Goal: Task Accomplishment & Management: Manage account settings

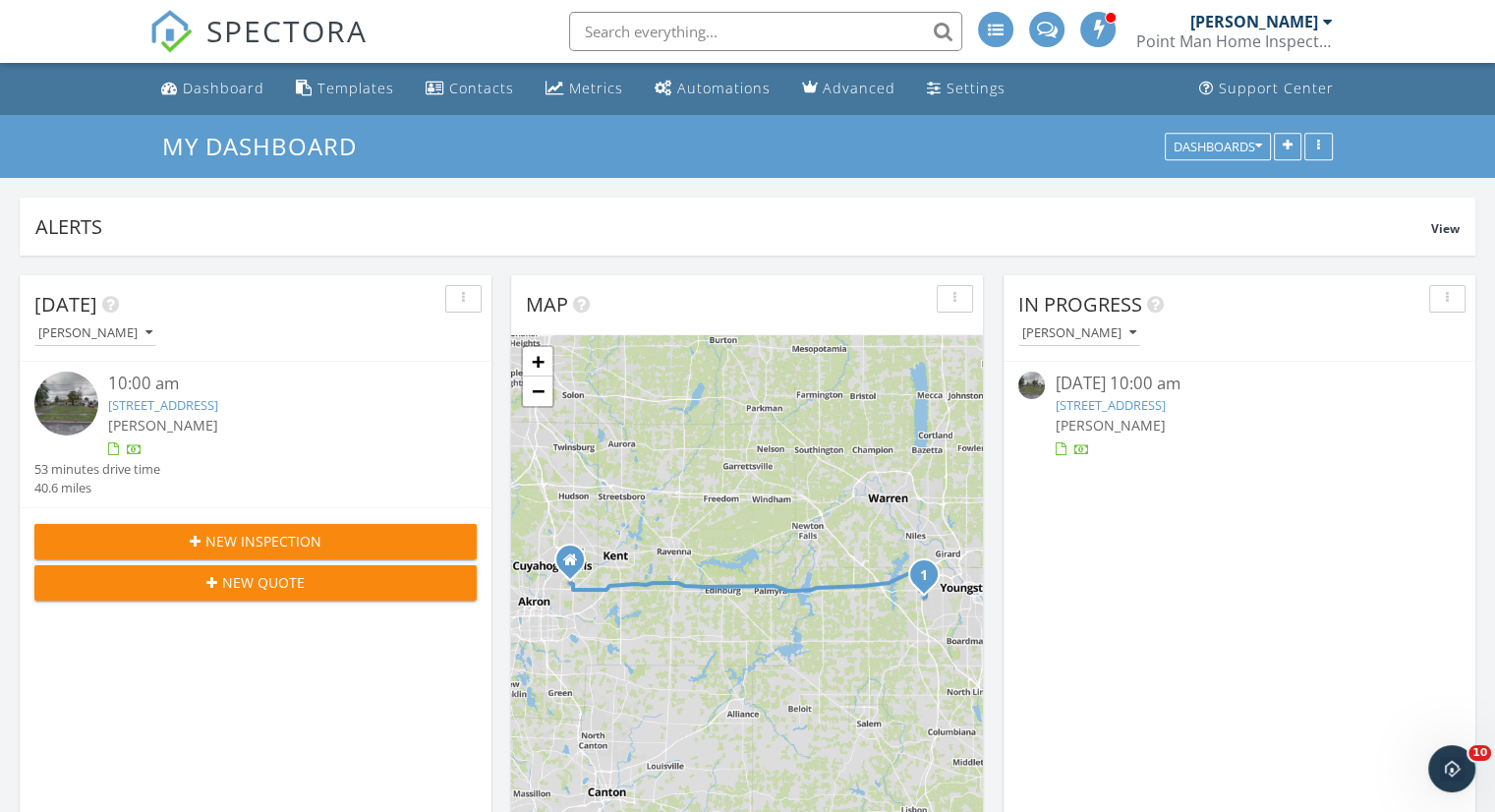
click at [169, 391] on div "10:00 am" at bounding box center [274, 383] width 332 height 25
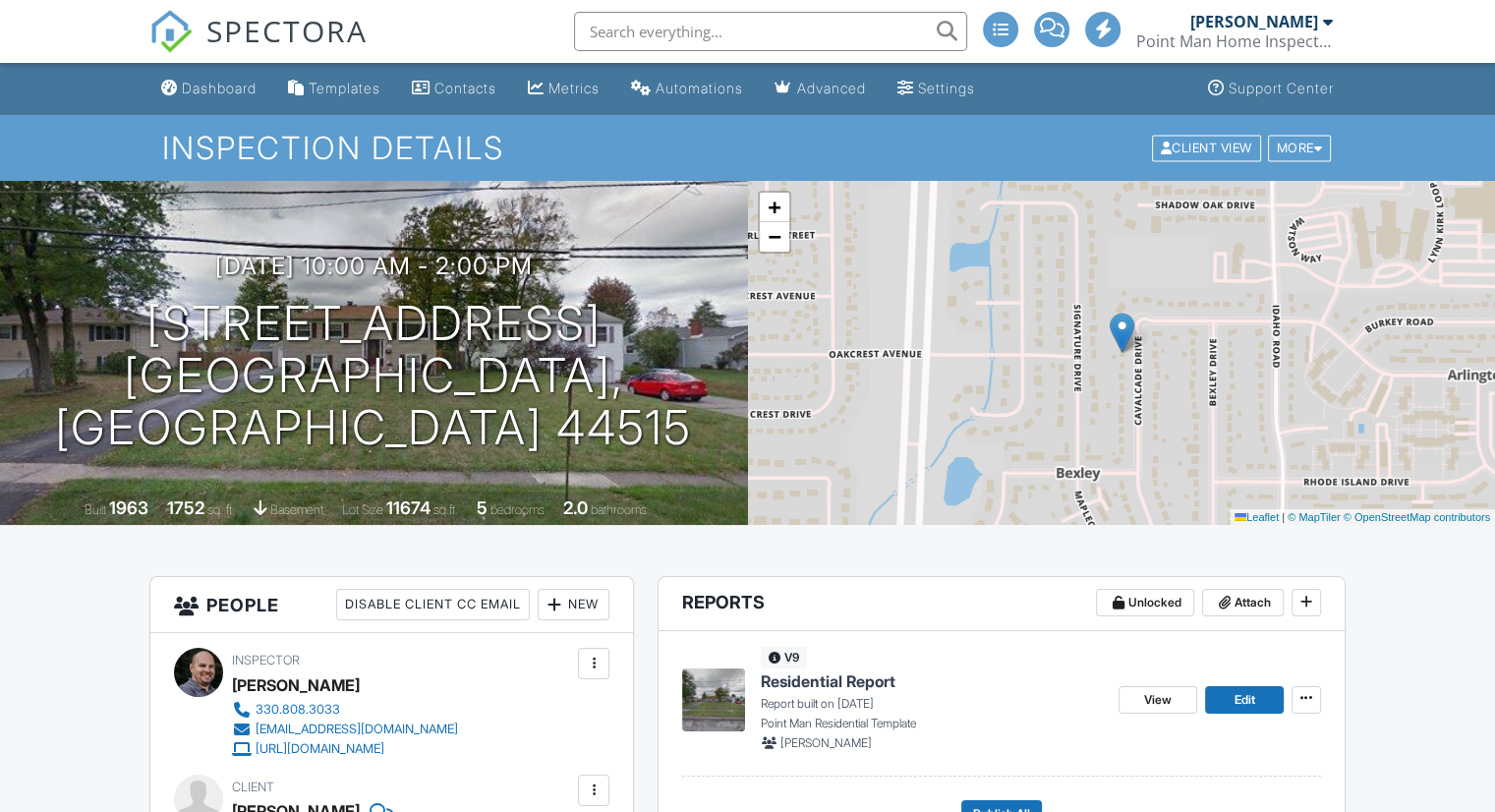
scroll to position [234, 0]
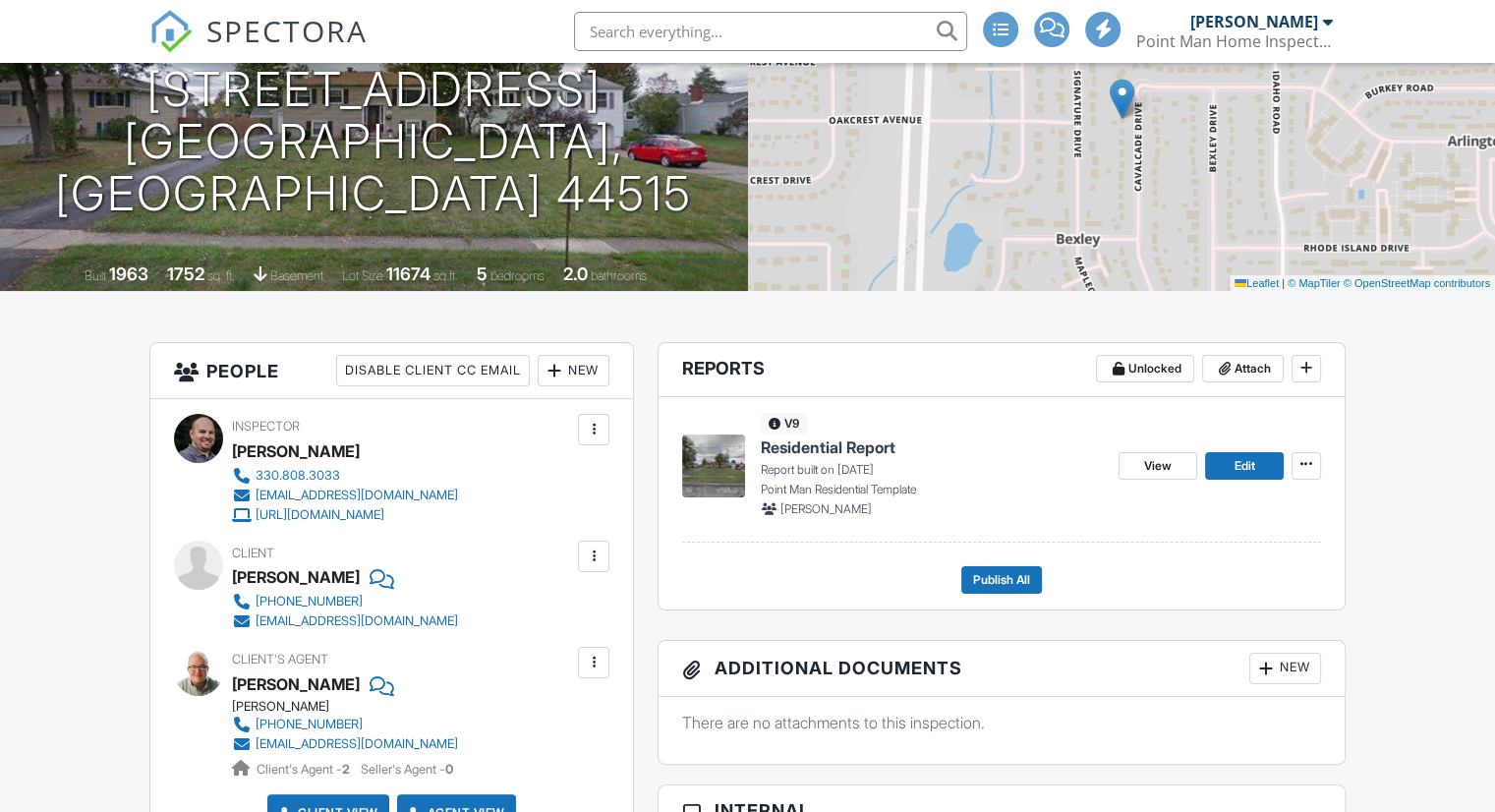
click at [856, 434] on div "v9 Residential Report Report built on 09/28/2025 Point Man Residential Template…" at bounding box center [932, 464] width 342 height 104
click at [852, 437] on span "Residential Report" at bounding box center [828, 447] width 134 height 22
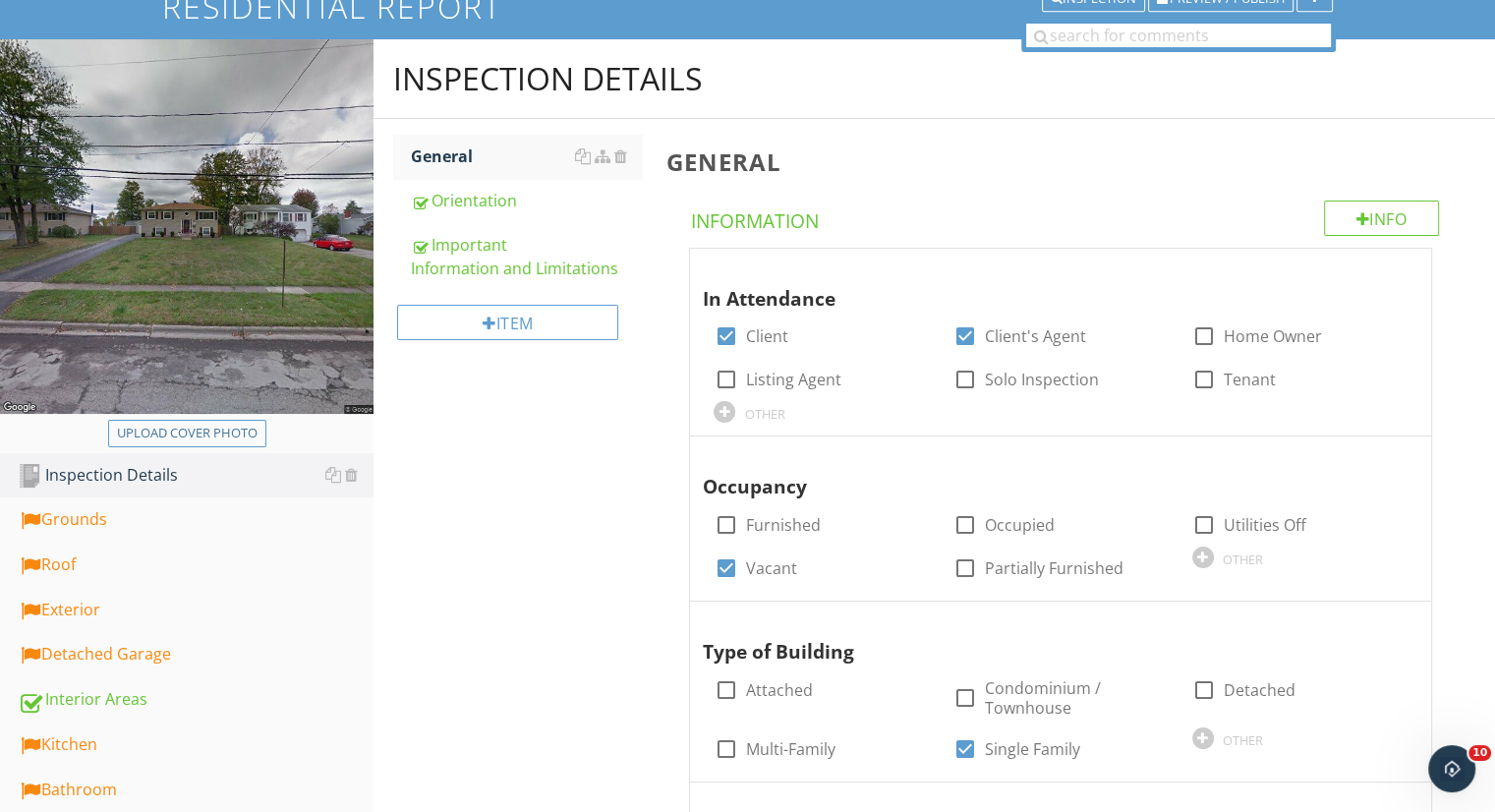
scroll to position [156, 0]
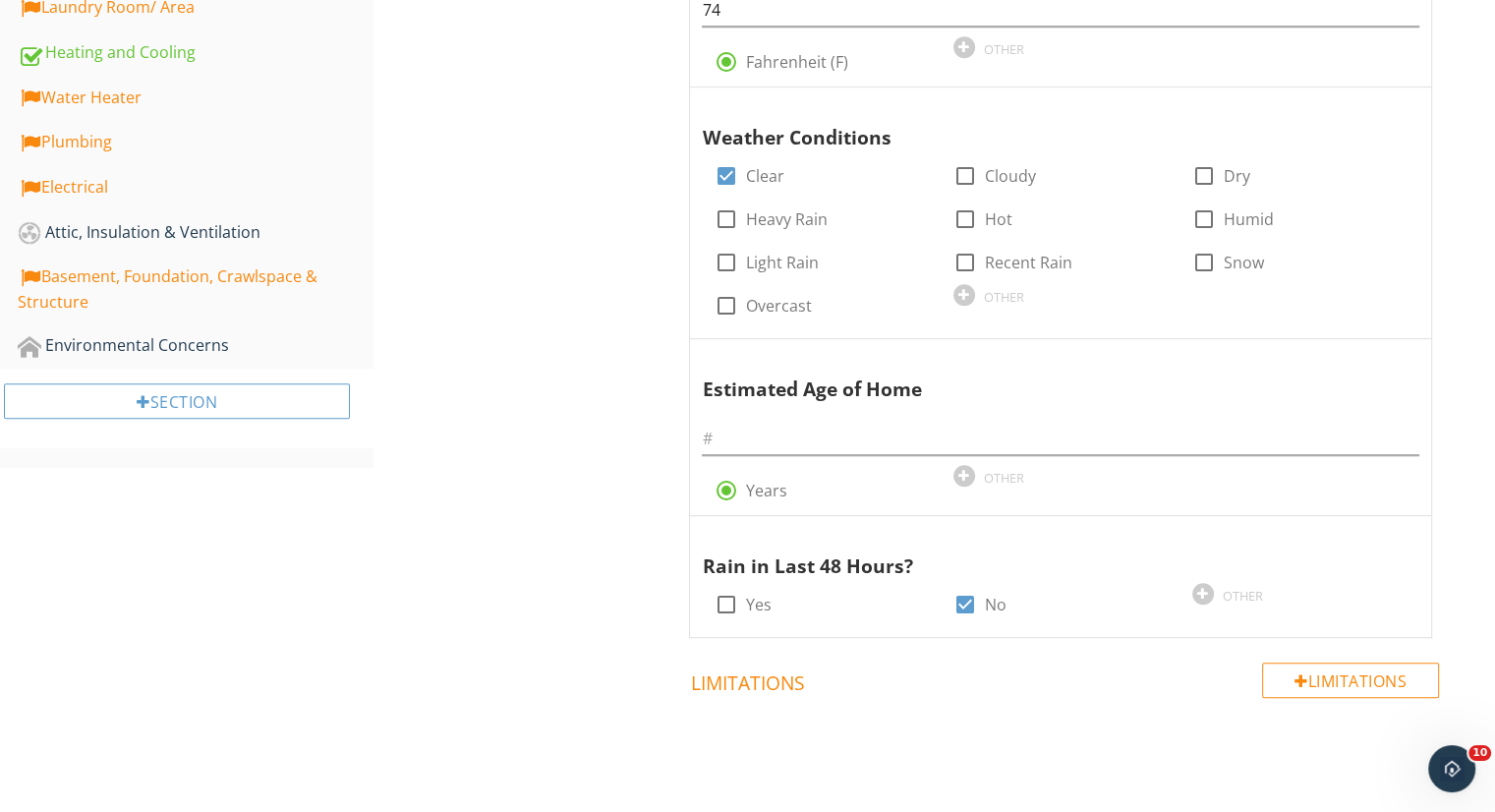
scroll to position [1029, 0]
click at [786, 430] on input "text" at bounding box center [1060, 438] width 717 height 33
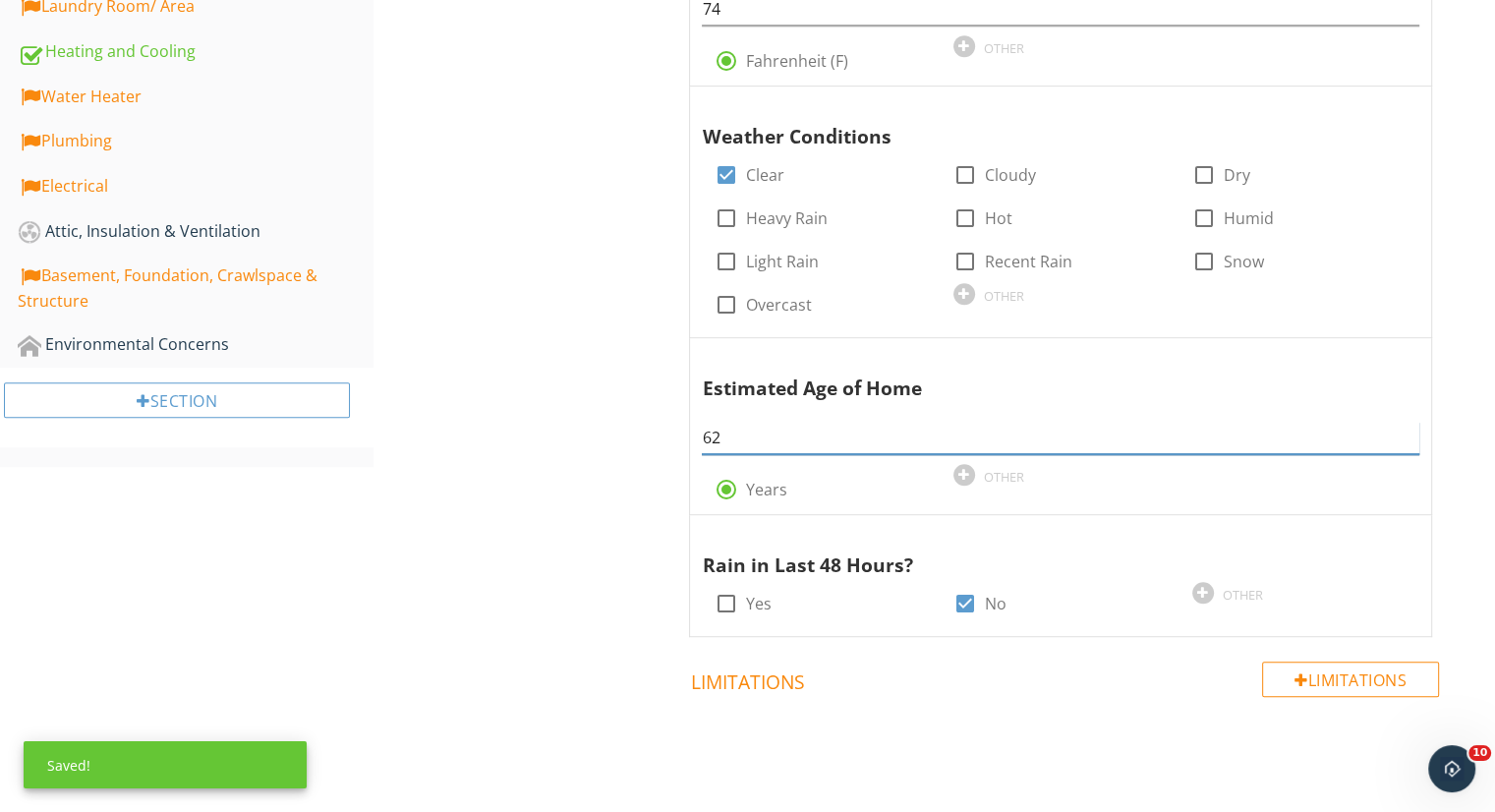
type input "62"
click at [433, 304] on div "Inspection Details General Orientation Important Information and Limitations It…" at bounding box center [934, 11] width 1121 height 1689
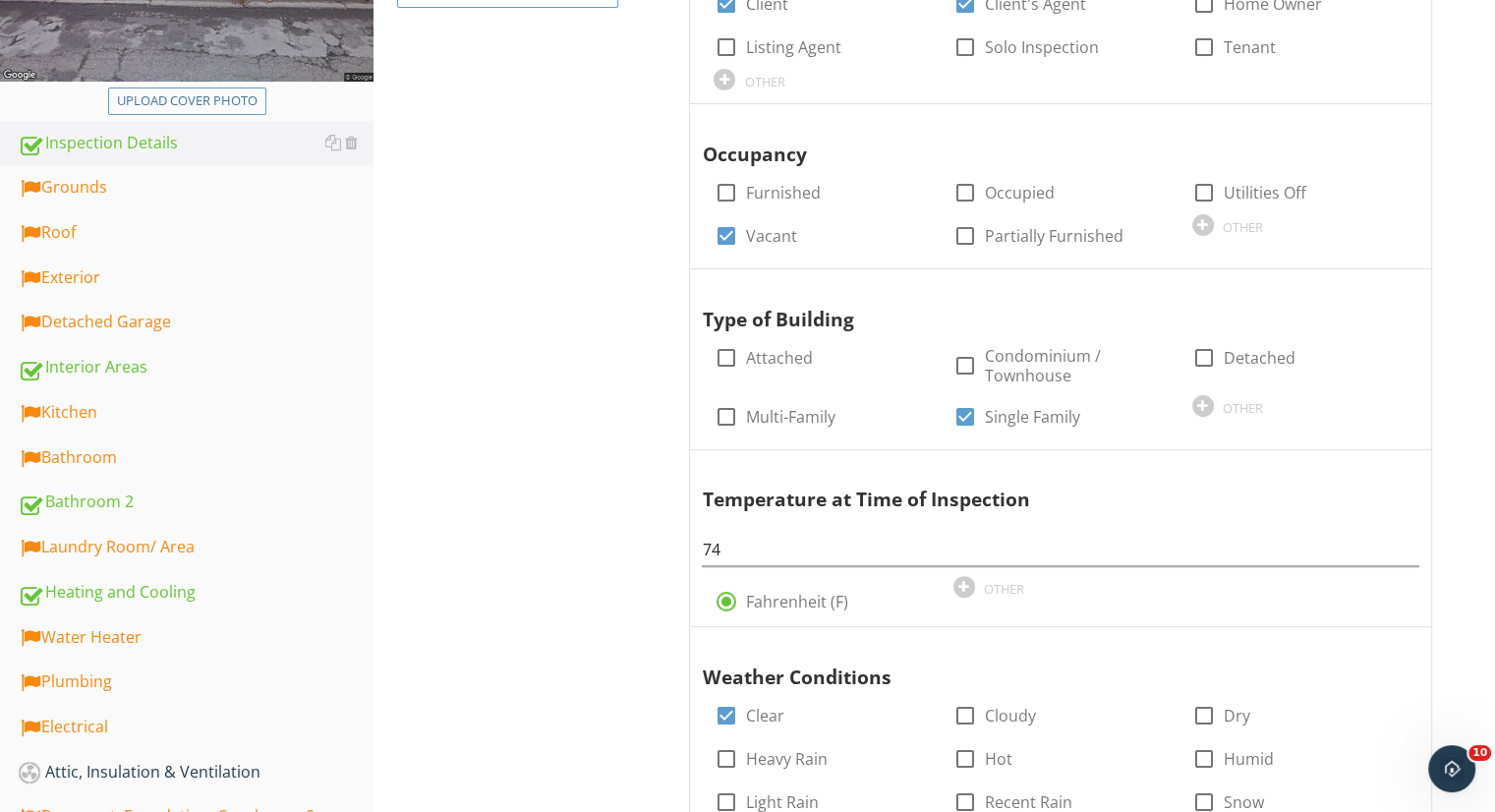
scroll to position [486, 0]
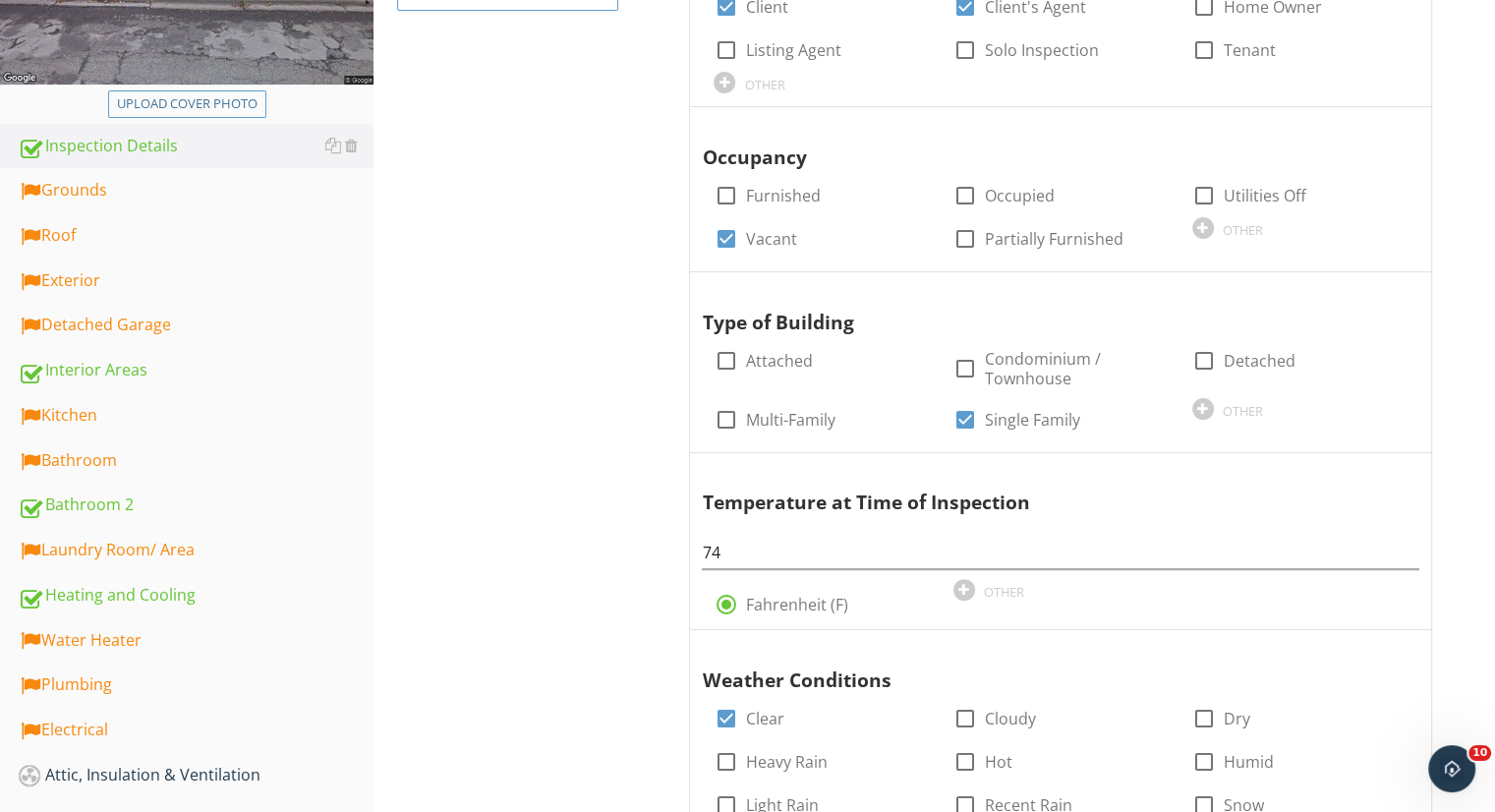
click at [205, 199] on div "Grounds" at bounding box center [196, 191] width 356 height 26
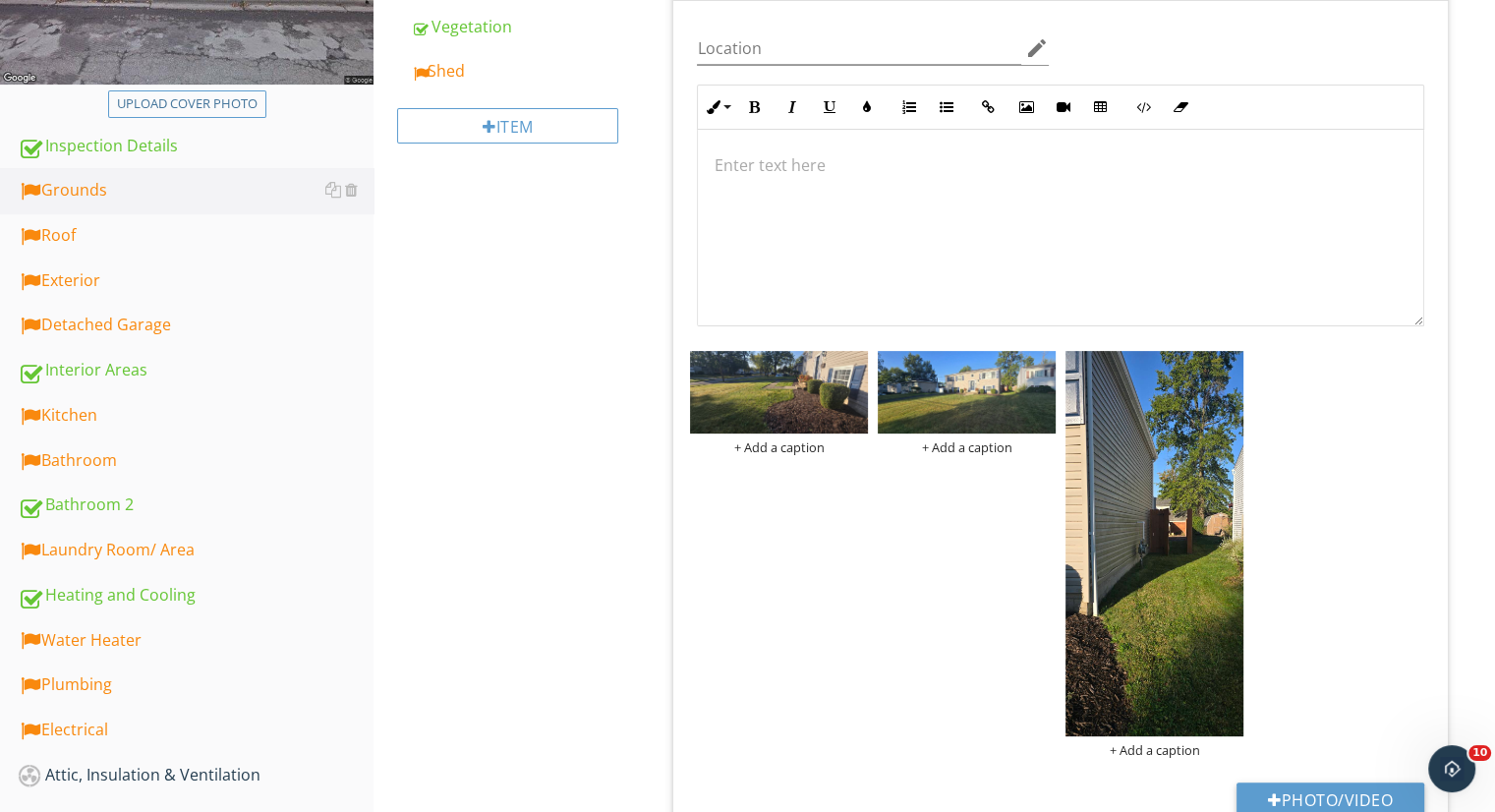
scroll to position [308, 0]
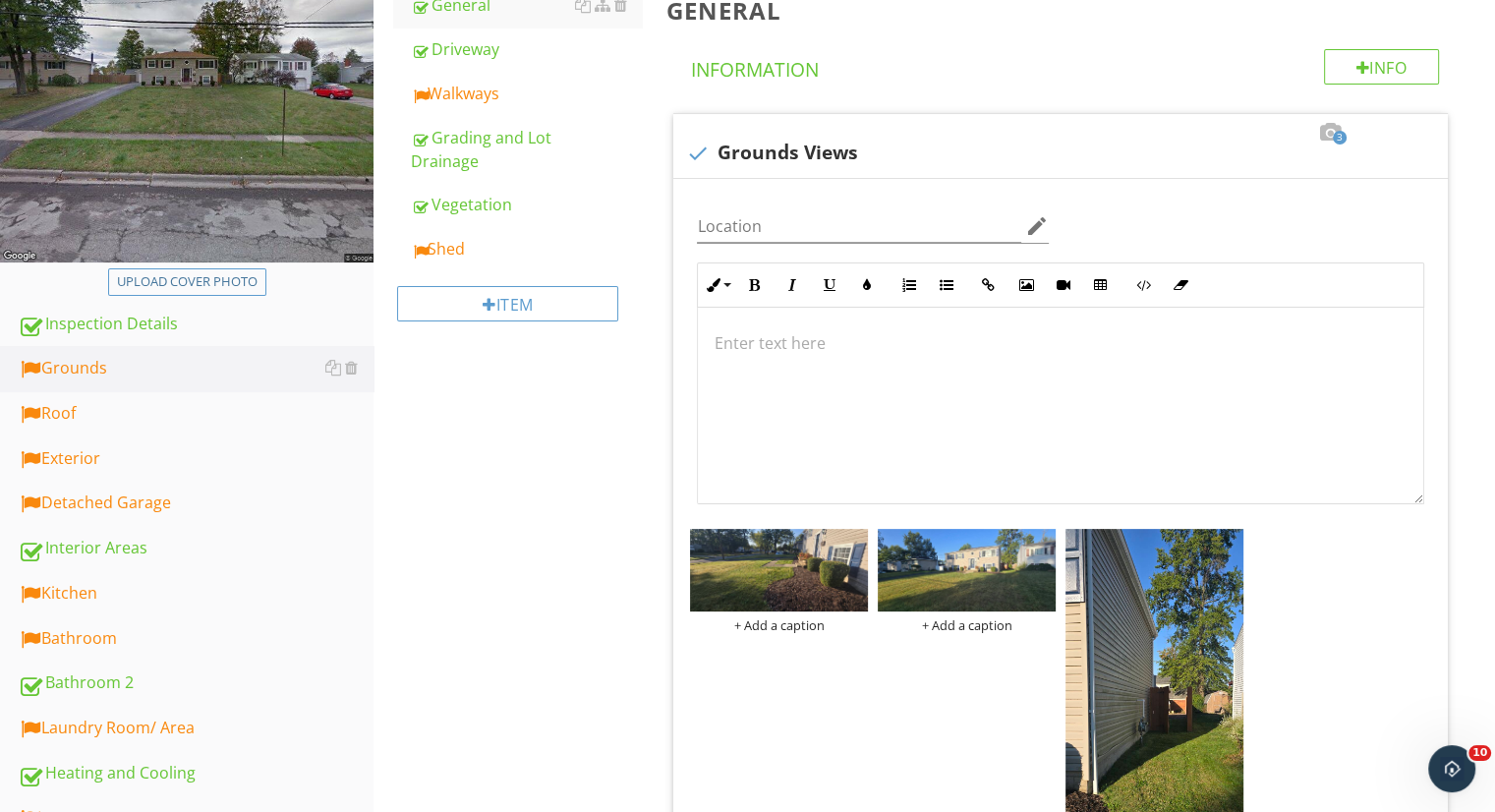
click at [503, 101] on div "Walkways" at bounding box center [527, 94] width 231 height 24
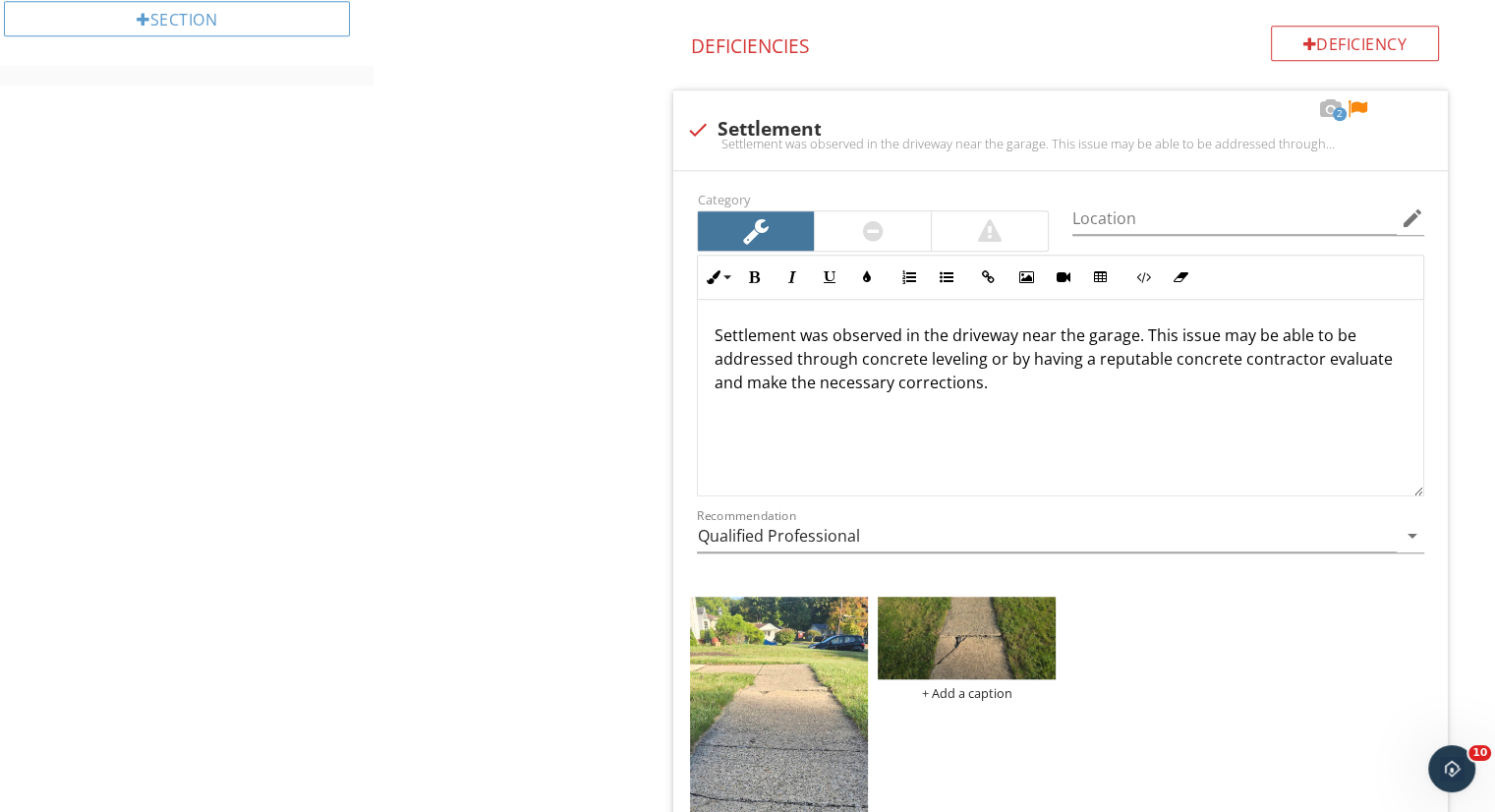
scroll to position [1333, 0]
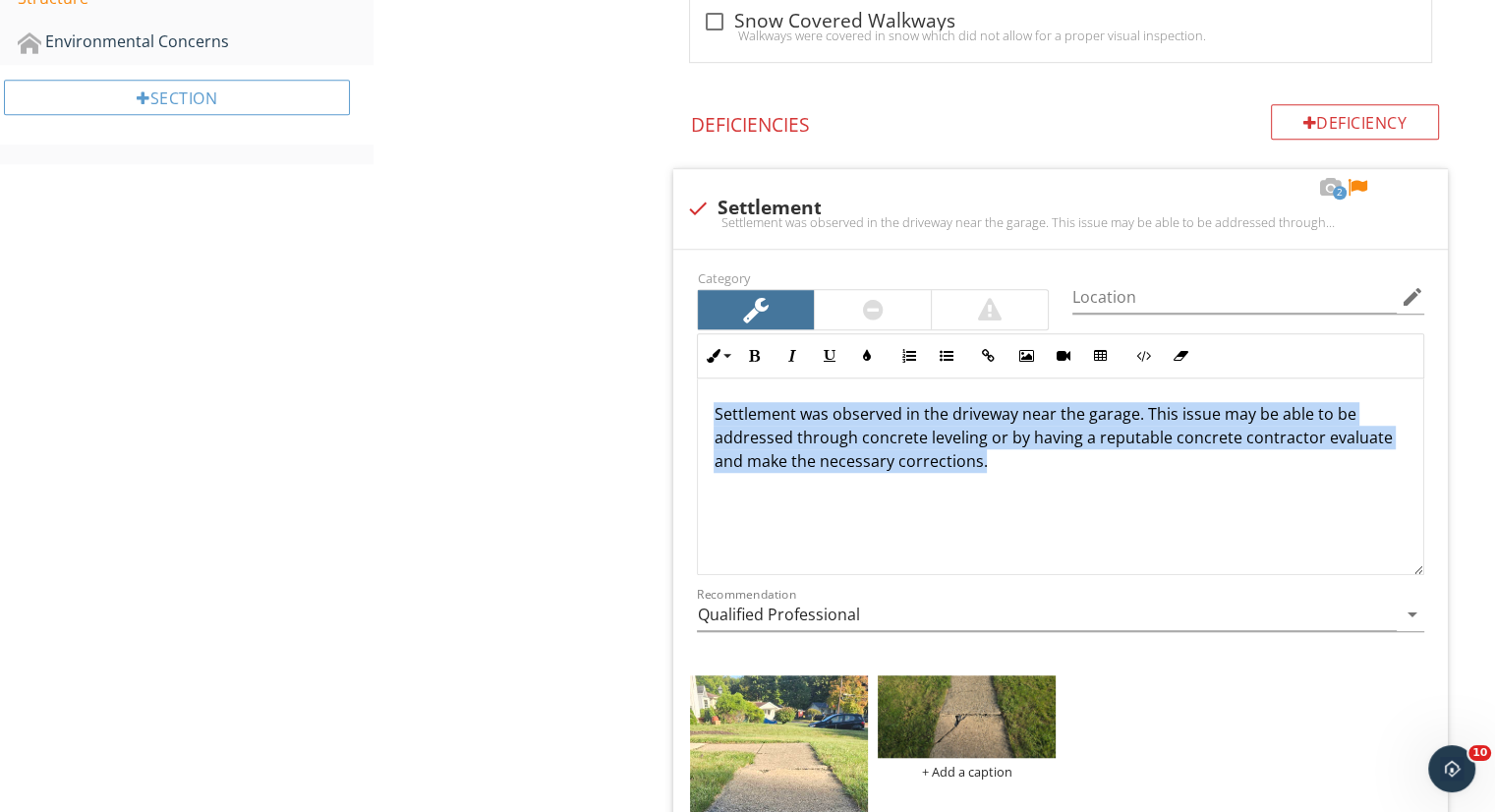
drag, startPoint x: 1049, startPoint y: 473, endPoint x: 653, endPoint y: 374, distance: 408.2
click at [653, 374] on div "Walkways Info Information Walkway Material check_box Concrete check_box_outline…" at bounding box center [1073, 518] width 841 height 3147
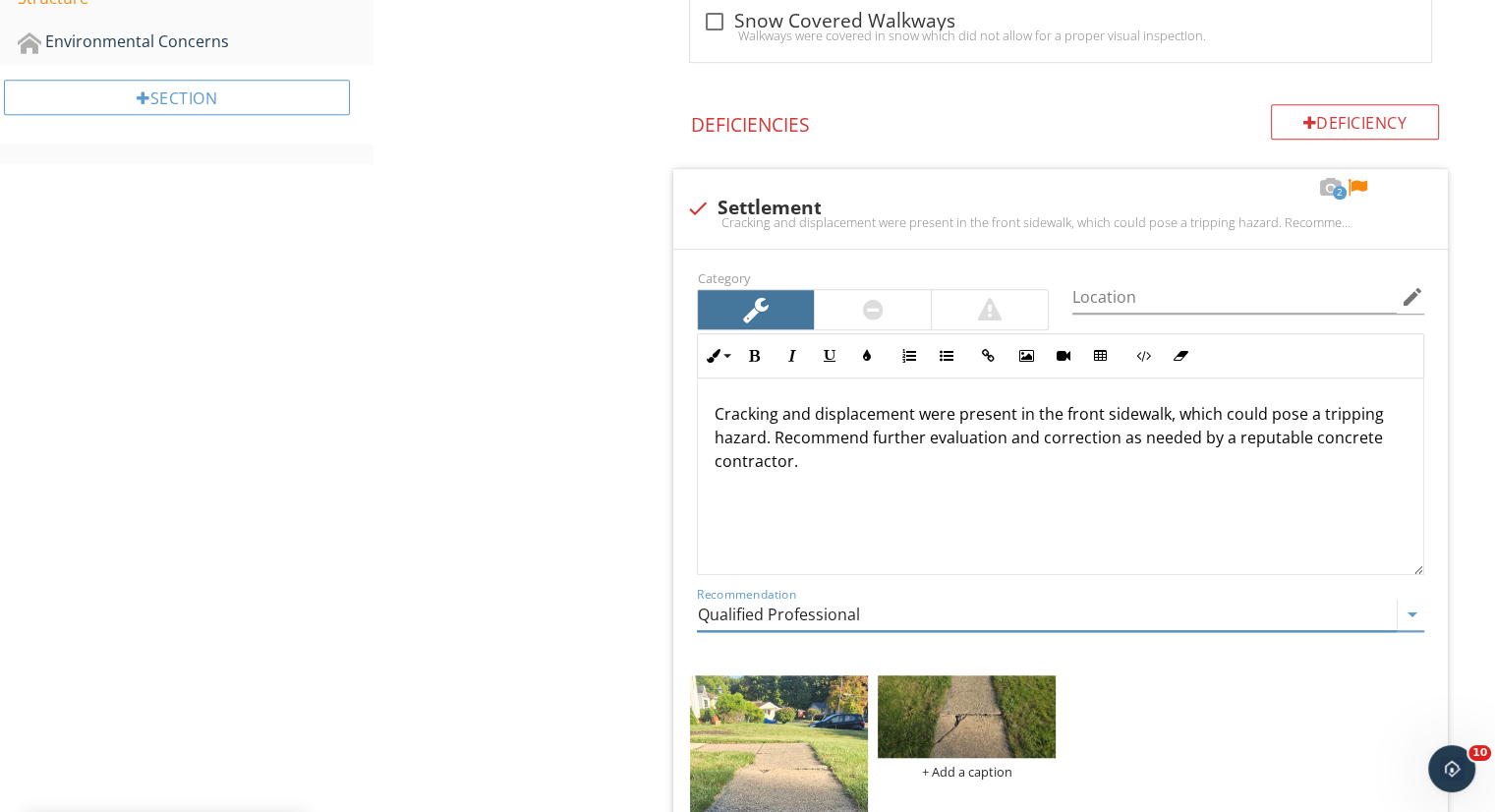
click at [912, 614] on input "Qualified Professional" at bounding box center [1046, 614] width 700 height 33
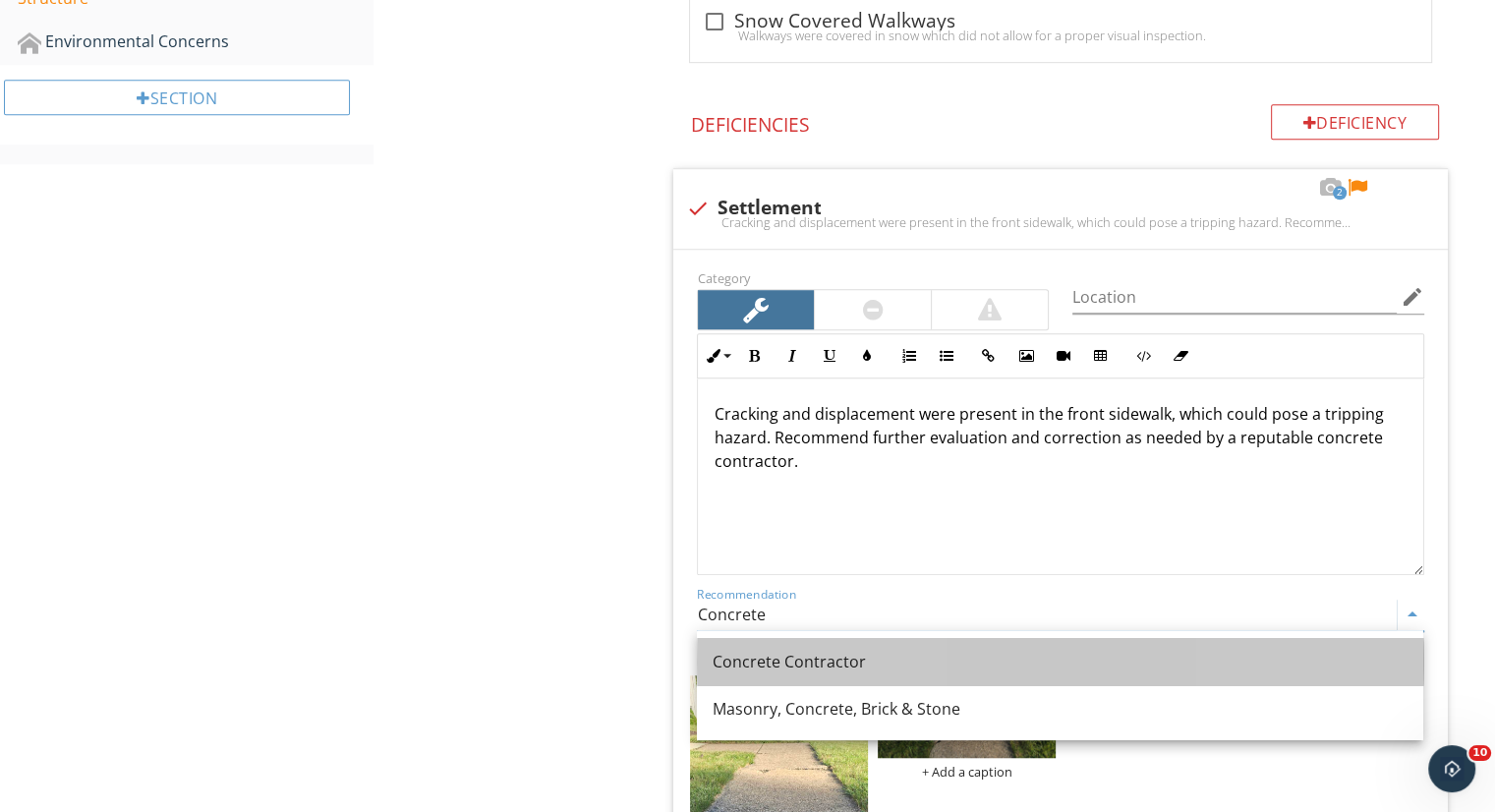
click at [916, 653] on div "Concrete Contractor" at bounding box center [1059, 661] width 695 height 24
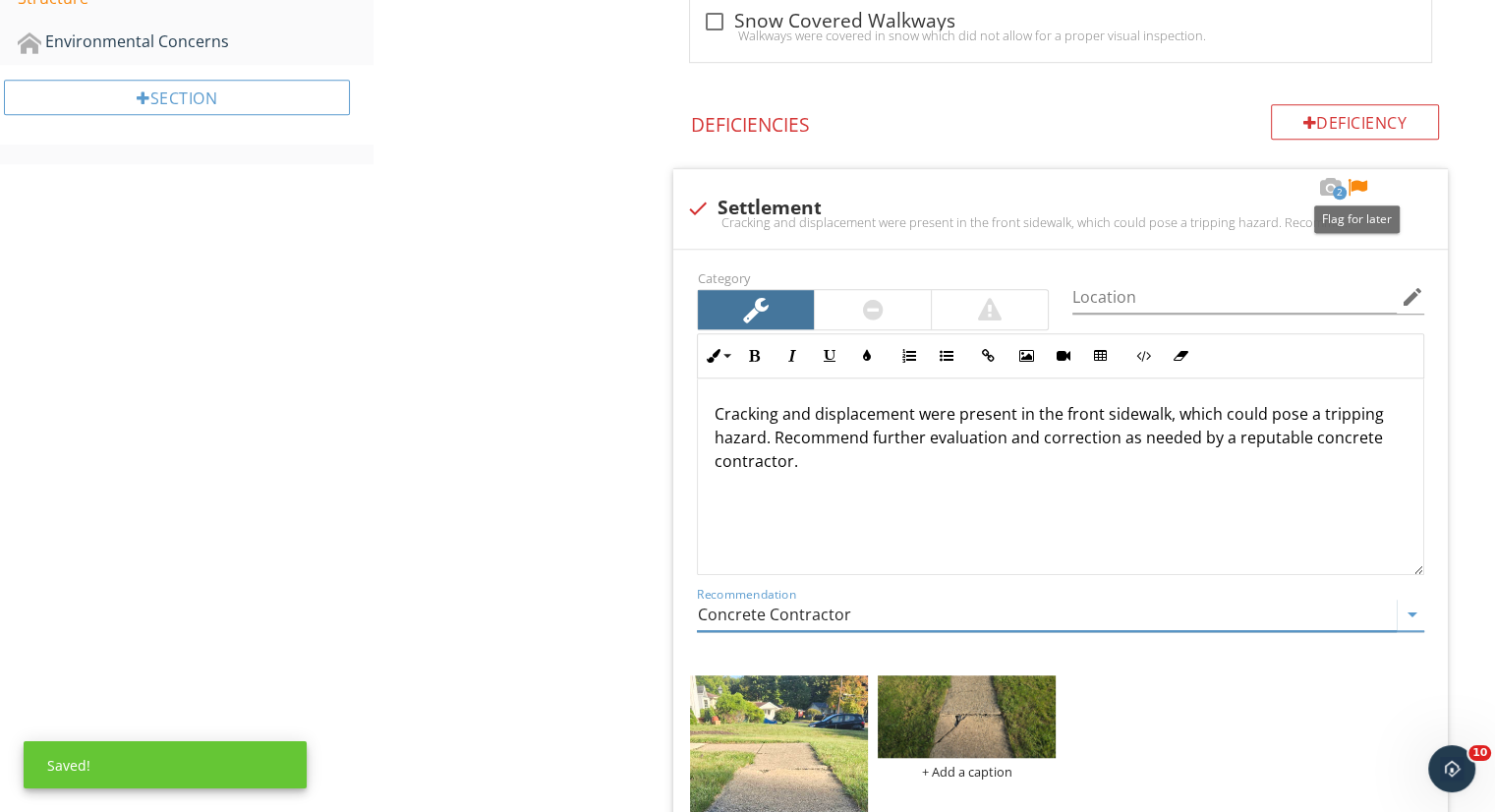
type input "Concrete Contractor"
click at [1352, 181] on div at bounding box center [1358, 188] width 24 height 20
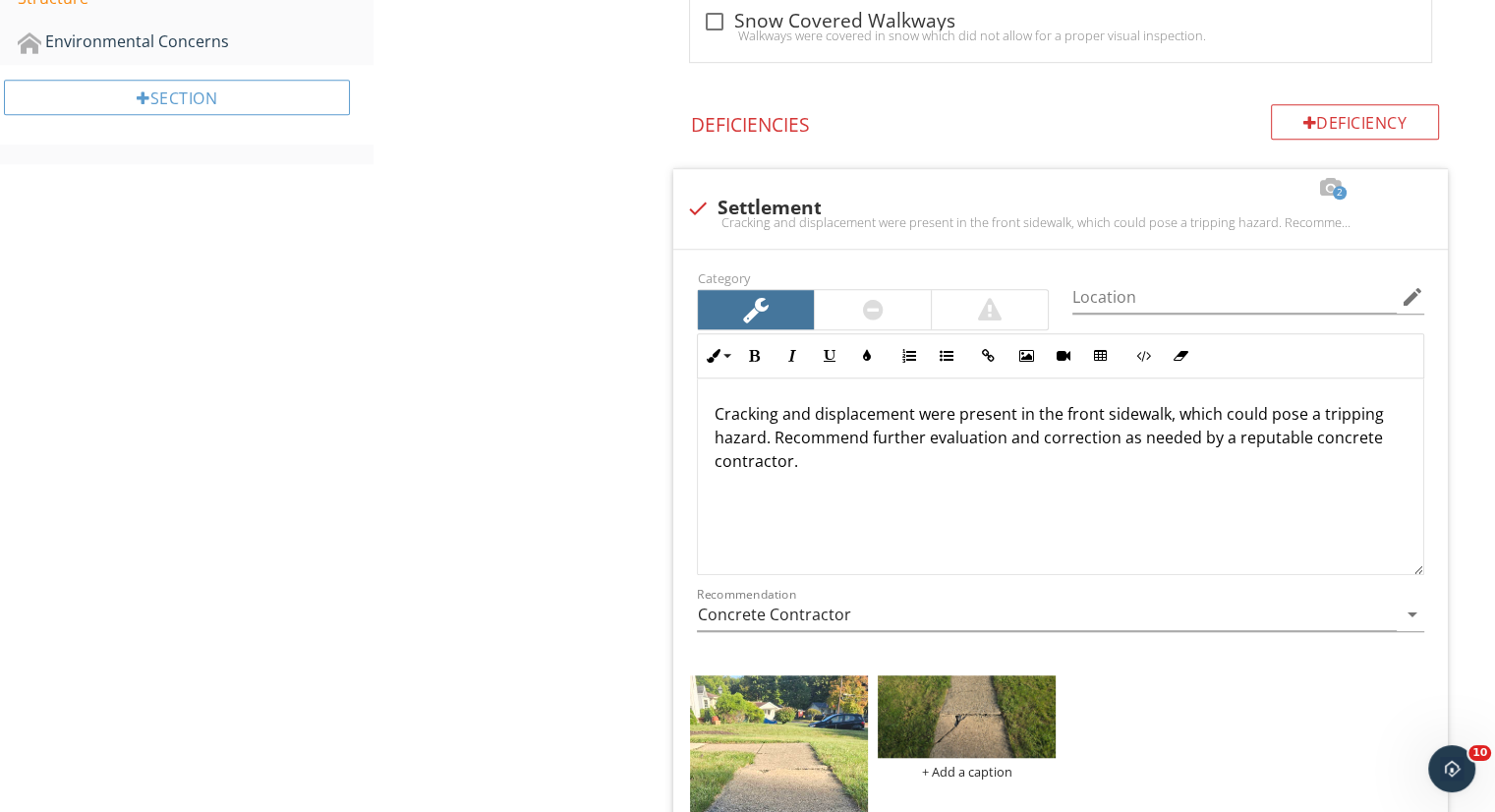
click at [637, 285] on div "Grounds General Driveway Walkways Grading and Lot Drainage Vegetation Shed Item…" at bounding box center [934, 502] width 1121 height 3276
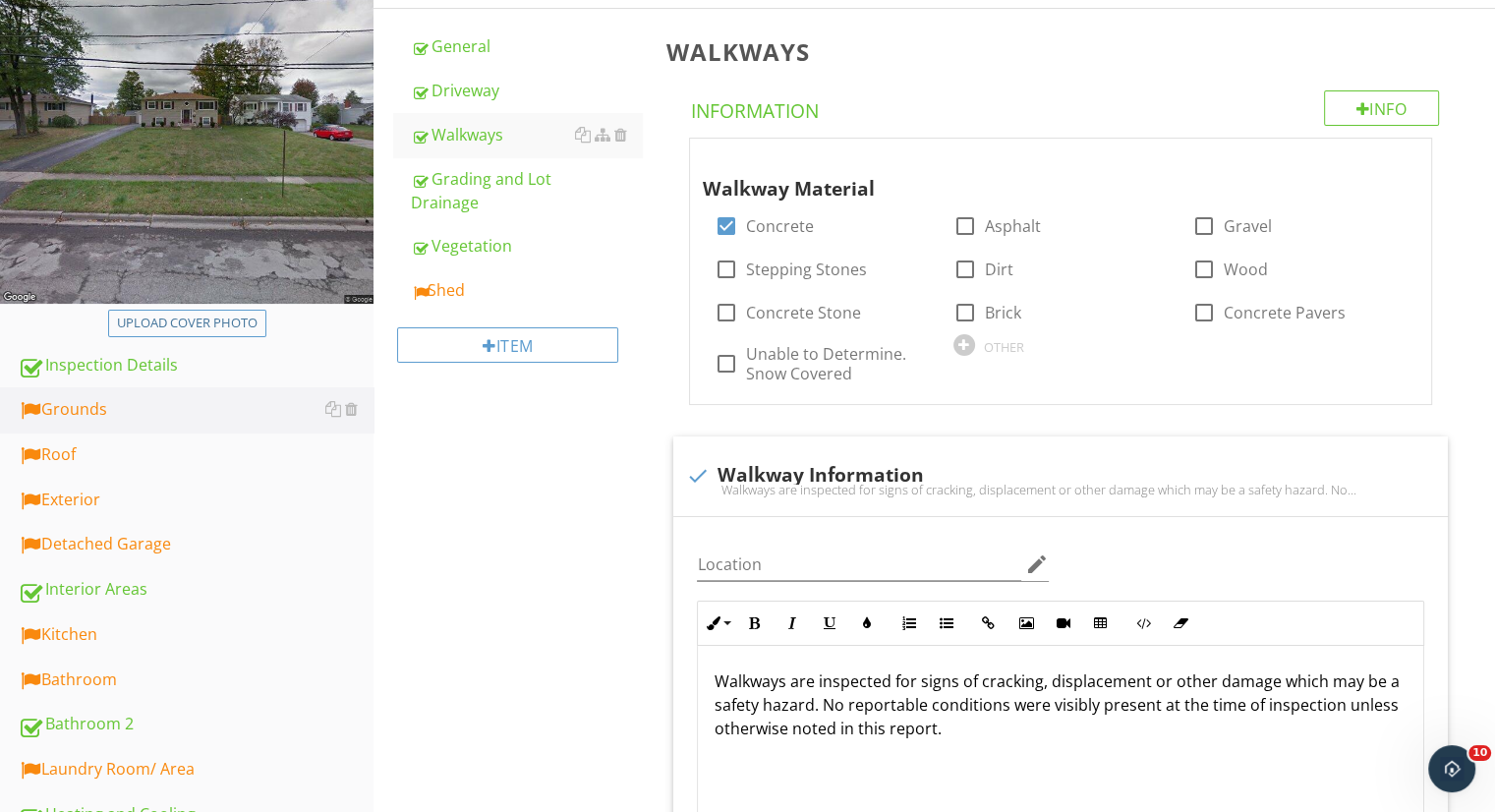
scroll to position [262, 0]
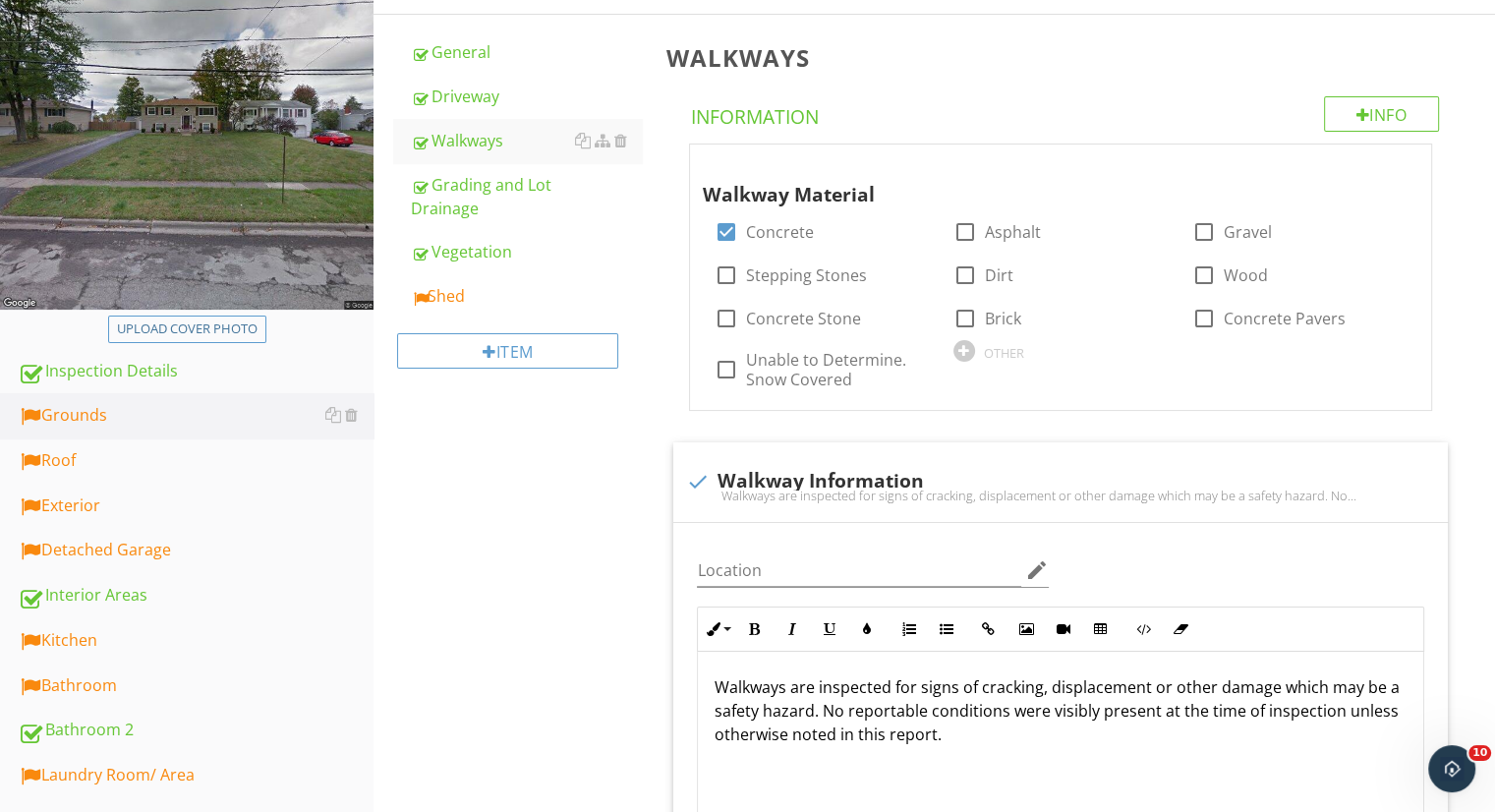
click at [523, 301] on div "Shed" at bounding box center [527, 295] width 231 height 24
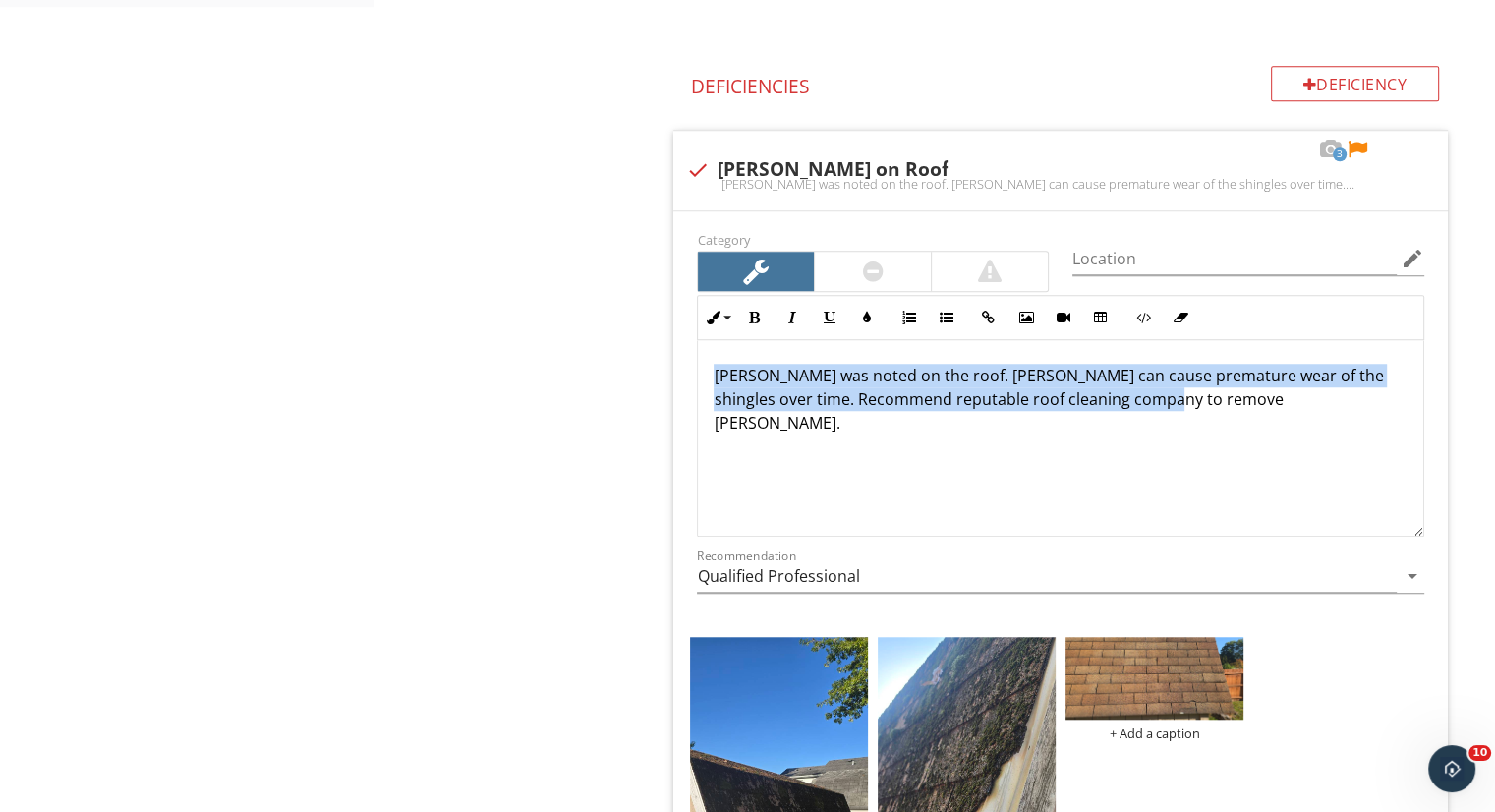
drag, startPoint x: 1270, startPoint y: 398, endPoint x: 430, endPoint y: 276, distance: 848.8
click at [430, 276] on div "Grounds General Driveway Walkways Grading and Lot Drainage Vegetation Shed Item…" at bounding box center [934, 800] width 1121 height 4186
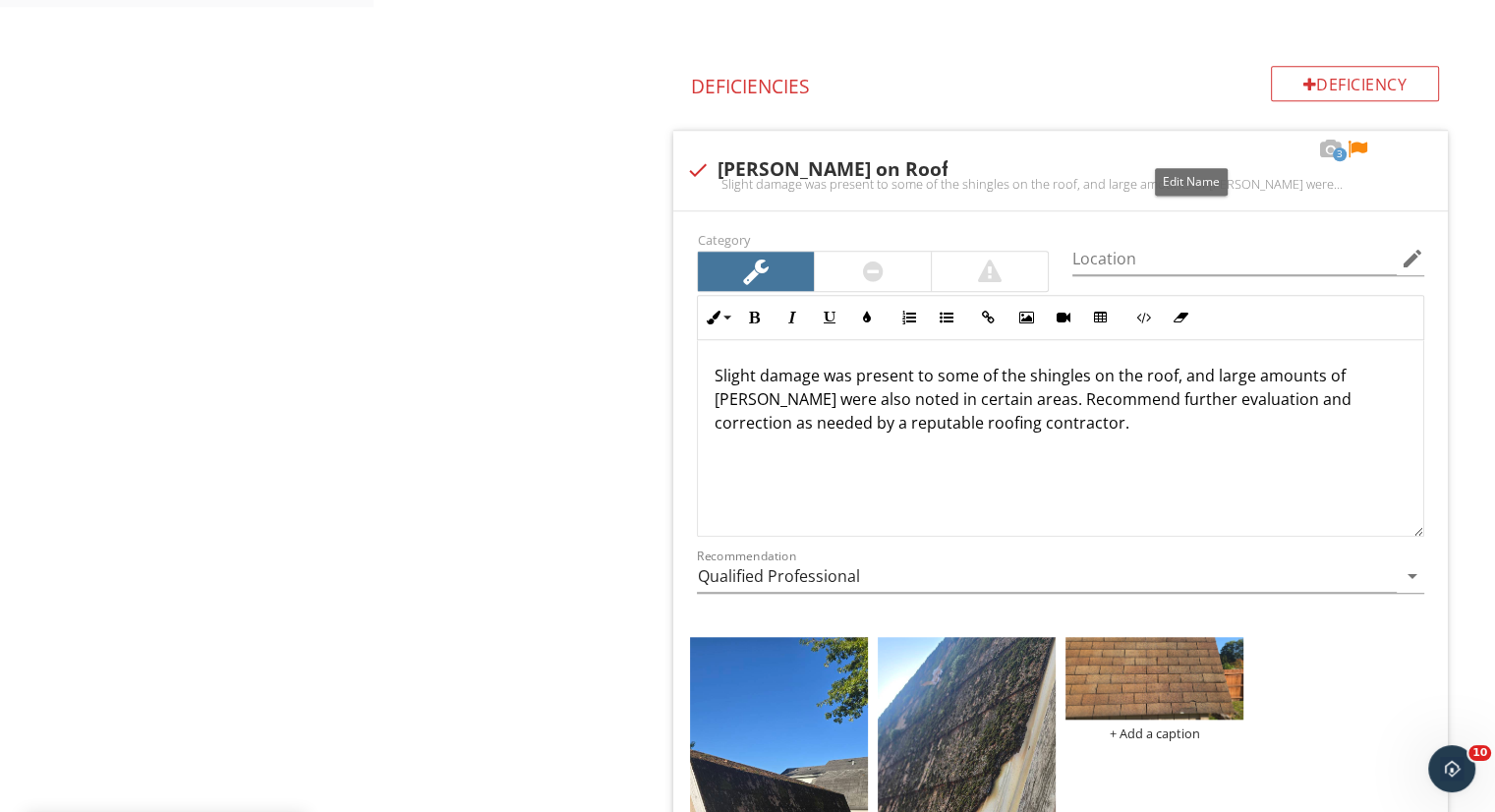
click at [1189, 147] on div at bounding box center [1193, 149] width 24 height 20
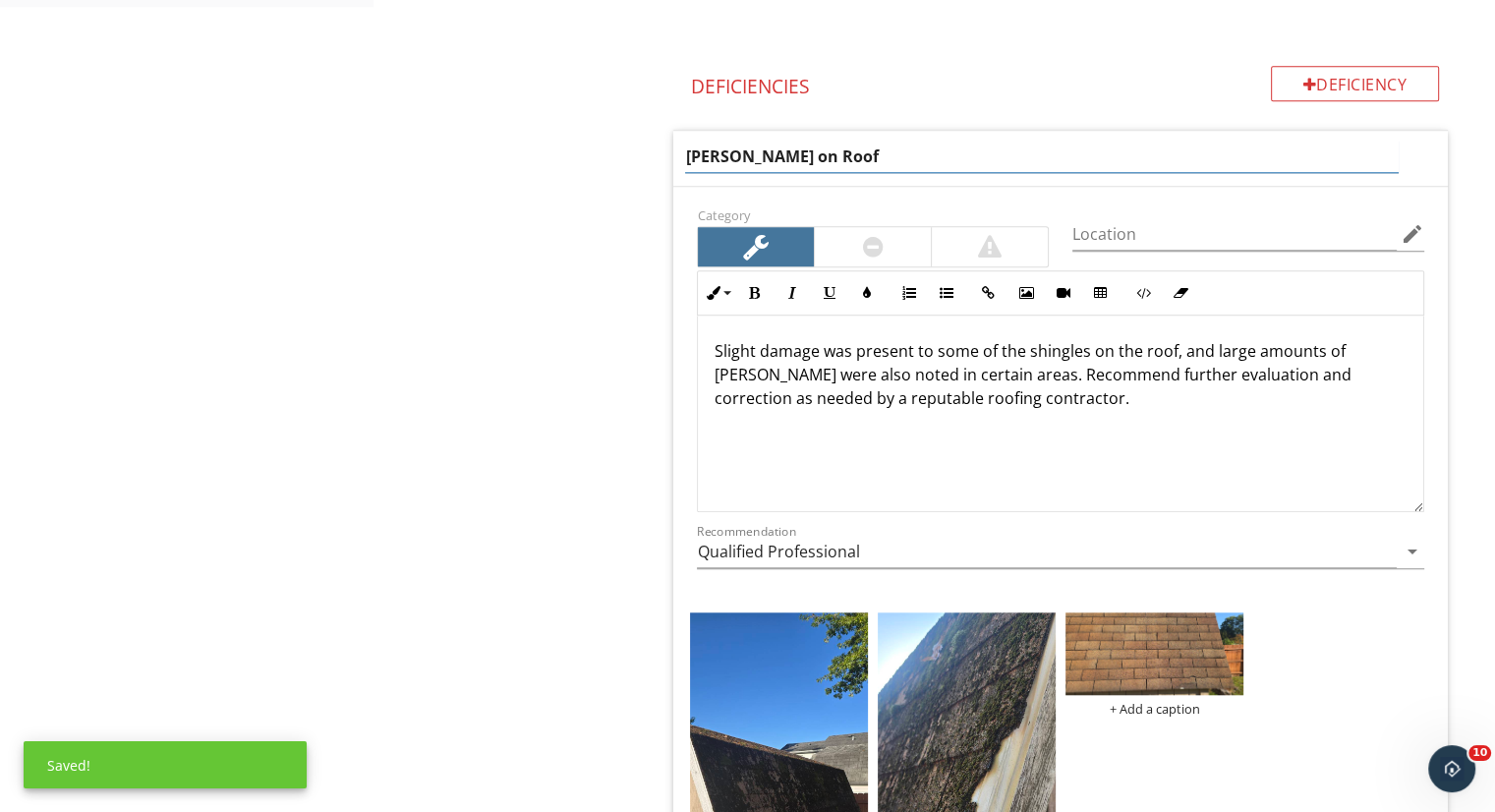
drag, startPoint x: 710, startPoint y: 157, endPoint x: 535, endPoint y: 167, distance: 175.3
click at [535, 167] on div "Grounds General Driveway Walkways Grading and Lot Drainage Vegetation Shed Item…" at bounding box center [934, 788] width 1121 height 4163
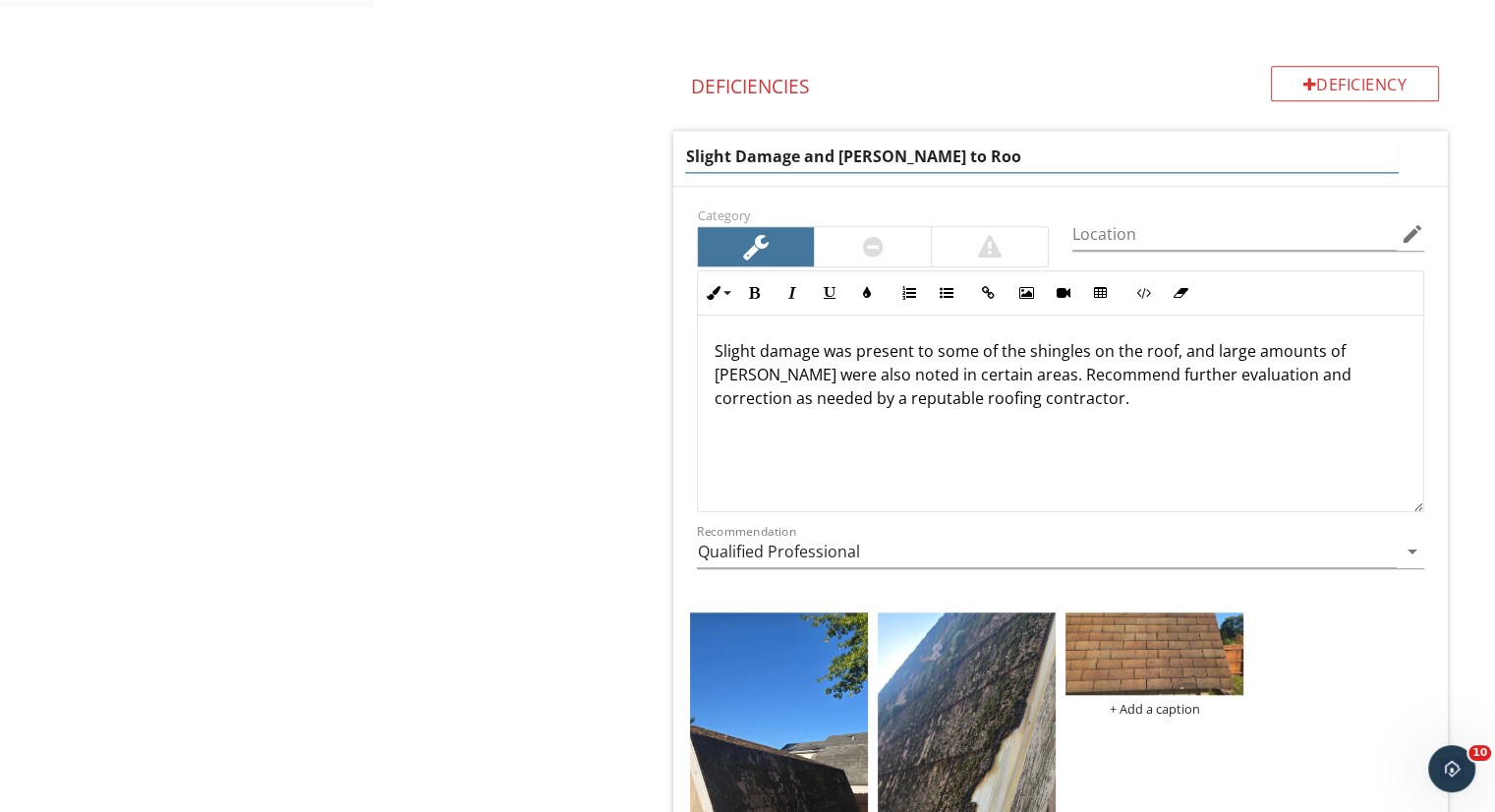
type input "Slight Damage and [PERSON_NAME] to Roof"
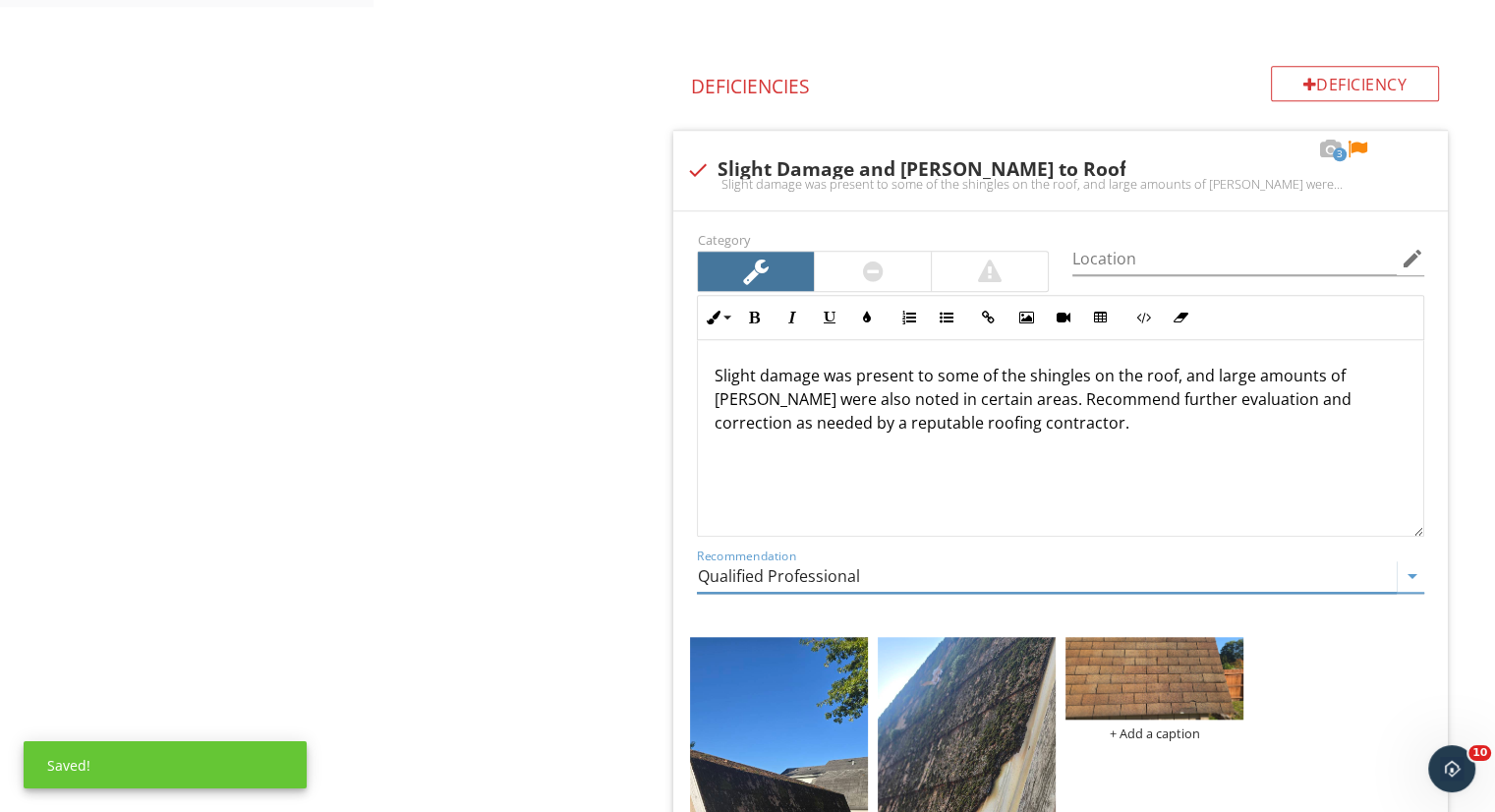
click at [909, 549] on div "Recommendation Qualified Professional arrow_drop_down" at bounding box center [1060, 580] width 727 height 64
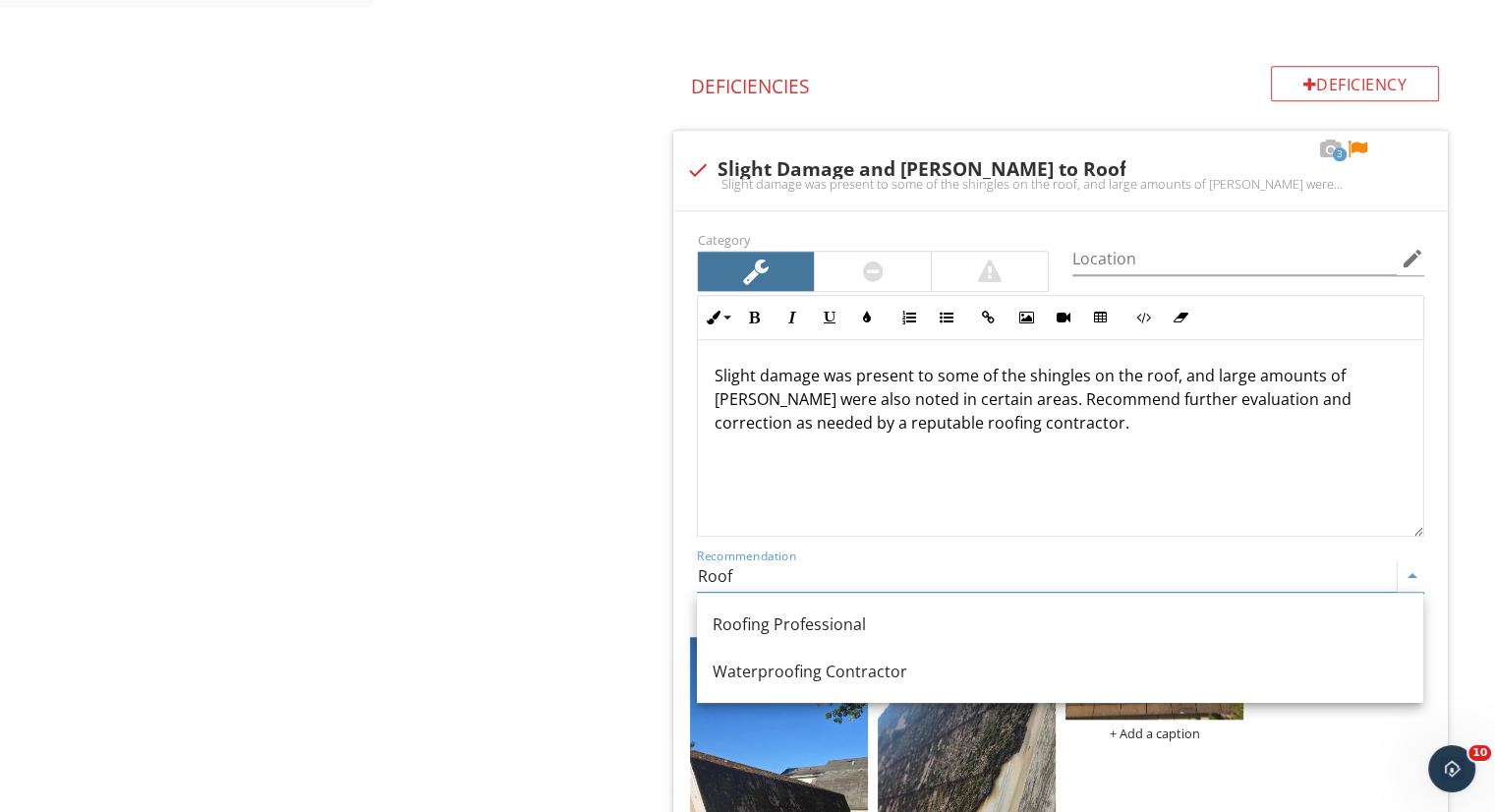
click at [883, 620] on div "Roofing Professional" at bounding box center [1059, 624] width 695 height 24
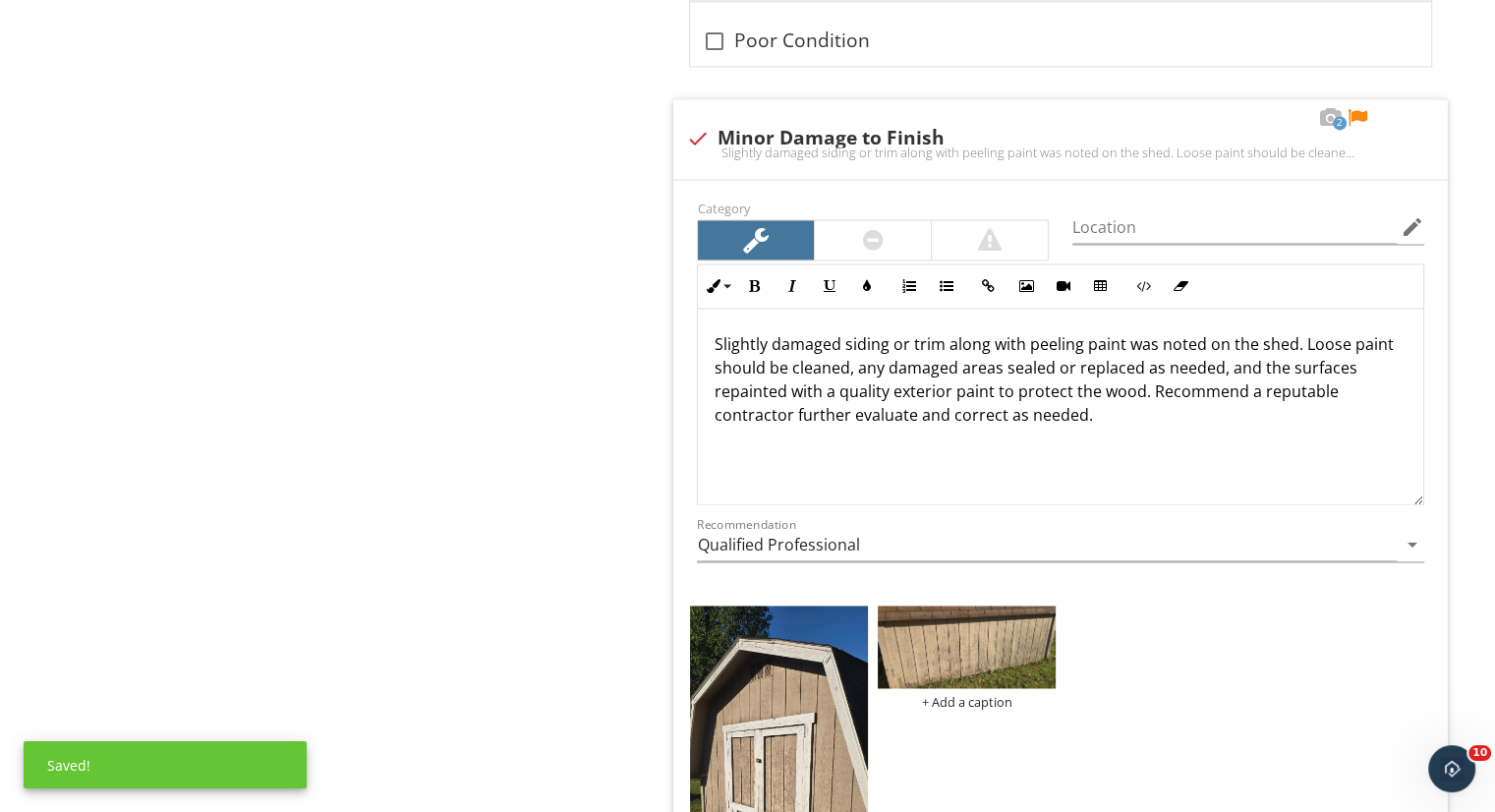
scroll to position [2969, 0]
type input "Roofing Professional"
click at [1357, 114] on div at bounding box center [1358, 117] width 24 height 20
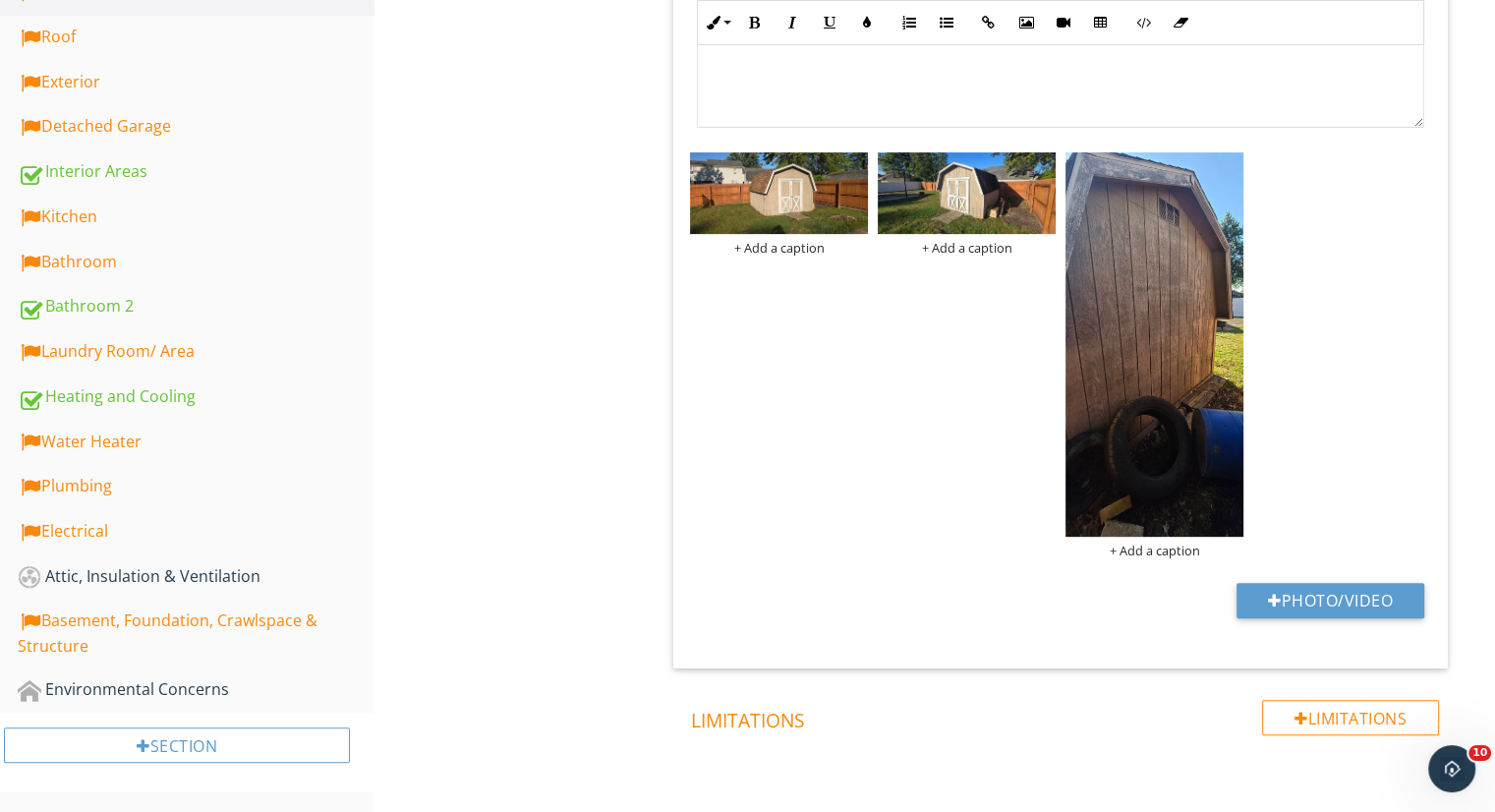
scroll to position [0, 0]
click at [1357, 114] on div at bounding box center [1060, 29] width 725 height 197
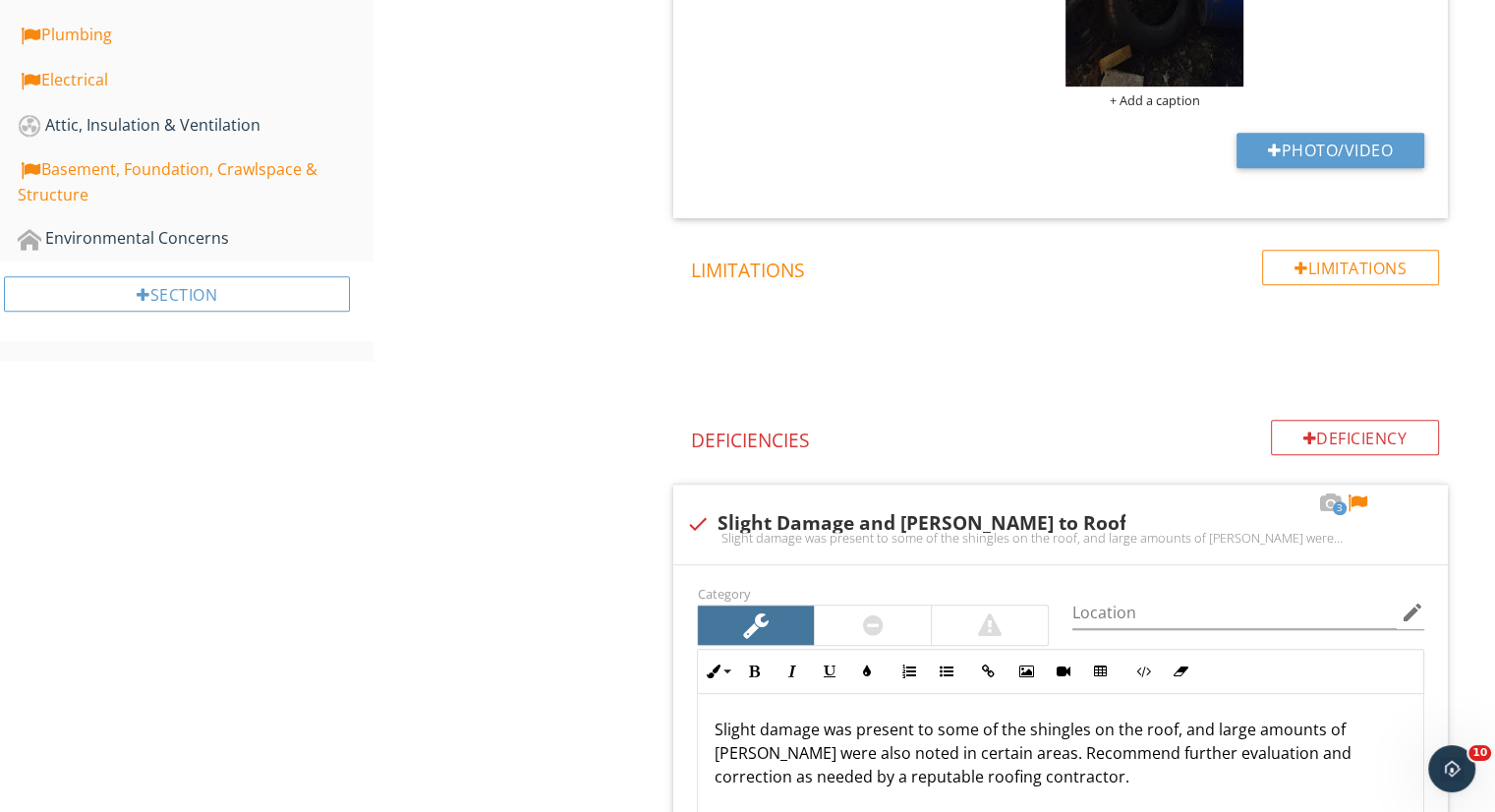
scroll to position [1160, 0]
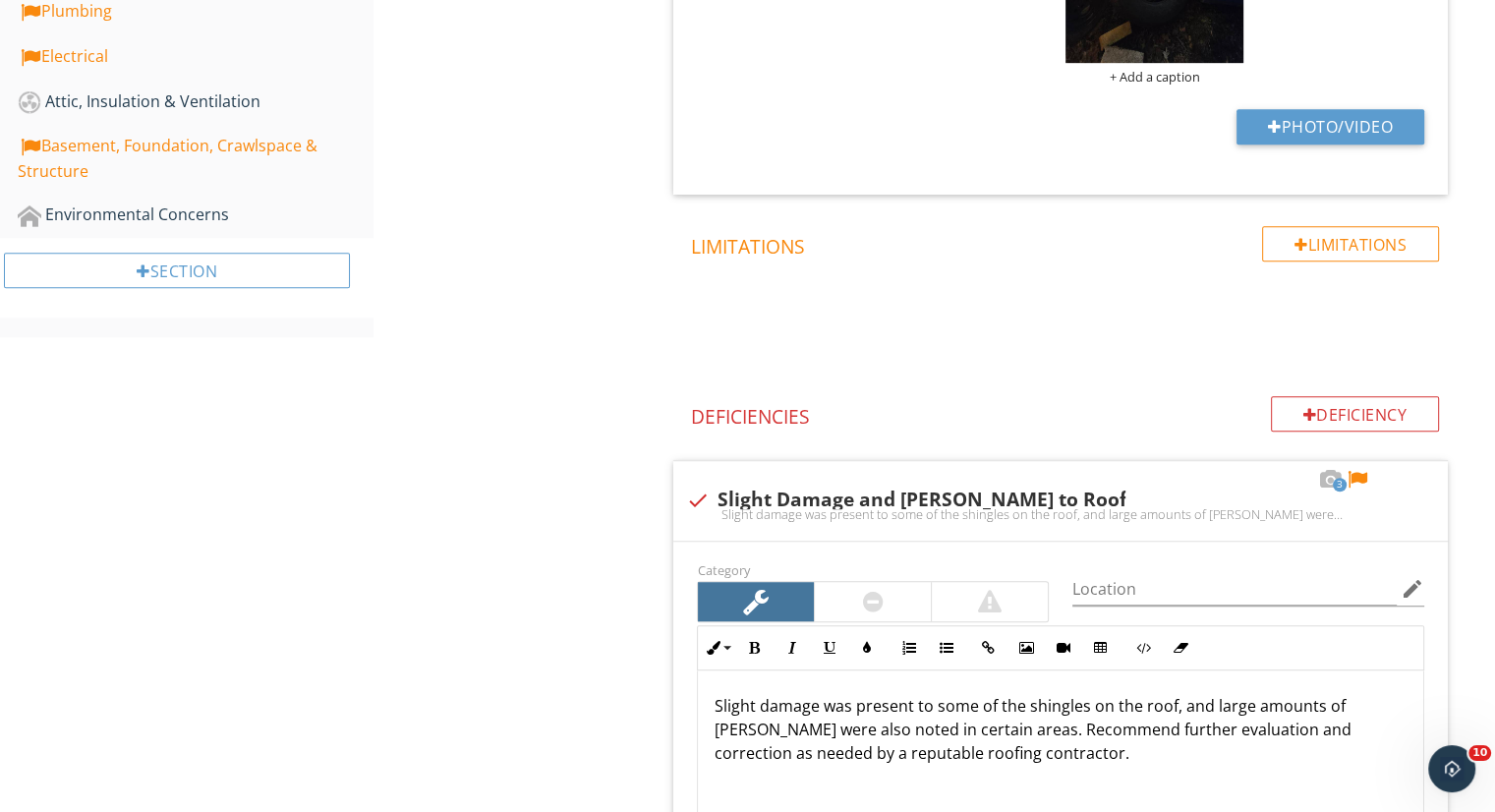
click at [1357, 474] on div at bounding box center [1358, 479] width 24 height 20
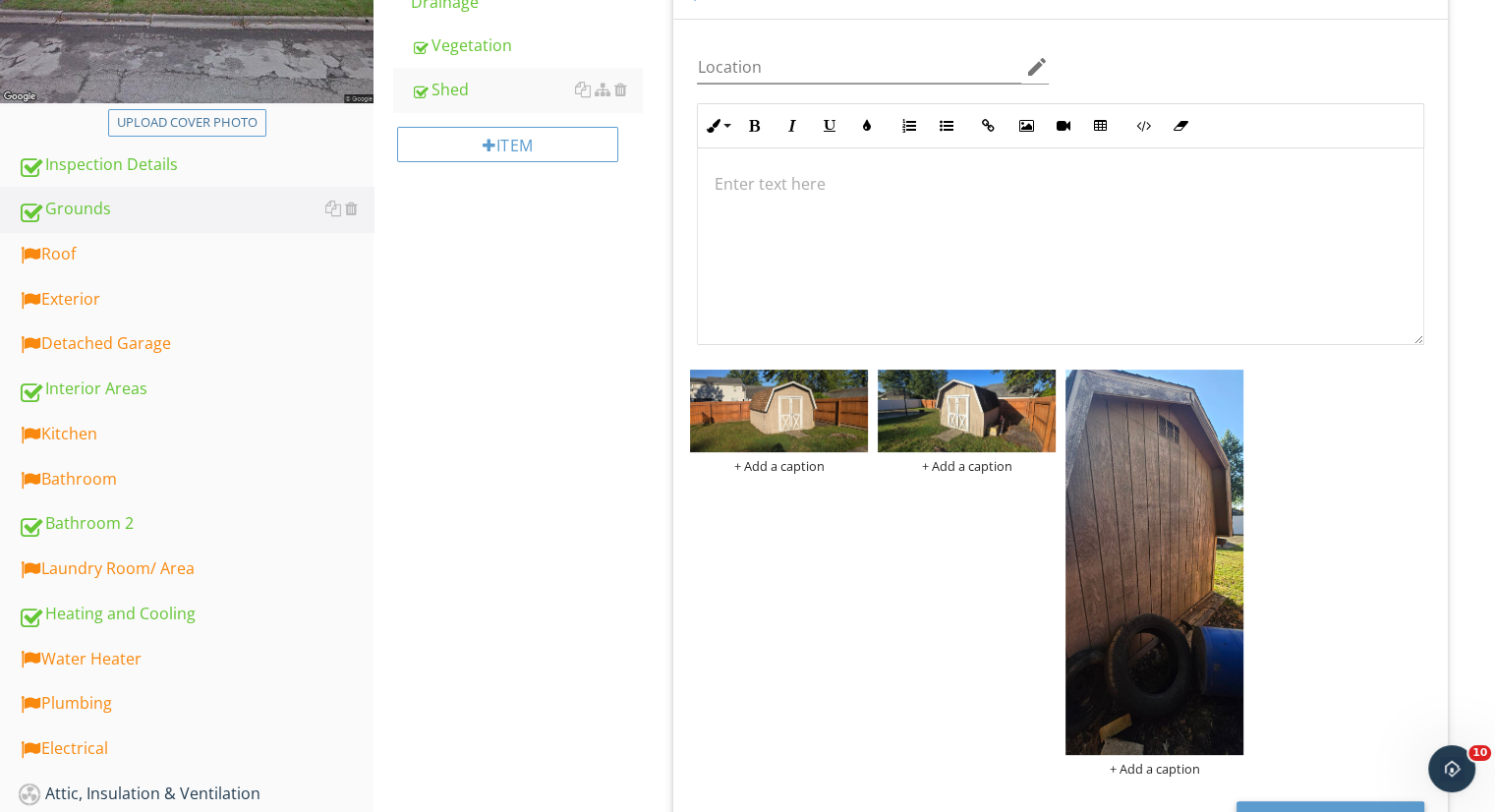
scroll to position [467, 0]
click at [246, 261] on div "Roof" at bounding box center [196, 255] width 356 height 26
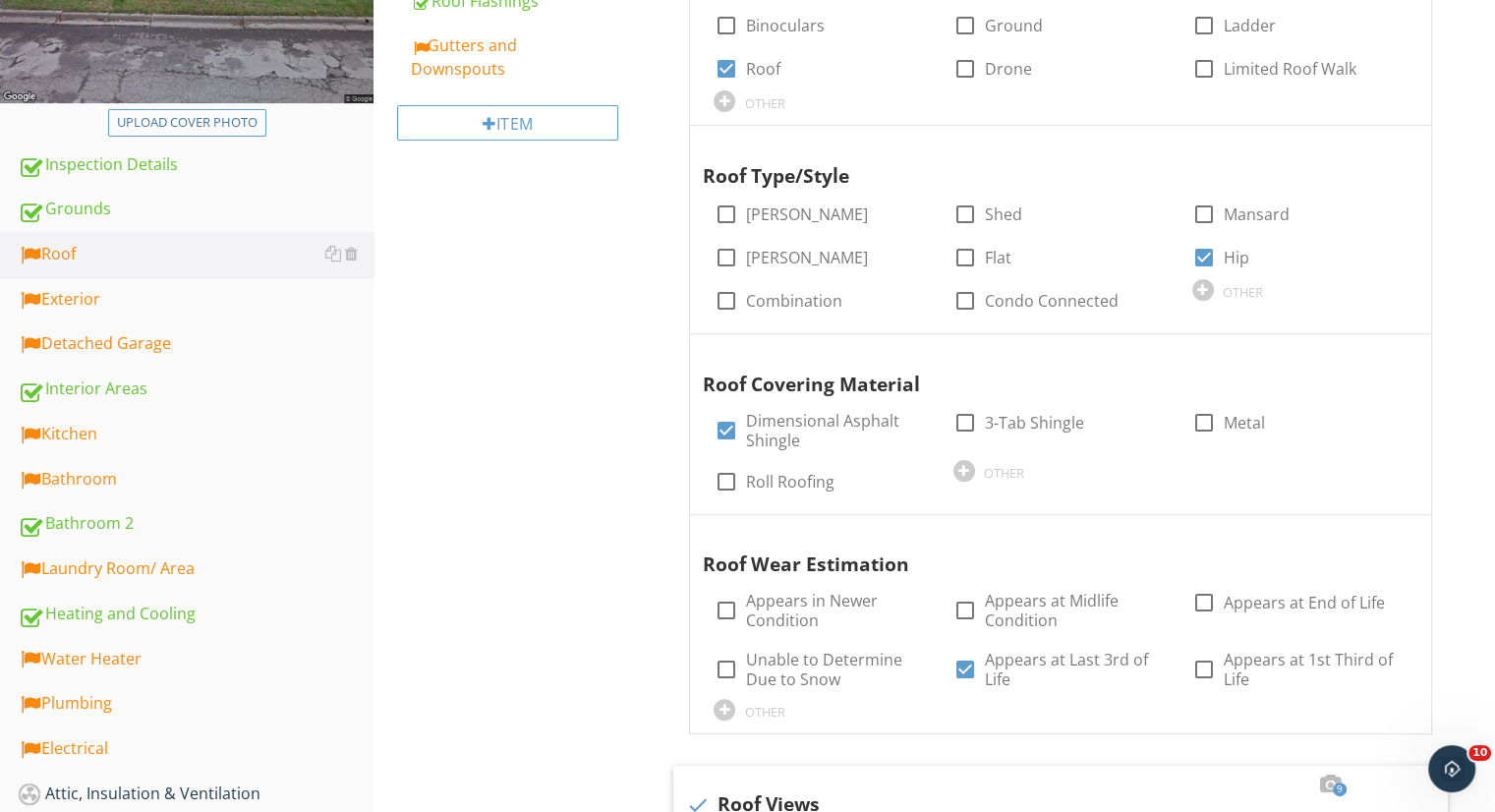
click at [246, 261] on div "Roof" at bounding box center [196, 255] width 356 height 26
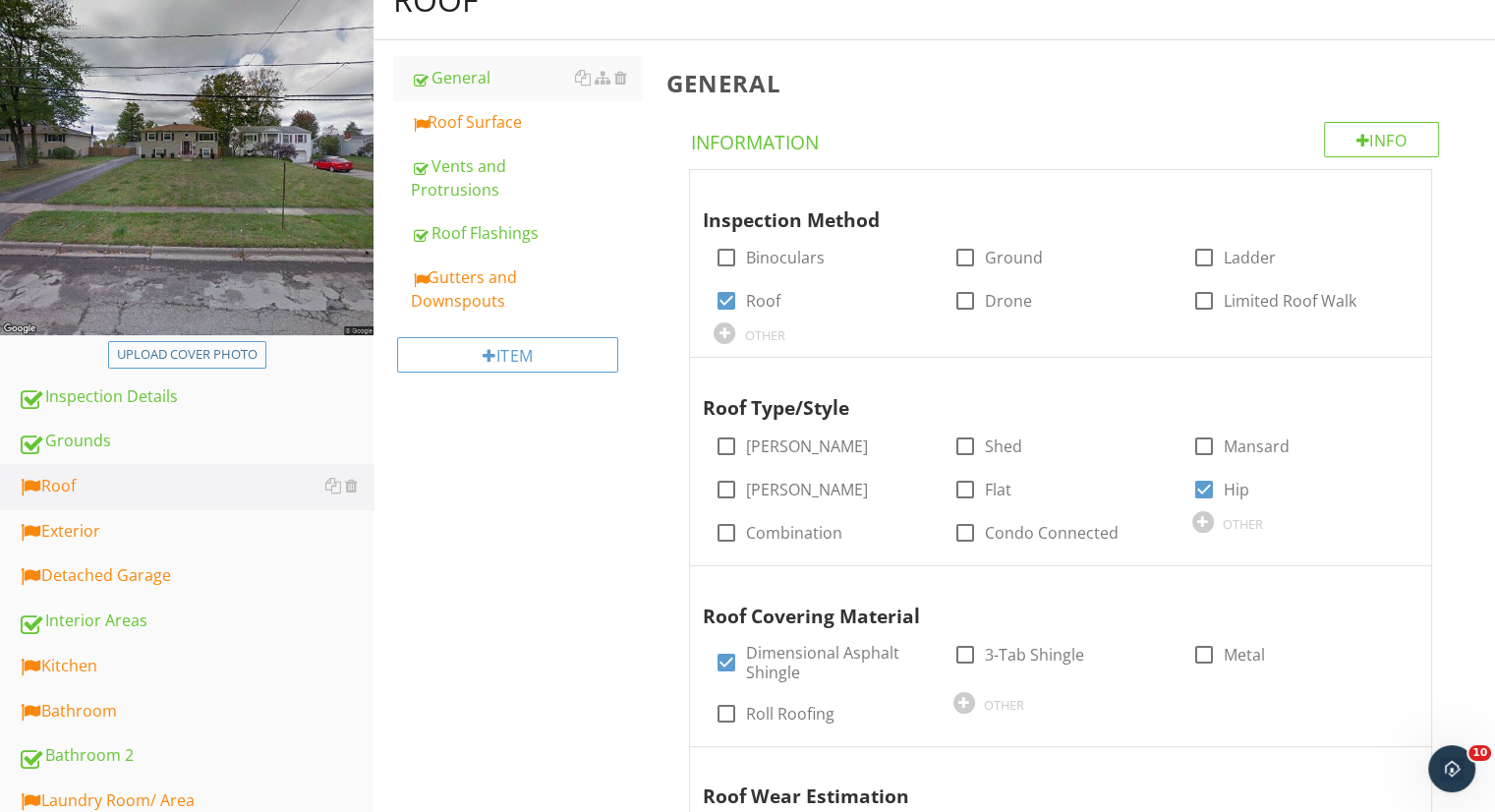
scroll to position [232, 0]
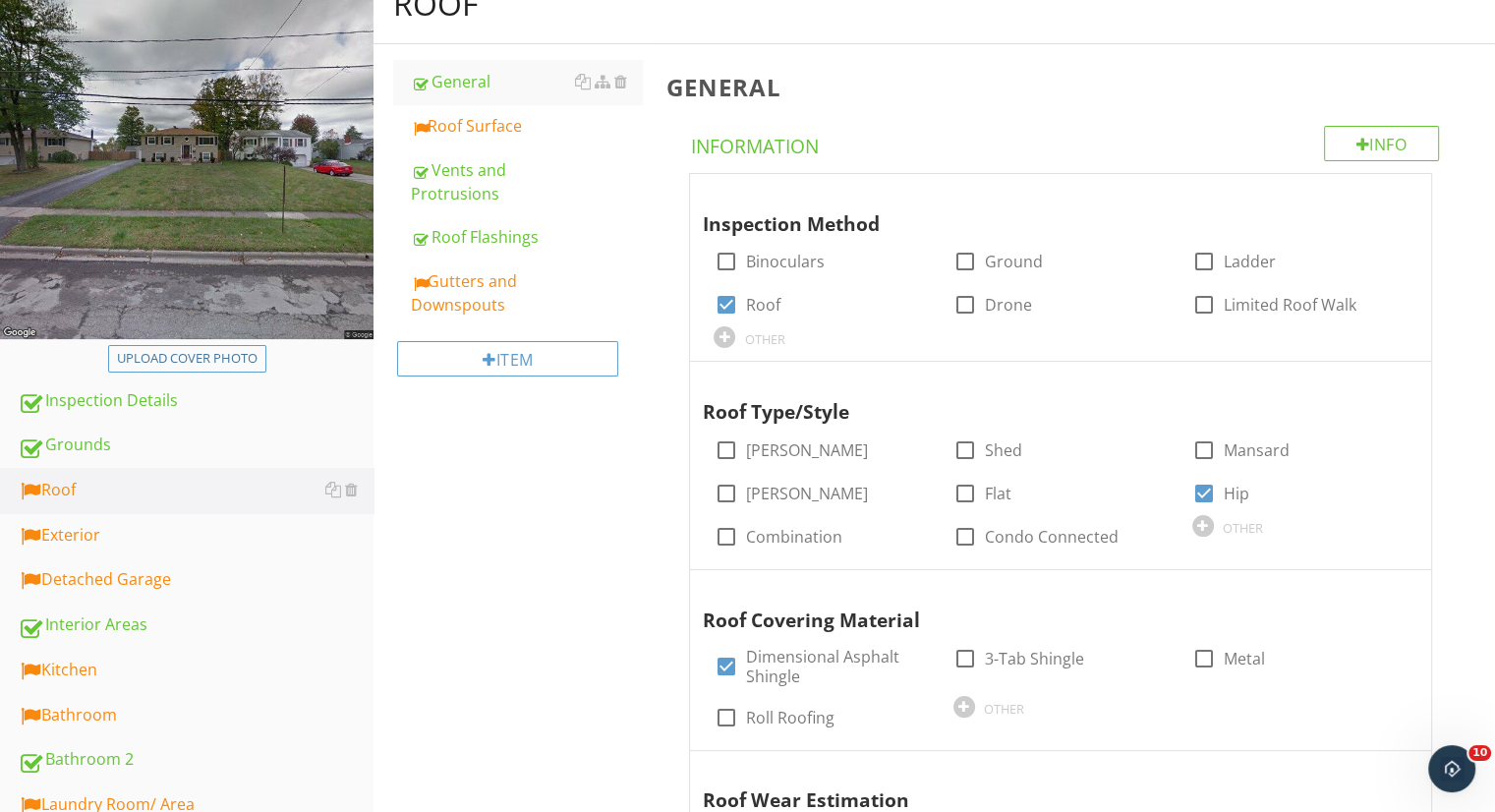
click at [491, 128] on div "Roof Surface" at bounding box center [527, 125] width 231 height 24
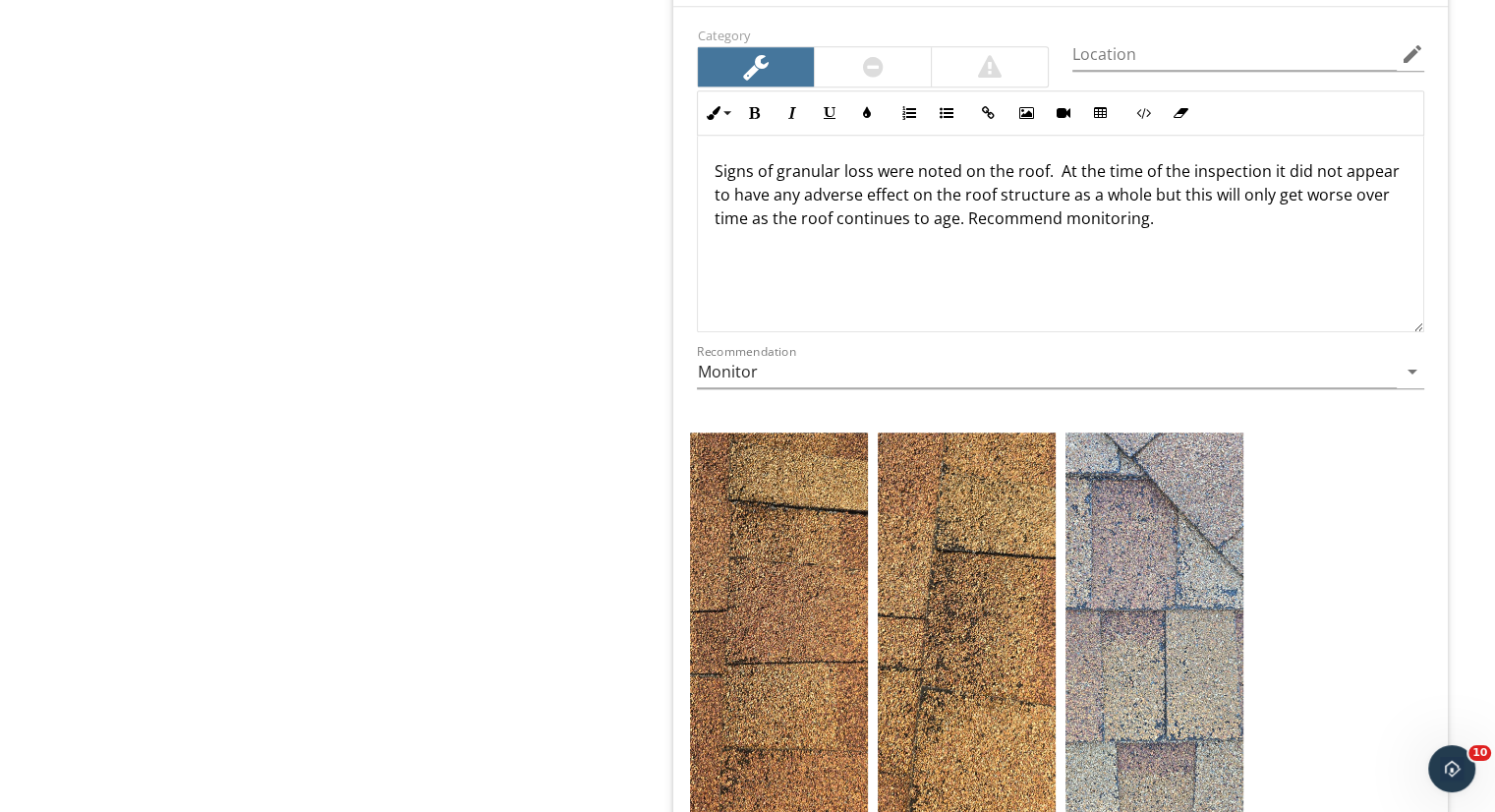
scroll to position [1651, 0]
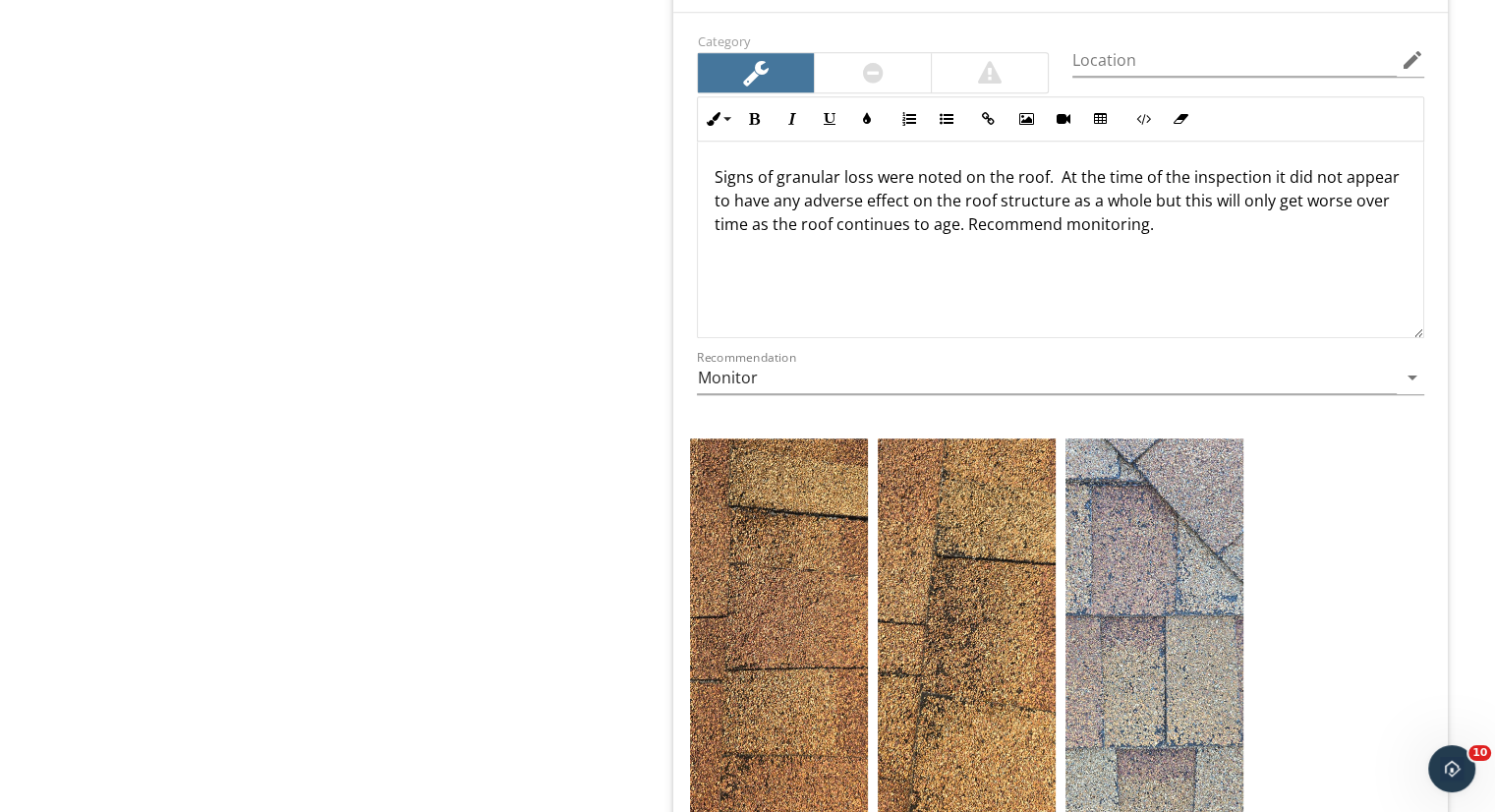
click at [771, 174] on p "Signs of granular loss were noted on the roof. At the time of the inspection it…" at bounding box center [1060, 201] width 694 height 71
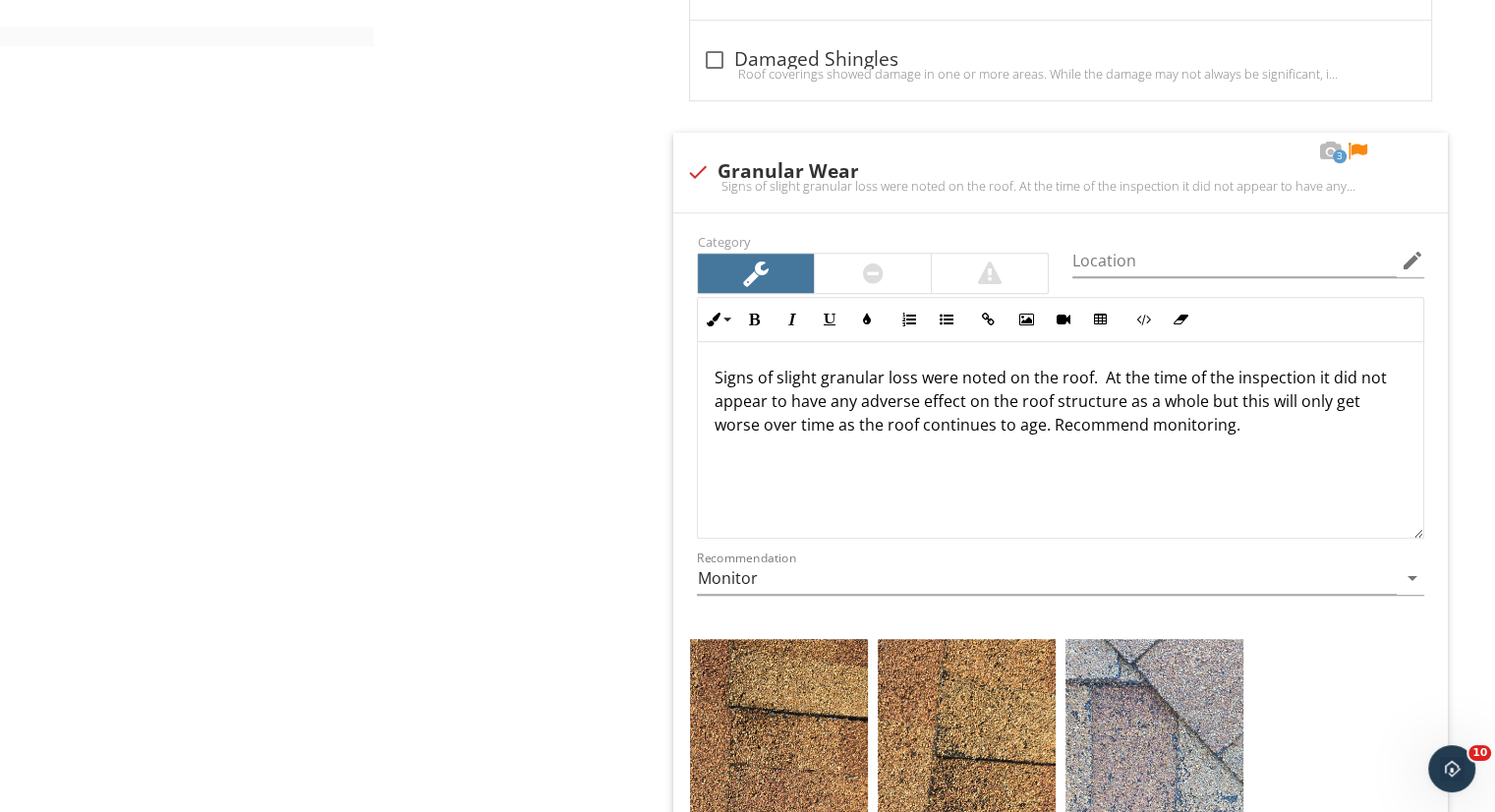
scroll to position [1446, 0]
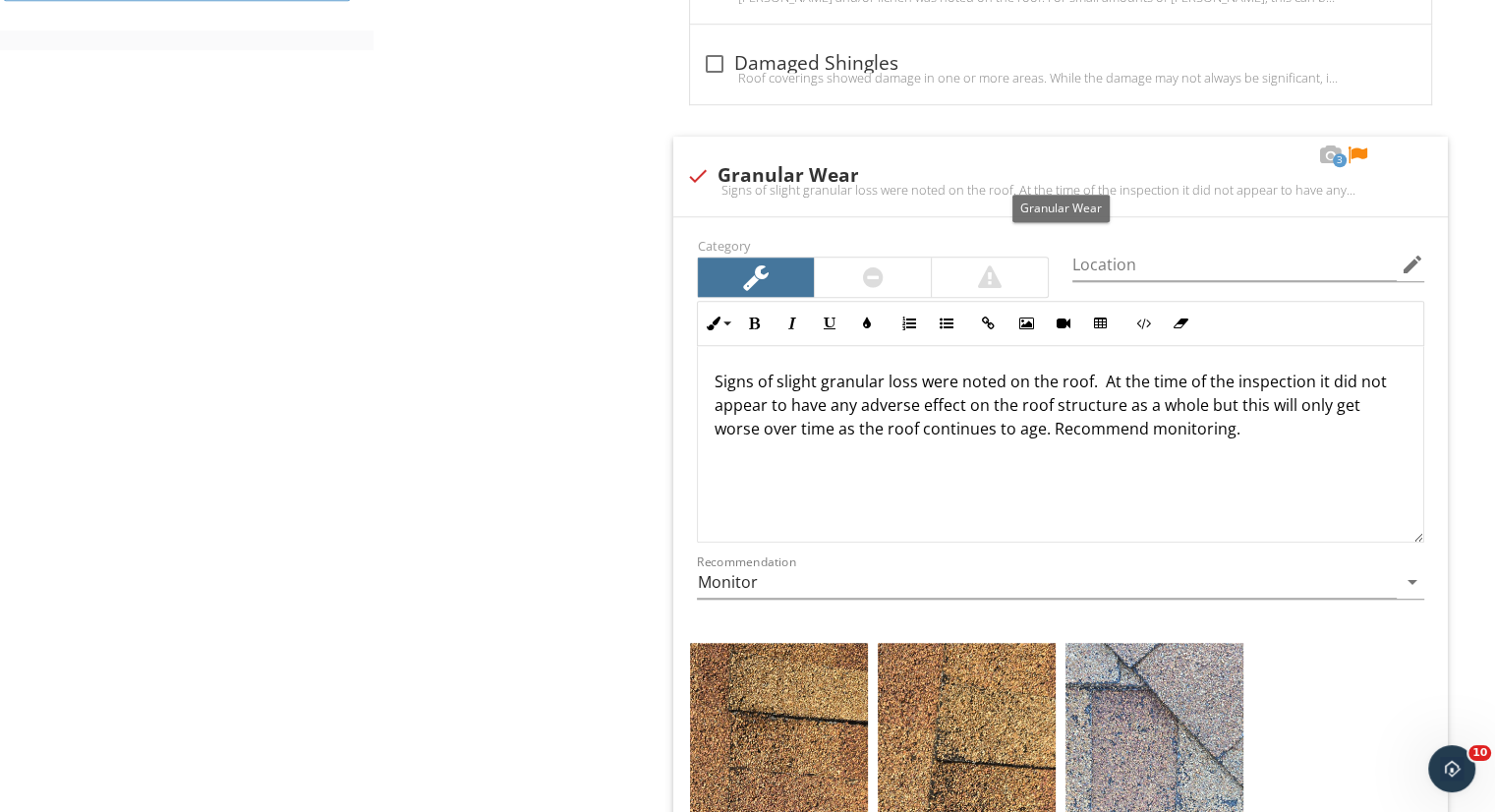
click at [1360, 150] on div at bounding box center [1358, 155] width 24 height 20
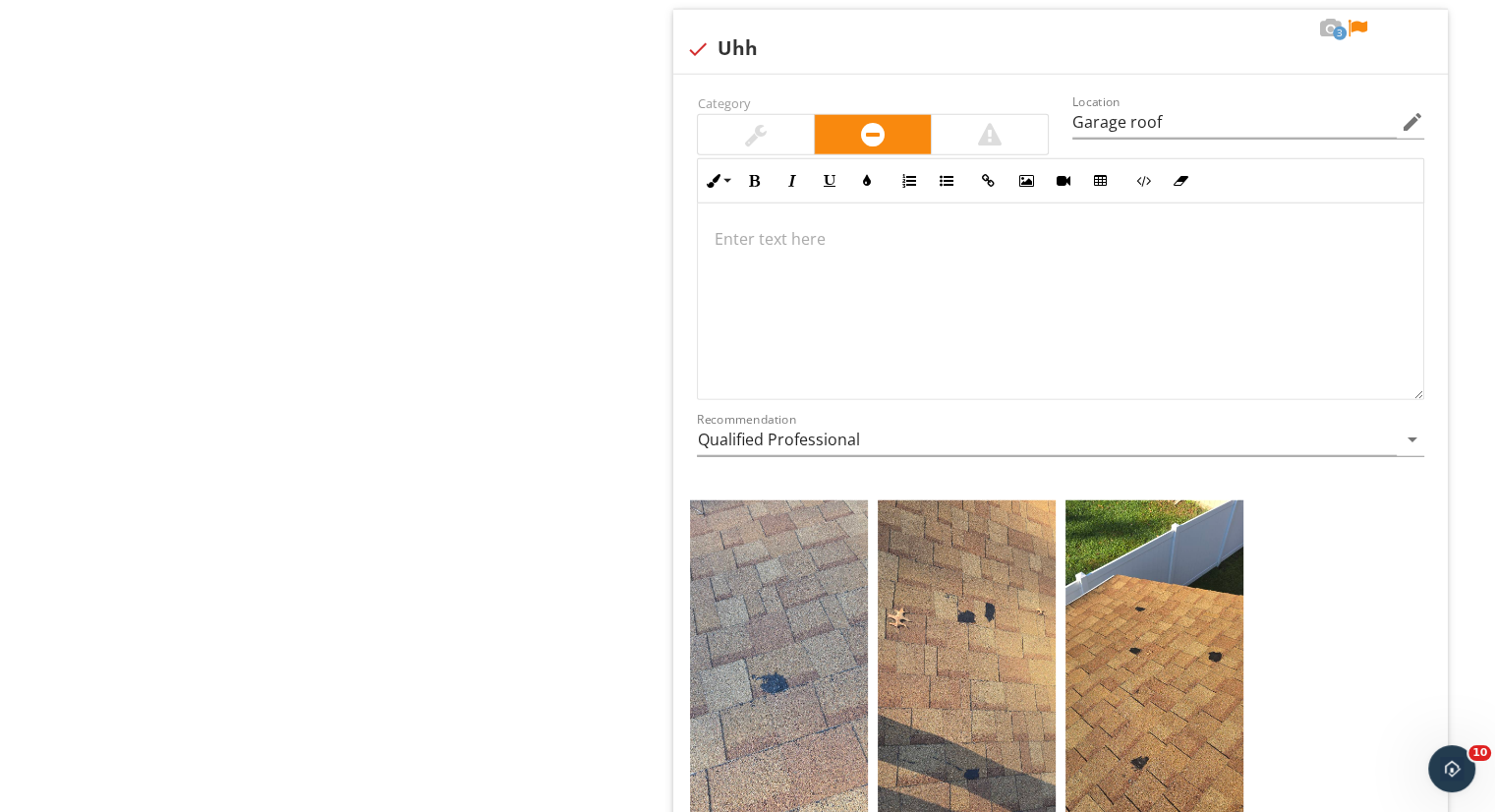
scroll to position [5101, 0]
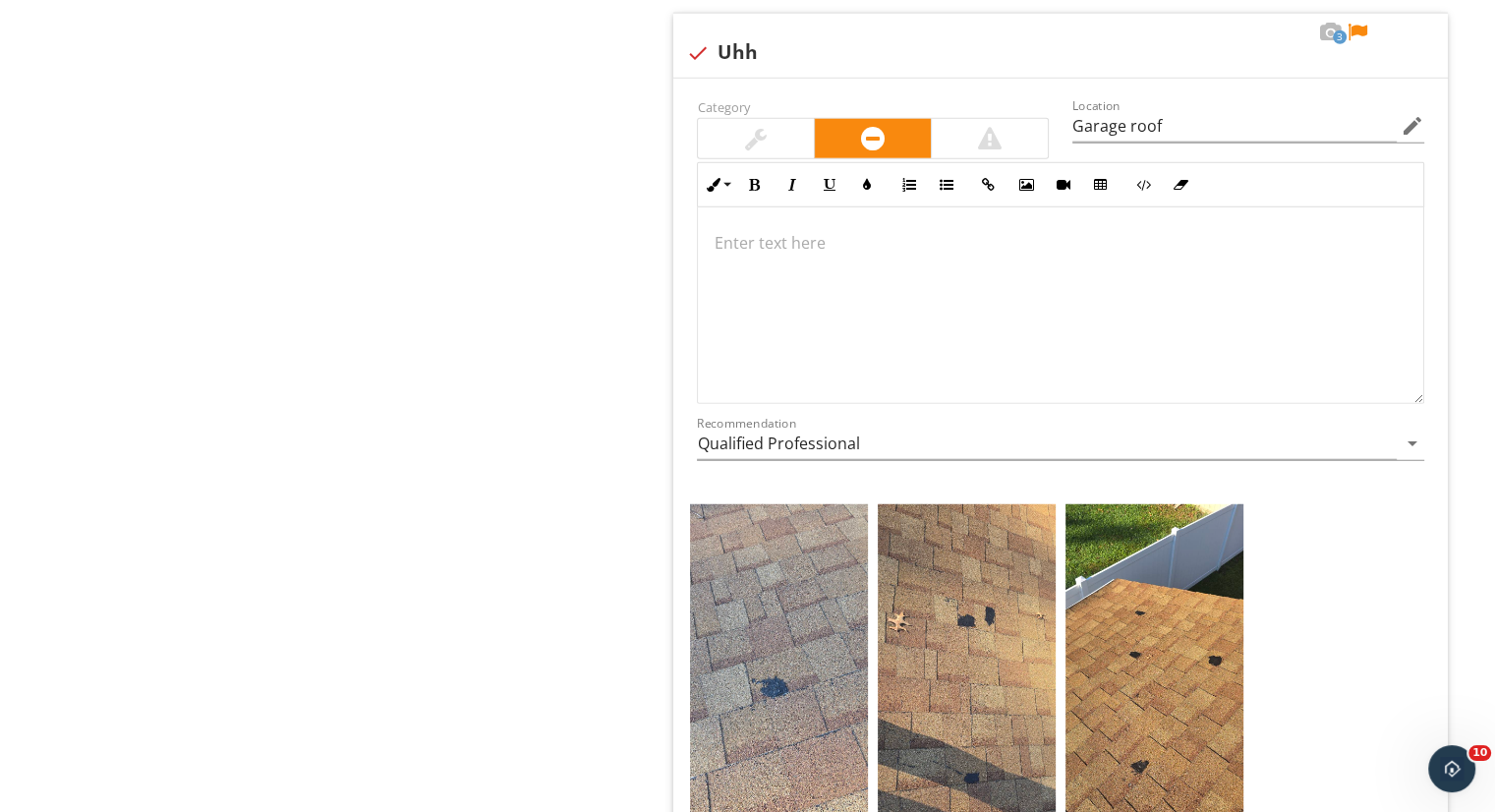
click at [984, 237] on p at bounding box center [1060, 243] width 694 height 24
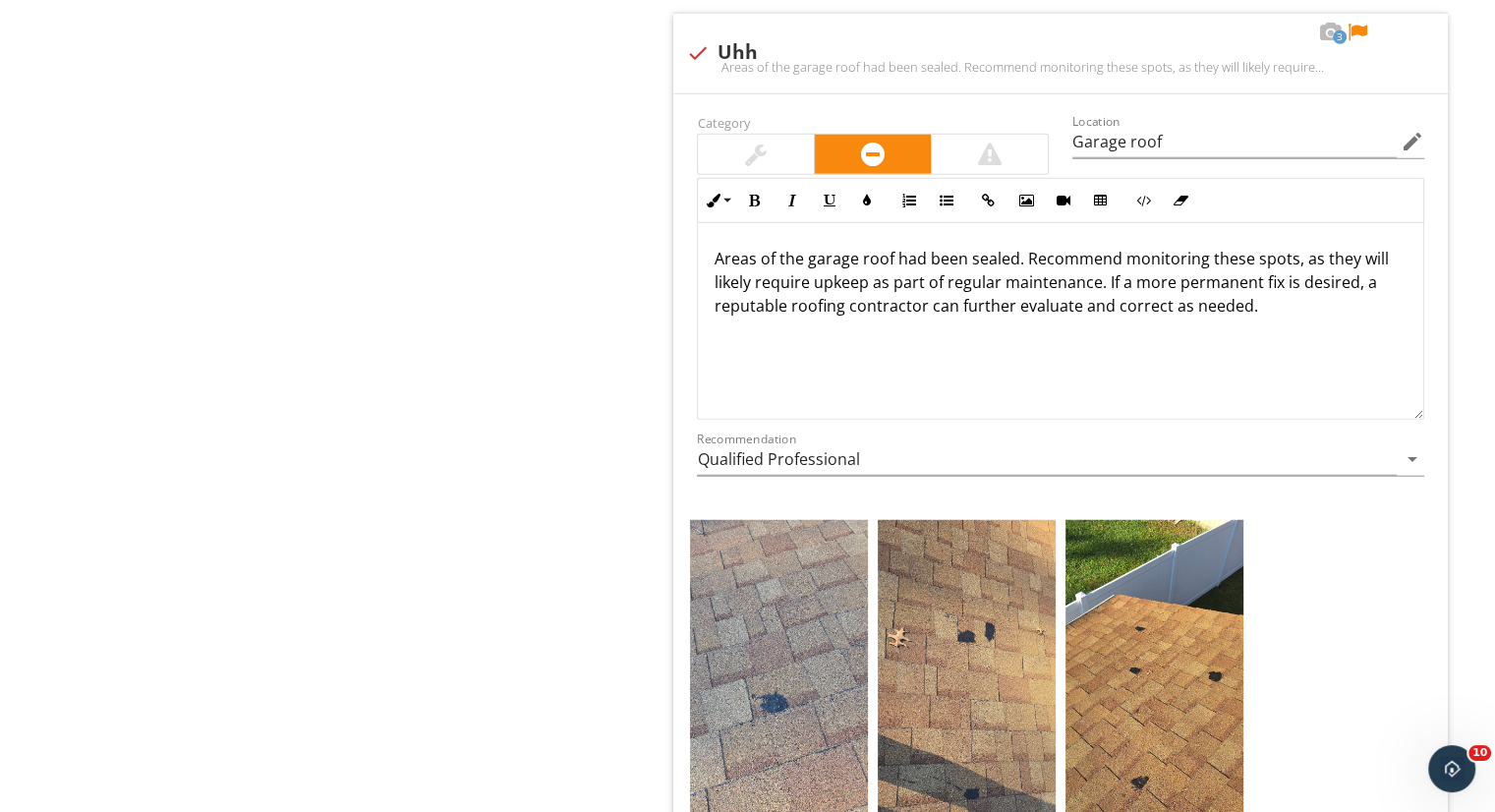
scroll to position [5117, 0]
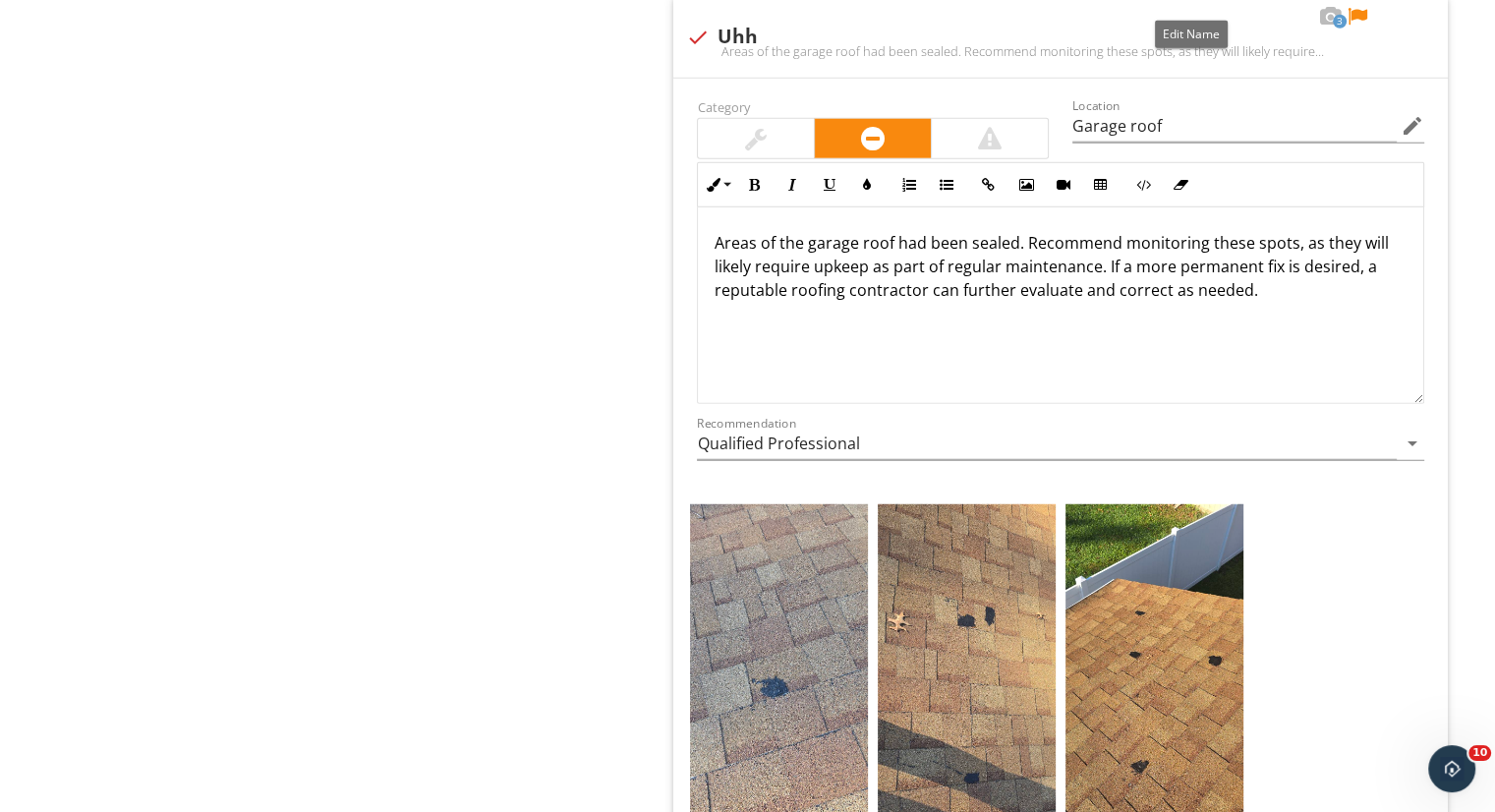
click at [1189, 7] on div at bounding box center [1193, 17] width 24 height 20
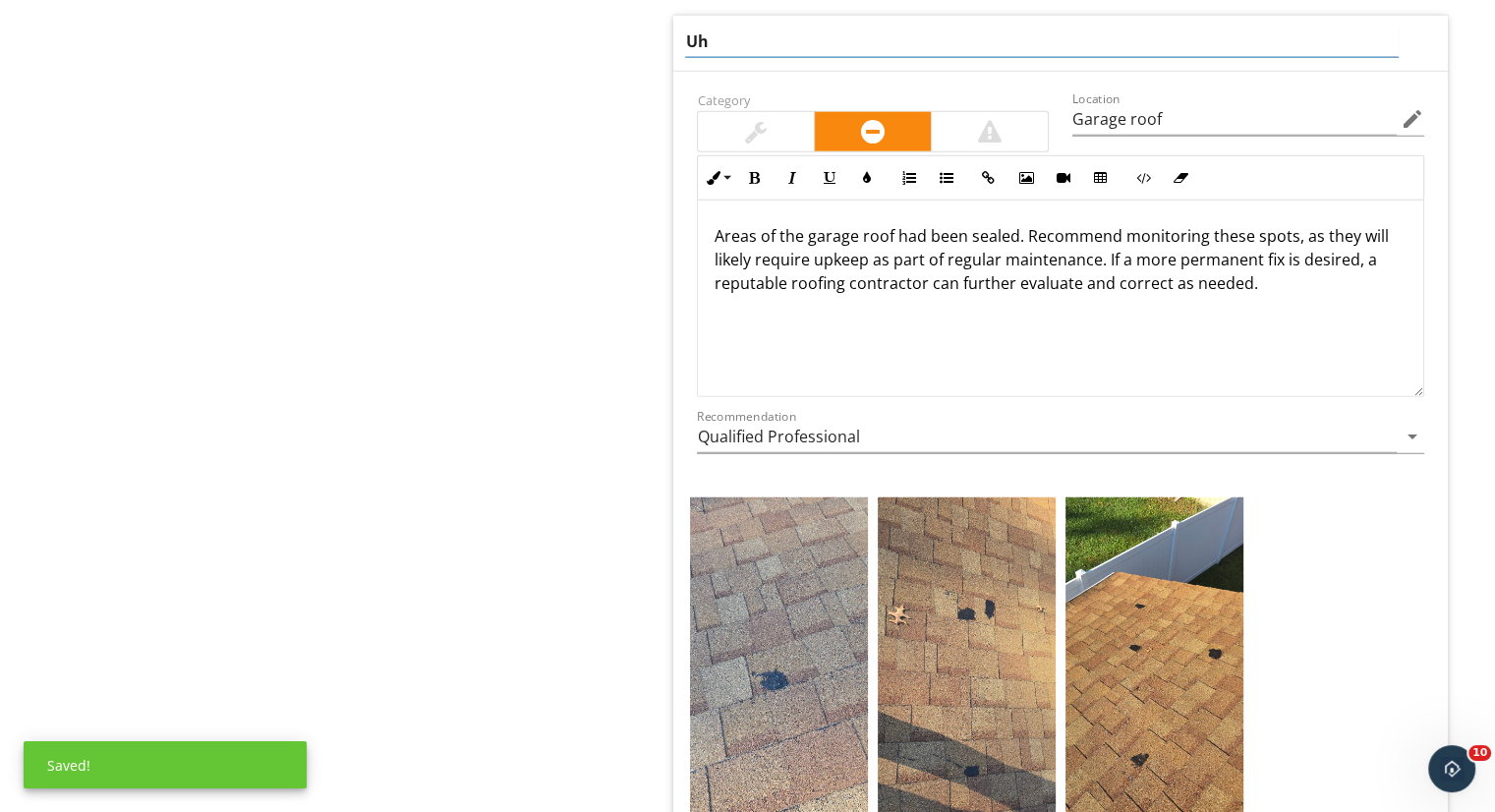
type input "U"
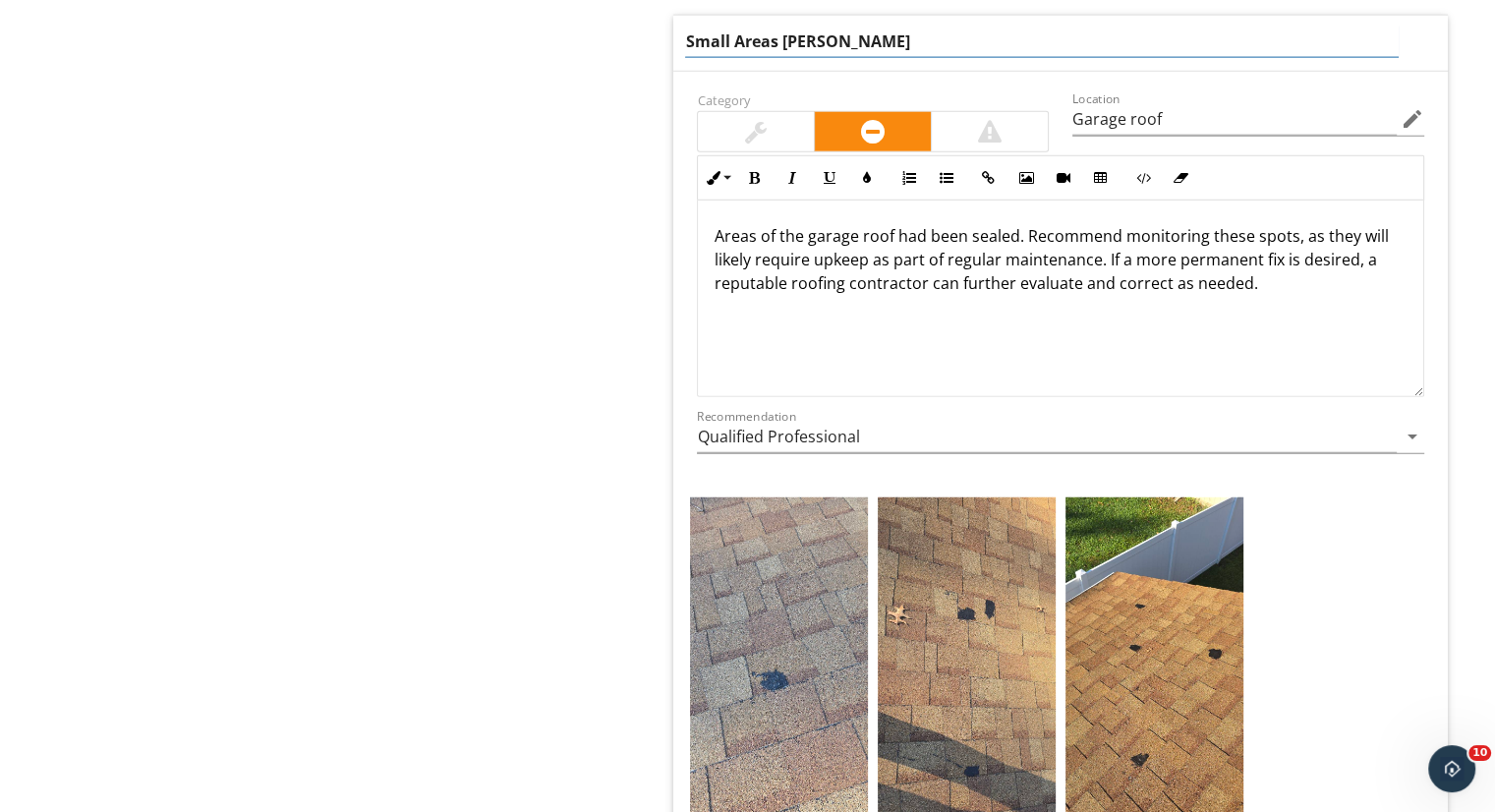
type input "Small Areas Sealed"
click at [771, 105] on div "Category" at bounding box center [872, 121] width 375 height 65
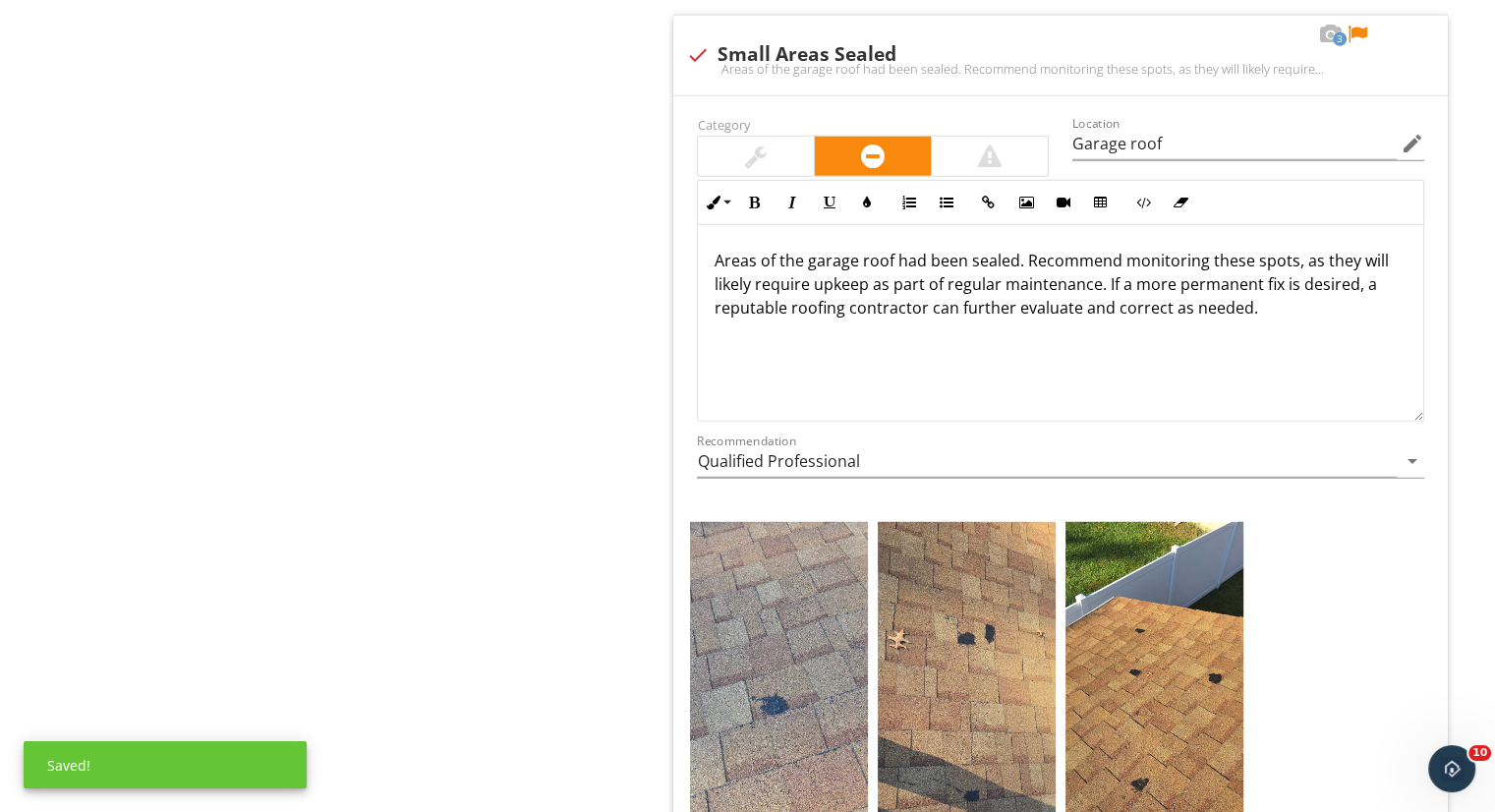
click at [763, 144] on div at bounding box center [756, 156] width 22 height 24
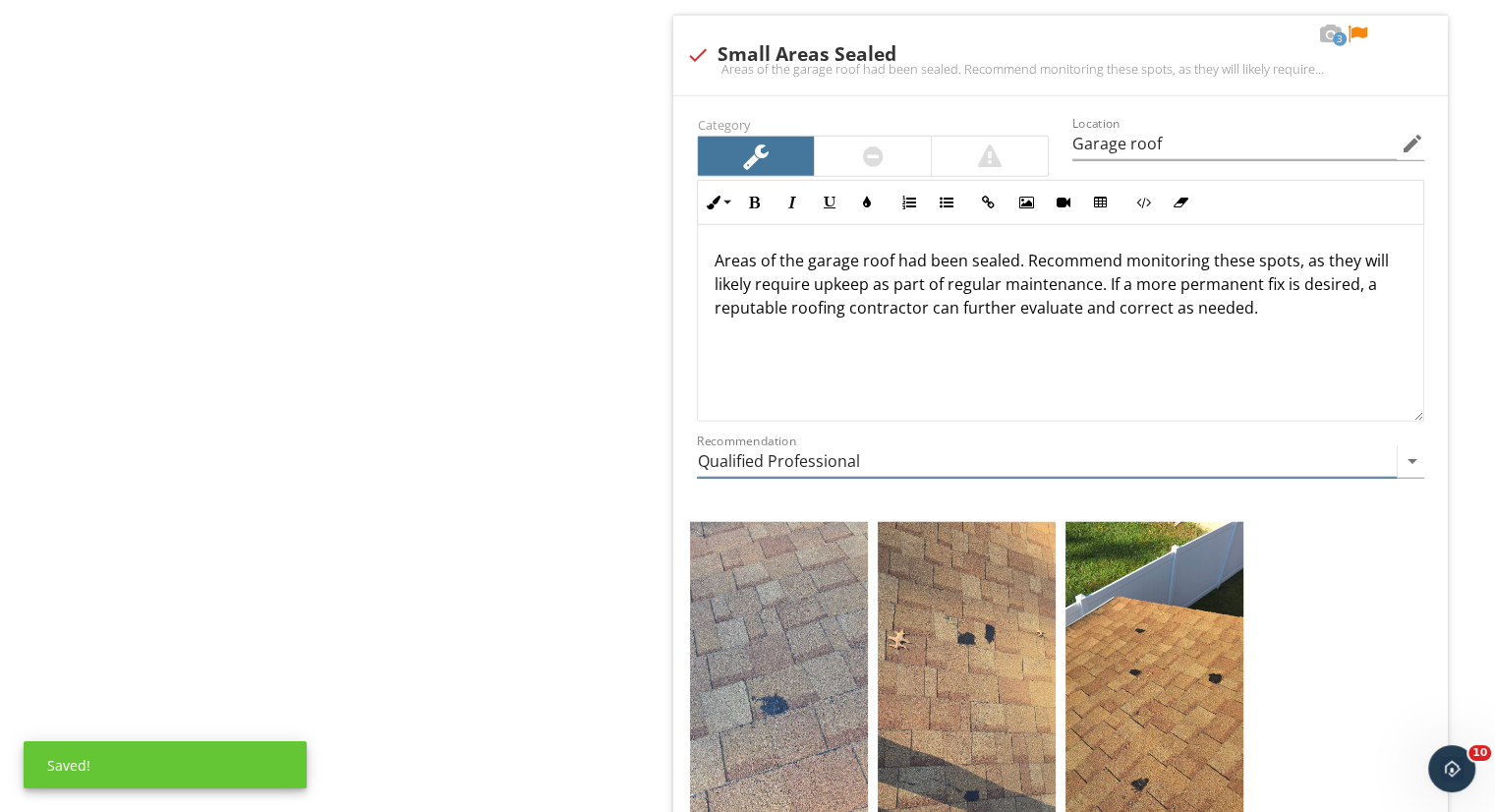
click at [878, 447] on input "Qualified Professional" at bounding box center [1046, 461] width 700 height 33
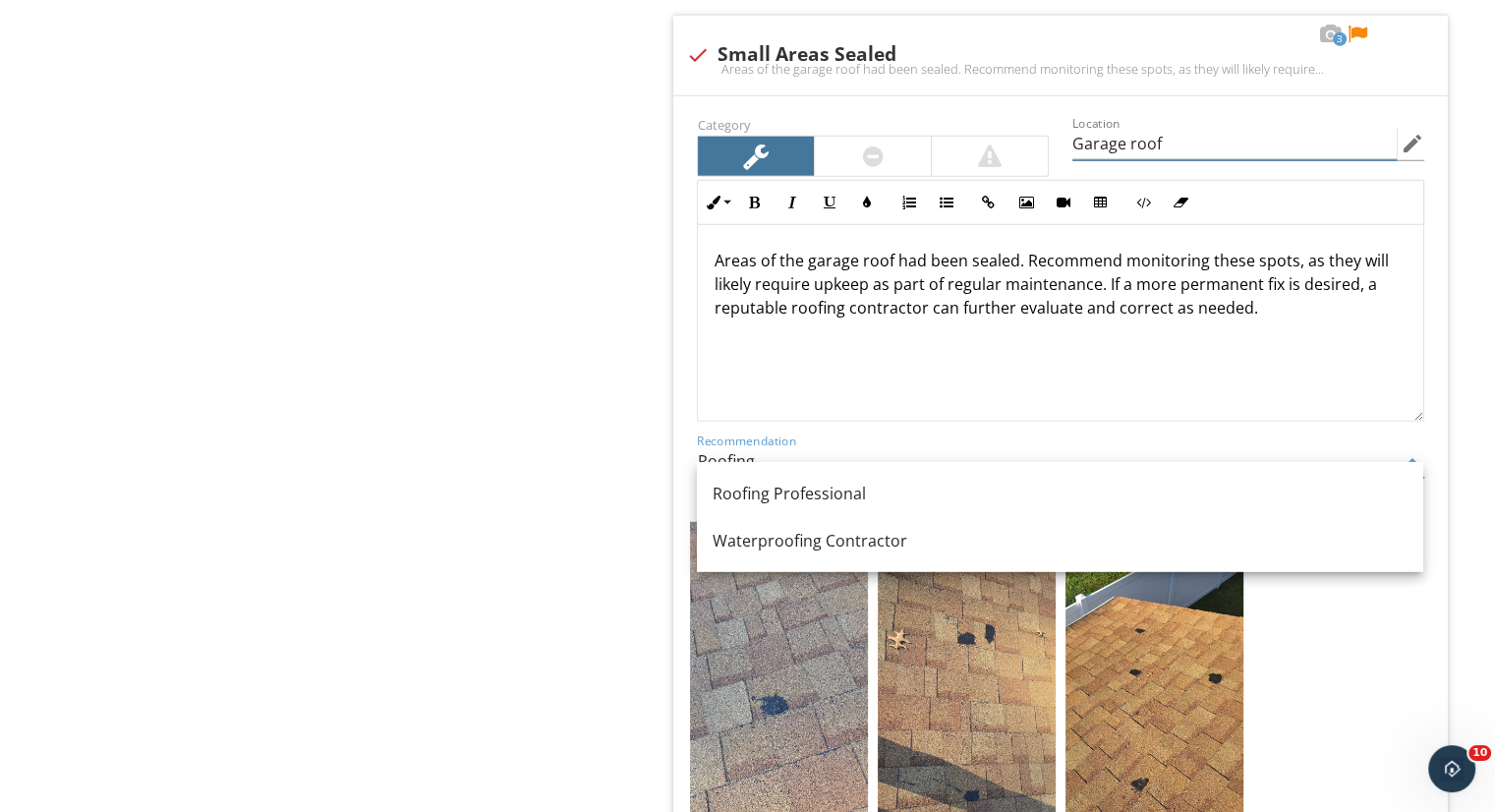
click at [1073, 127] on input "Garage roof" at bounding box center [1234, 143] width 324 height 33
type input "Qualified Professional"
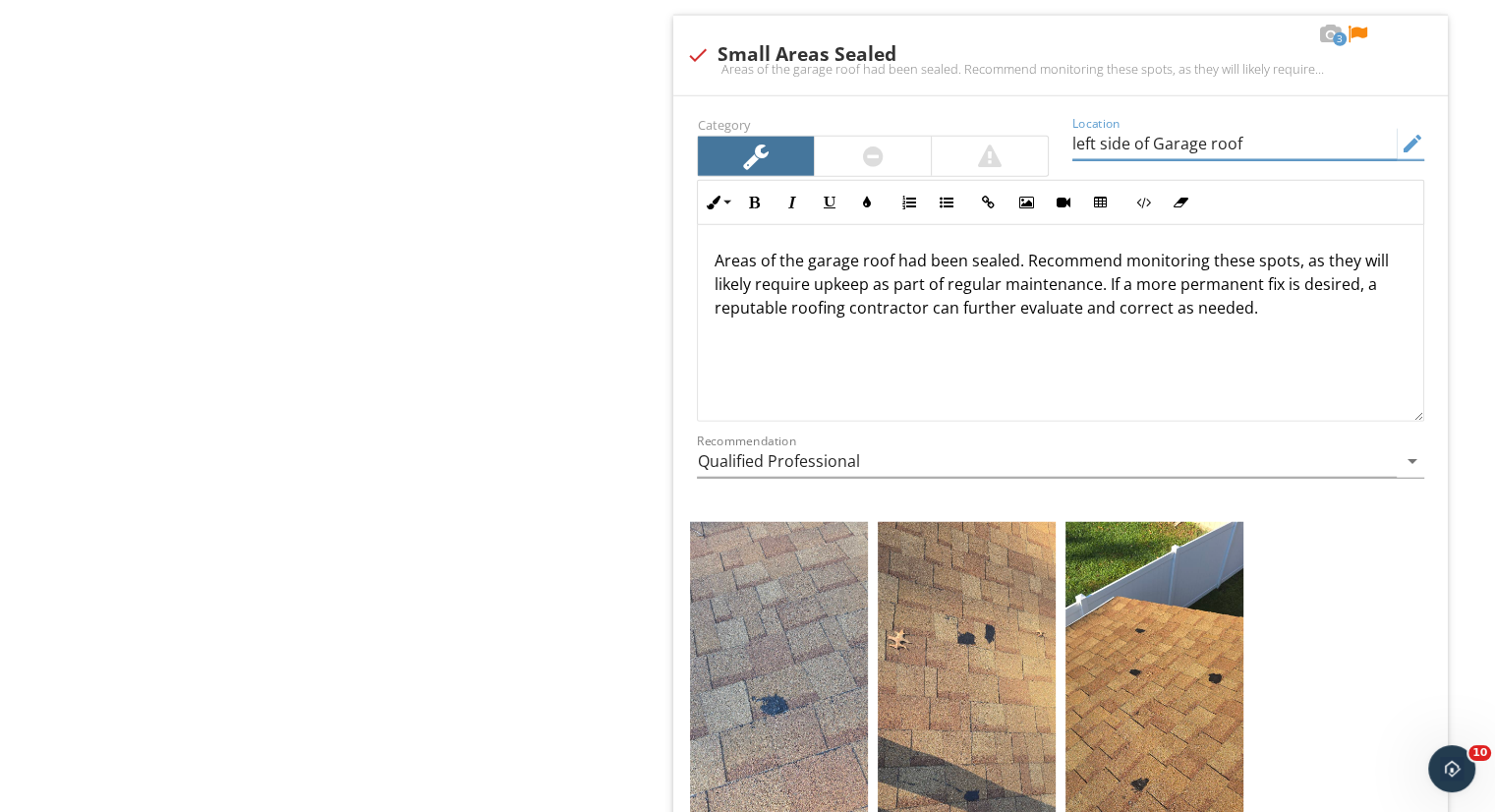
type input "left side of Garage roof"
click at [1361, 25] on div at bounding box center [1358, 35] width 24 height 20
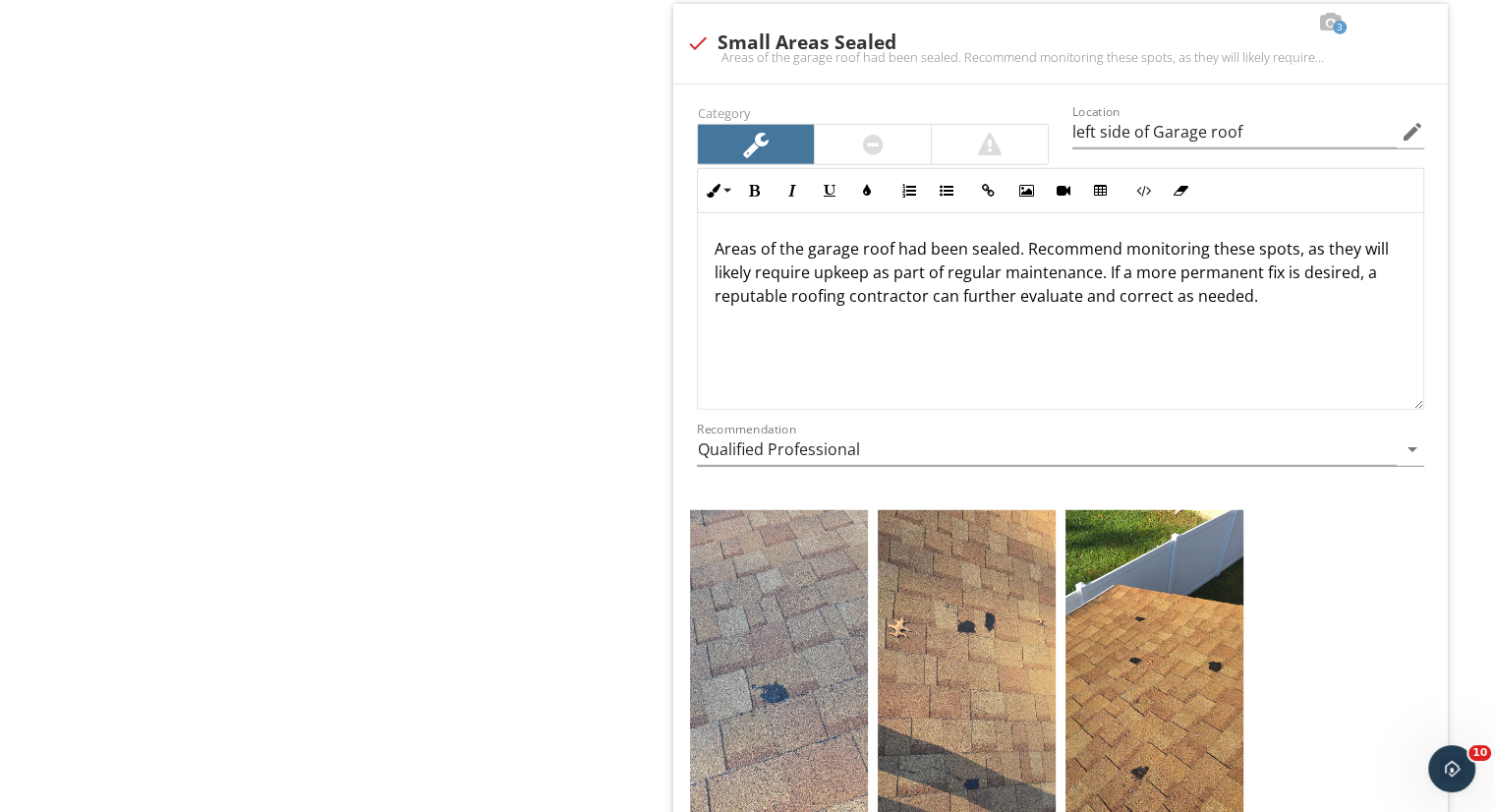
scroll to position [5088, 0]
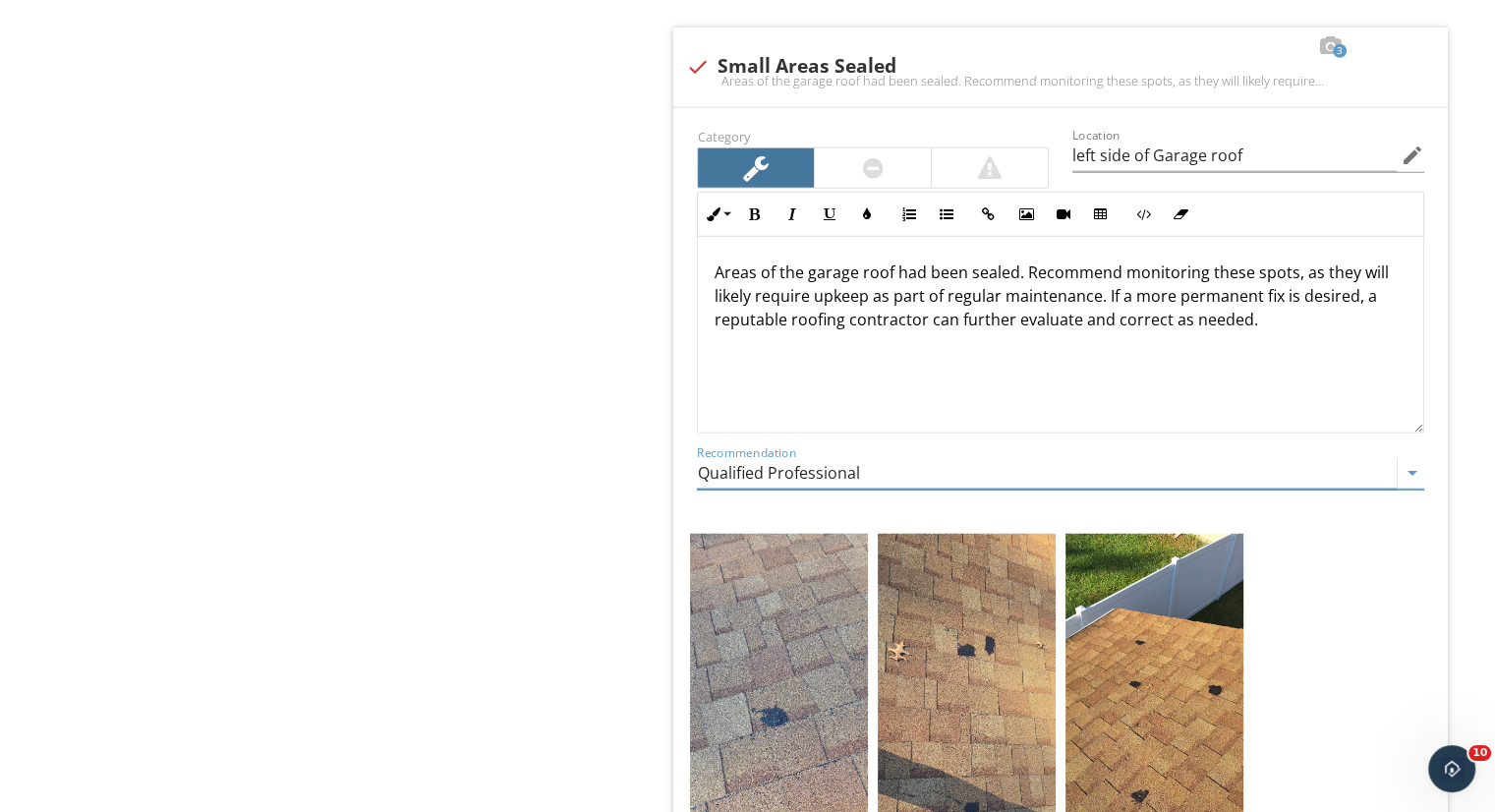
click at [992, 457] on input "Qualified Professional" at bounding box center [1046, 473] width 700 height 33
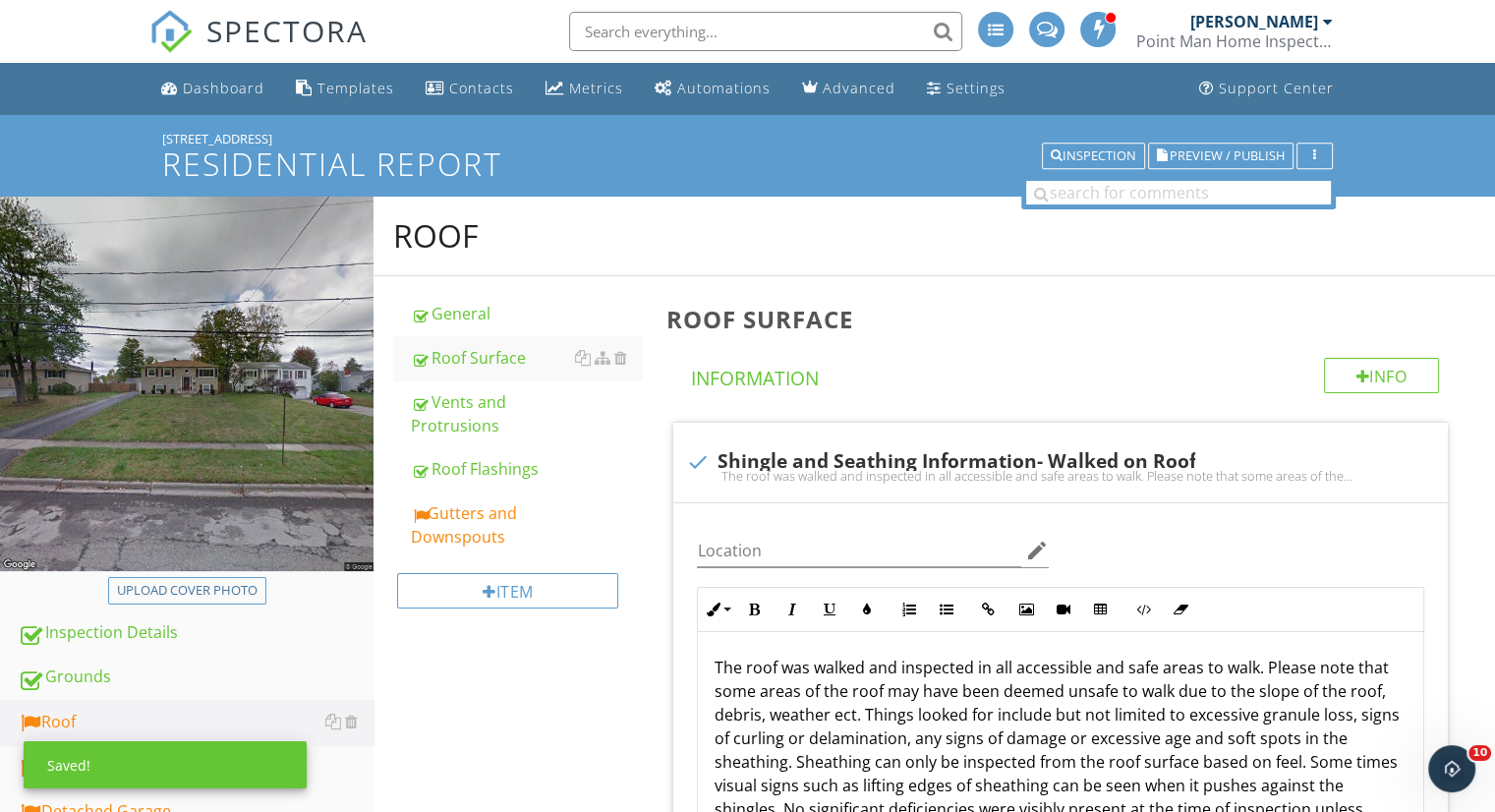
scroll to position [377, 0]
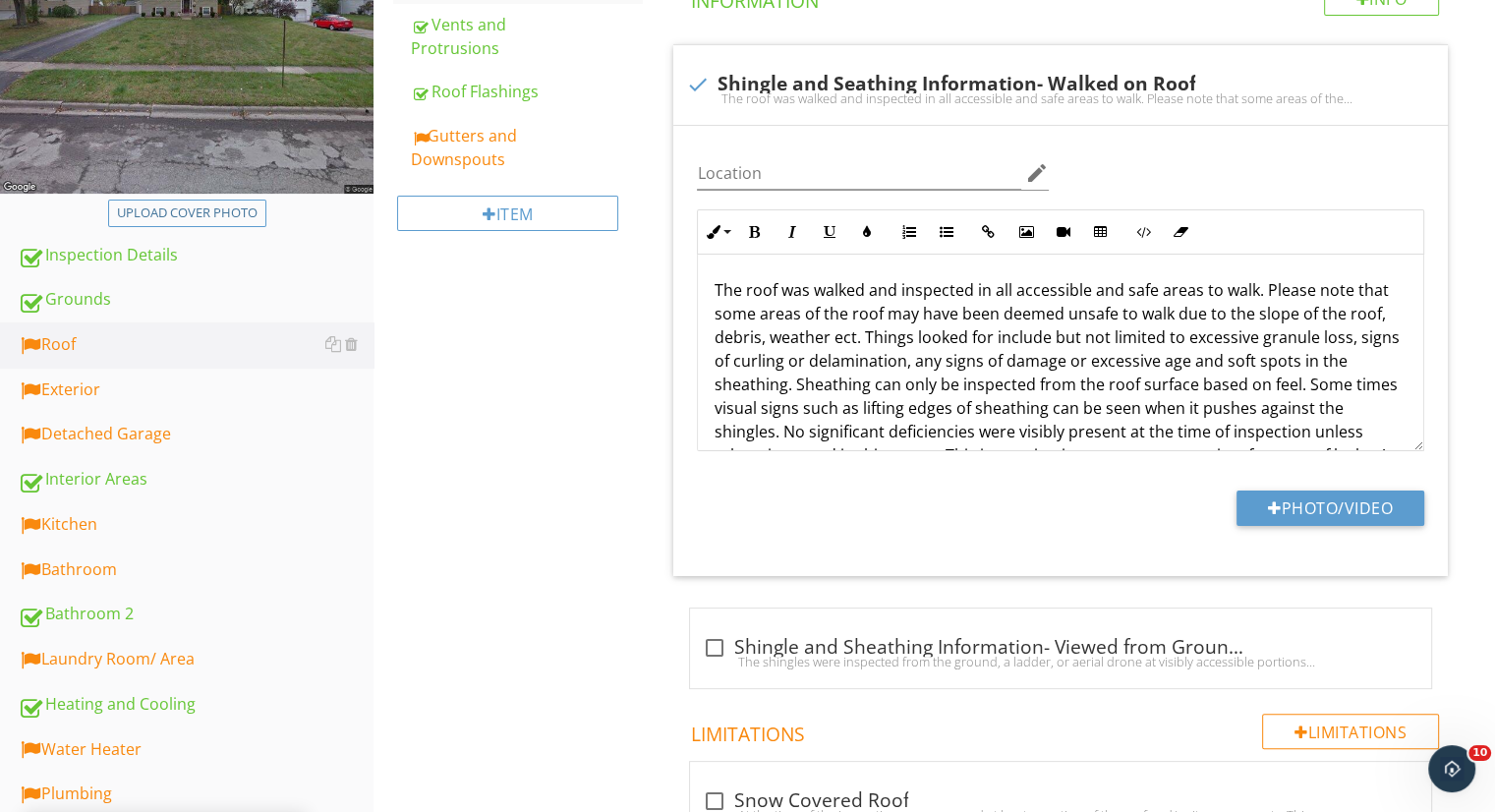
type input "Monitor"
click at [471, 131] on div "Gutters and Downspouts" at bounding box center [527, 147] width 231 height 47
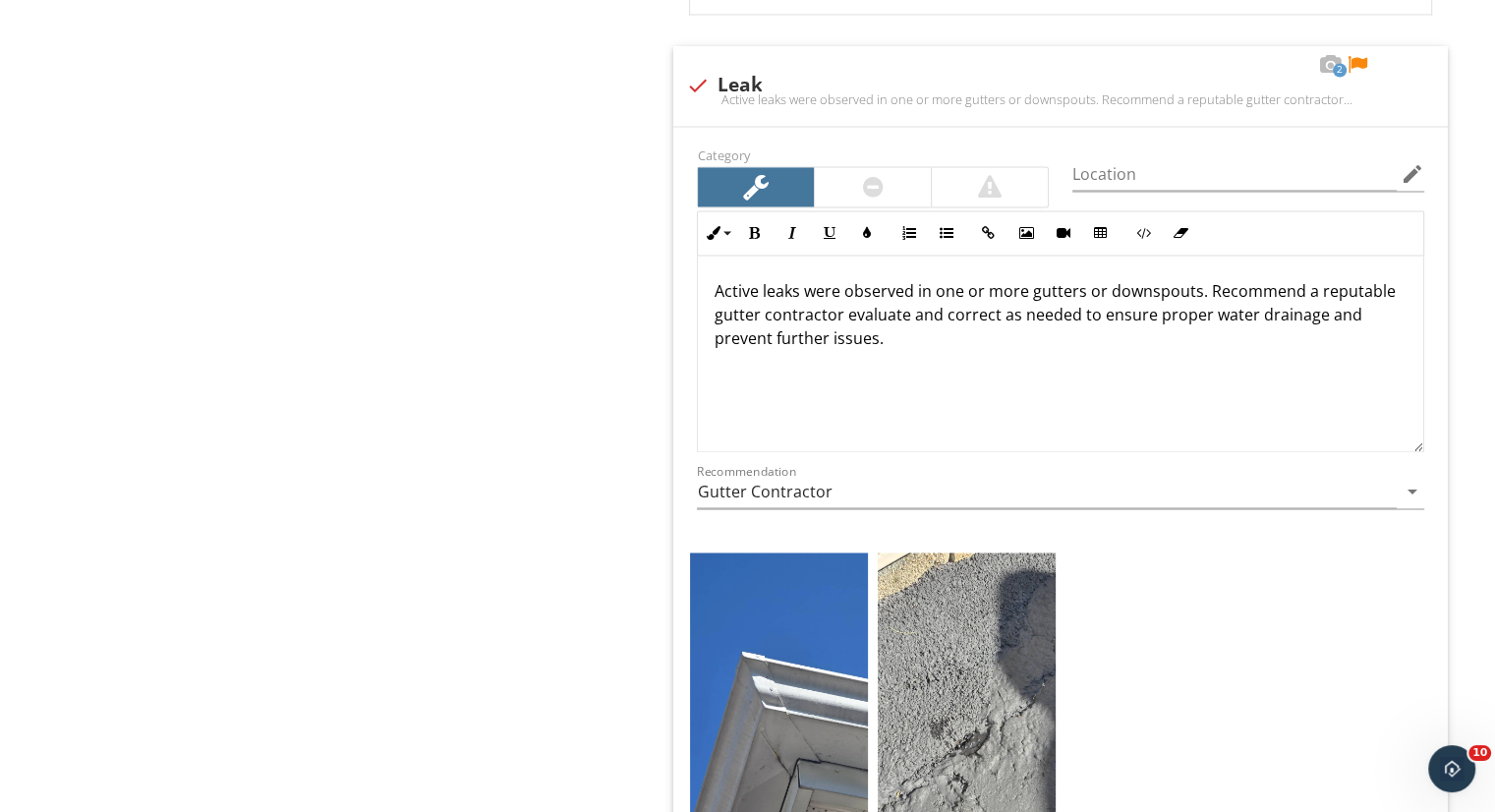
scroll to position [3178, 0]
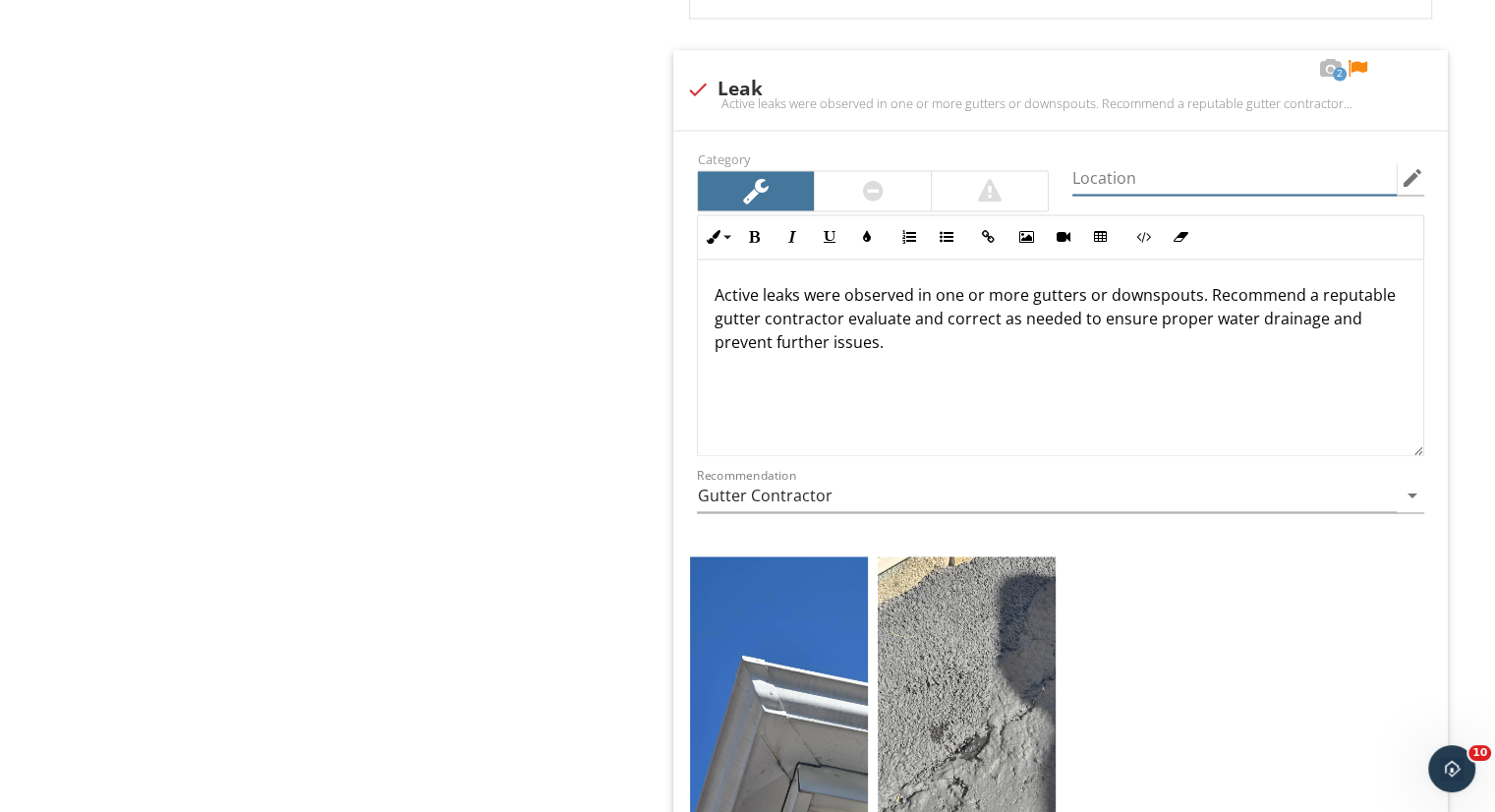
click at [1184, 176] on input "Location" at bounding box center [1234, 178] width 324 height 33
type input "back left corner of the home"
click at [1361, 60] on div at bounding box center [1358, 69] width 24 height 20
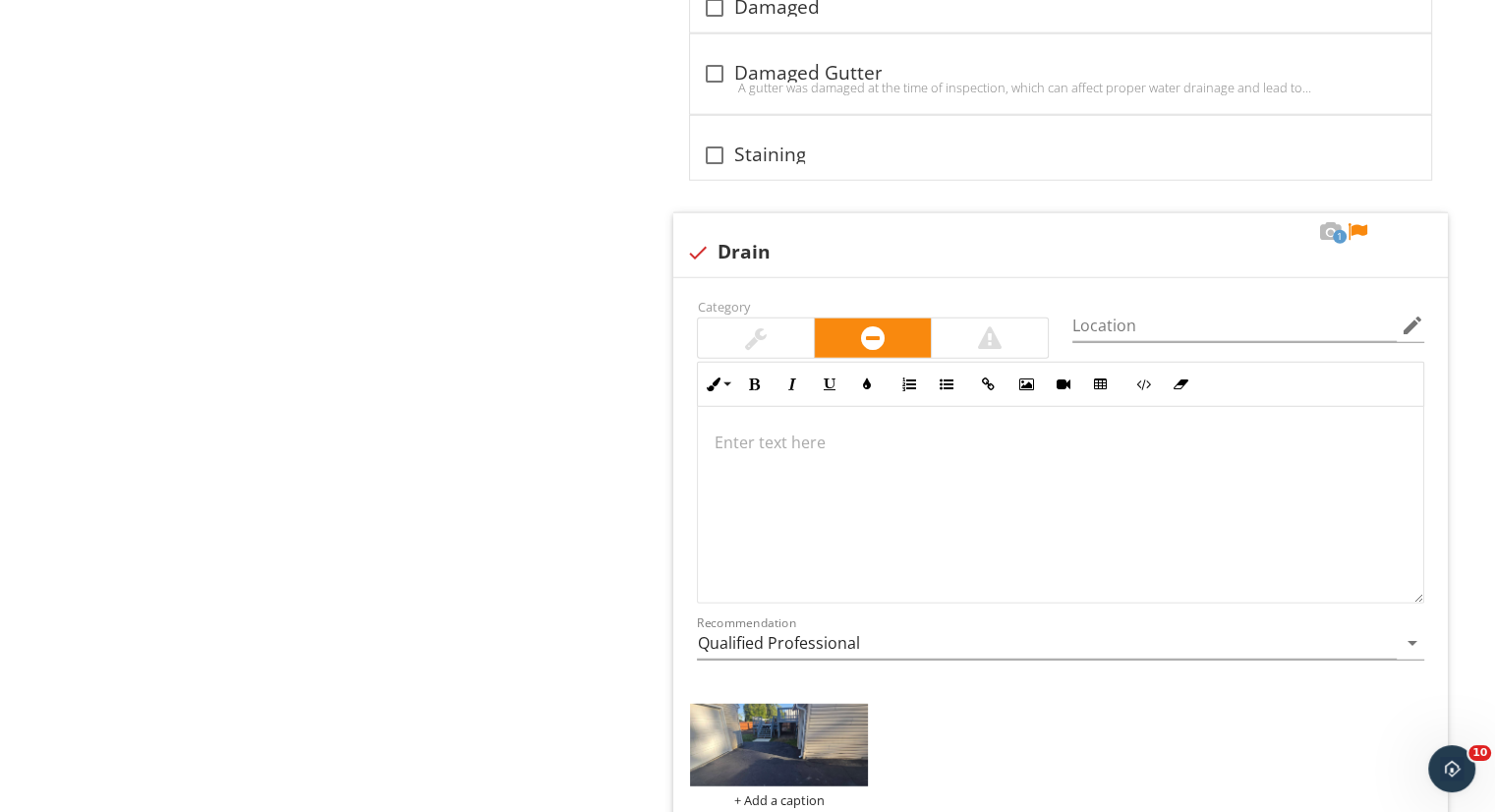
scroll to position [5257, 0]
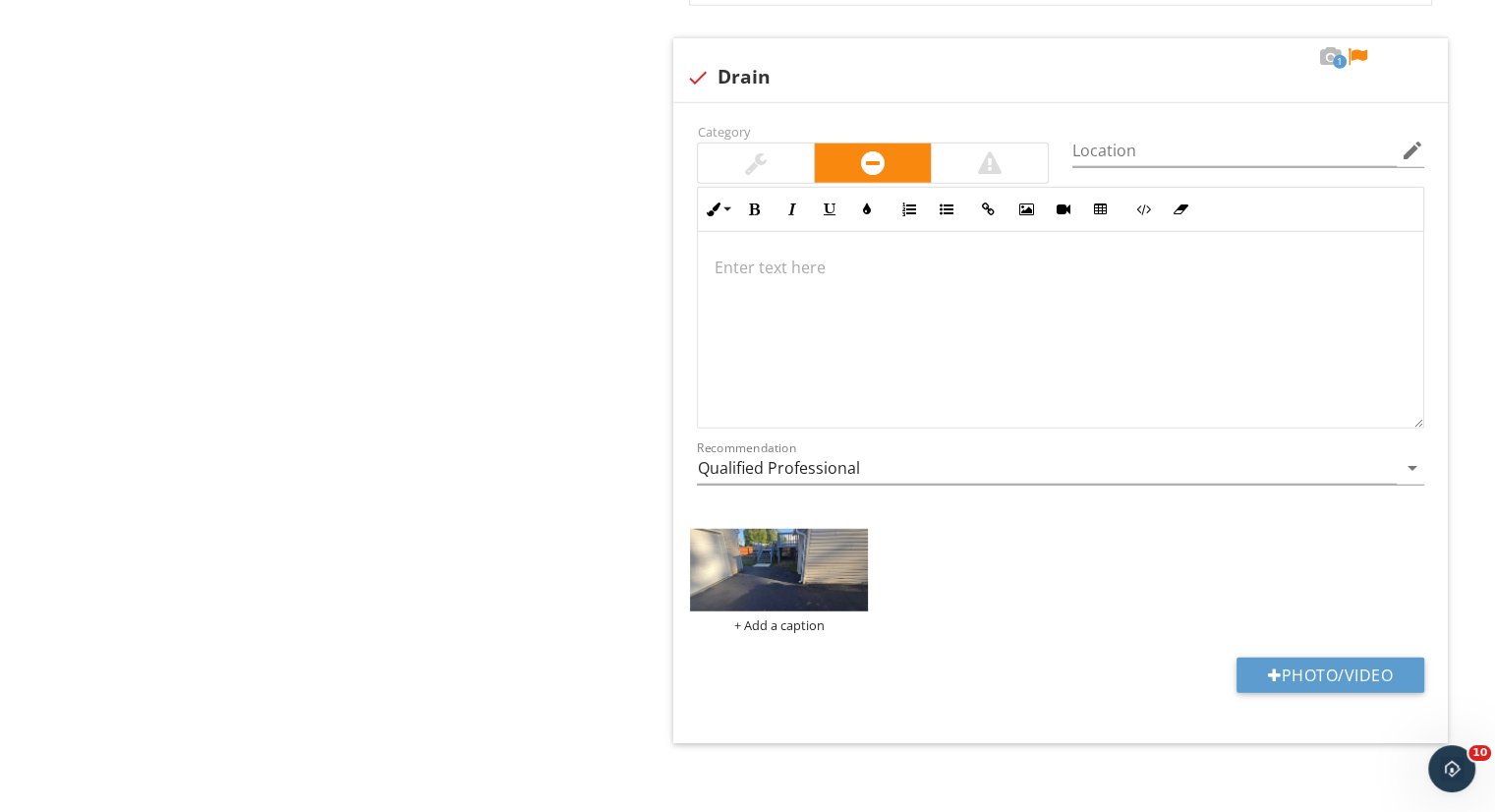
click at [872, 281] on div at bounding box center [1060, 330] width 725 height 197
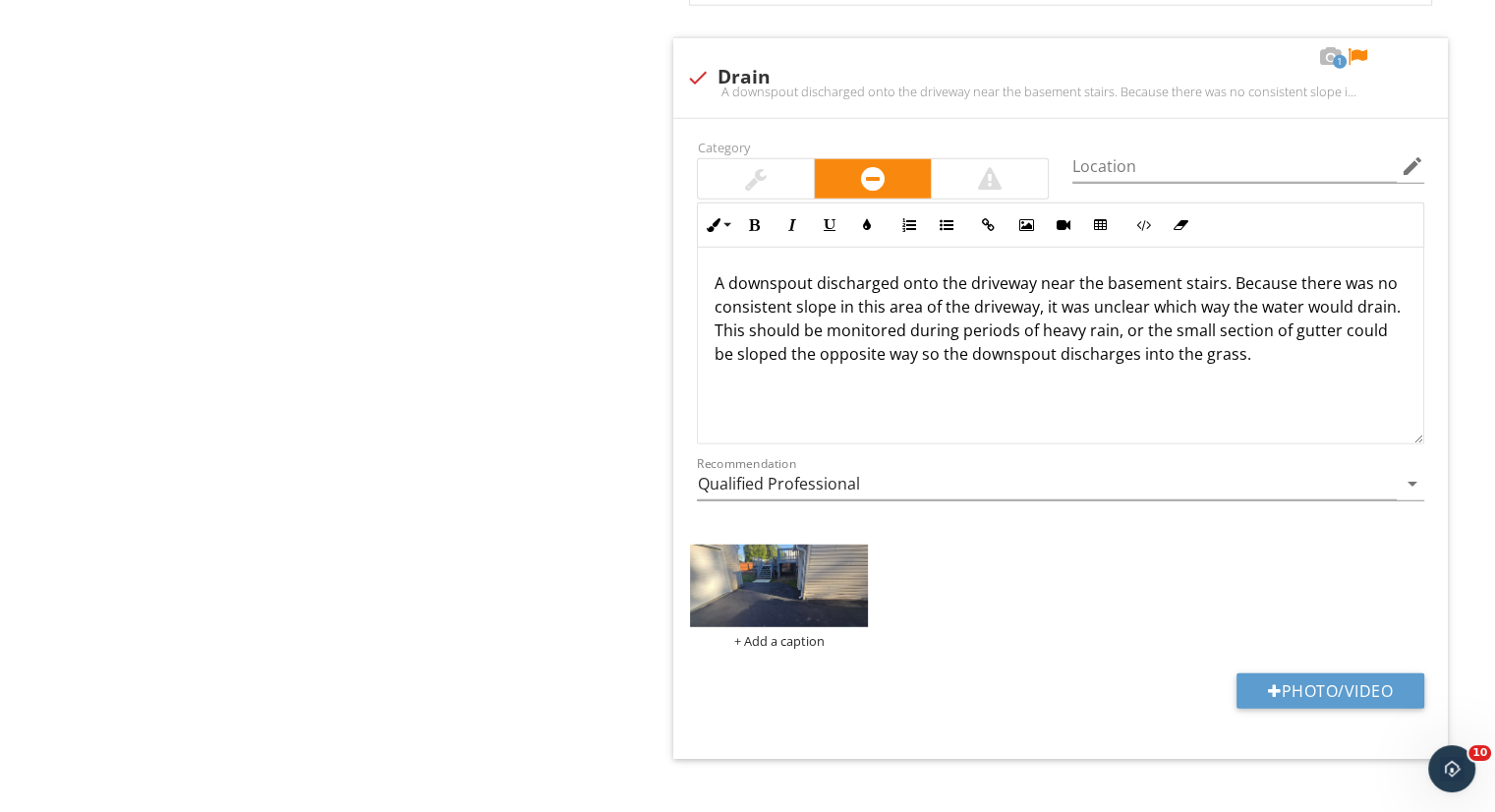
scroll to position [5273, 0]
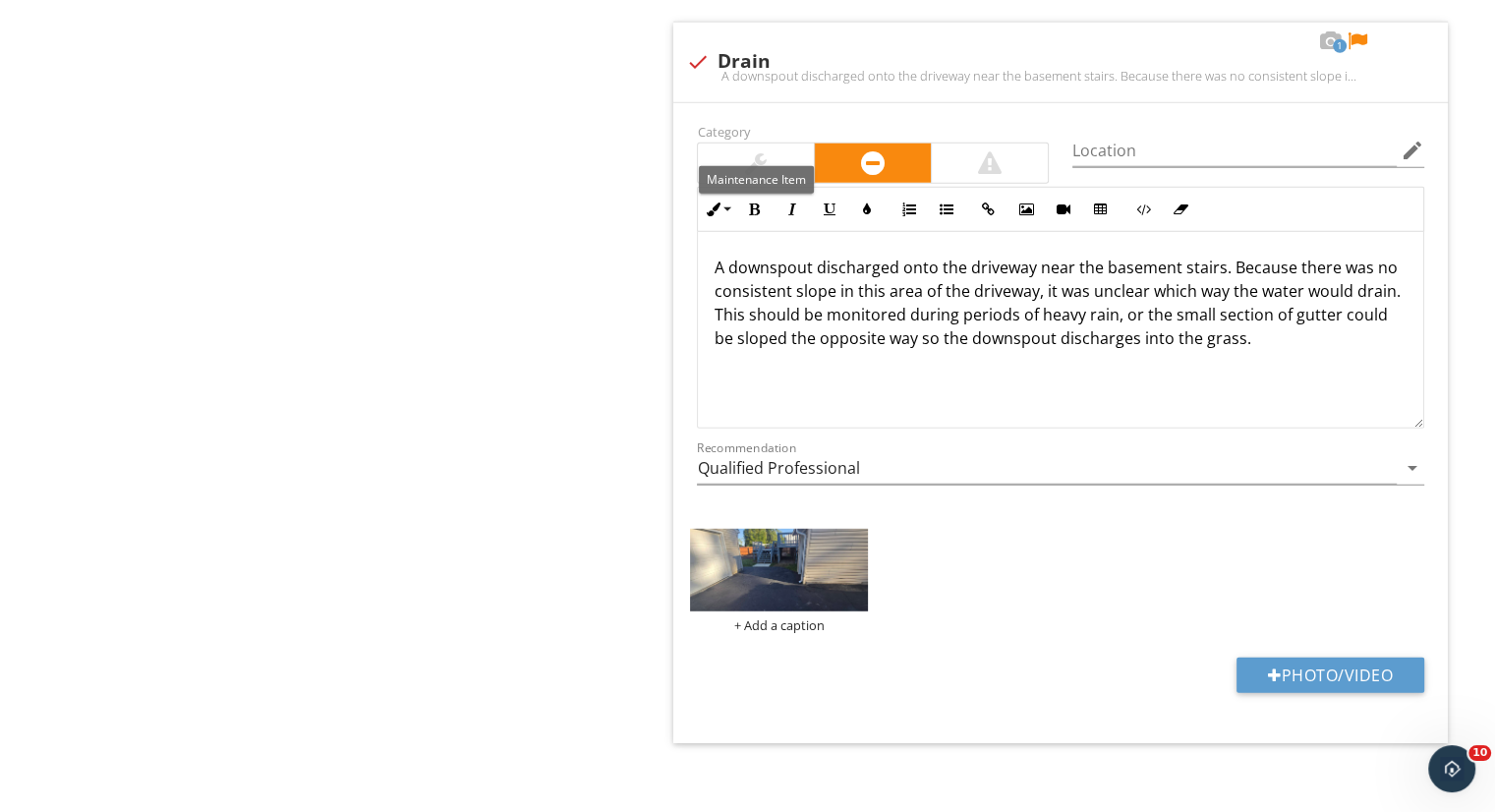
click at [723, 143] on div at bounding box center [755, 163] width 116 height 40
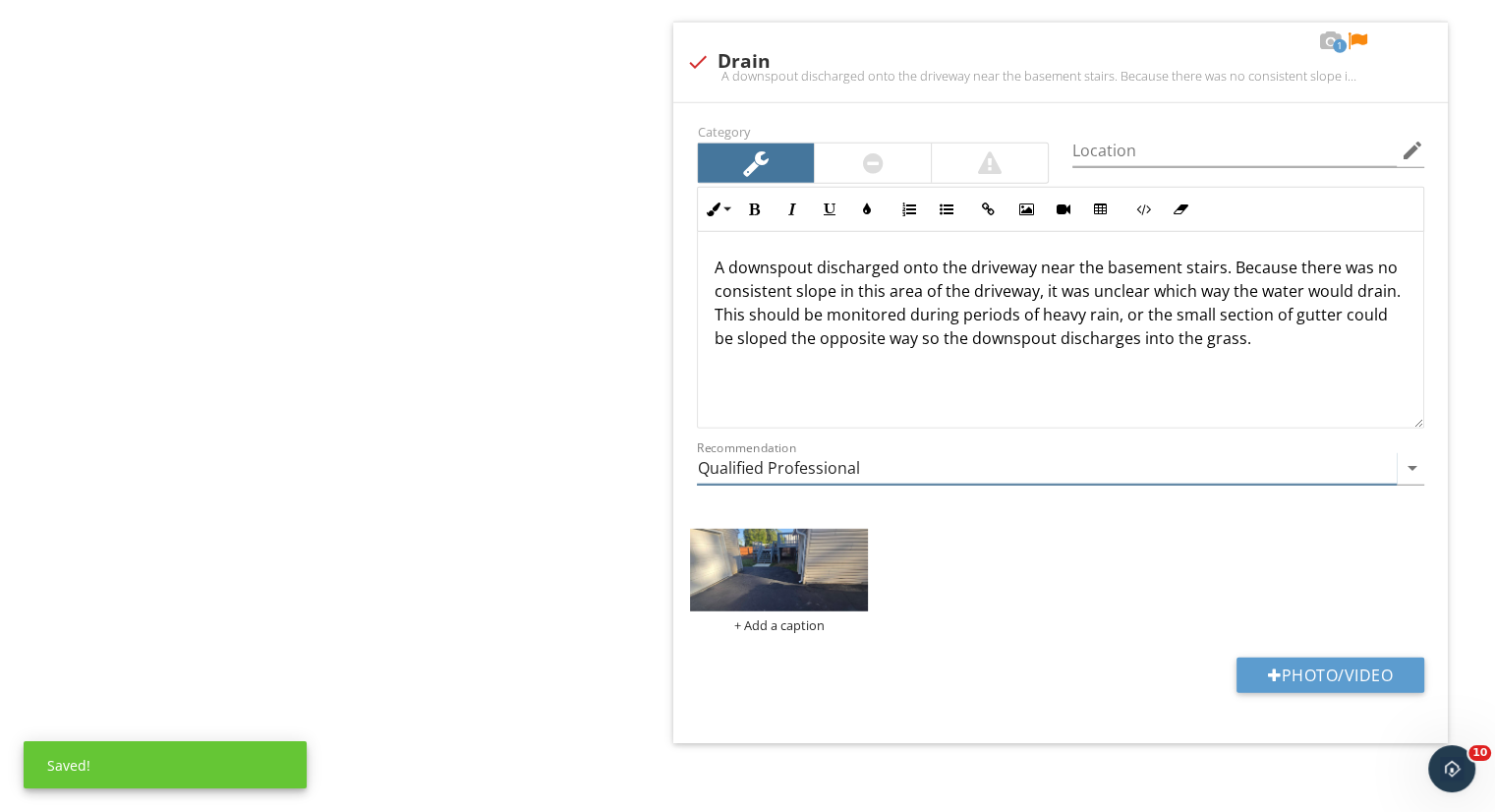
click at [1124, 465] on input "Qualified Professional" at bounding box center [1046, 468] width 700 height 33
type input "Monitor"
click at [761, 555] on img at bounding box center [779, 570] width 178 height 83
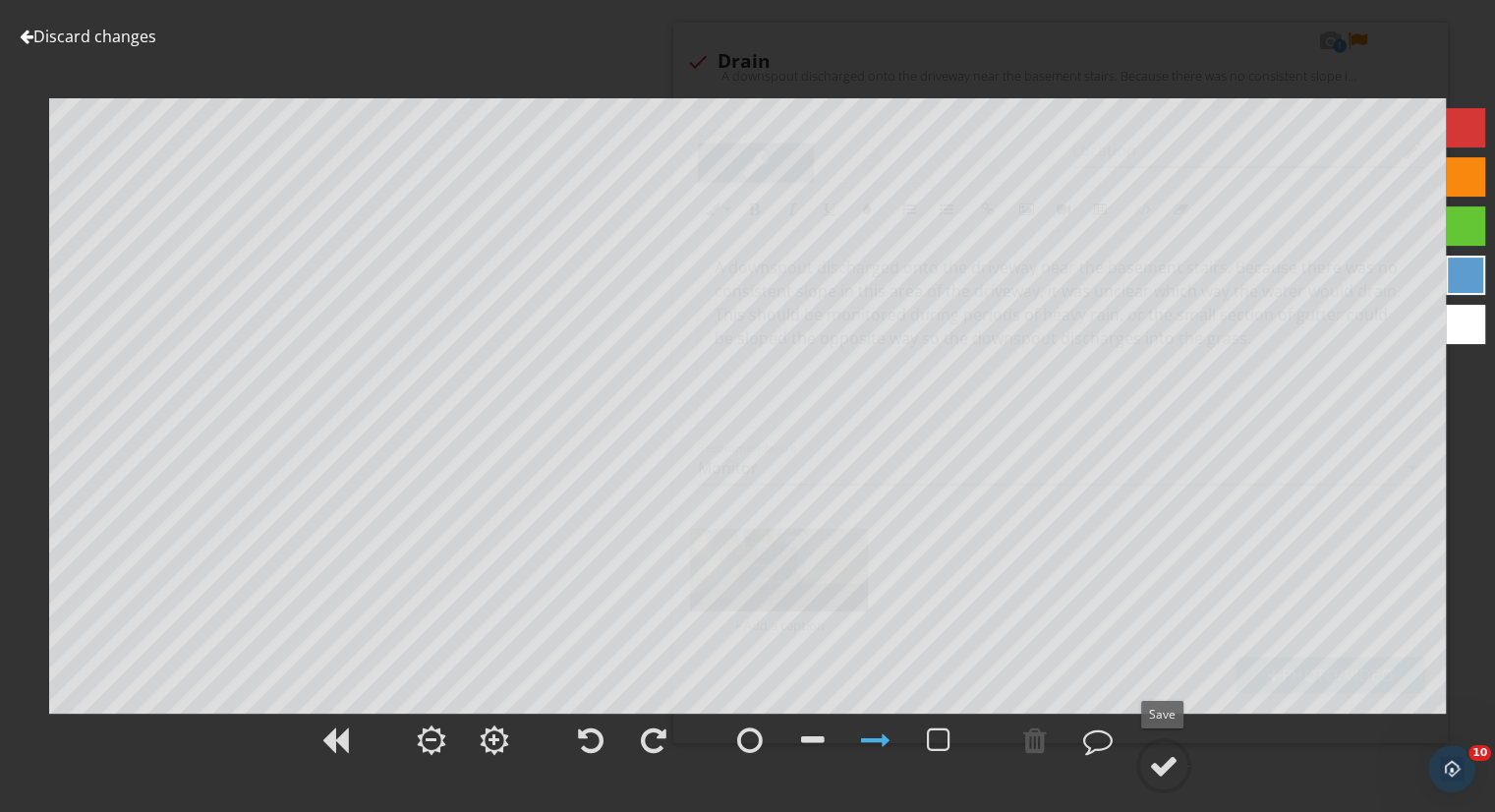
click at [1160, 748] on circle at bounding box center [1164, 766] width 51 height 51
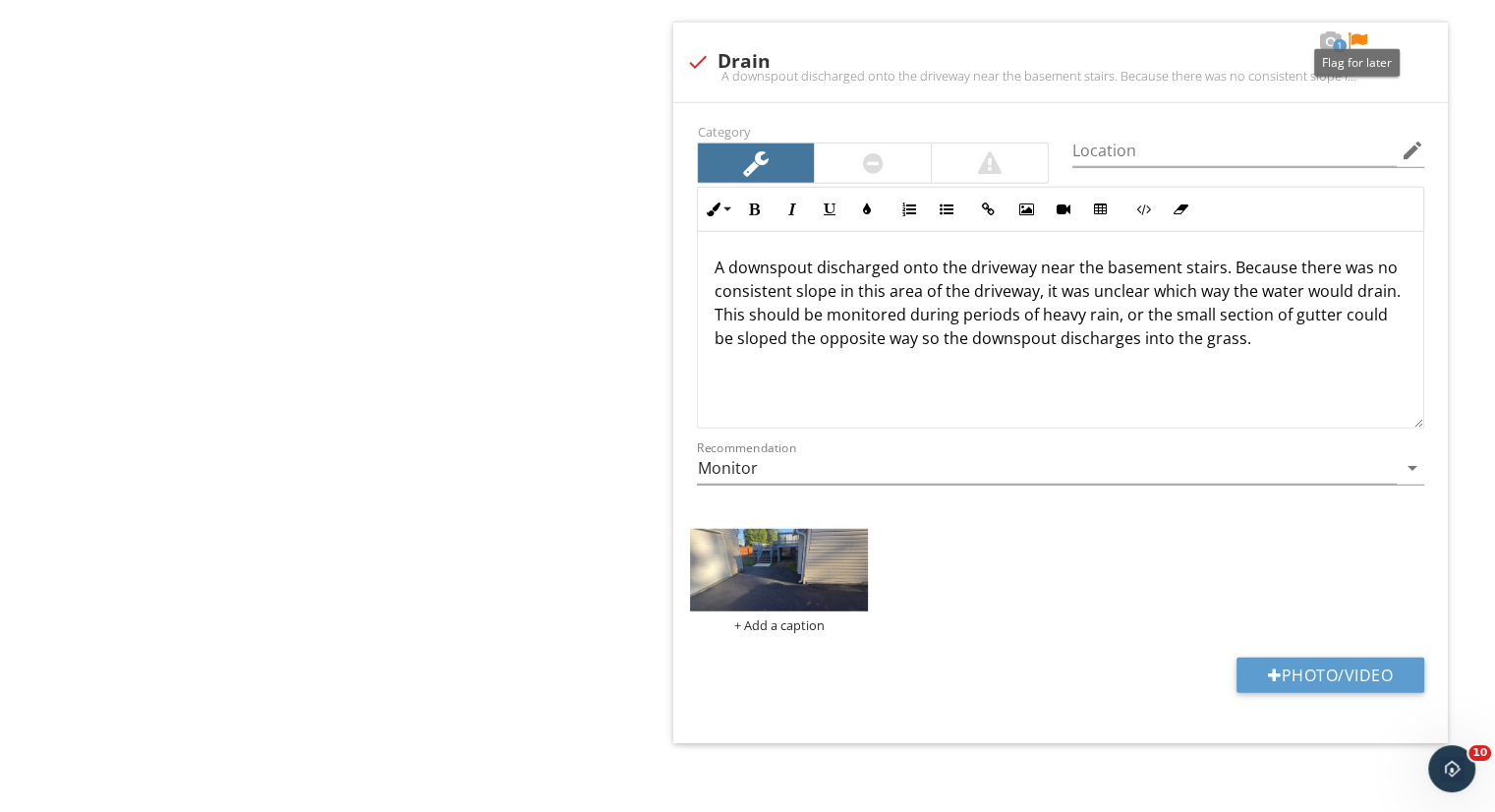
click at [1356, 32] on div at bounding box center [1358, 41] width 24 height 20
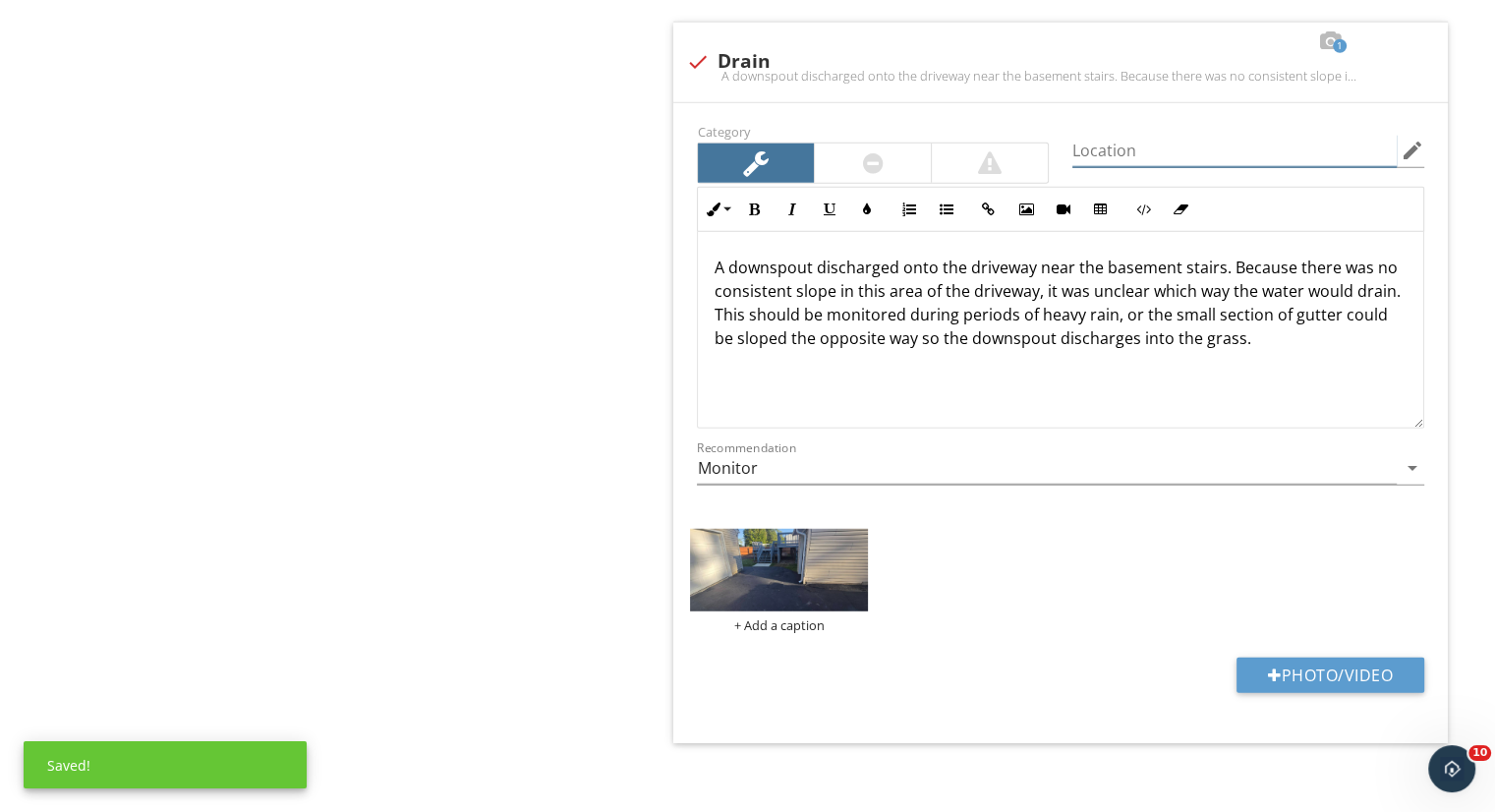
click at [1154, 149] on input "Location" at bounding box center [1234, 150] width 324 height 33
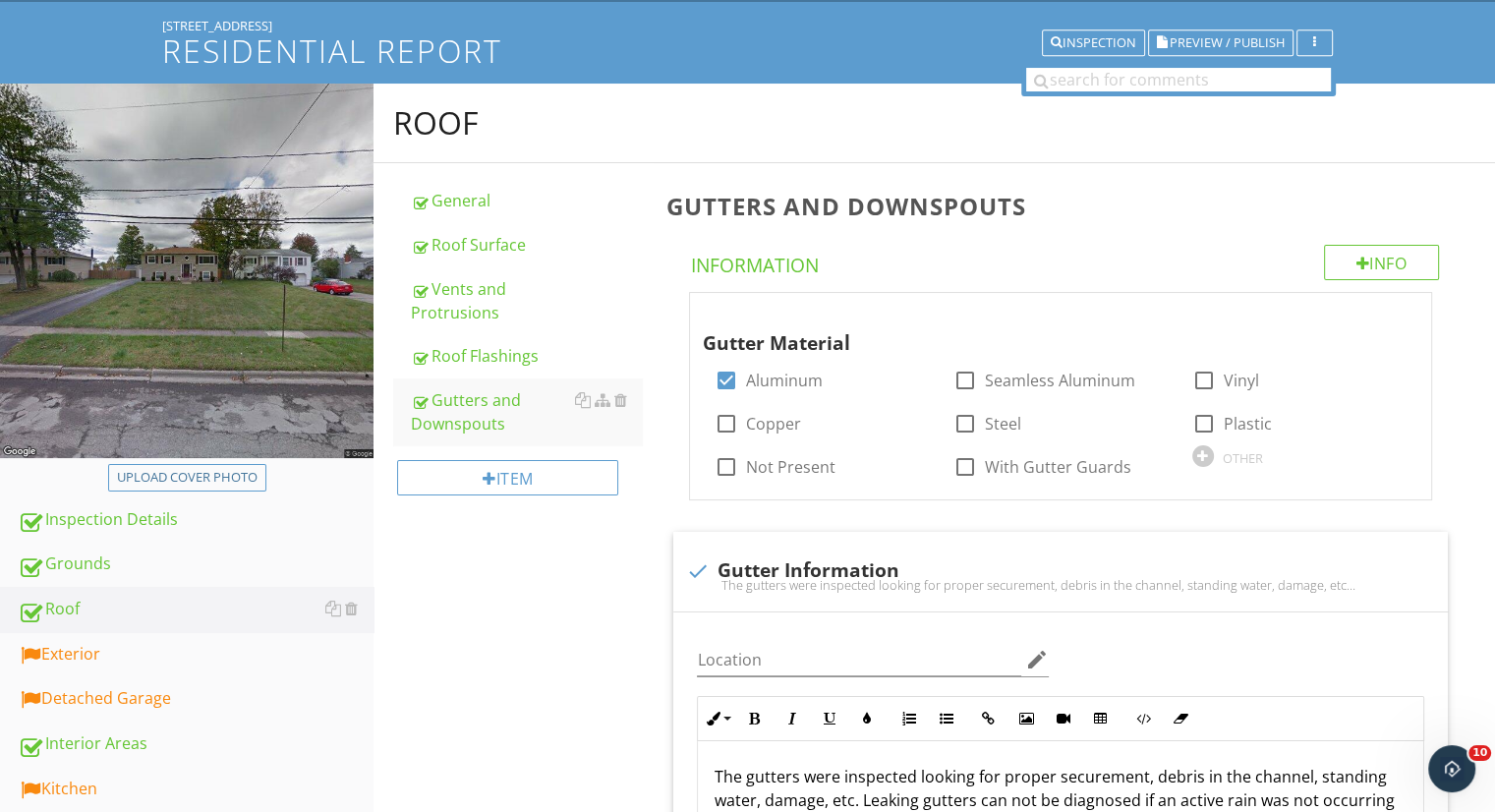
scroll to position [174, 0]
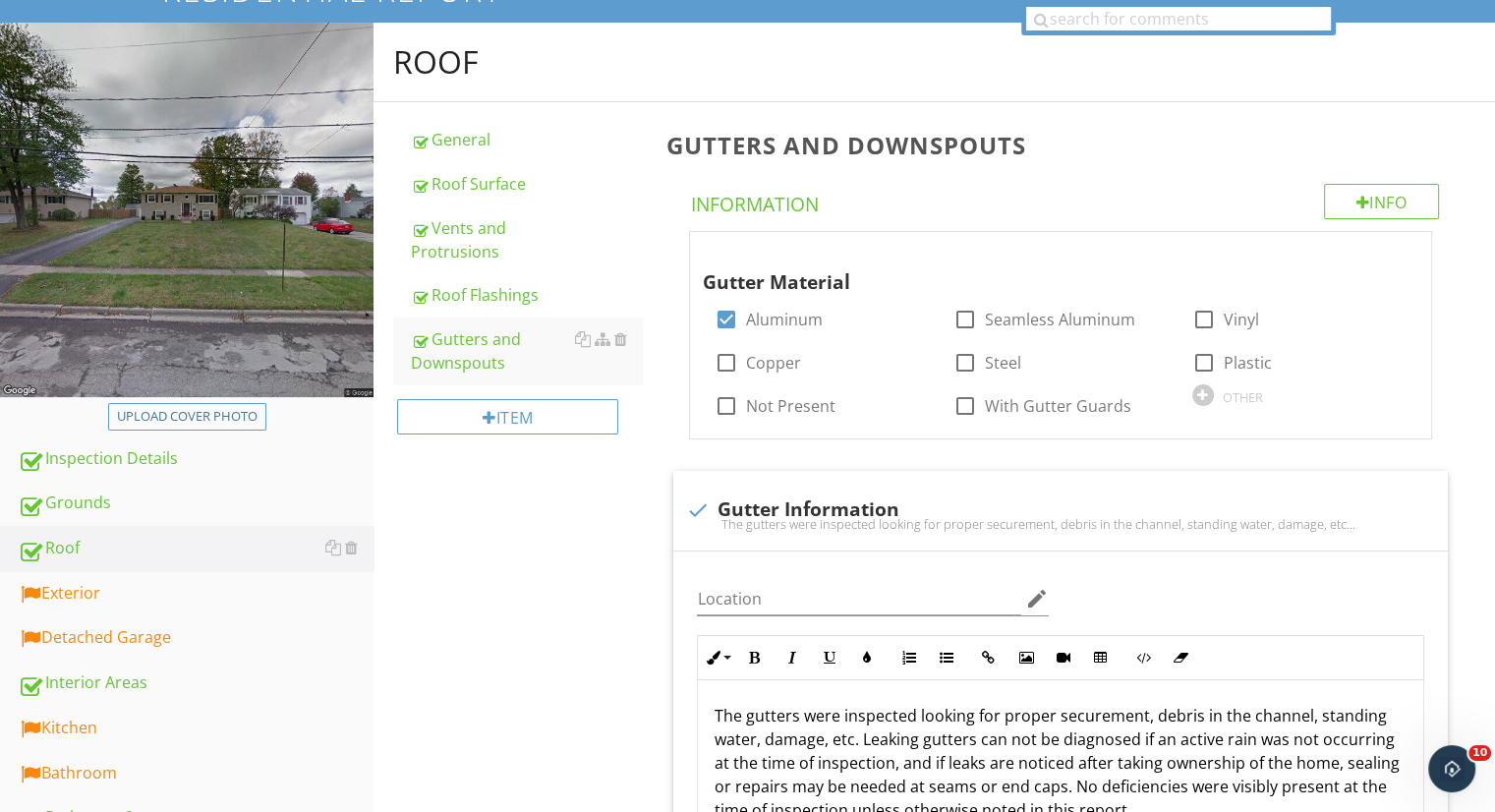
type input "back left corner of the home"
click at [174, 583] on div "Exterior" at bounding box center [196, 594] width 356 height 26
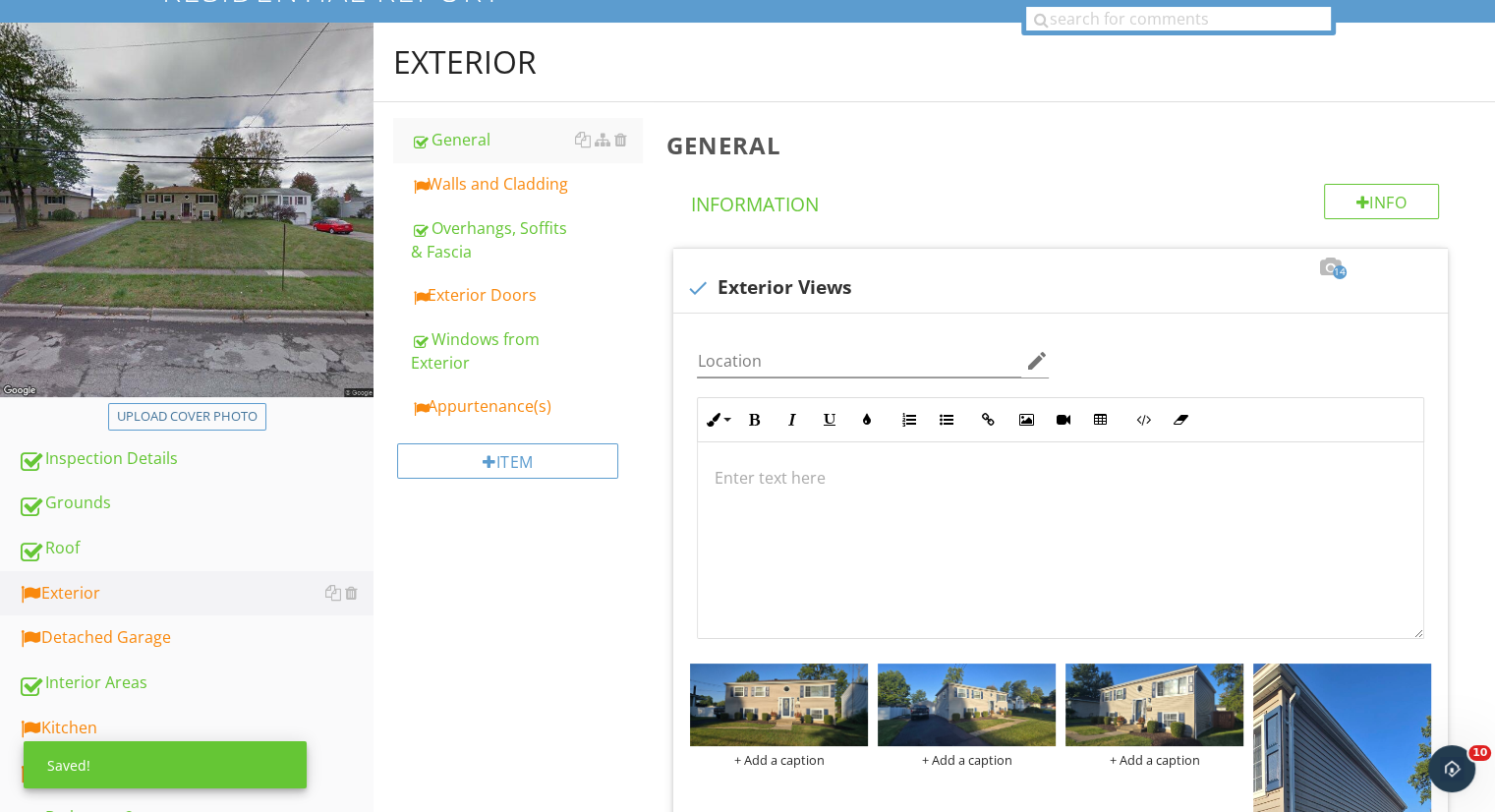
click at [468, 192] on div "Walls and Cladding" at bounding box center [527, 184] width 231 height 24
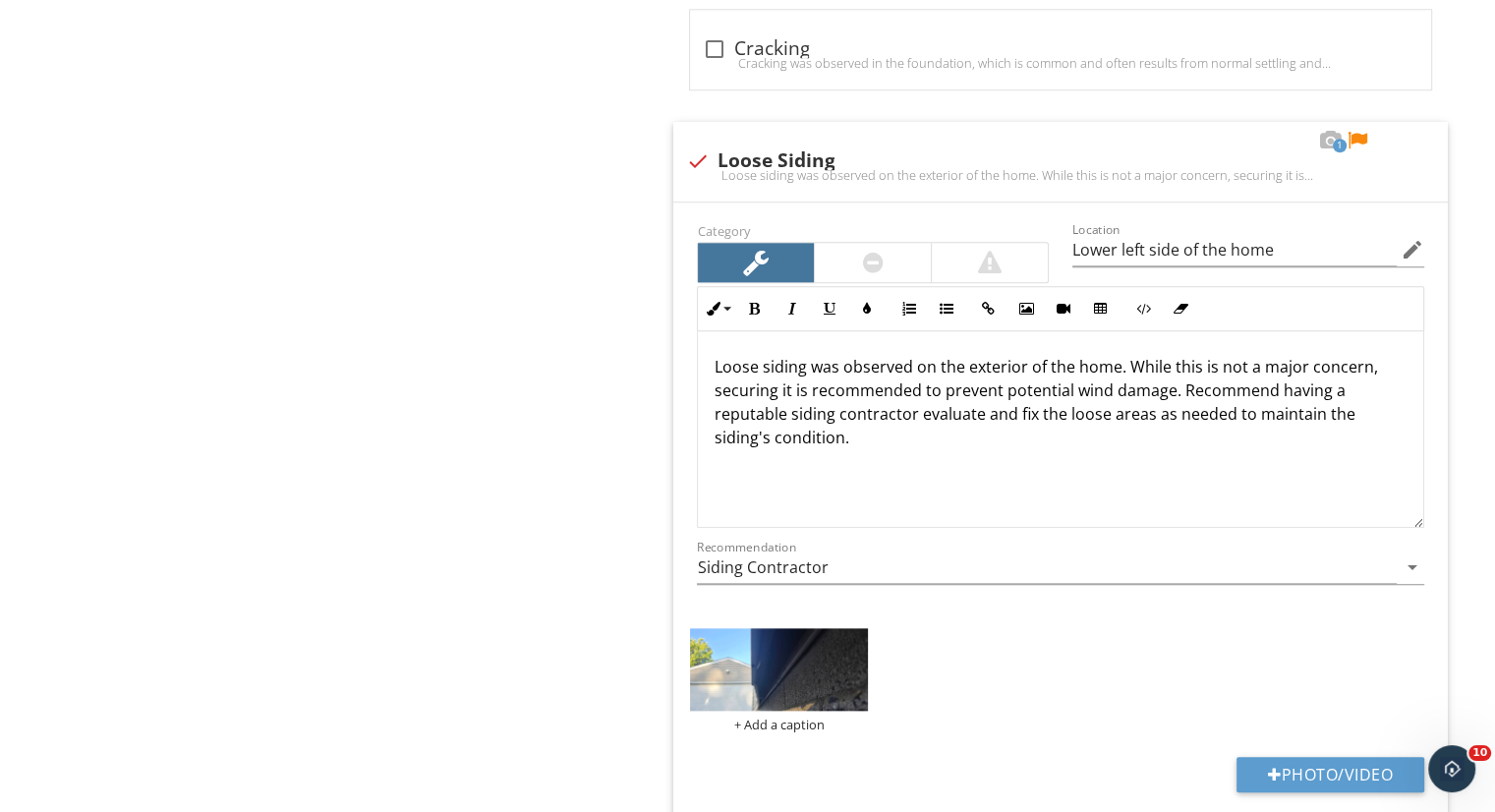
scroll to position [1977, 0]
click at [1358, 133] on div at bounding box center [1358, 139] width 24 height 20
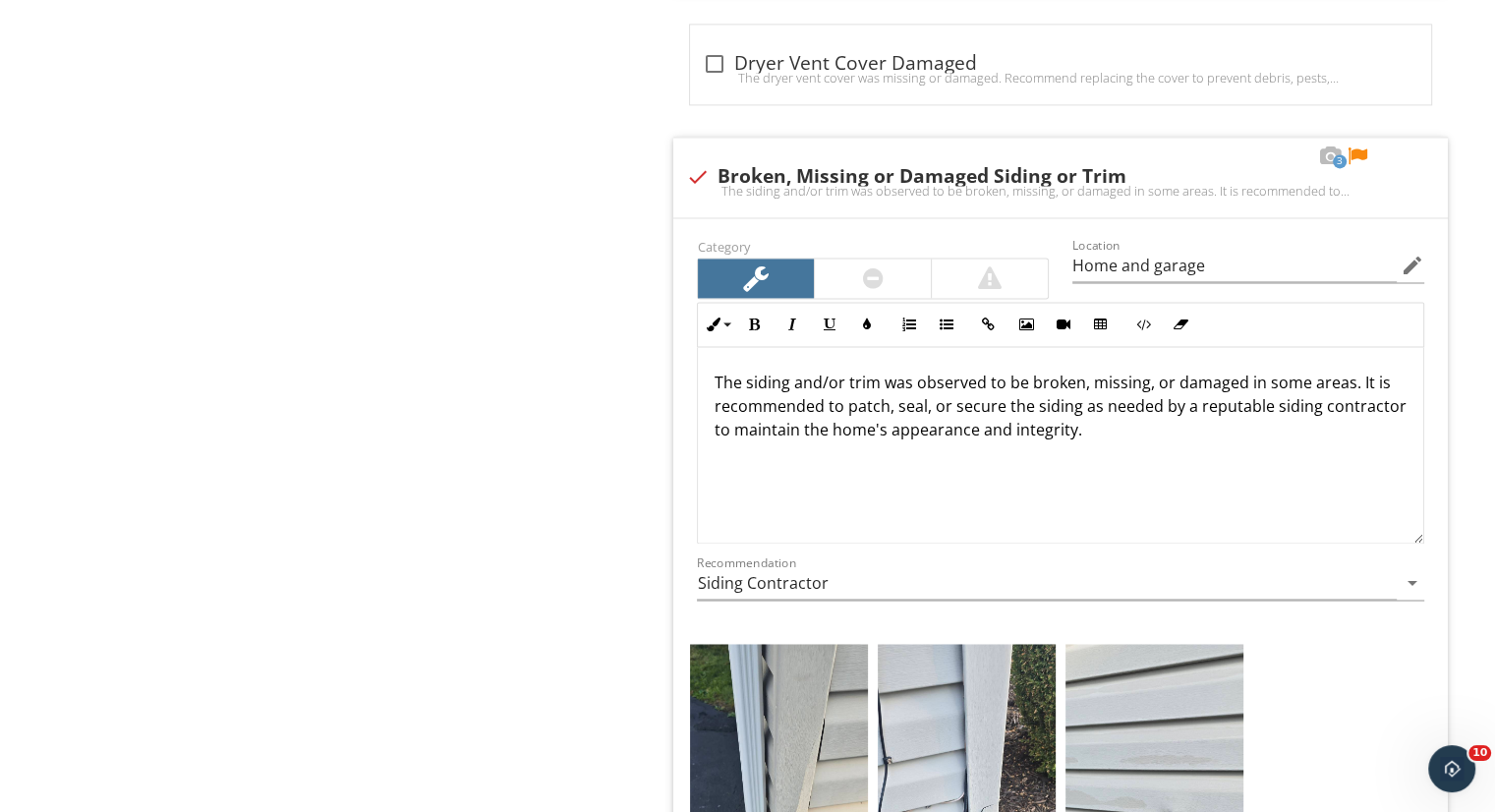
scroll to position [2892, 0]
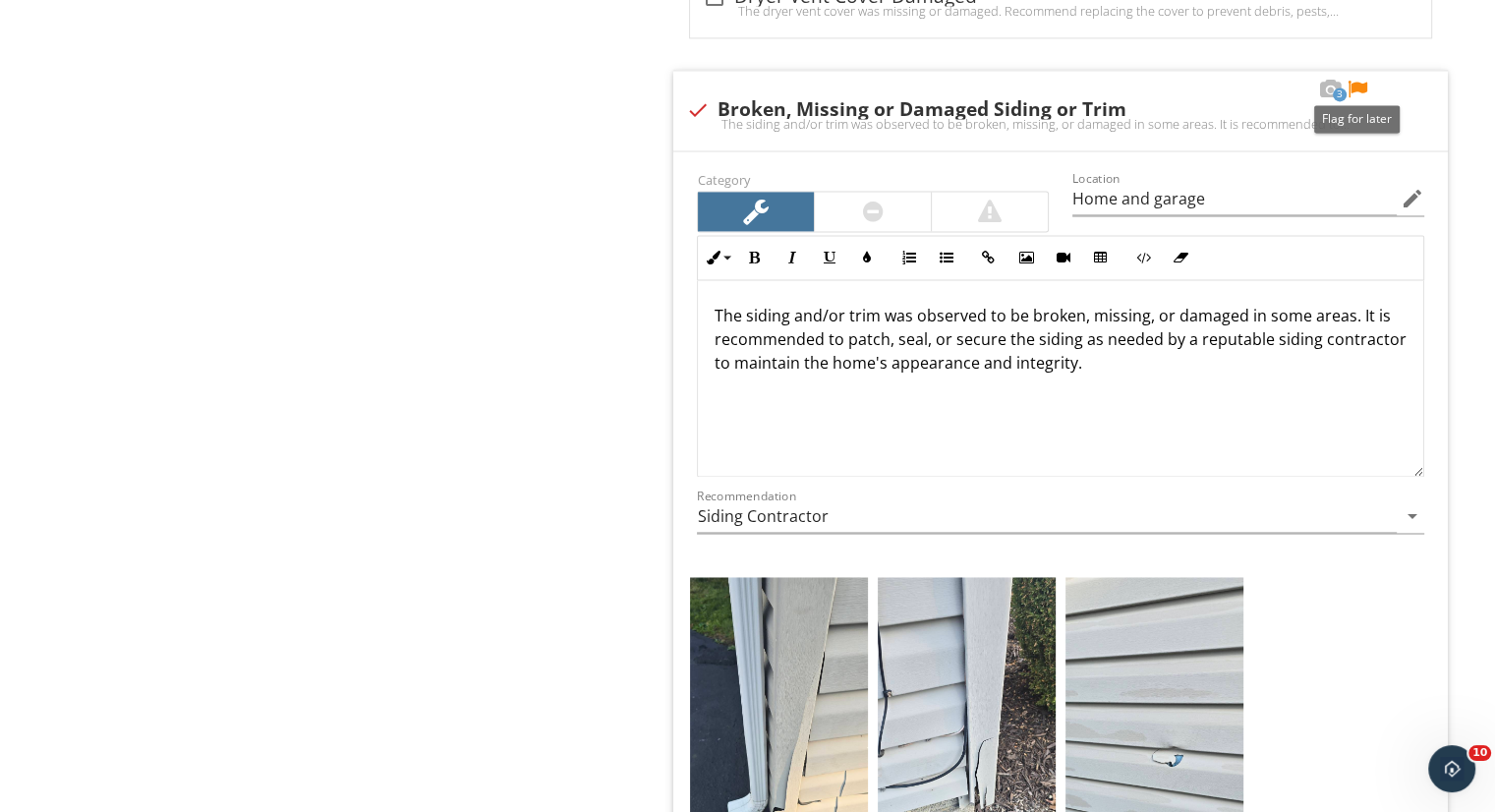
click at [1359, 80] on div at bounding box center [1358, 90] width 24 height 20
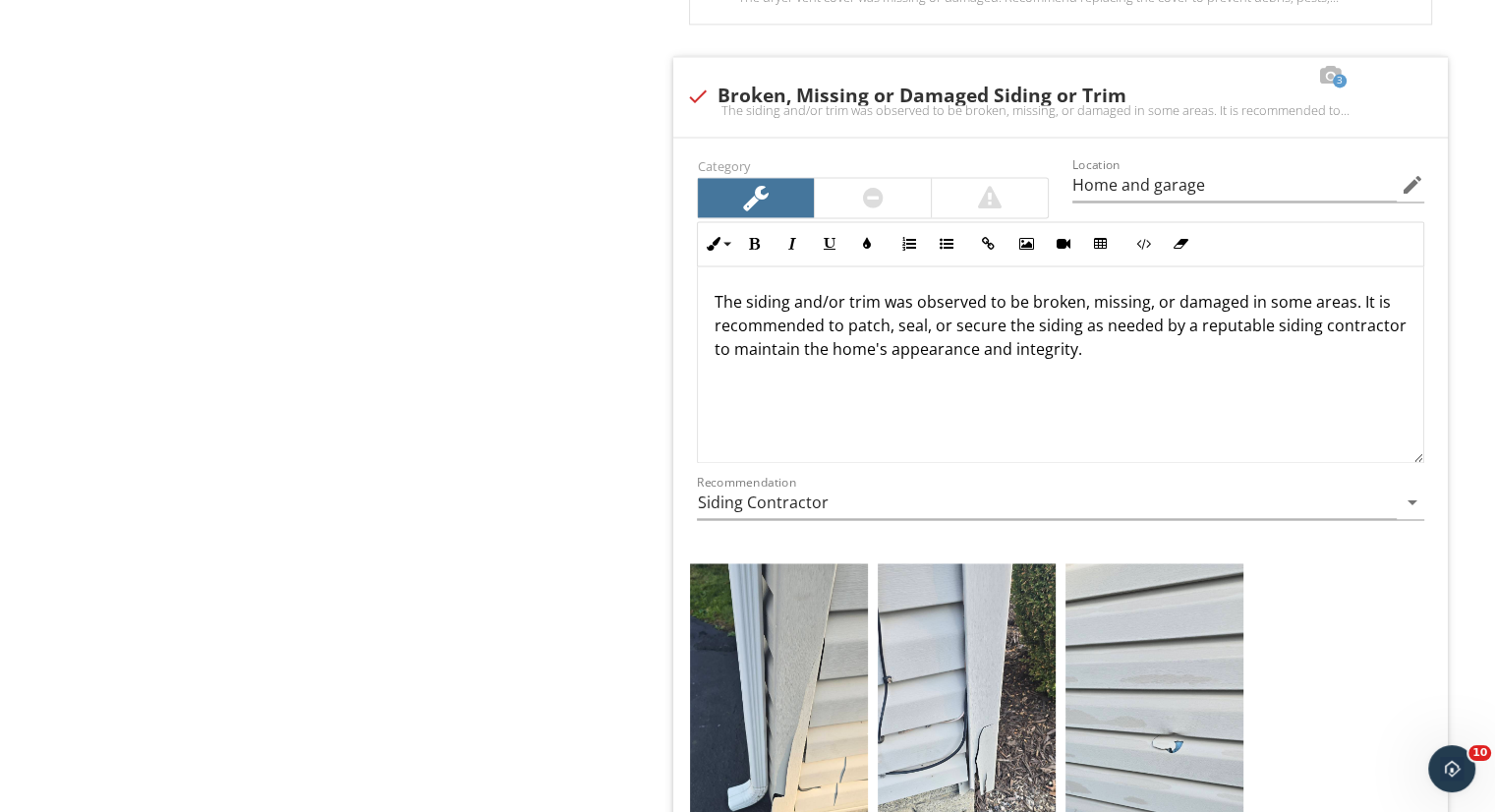
scroll to position [2839, 0]
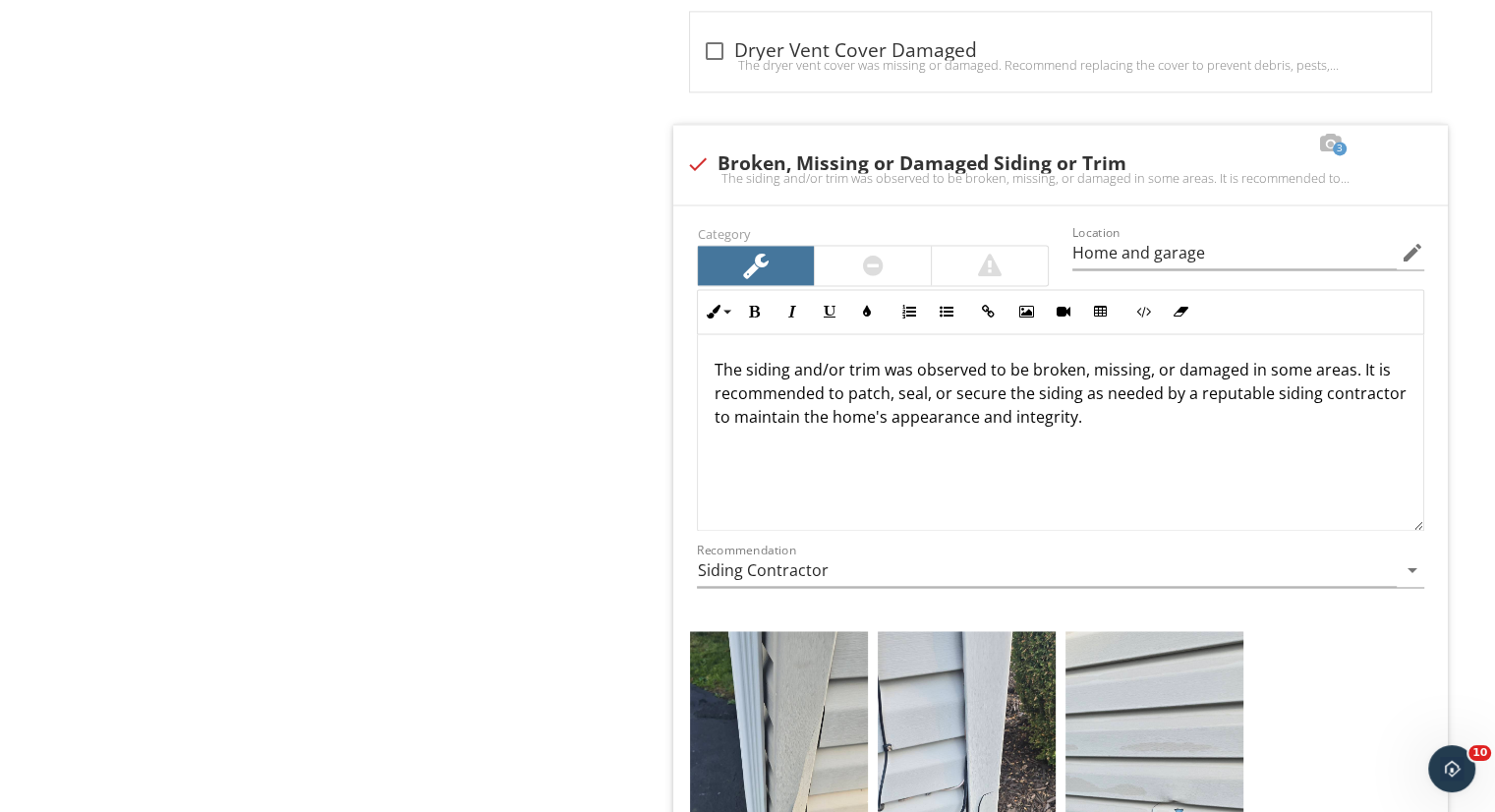
click at [1069, 257] on div "Location Home and garage edit" at bounding box center [1248, 255] width 375 height 68
click at [1074, 246] on input "Home and garage" at bounding box center [1234, 253] width 324 height 33
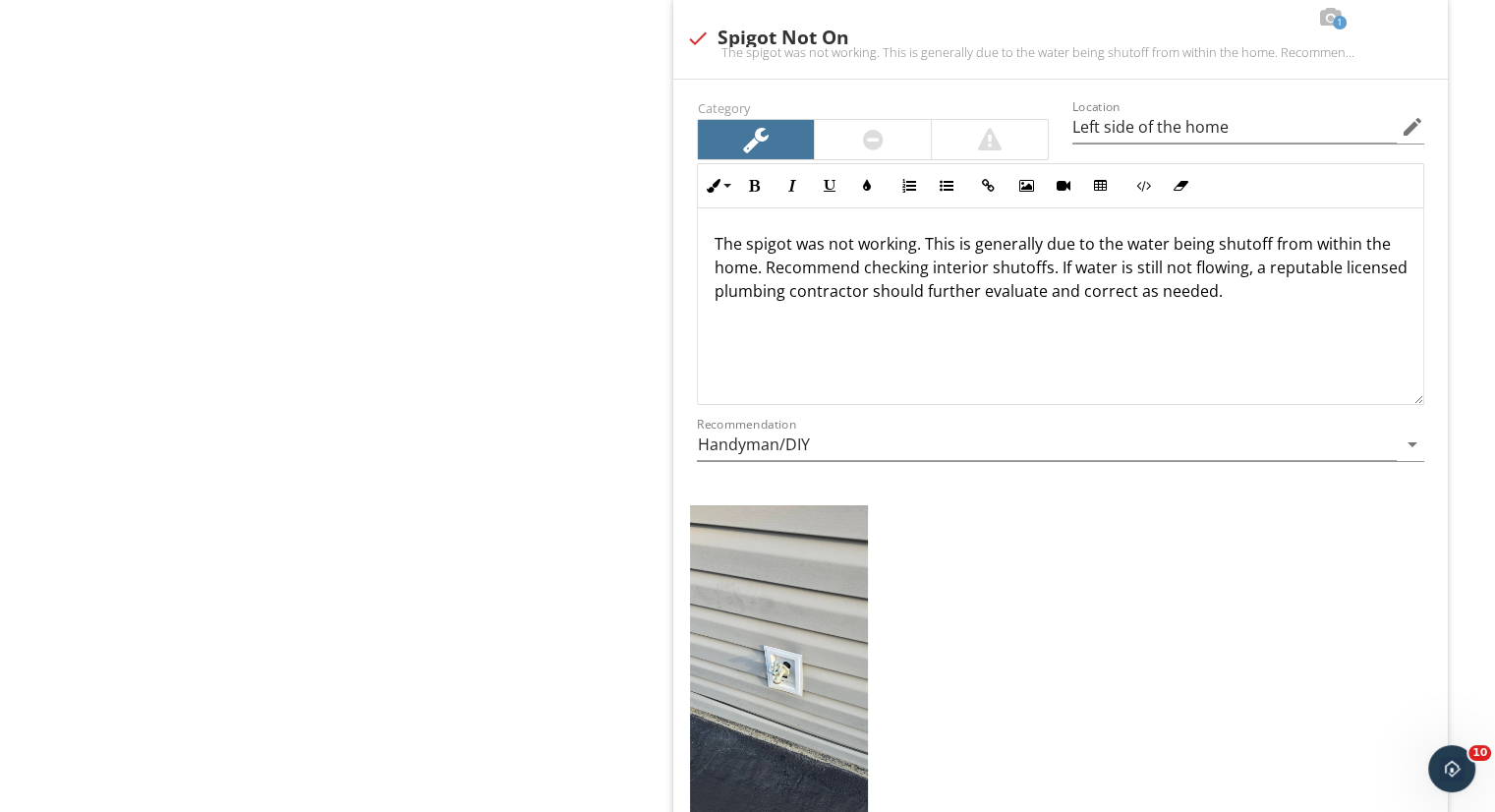
scroll to position [6948, 0]
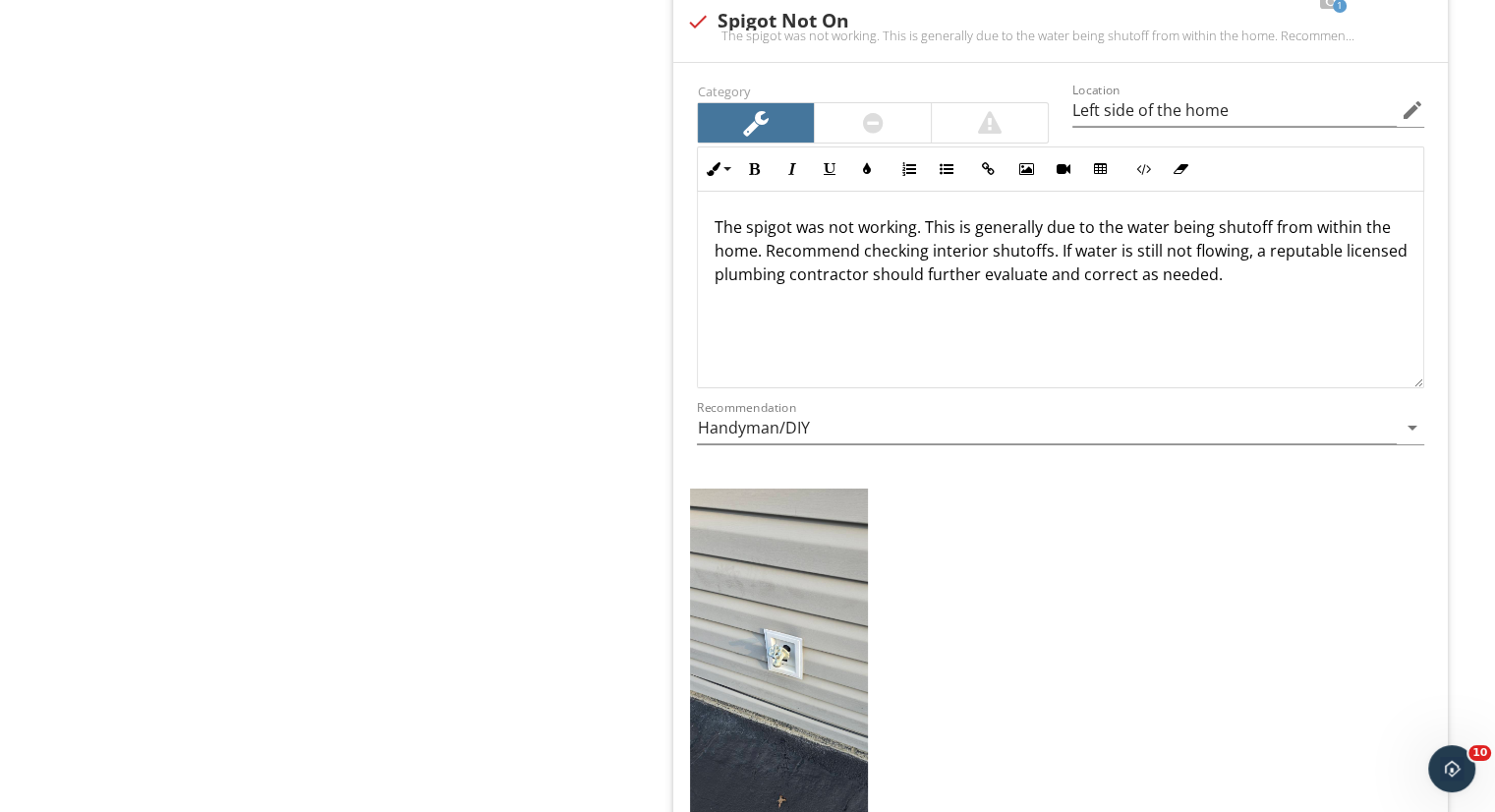
type input "Multiple areas of the Home and garage"
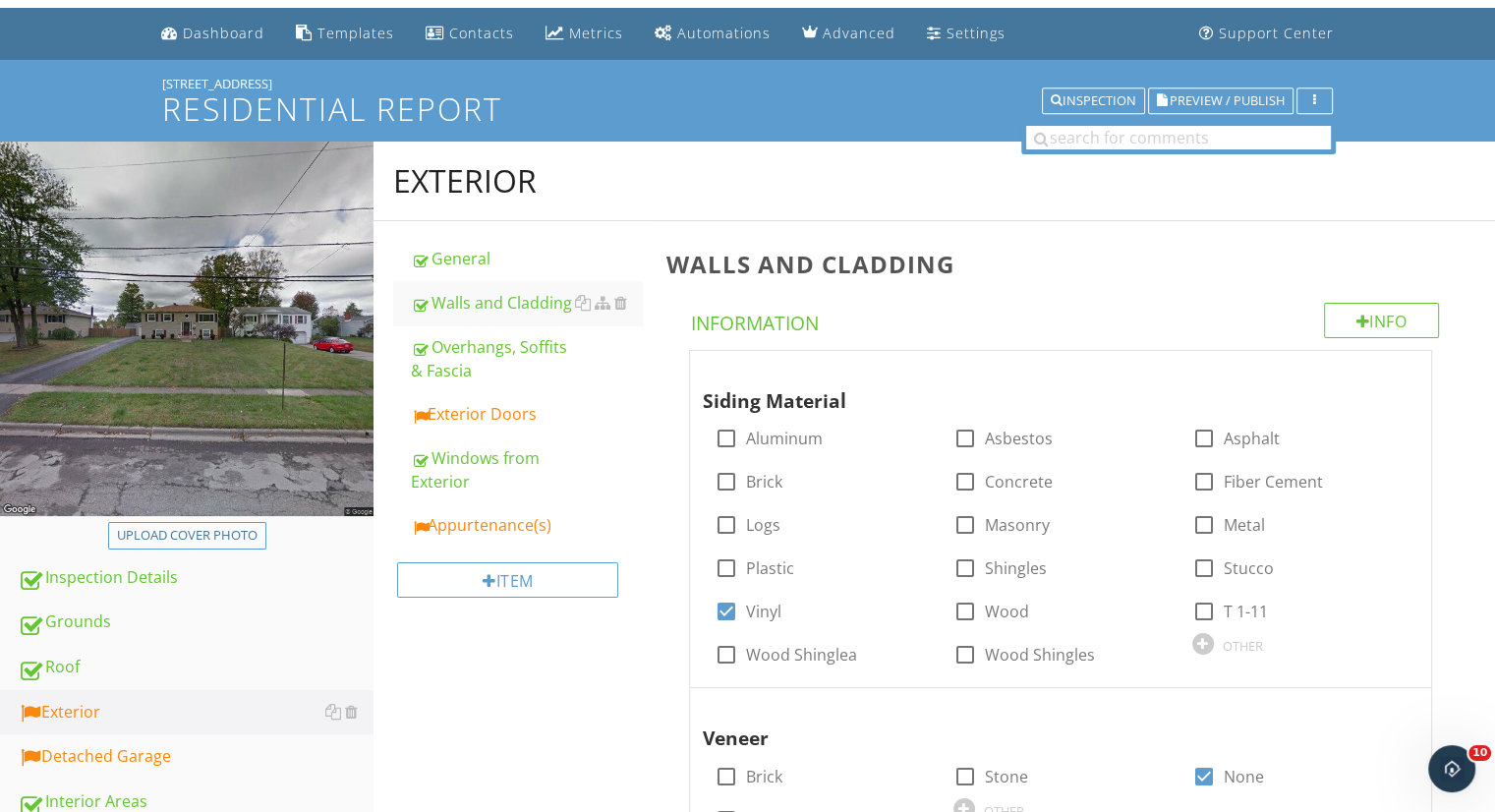
scroll to position [54, 0]
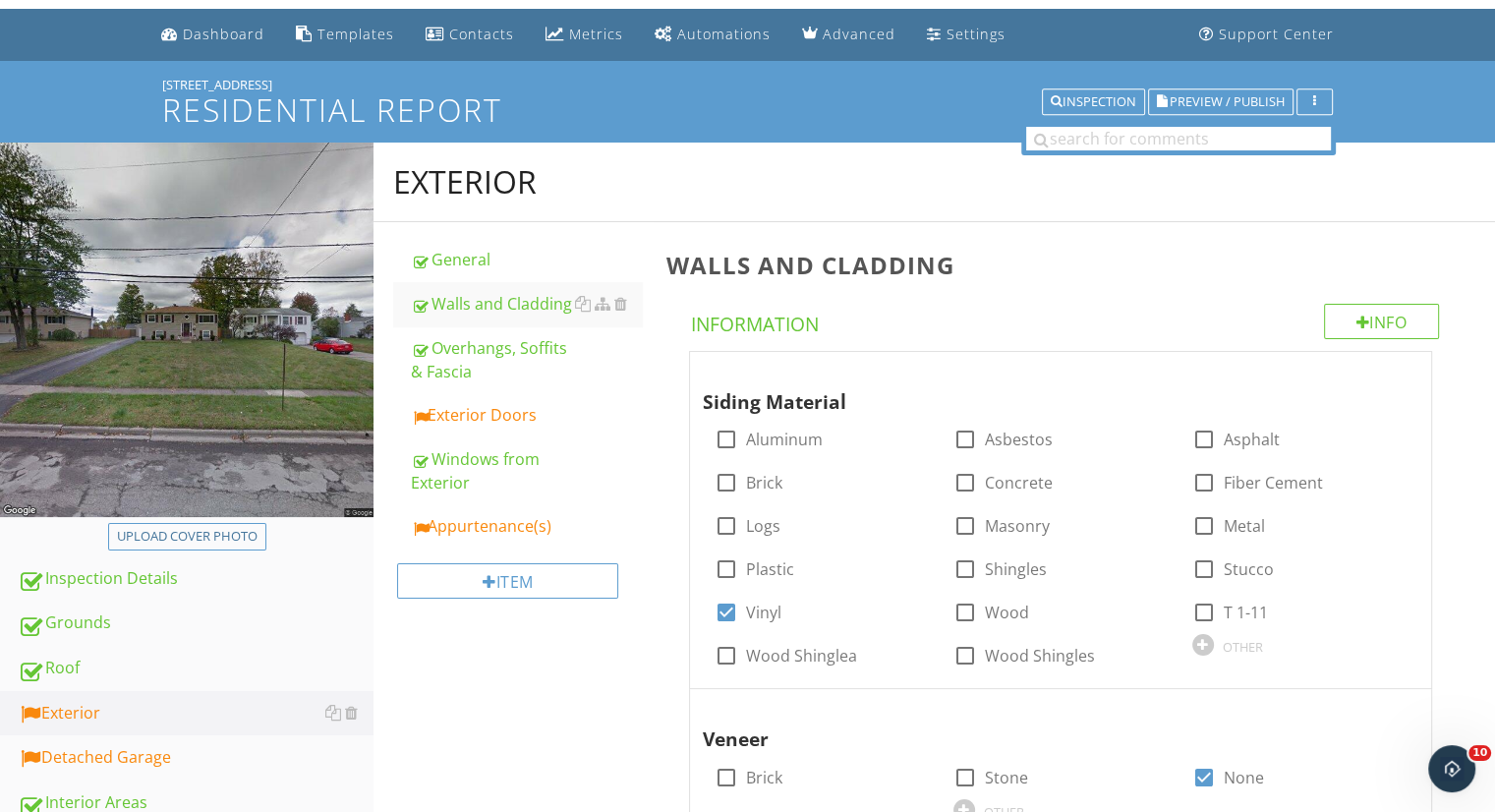
click at [529, 411] on div "Exterior Doors" at bounding box center [527, 415] width 231 height 24
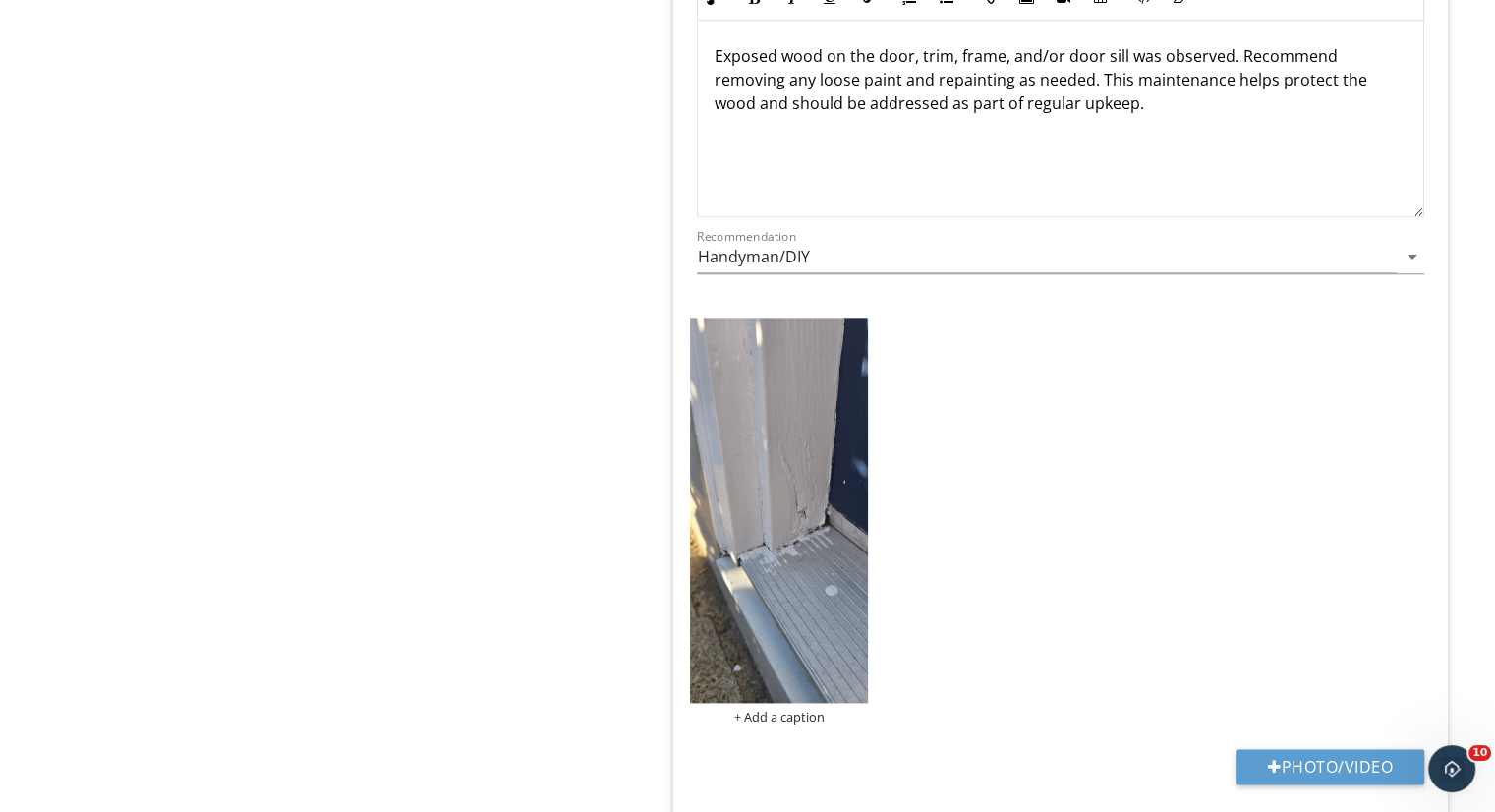
scroll to position [2021, 0]
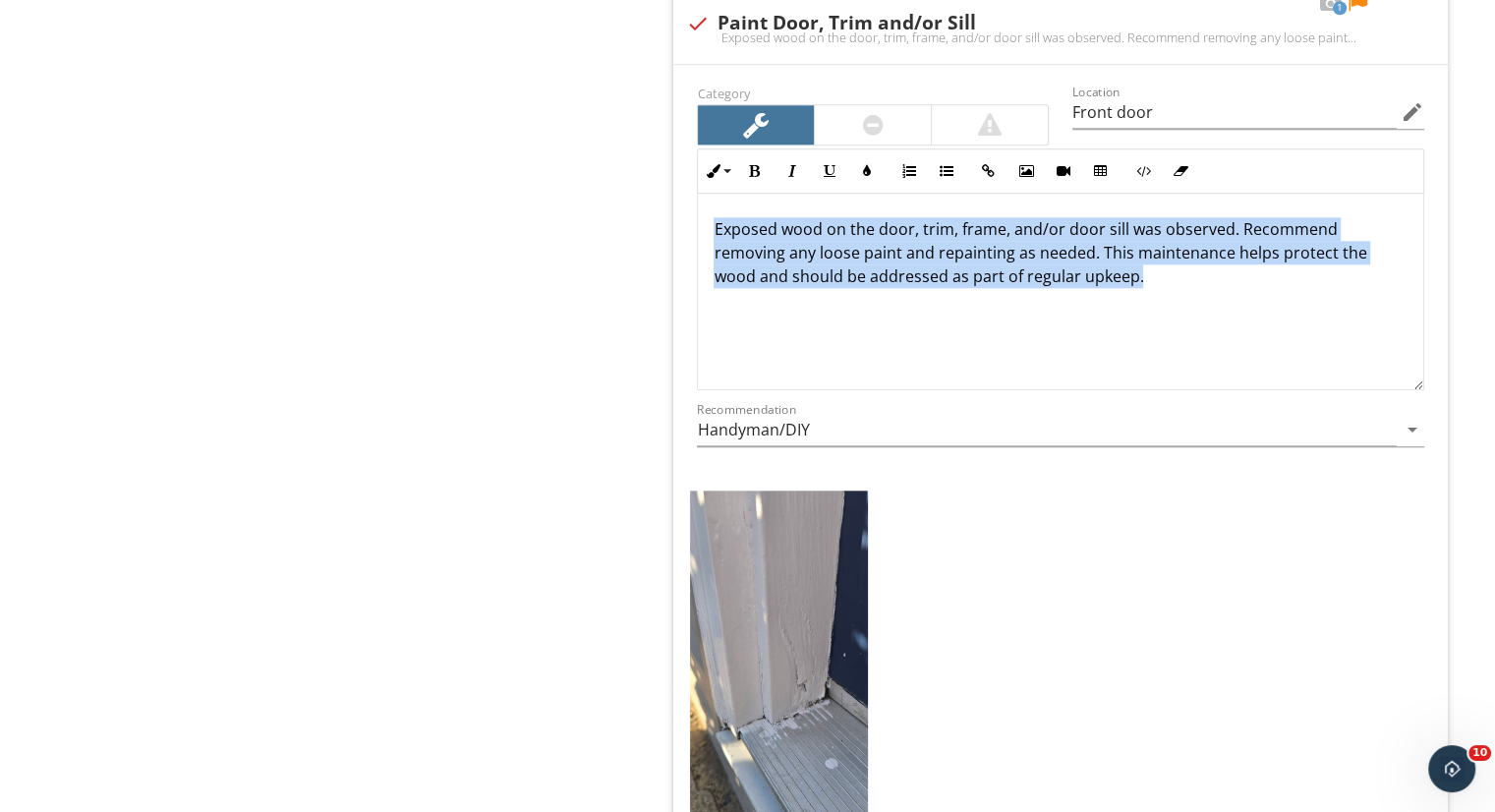
drag, startPoint x: 1150, startPoint y: 278, endPoint x: 710, endPoint y: 187, distance: 449.3
click at [710, 187] on div "Inline Style XLarge Large Normal Small Light Small/Light Bold Italic Underline …" at bounding box center [1060, 269] width 727 height 242
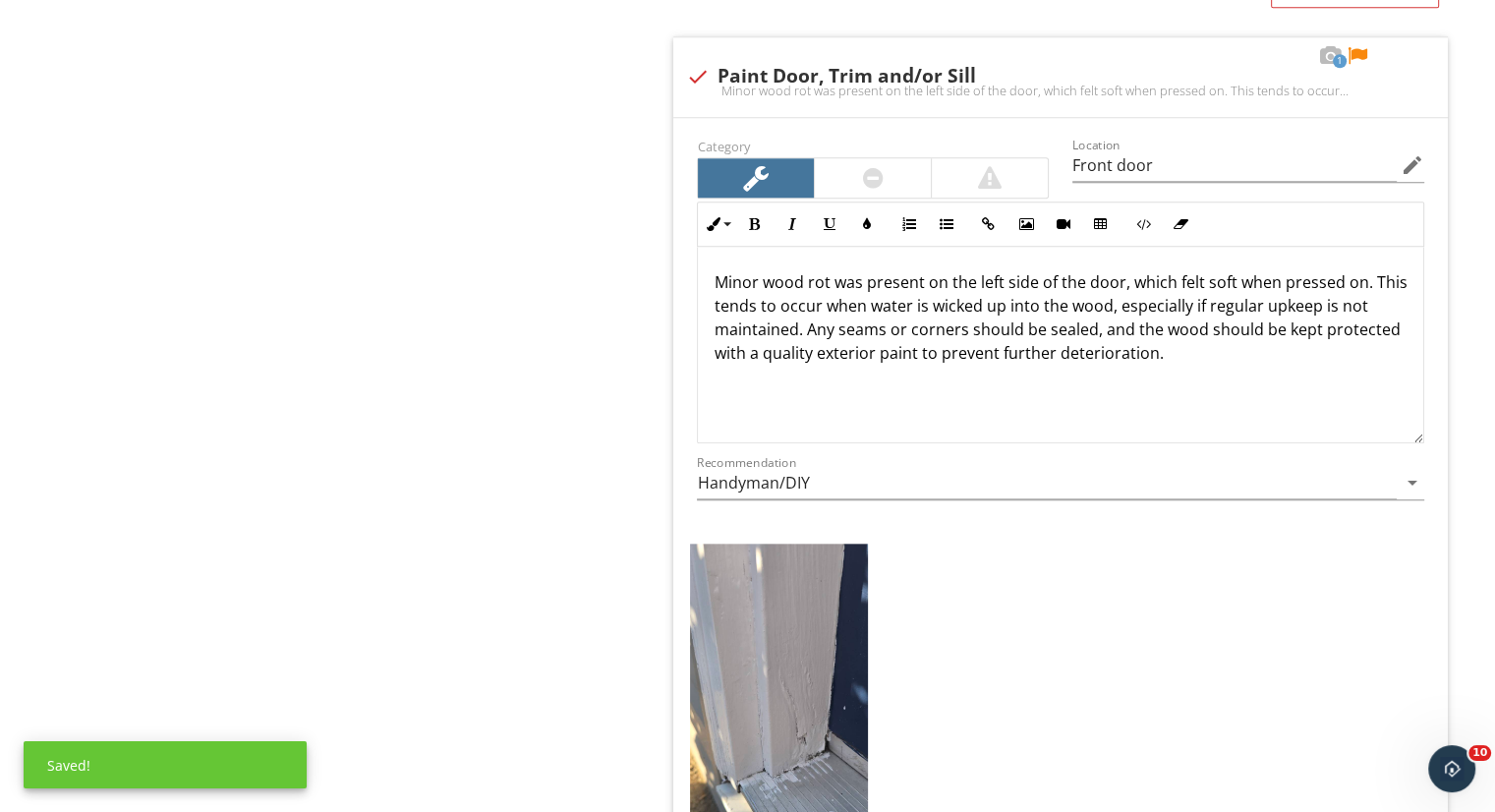
scroll to position [1962, 0]
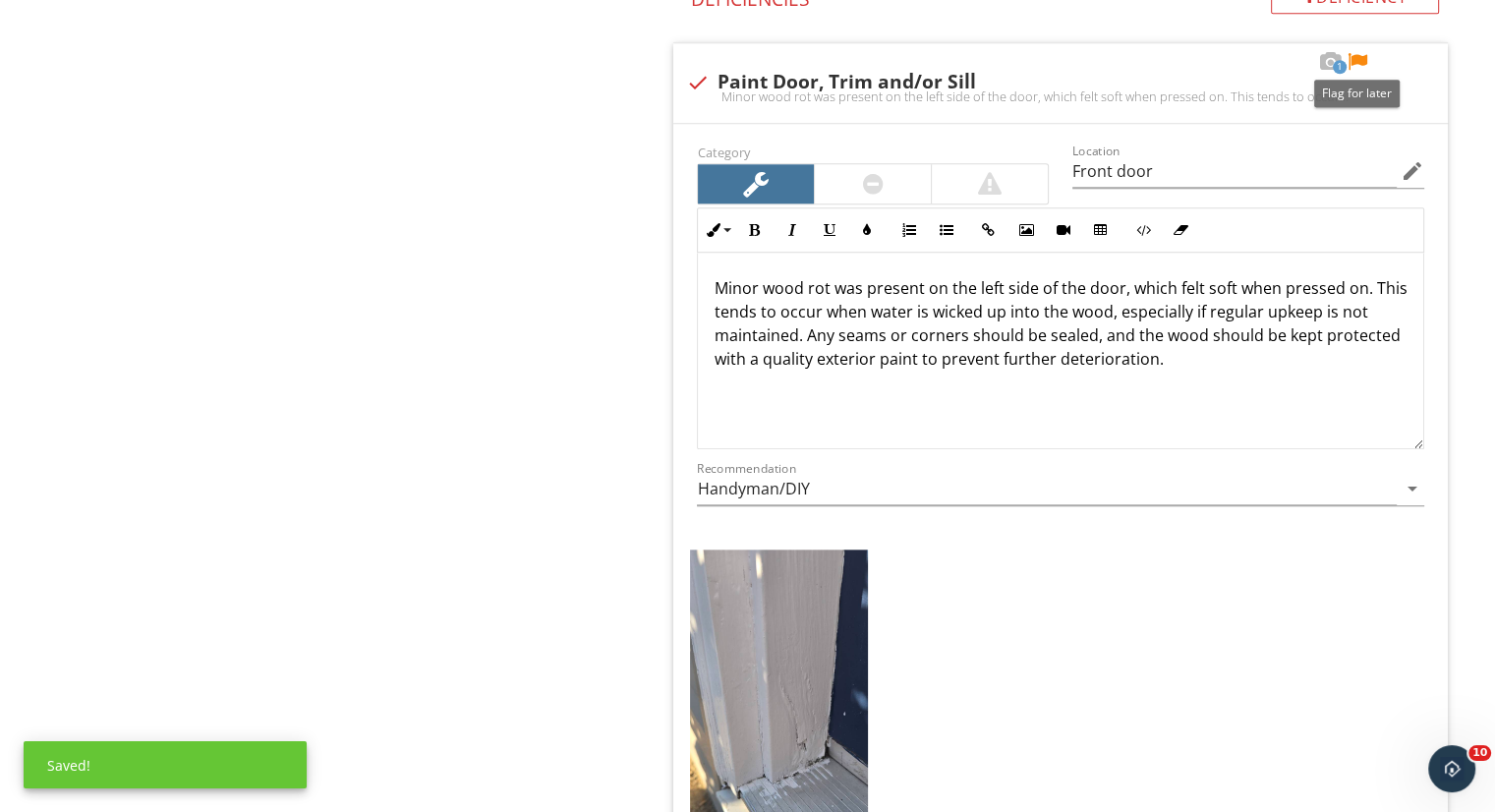
click at [1365, 55] on div at bounding box center [1358, 62] width 24 height 20
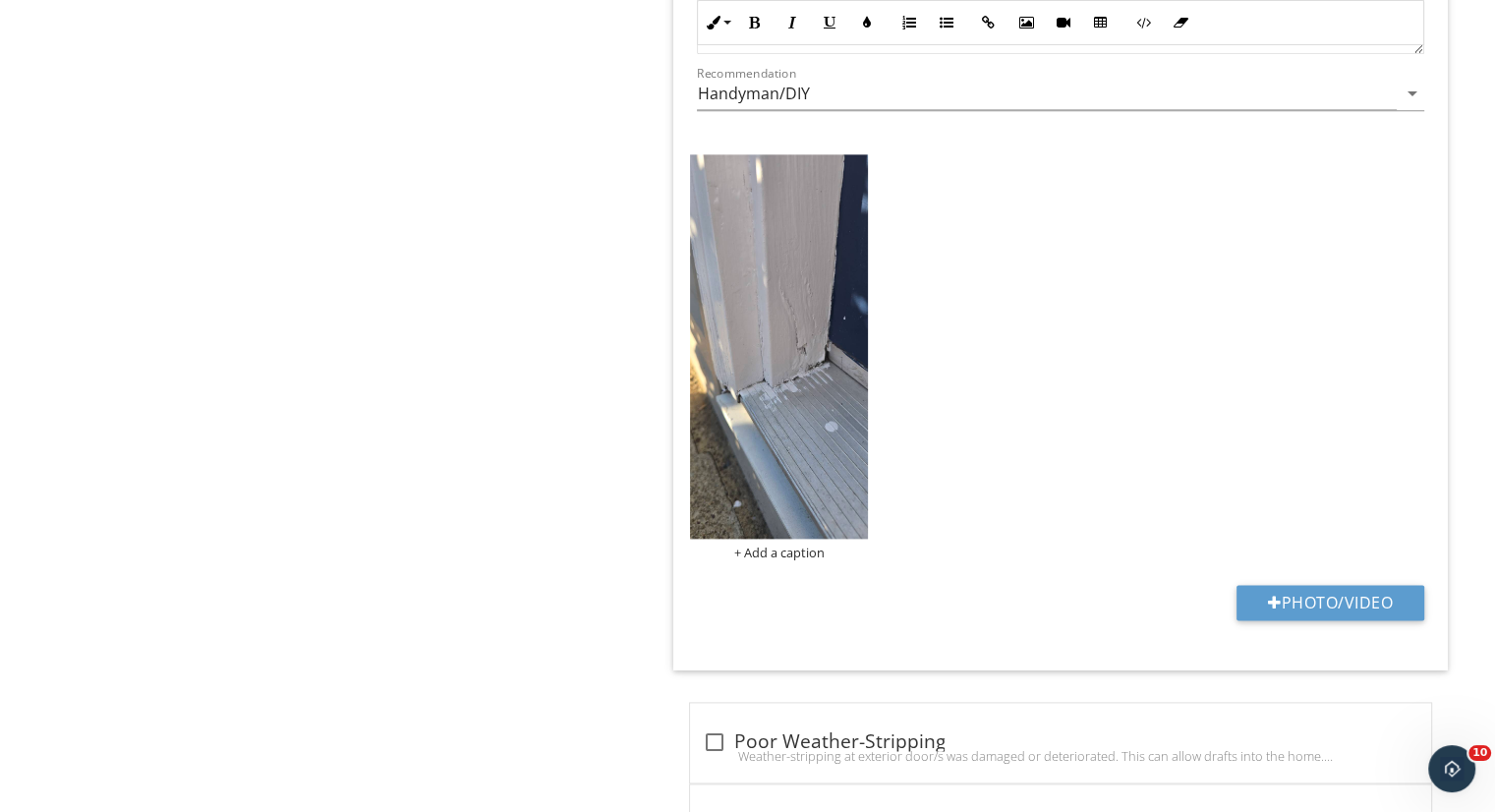
scroll to position [2358, 0]
click at [759, 457] on img at bounding box center [779, 346] width 178 height 385
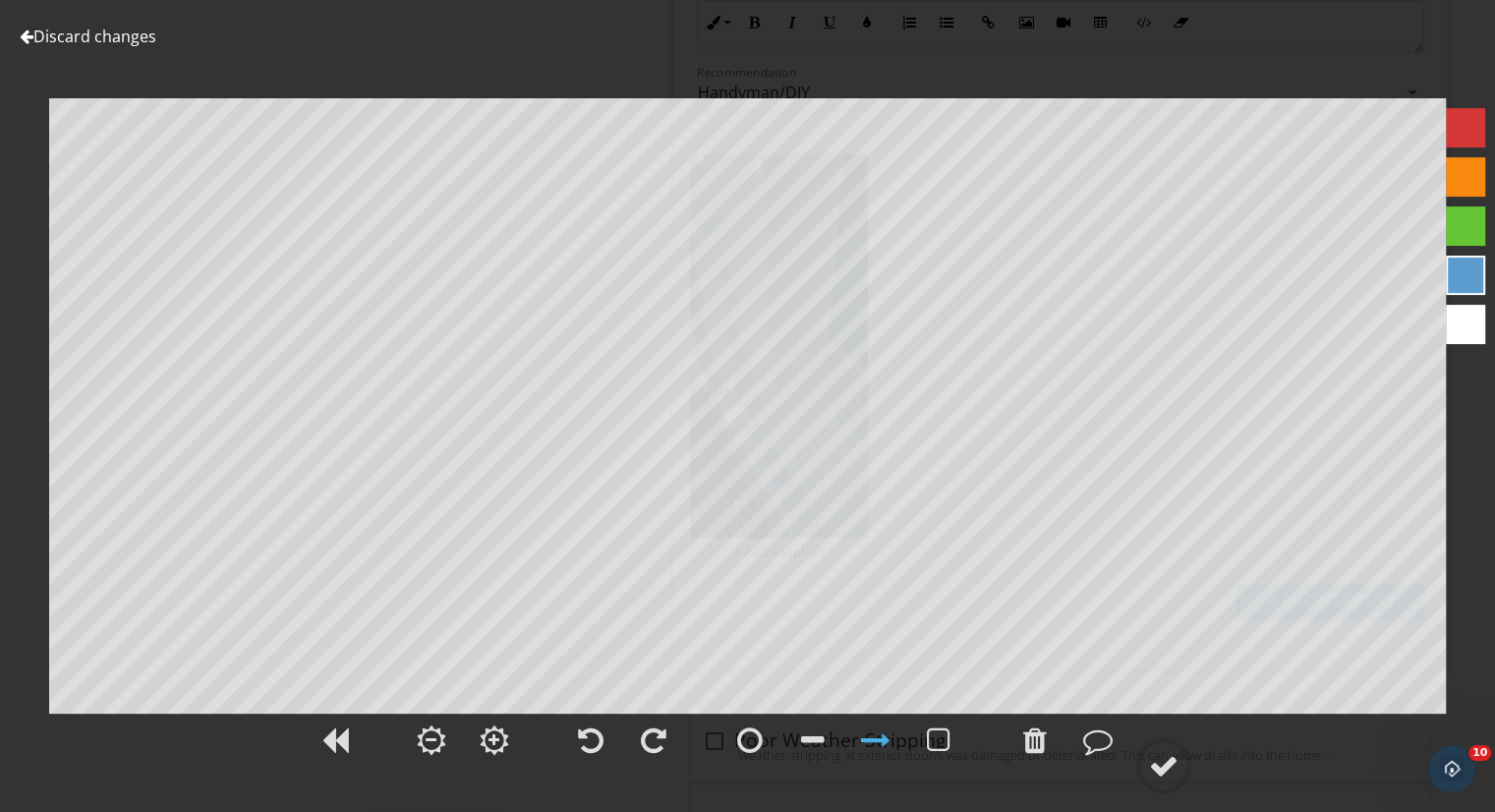
click at [1172, 751] on div at bounding box center [1164, 766] width 30 height 30
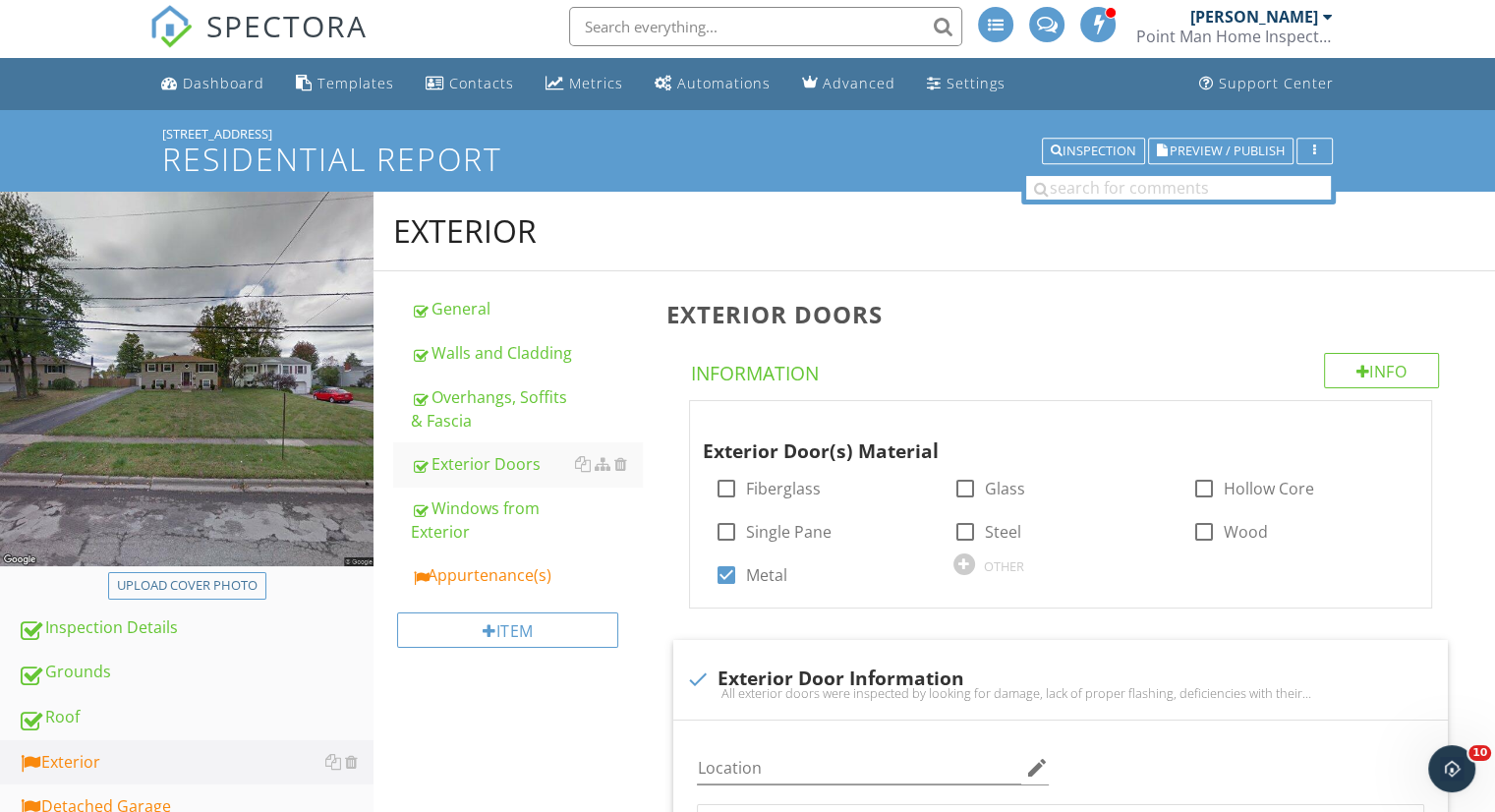
scroll to position [0, 0]
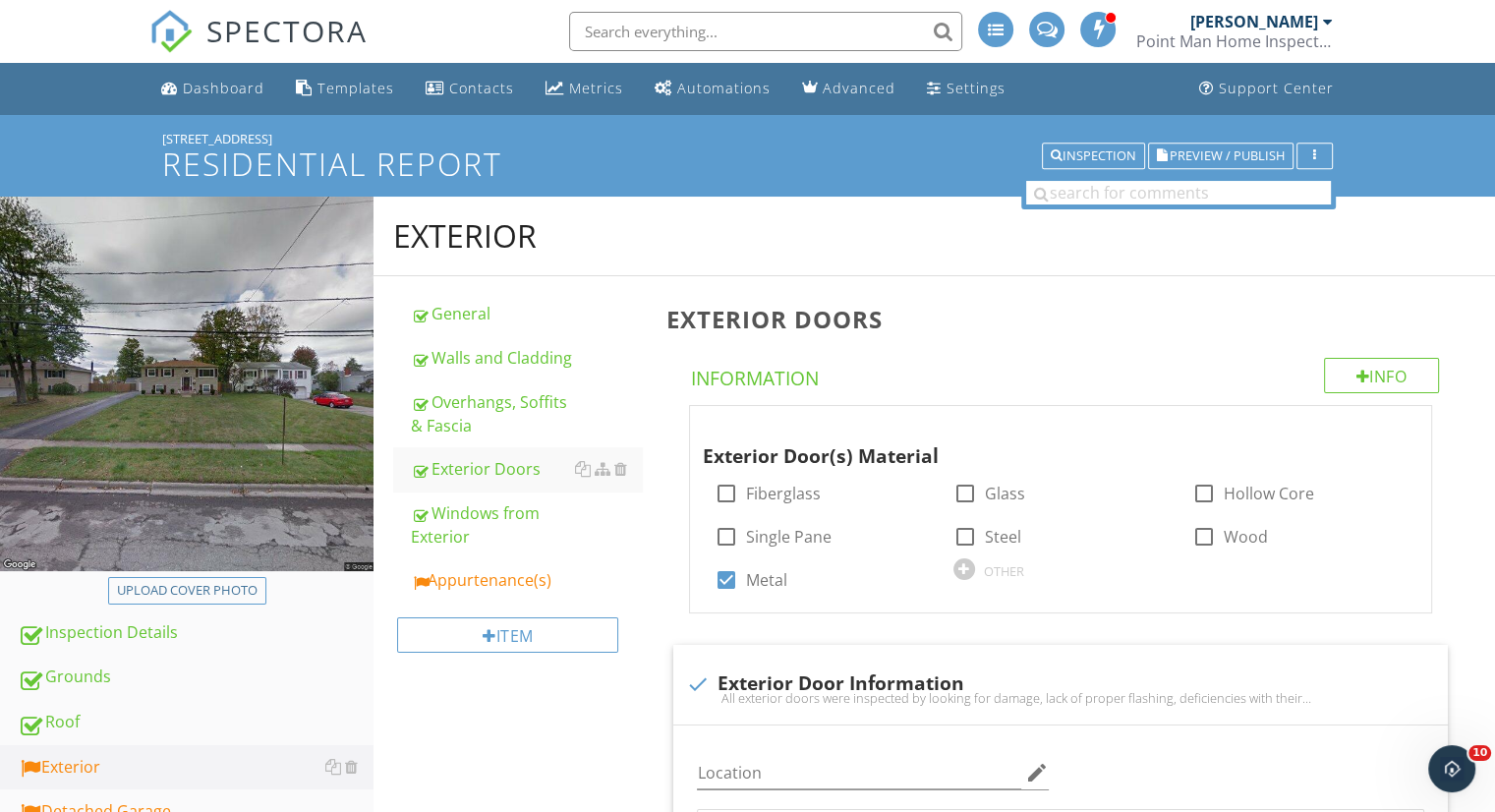
click at [486, 564] on link "Appurtenance(s)" at bounding box center [527, 580] width 231 height 43
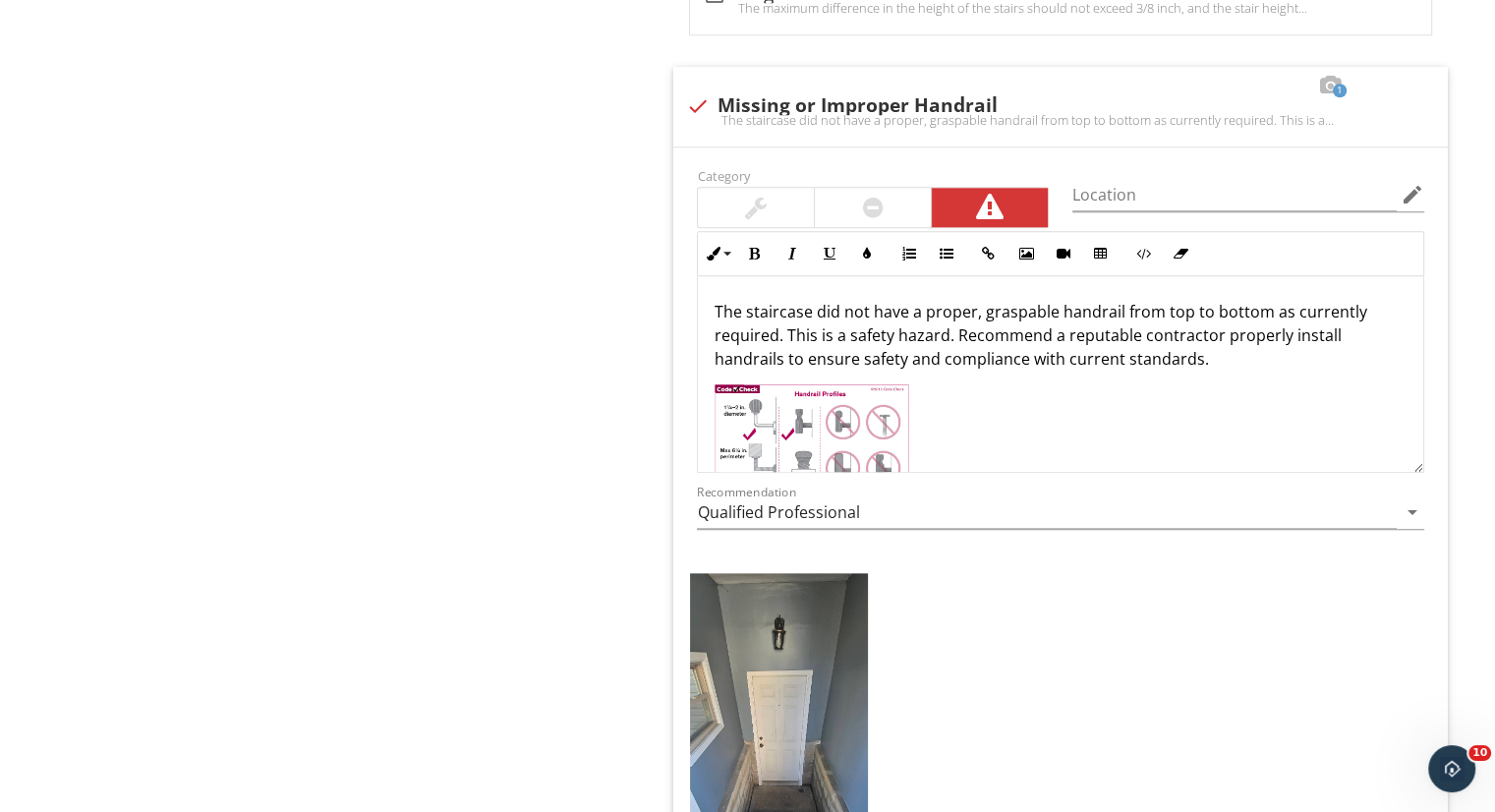
scroll to position [1946, 0]
click at [1199, 183] on input "Location" at bounding box center [1234, 195] width 324 height 33
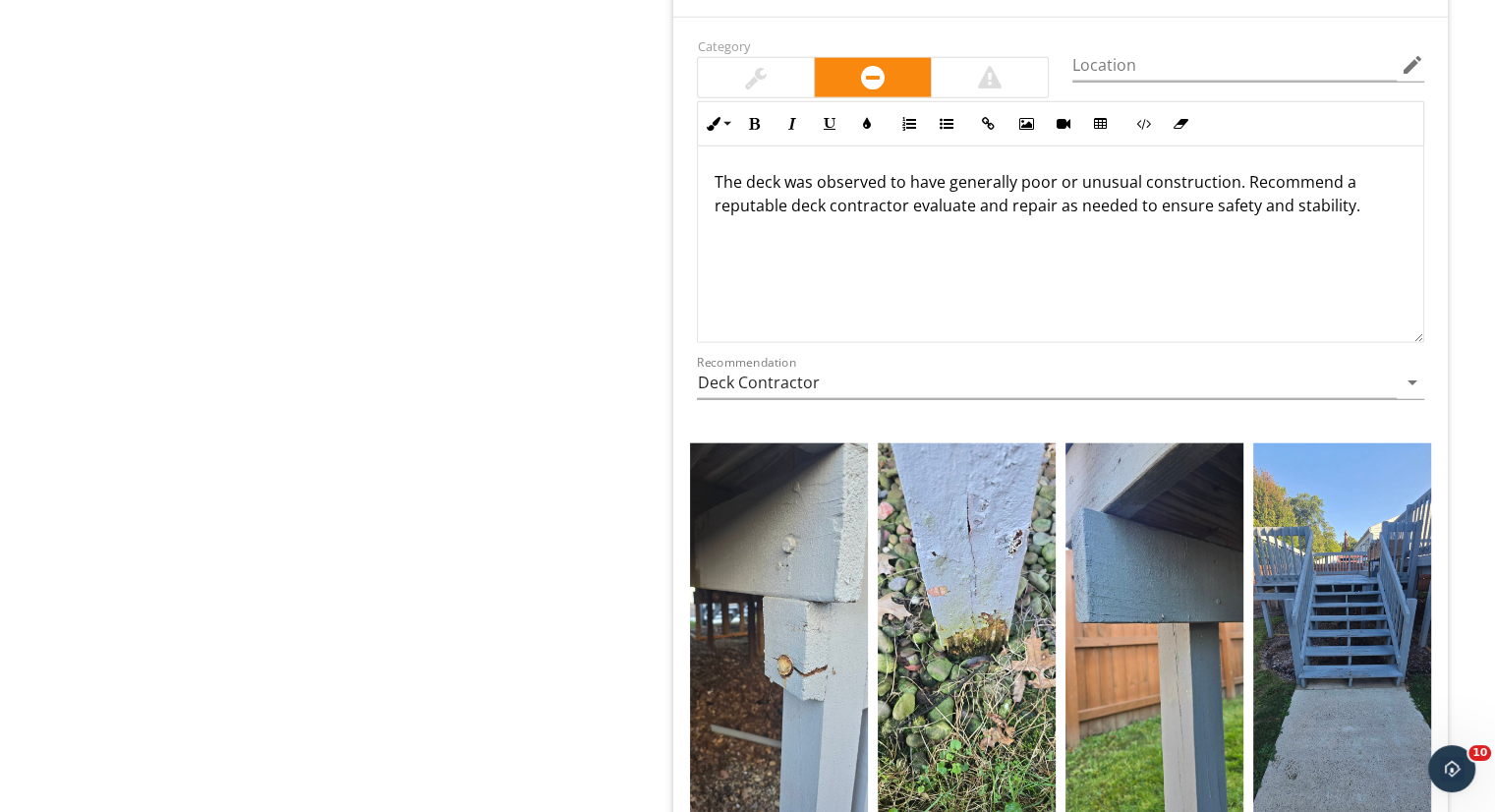
scroll to position [4709, 0]
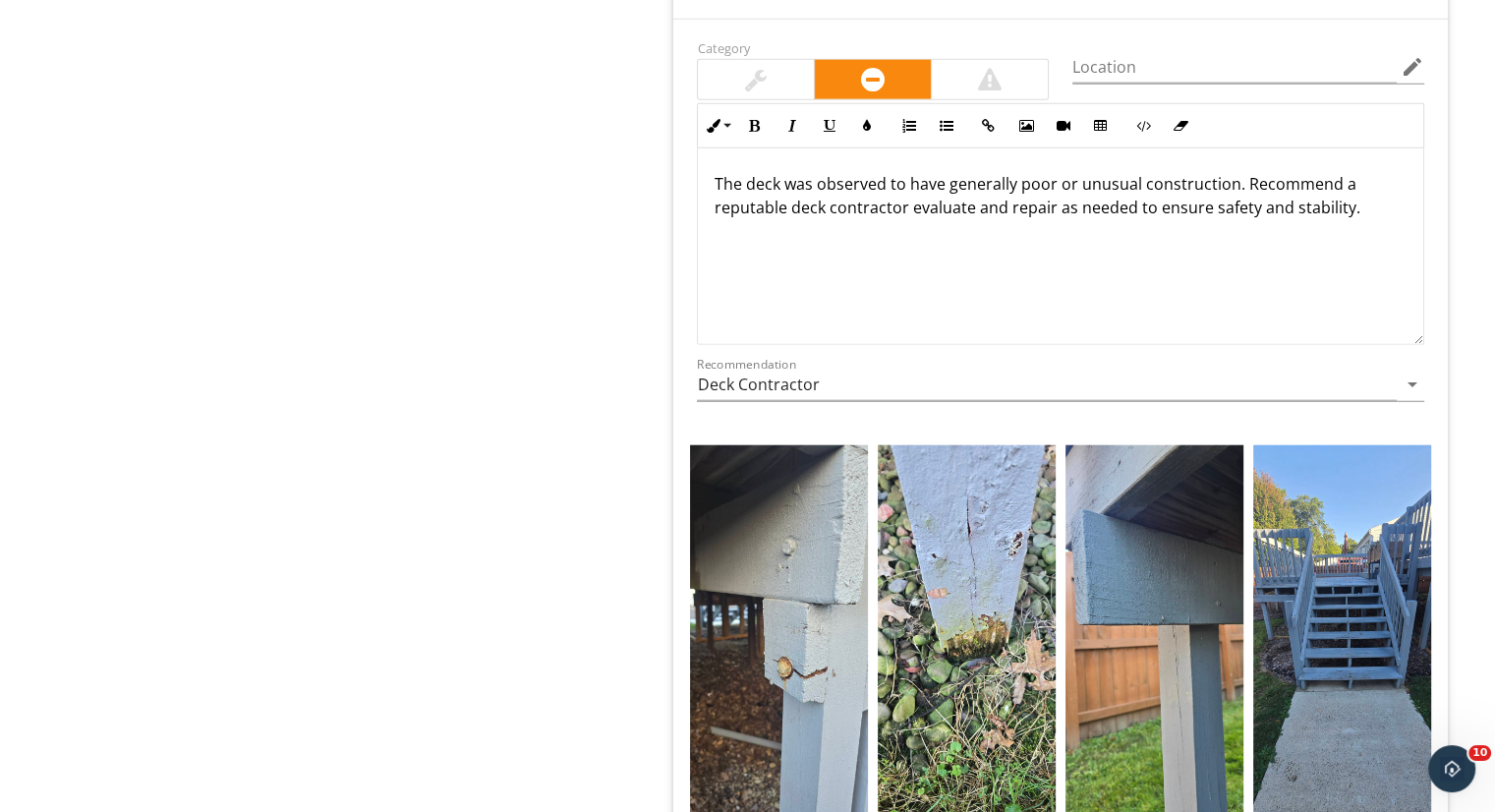
type input "Back stairs to the basement"
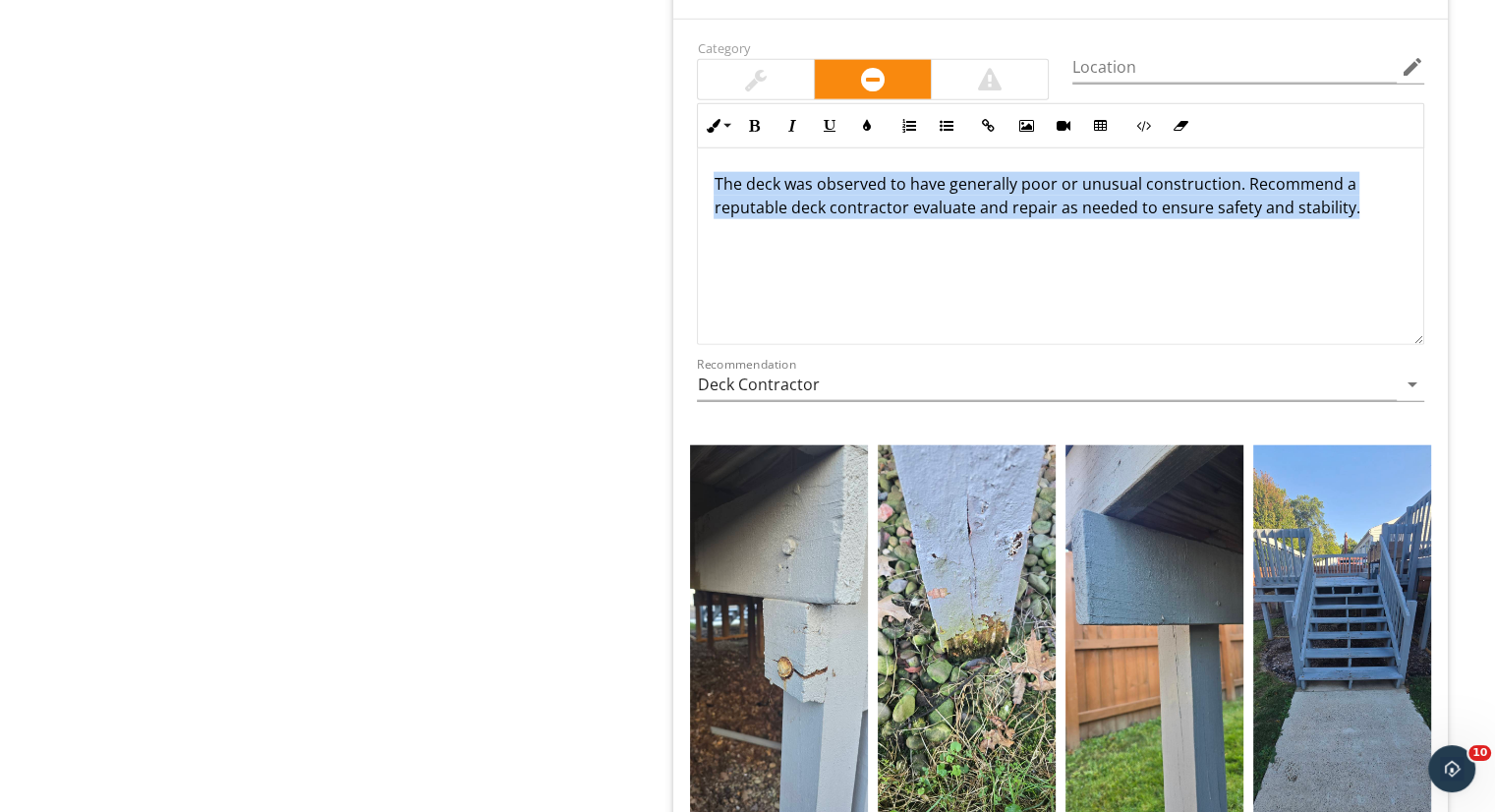
scroll to position [0, 0]
drag, startPoint x: 1362, startPoint y: 196, endPoint x: 562, endPoint y: 136, distance: 802.2
click at [562, 136] on div "Exterior General Walls and Cladding Overhangs, Soffits & Fascia Exterior Doors …" at bounding box center [934, 793] width 1121 height 10612
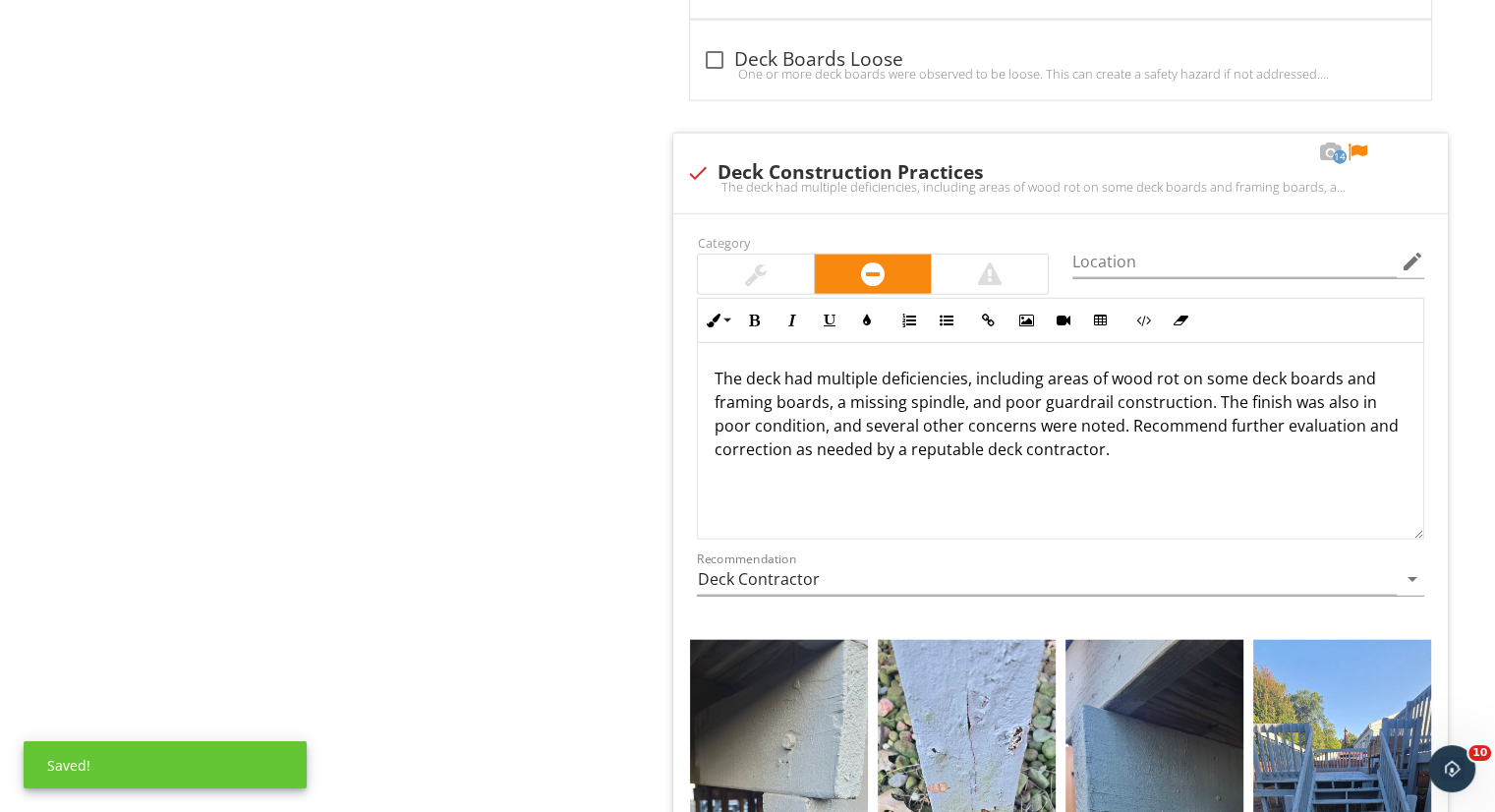
scroll to position [4512, 0]
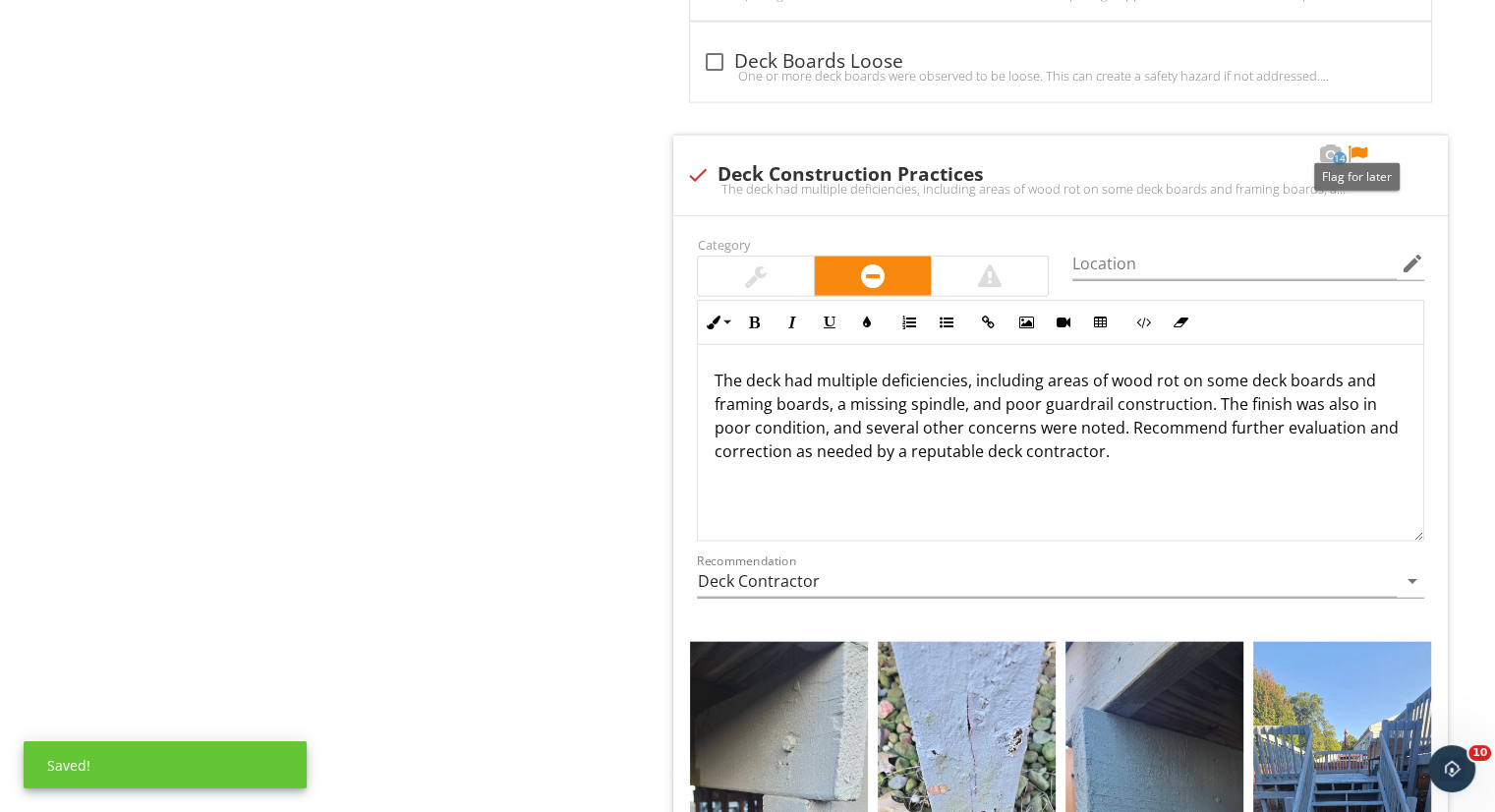
click at [1364, 144] on div at bounding box center [1358, 154] width 24 height 20
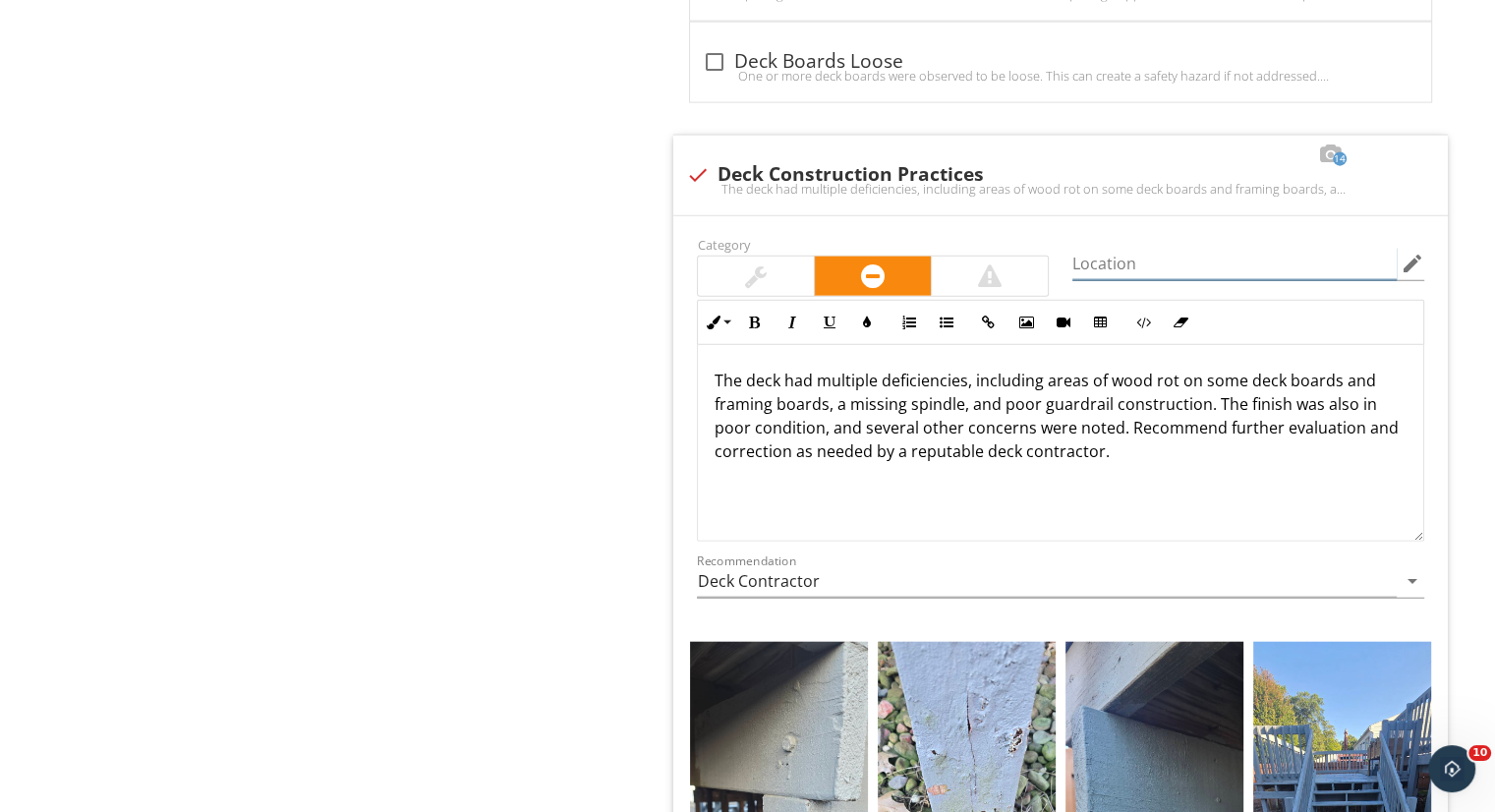
click at [1092, 248] on input "Location" at bounding box center [1234, 264] width 324 height 33
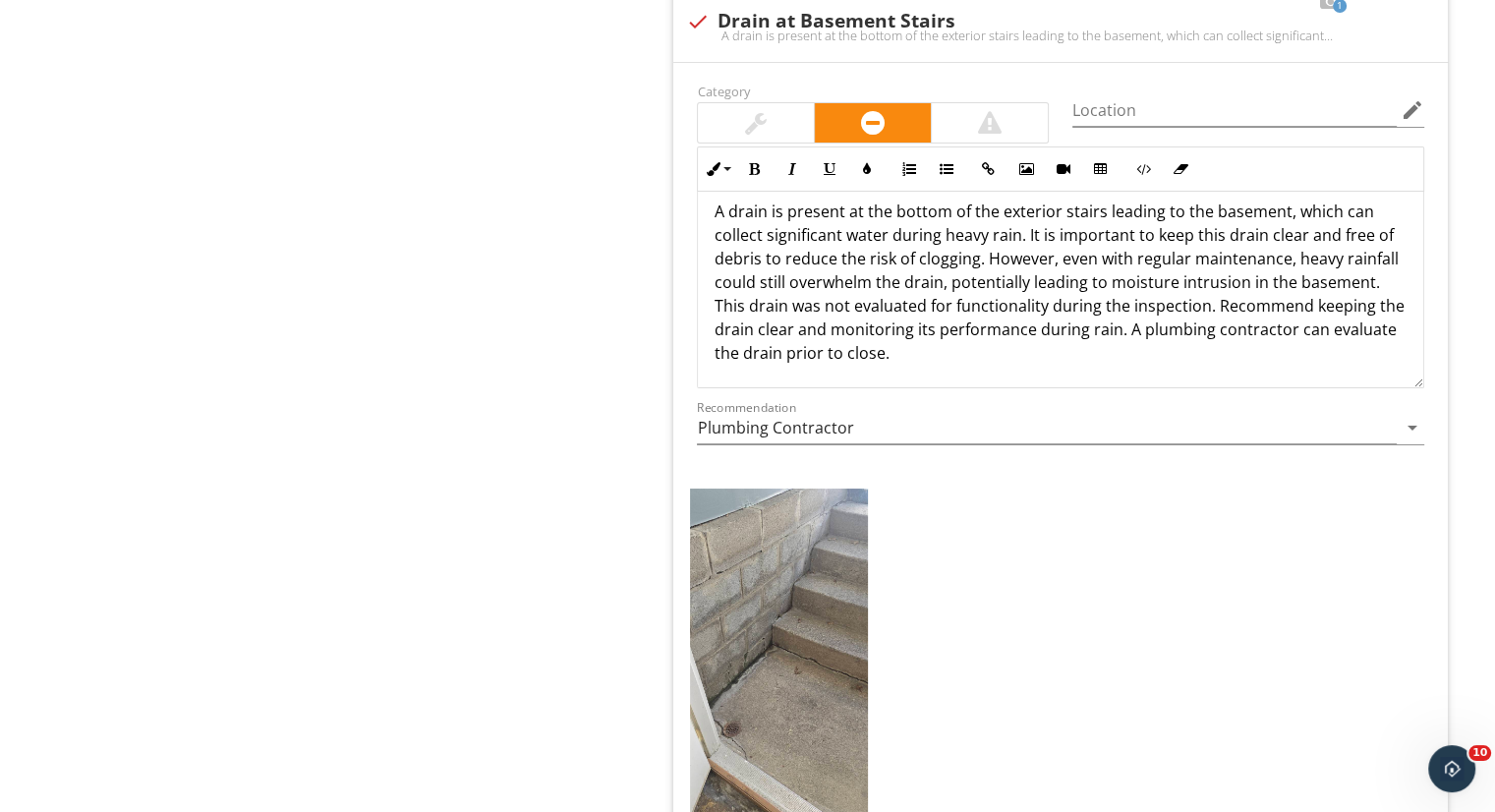
scroll to position [15, 0]
type input "back deck"
click at [762, 111] on div at bounding box center [756, 122] width 22 height 24
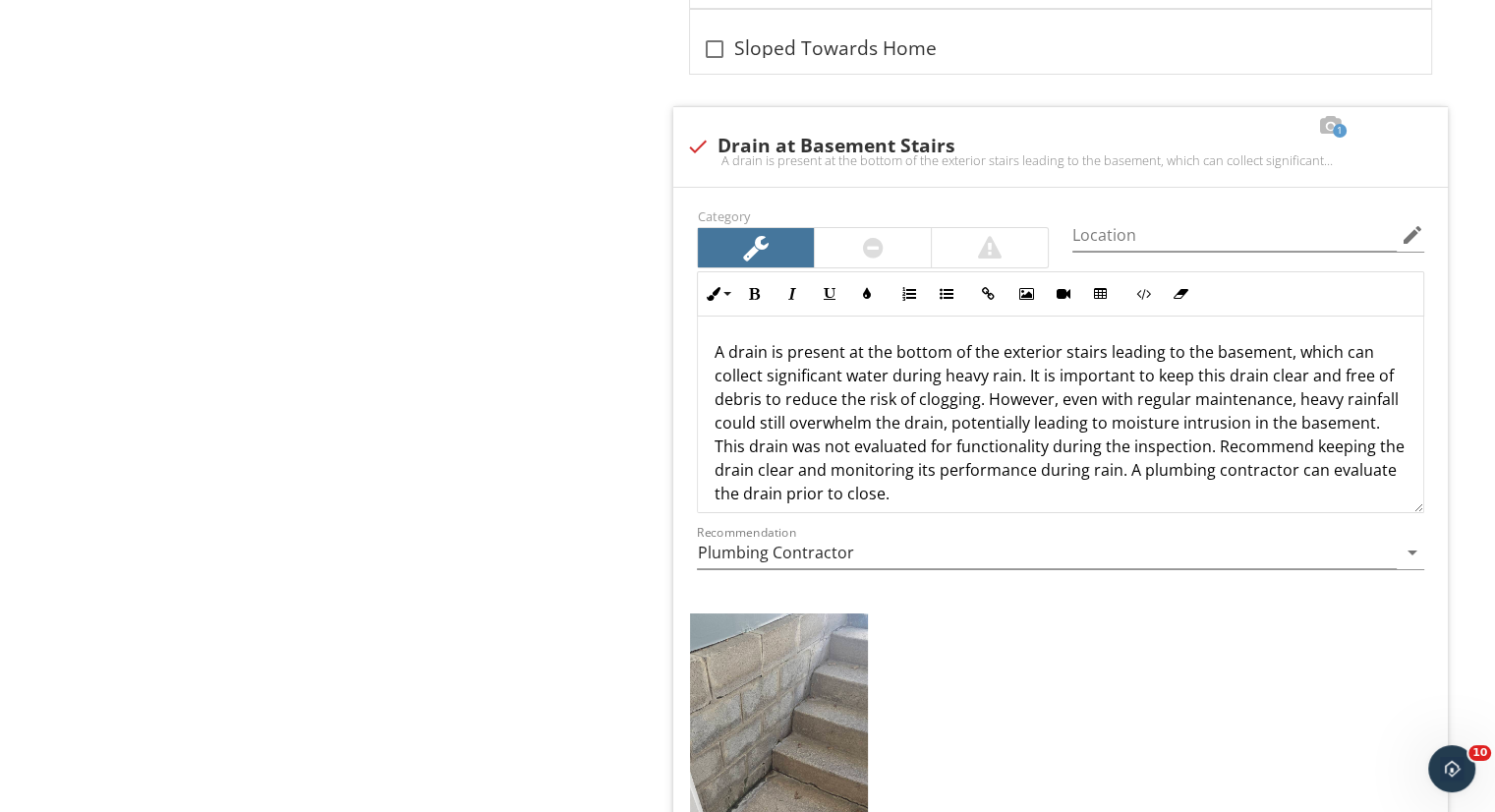
scroll to position [7263, 0]
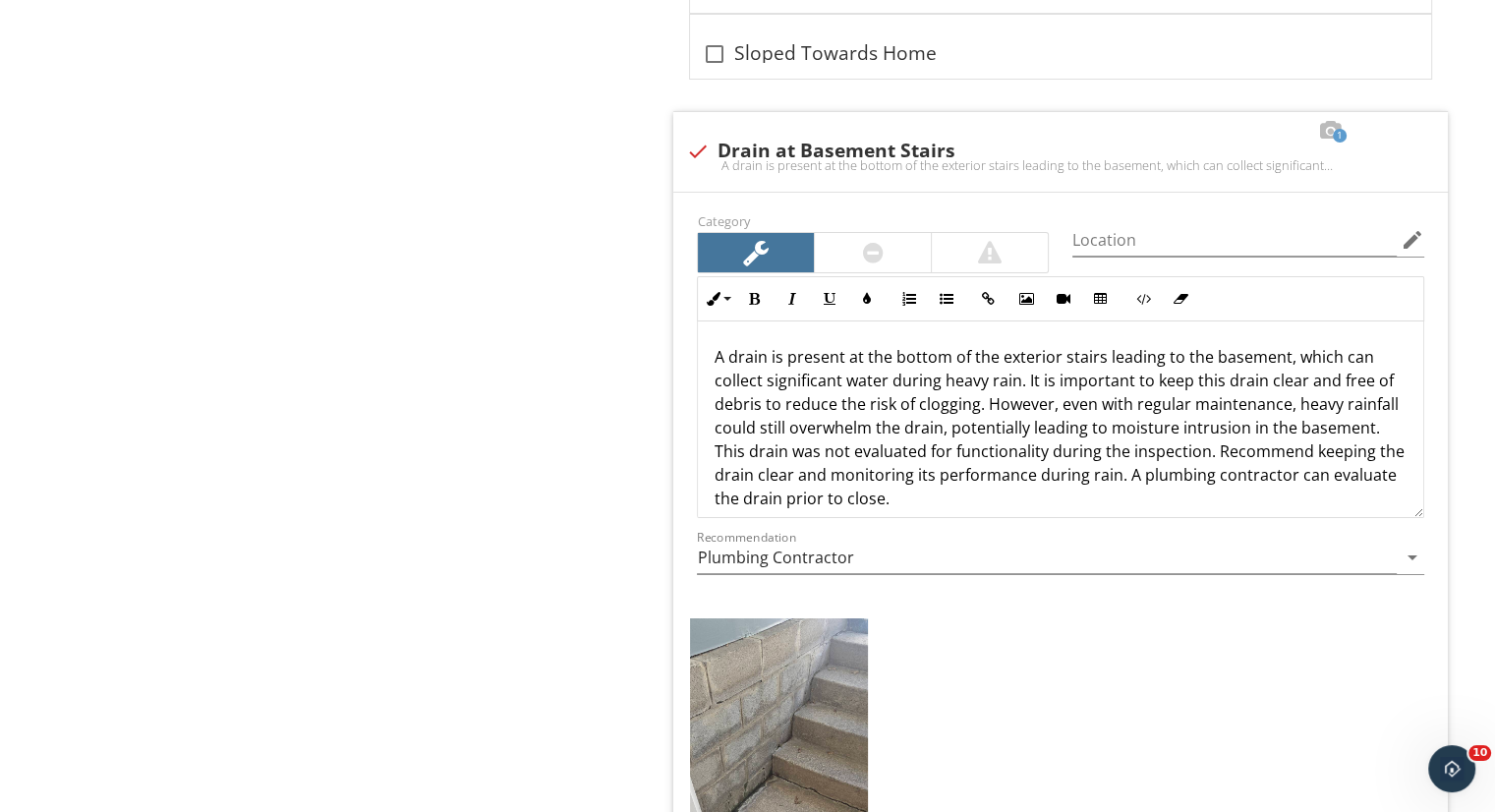
click at [1017, 374] on p "A drain is present at the bottom of the exterior stairs leading to the basement…" at bounding box center [1060, 427] width 694 height 165
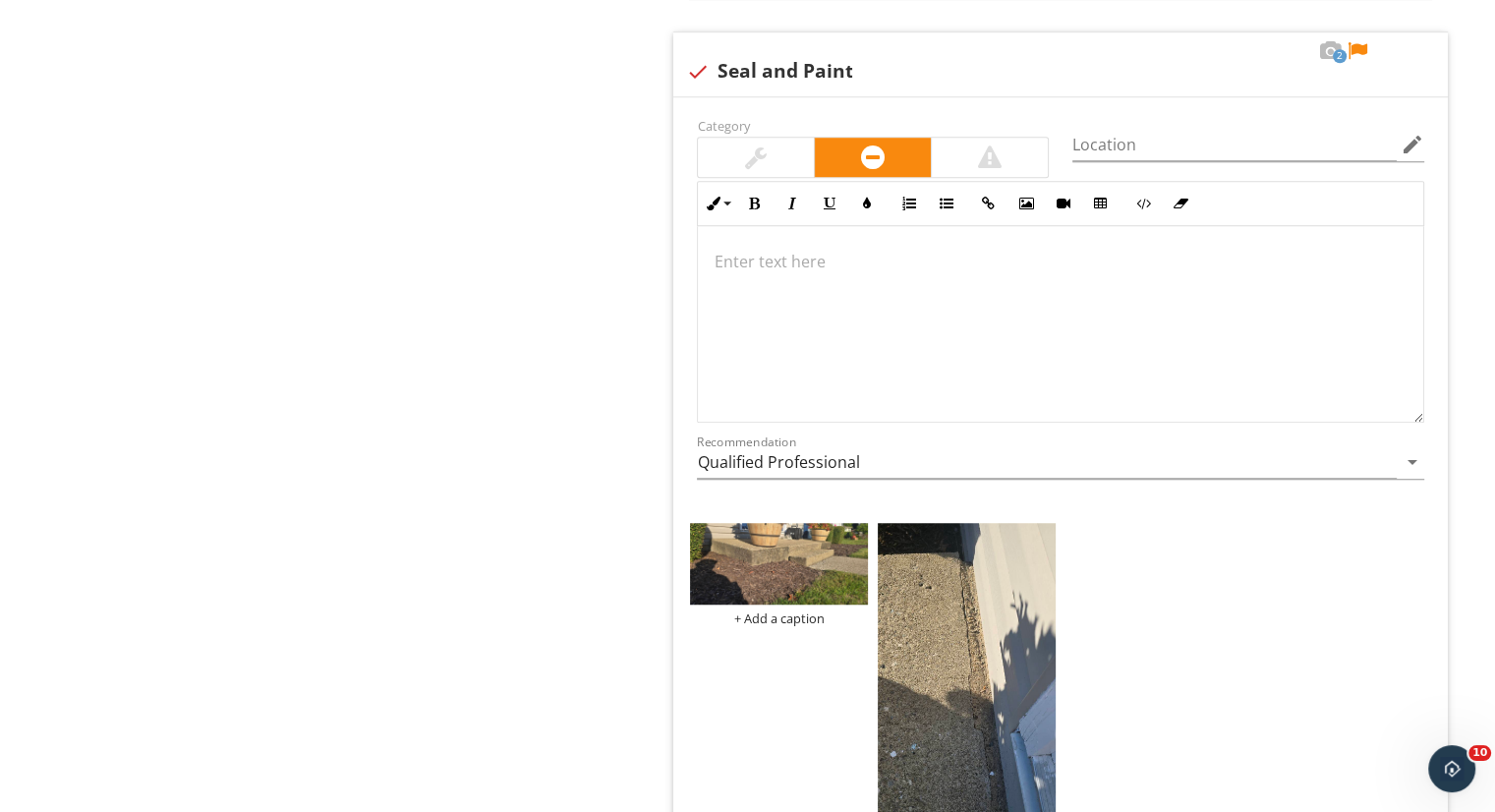
scroll to position [8853, 0]
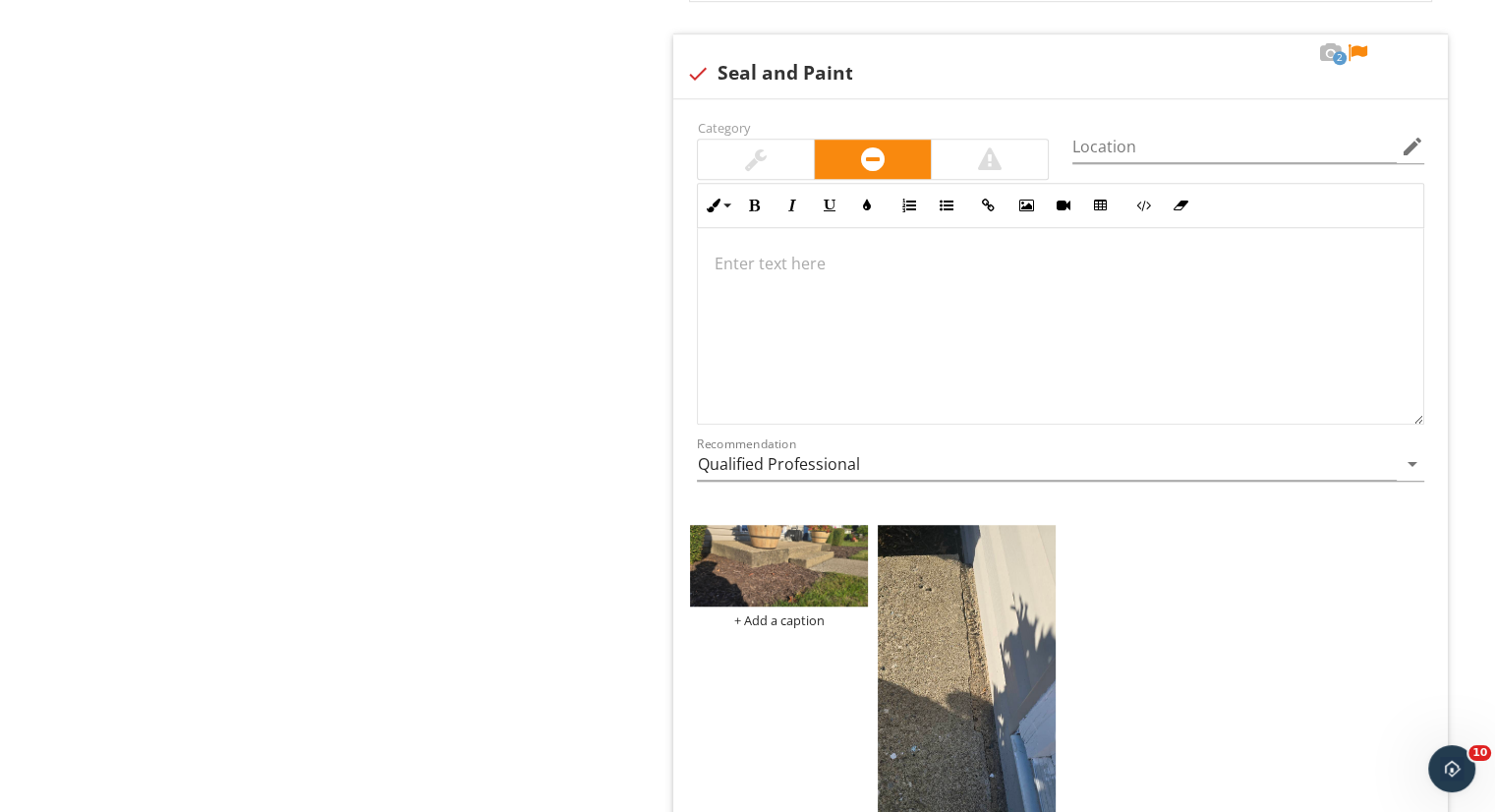
click at [753, 147] on div at bounding box center [756, 159] width 22 height 24
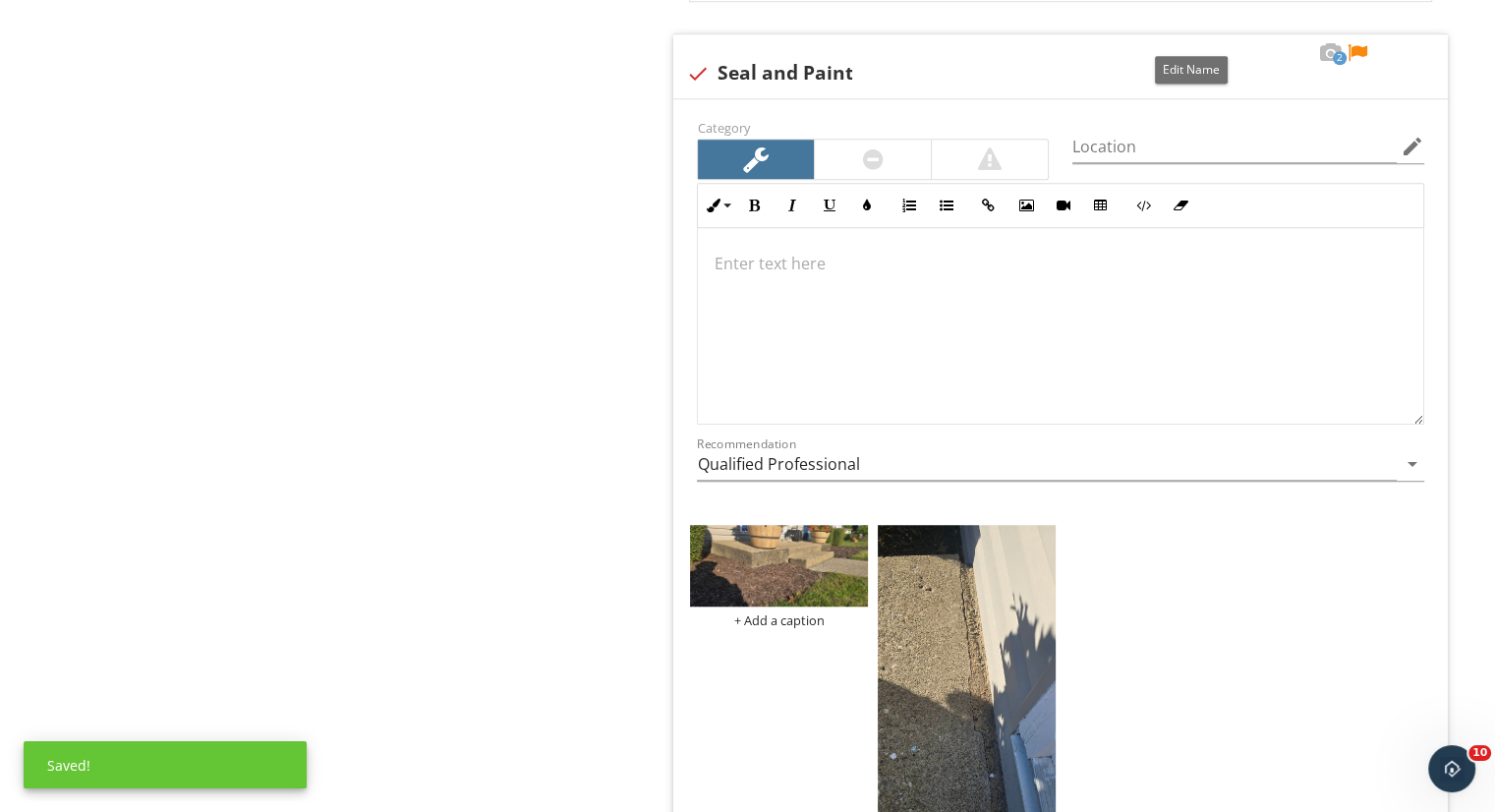
click at [1184, 43] on div at bounding box center [1193, 53] width 24 height 20
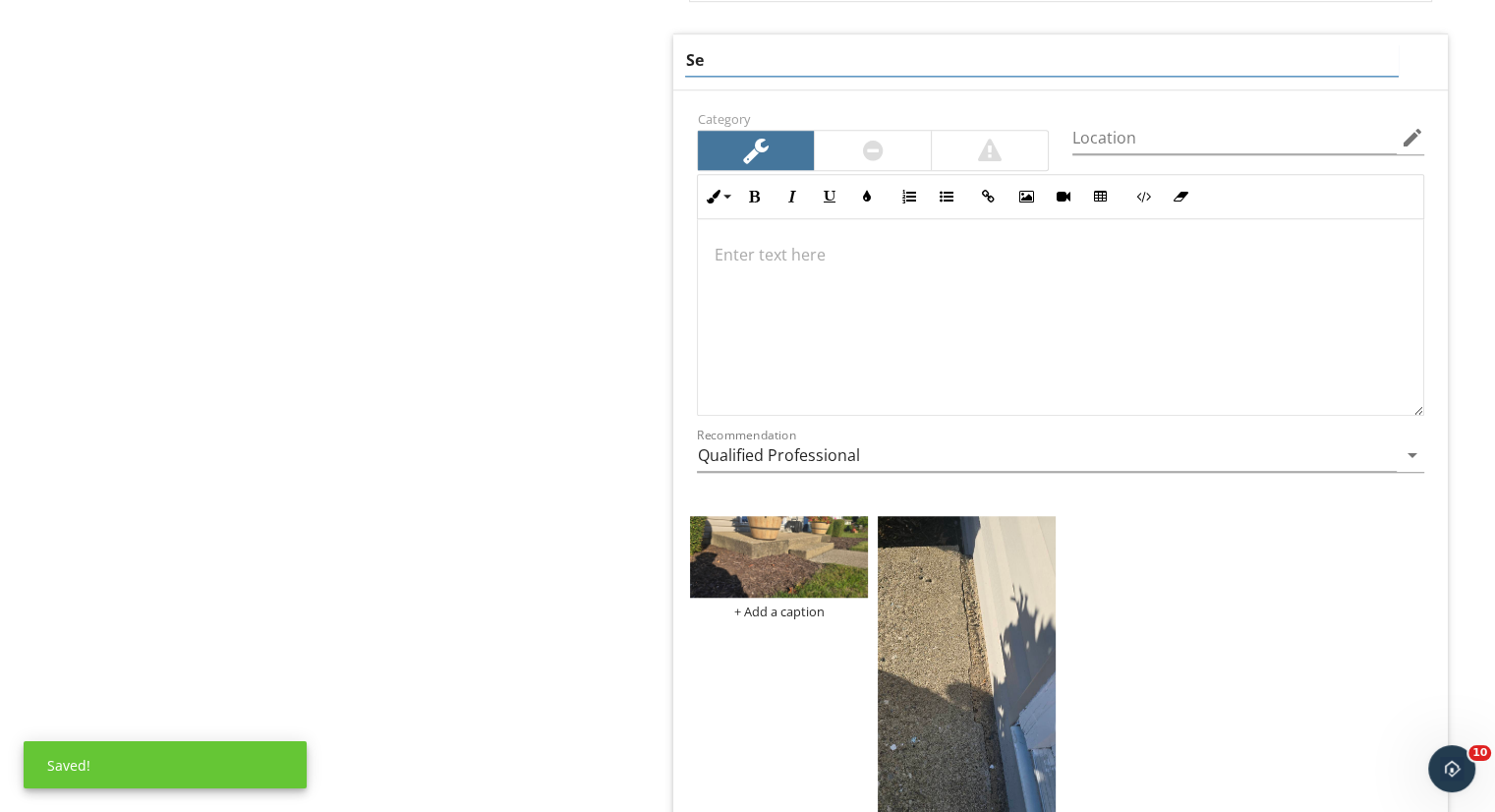
type input "S"
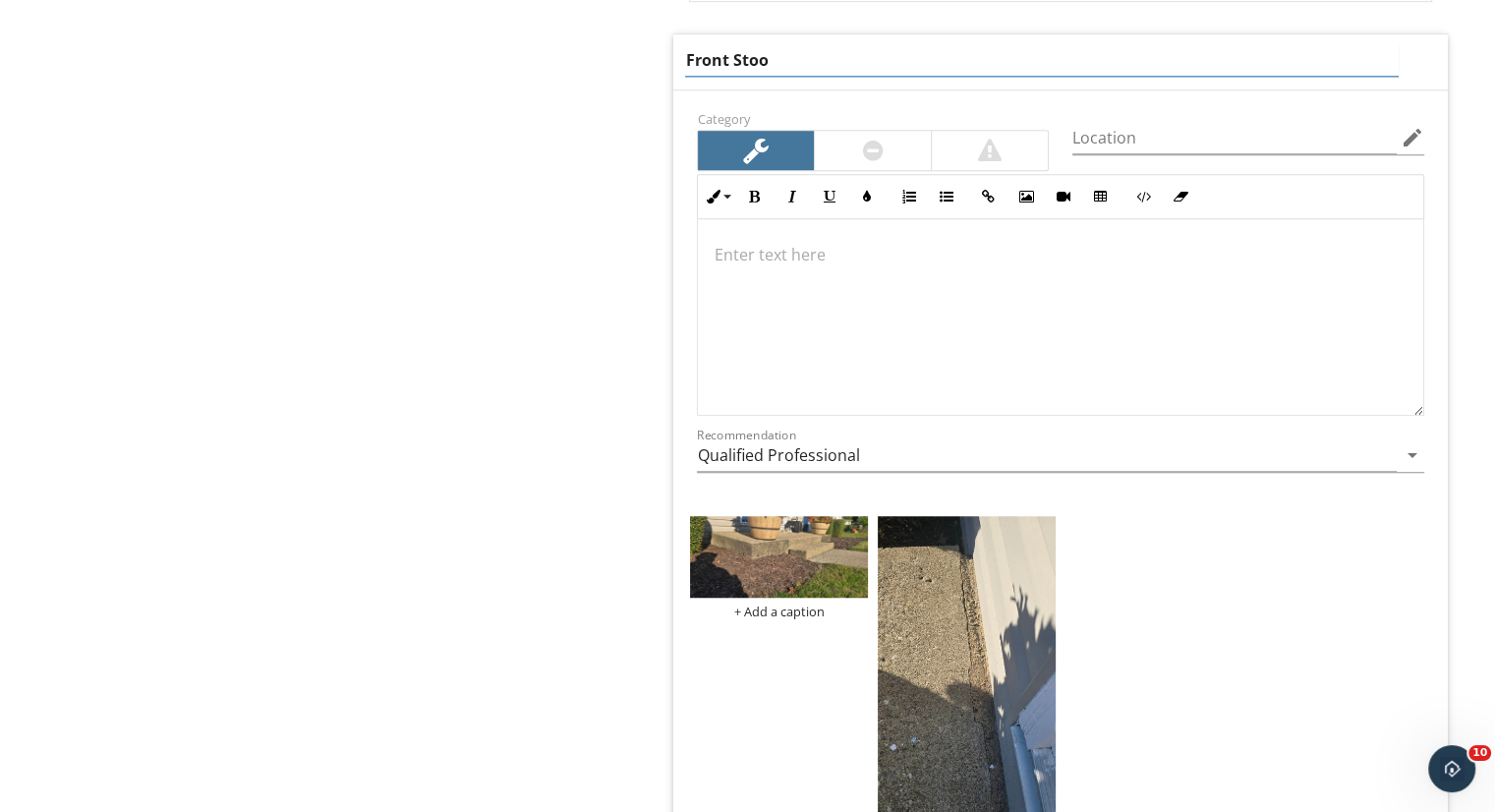
type input "Front Stoop"
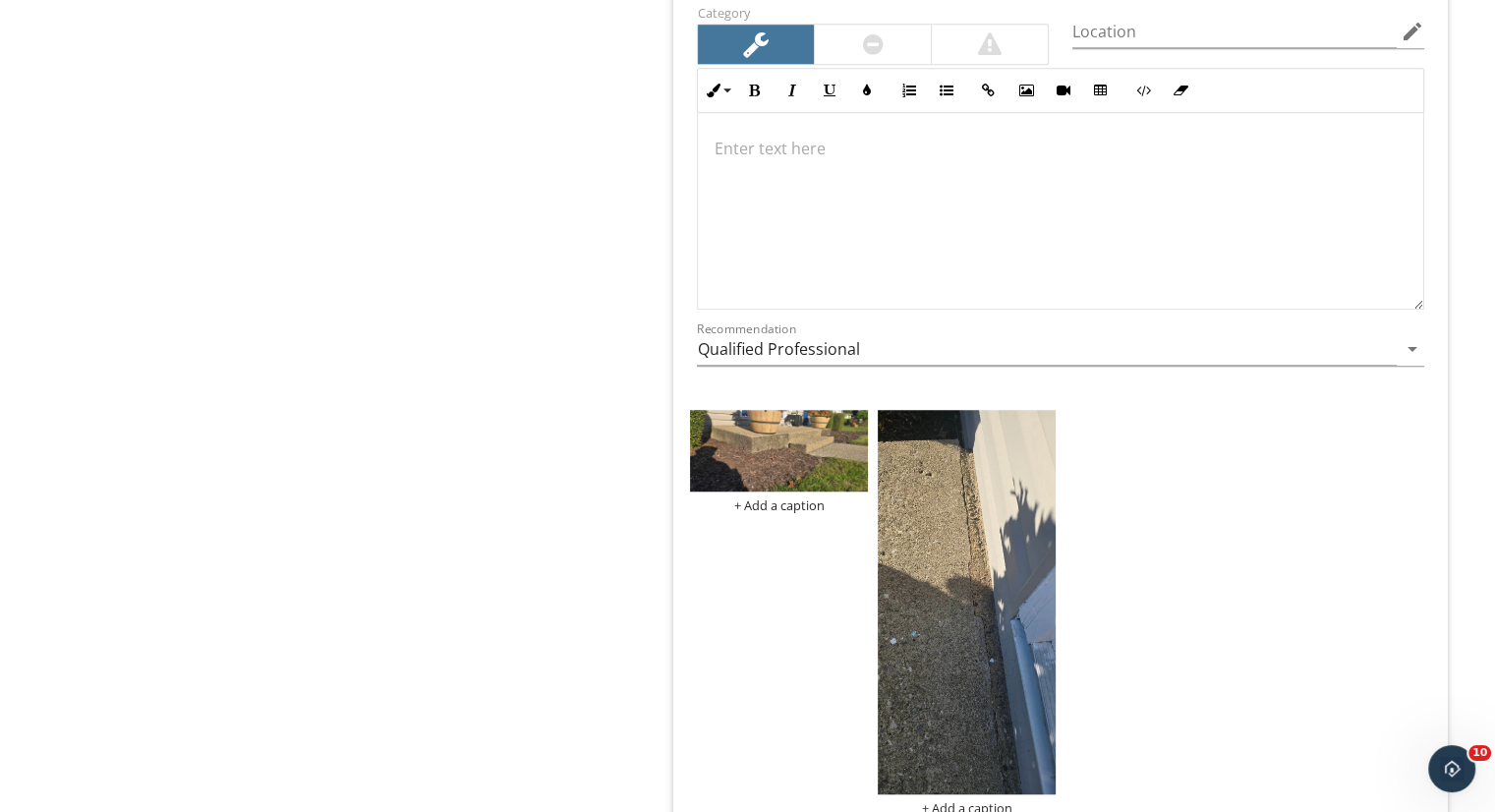
scroll to position [8987, 0]
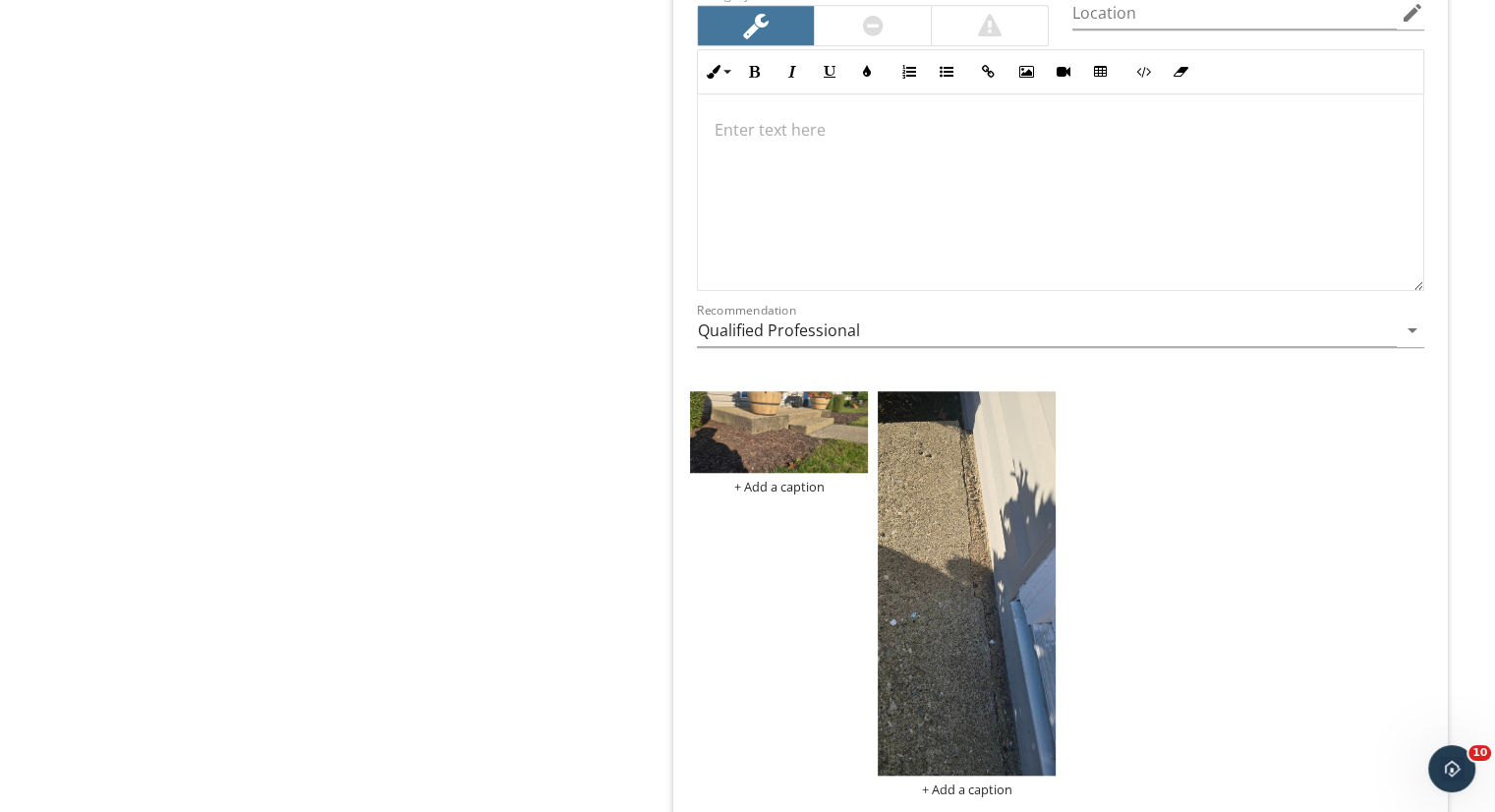
click at [841, 179] on div at bounding box center [1060, 192] width 725 height 197
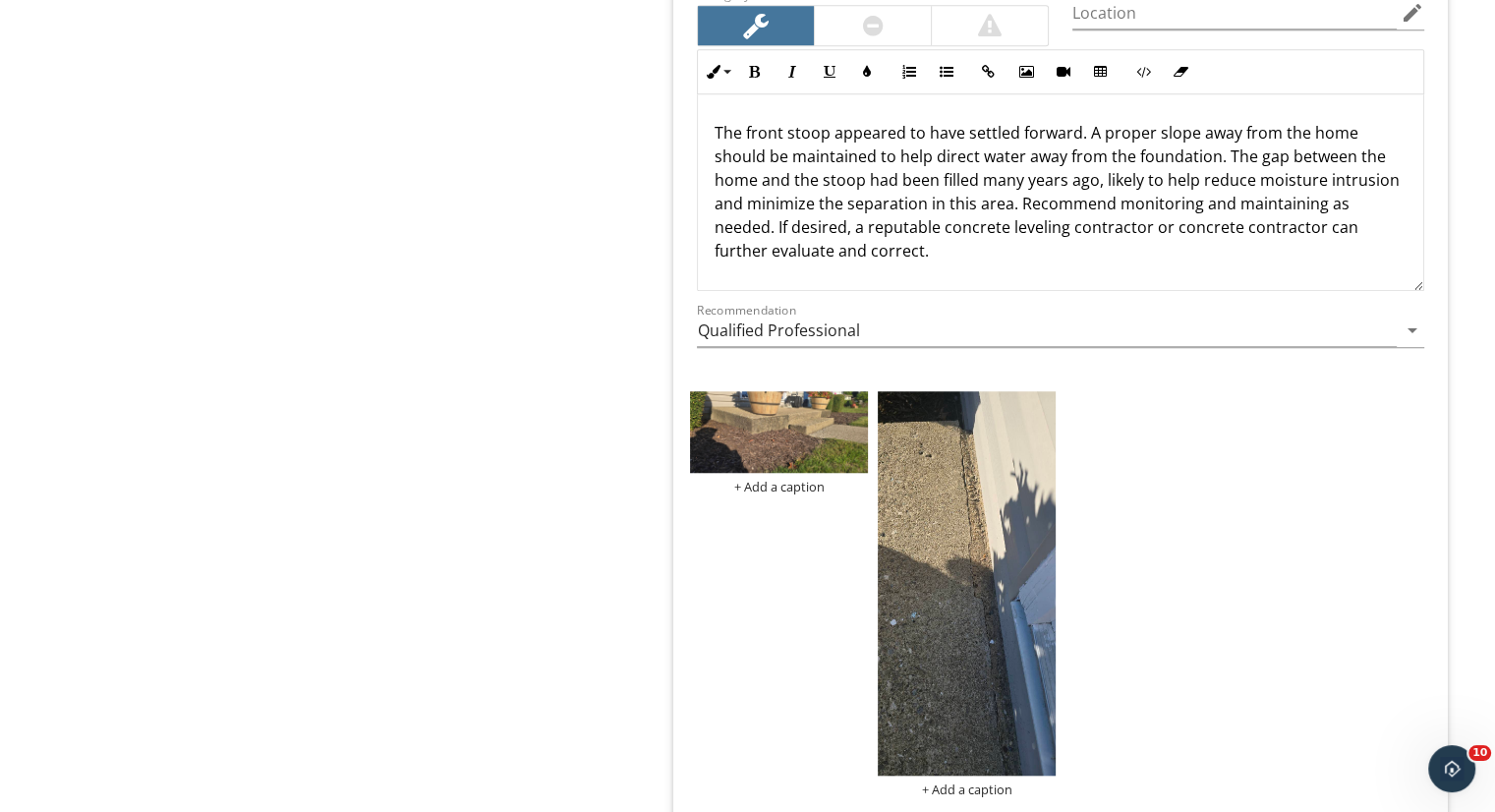
click at [926, 468] on img at bounding box center [966, 584] width 178 height 385
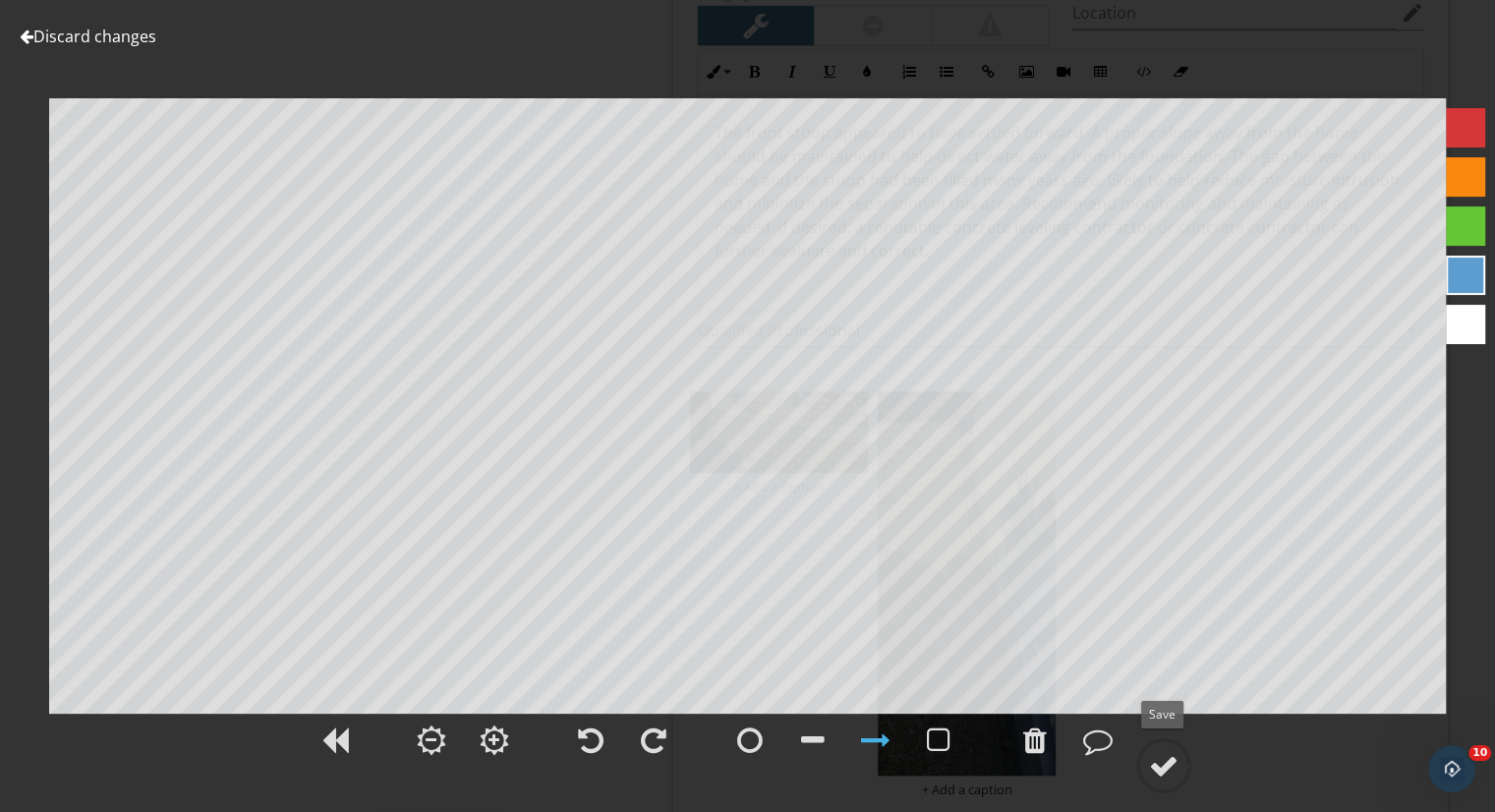
click at [1164, 783] on circle at bounding box center [1164, 766] width 51 height 51
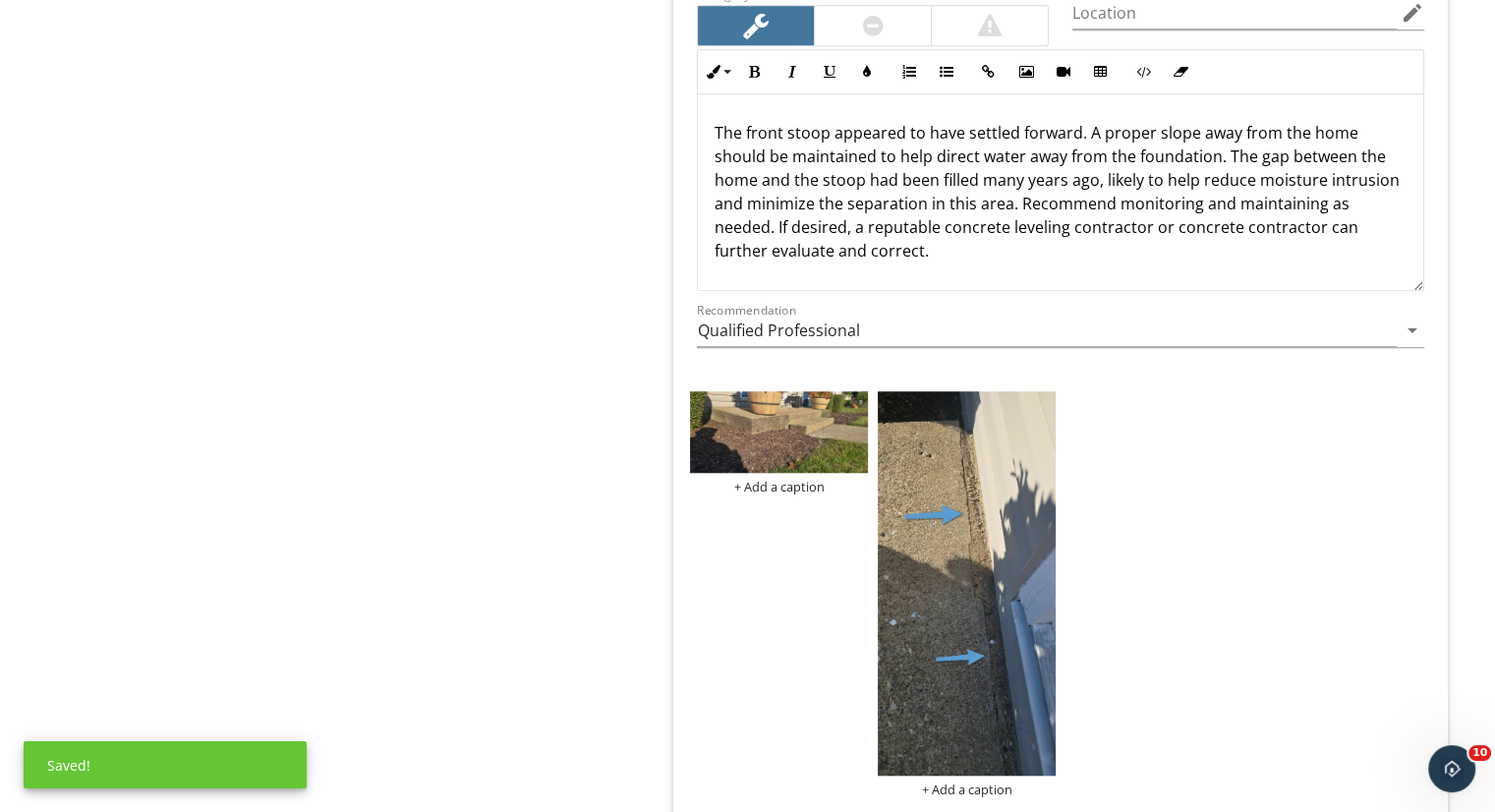
click at [970, 781] on div "+ Add a caption" at bounding box center [966, 789] width 178 height 16
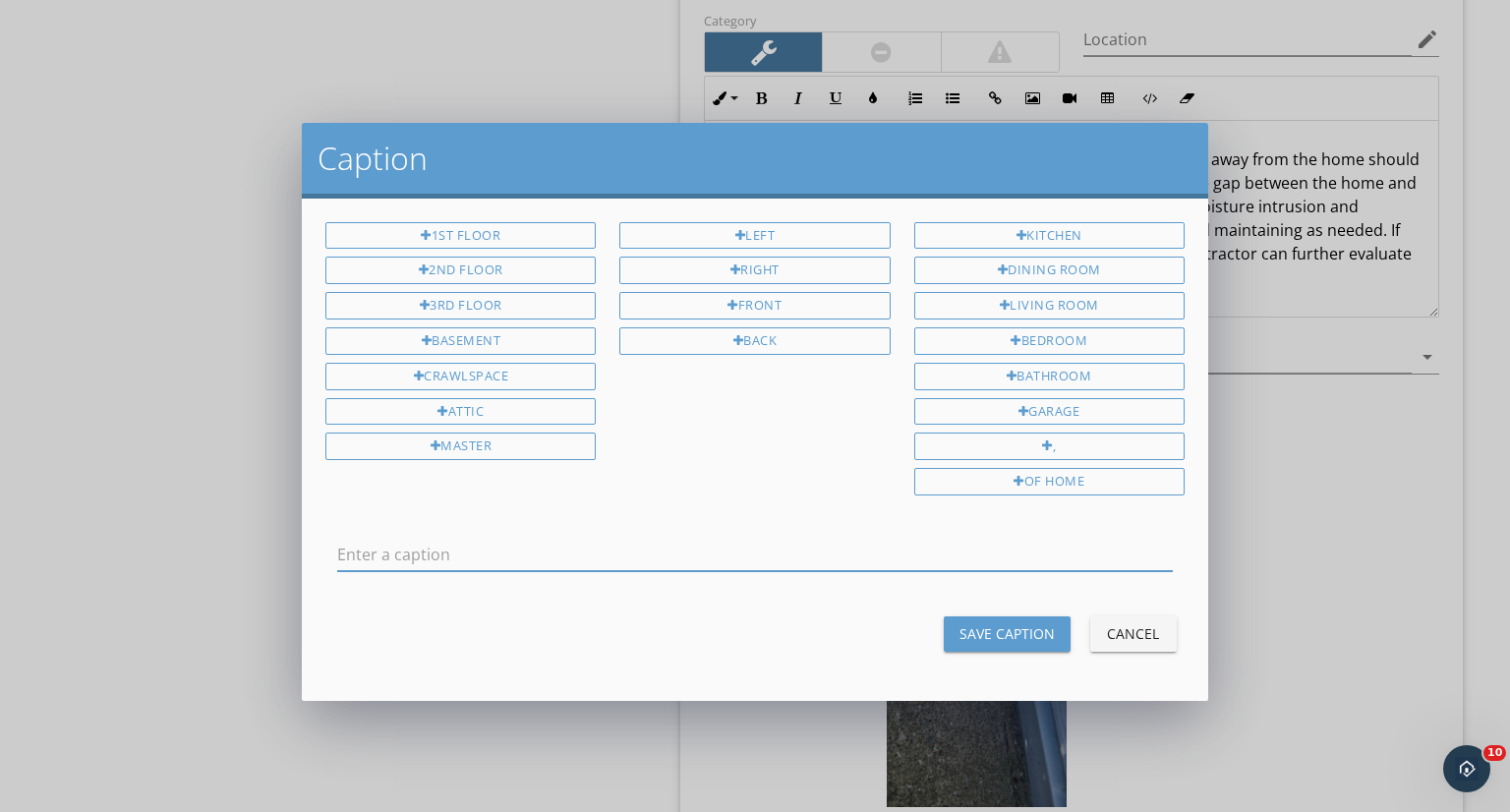
type input "f"
type input "Concrete filled in between stoop and the home"
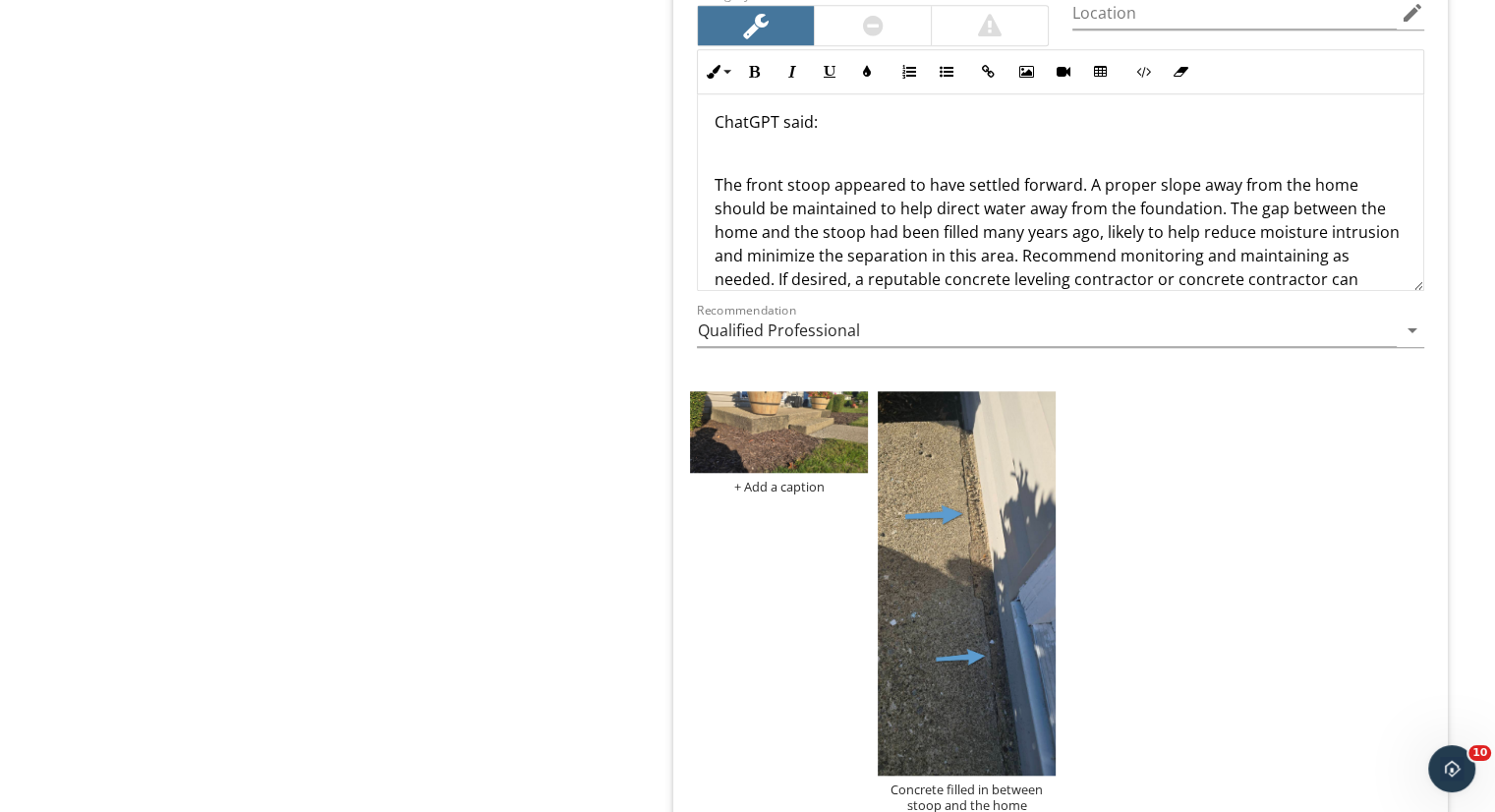
scroll to position [0, 0]
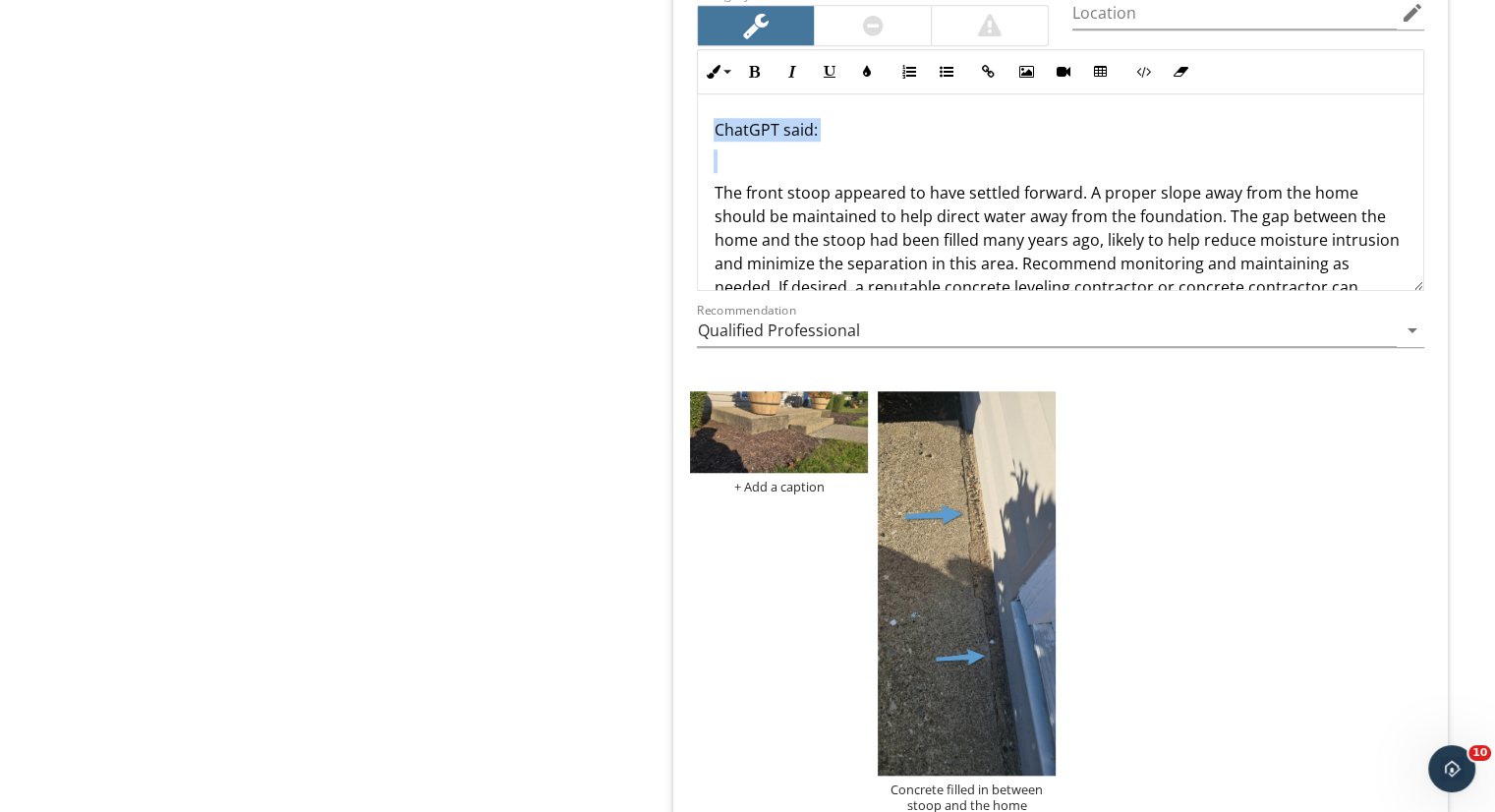
drag, startPoint x: 716, startPoint y: 178, endPoint x: 641, endPoint y: 76, distance: 126.6
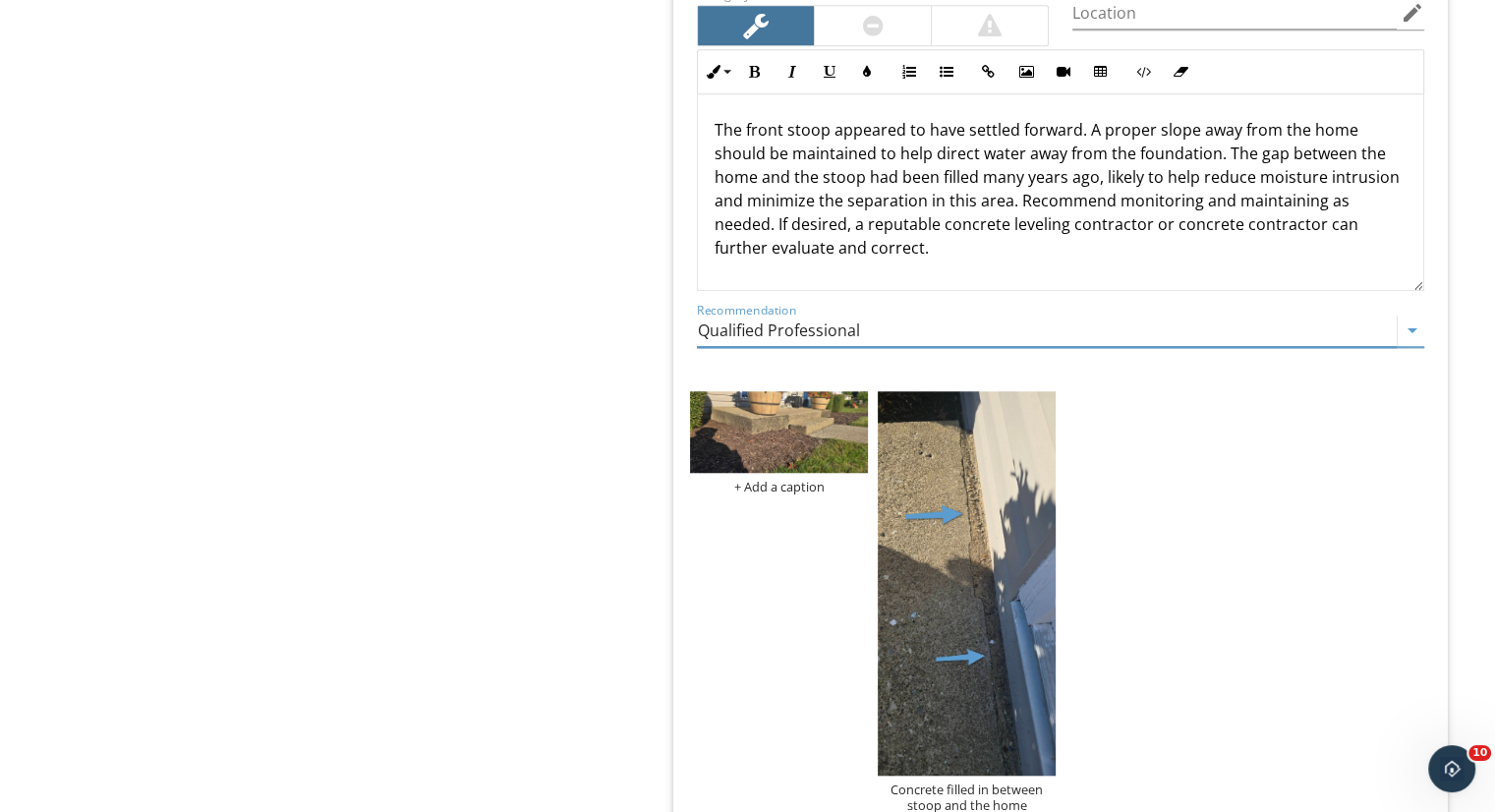
click at [847, 314] on input "Qualified Professional" at bounding box center [1046, 330] width 700 height 33
type input "Monitor"
click at [863, 238] on p "The front stoop appeared to have settled forward. A proper slope away from the …" at bounding box center [1060, 188] width 694 height 141
click at [832, 235] on p "The front stoop appeared to have settled forward. A proper slope away from the …" at bounding box center [1060, 188] width 694 height 141
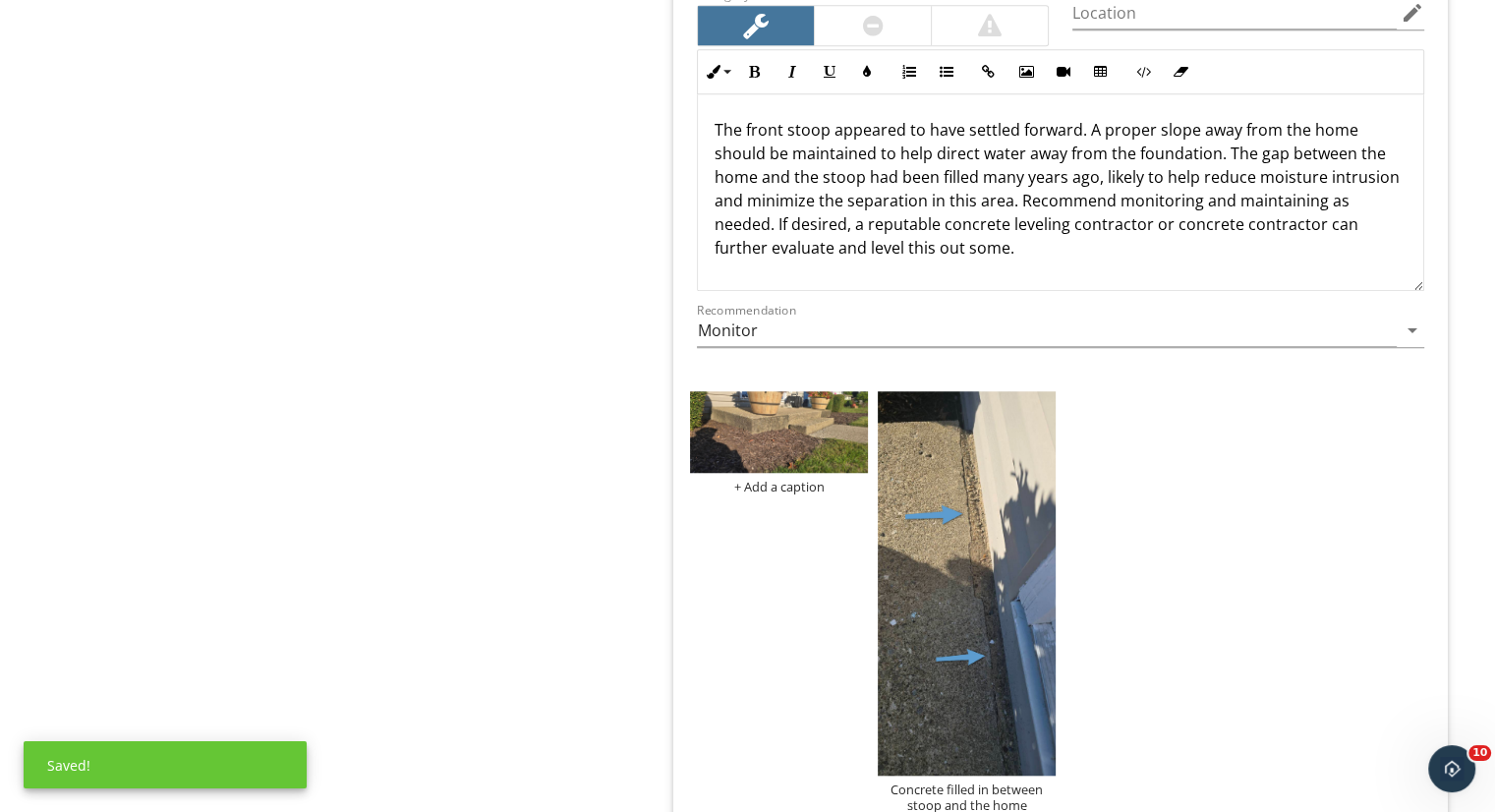
click at [1105, 231] on p "The front stoop appeared to have settled forward. A proper slope away from the …" at bounding box center [1060, 188] width 694 height 141
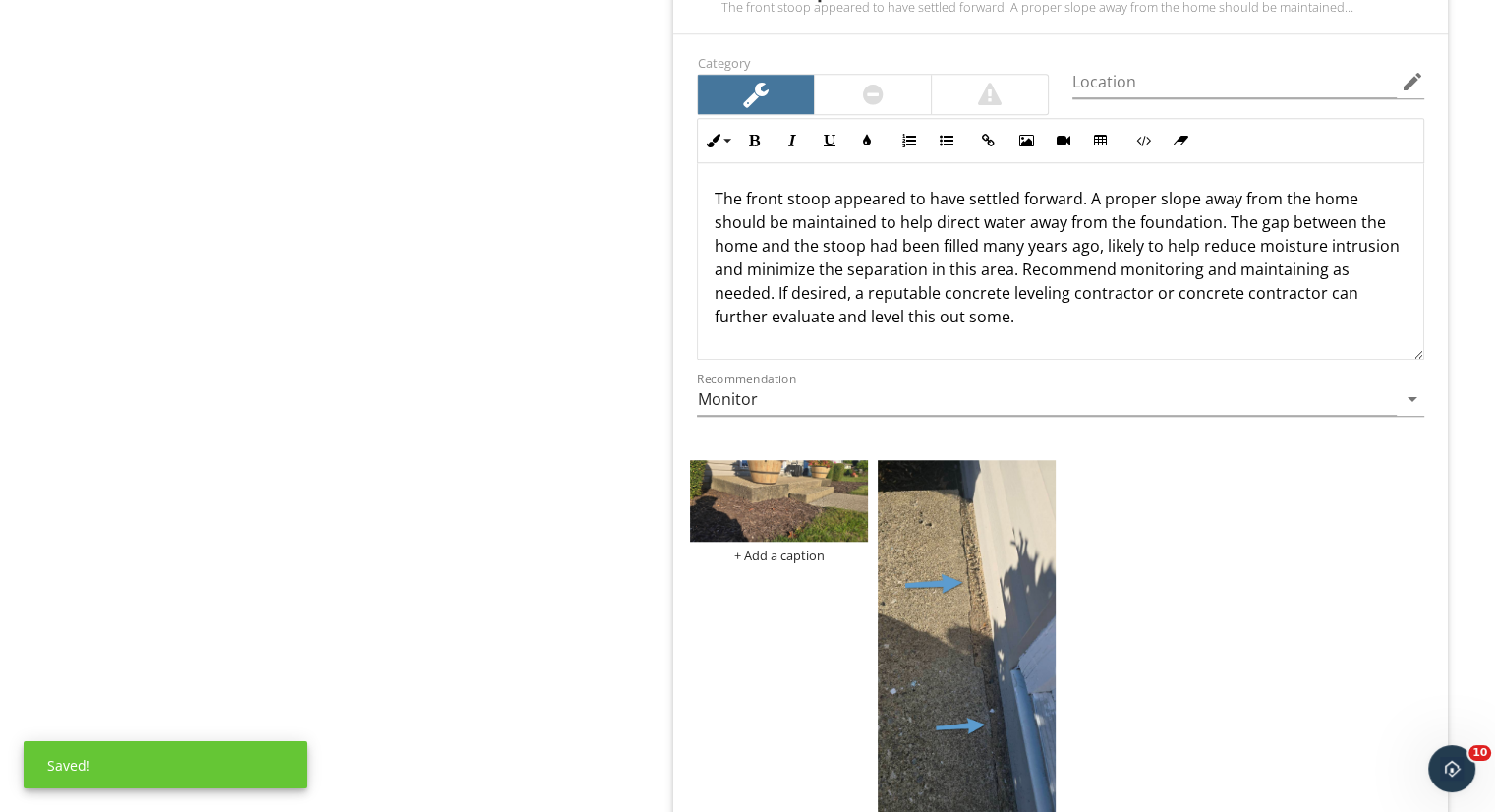
scroll to position [8924, 0]
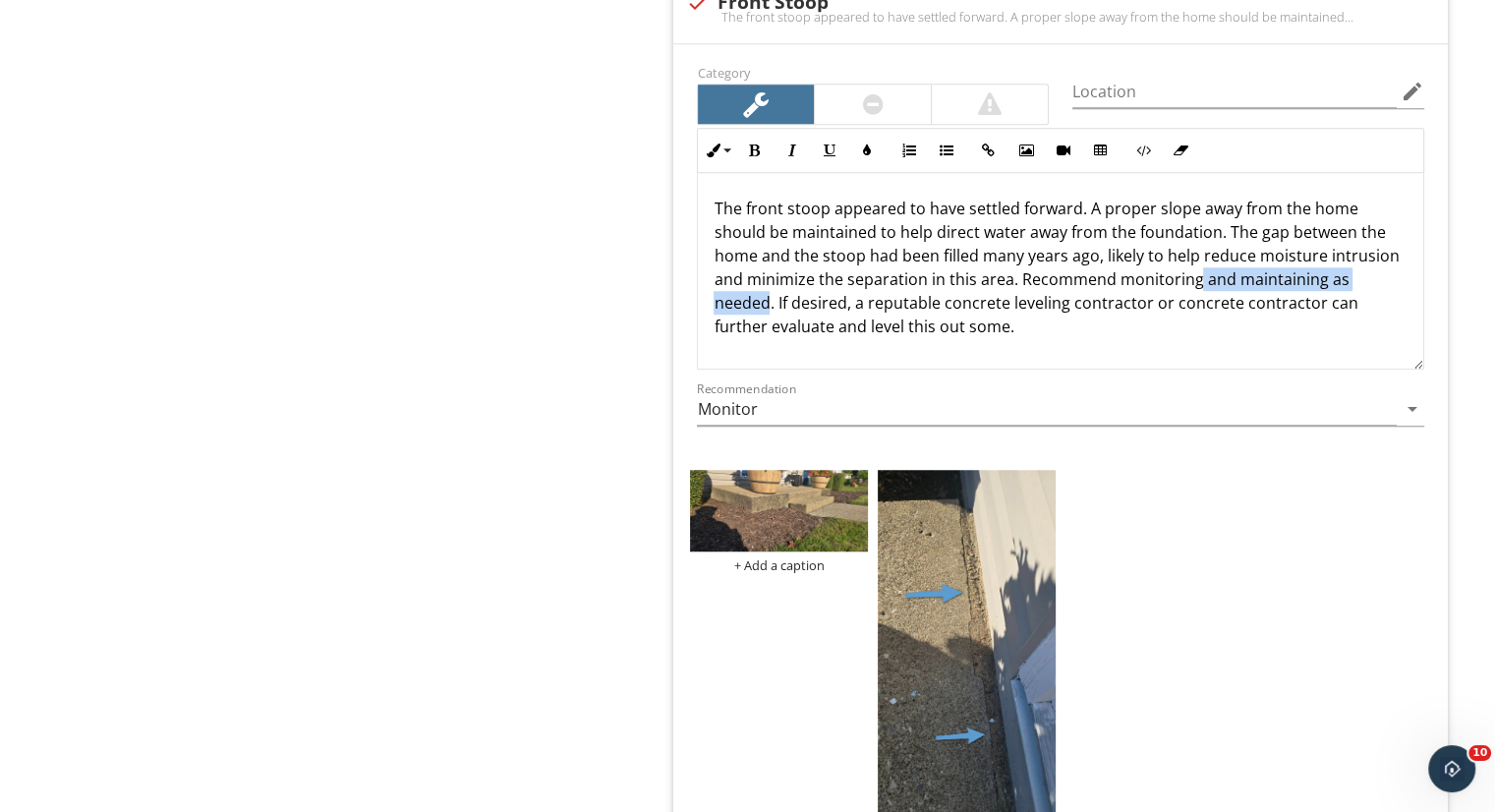
drag, startPoint x: 769, startPoint y: 287, endPoint x: 1193, endPoint y: 262, distance: 424.7
click at [1193, 262] on p "The front stoop appeared to have settled forward. A proper slope away from the …" at bounding box center [1060, 267] width 694 height 141
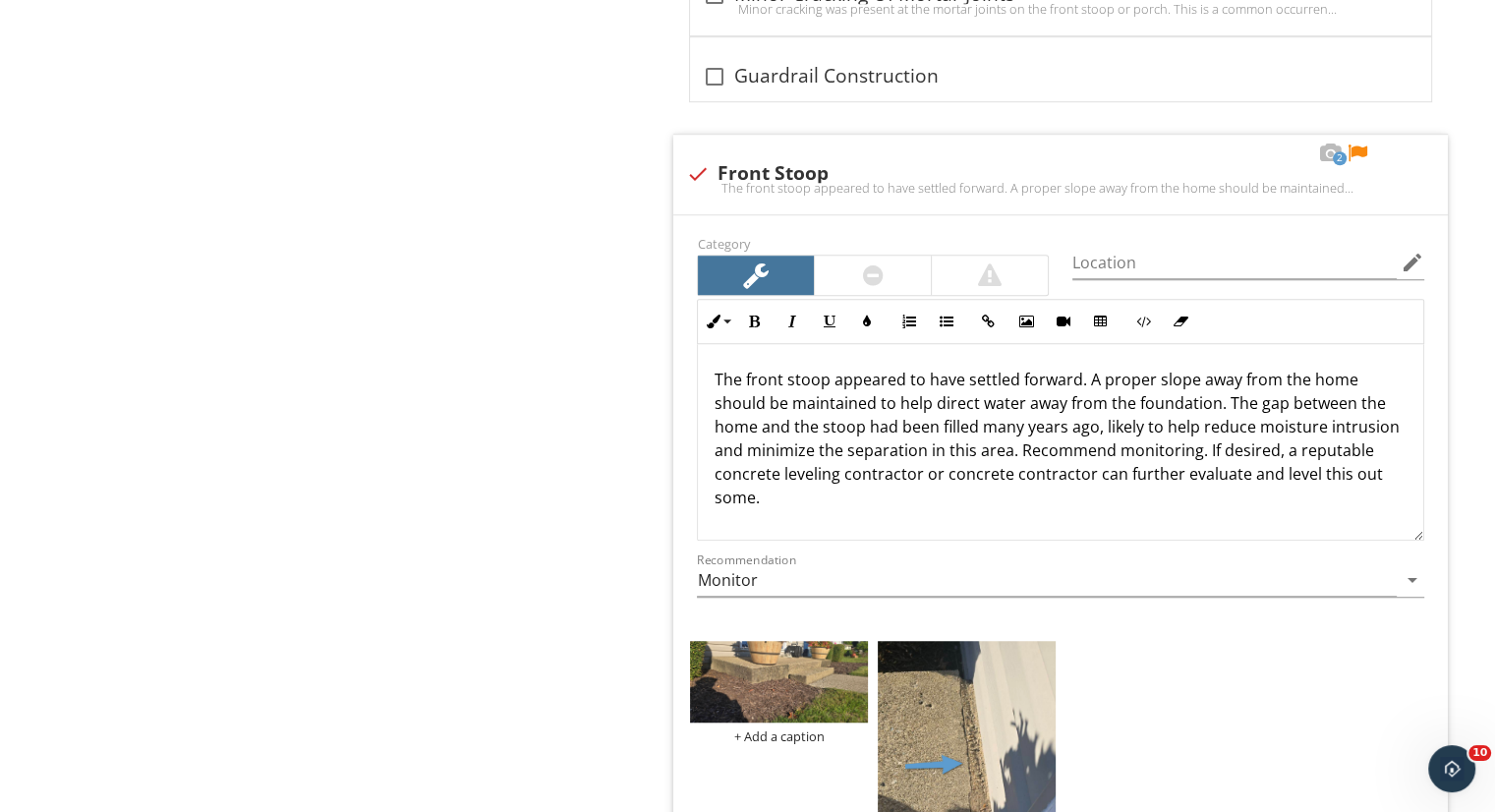
scroll to position [8751, 0]
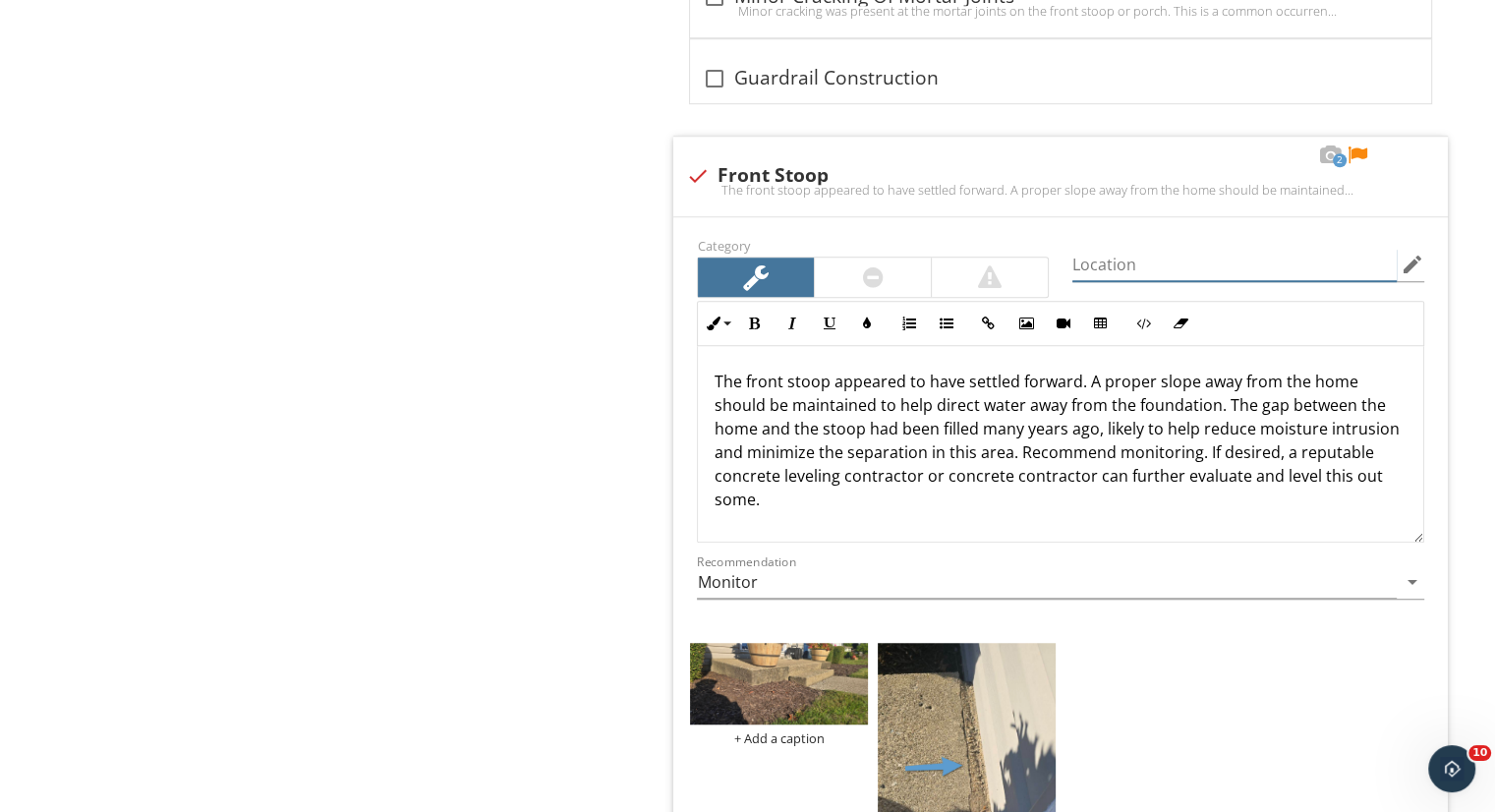
click at [1263, 253] on input "Location" at bounding box center [1234, 265] width 324 height 33
type input "Front stoop"
click at [1359, 145] on div at bounding box center [1358, 155] width 24 height 20
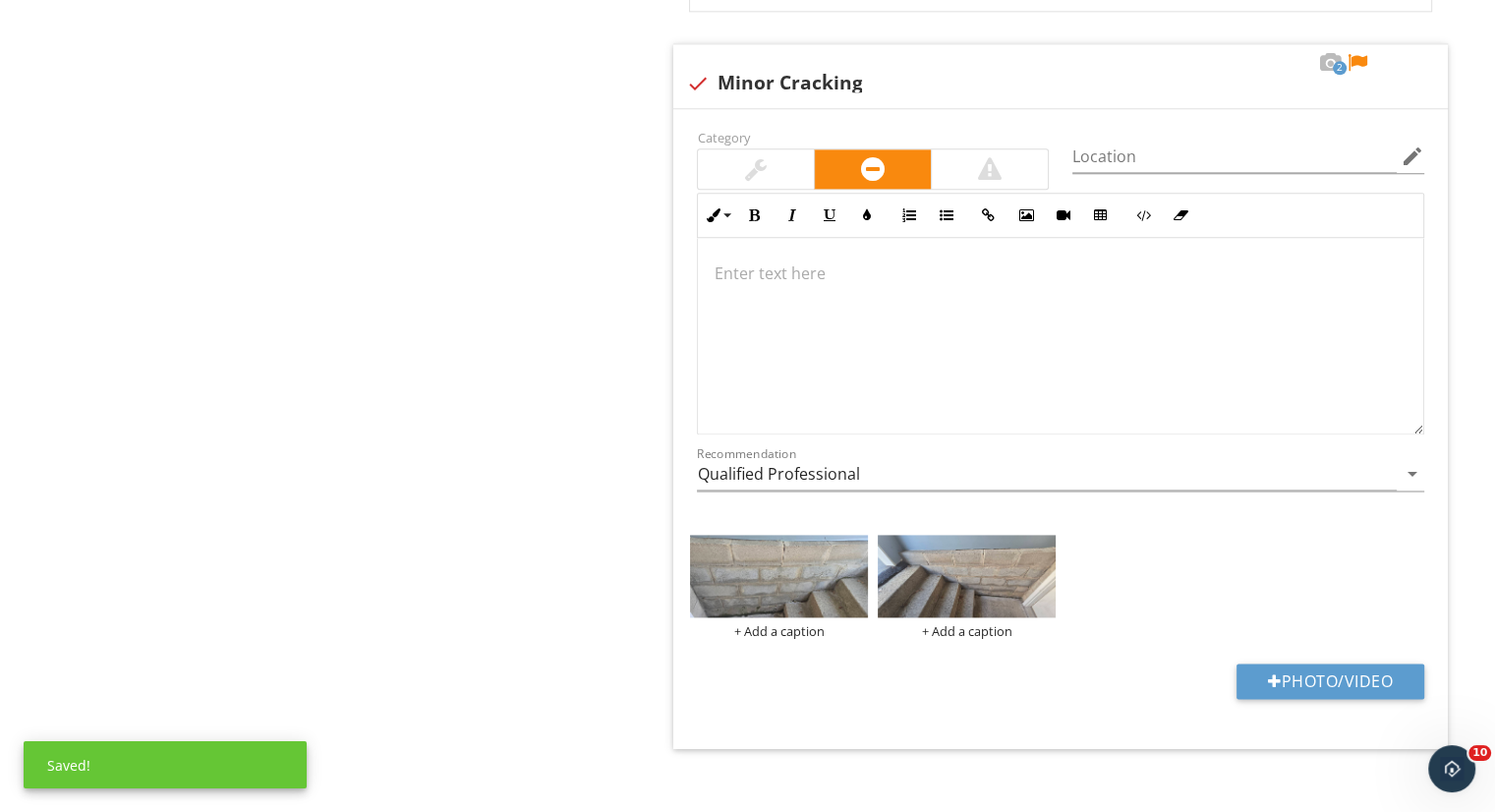
scroll to position [10009, 0]
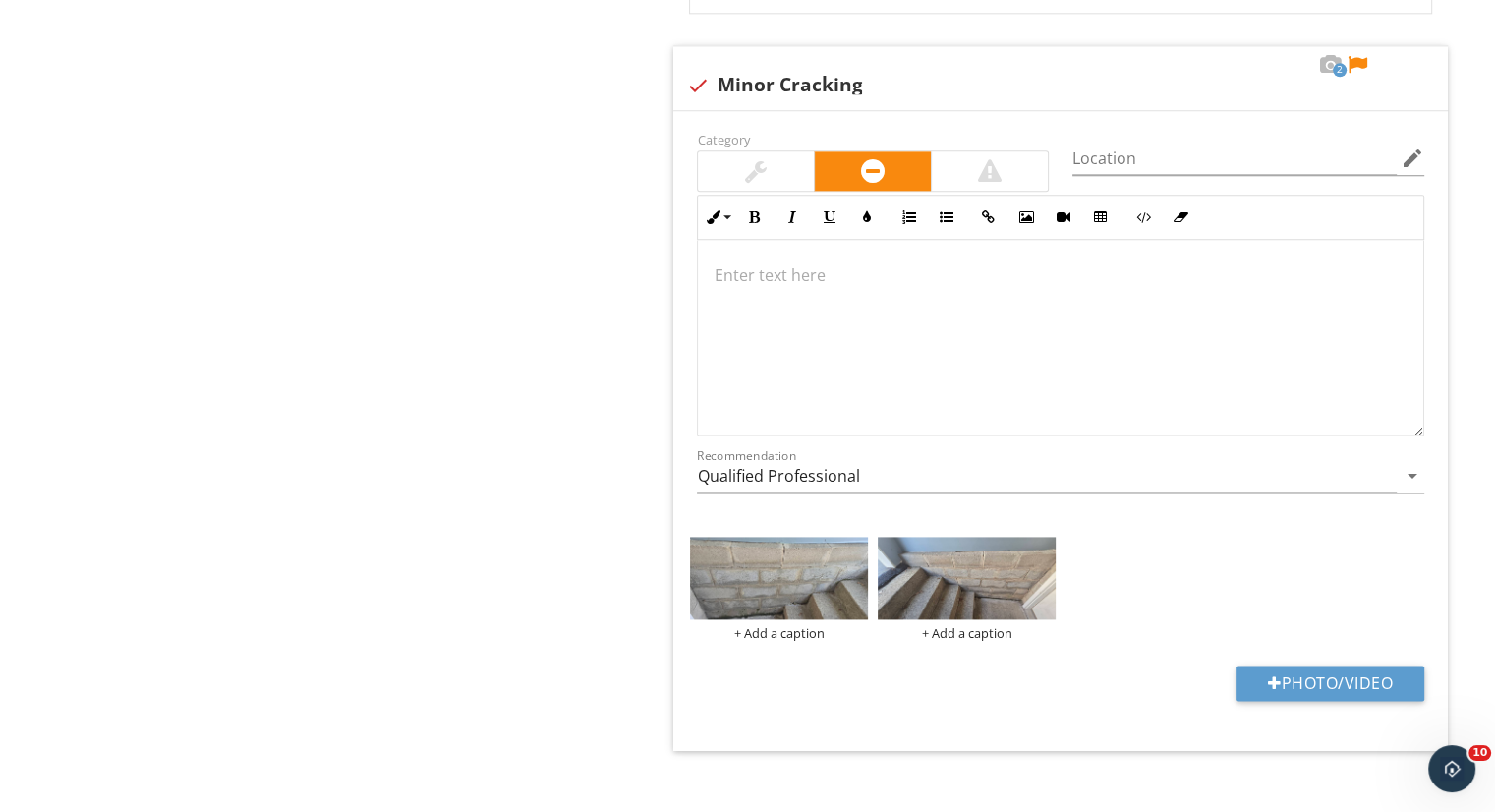
click at [918, 278] on div at bounding box center [1060, 338] width 725 height 197
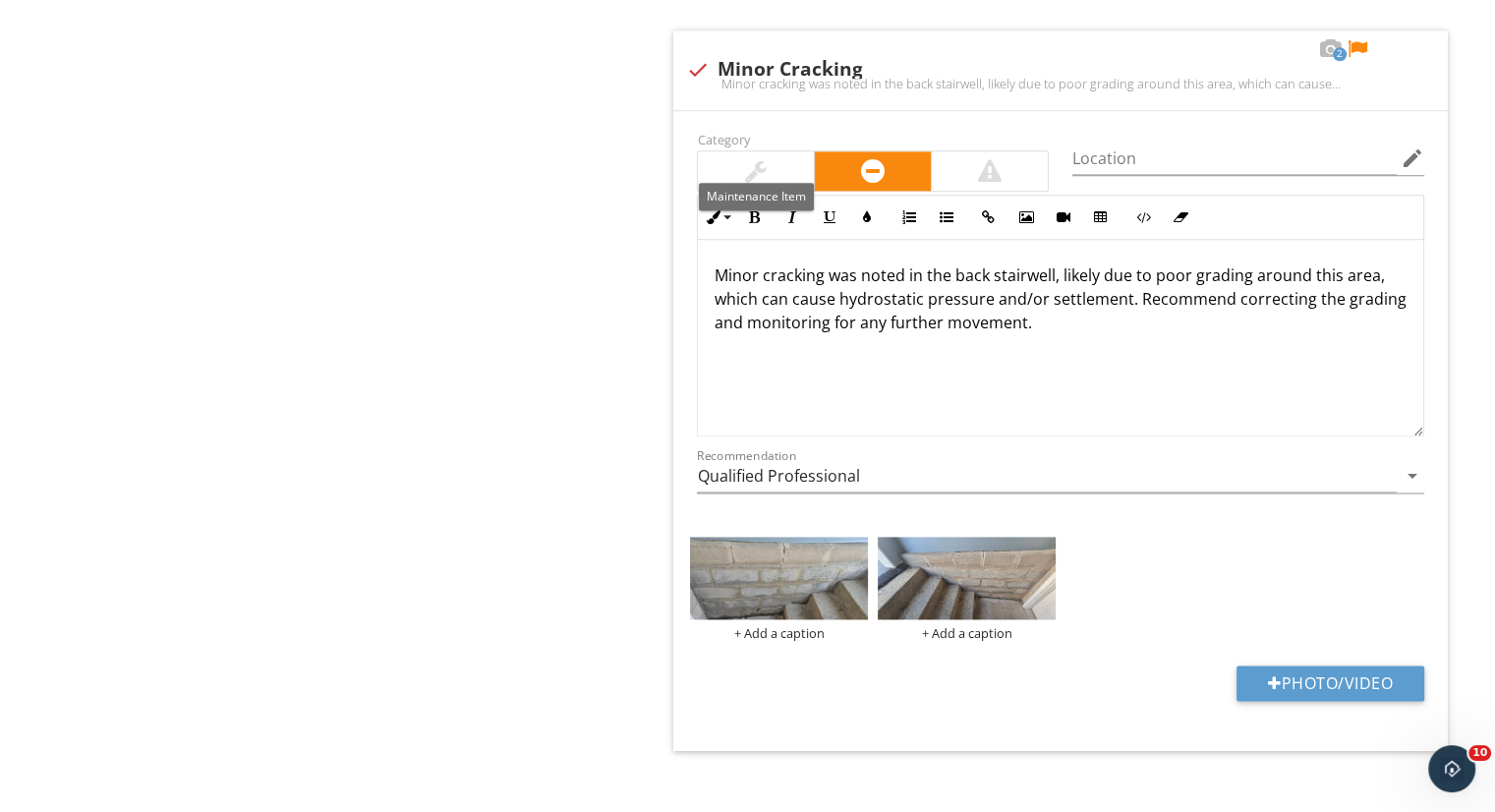
click at [743, 157] on div at bounding box center [755, 171] width 116 height 40
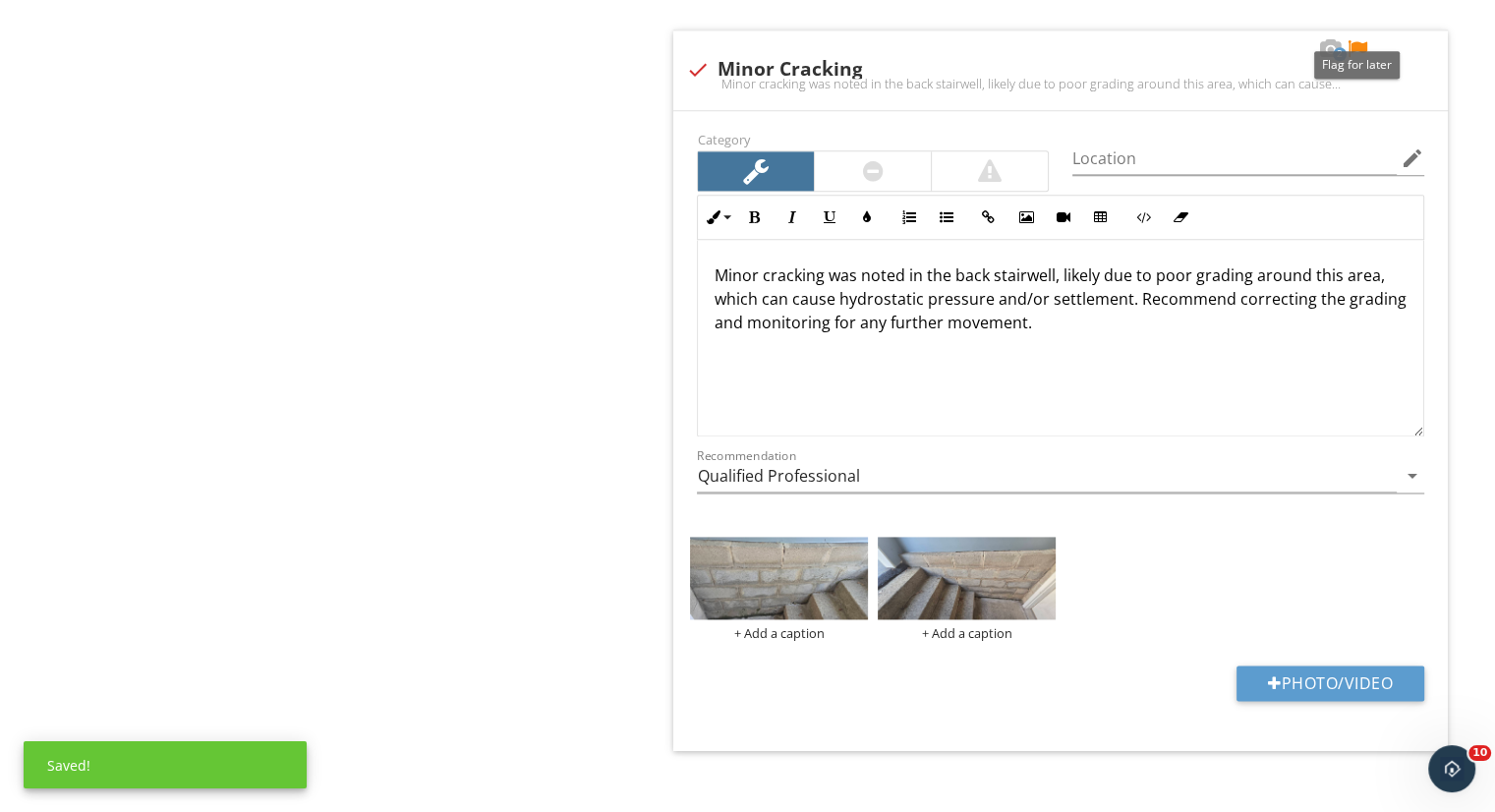
click at [1357, 40] on div at bounding box center [1358, 49] width 24 height 20
click at [936, 460] on input "Qualified Professional" at bounding box center [1046, 476] width 700 height 33
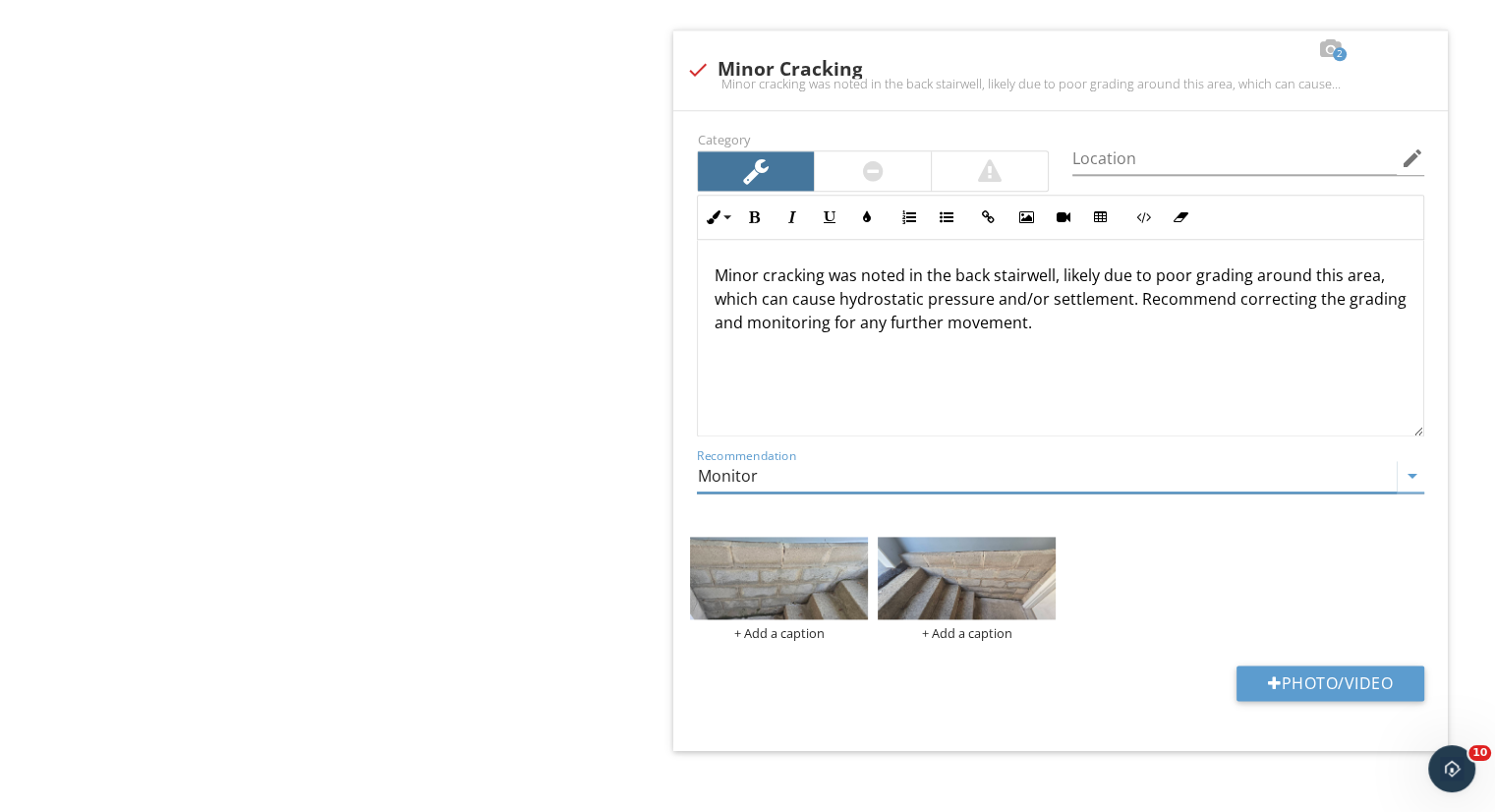
type input "Monitor"
click at [762, 585] on img at bounding box center [779, 578] width 178 height 83
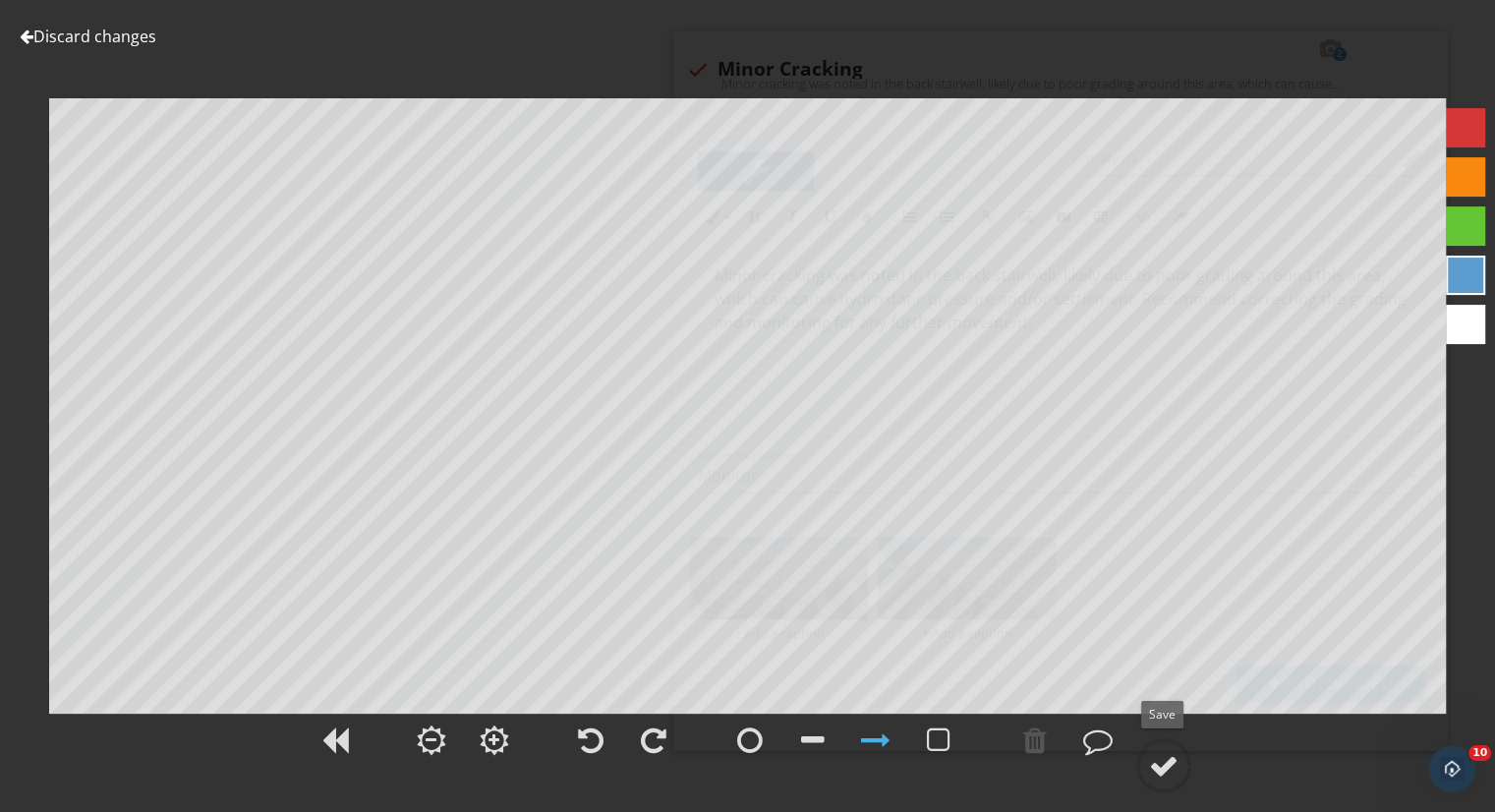
click at [1183, 760] on circle at bounding box center [1164, 766] width 51 height 51
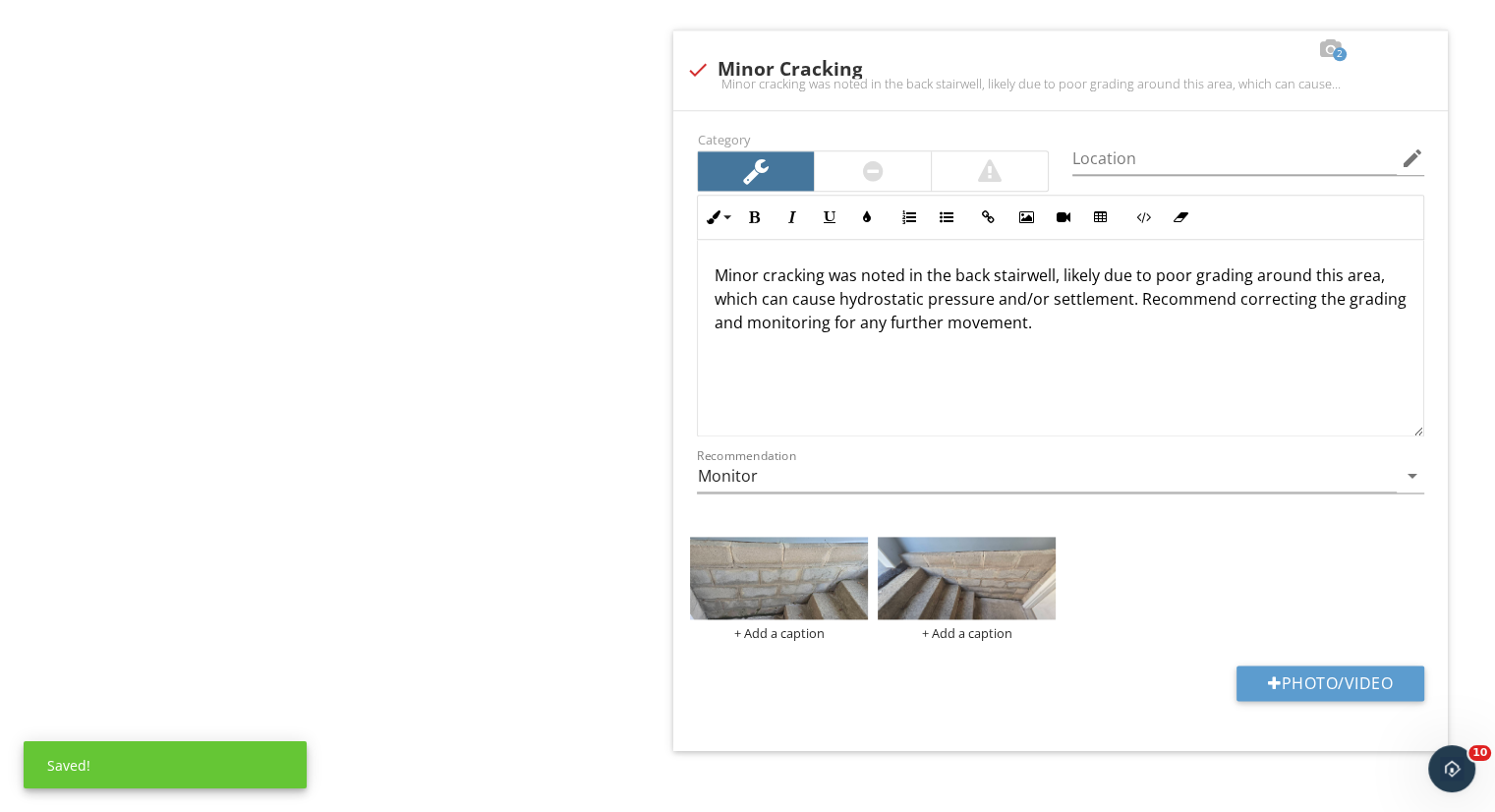
click at [983, 543] on img at bounding box center [966, 578] width 178 height 83
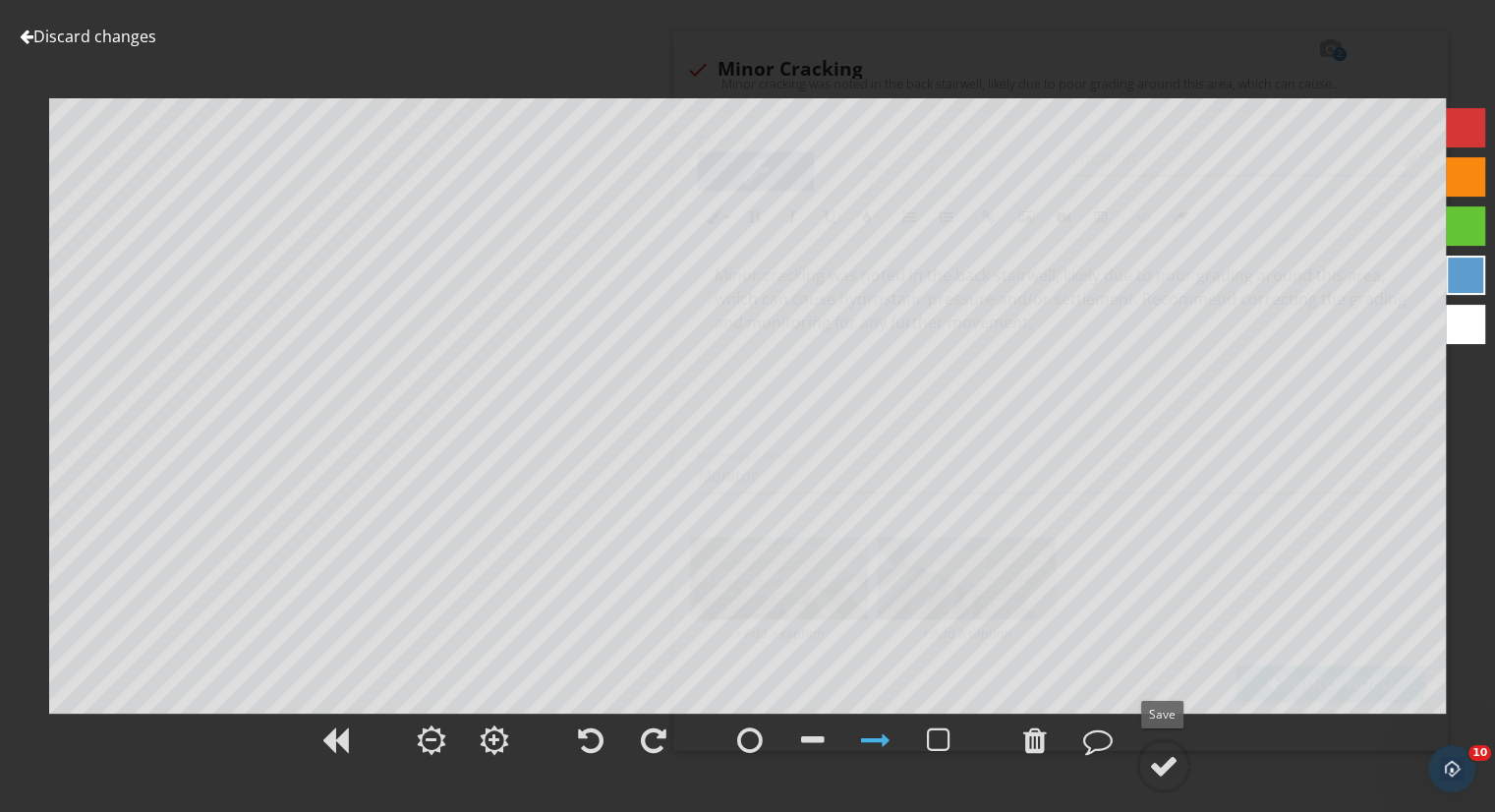
click at [1173, 760] on div at bounding box center [1164, 766] width 30 height 30
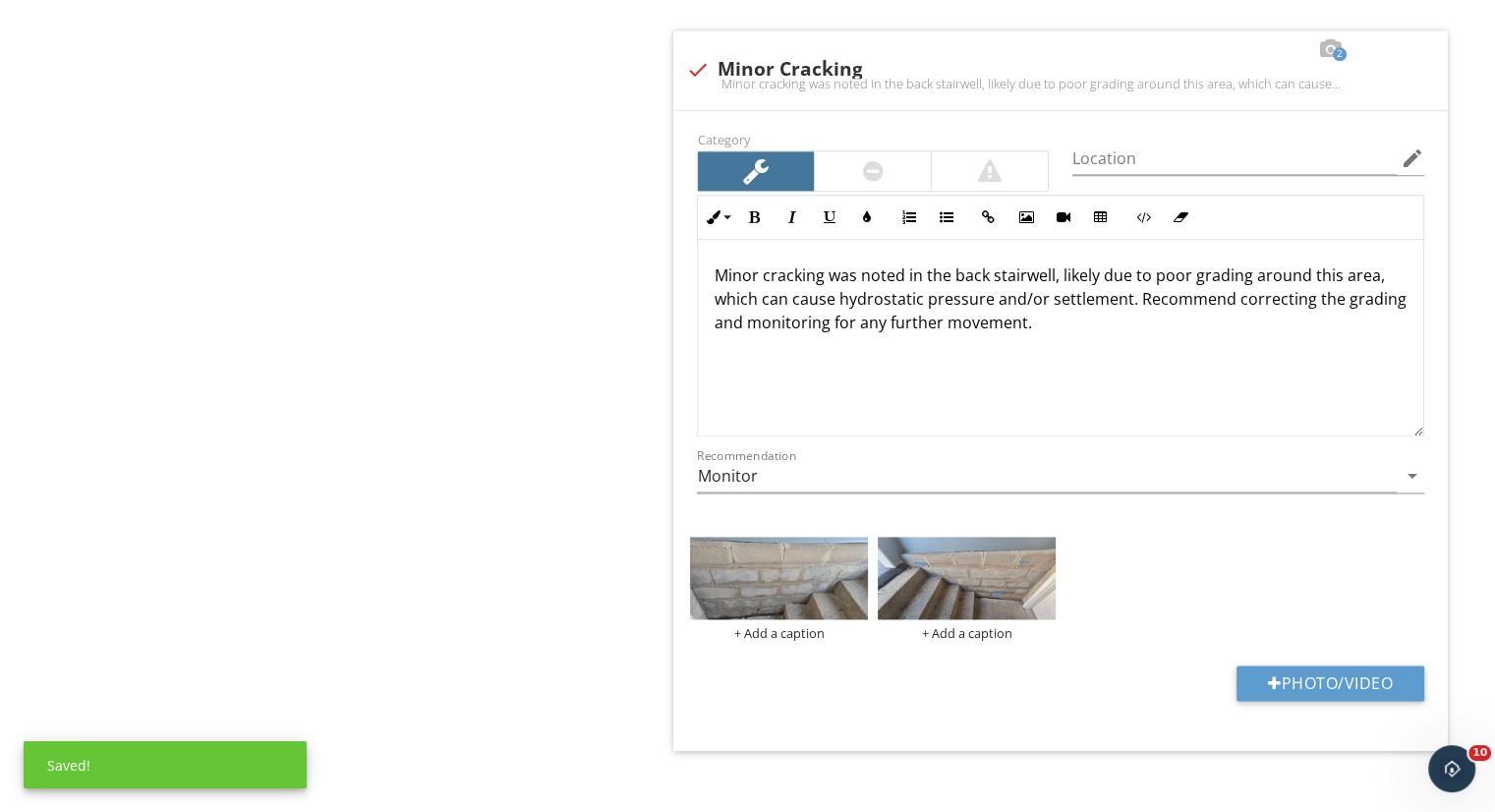
click at [786, 563] on img at bounding box center [779, 578] width 178 height 83
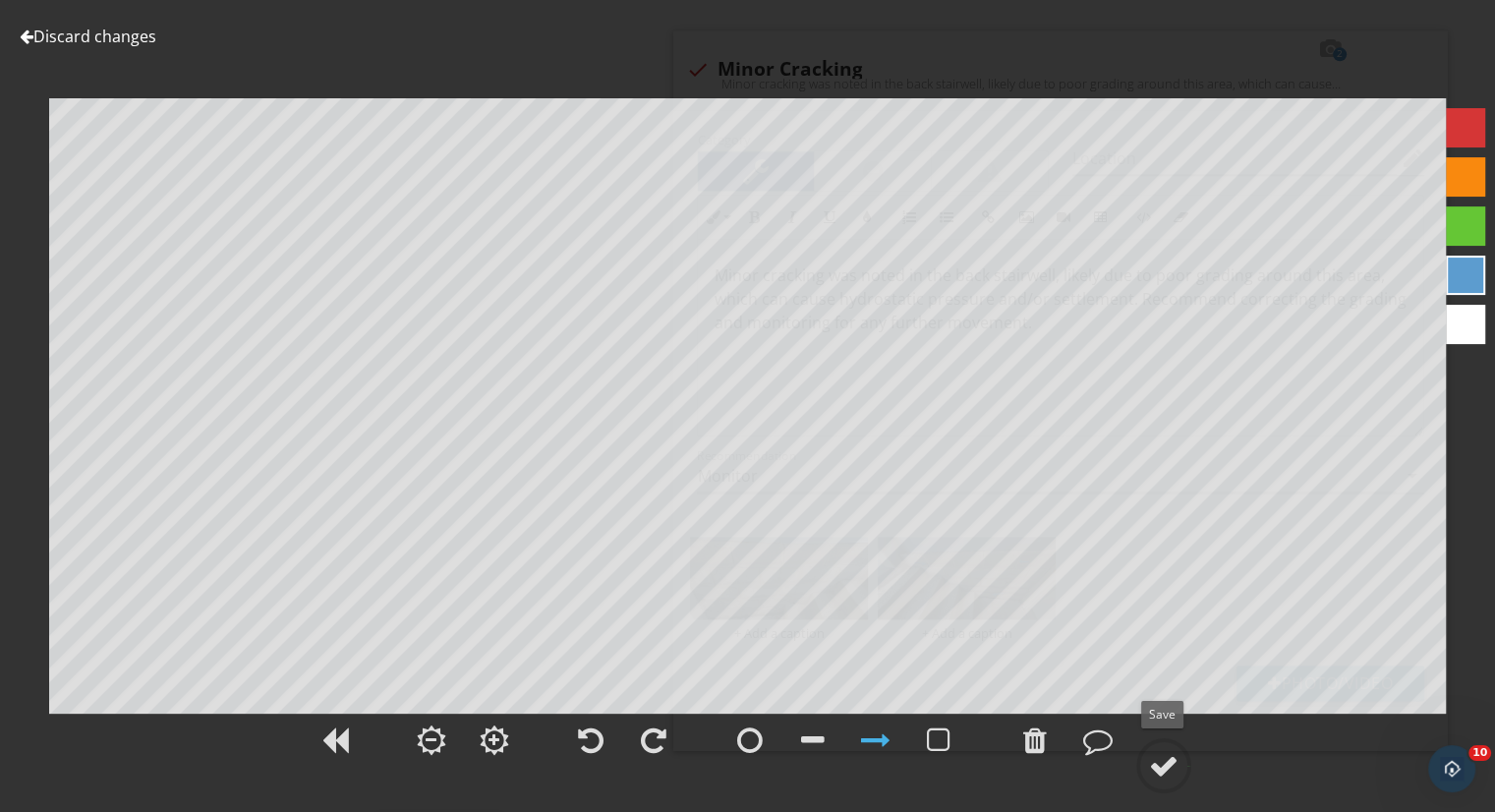
click at [1161, 767] on div at bounding box center [1164, 766] width 30 height 30
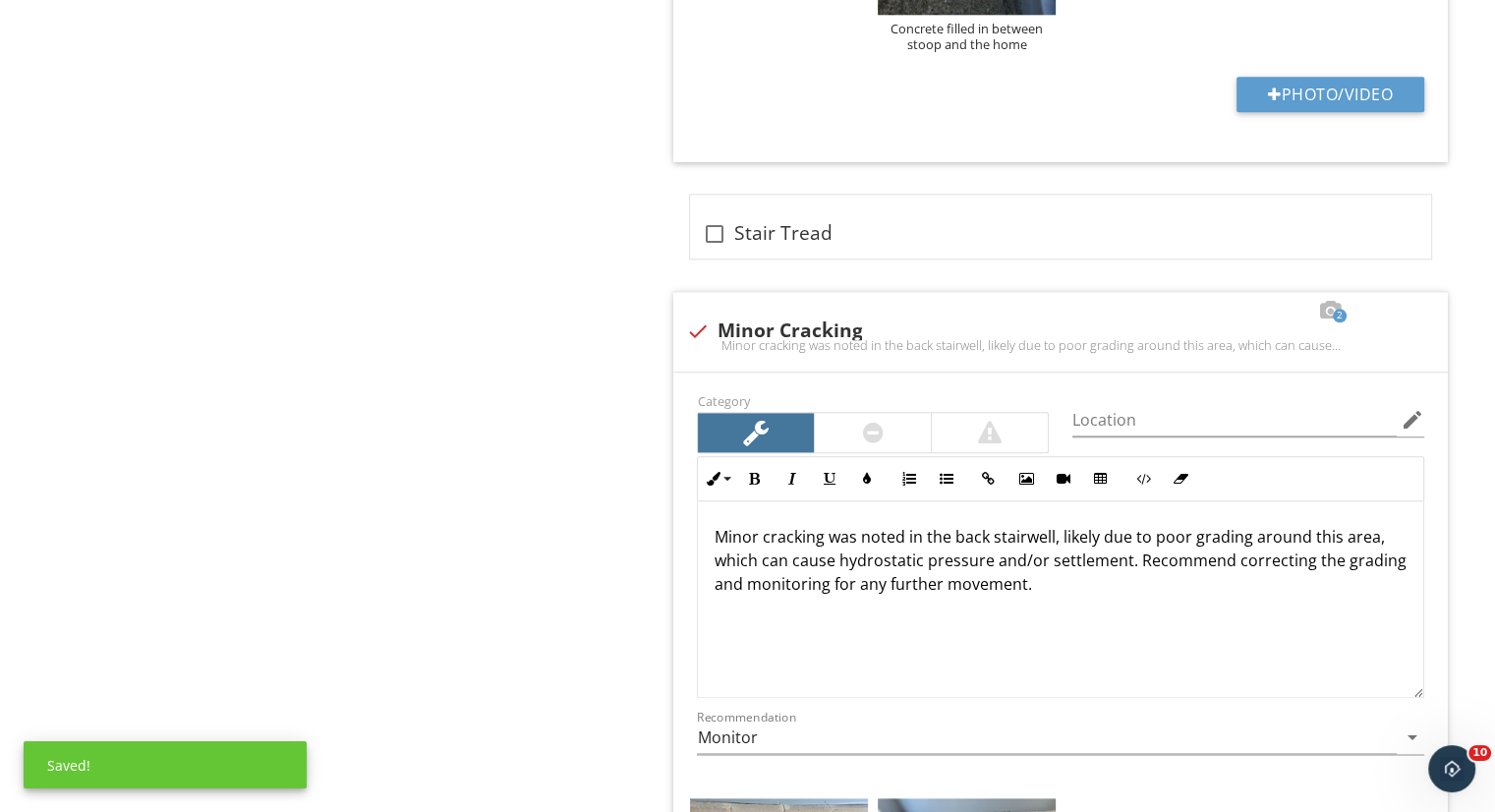
scroll to position [9718, 0]
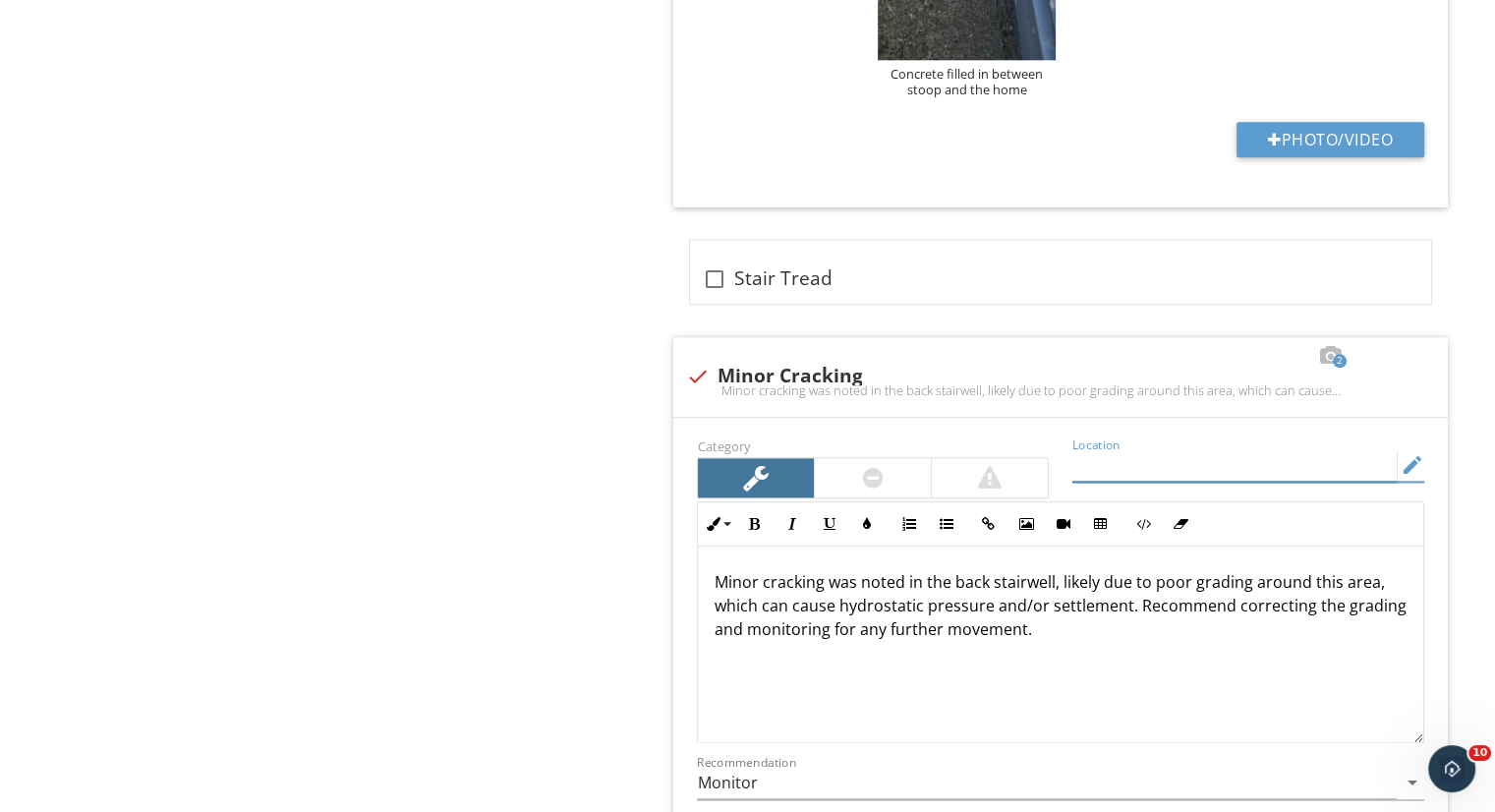
click at [1261, 454] on input "Location" at bounding box center [1234, 465] width 324 height 33
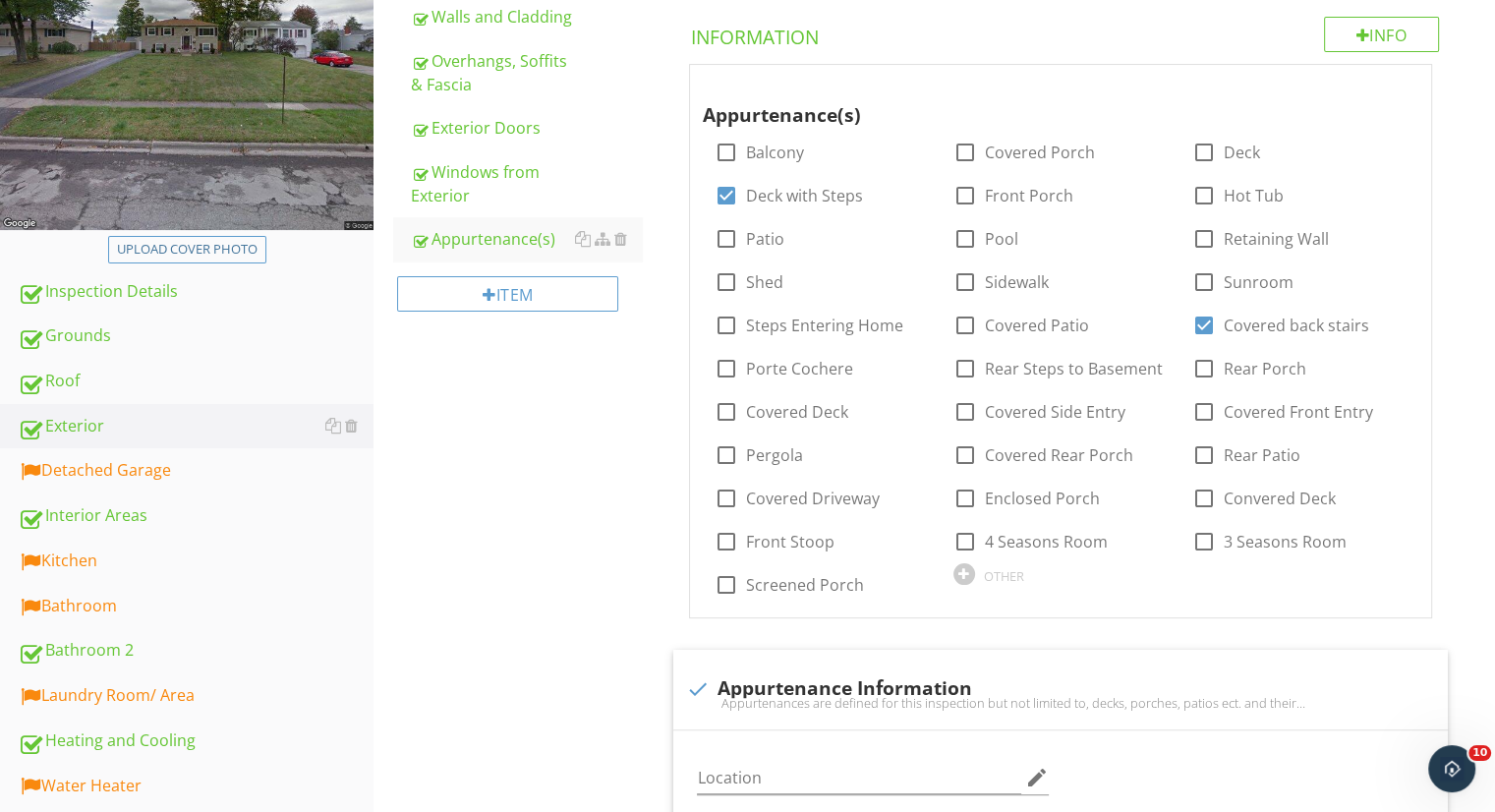
scroll to position [342, 0]
type input "back stairwell to the basement"
click at [143, 469] on div "Detached Garage" at bounding box center [196, 470] width 356 height 26
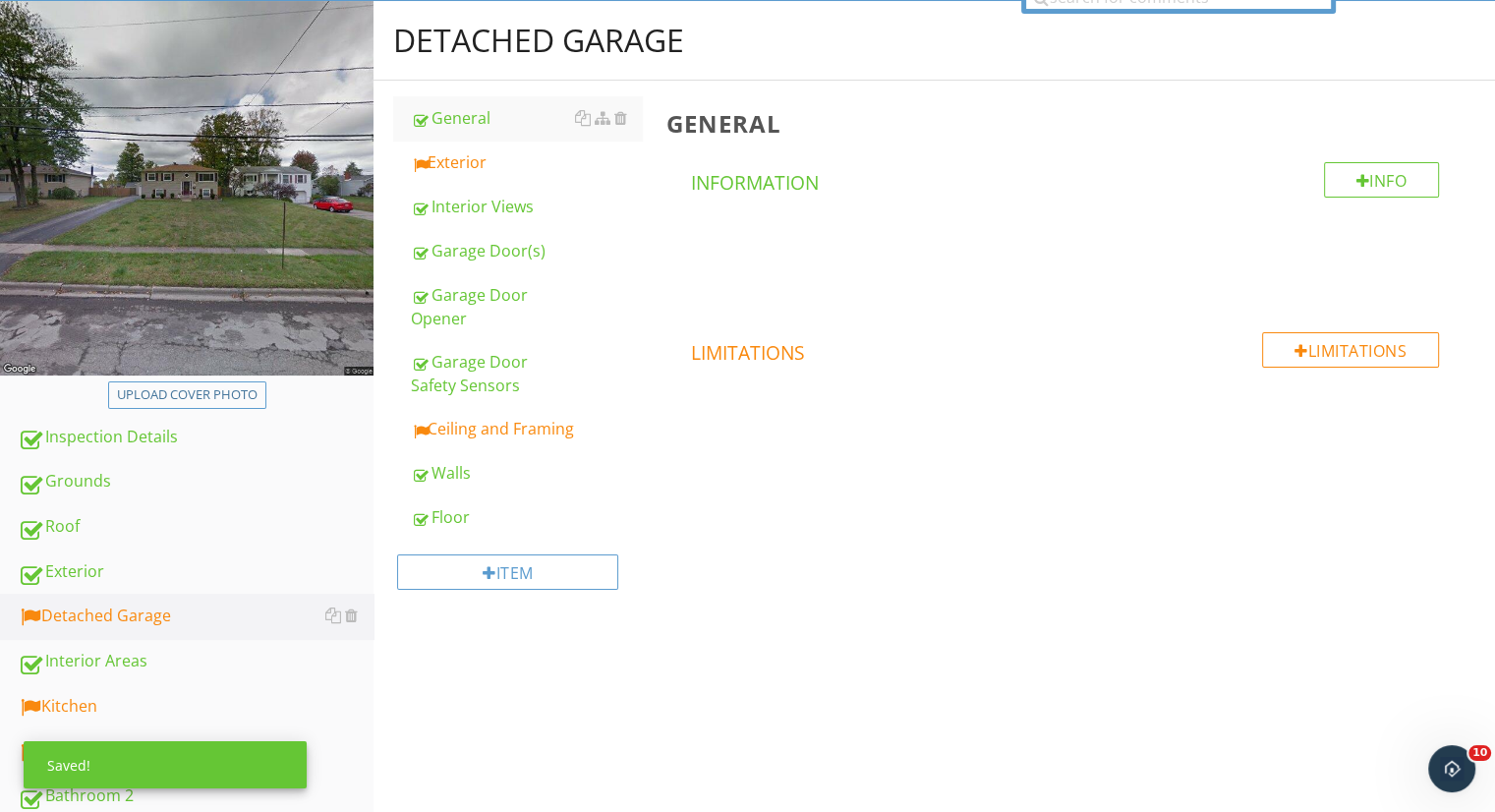
scroll to position [189, 0]
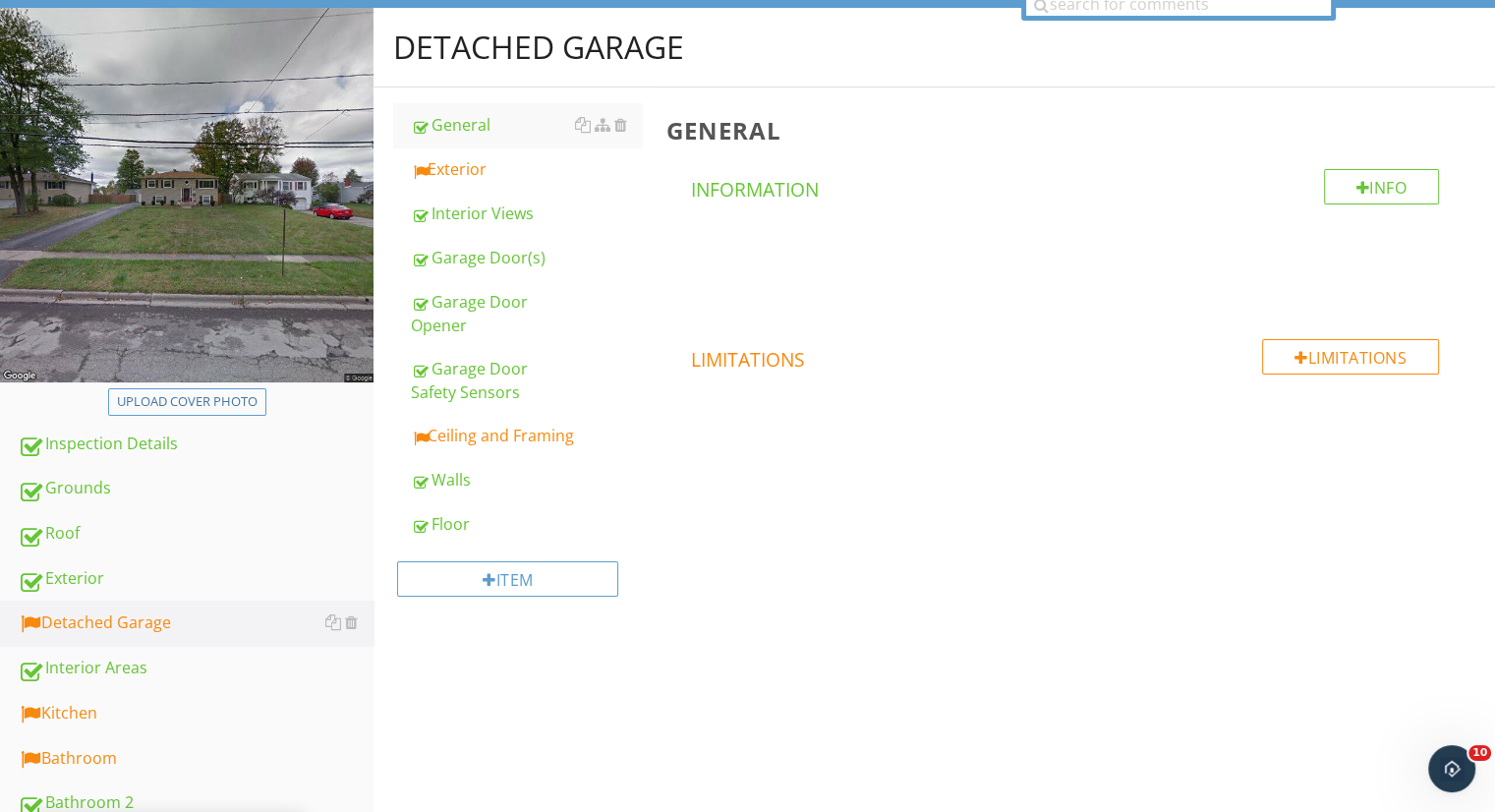
click at [460, 170] on div "Exterior" at bounding box center [527, 169] width 231 height 24
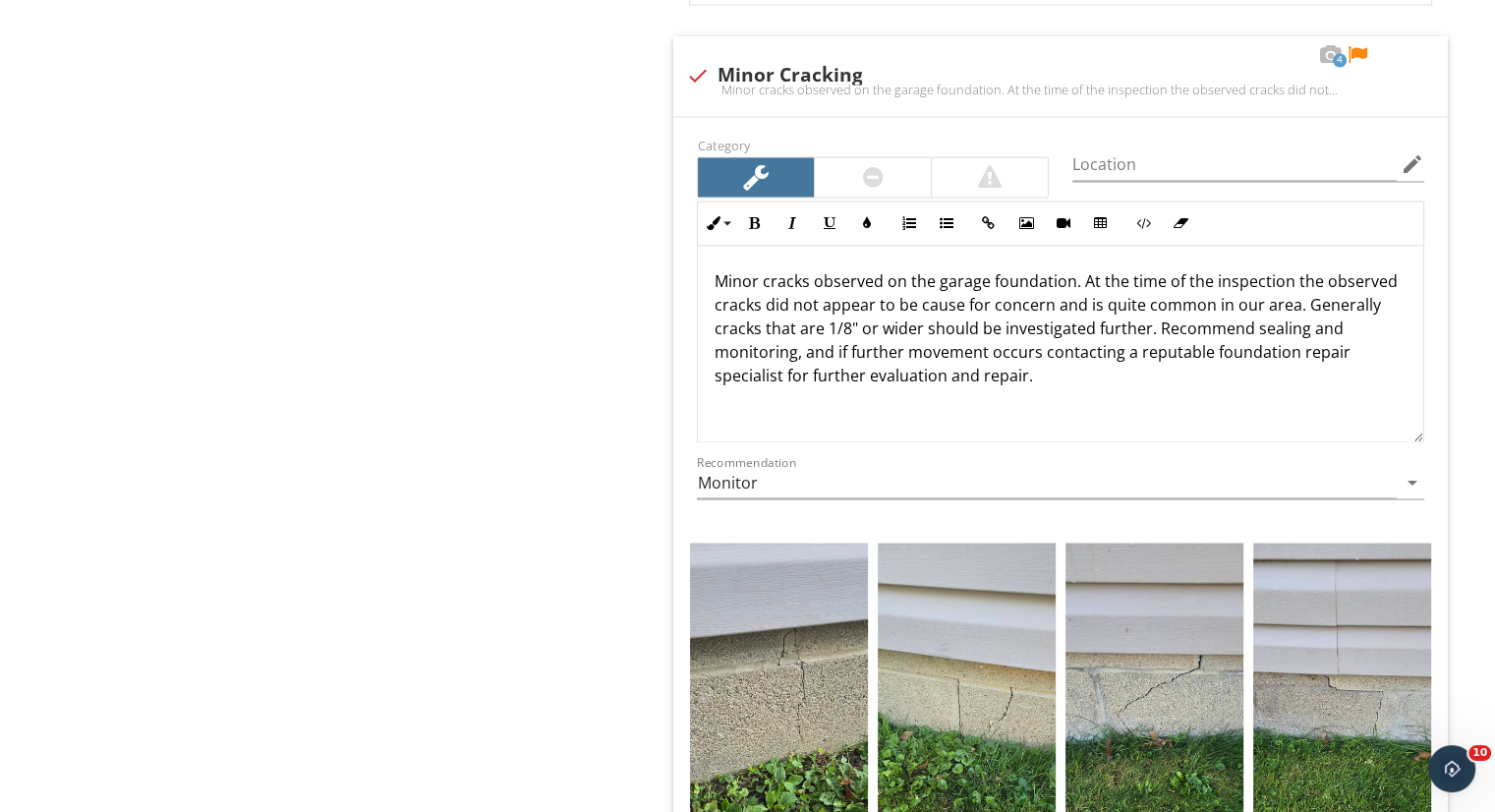
scroll to position [3274, 0]
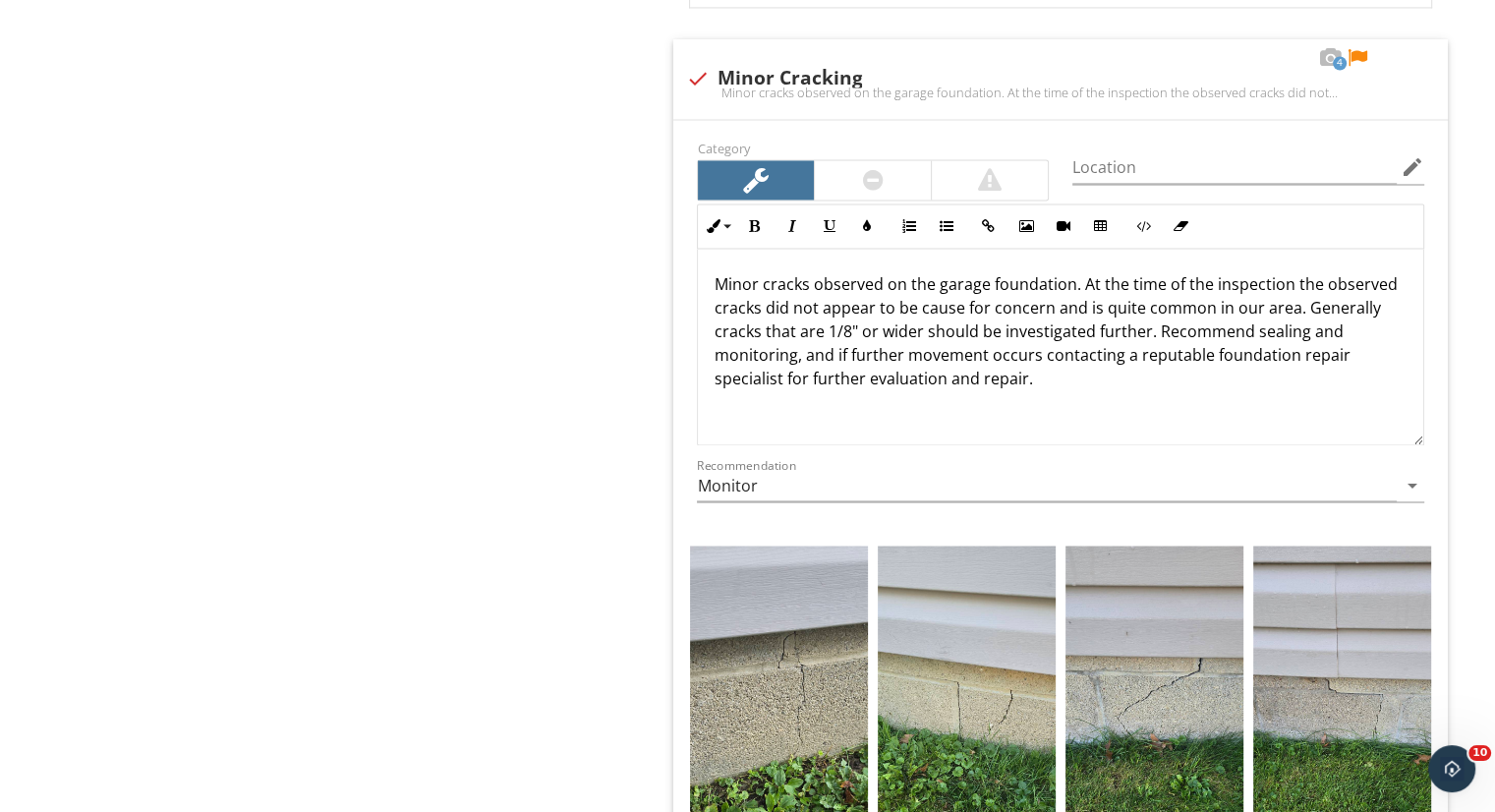
click at [1359, 48] on div at bounding box center [1358, 58] width 24 height 20
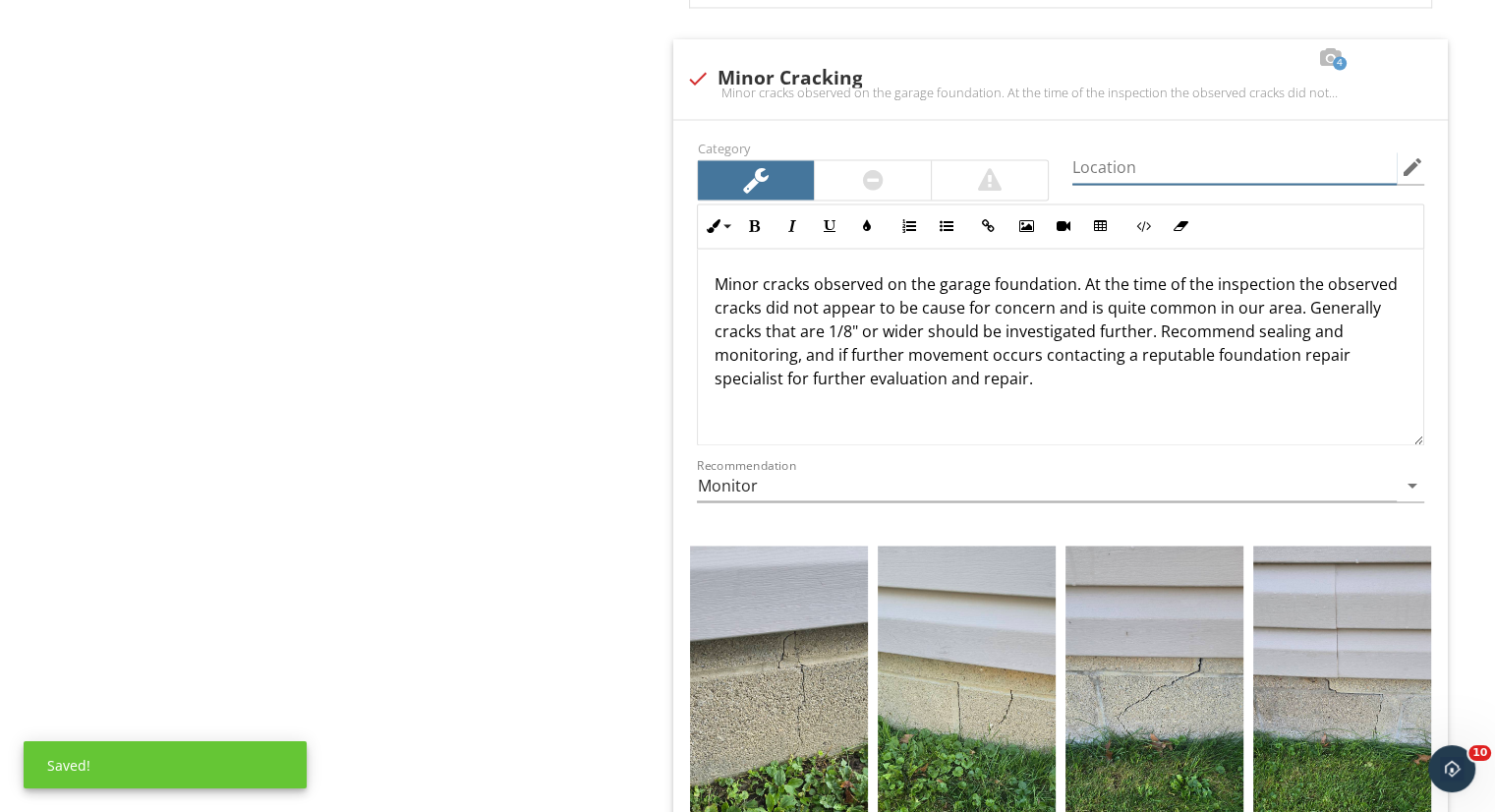
click at [1230, 151] on input "Location" at bounding box center [1234, 167] width 324 height 33
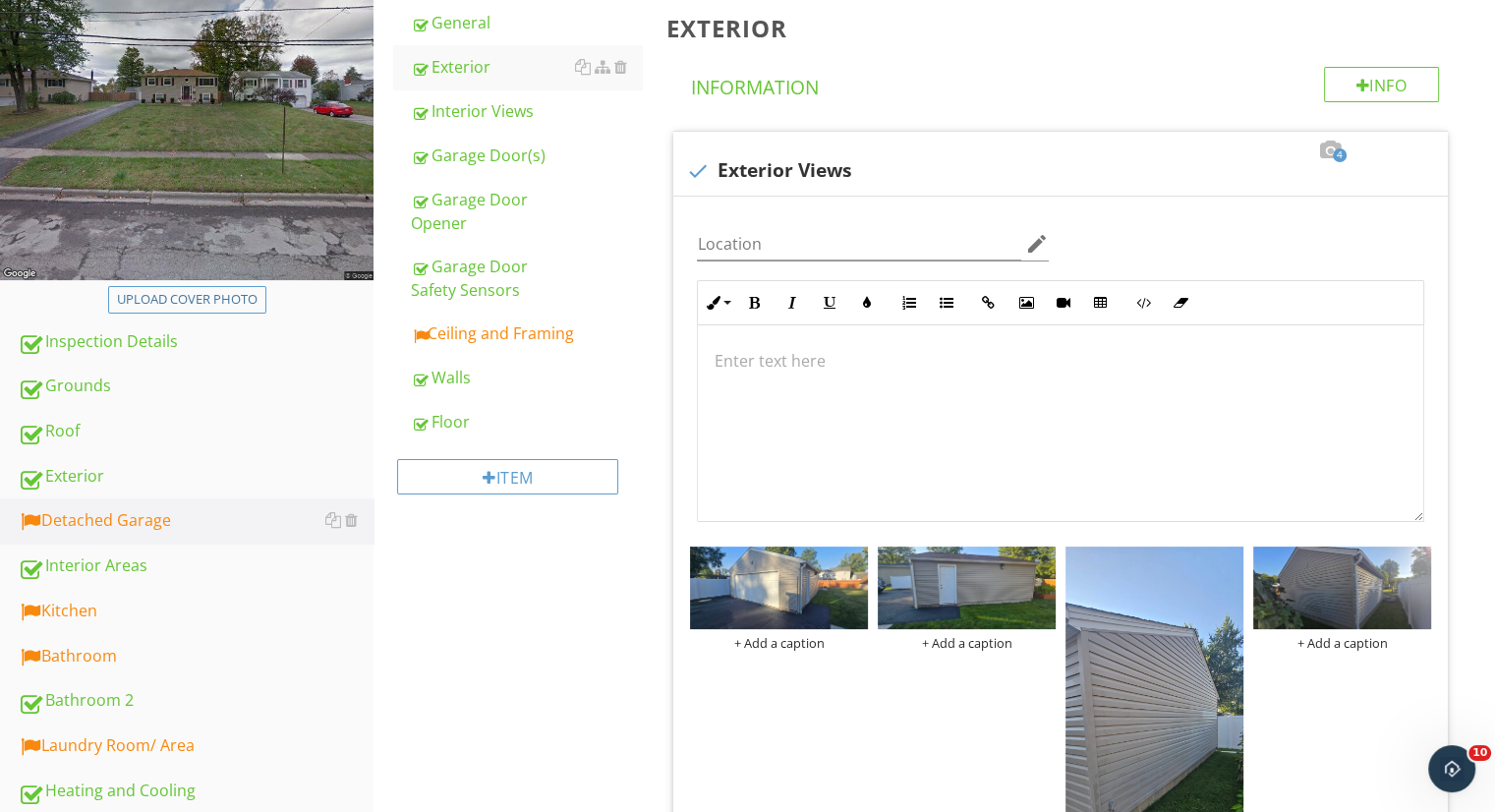
scroll to position [288, 0]
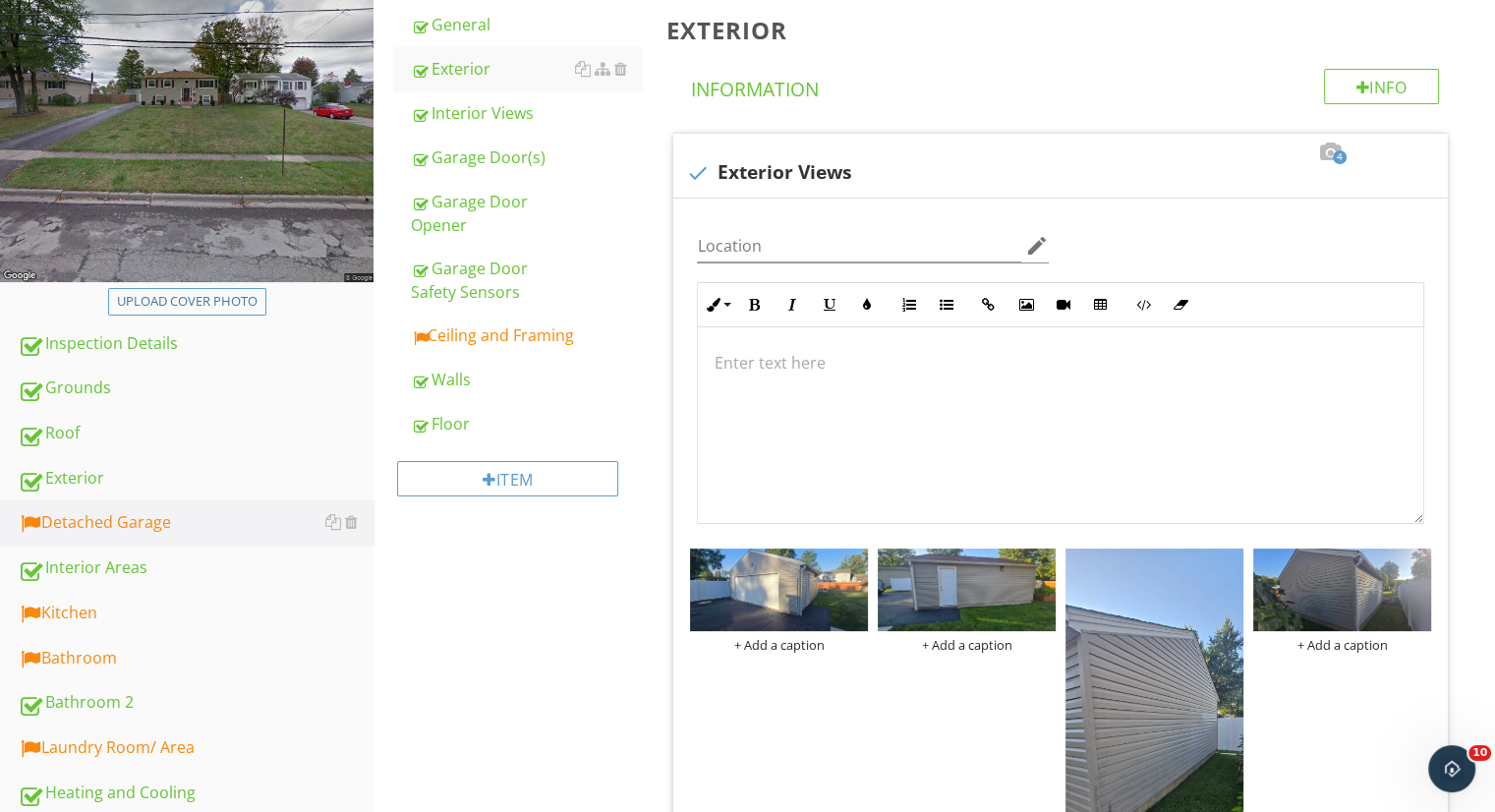
type input "Multiple areas around the home"
click at [473, 342] on div "Ceiling and Framing" at bounding box center [527, 335] width 231 height 24
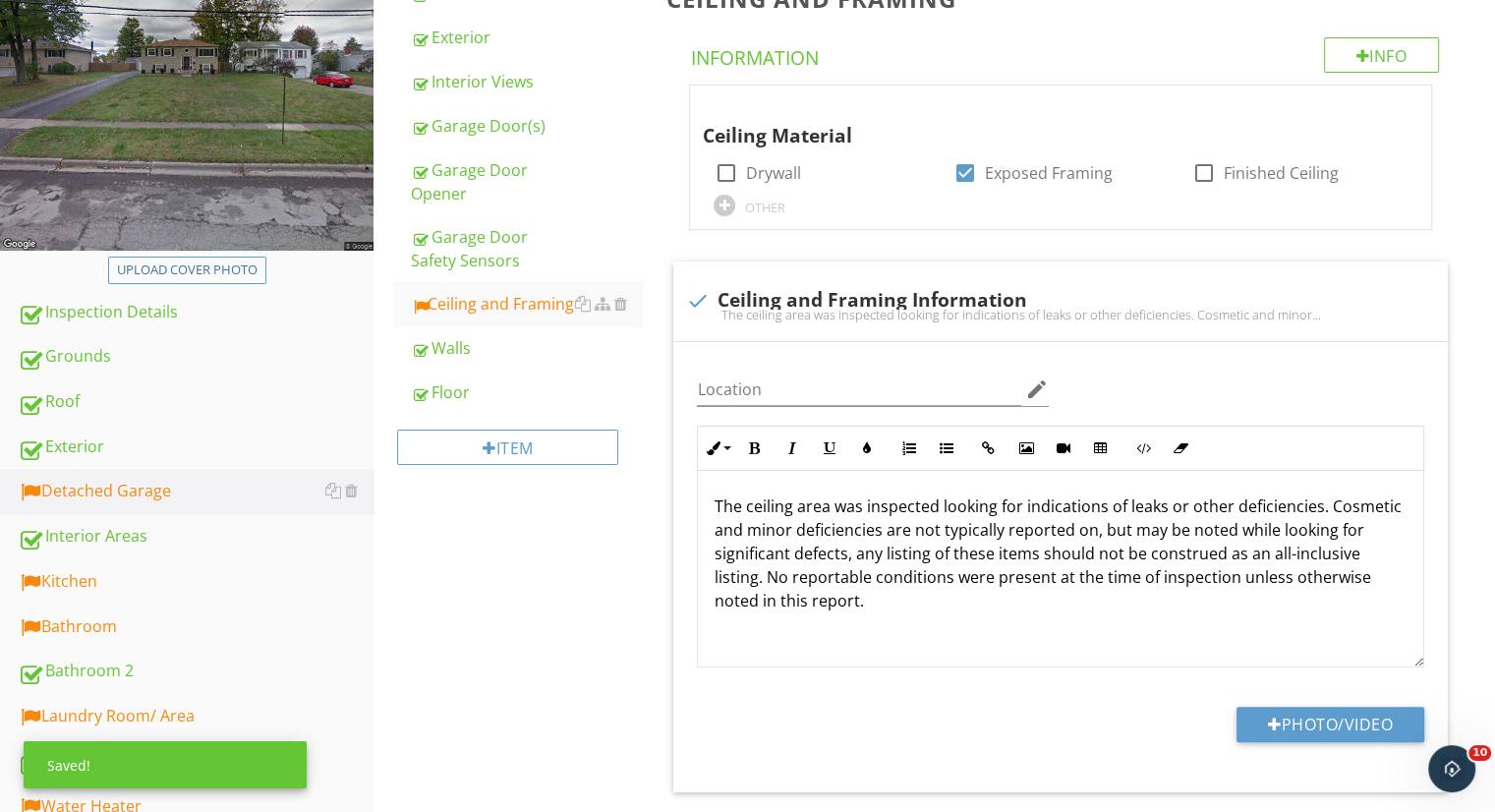
scroll to position [306, 0]
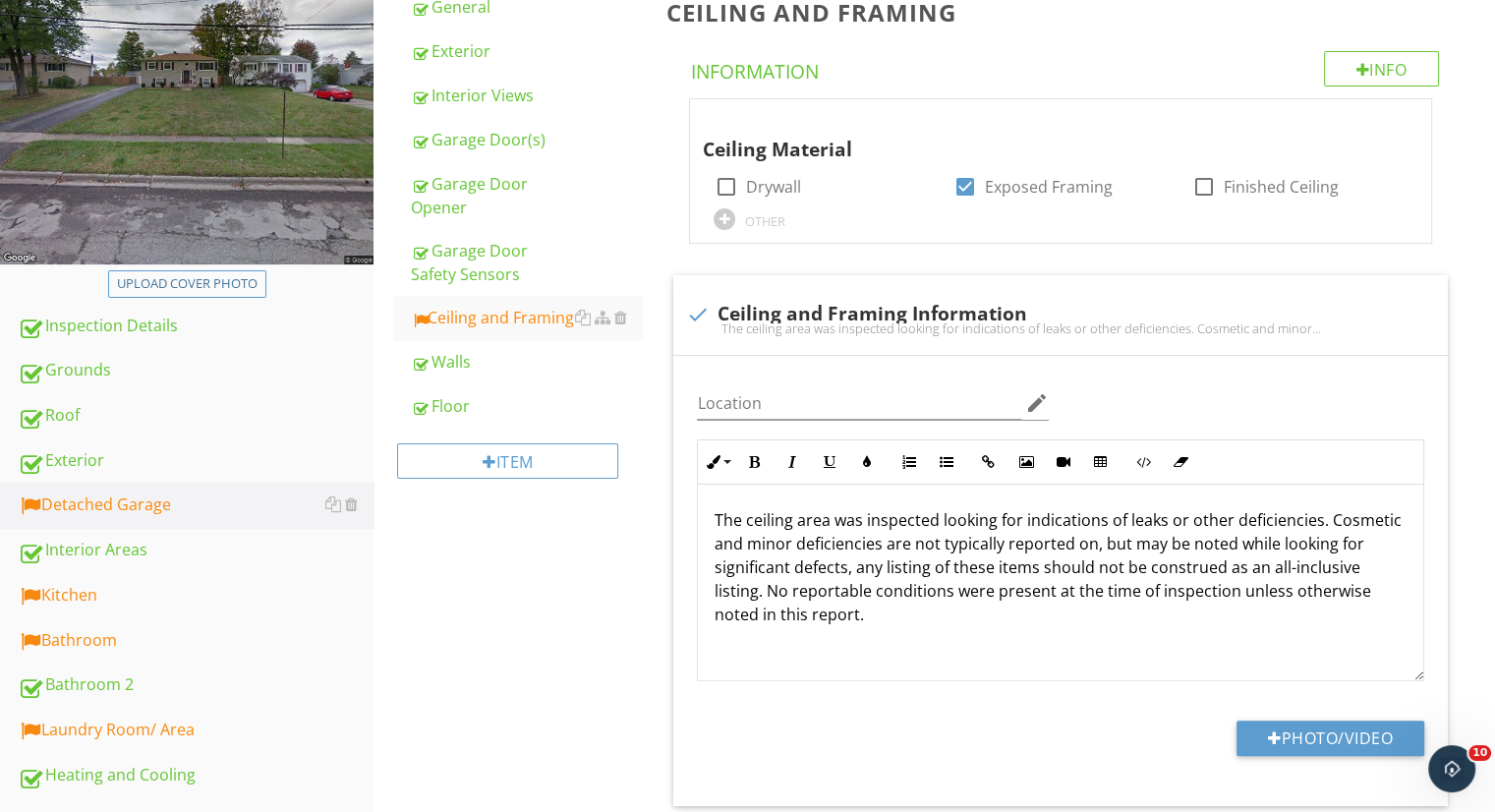
click at [488, 61] on div "Exterior" at bounding box center [527, 51] width 231 height 24
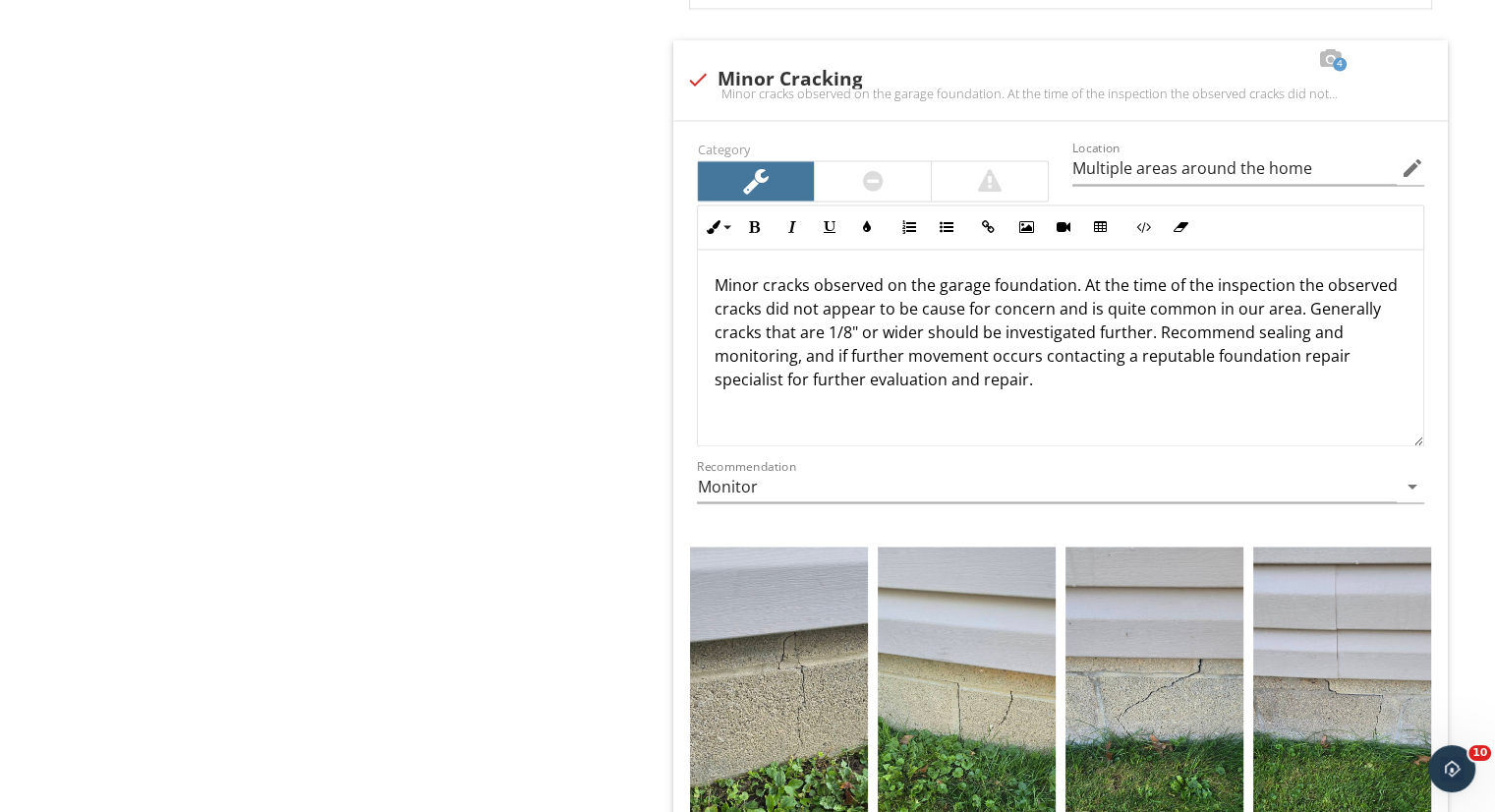
scroll to position [3271, 0]
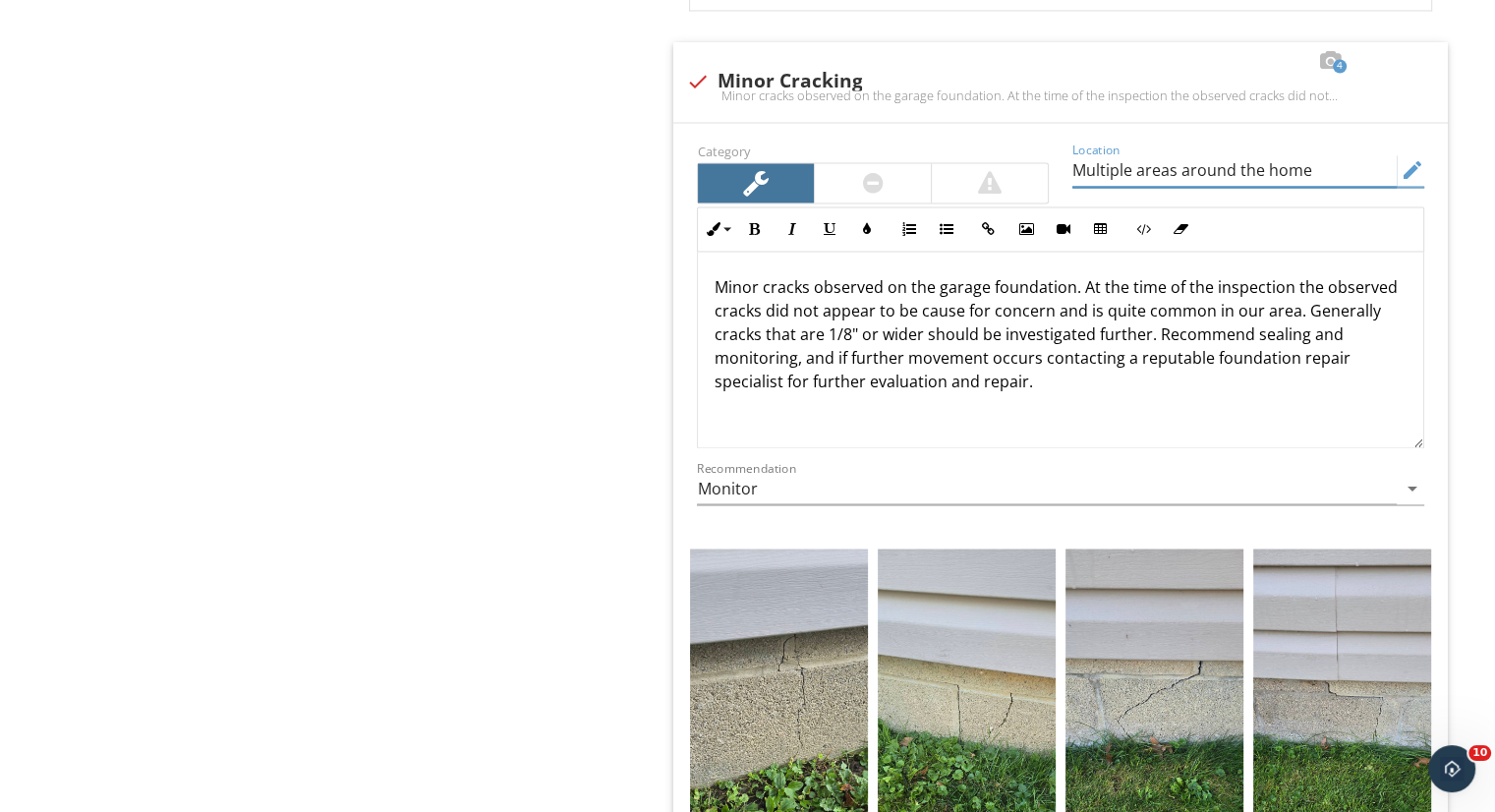
click at [1323, 158] on input "Multiple areas around the home" at bounding box center [1234, 170] width 324 height 33
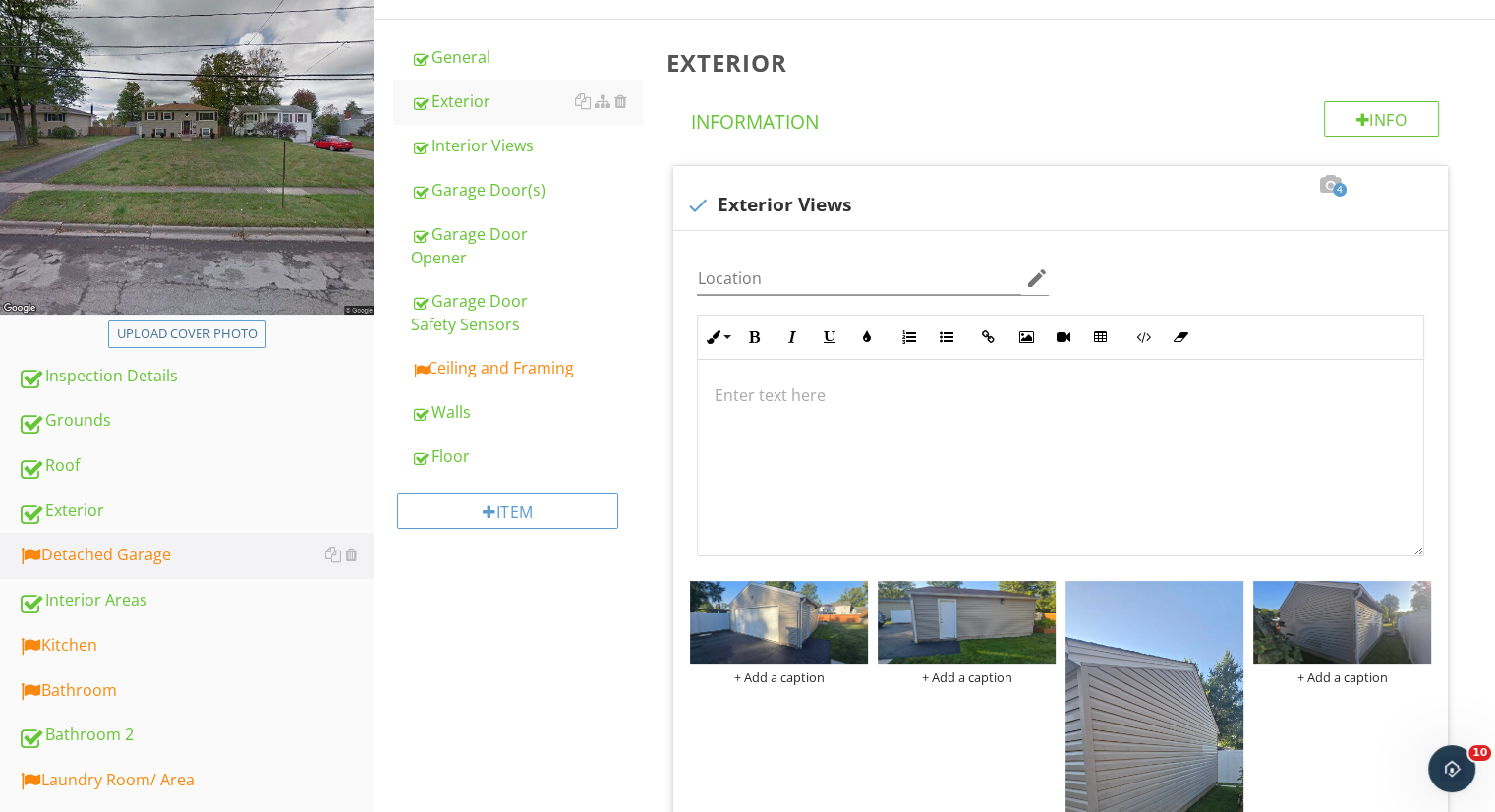
scroll to position [258, 0]
type input "Multiple areas around the garage"
click at [493, 355] on div "Ceiling and Framing" at bounding box center [527, 366] width 231 height 24
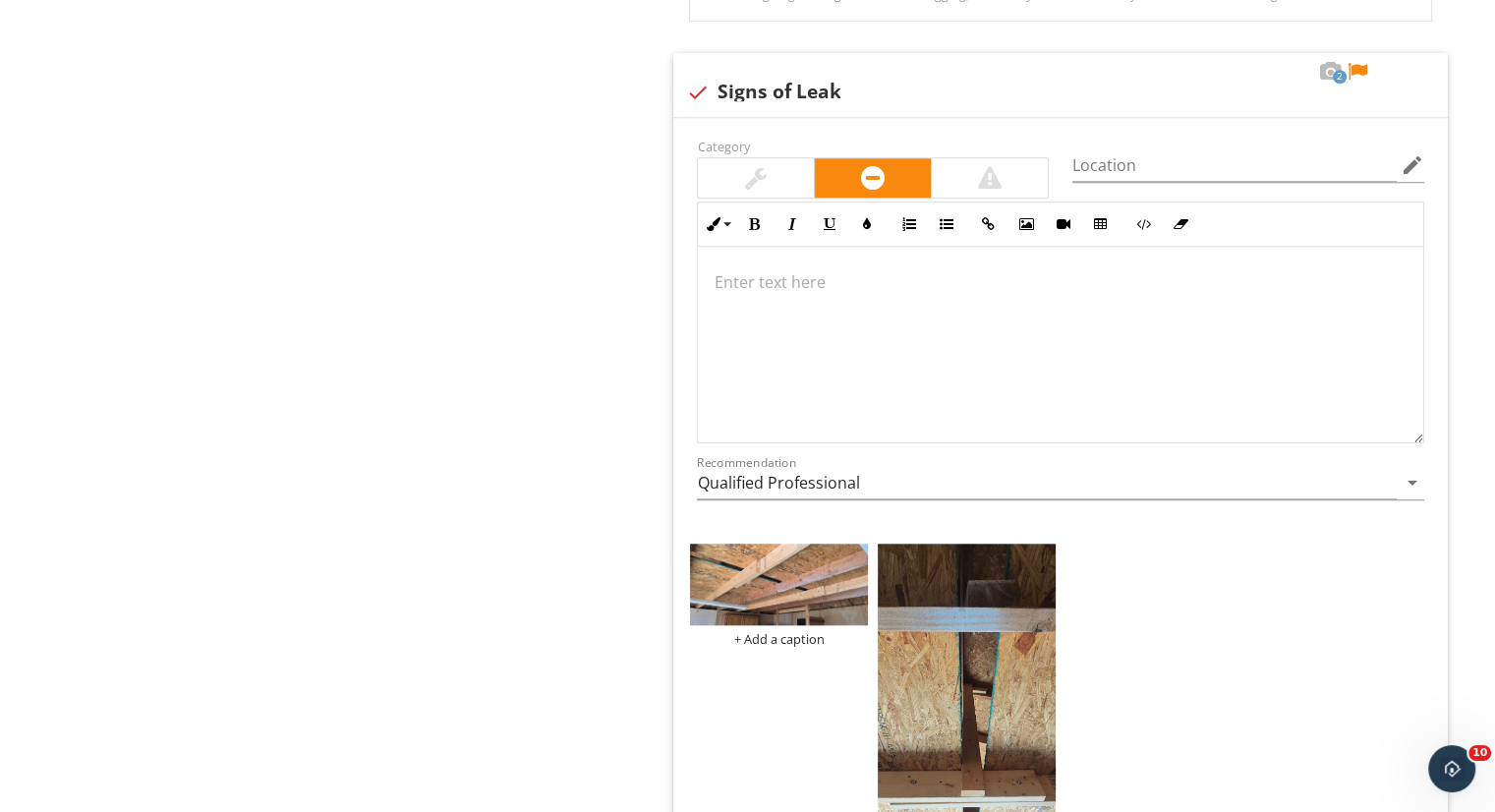
scroll to position [1686, 0]
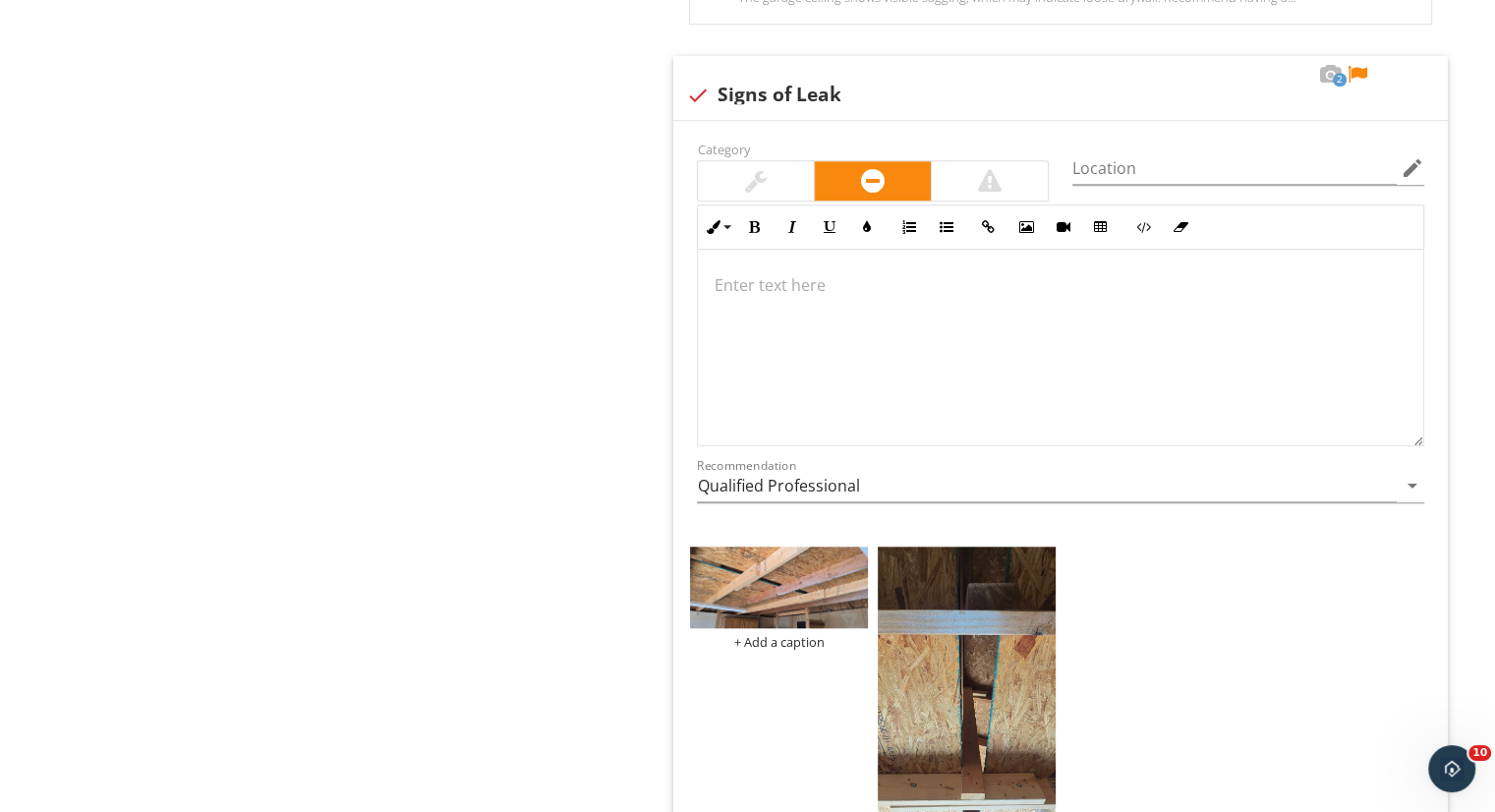
click at [879, 339] on div at bounding box center [1060, 348] width 725 height 197
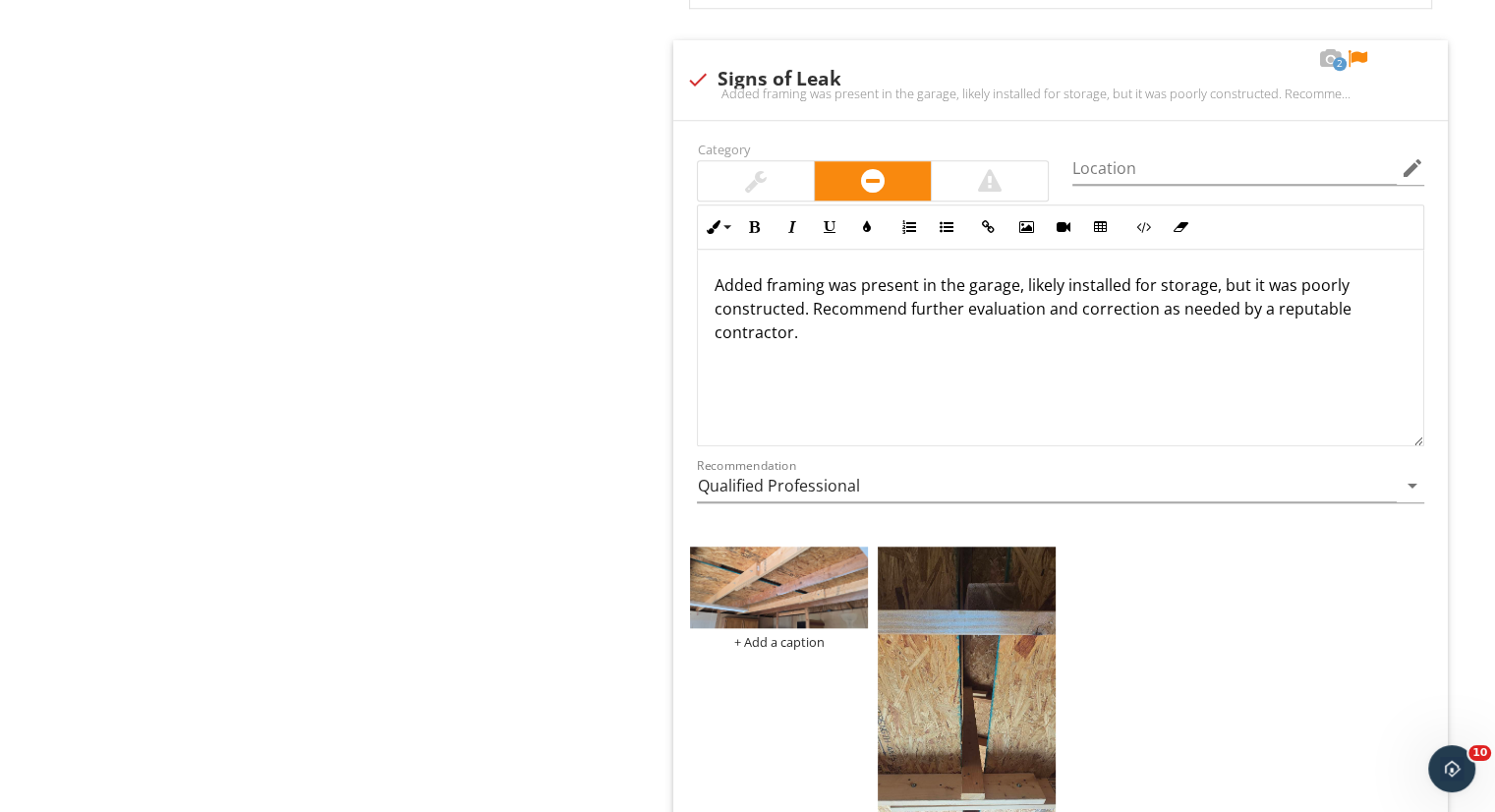
click at [739, 569] on img at bounding box center [779, 588] width 178 height 83
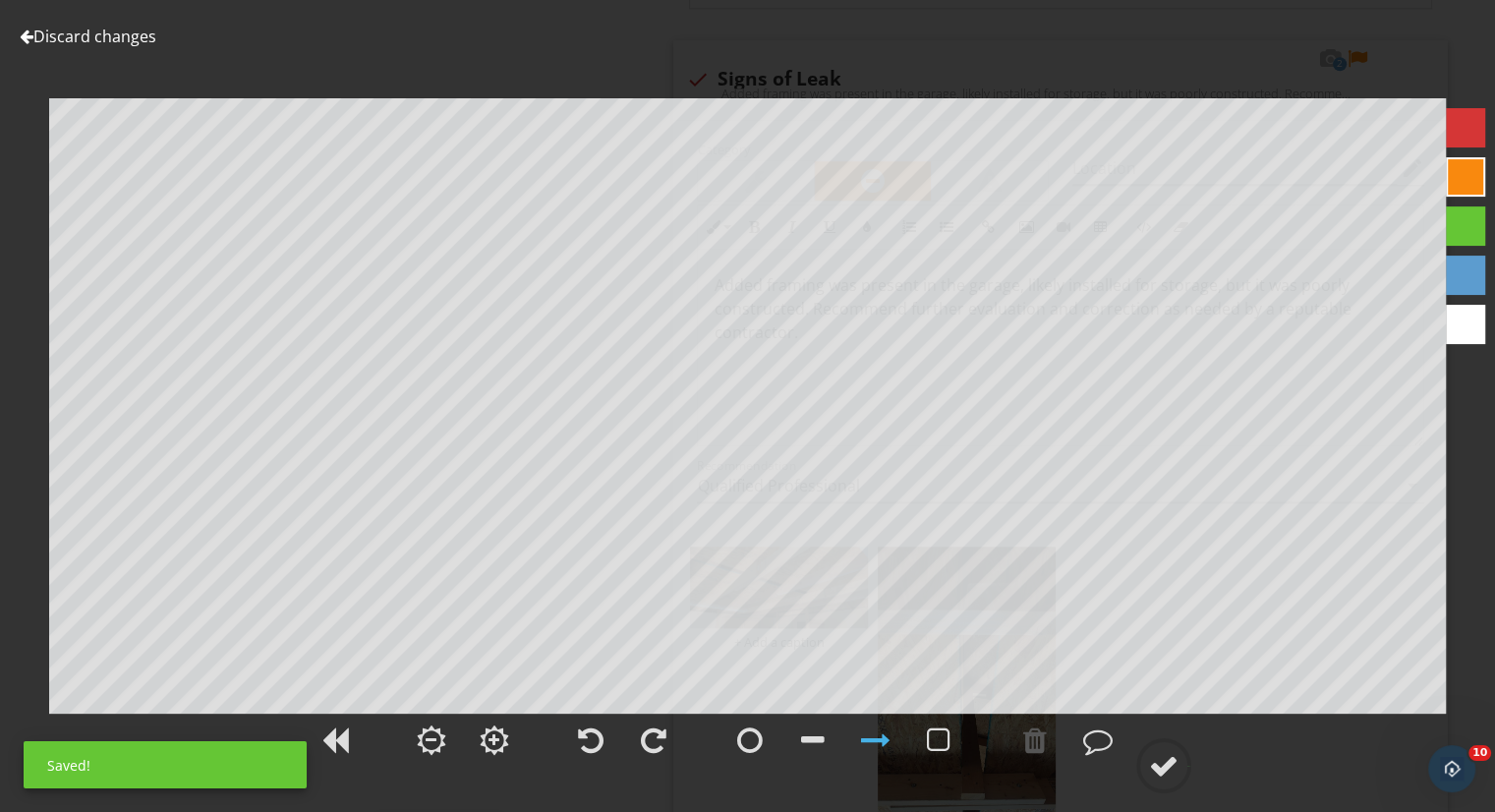
click at [747, 729] on div at bounding box center [750, 740] width 26 height 30
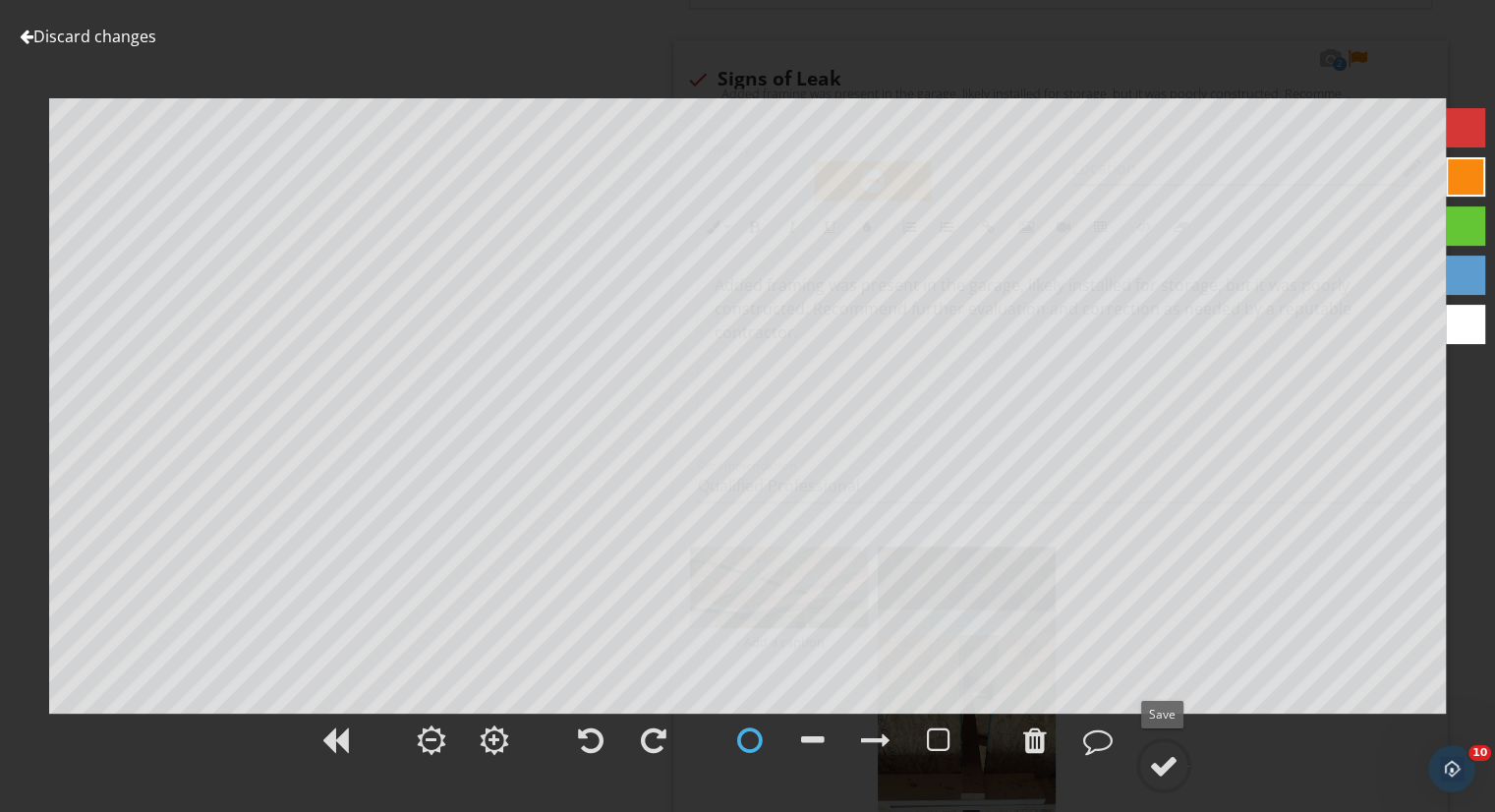
click at [1156, 769] on div at bounding box center [1164, 766] width 30 height 30
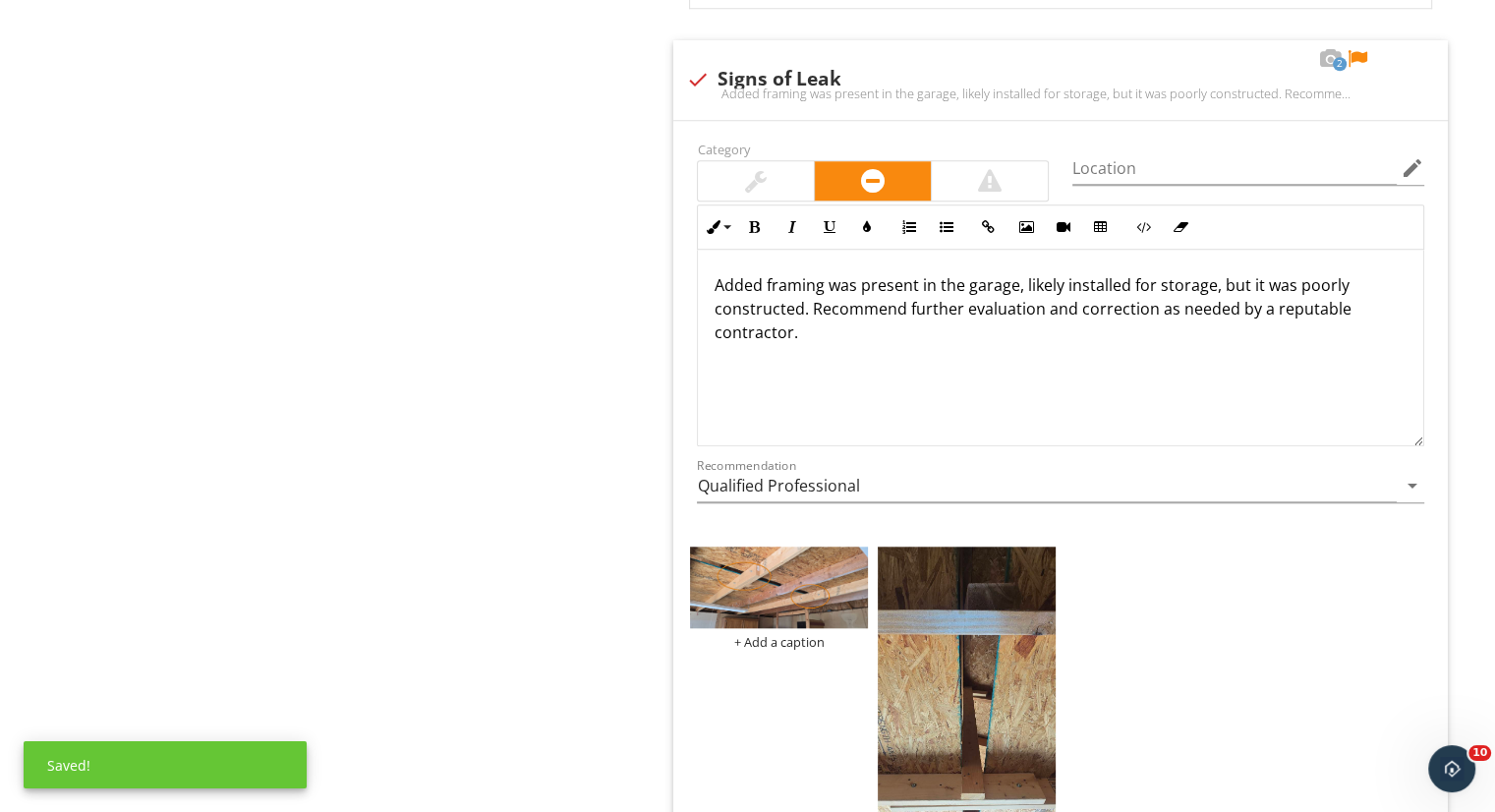
click at [997, 671] on img at bounding box center [966, 739] width 178 height 385
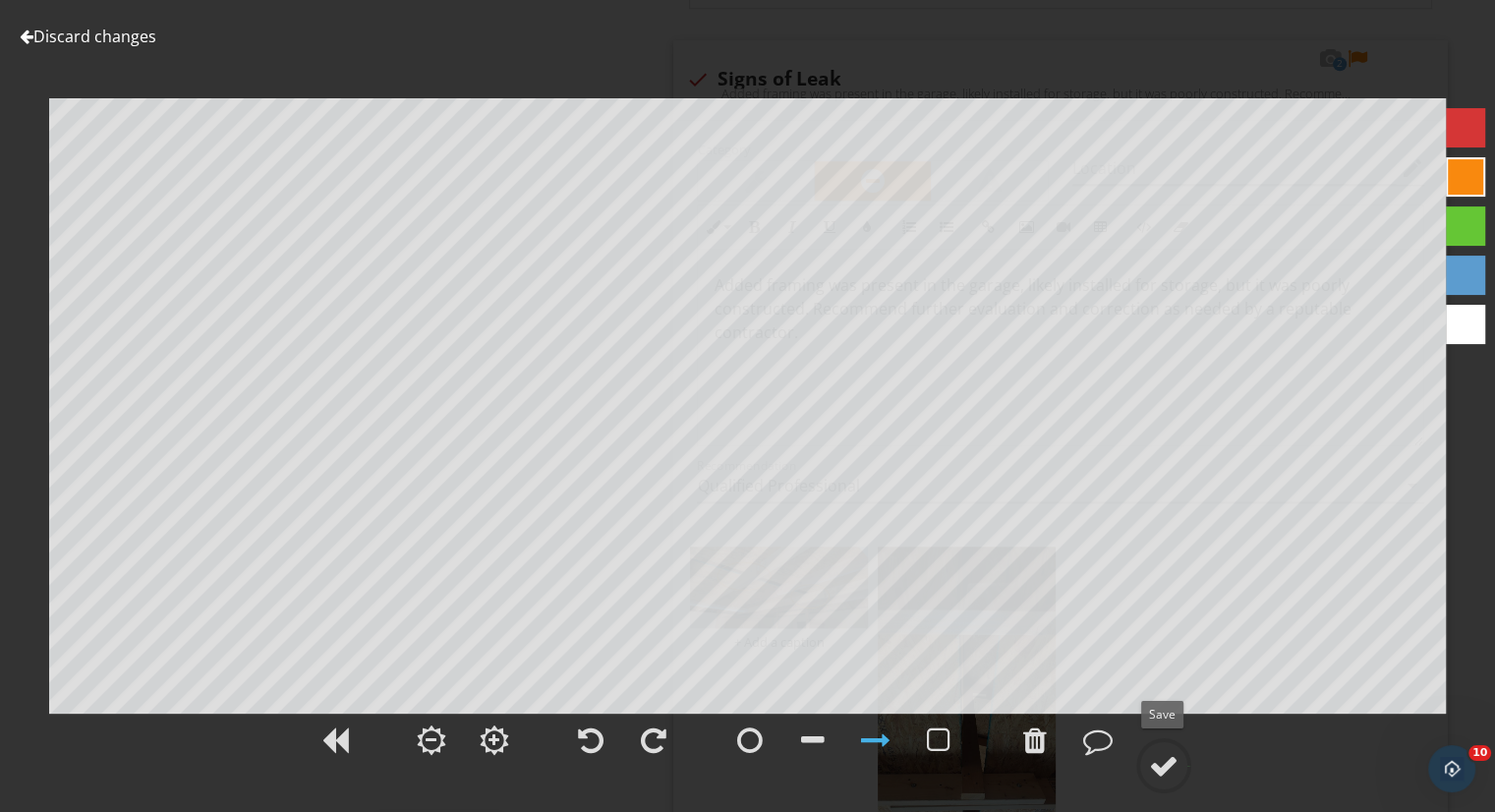
click at [1164, 768] on div at bounding box center [1164, 766] width 30 height 30
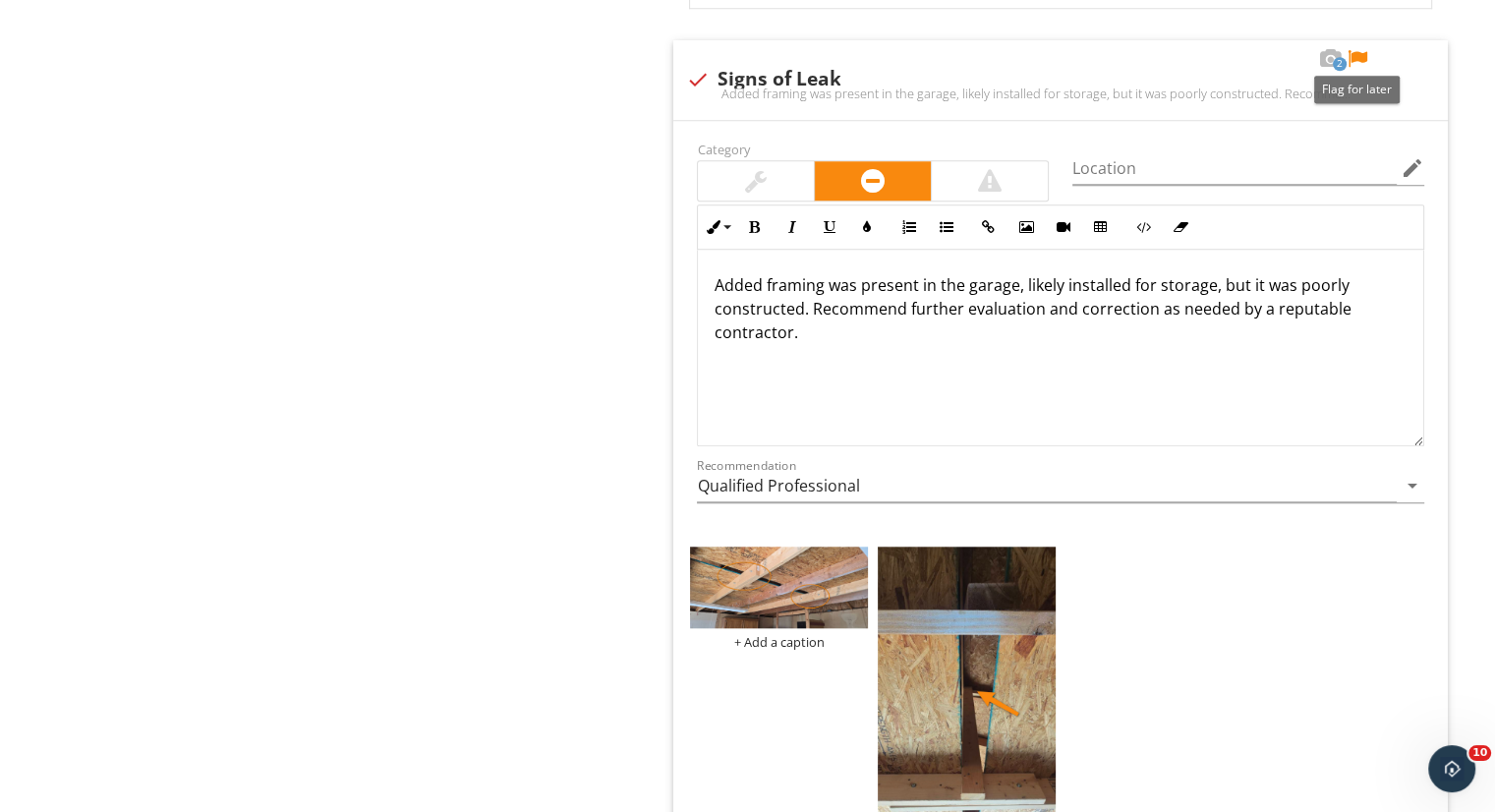
click at [1363, 52] on div at bounding box center [1358, 59] width 24 height 20
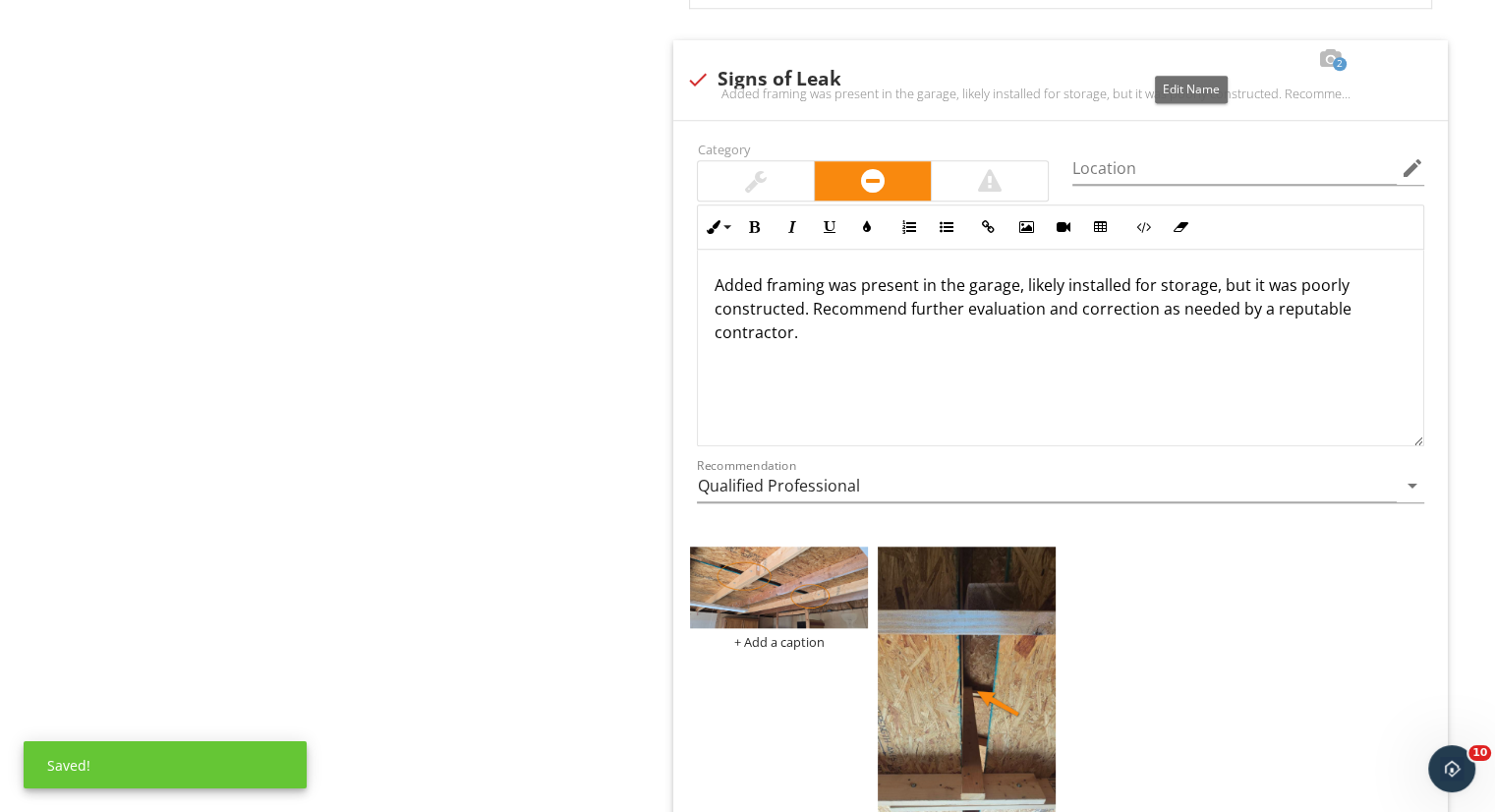
click at [1189, 49] on div at bounding box center [1193, 59] width 24 height 20
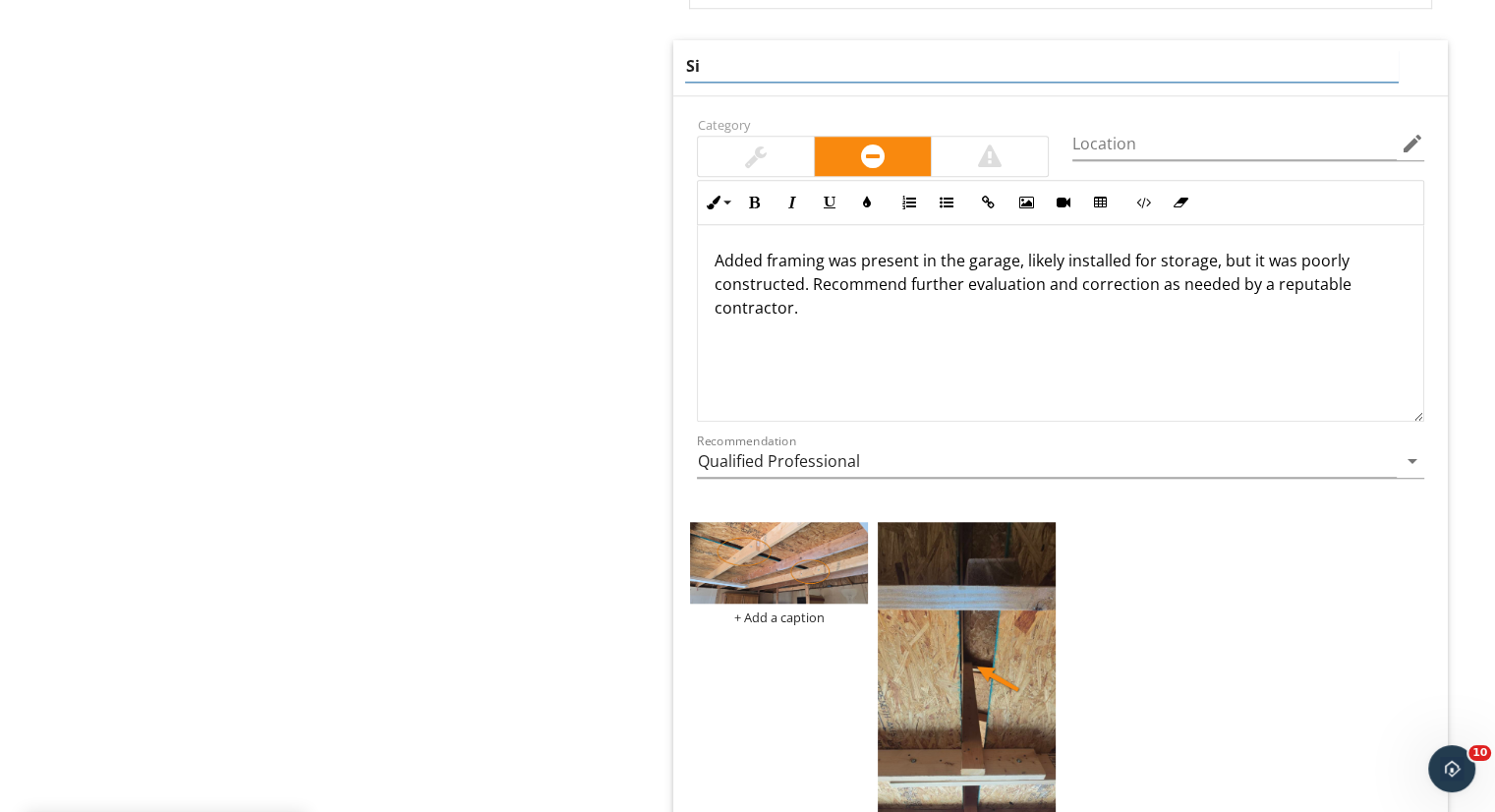
type input "S"
type input "Added Framing For Storage"
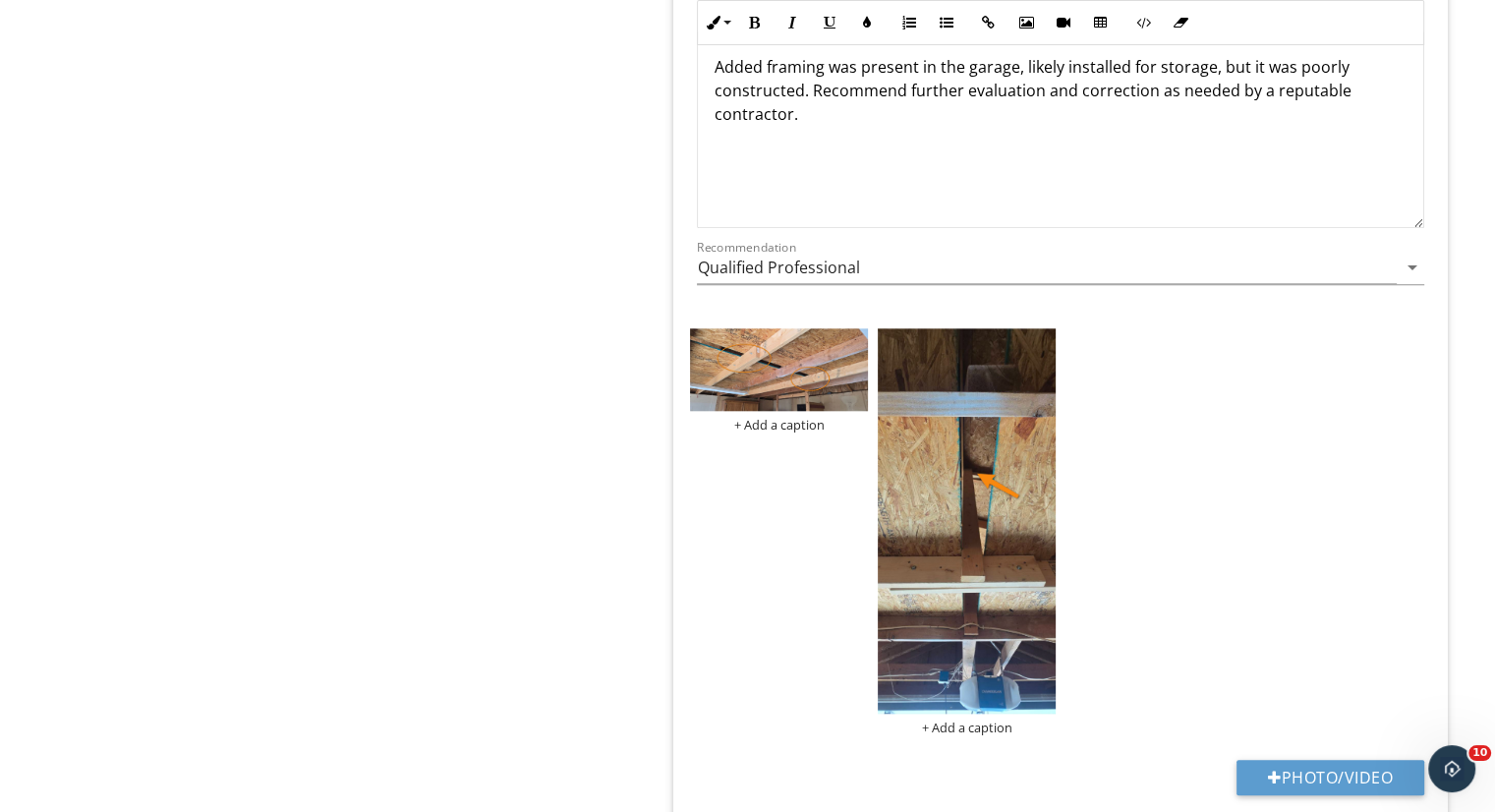
scroll to position [2004, 0]
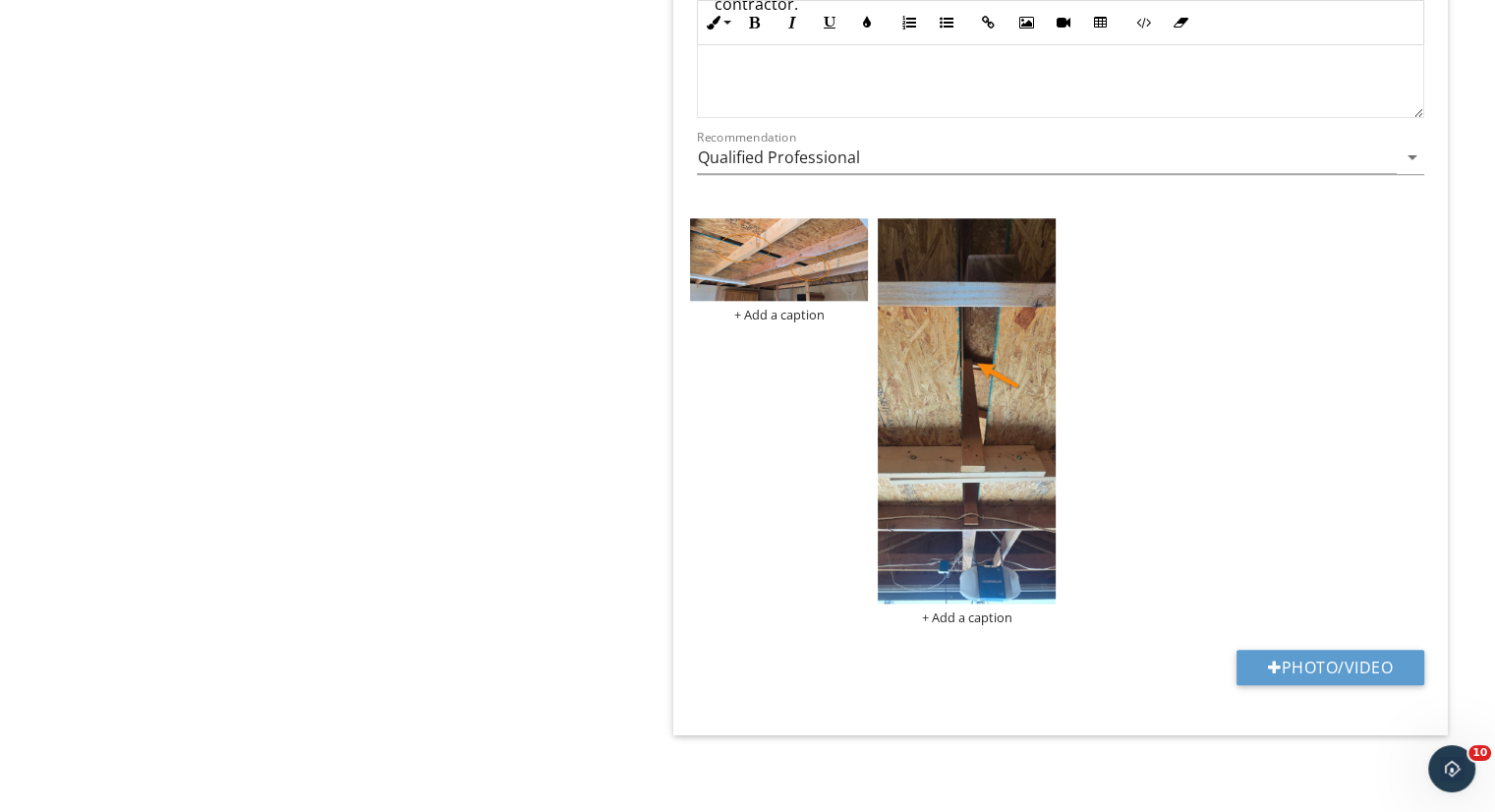
click at [959, 499] on img at bounding box center [966, 410] width 178 height 384
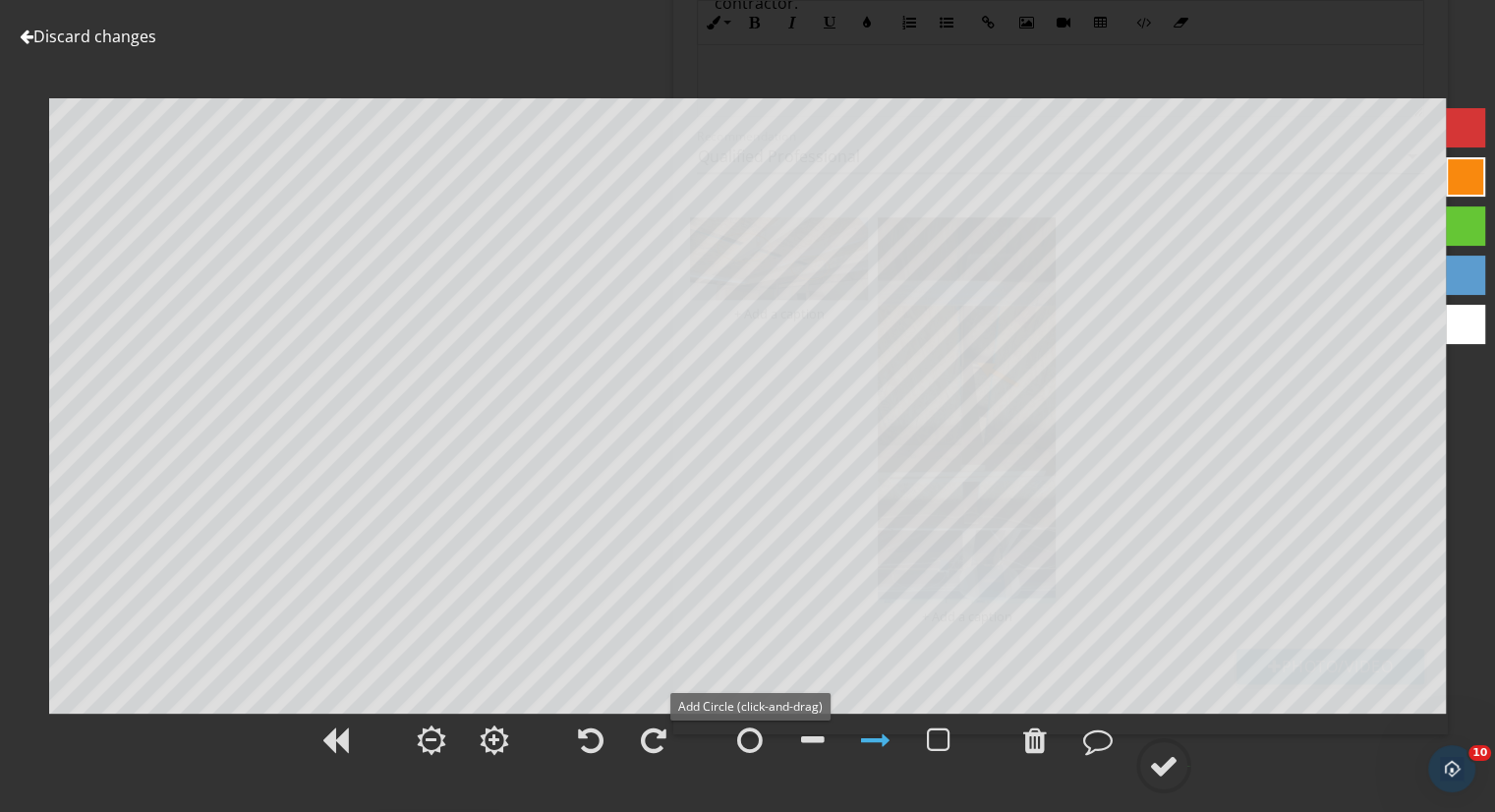
click at [762, 733] on div at bounding box center [750, 740] width 26 height 30
click at [1152, 752] on div at bounding box center [1164, 766] width 30 height 30
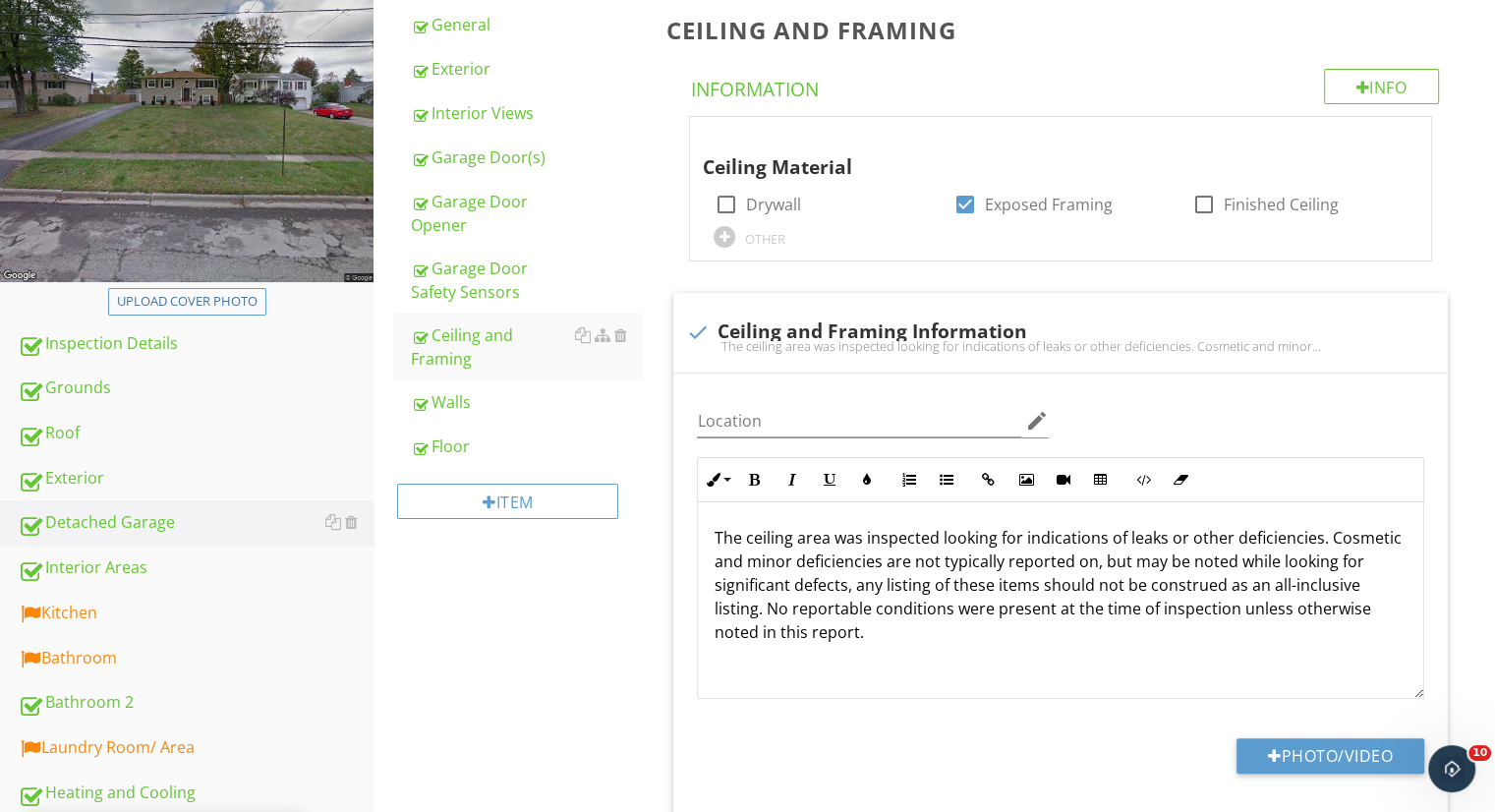
scroll to position [377, 0]
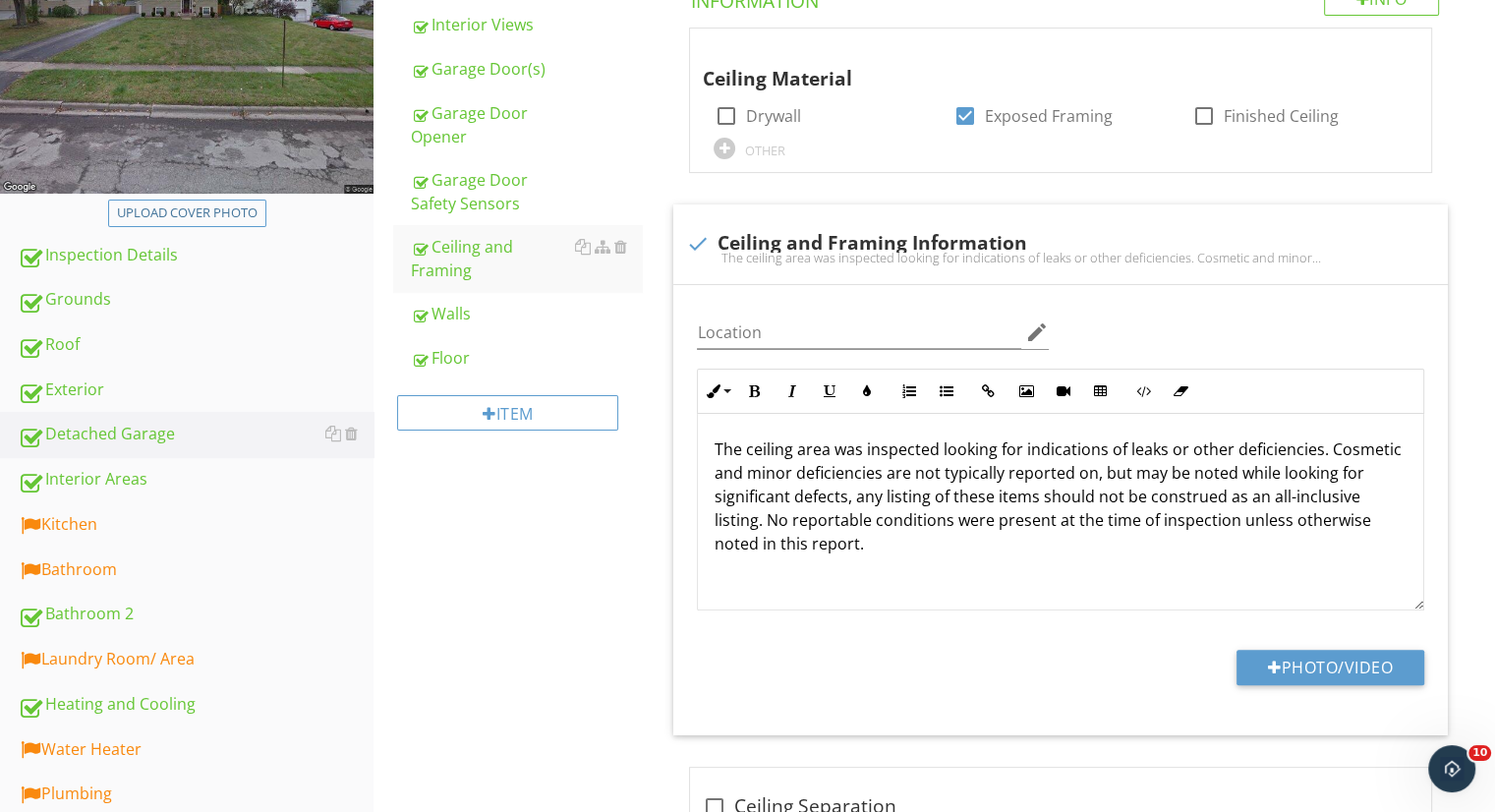
click at [211, 514] on div "Kitchen" at bounding box center [196, 525] width 356 height 26
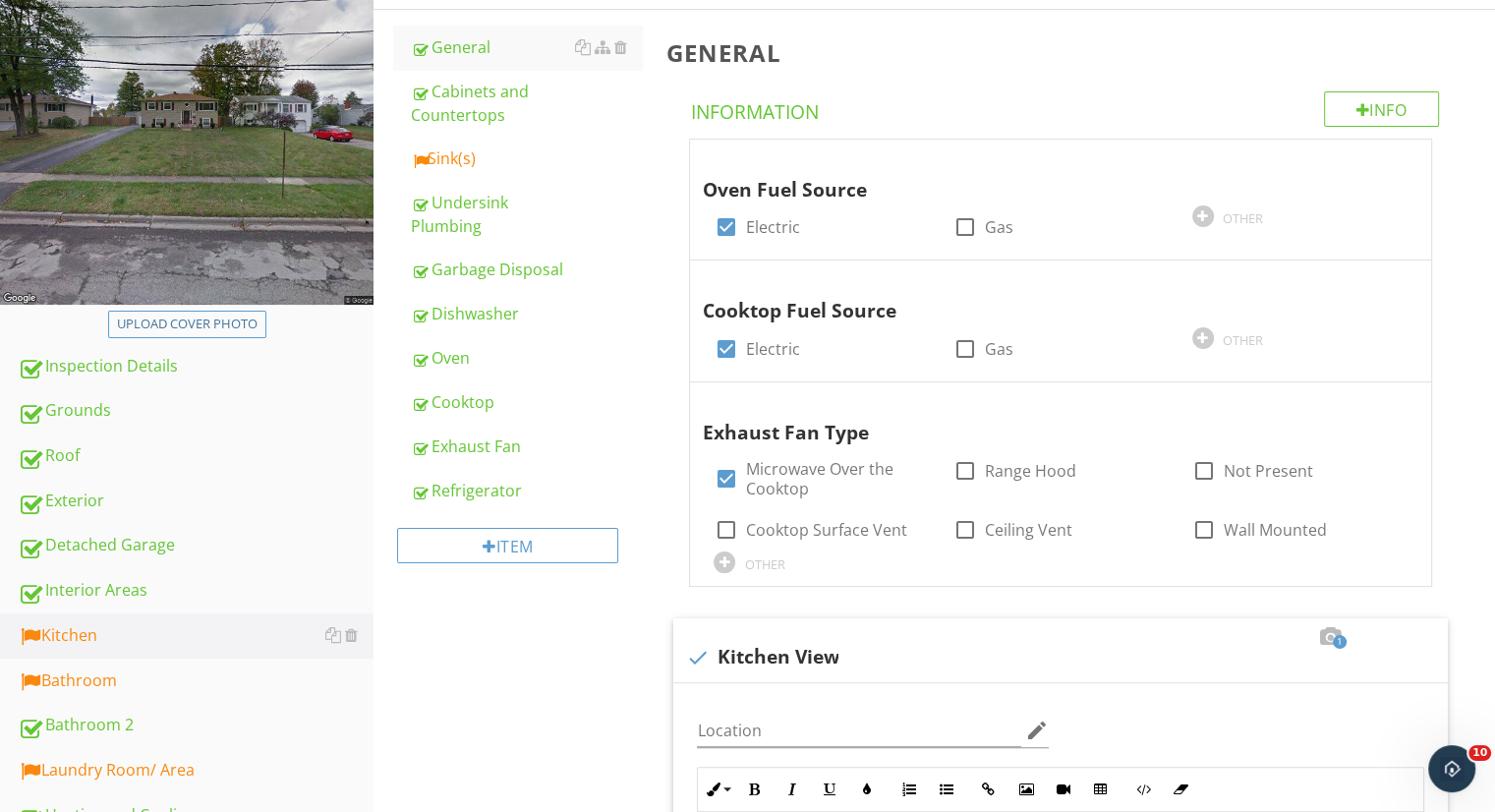
scroll to position [266, 0]
click at [506, 147] on div "Sink(s)" at bounding box center [527, 159] width 231 height 24
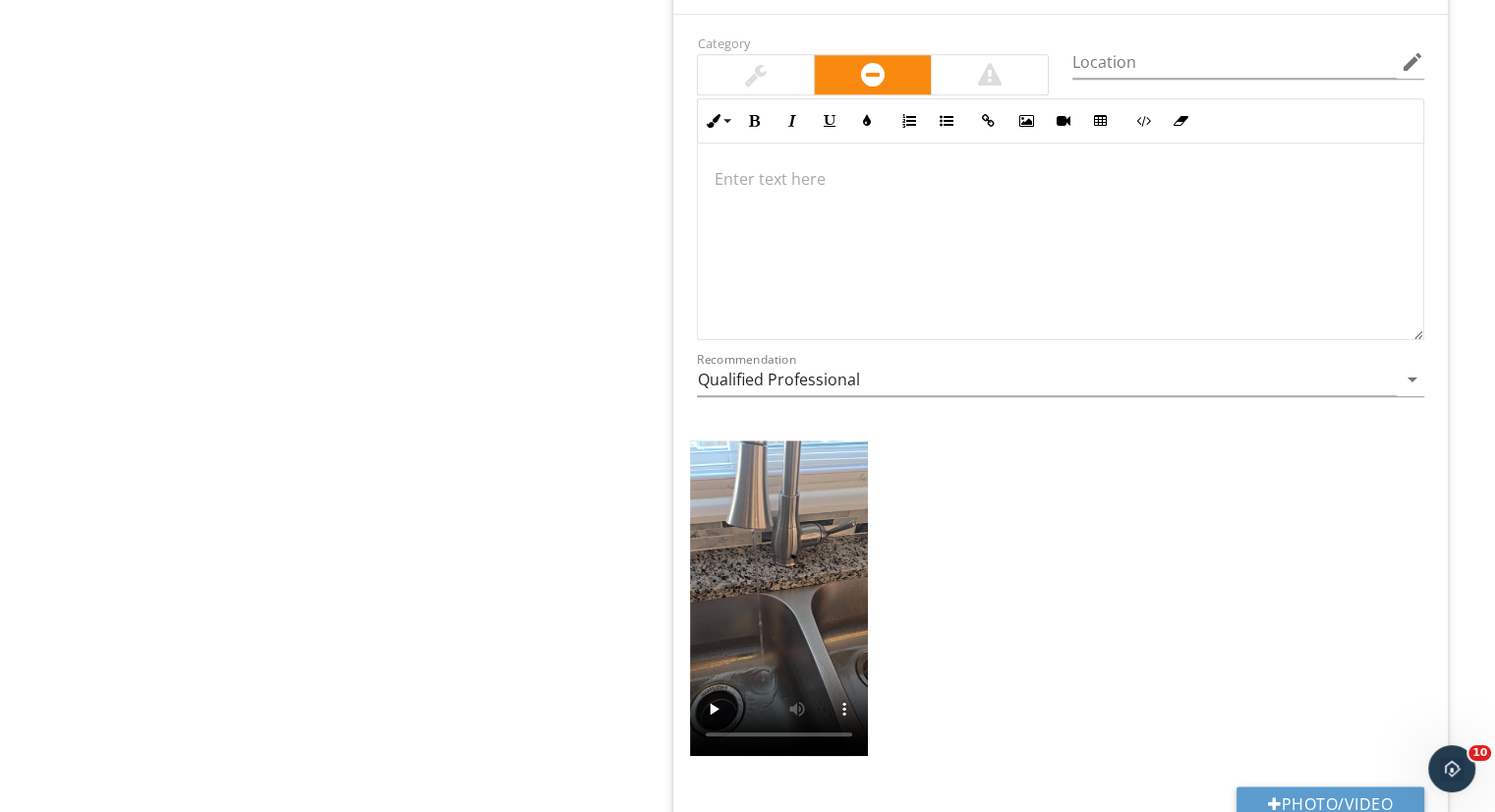
scroll to position [2024, 0]
click at [872, 201] on div at bounding box center [1060, 240] width 725 height 197
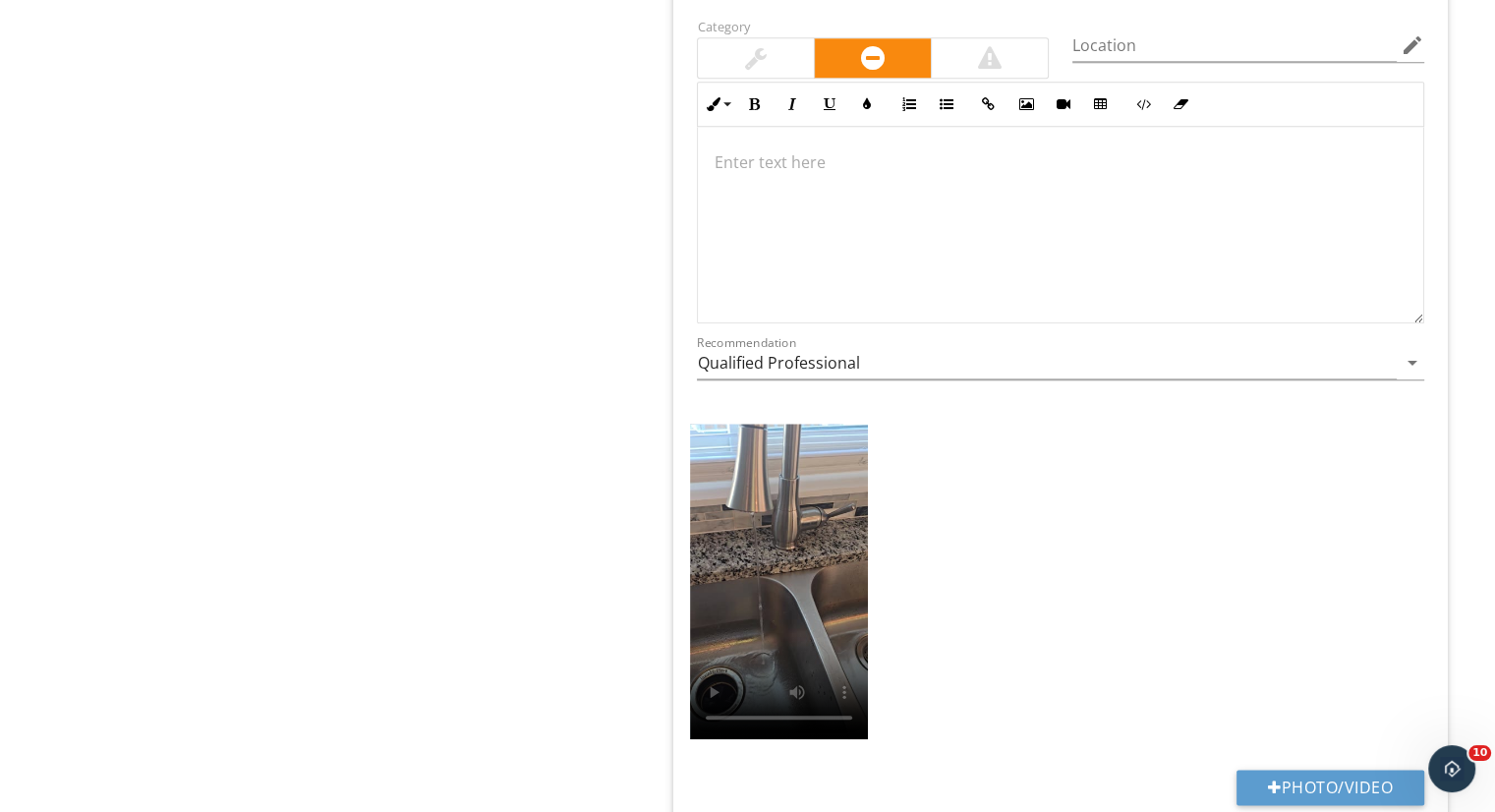
scroll to position [13, 0]
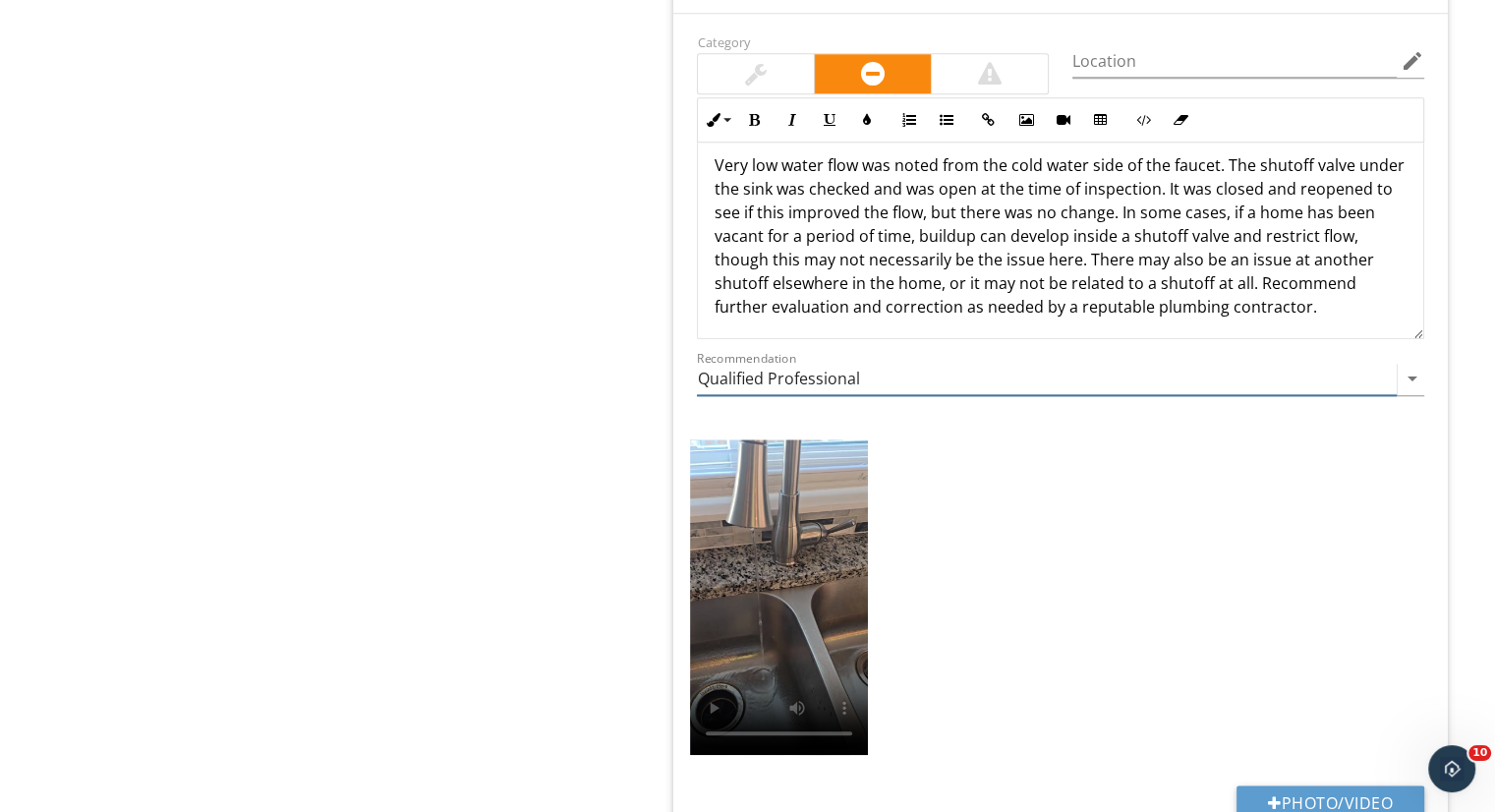
click at [926, 382] on input "Qualified Professional" at bounding box center [1046, 378] width 700 height 33
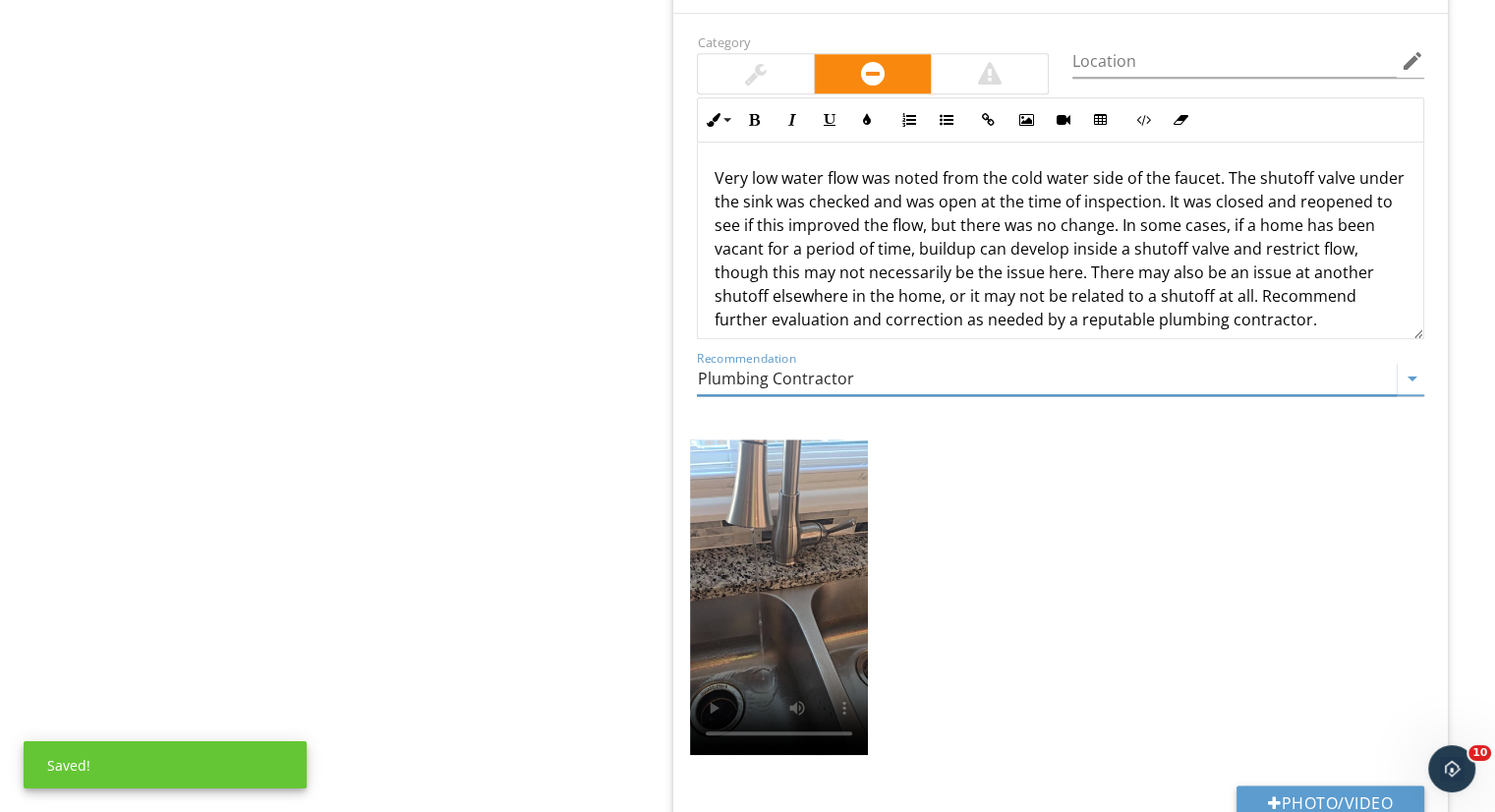
scroll to position [40, 0]
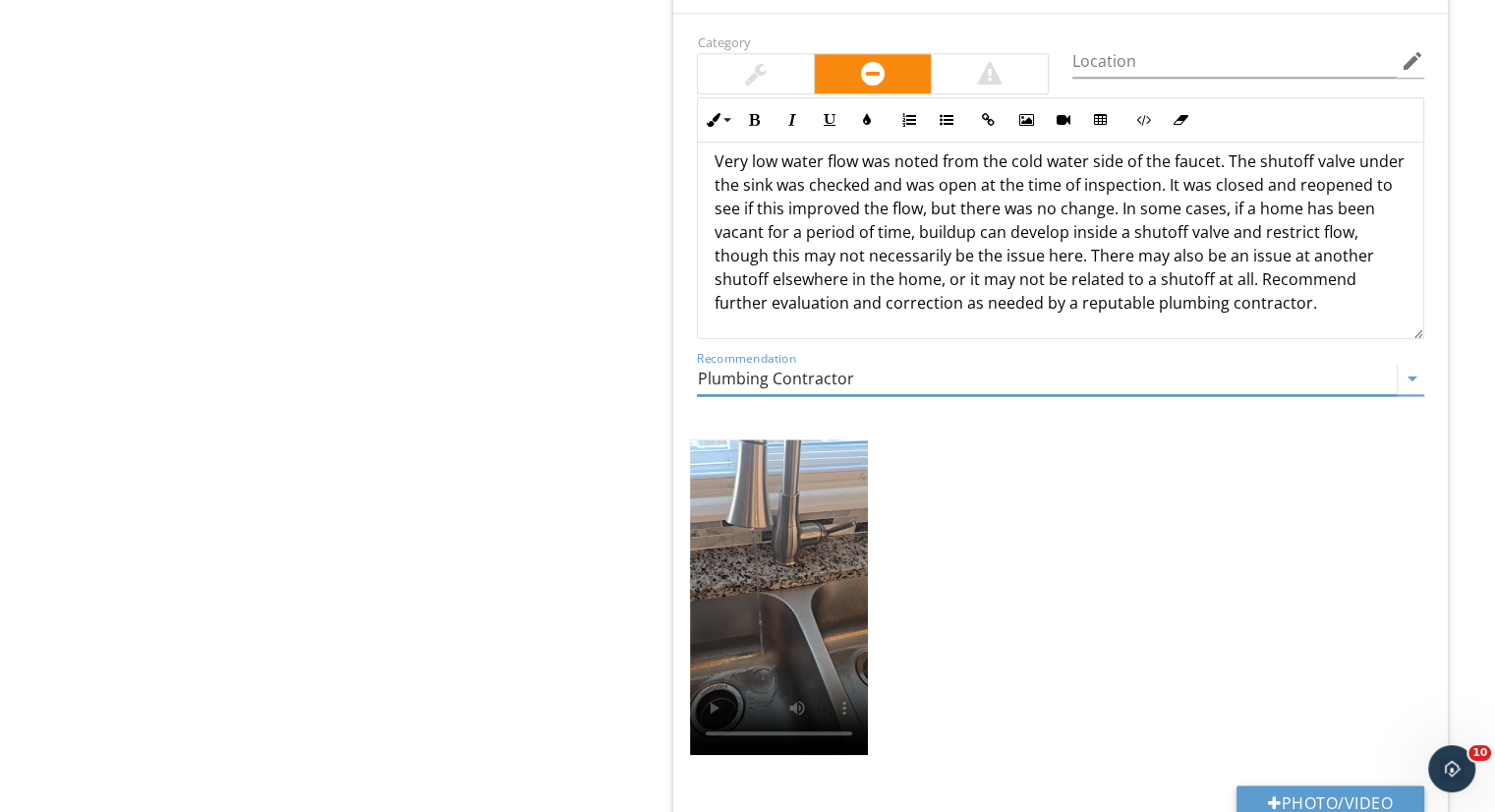
type input "Plumbing Contractor"
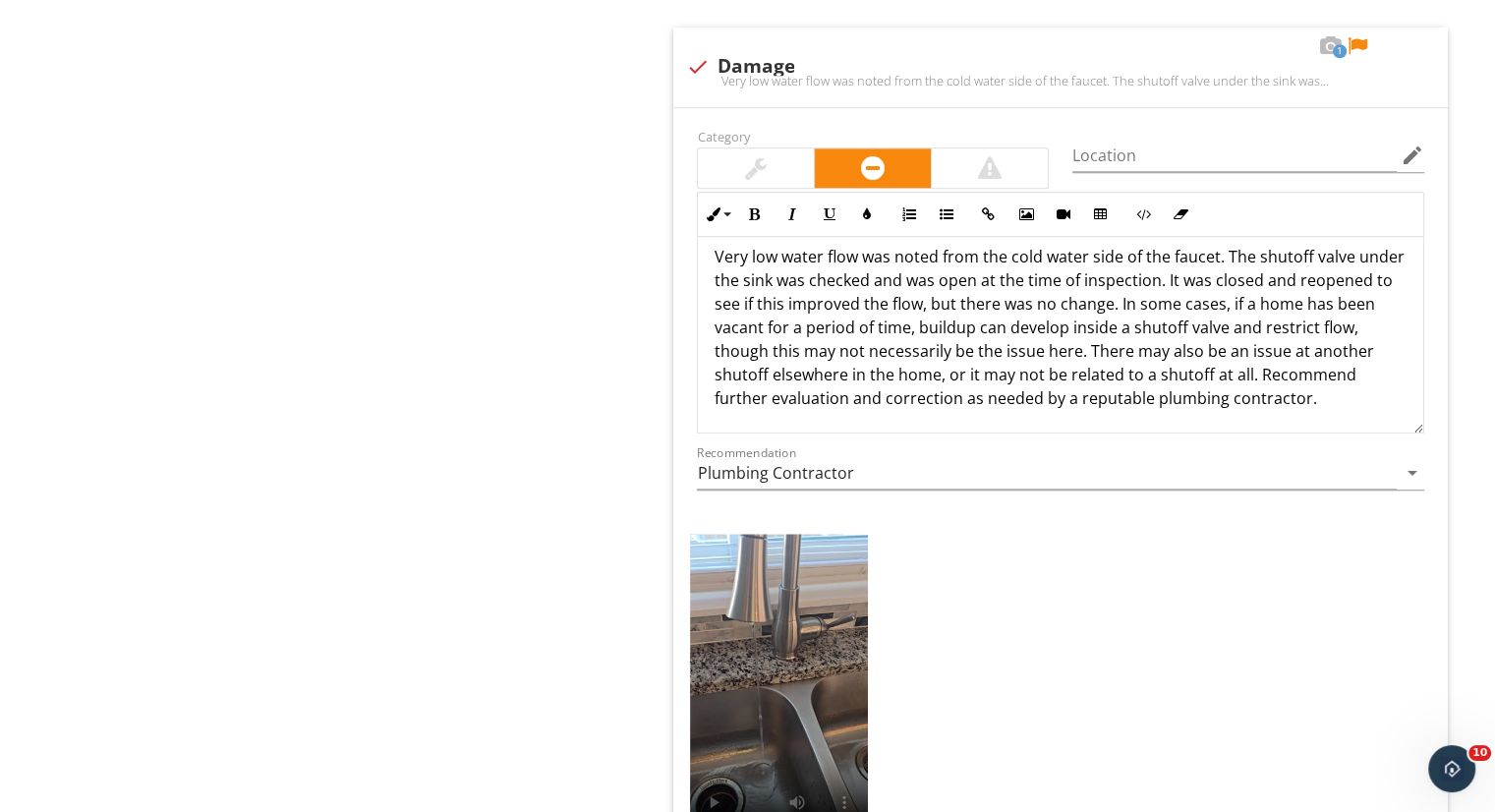
scroll to position [14, 0]
click at [1217, 306] on p "Very low water flow was noted from the cold water side of the faucet. The shuto…" at bounding box center [1060, 329] width 694 height 165
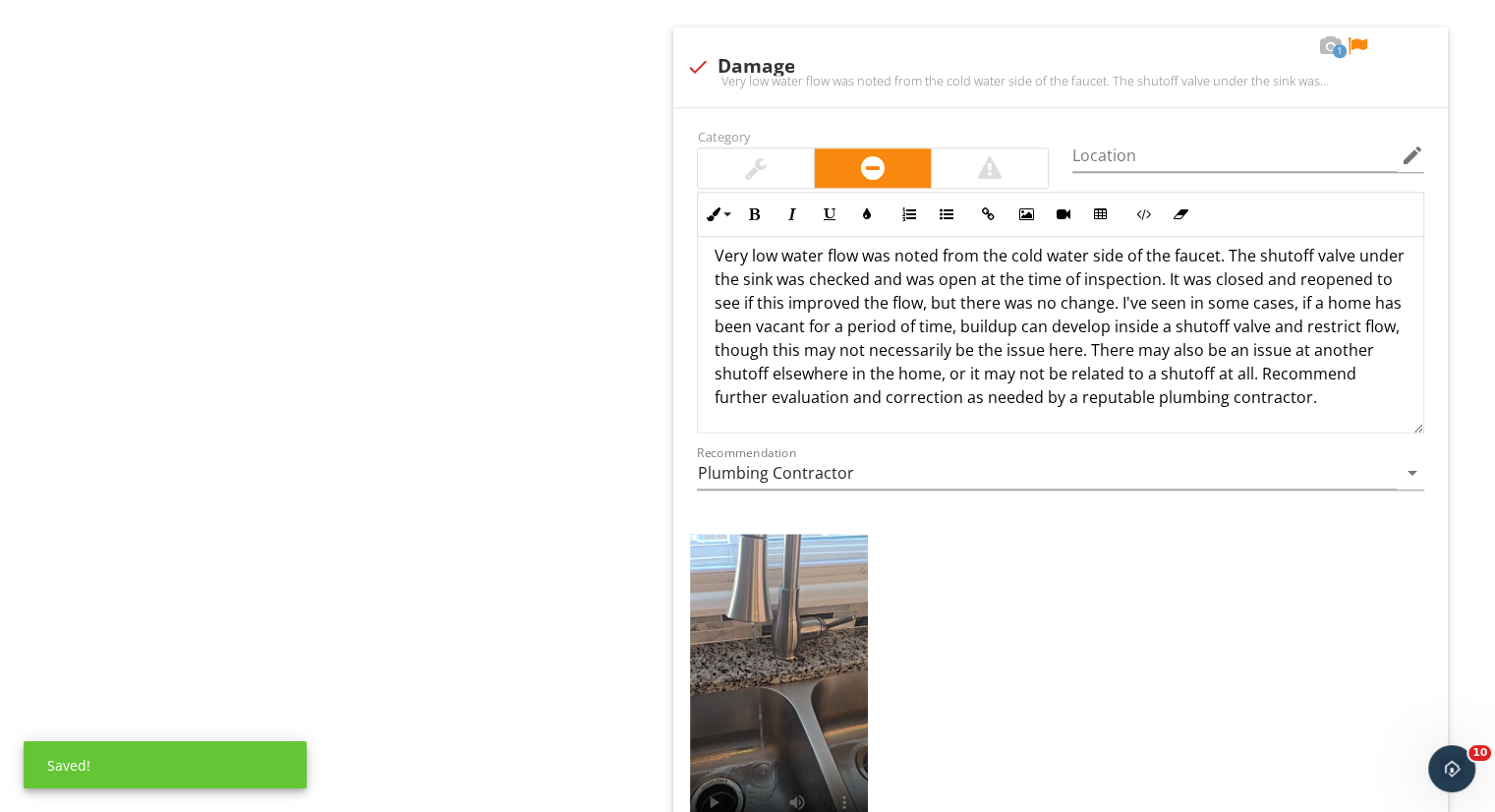
scroll to position [40, 0]
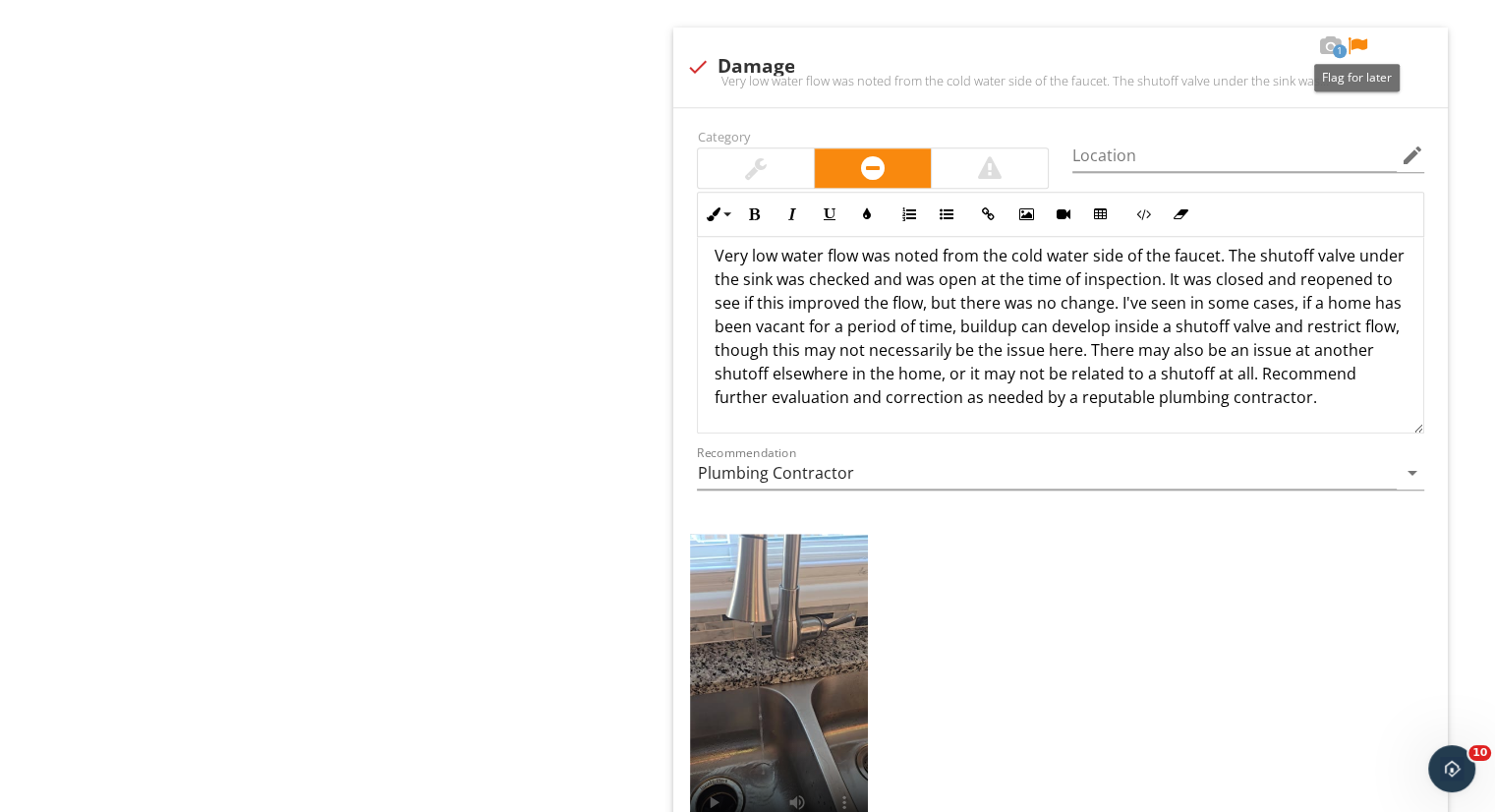
click at [1362, 41] on div at bounding box center [1358, 46] width 24 height 20
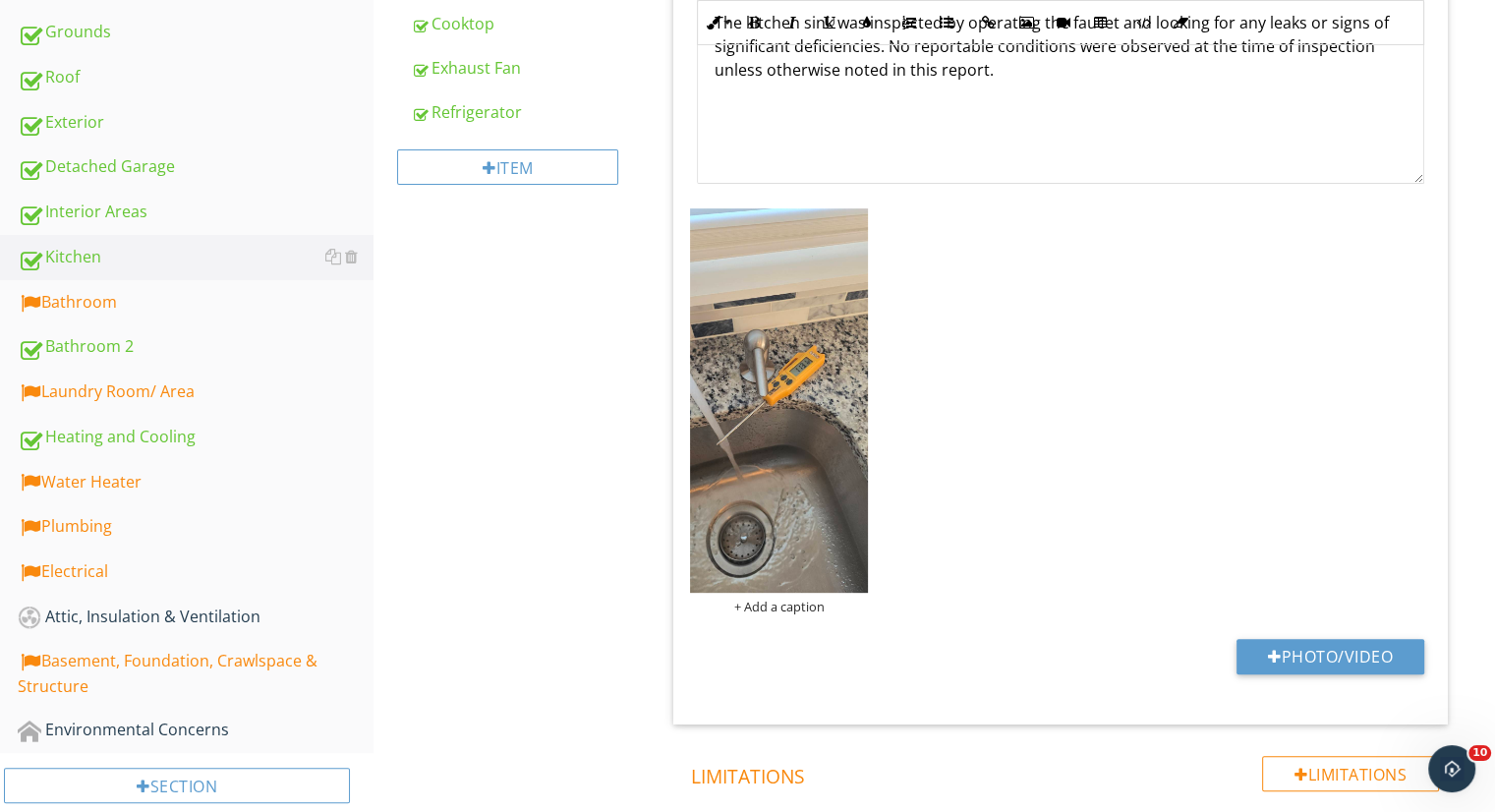
scroll to position [648, 0]
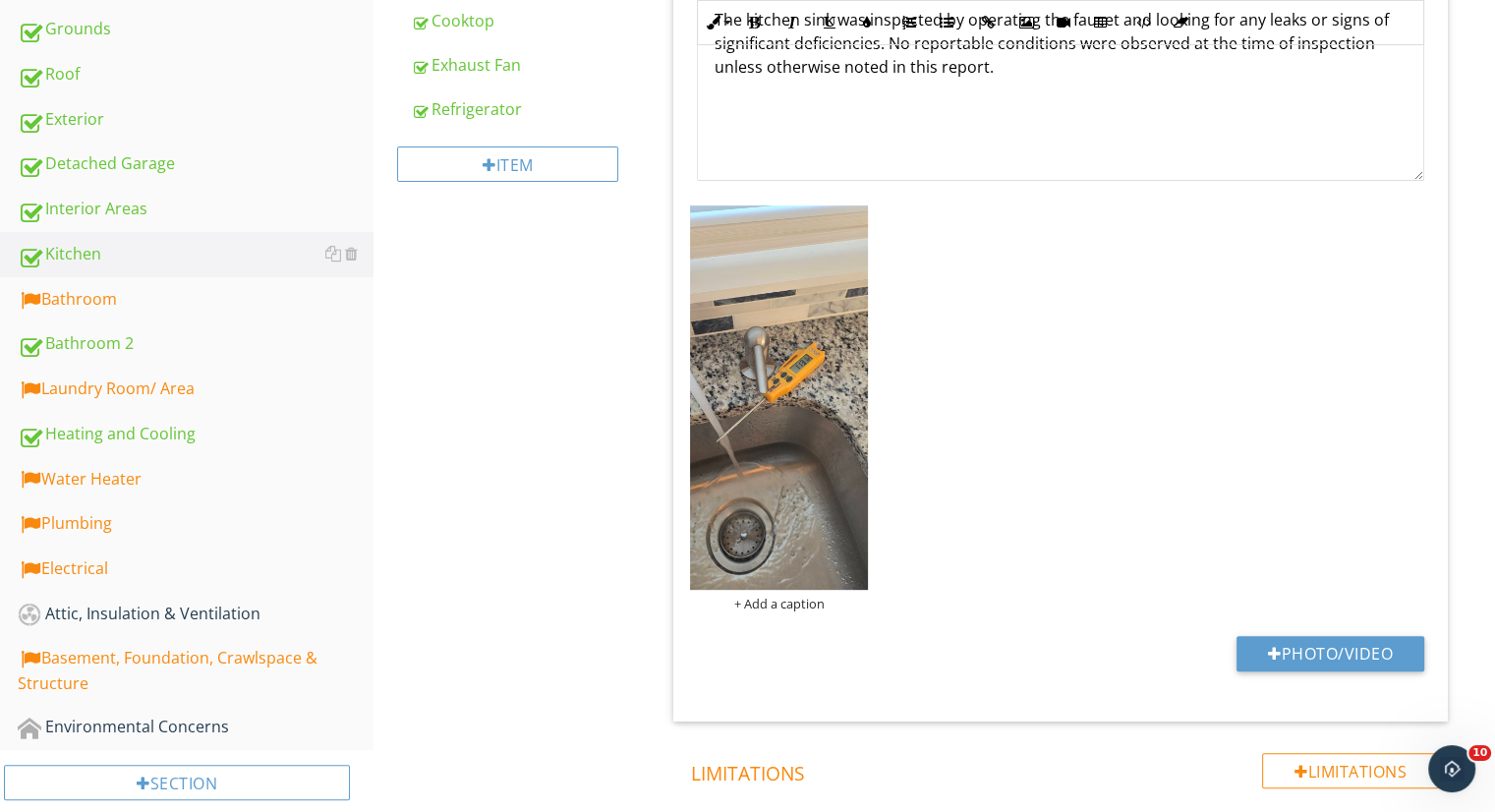
click at [240, 311] on link "Bathroom" at bounding box center [196, 300] width 356 height 45
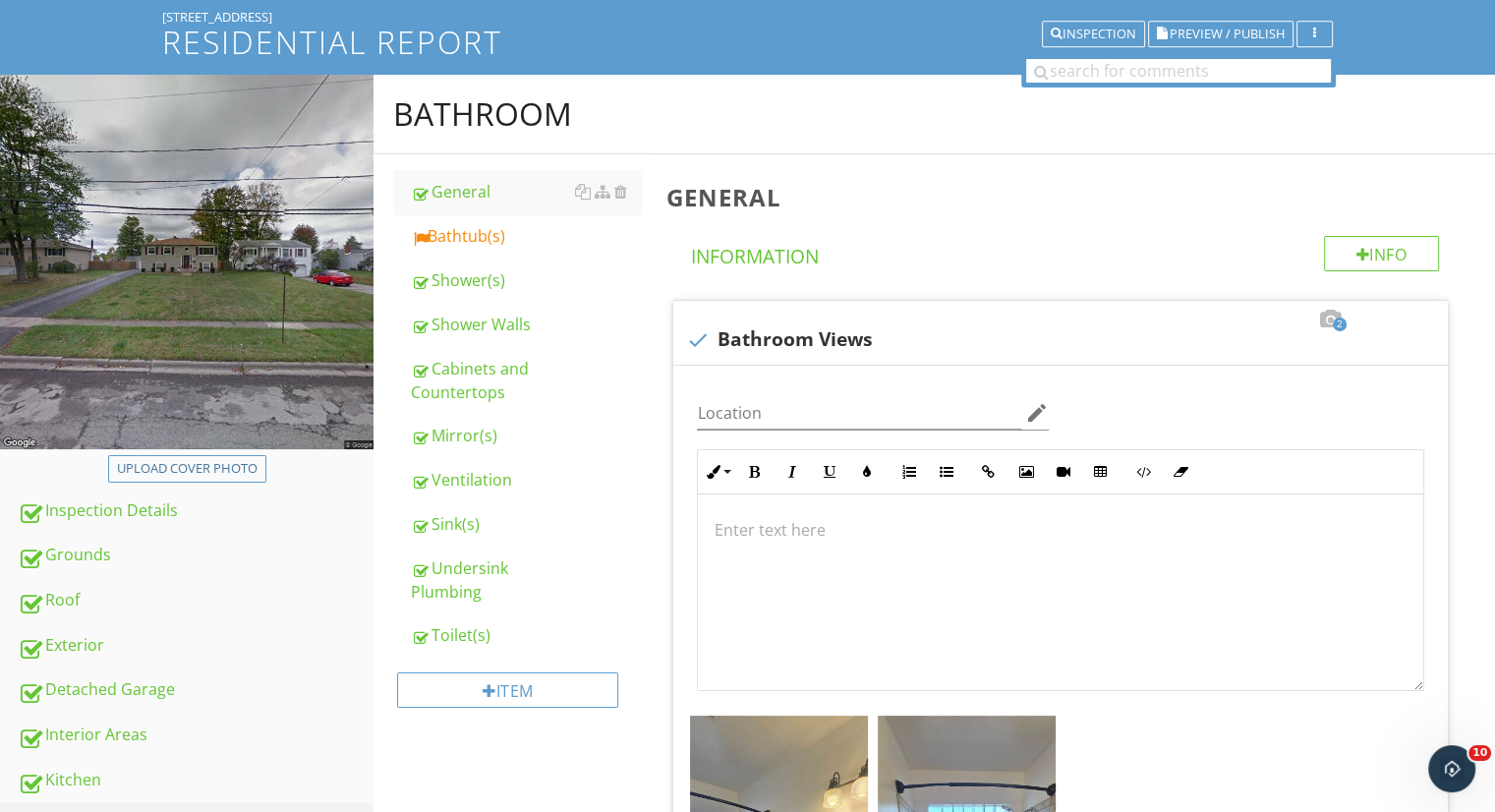
scroll to position [120, 0]
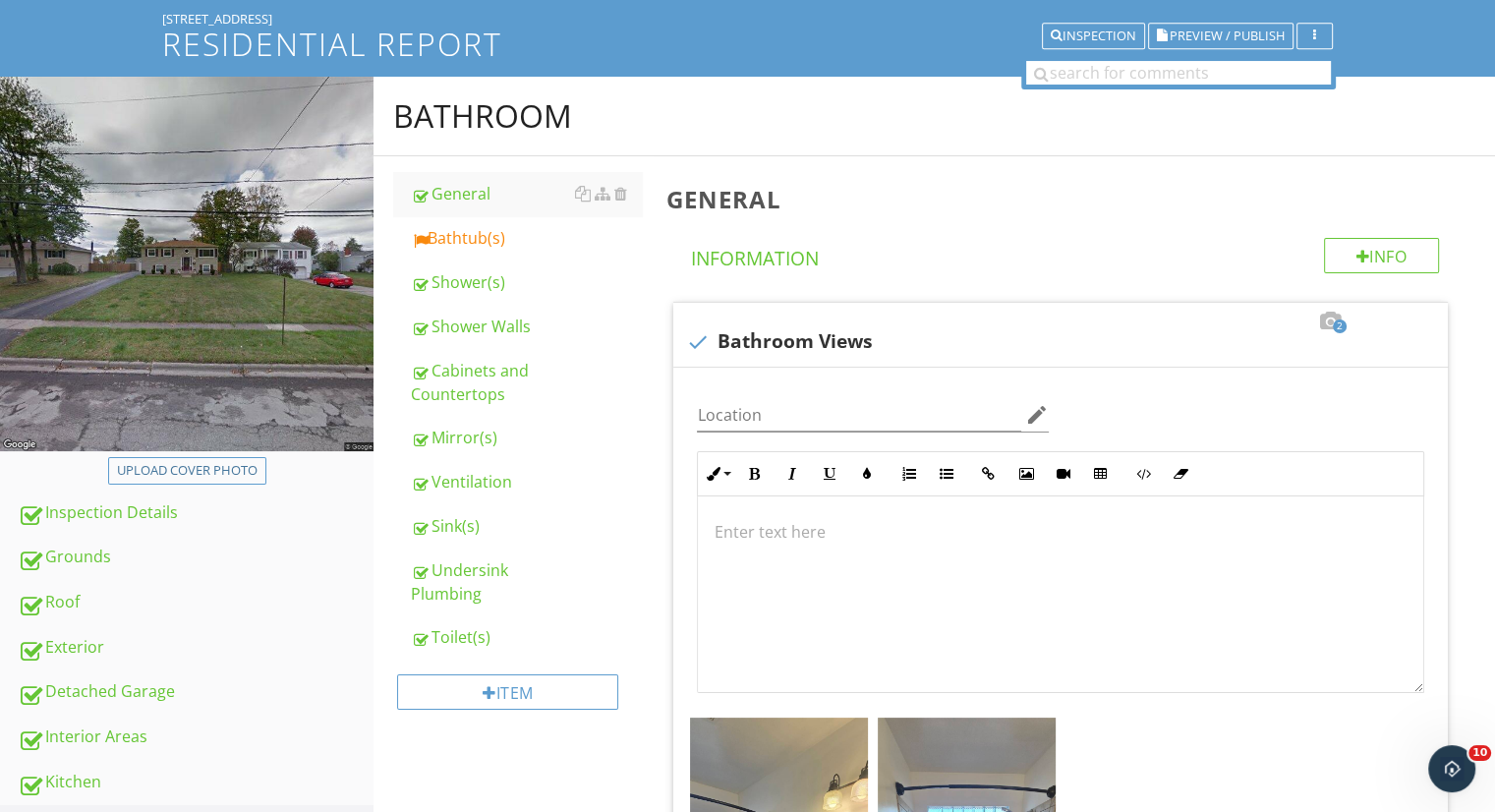
click at [0, 0] on div at bounding box center [0, 0] width 0 height 0
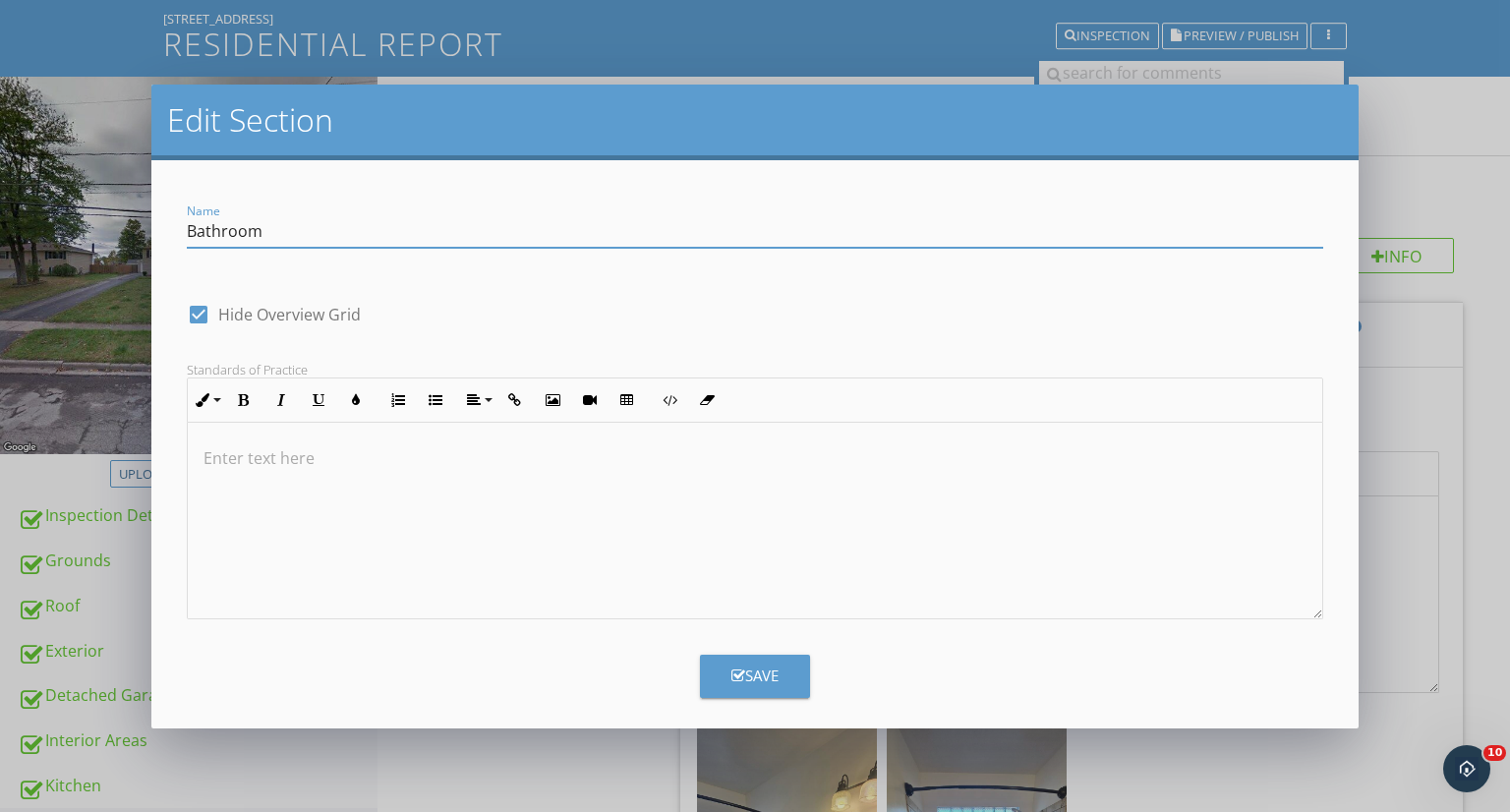
click at [188, 228] on input "Bathroom" at bounding box center [755, 231] width 1137 height 33
type input "Upstairs Bathroom"
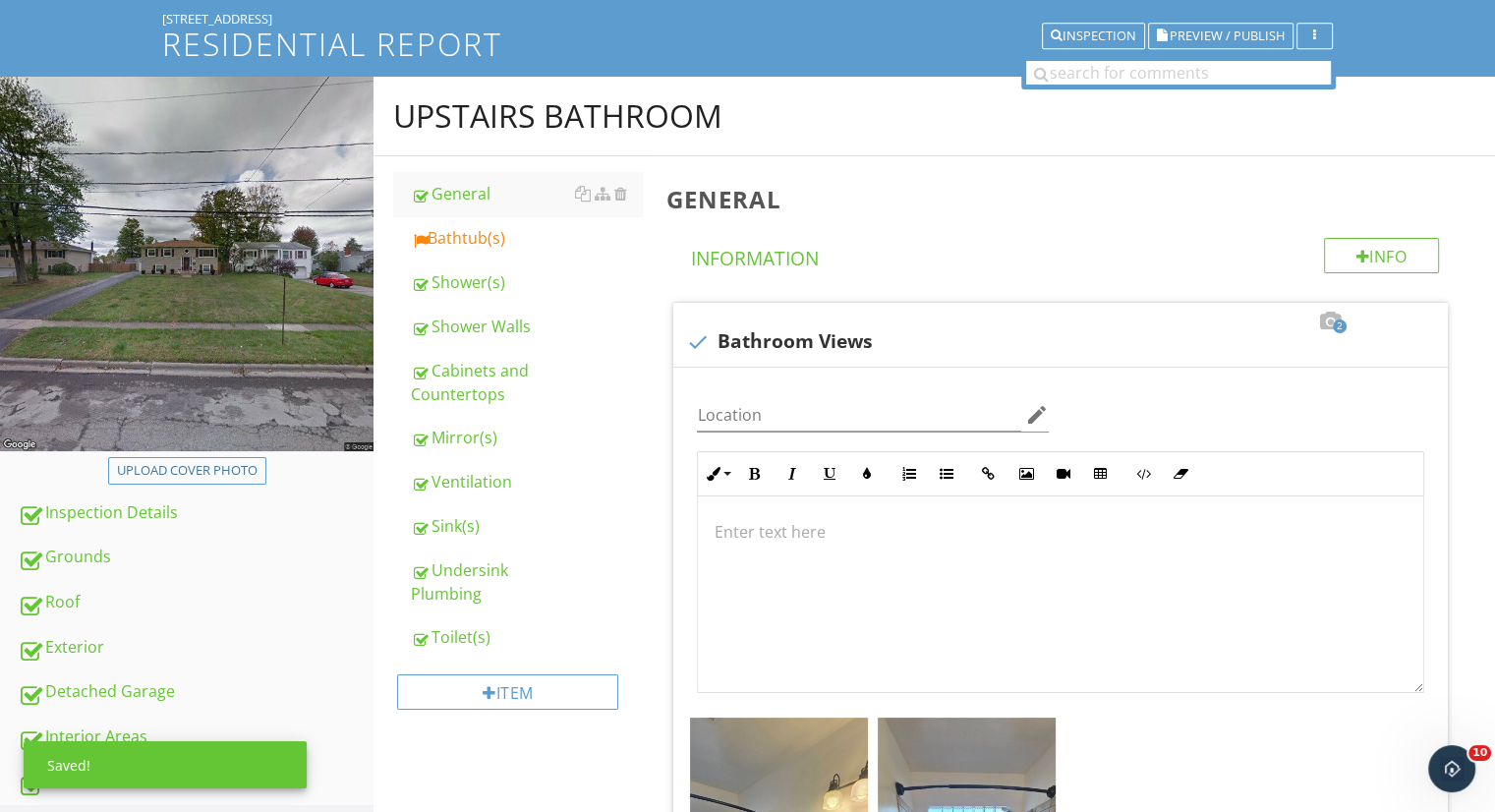
click at [472, 251] on link "Bathtub(s)" at bounding box center [527, 238] width 231 height 43
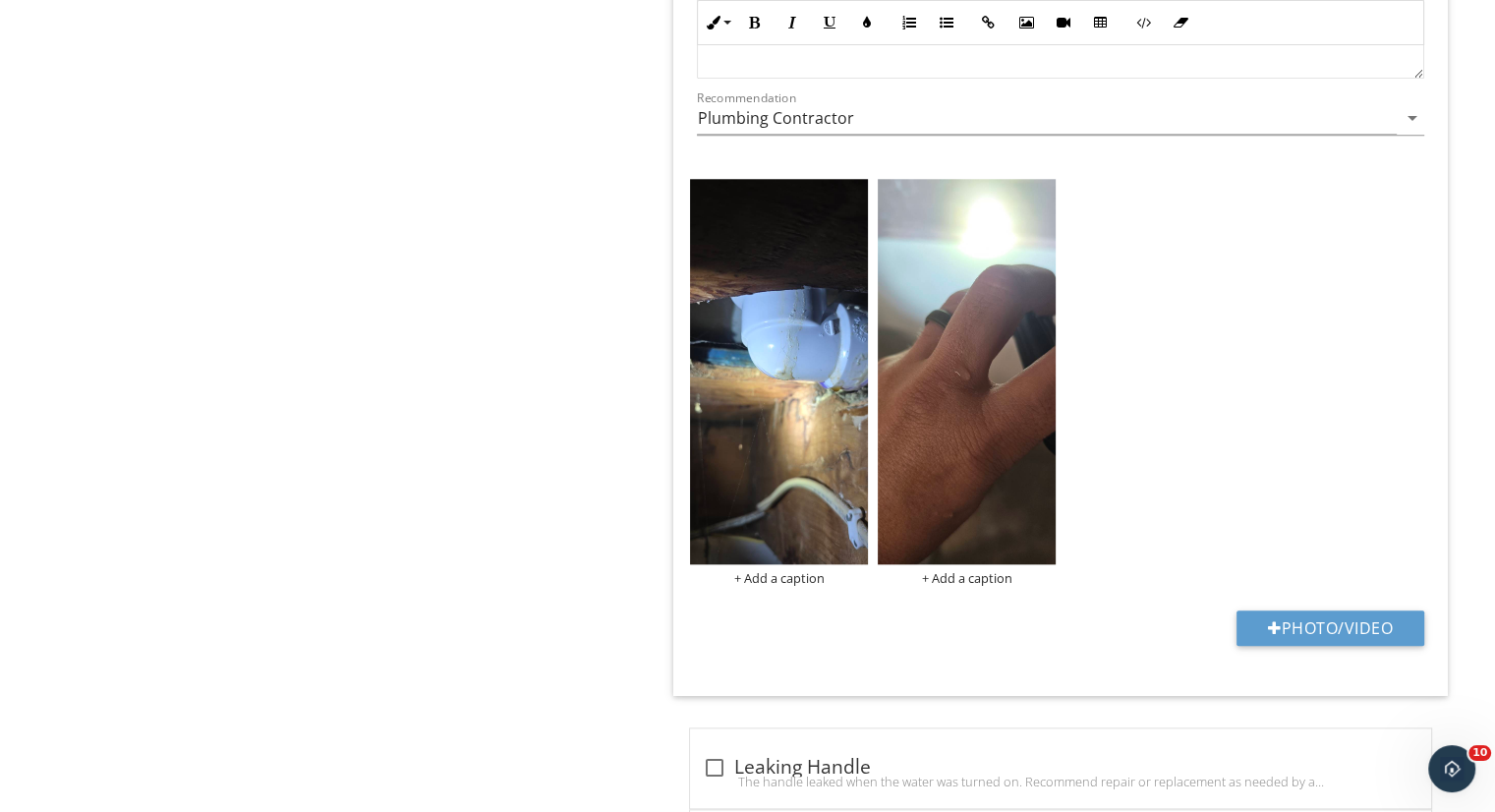
scroll to position [1960, 0]
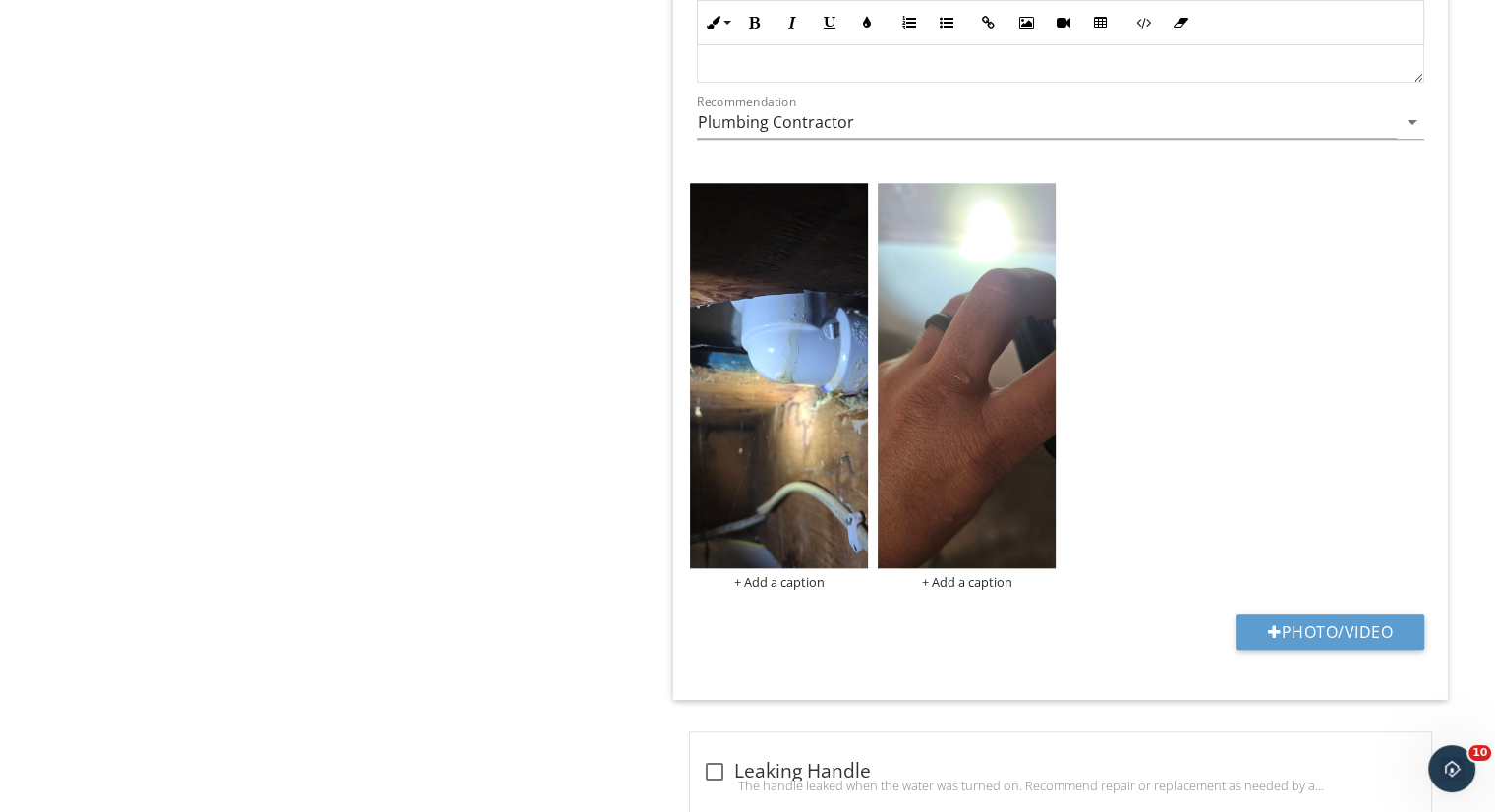
click at [759, 390] on img at bounding box center [779, 375] width 178 height 385
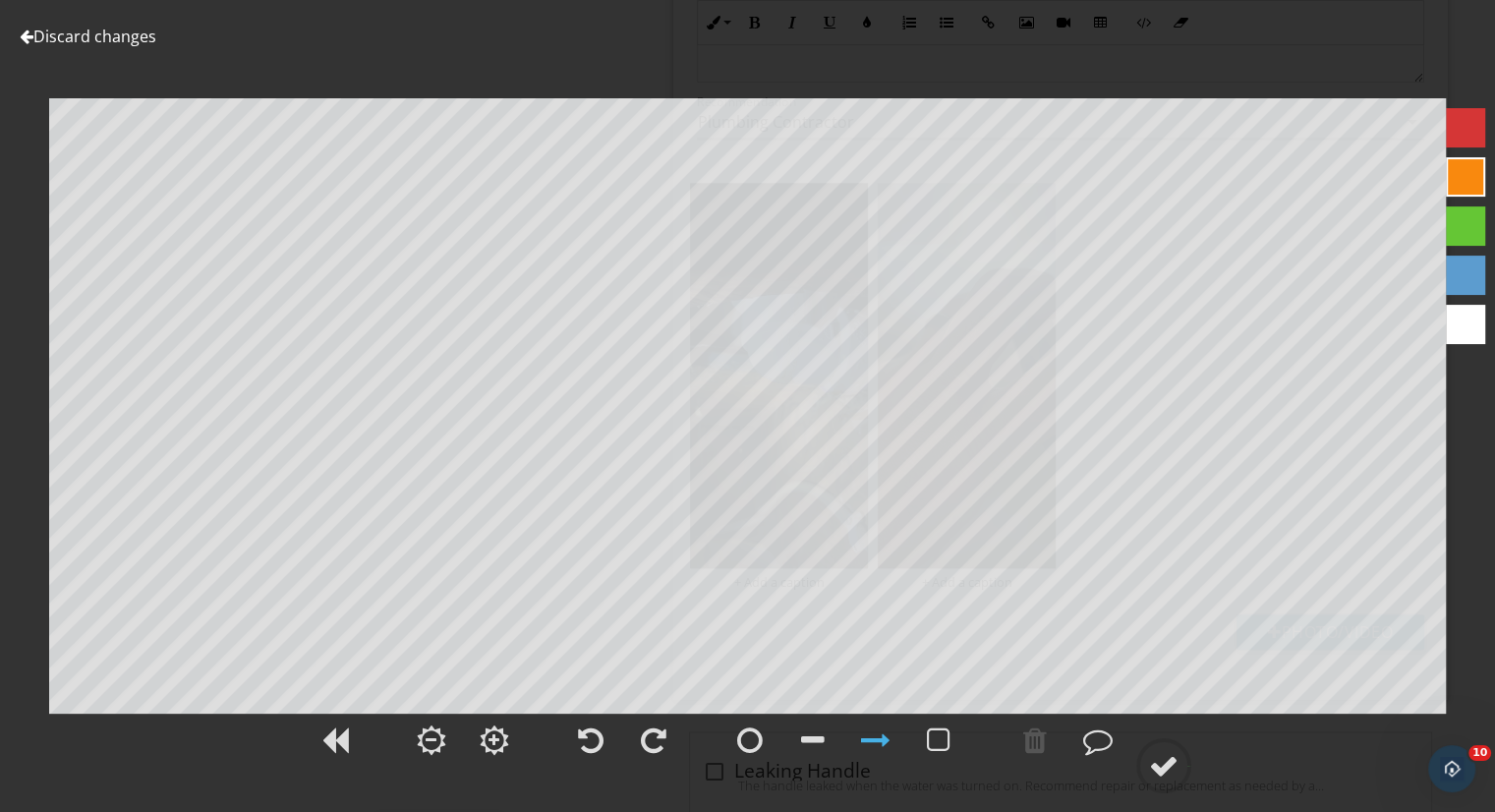
click at [756, 743] on div at bounding box center [750, 740] width 26 height 30
click at [1159, 758] on div at bounding box center [1164, 766] width 30 height 30
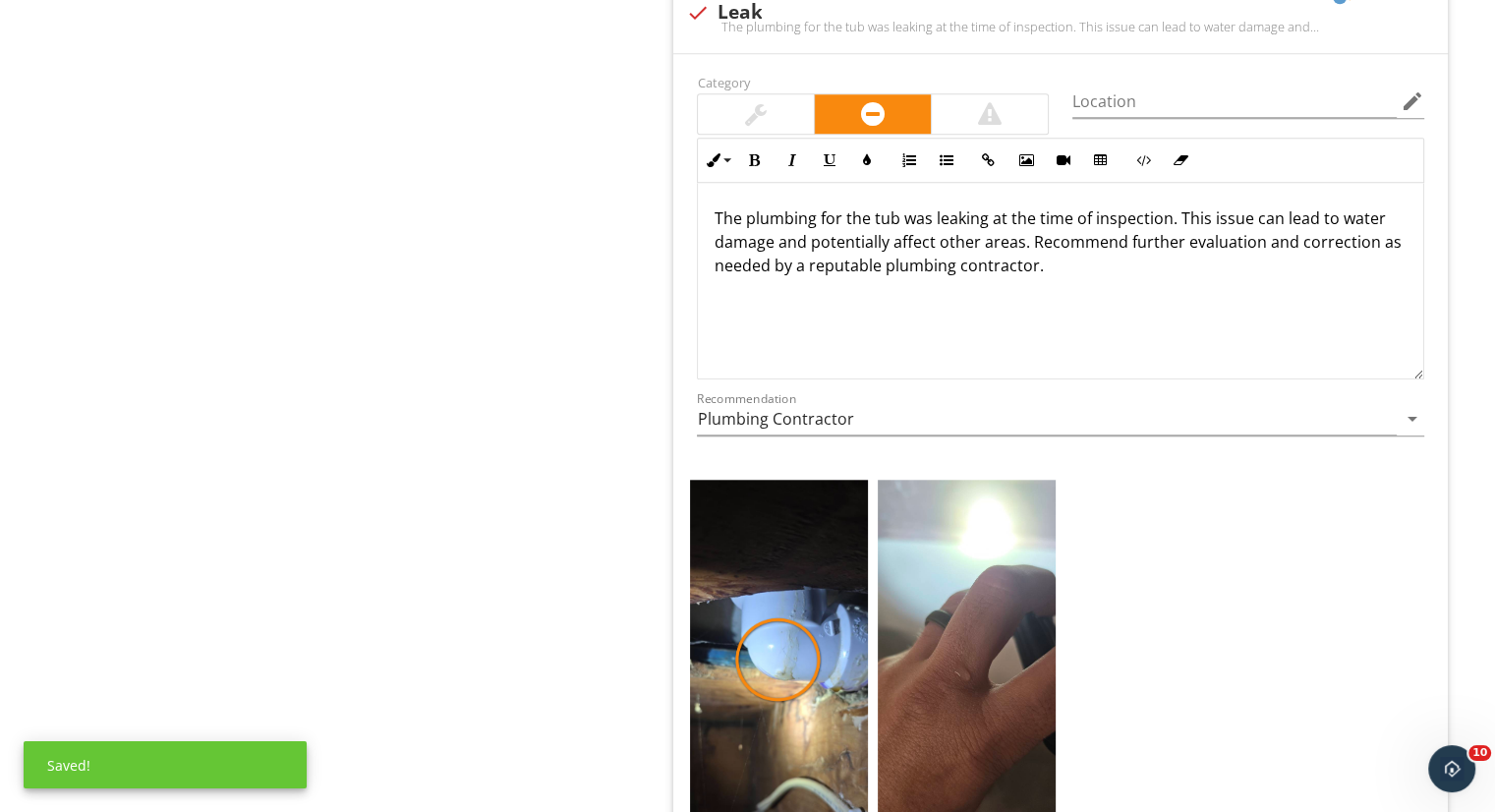
scroll to position [1659, 0]
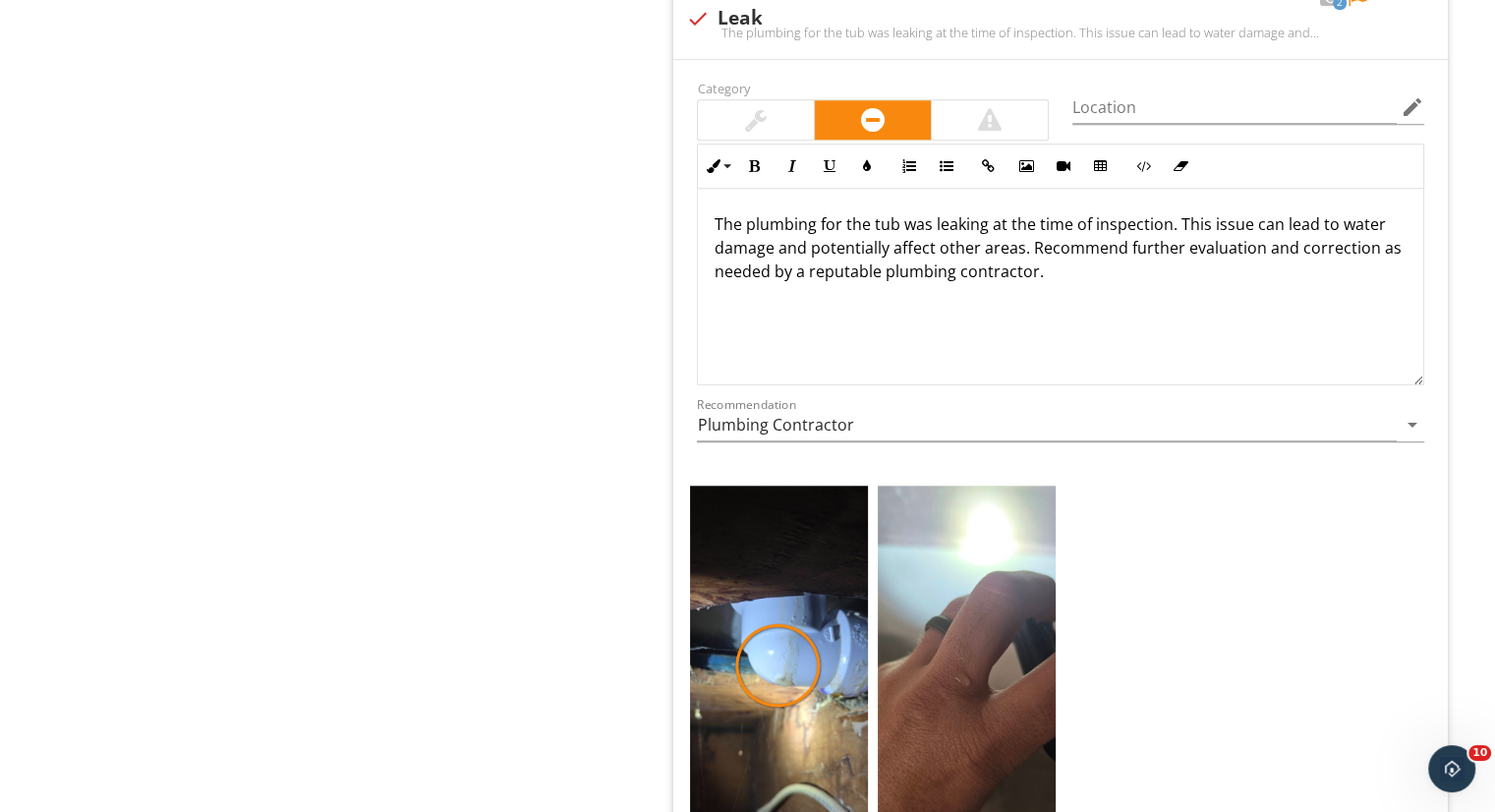
click at [814, 221] on p "The plumbing for the tub was leaking at the time of inspection. This issue can …" at bounding box center [1060, 248] width 694 height 71
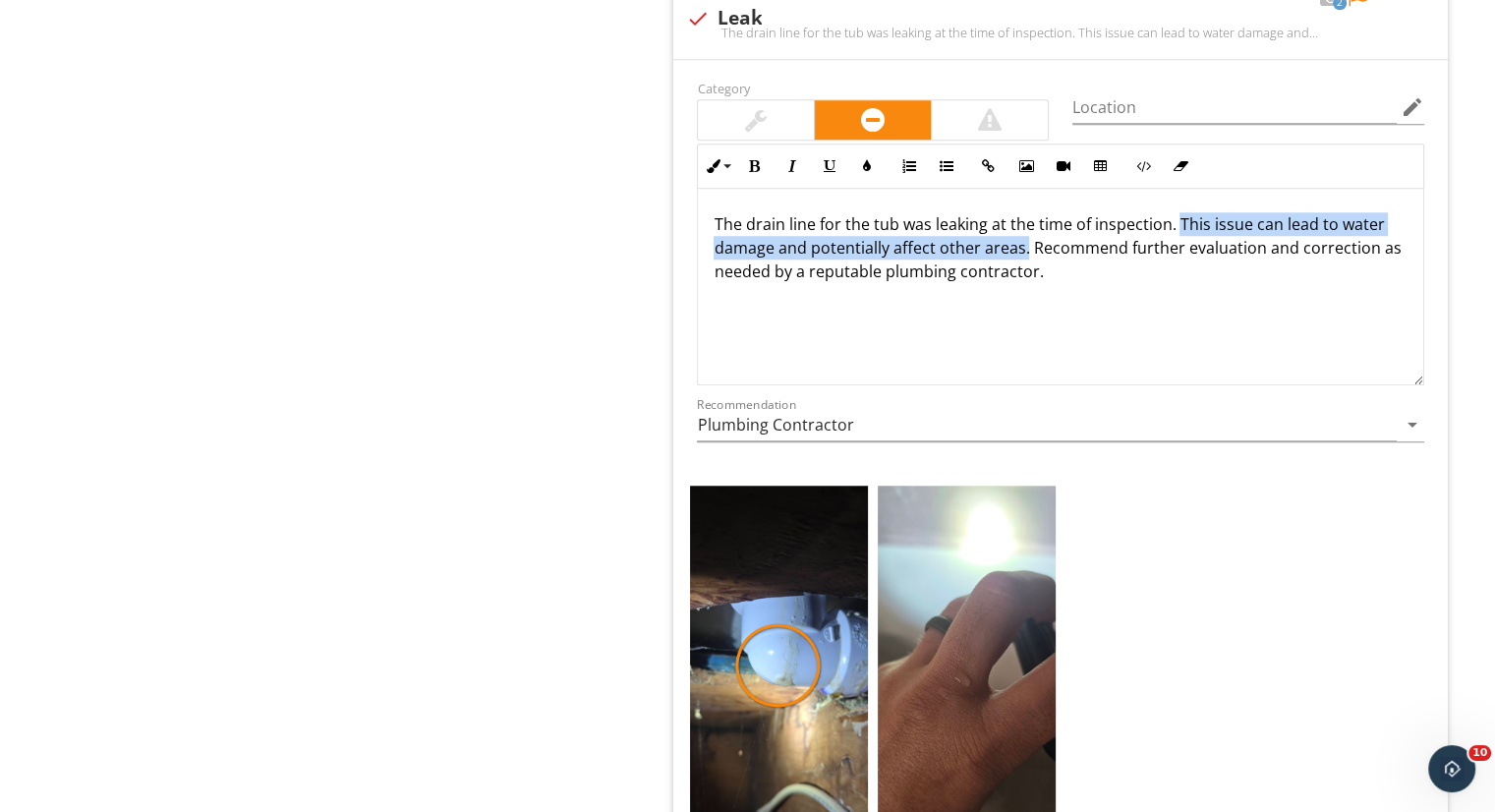
drag, startPoint x: 1025, startPoint y: 247, endPoint x: 1176, endPoint y: 217, distance: 154.0
click at [1176, 217] on p "The drain line for the tub was leaking at the time of inspection. This issue ca…" at bounding box center [1060, 248] width 694 height 71
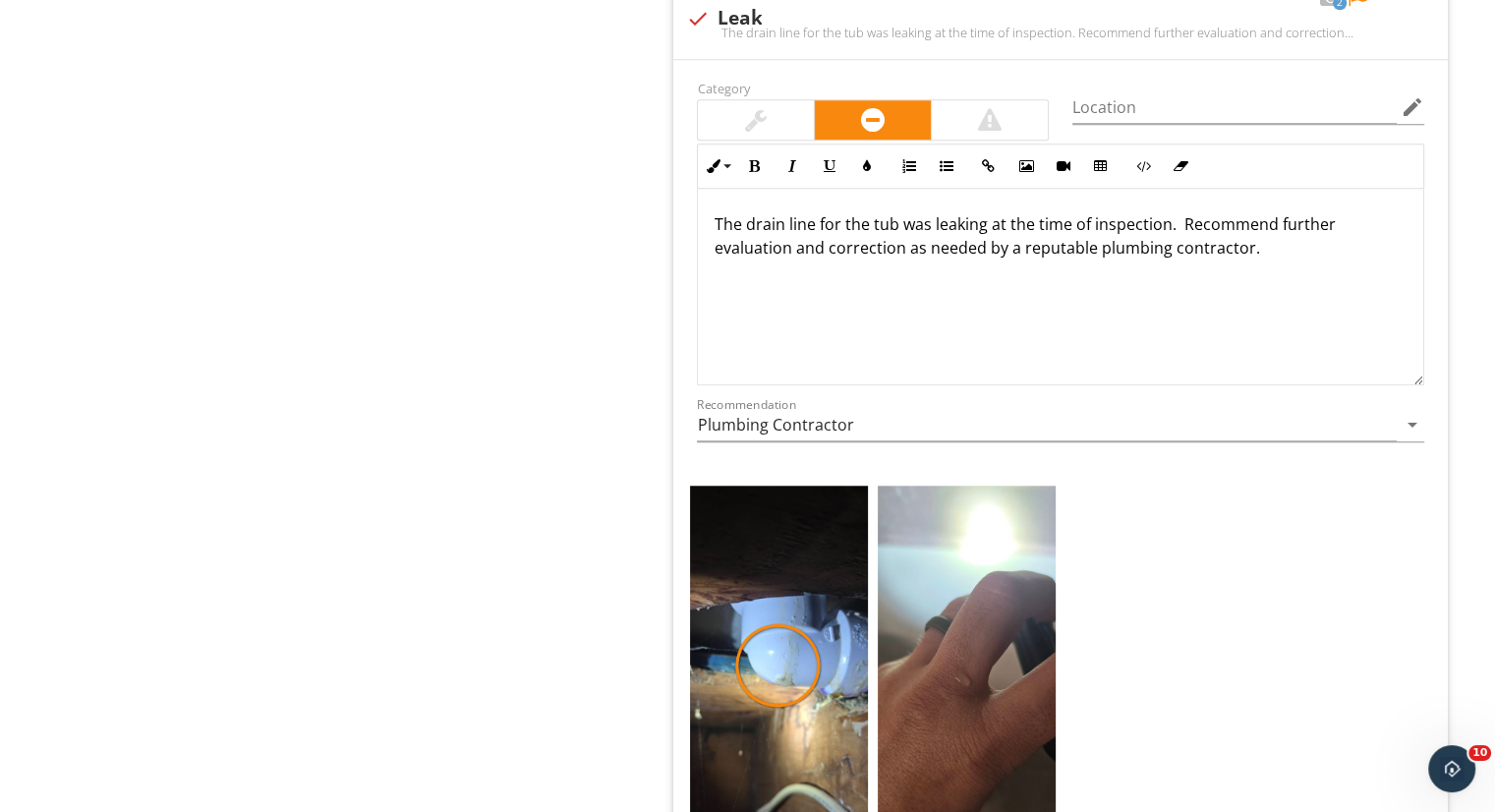
click at [1176, 217] on p "The drain line for the tub was leaking at the time of inspection. Recommend fur…" at bounding box center [1060, 236] width 694 height 47
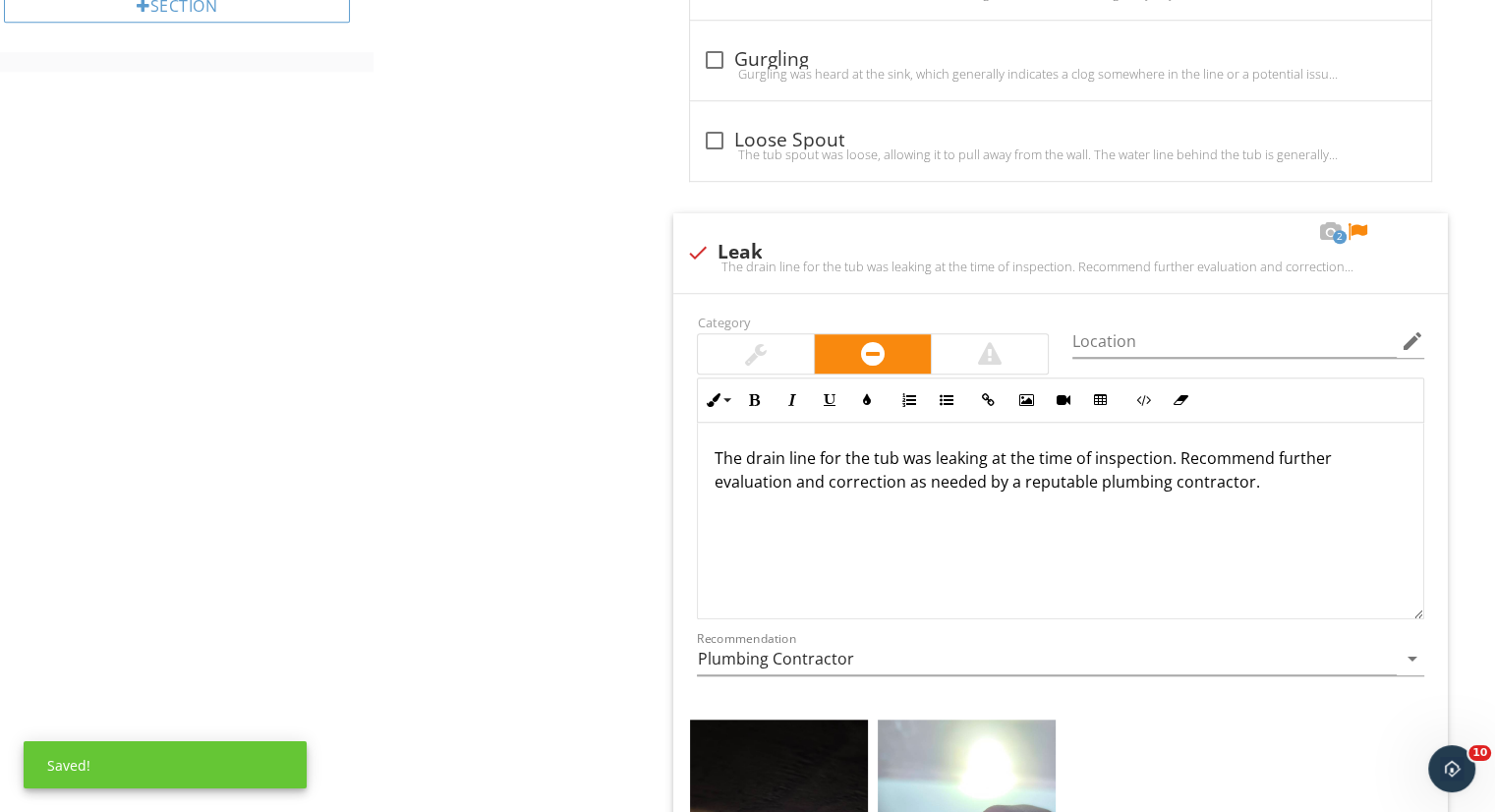
scroll to position [1422, 0]
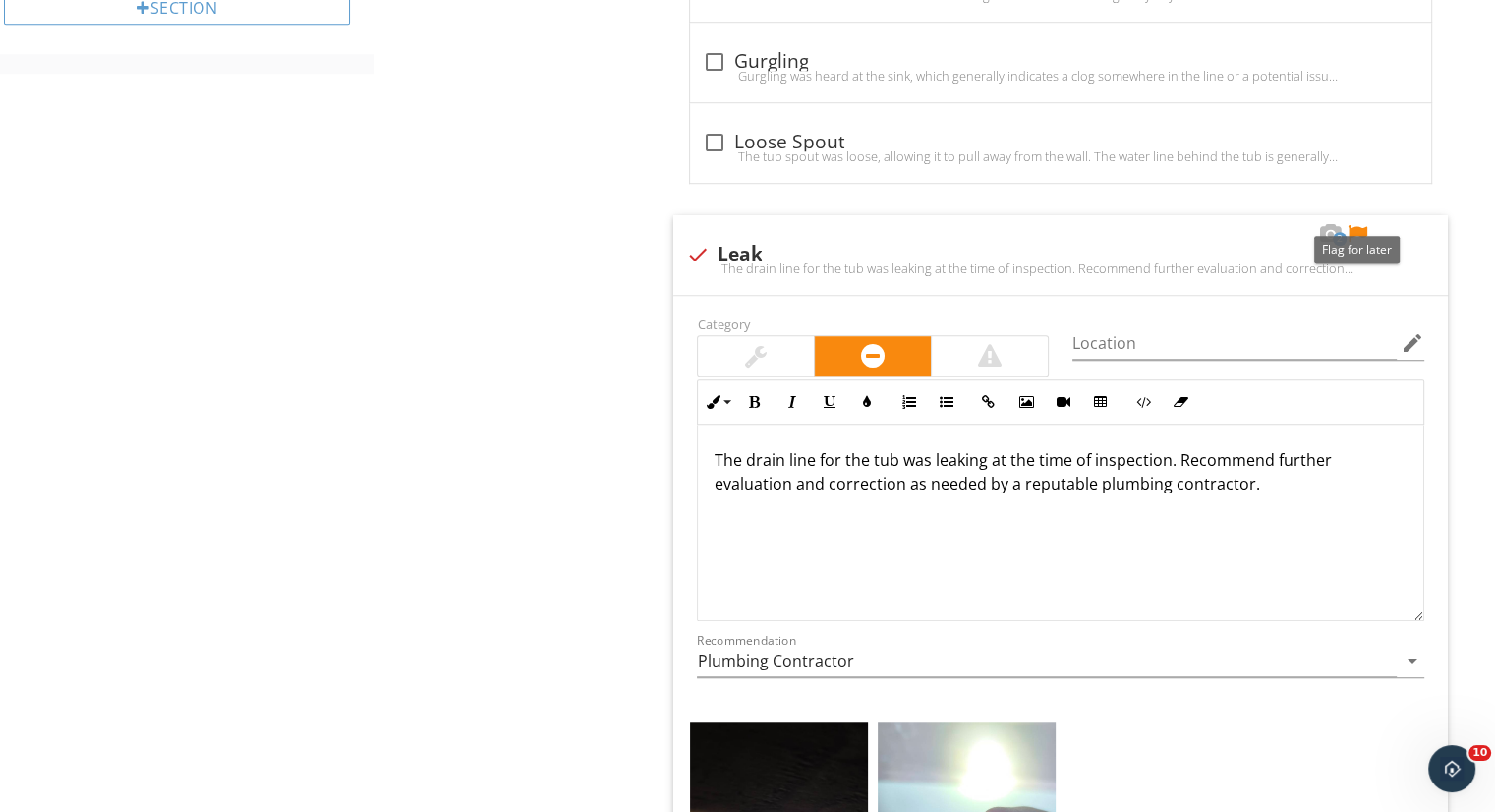
click at [1355, 227] on div at bounding box center [1358, 234] width 24 height 20
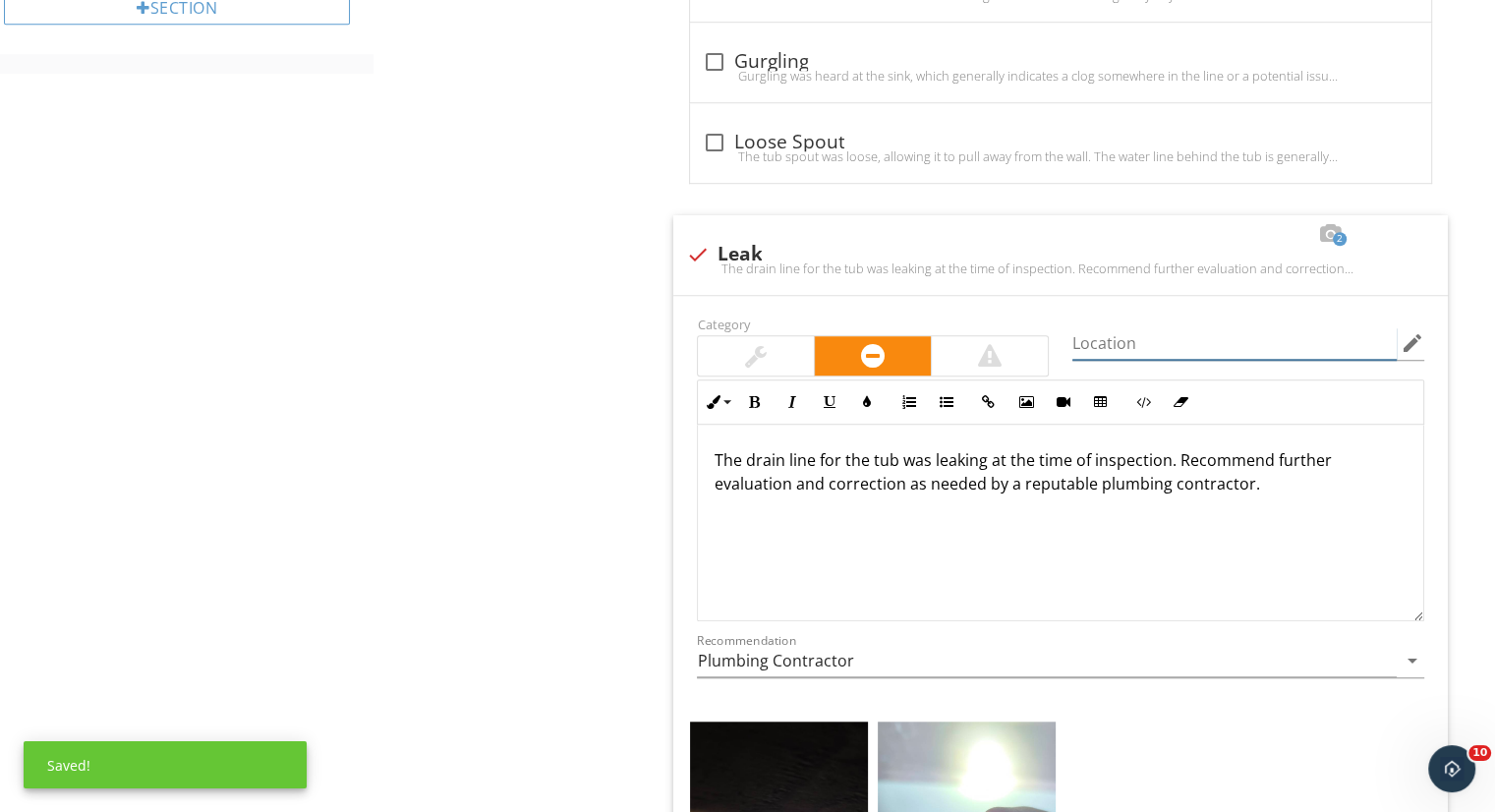
click at [1250, 328] on input "Location" at bounding box center [1234, 343] width 324 height 33
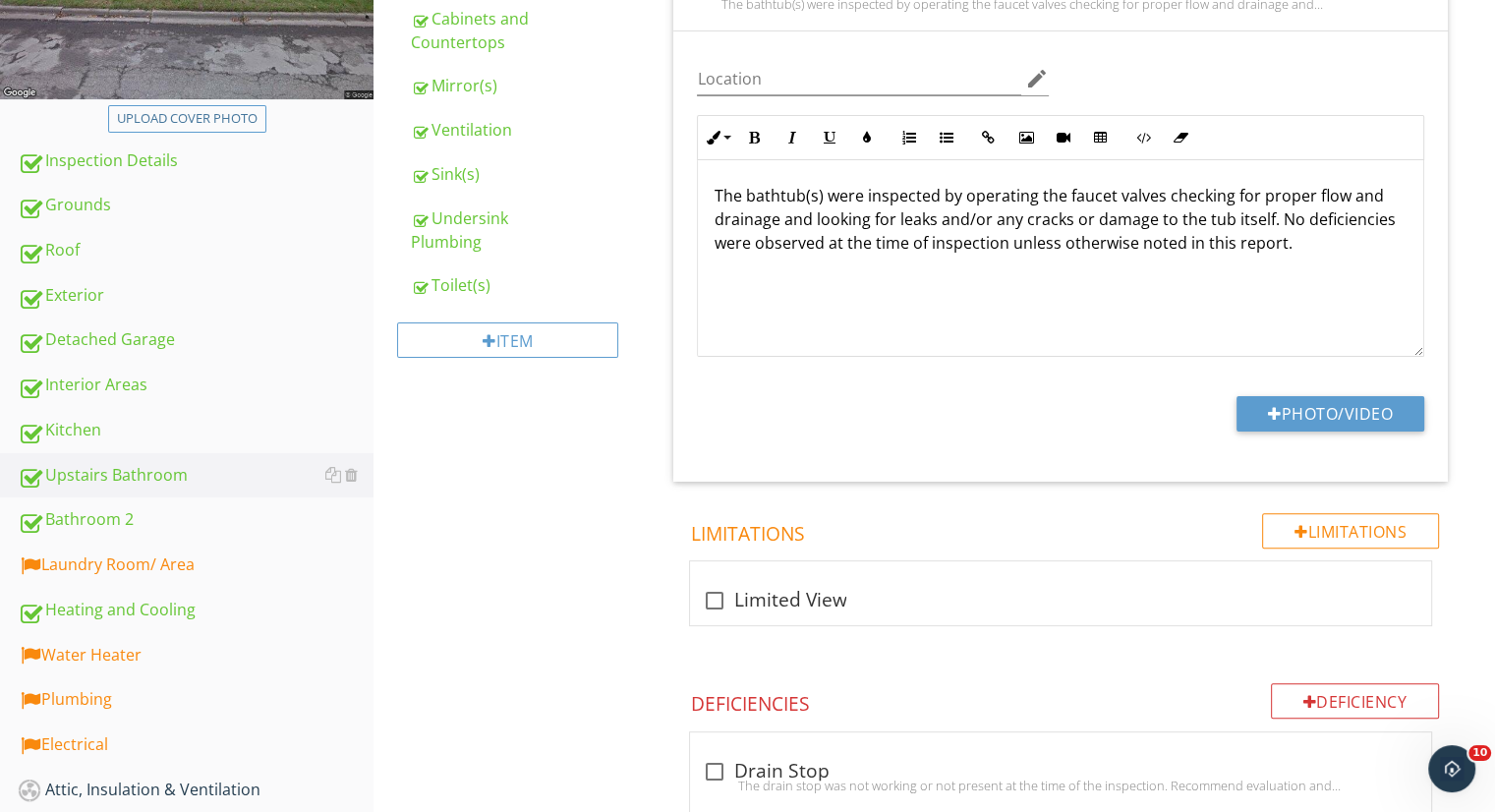
scroll to position [479, 0]
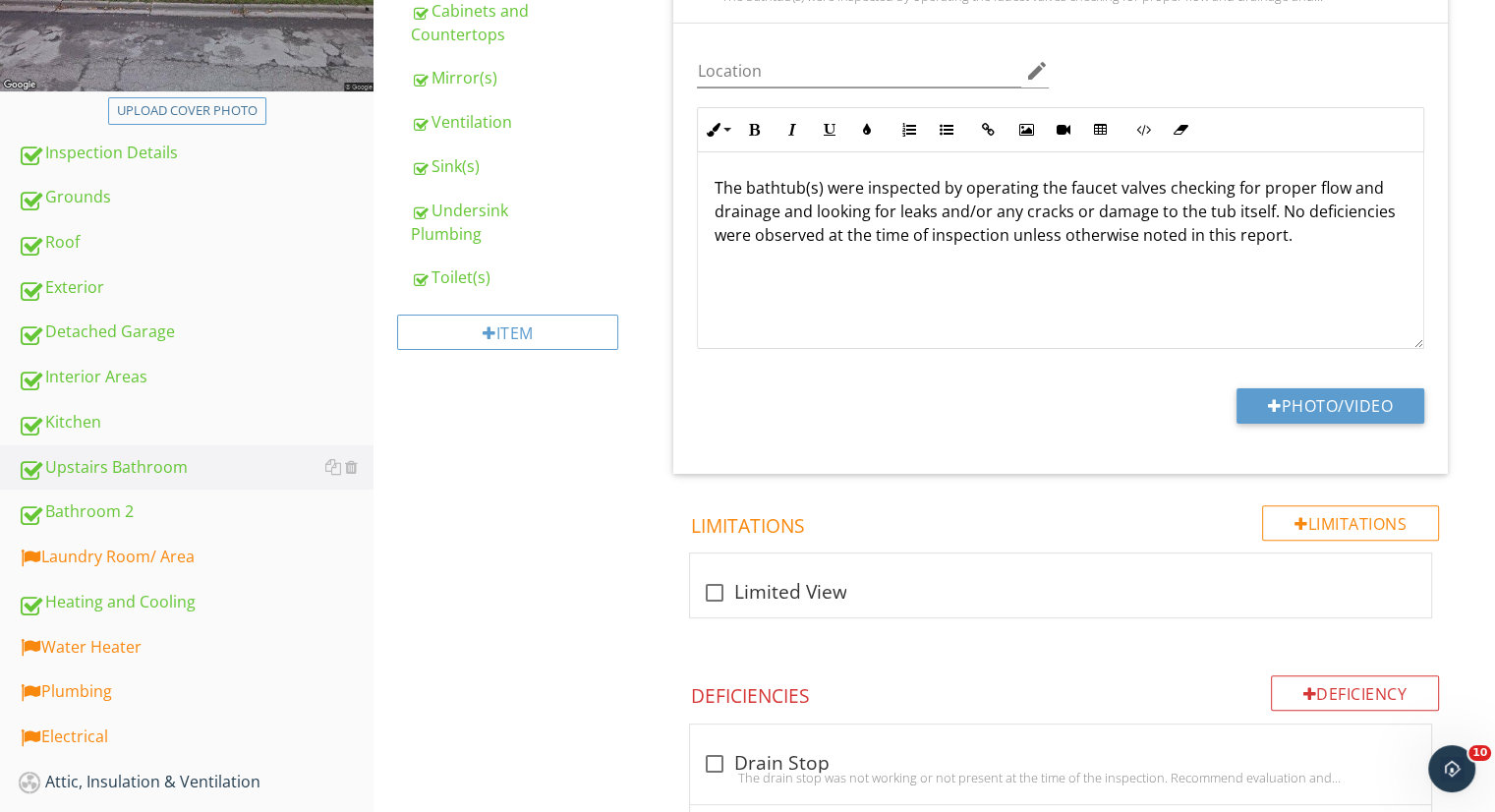
type input "Viewed from the utility area of the basement"
click at [212, 499] on div "Bathroom 2" at bounding box center [196, 512] width 356 height 26
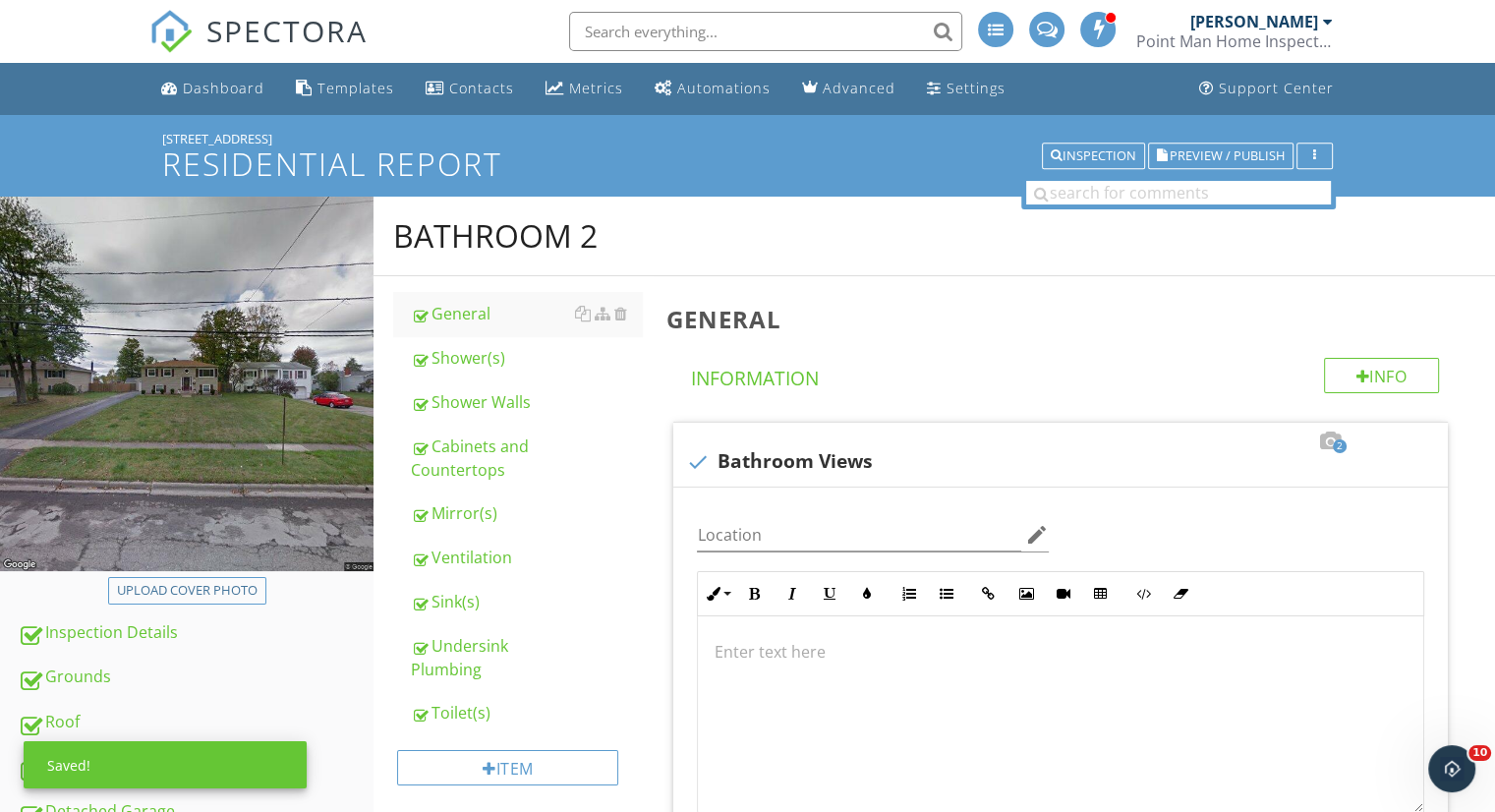
click at [0, 0] on div at bounding box center [0, 0] width 0 height 0
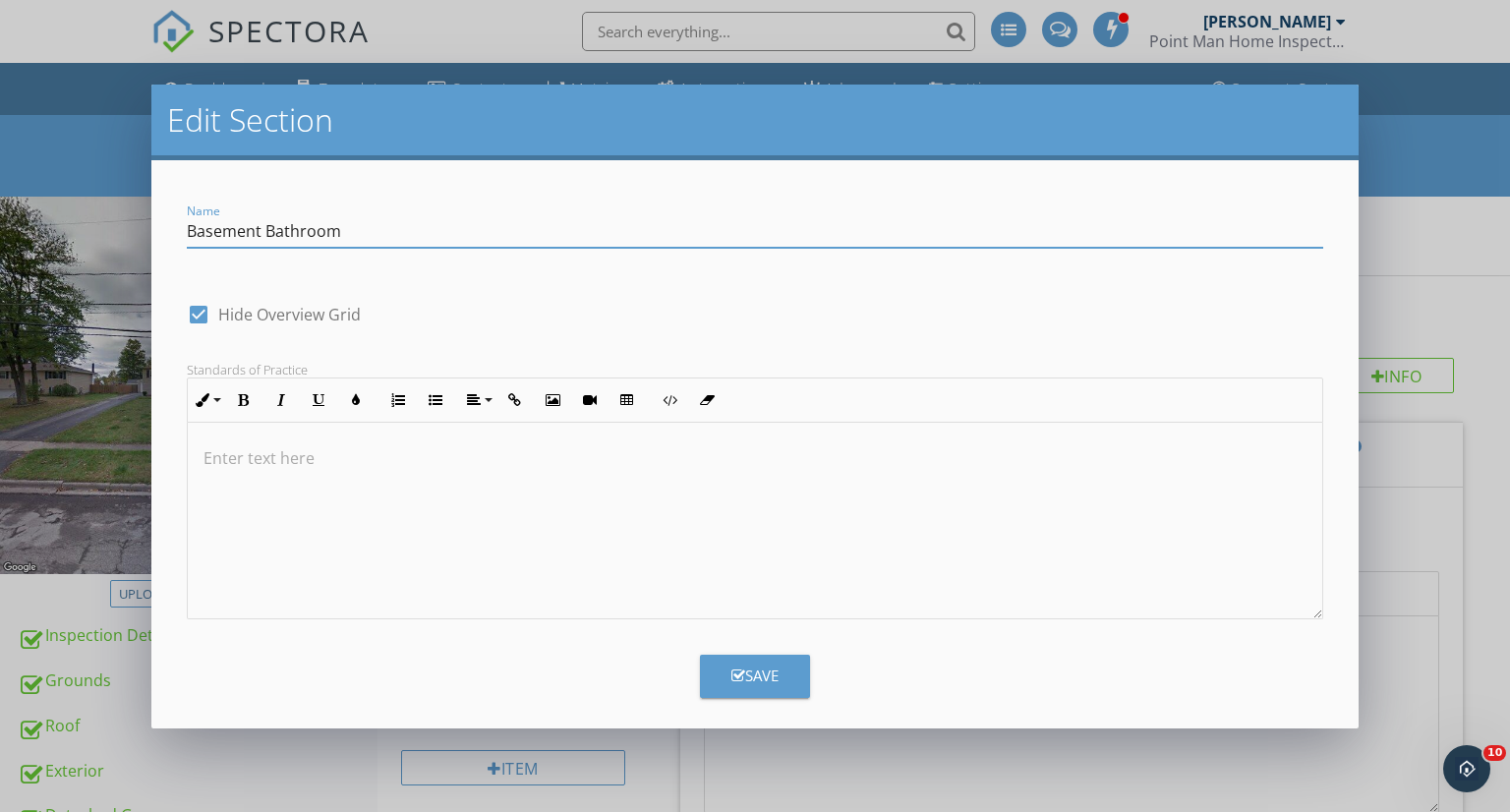
type input "Basement Bathroom"
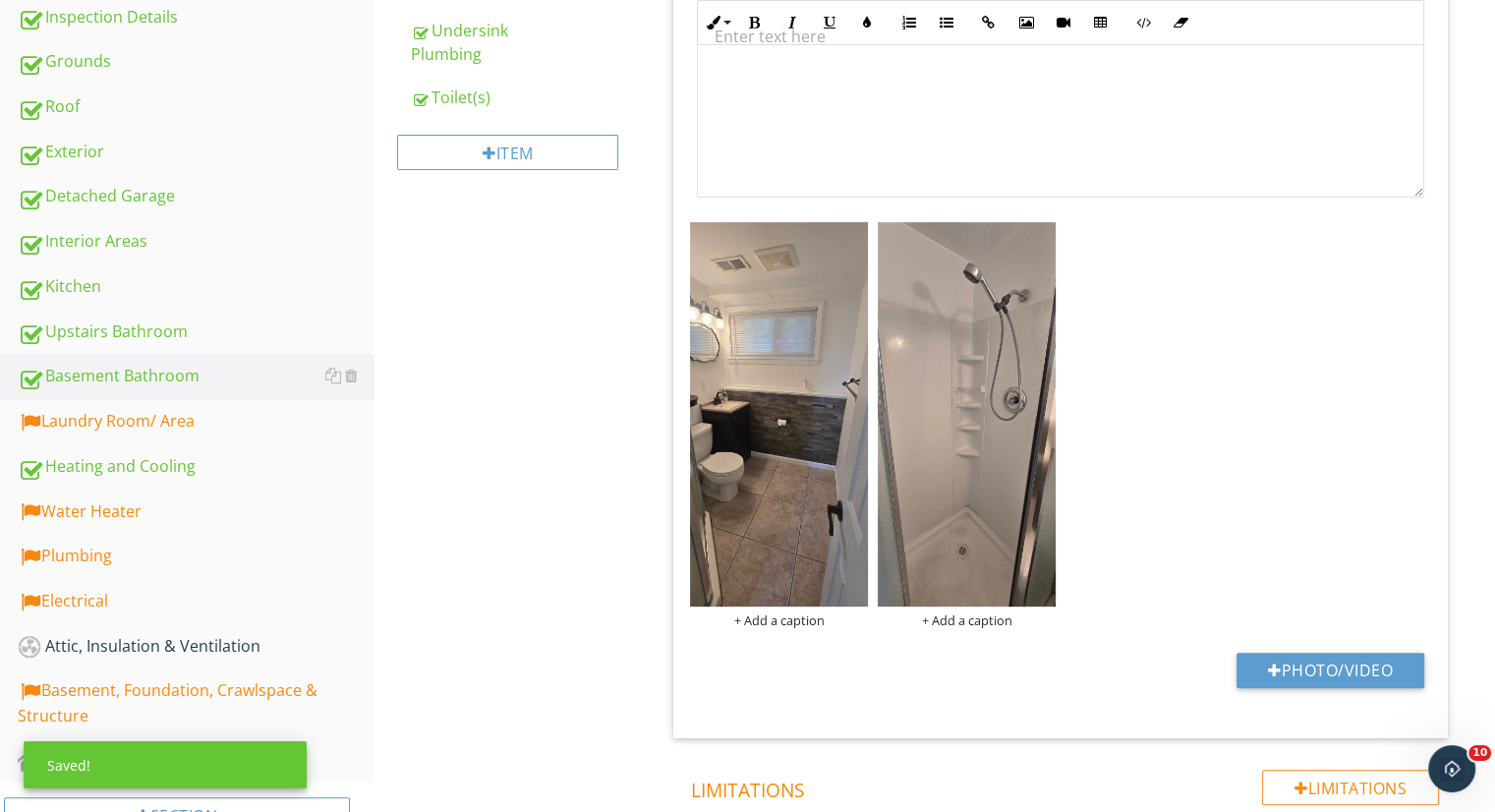
scroll to position [616, 0]
click at [148, 430] on link "Laundry Room/ Area" at bounding box center [196, 421] width 356 height 45
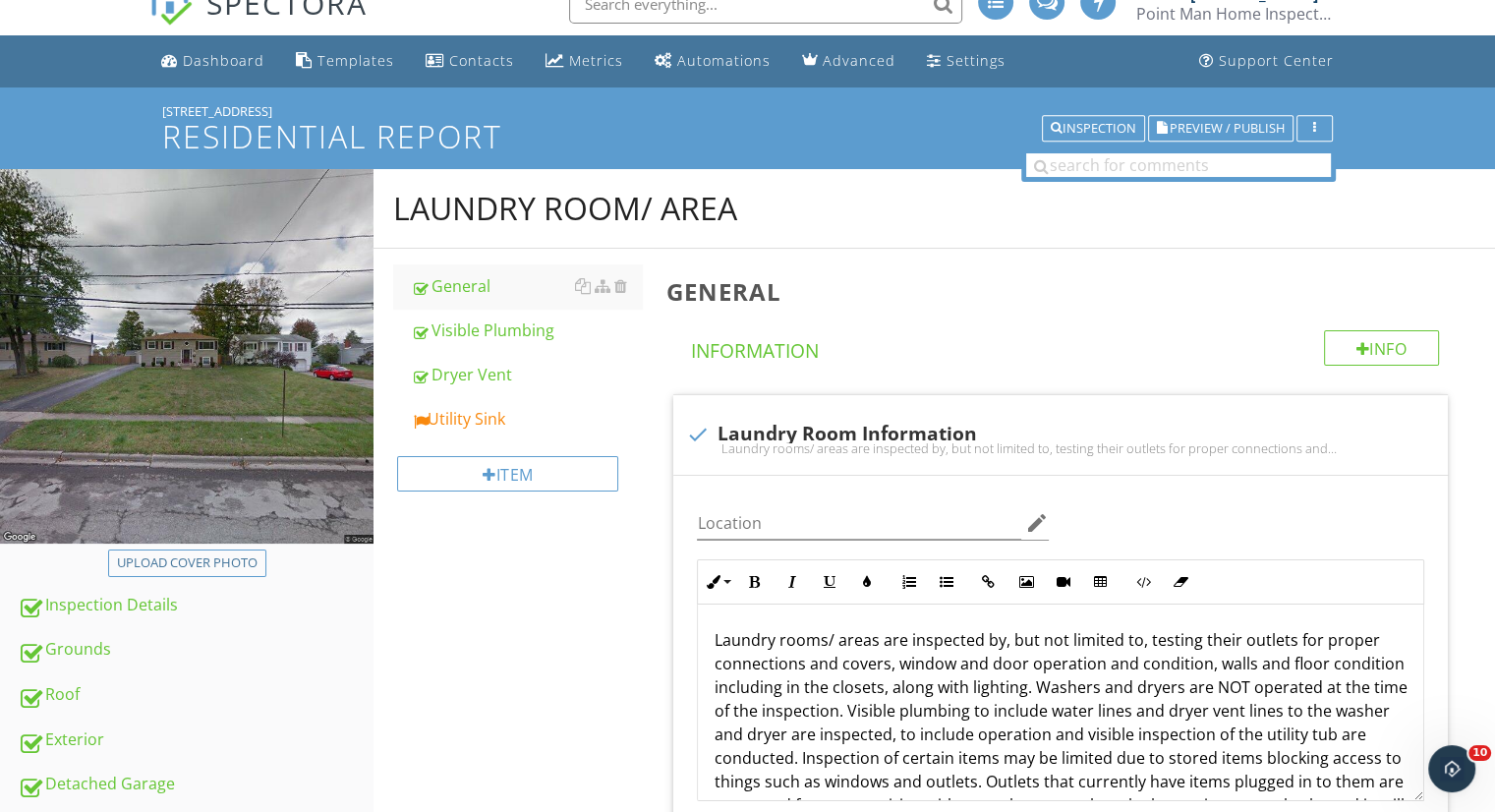
scroll to position [26, 0]
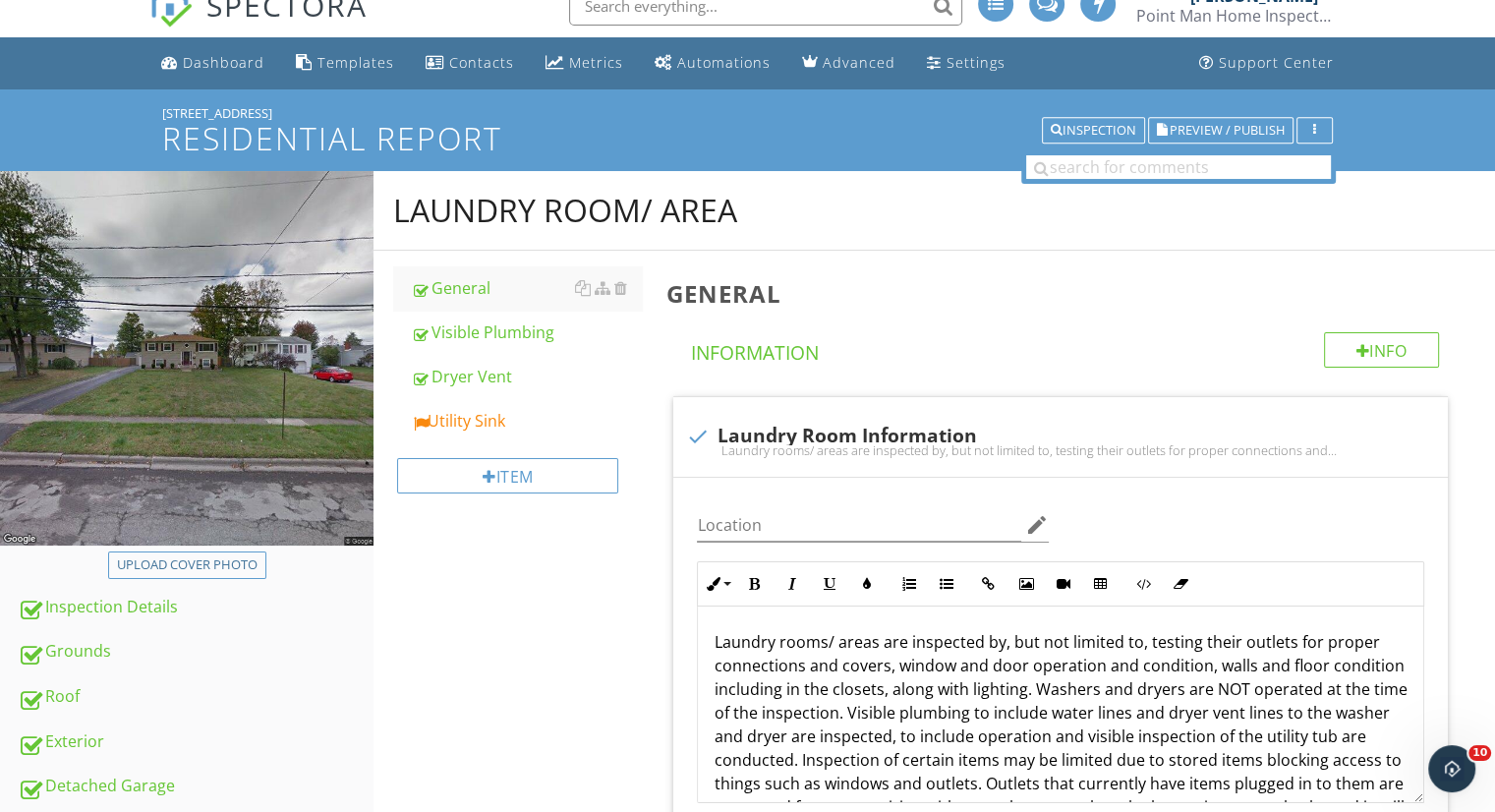
click at [461, 406] on link "Utility Sink" at bounding box center [527, 421] width 231 height 43
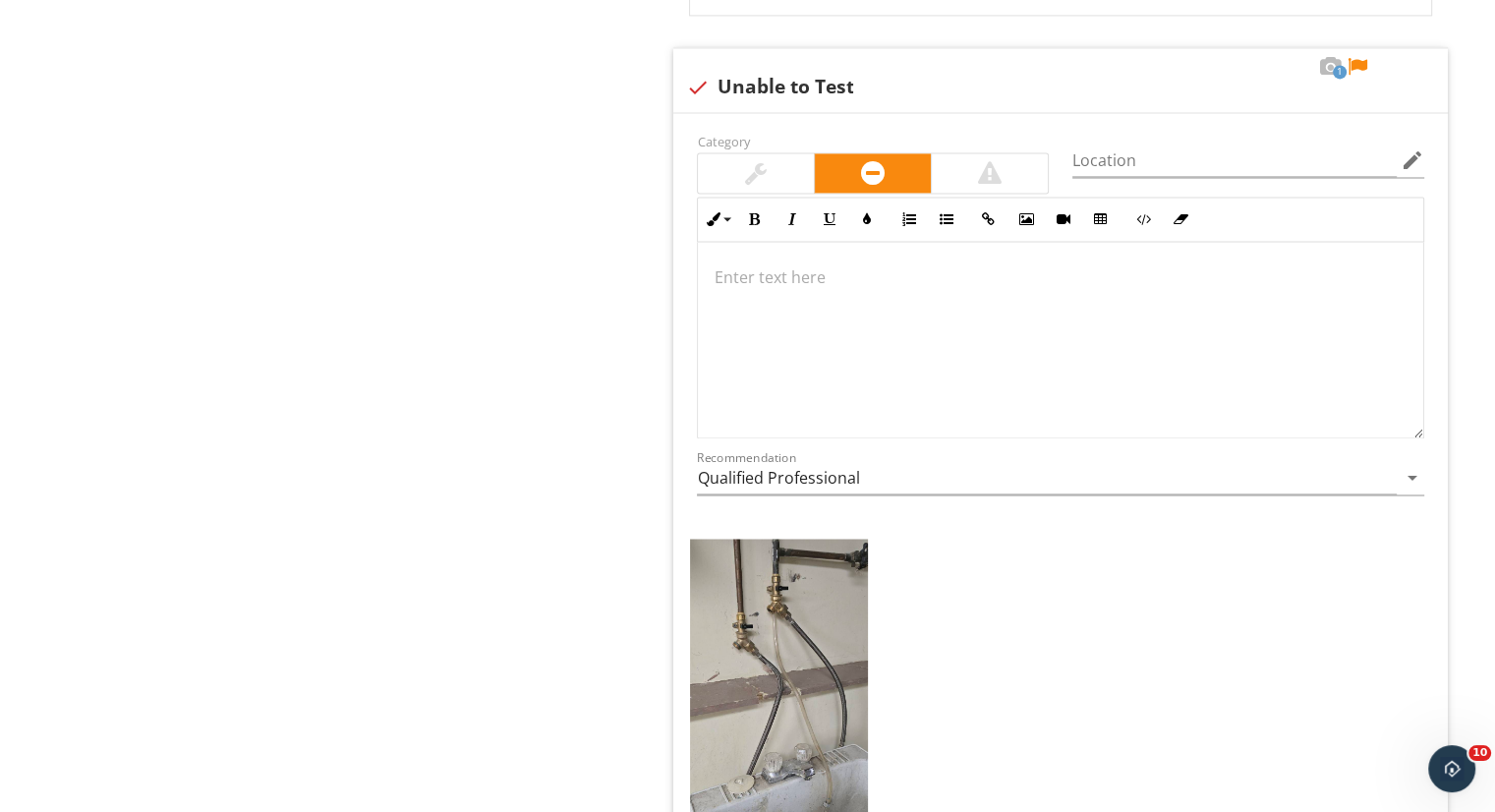
scroll to position [2902, 0]
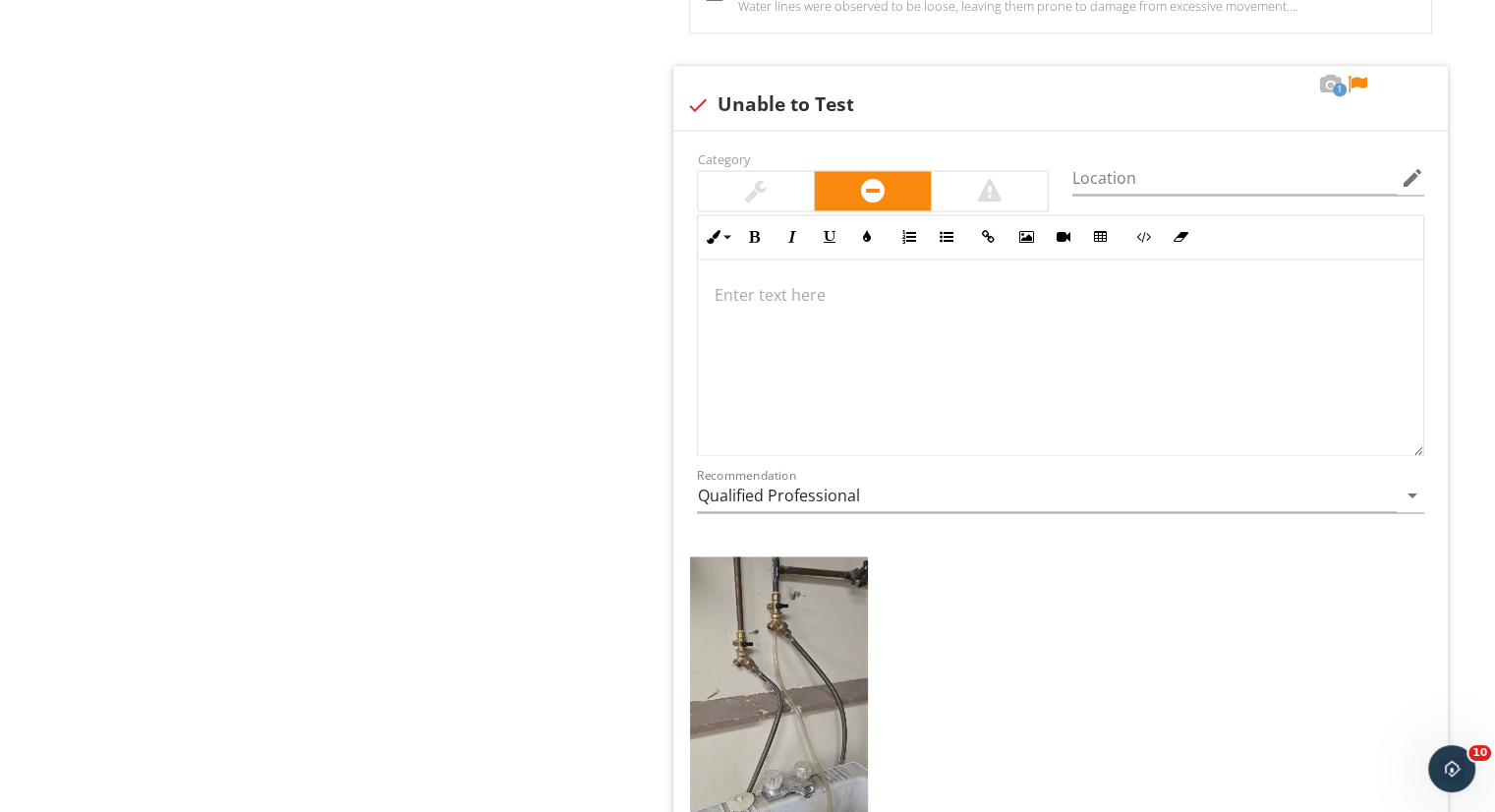
click at [767, 190] on div at bounding box center [755, 191] width 116 height 40
click at [853, 358] on div at bounding box center [1060, 358] width 725 height 197
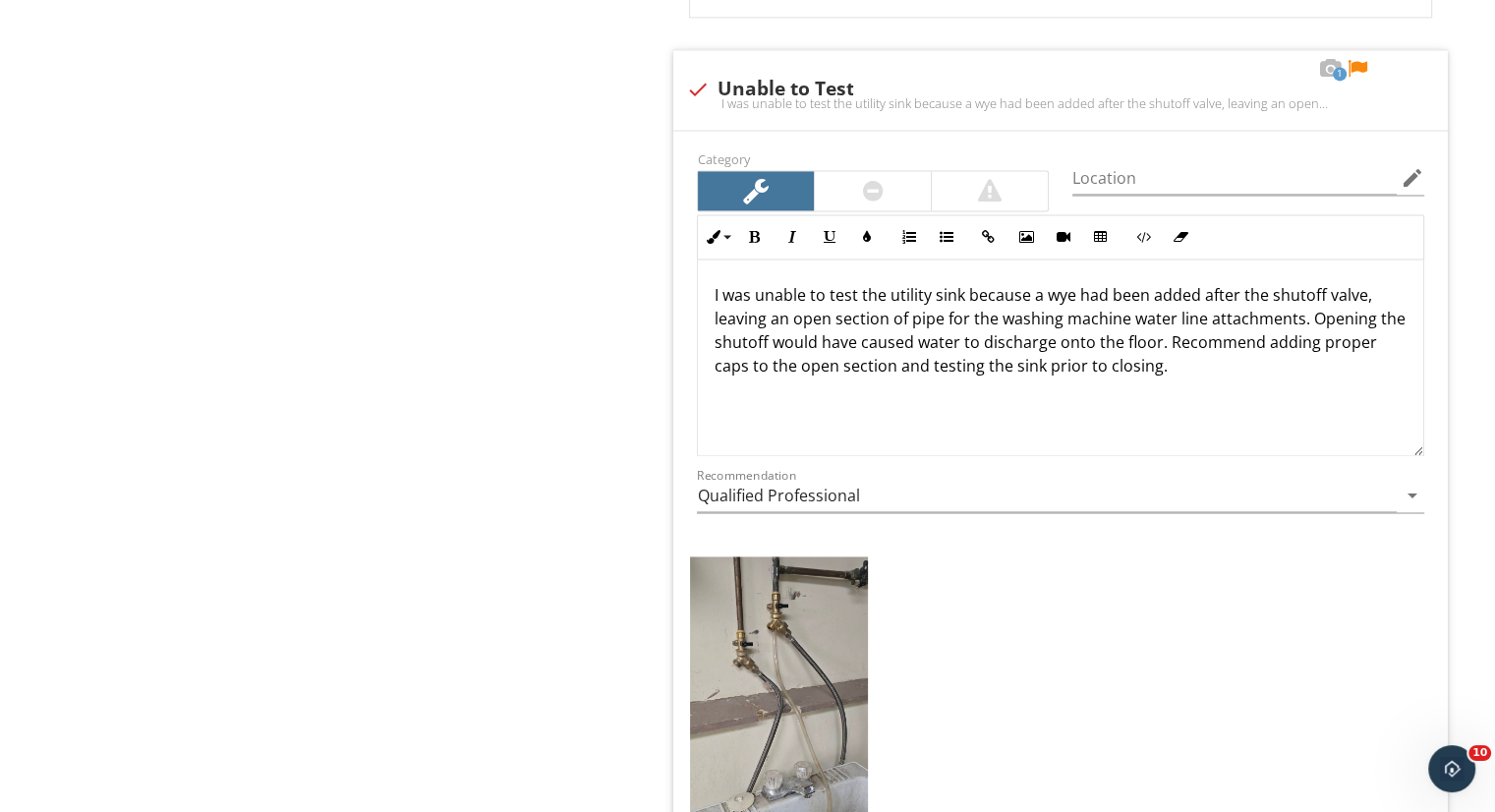
click at [802, 617] on img at bounding box center [779, 749] width 178 height 385
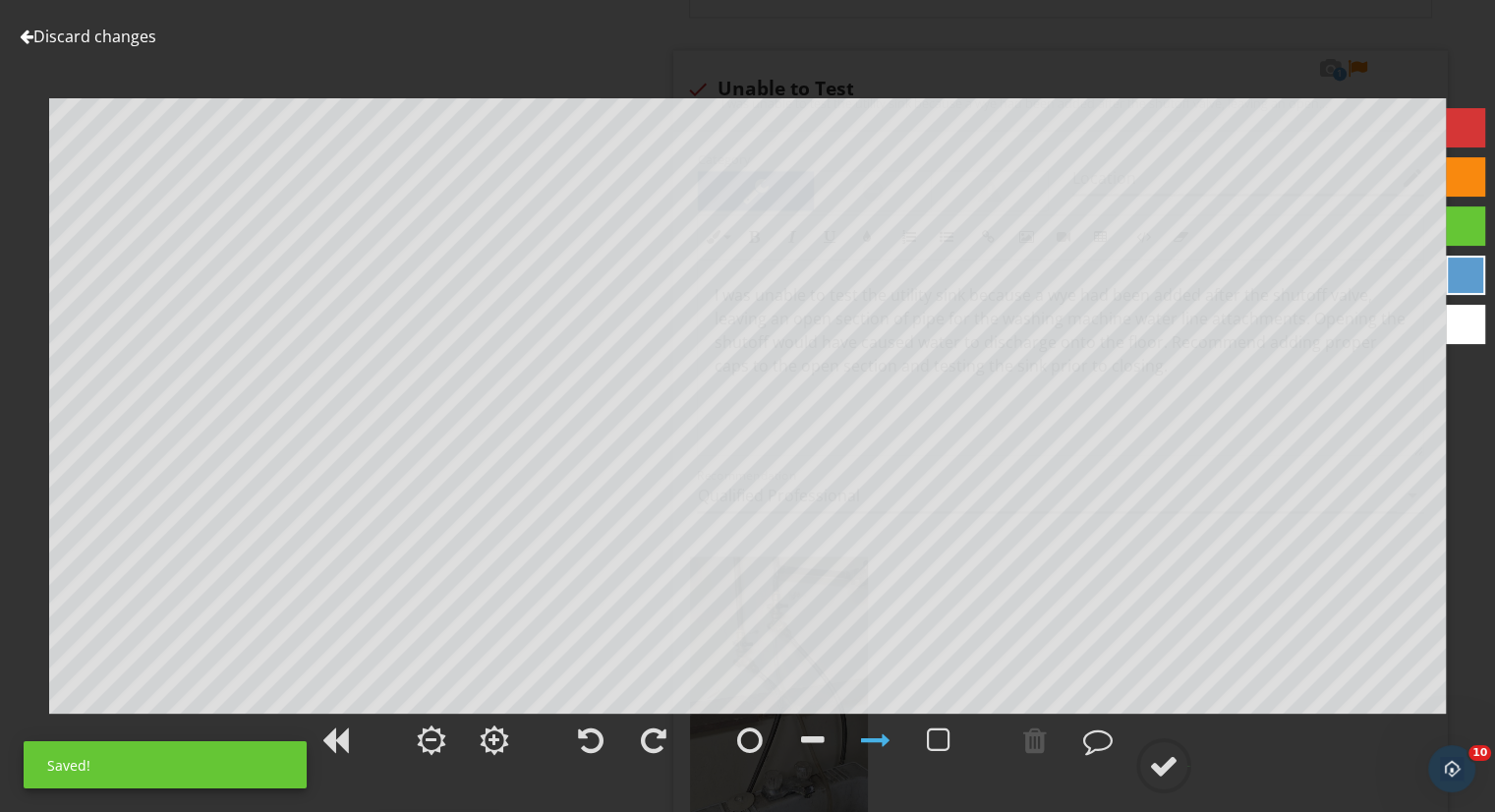
click at [754, 744] on div at bounding box center [750, 740] width 26 height 30
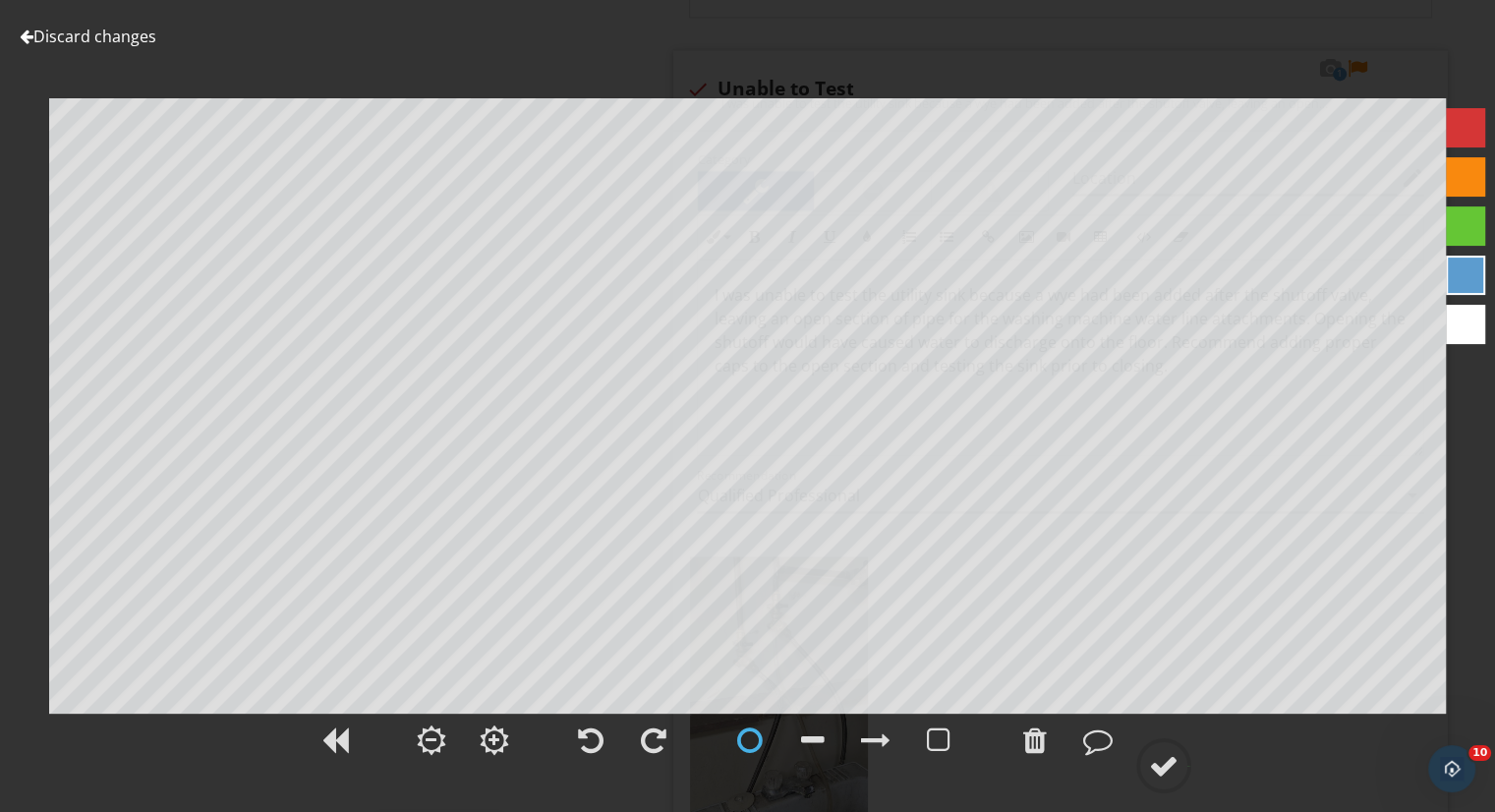
click at [1172, 763] on div at bounding box center [1164, 766] width 30 height 30
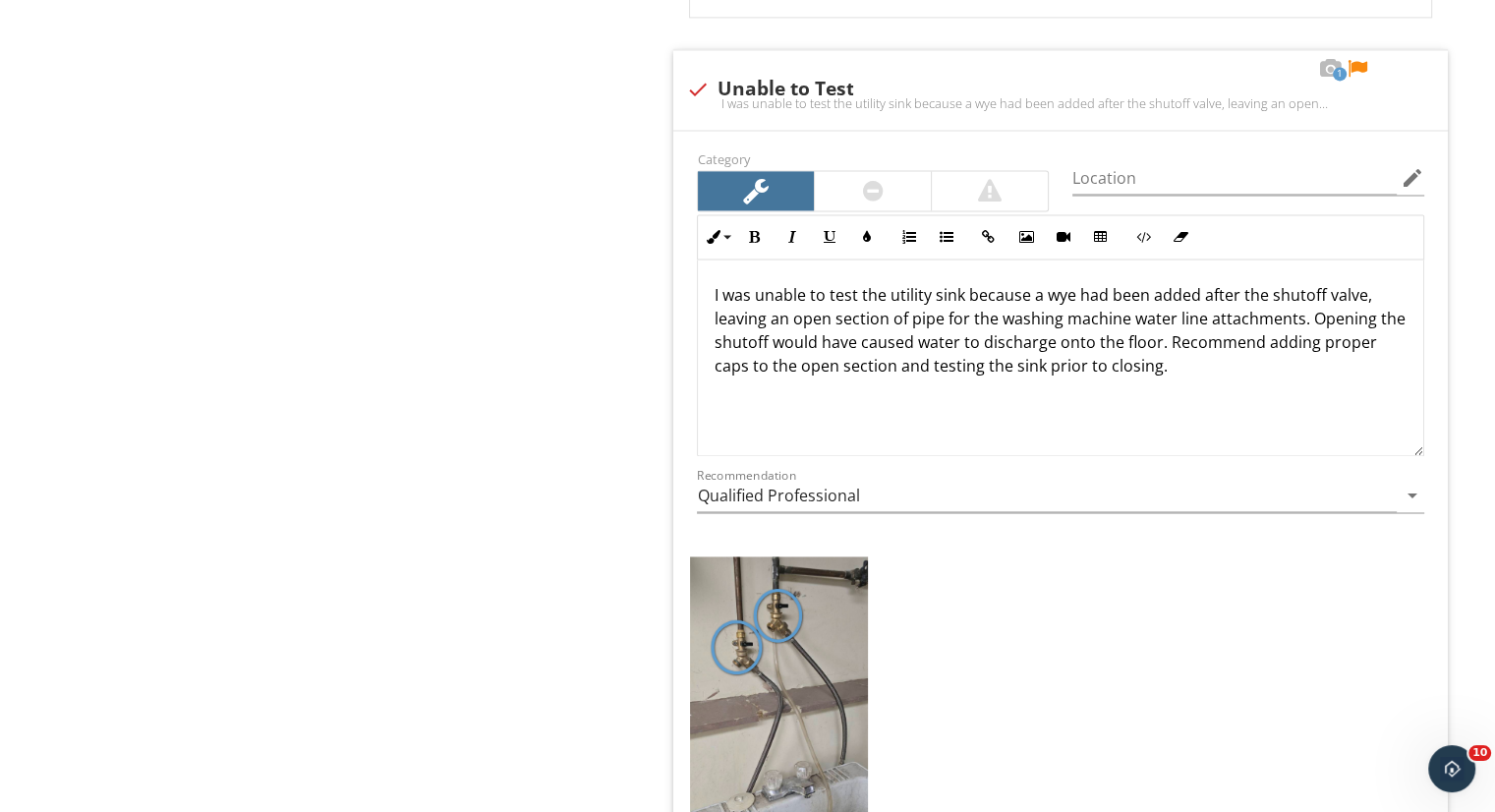
scroll to position [2892, 0]
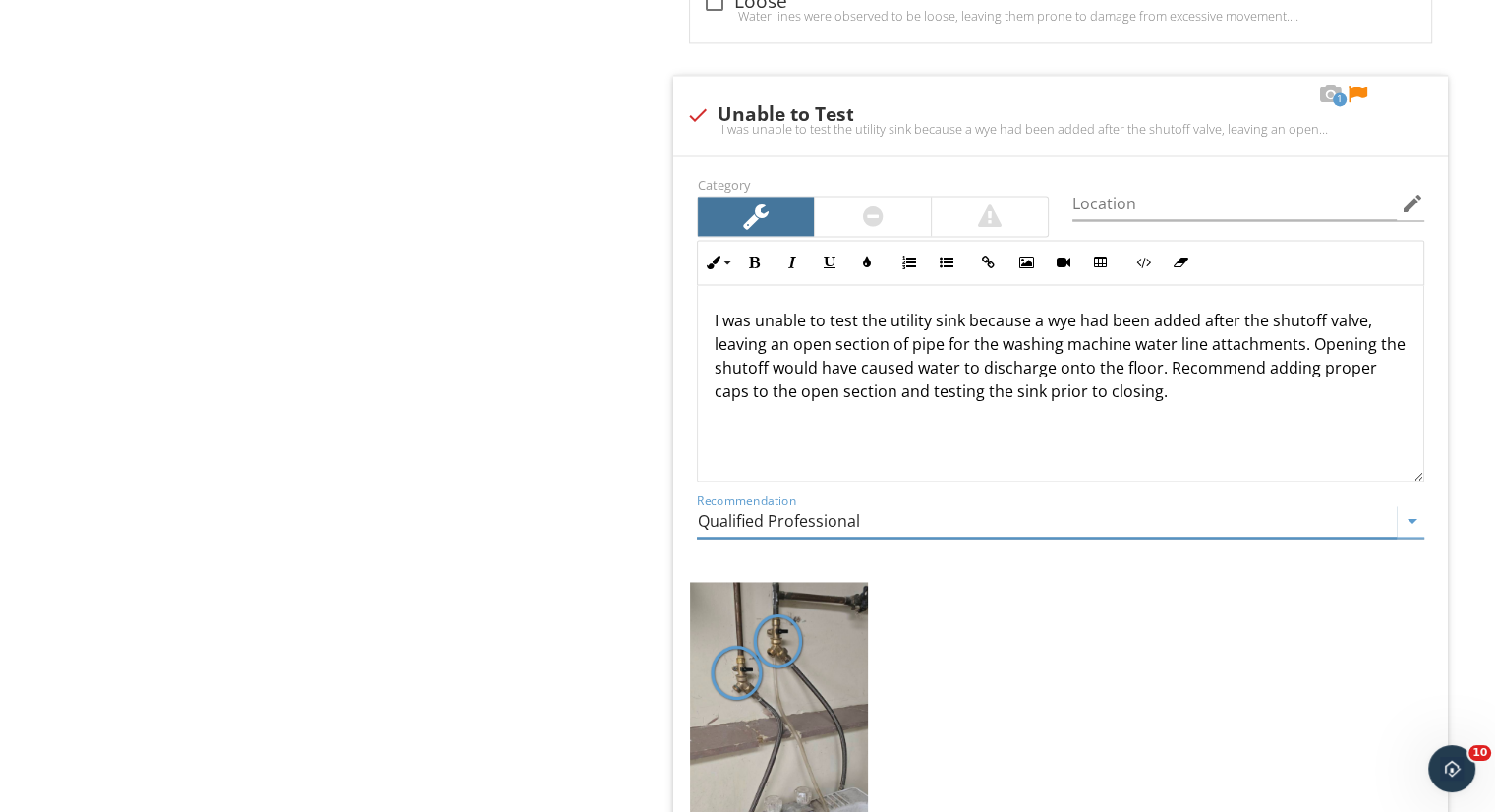
click at [1231, 512] on input "Qualified Professional" at bounding box center [1046, 521] width 700 height 33
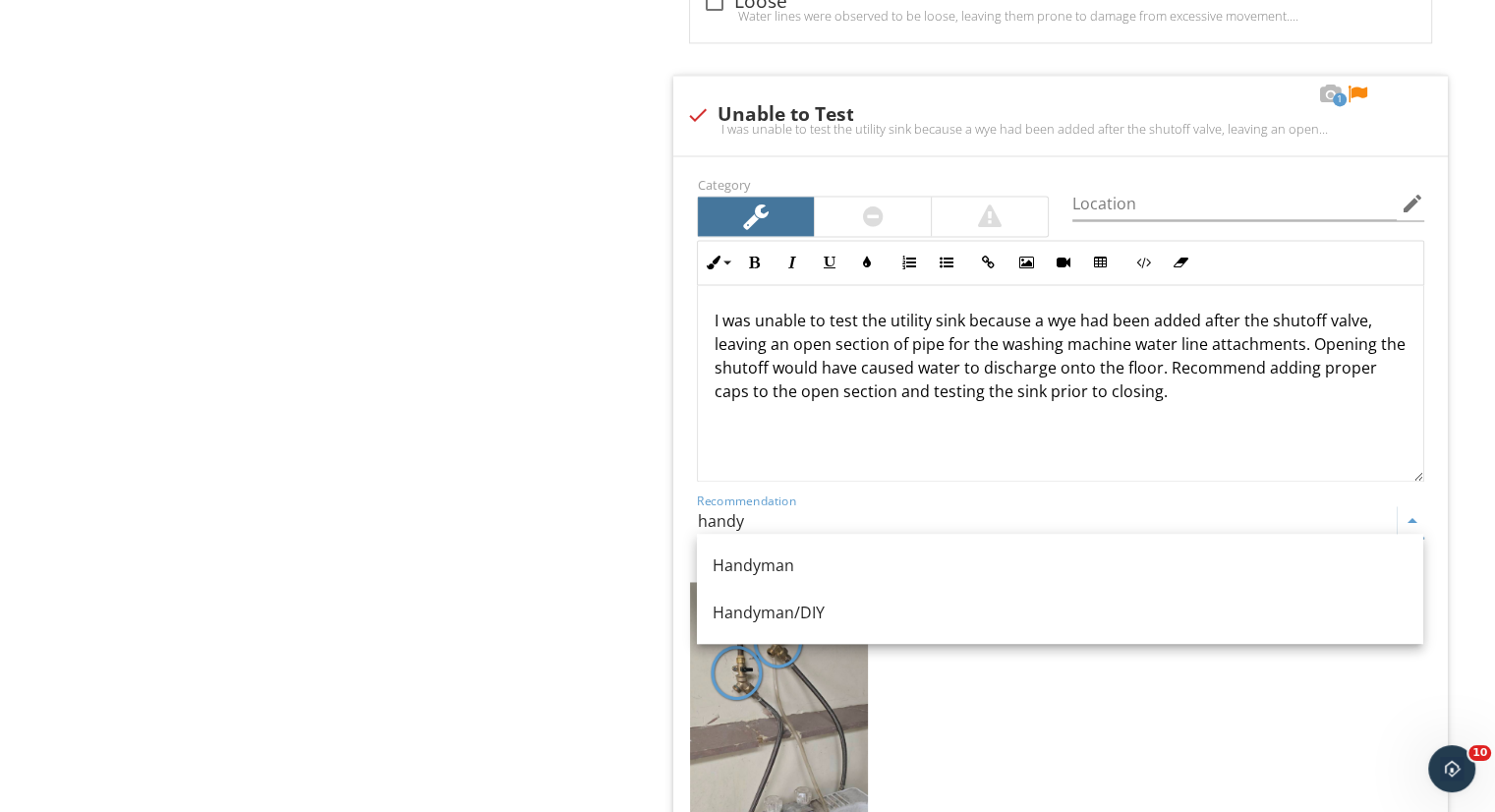
click at [1121, 622] on div "Handyman/DIY" at bounding box center [1059, 612] width 695 height 24
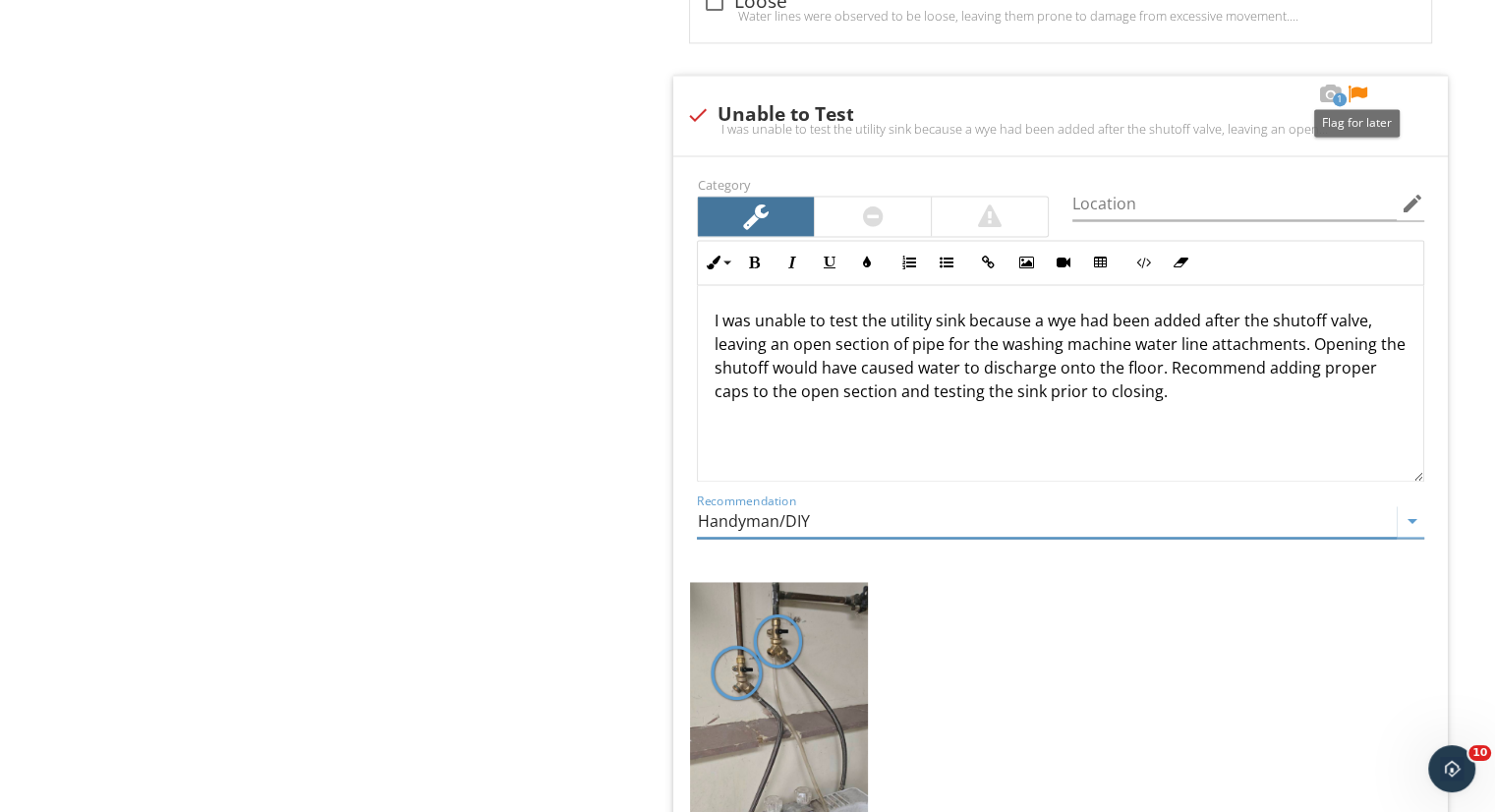
type input "Handyman/DIY"
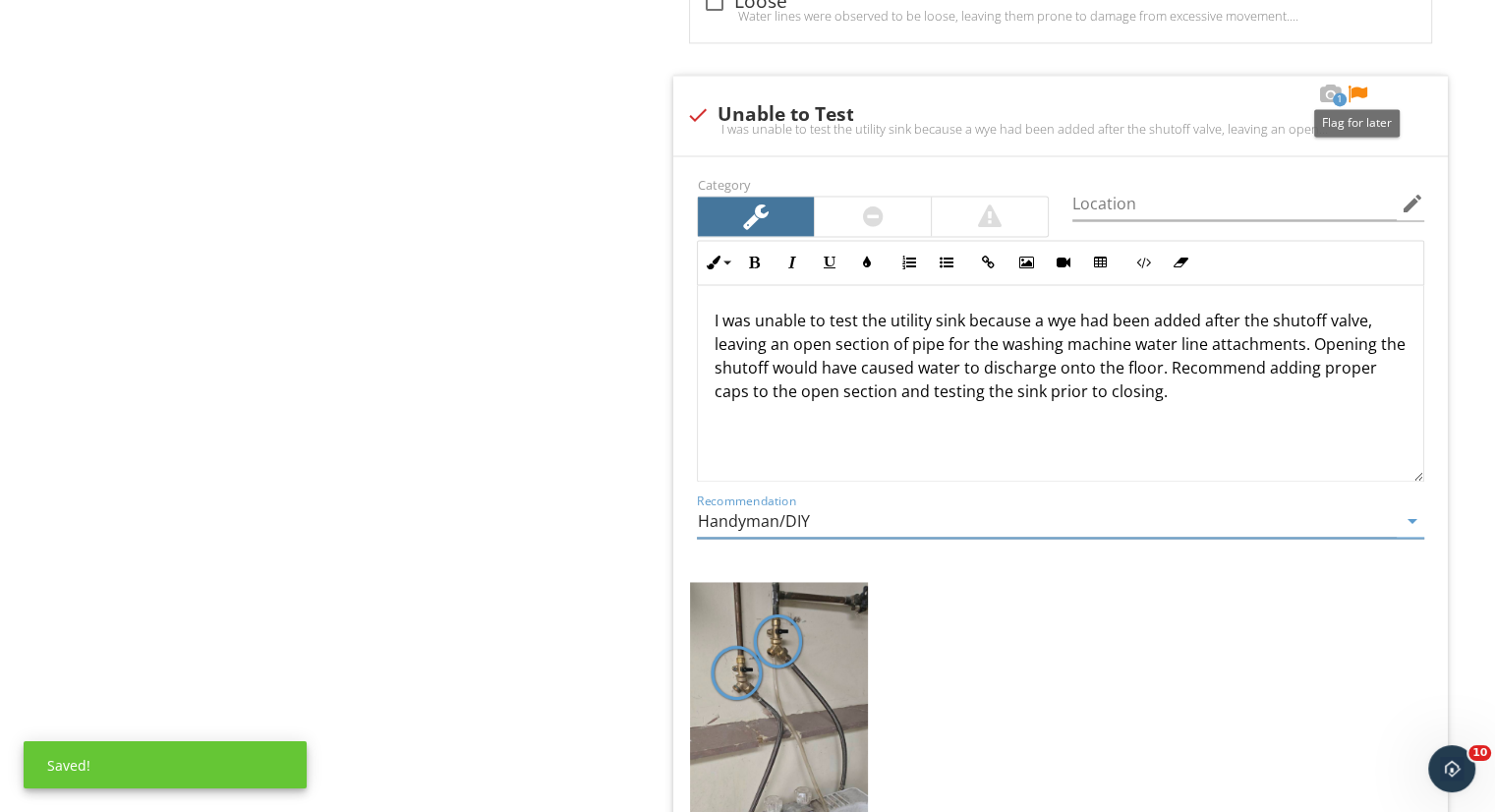
click at [1353, 91] on div at bounding box center [1358, 95] width 24 height 20
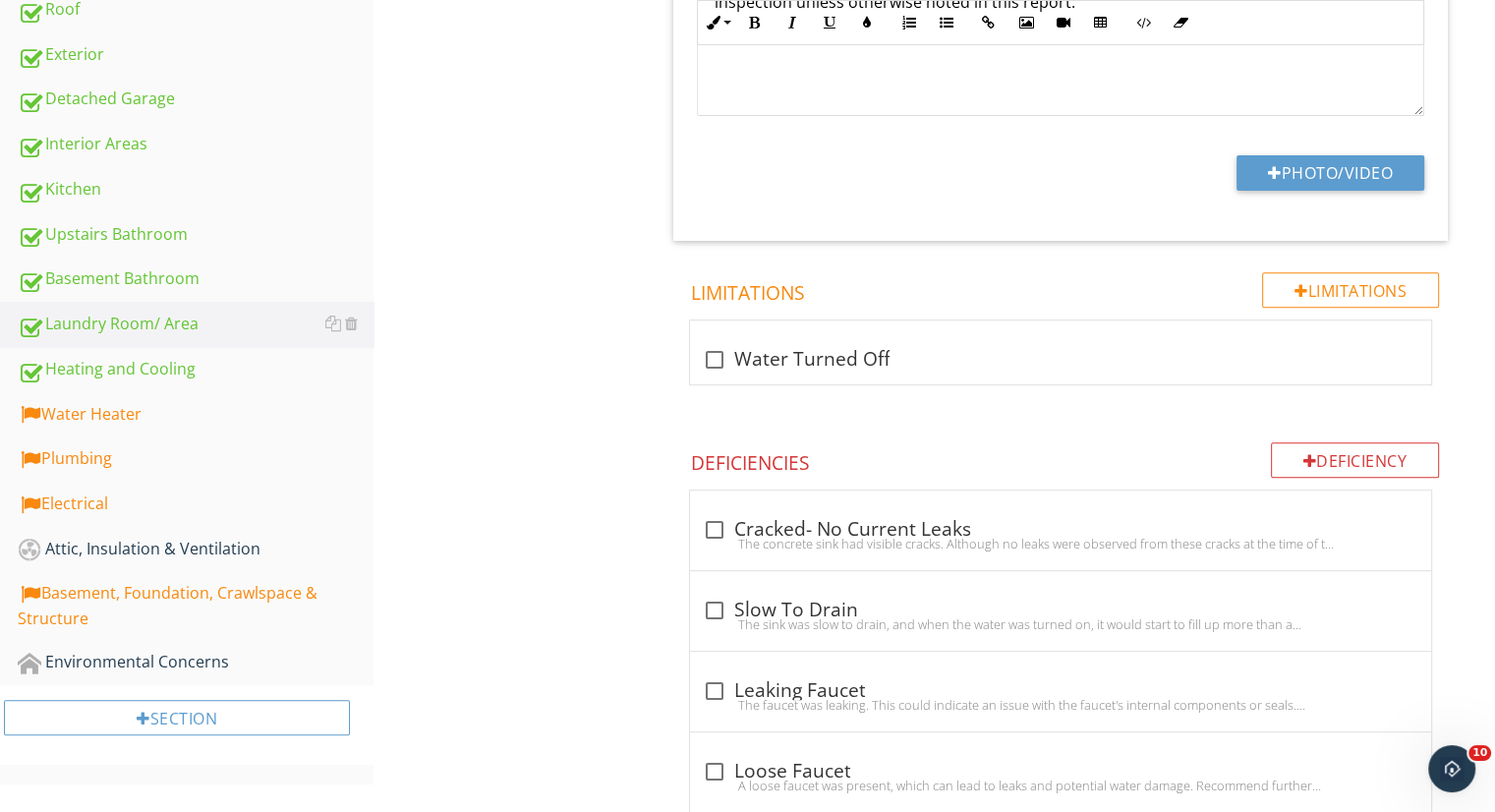
scroll to position [685, 0]
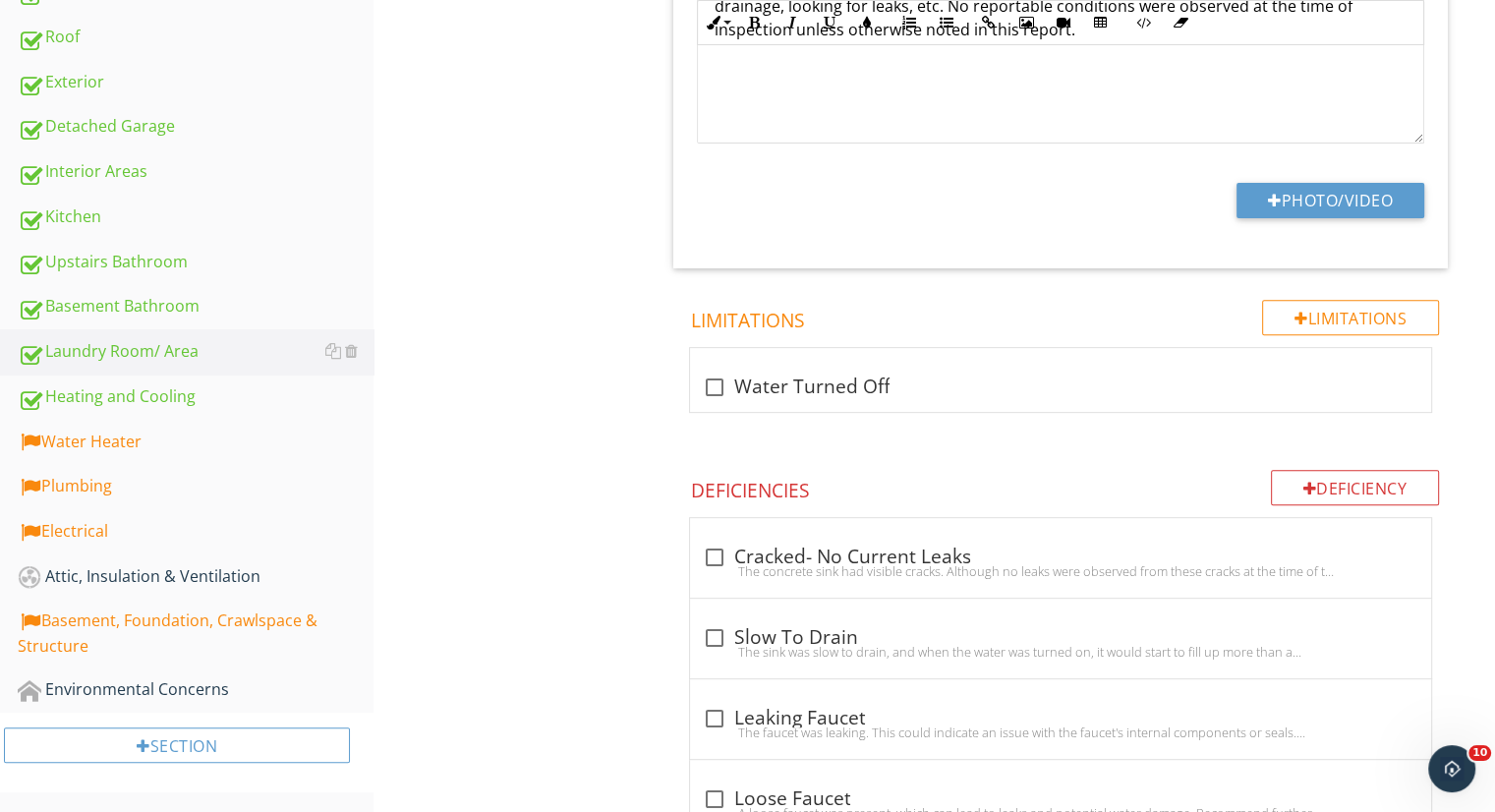
click at [197, 430] on div "Water Heater" at bounding box center [196, 443] width 356 height 26
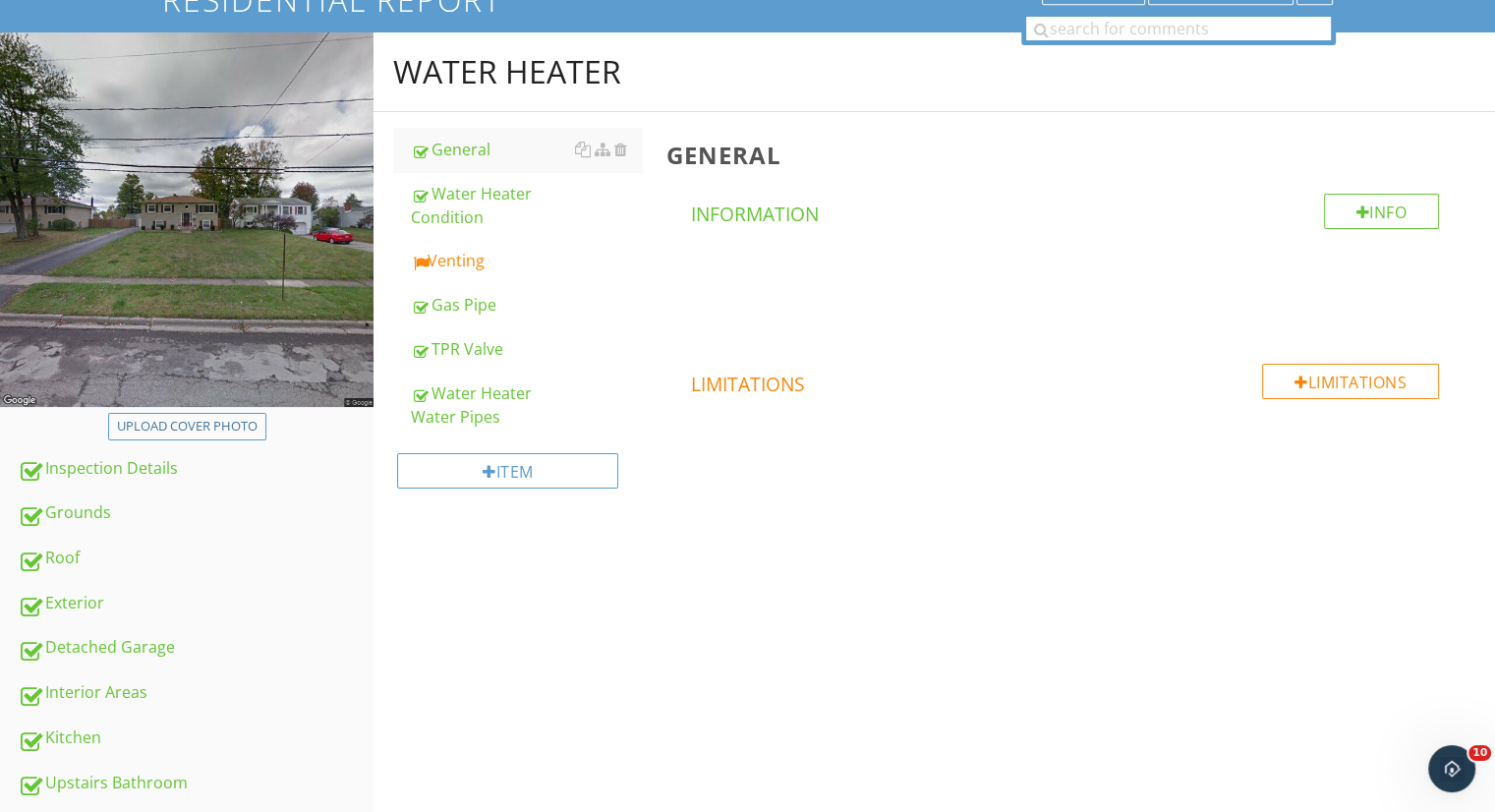
scroll to position [159, 0]
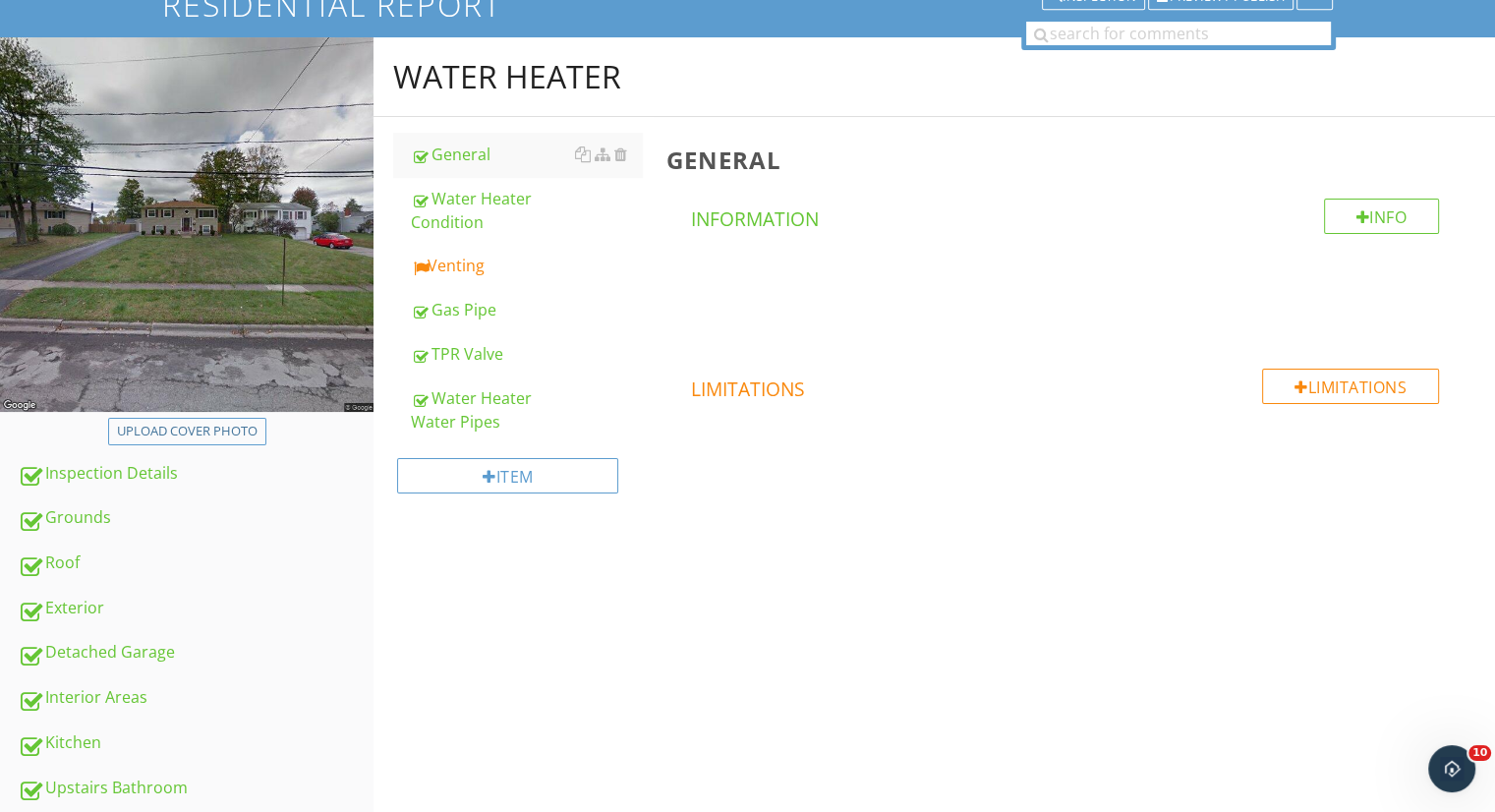
click at [509, 269] on div "Venting" at bounding box center [527, 266] width 231 height 24
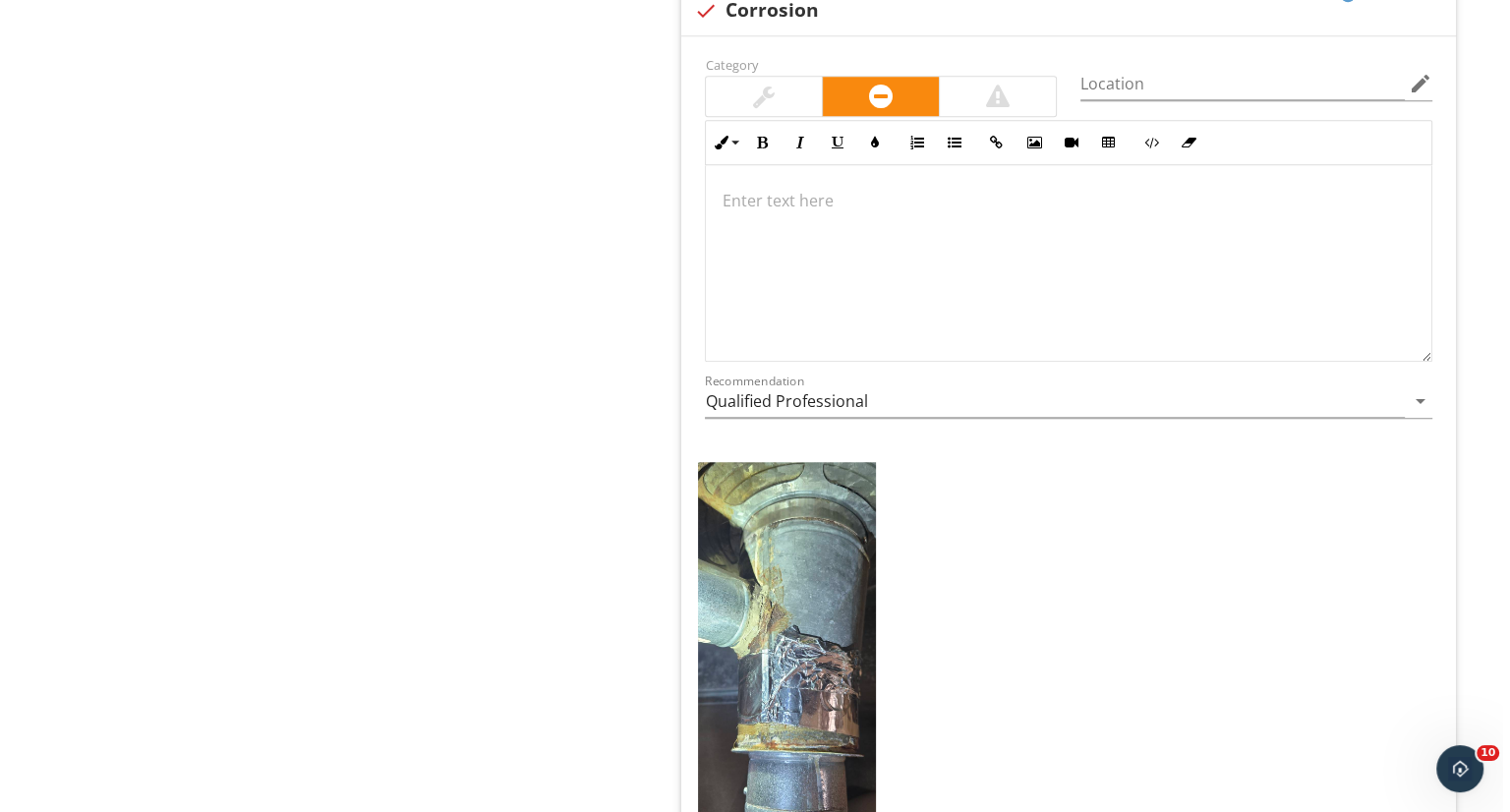
scroll to position [1672, 0]
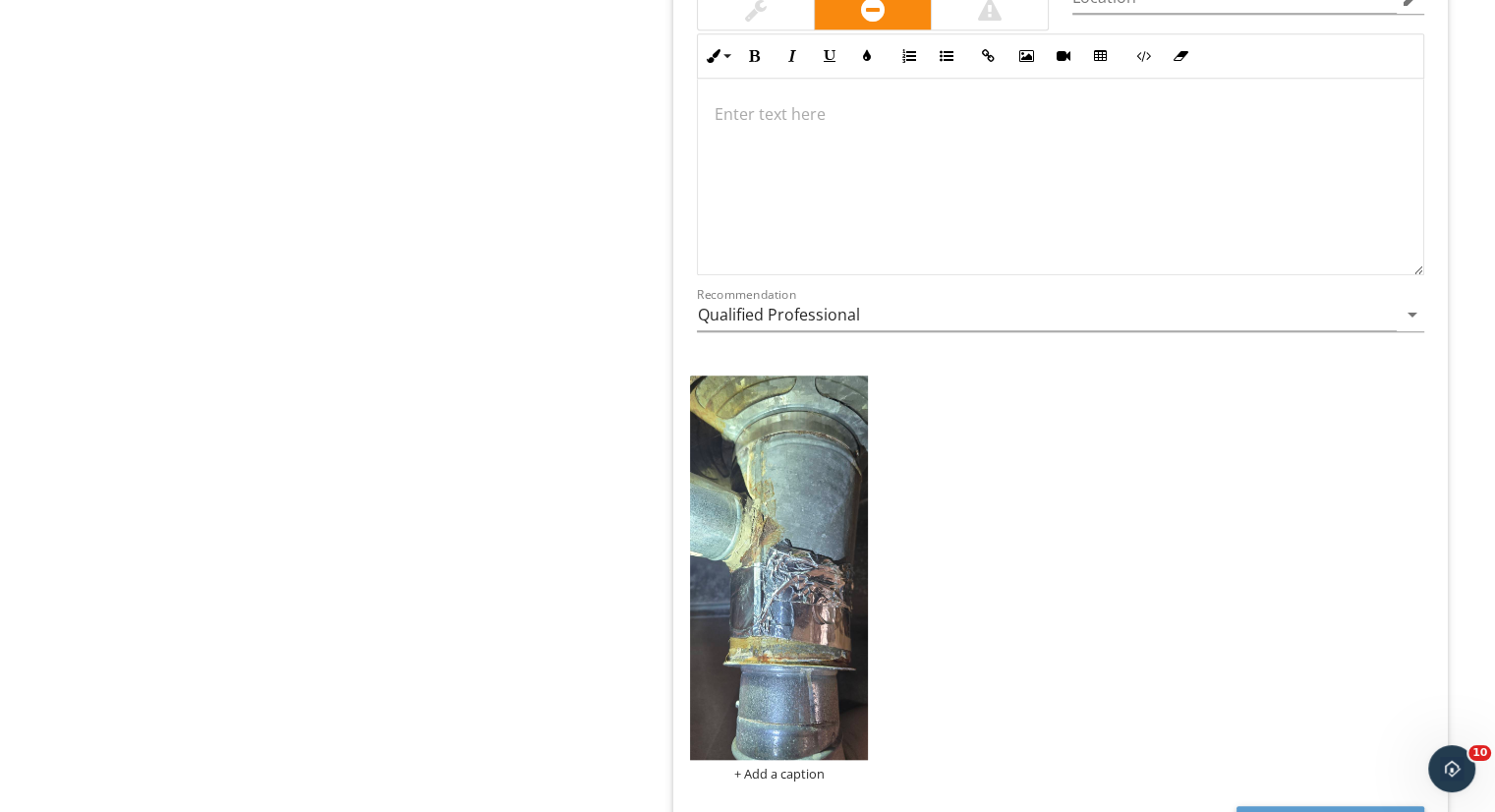
click at [0, 0] on div at bounding box center [0, 0] width 0 height 0
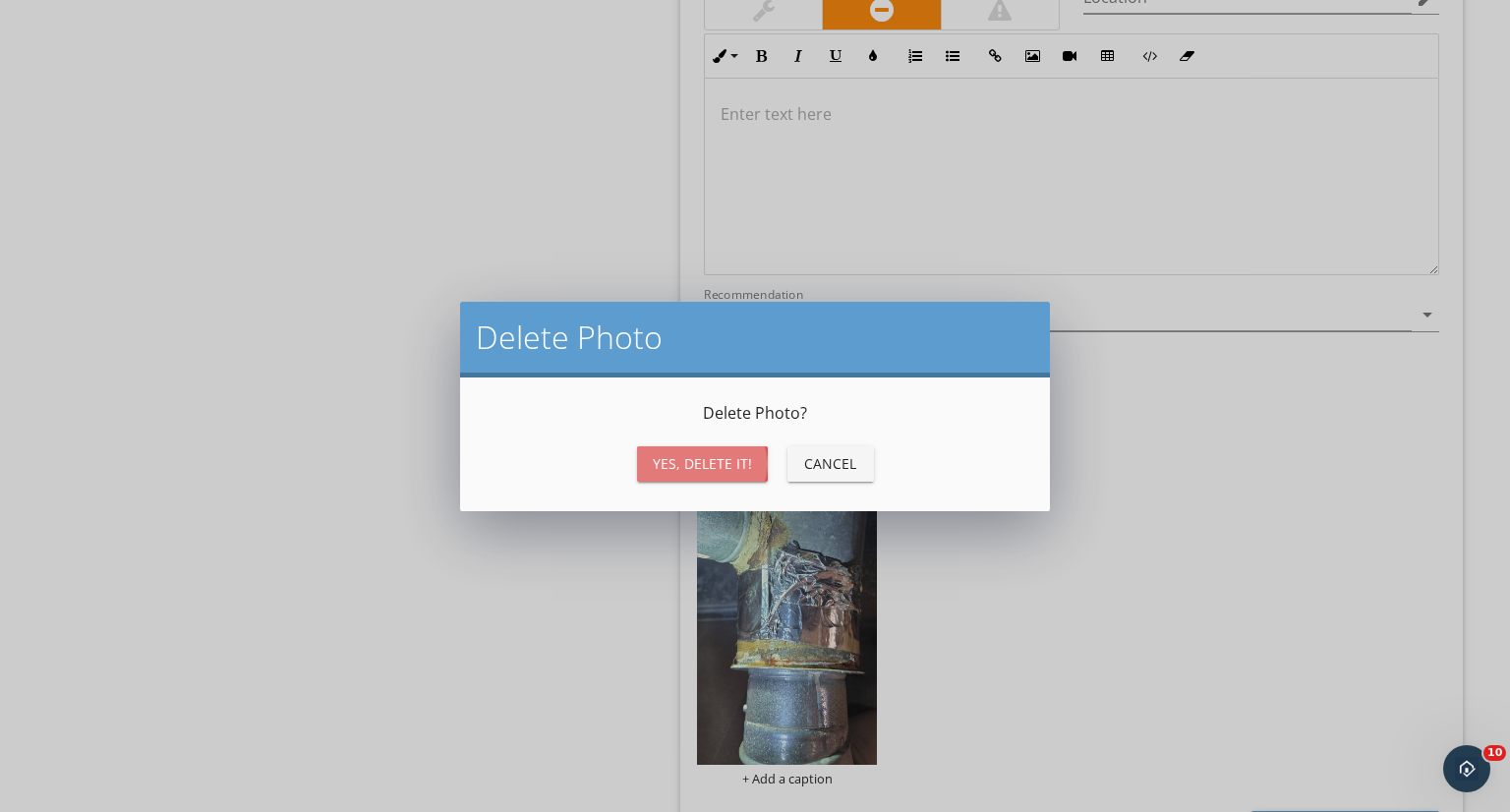
click at [687, 472] on div "Yes, Delete it!" at bounding box center [702, 463] width 99 height 21
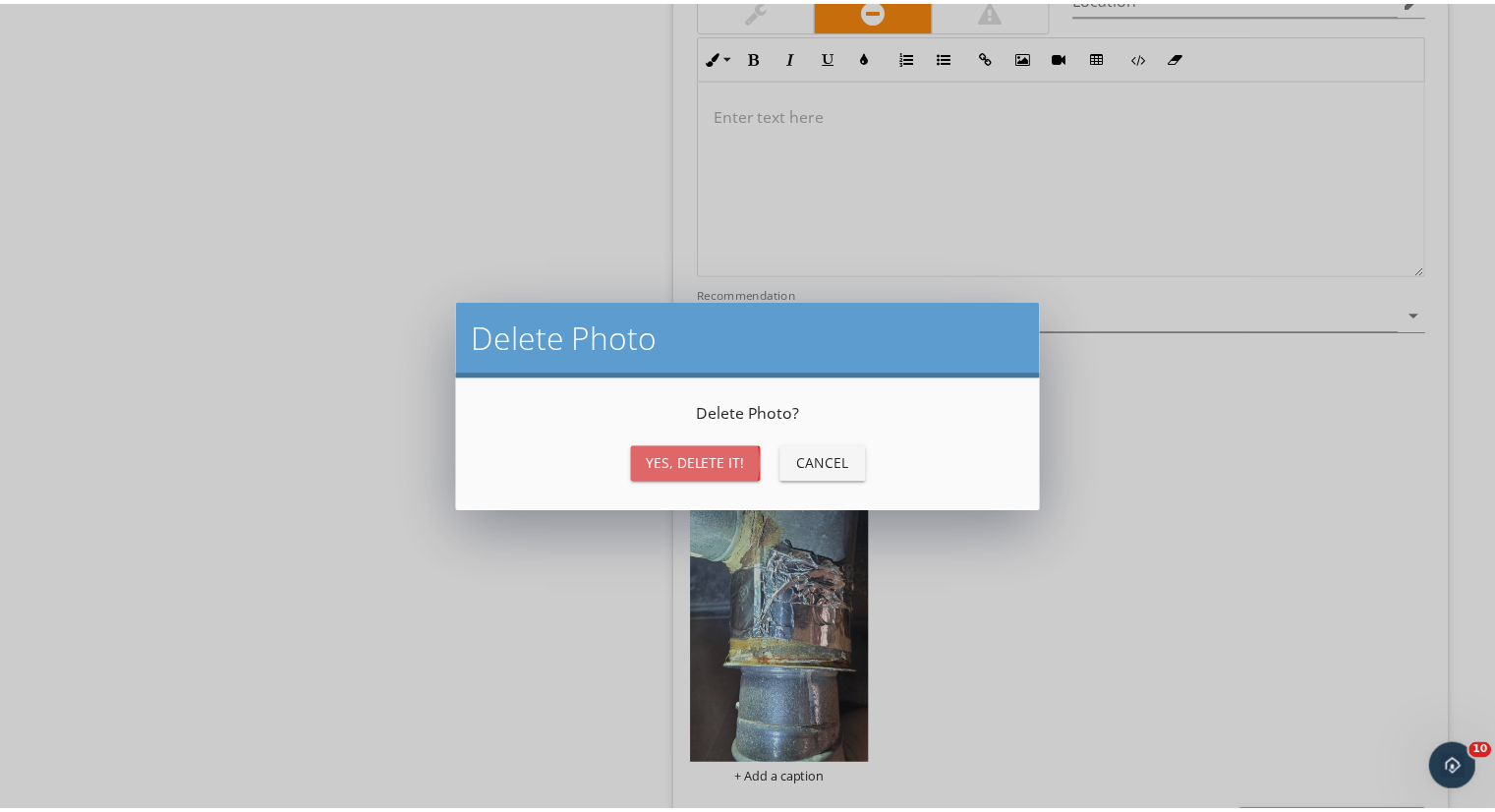
scroll to position [1413, 0]
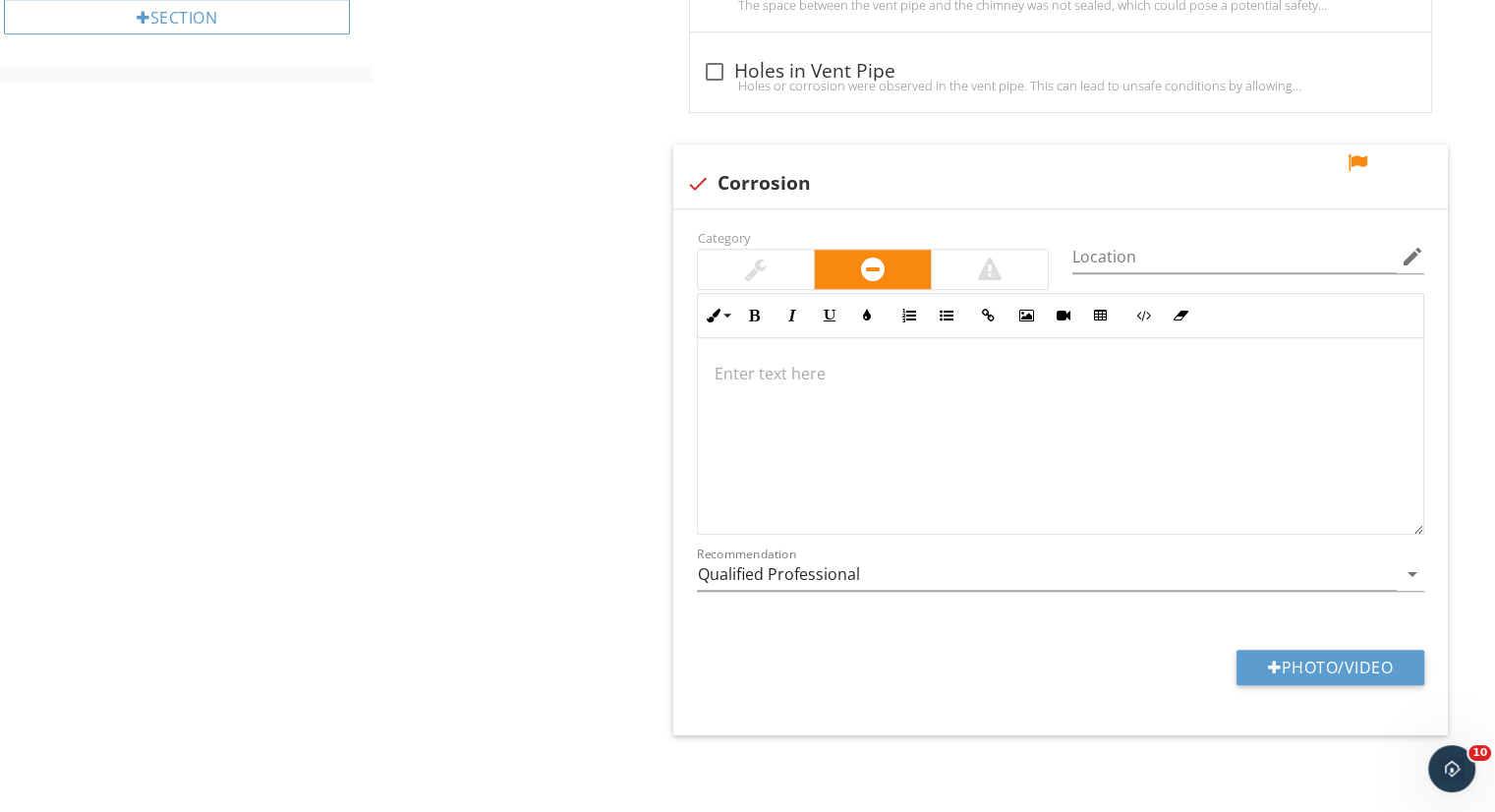
click at [1361, 161] on div at bounding box center [1358, 163] width 24 height 20
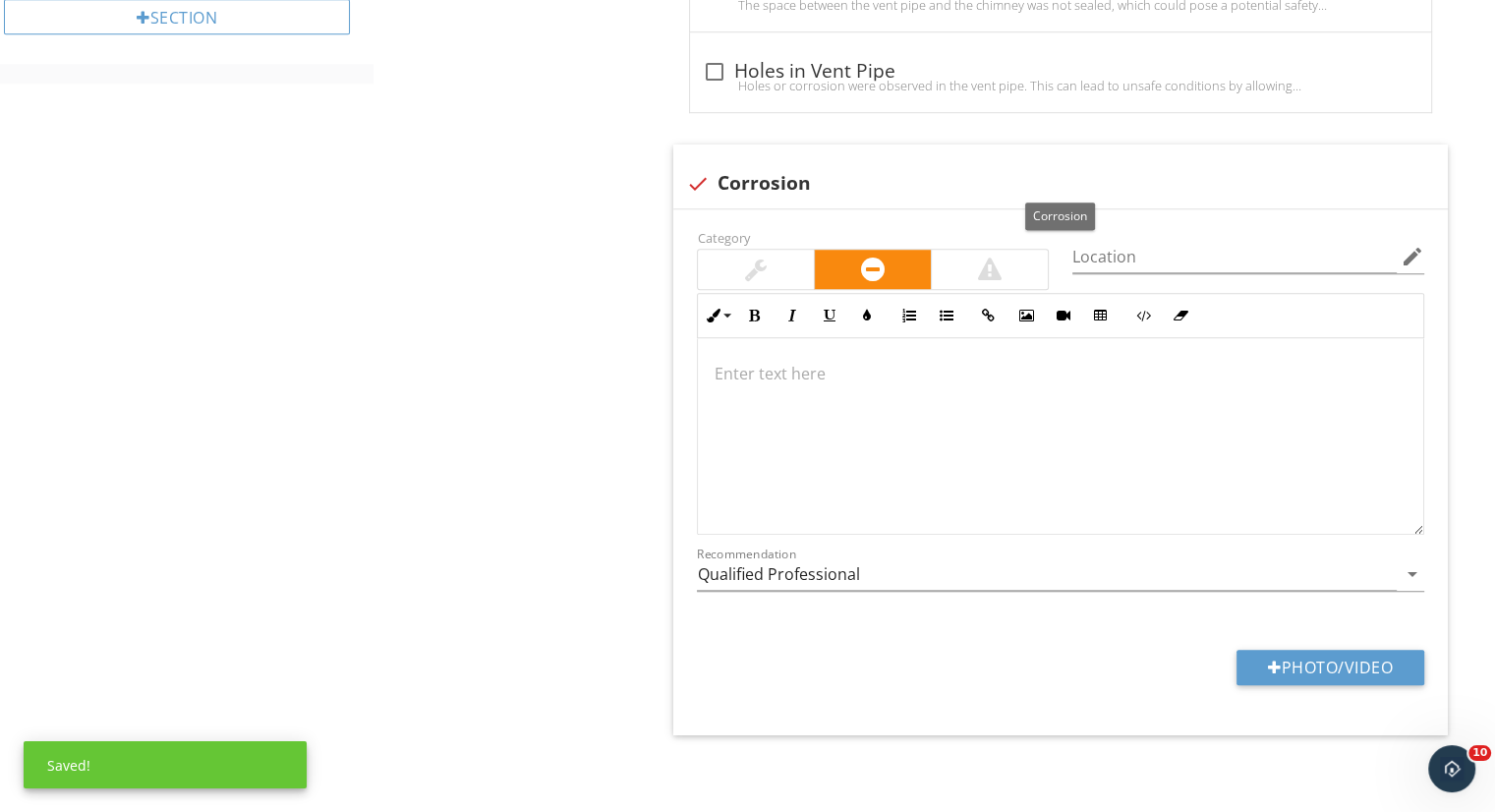
click at [706, 181] on div at bounding box center [697, 184] width 34 height 34
checkbox input "true"
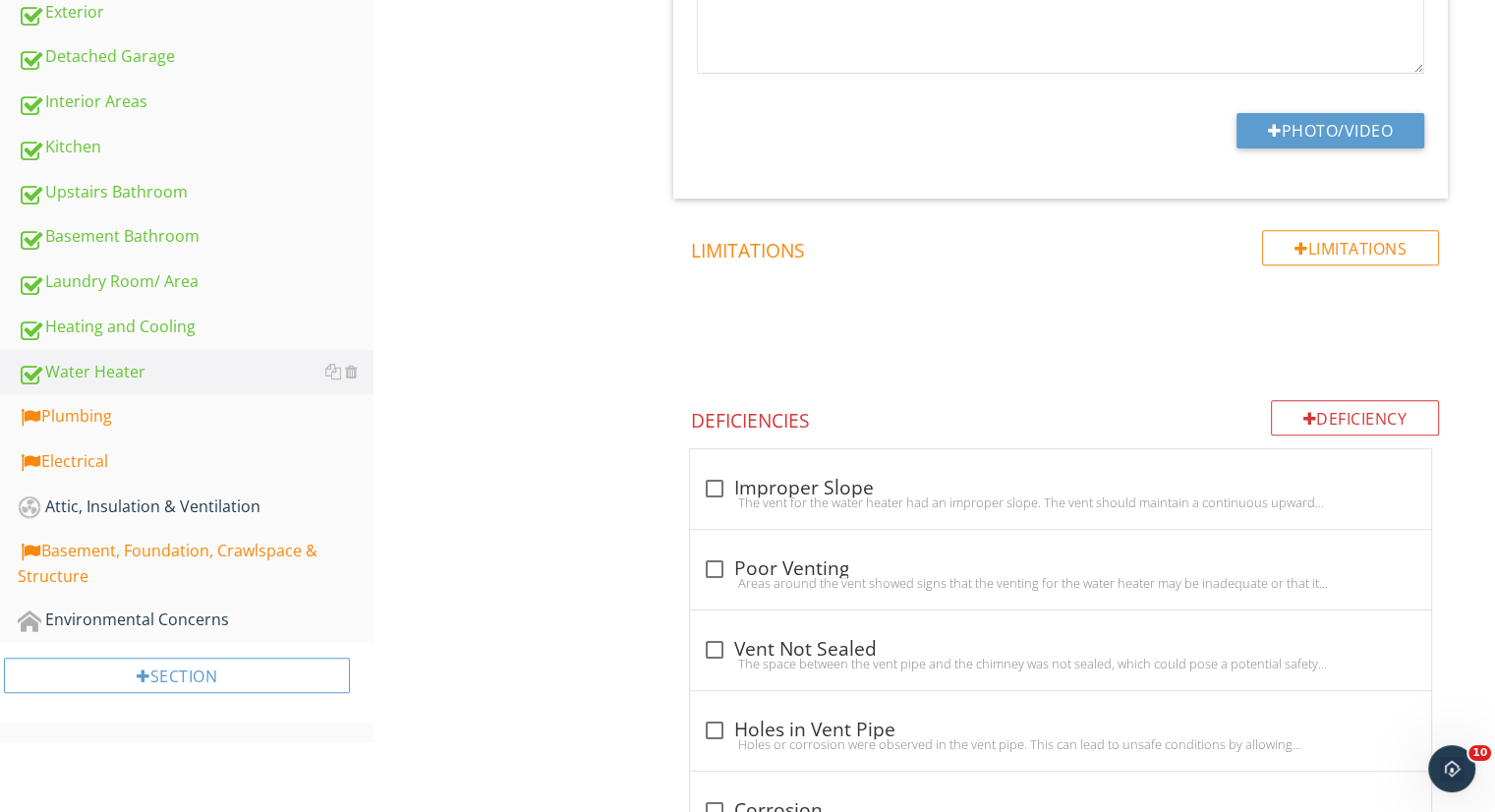
scroll to position [826, 0]
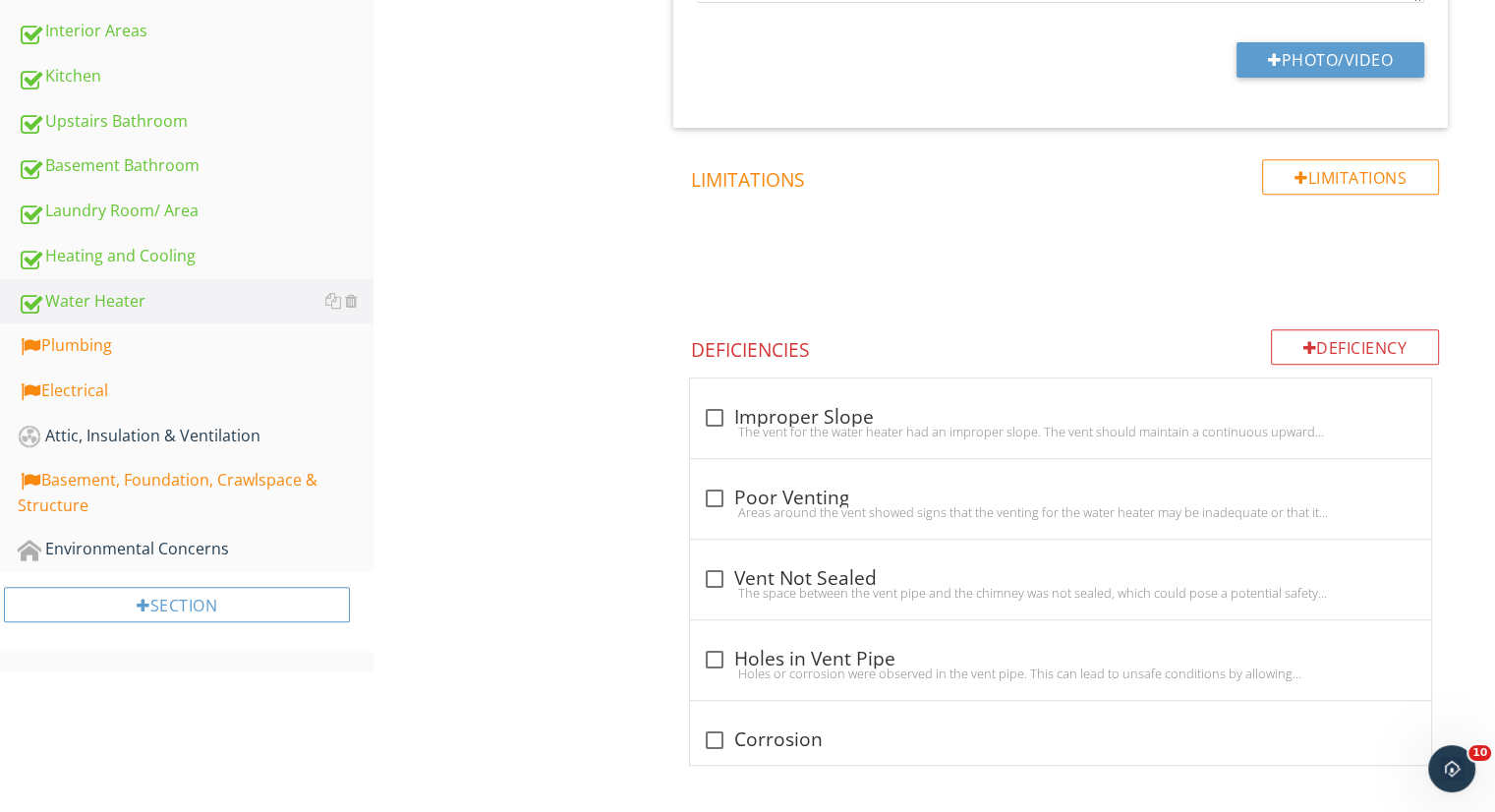
click at [276, 335] on div "Plumbing" at bounding box center [196, 346] width 356 height 26
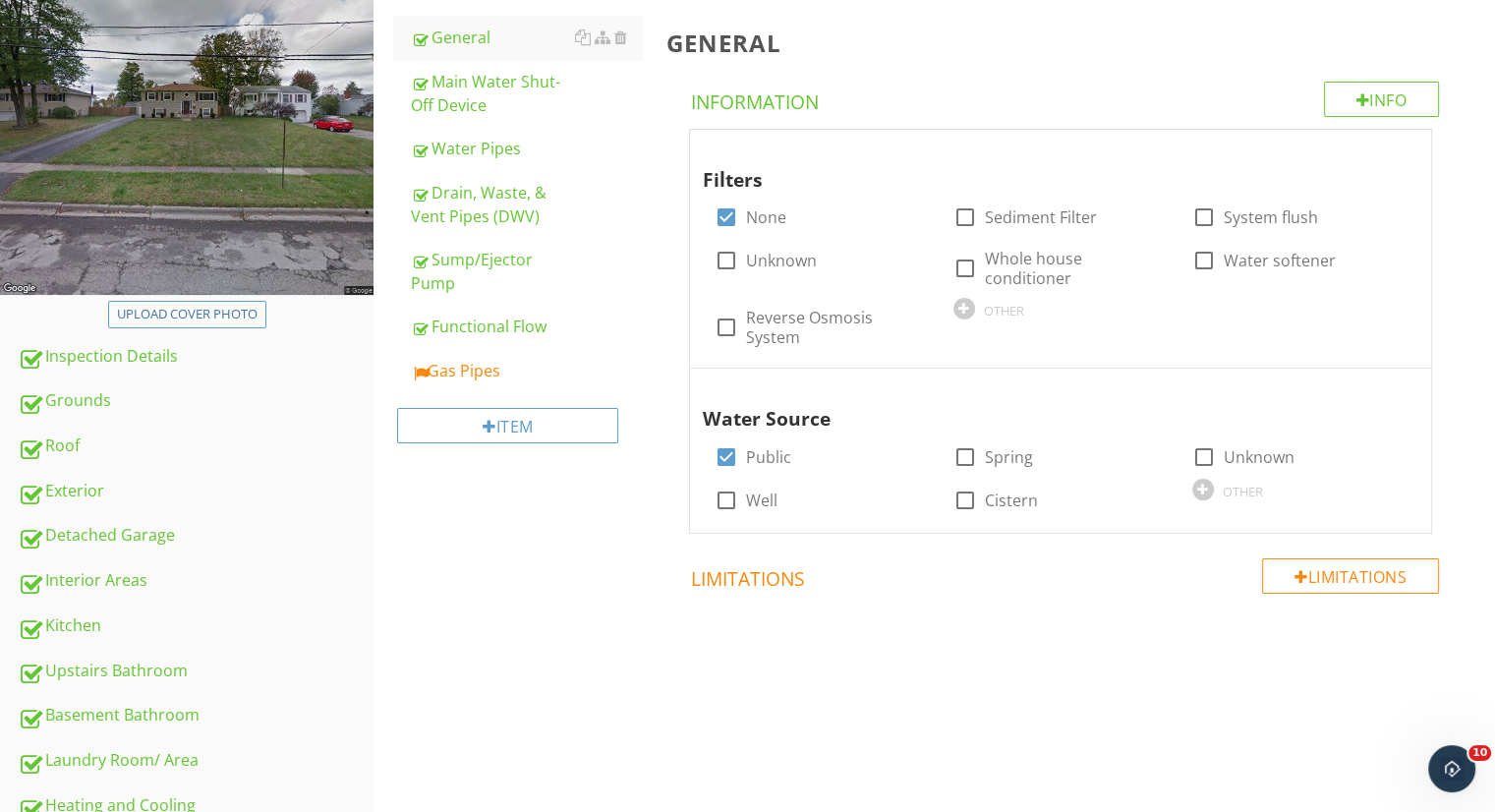
scroll to position [225, 0]
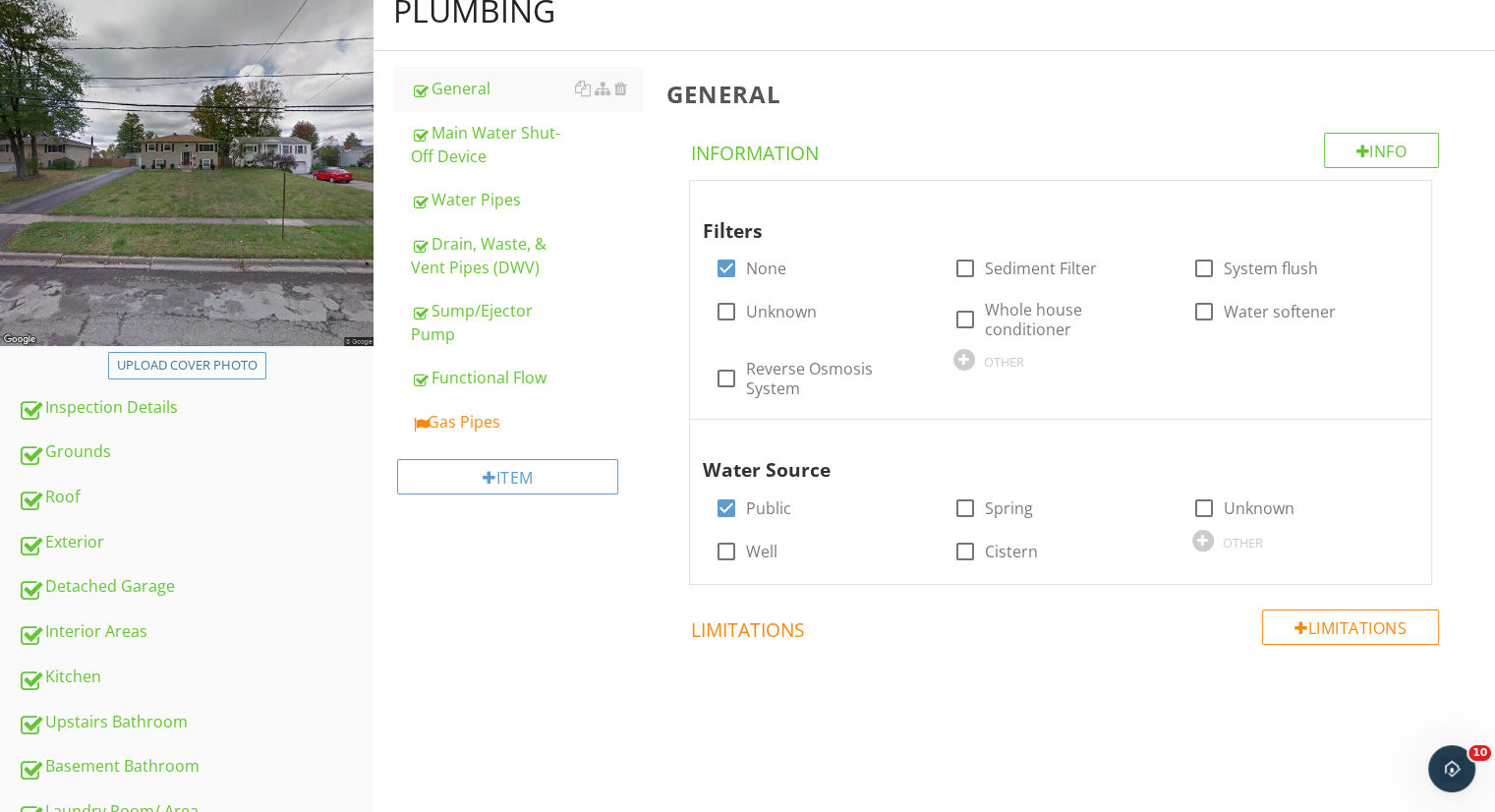
click at [473, 412] on div "Gas Pipes" at bounding box center [527, 422] width 231 height 24
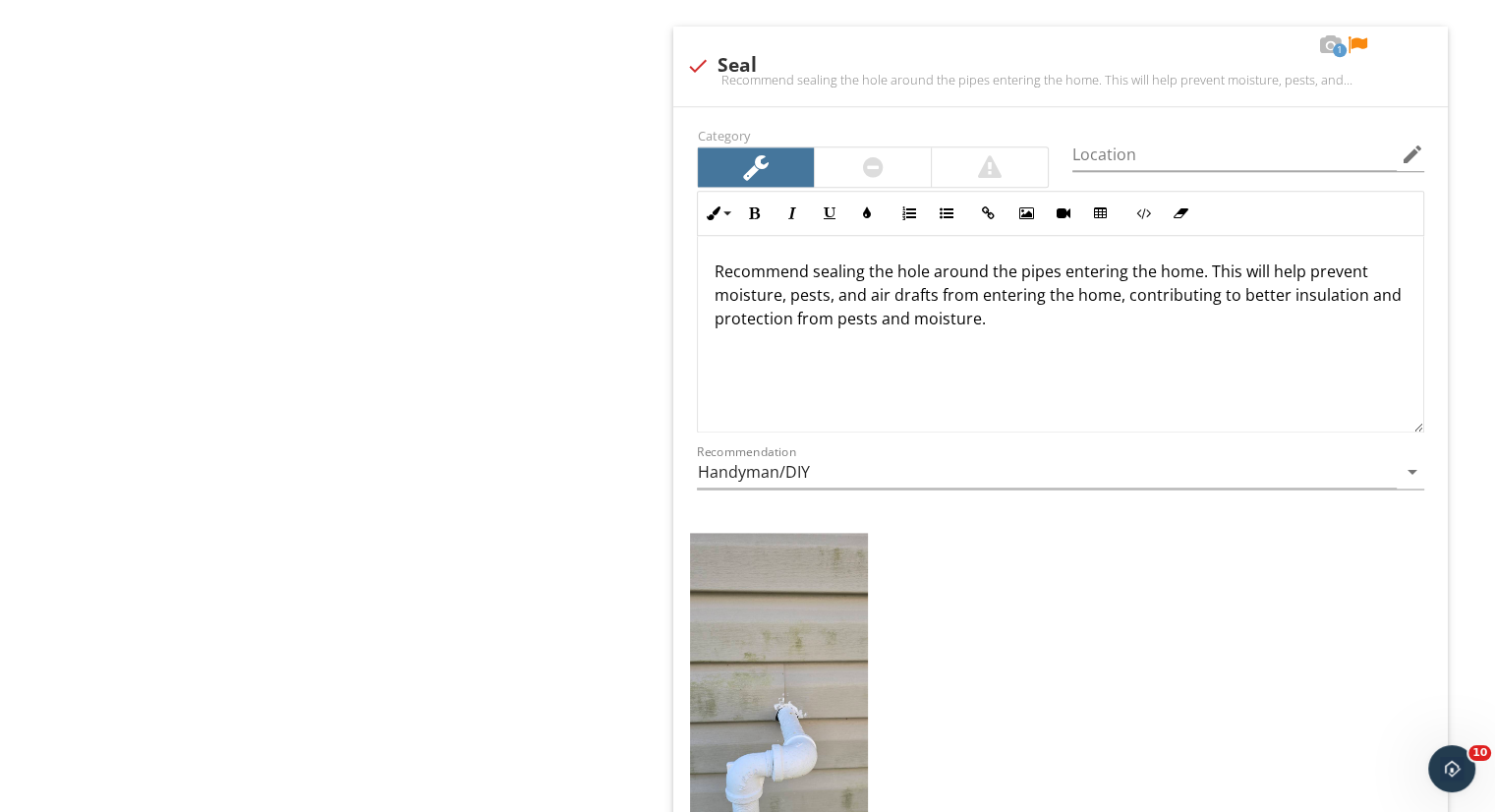
scroll to position [2580, 0]
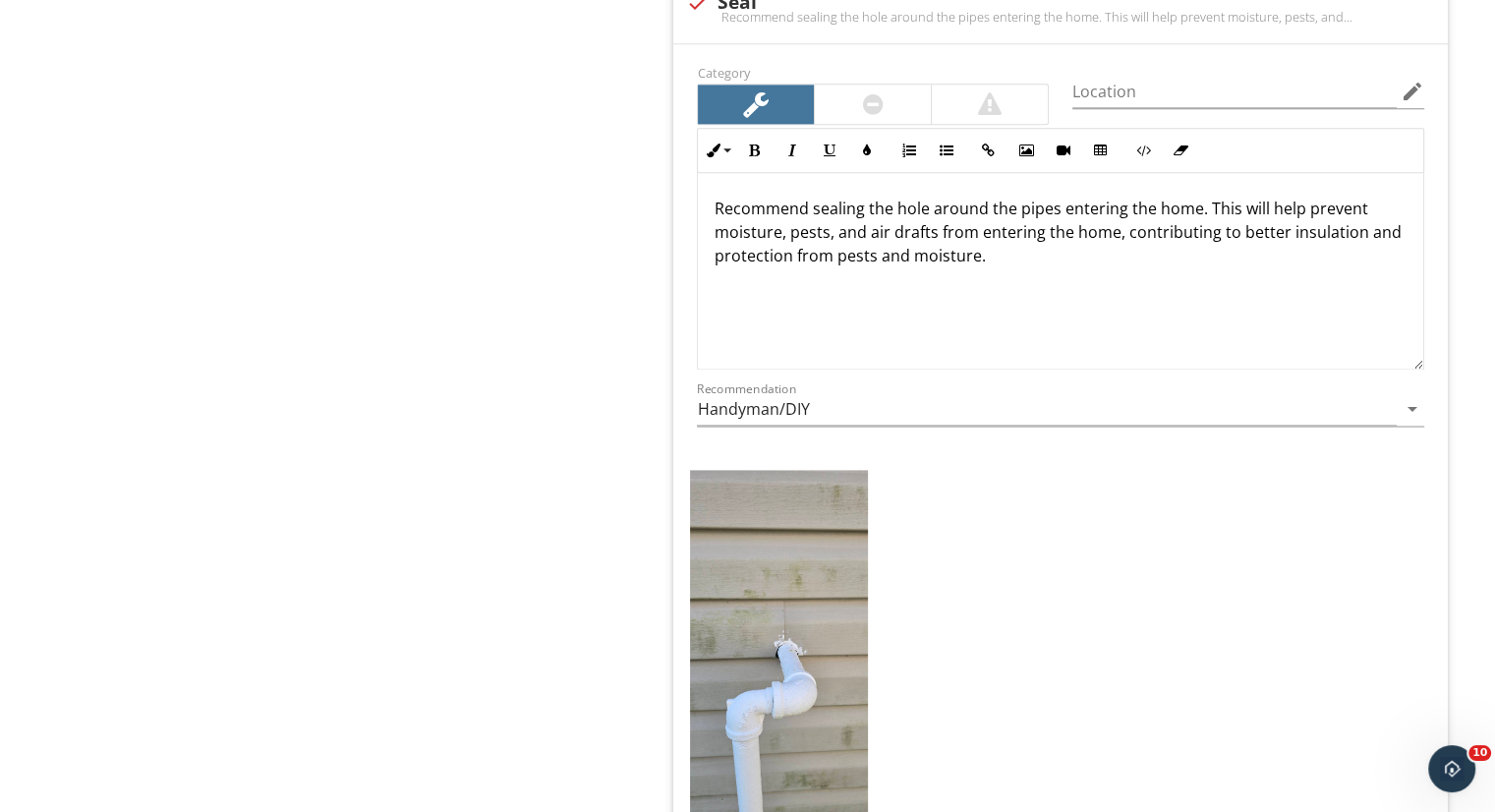
click at [802, 591] on img at bounding box center [779, 662] width 178 height 385
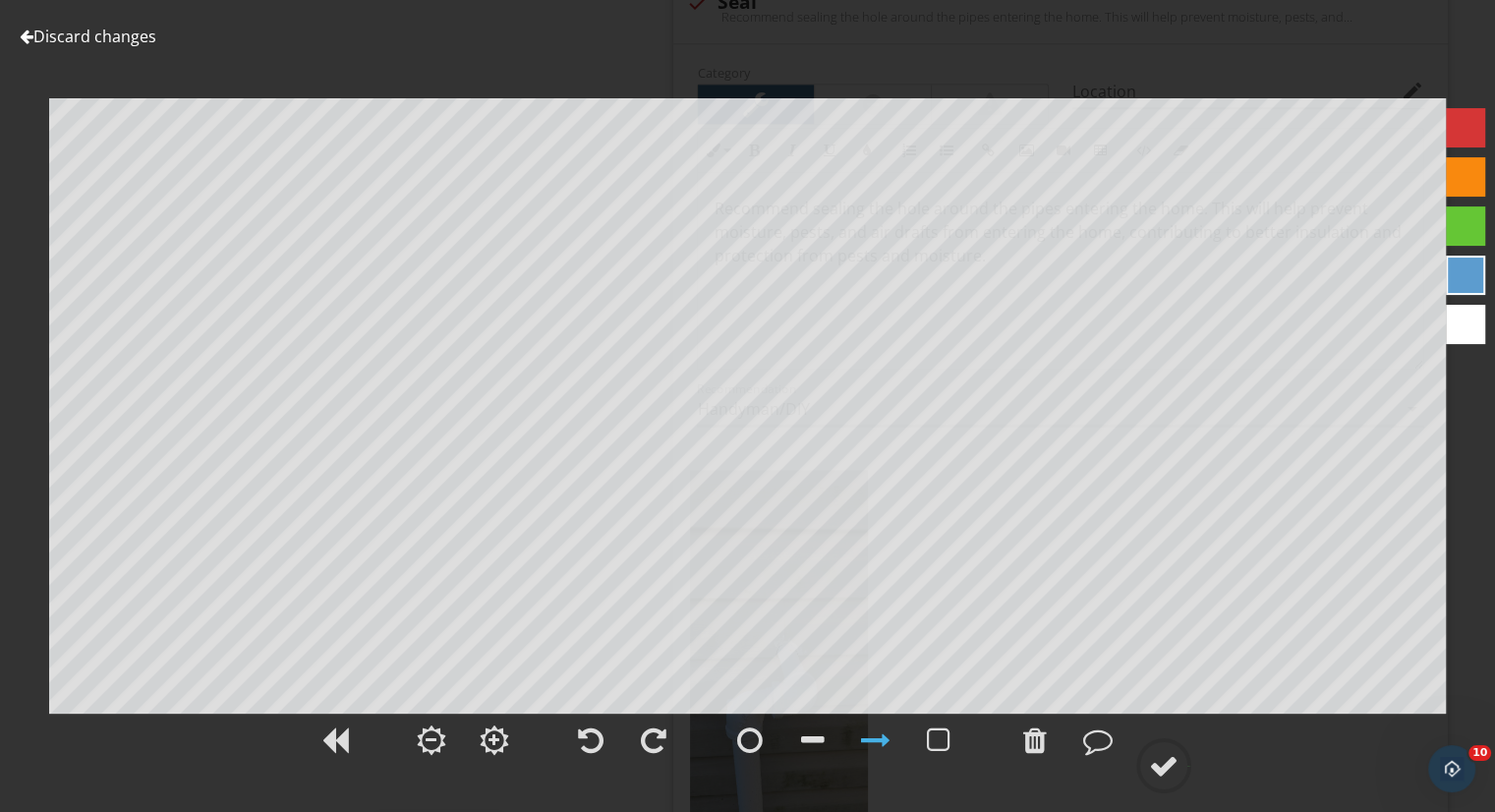
click at [1169, 756] on div at bounding box center [1164, 766] width 30 height 30
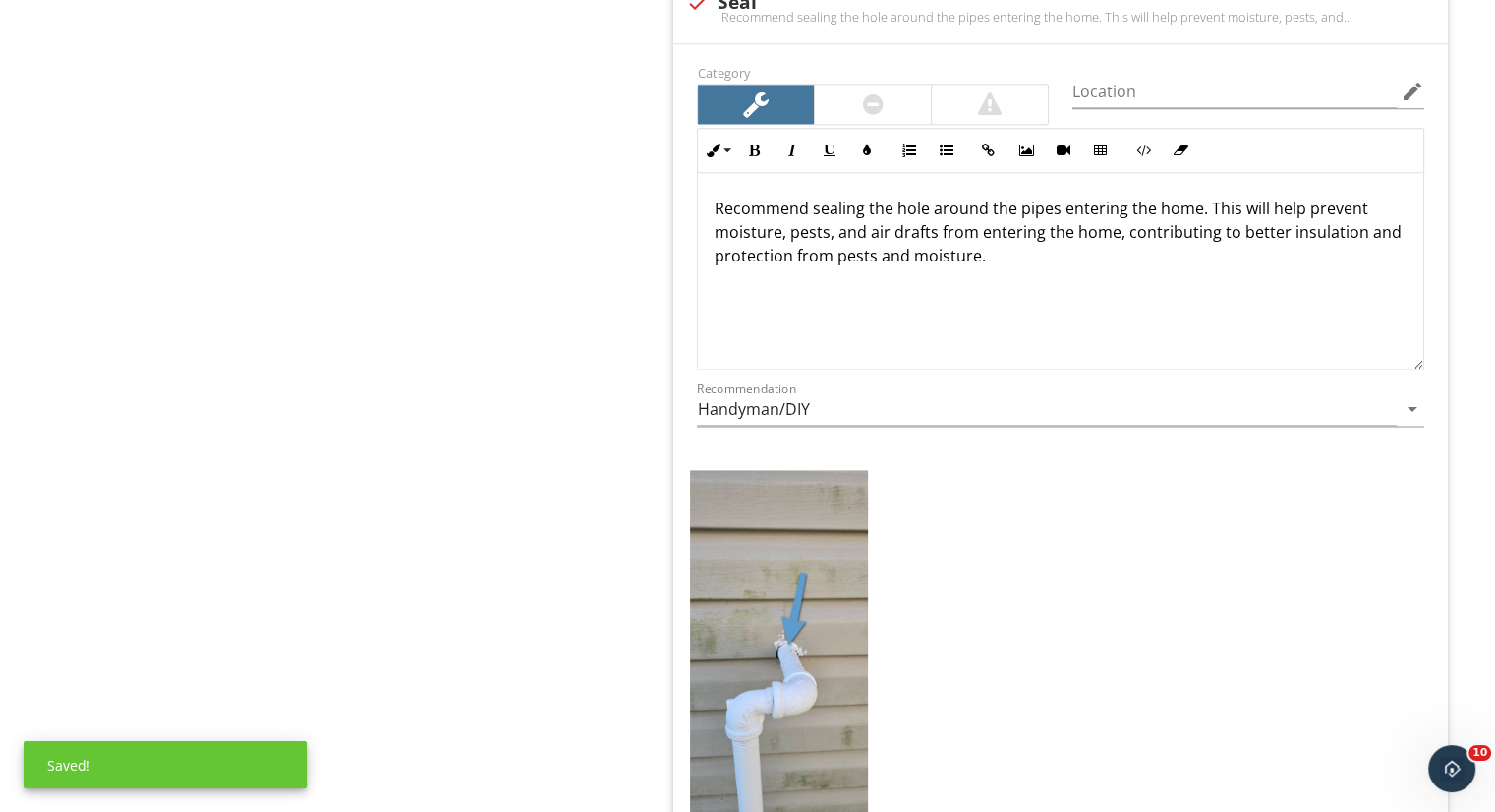
scroll to position [2392, 0]
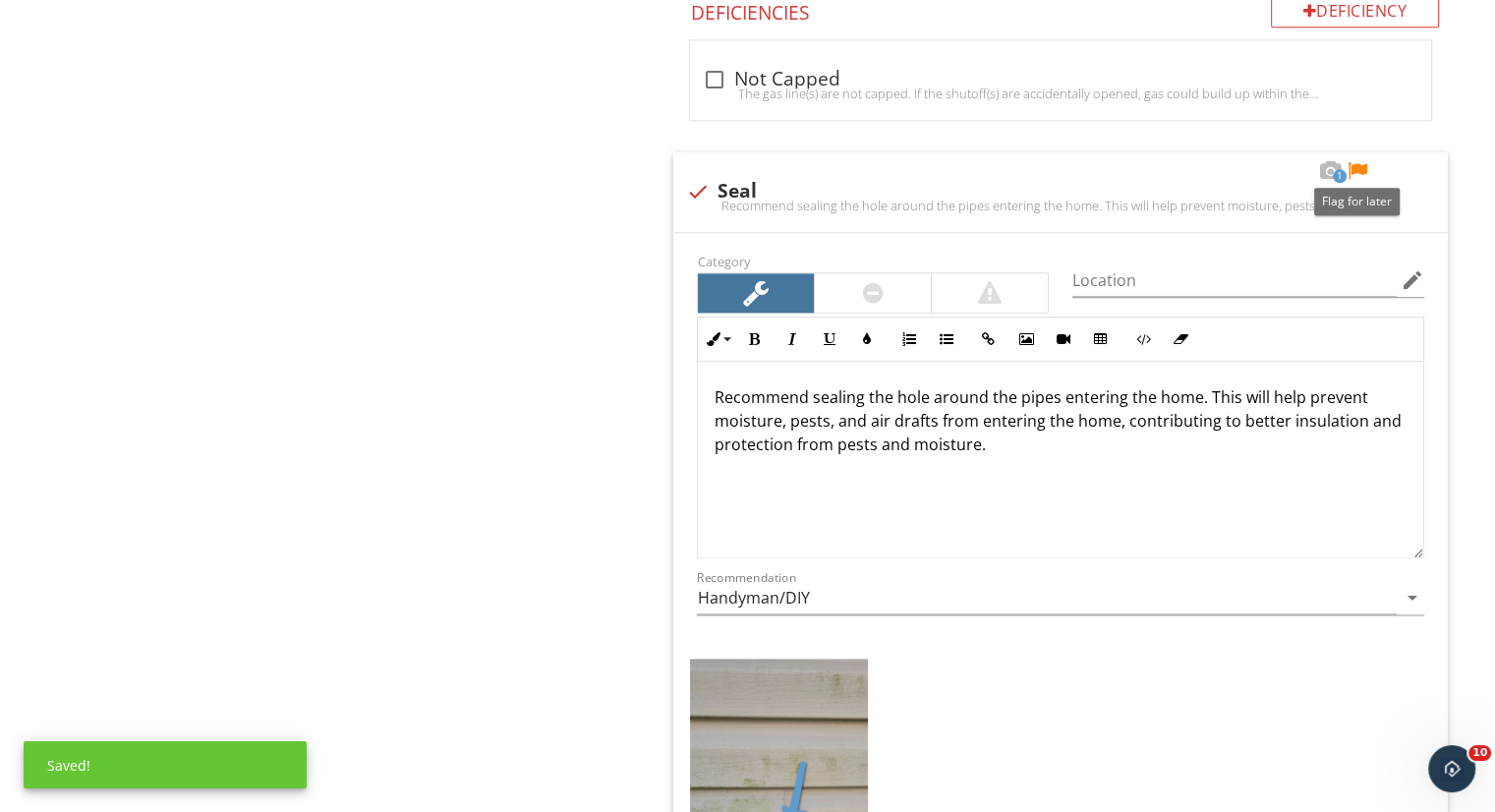
click at [1353, 161] on div at bounding box center [1358, 171] width 24 height 20
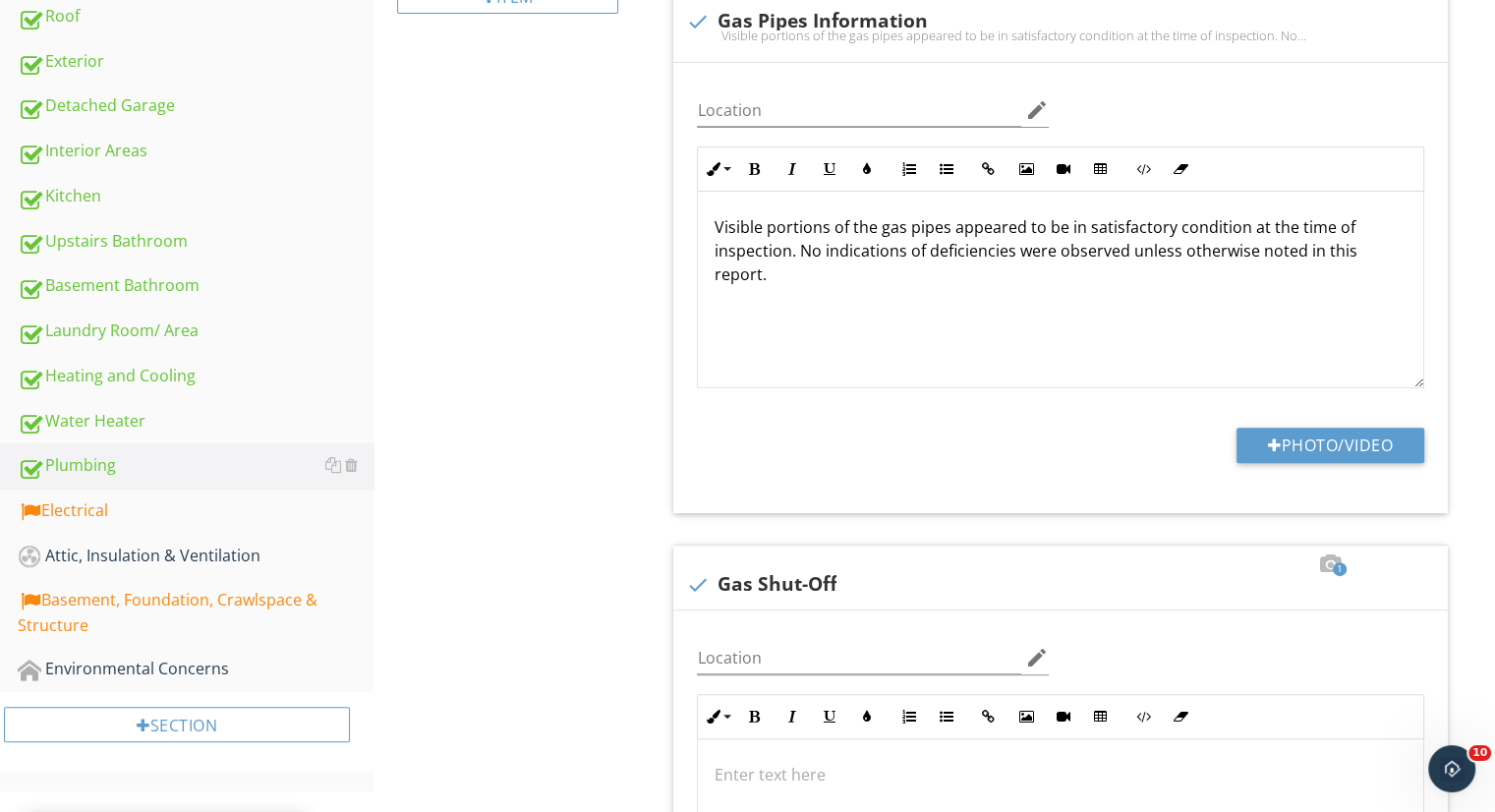
scroll to position [704, 0]
click at [123, 510] on div "Electrical" at bounding box center [196, 512] width 356 height 26
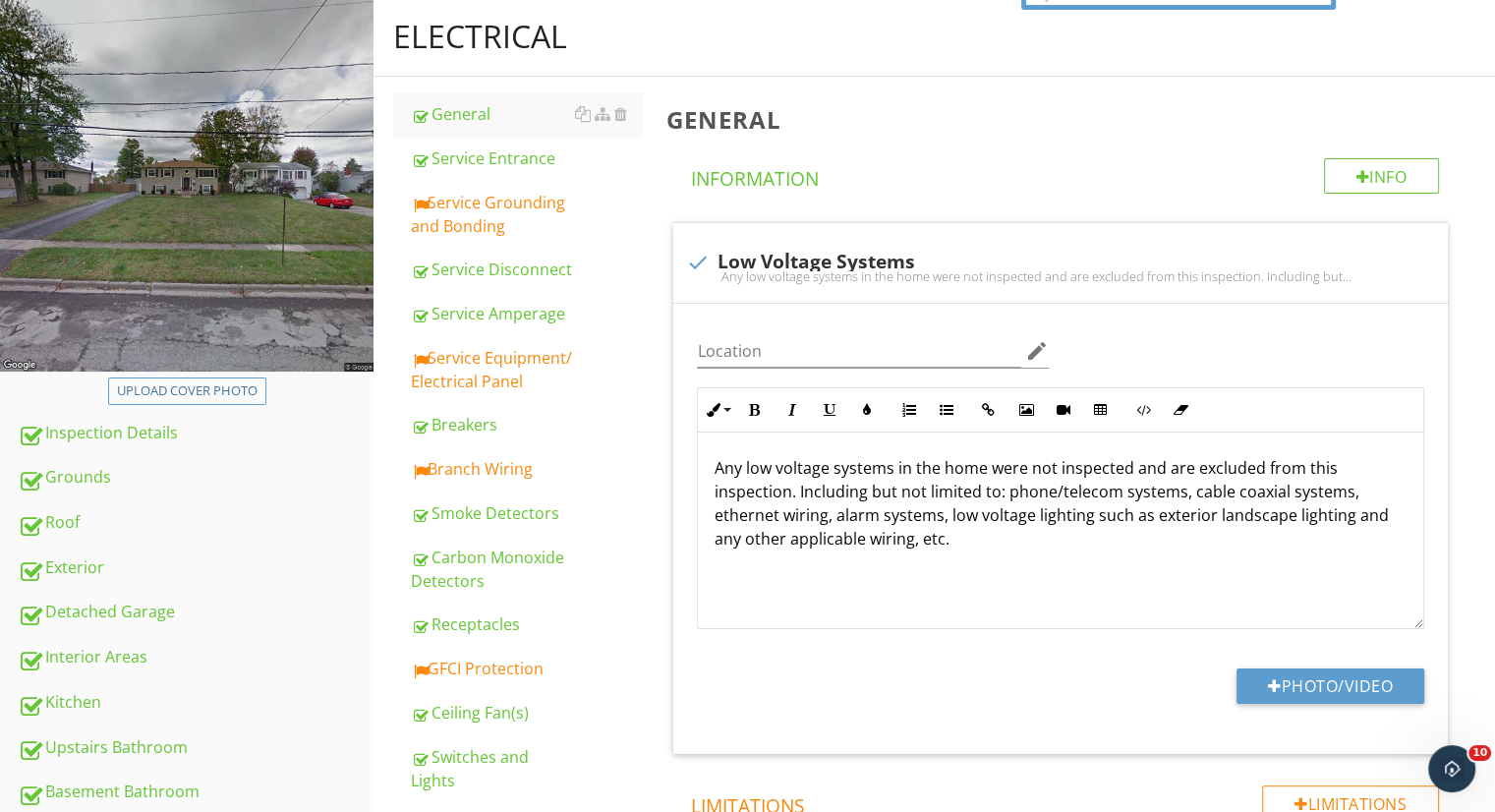
scroll to position [199, 0]
click at [528, 221] on div "Service Grounding and Bonding" at bounding box center [527, 215] width 231 height 47
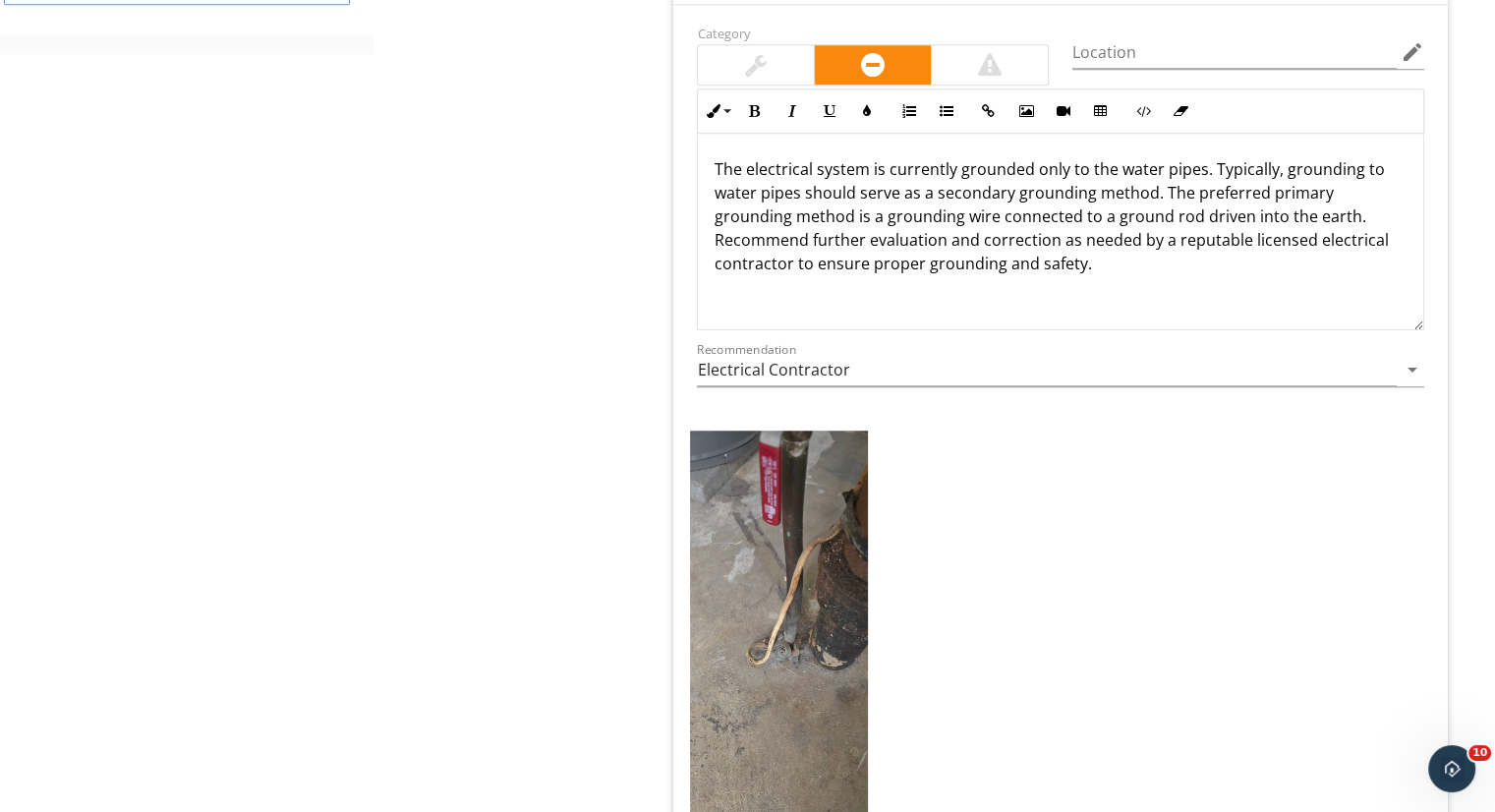
scroll to position [1443, 0]
click at [776, 485] on img at bounding box center [779, 622] width 178 height 385
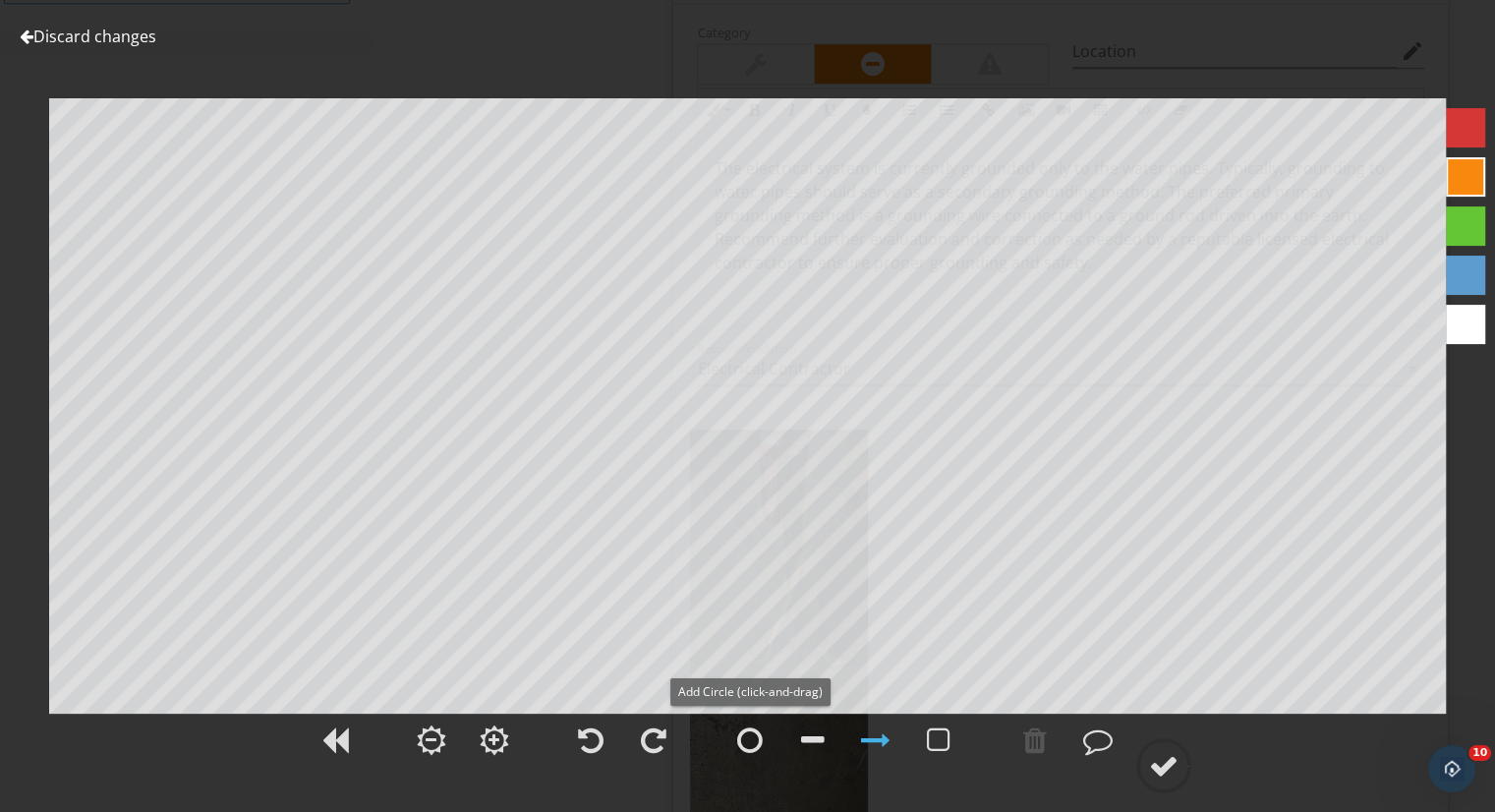
click at [757, 761] on div at bounding box center [750, 740] width 49 height 49
click at [1166, 771] on div at bounding box center [1164, 766] width 30 height 30
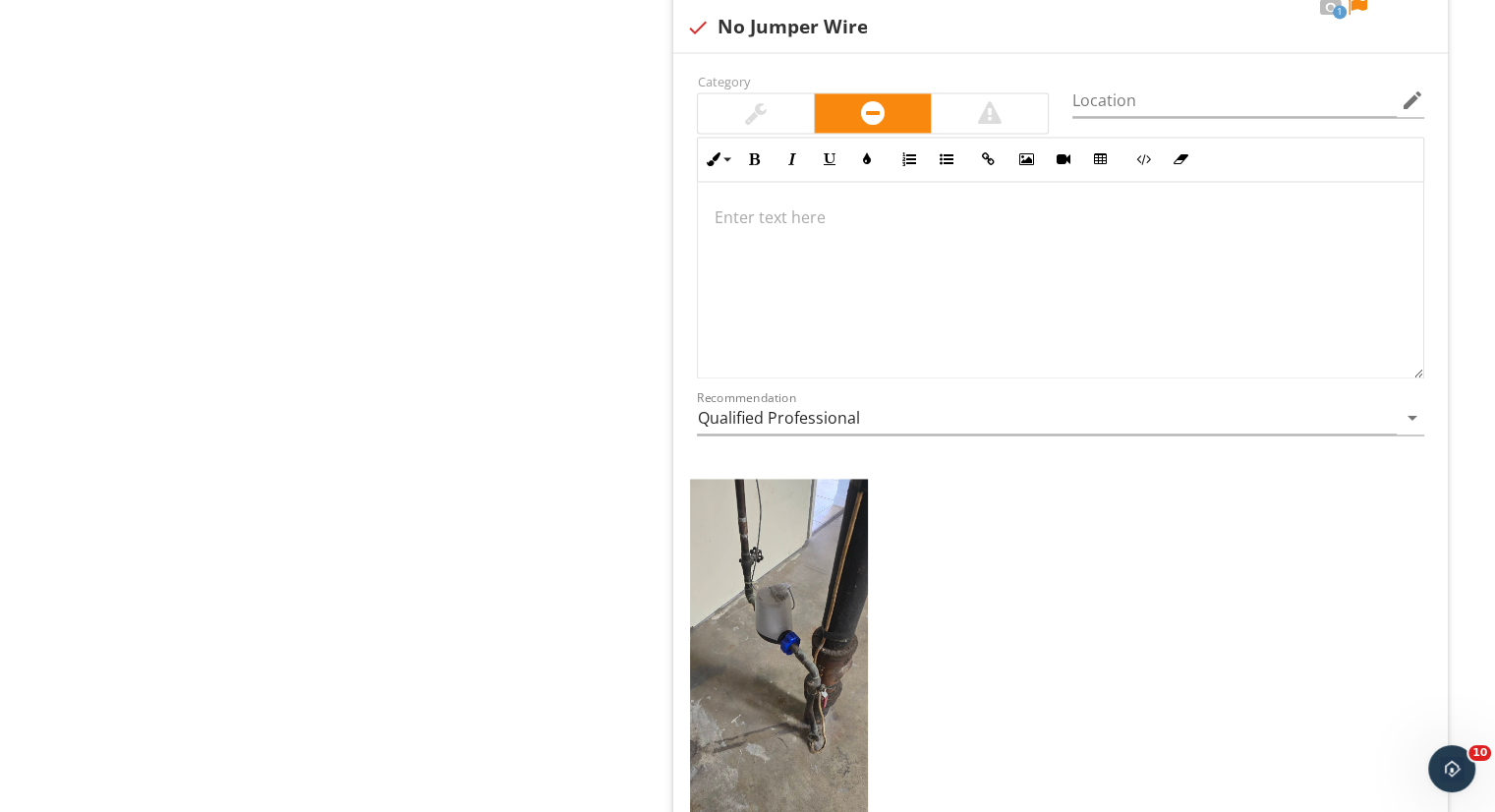
scroll to position [2874, 0]
click at [767, 653] on img at bounding box center [779, 670] width 178 height 385
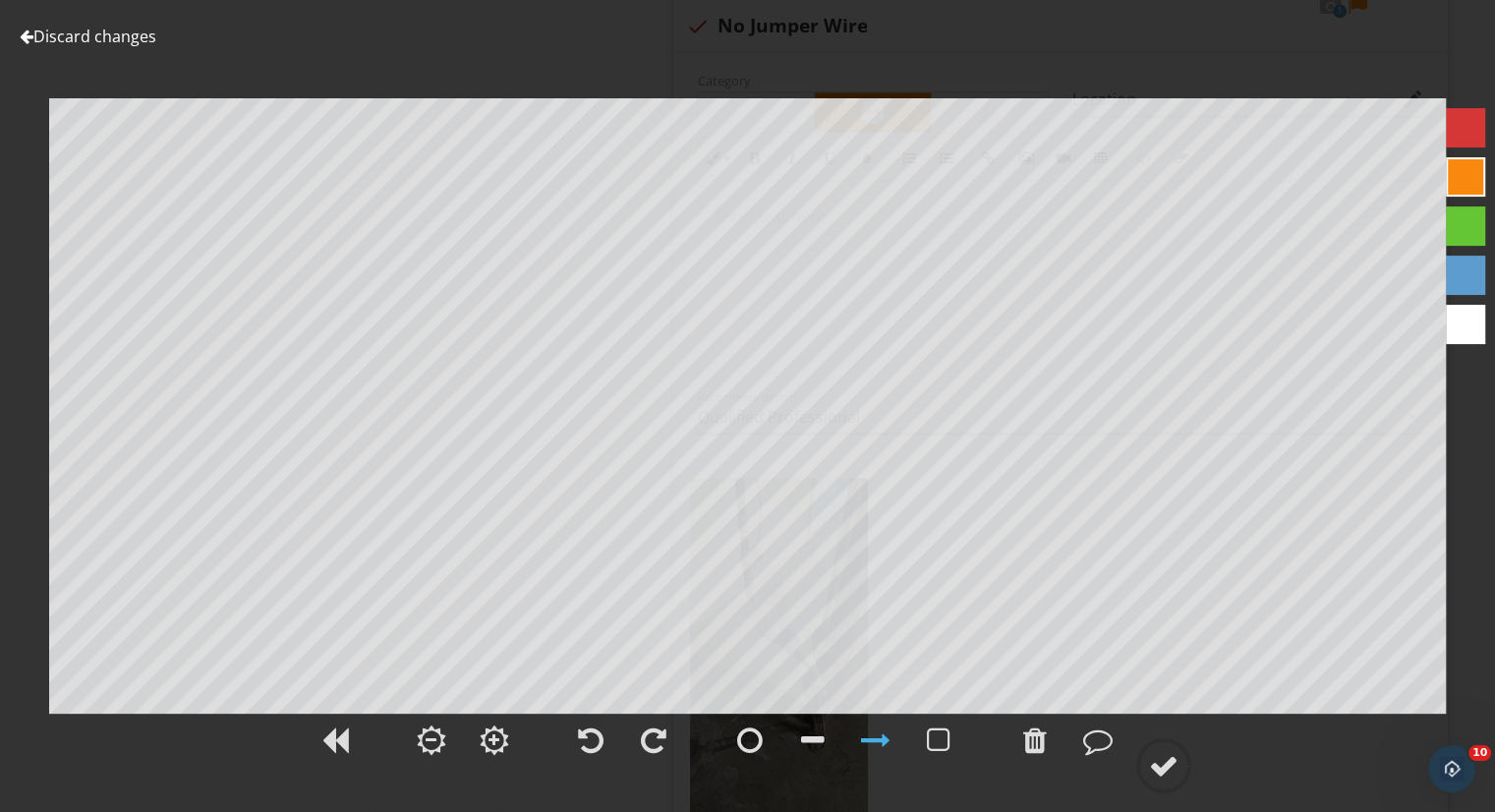
click at [1151, 782] on circle at bounding box center [1164, 766] width 51 height 51
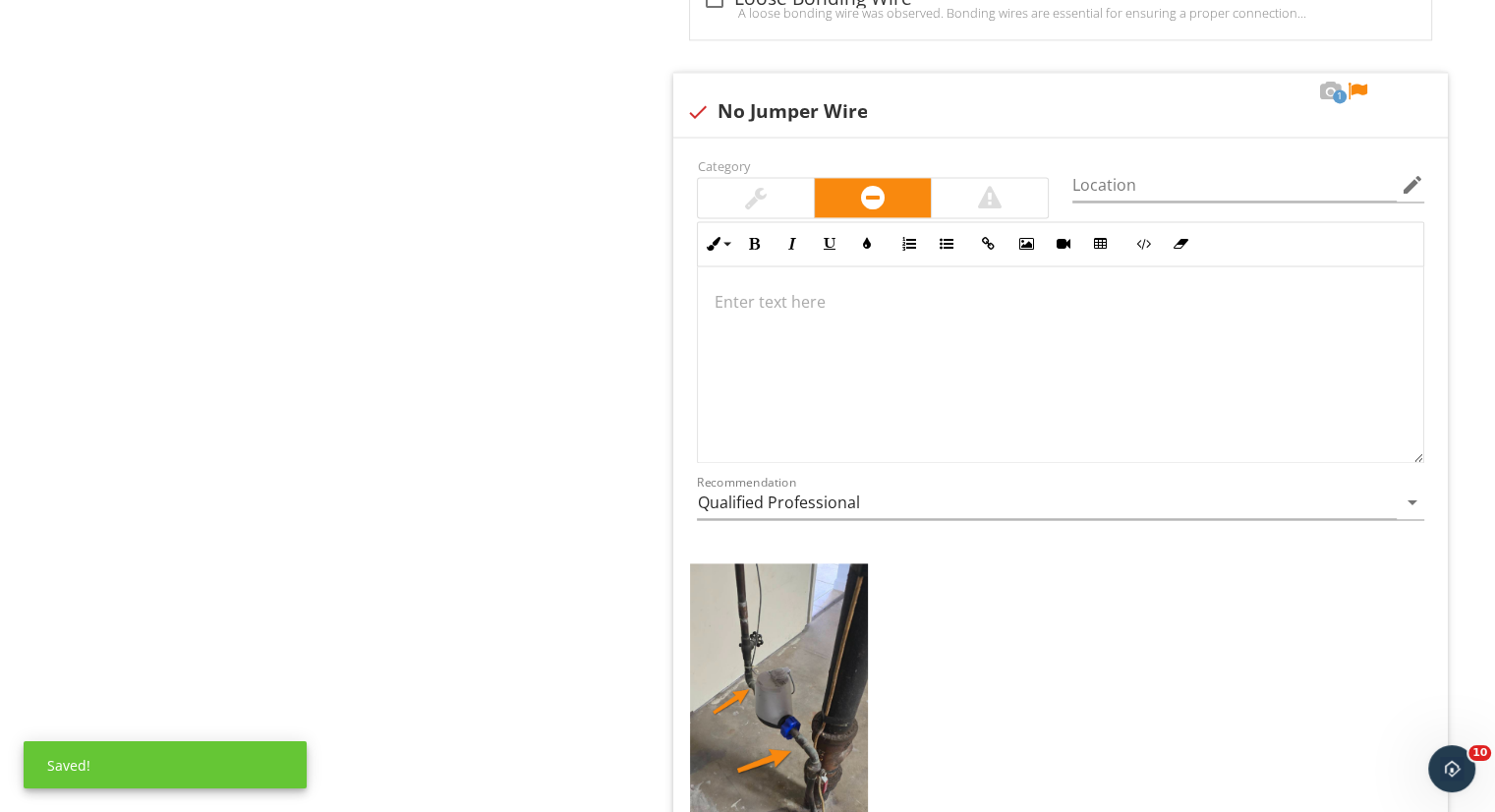
scroll to position [2776, 0]
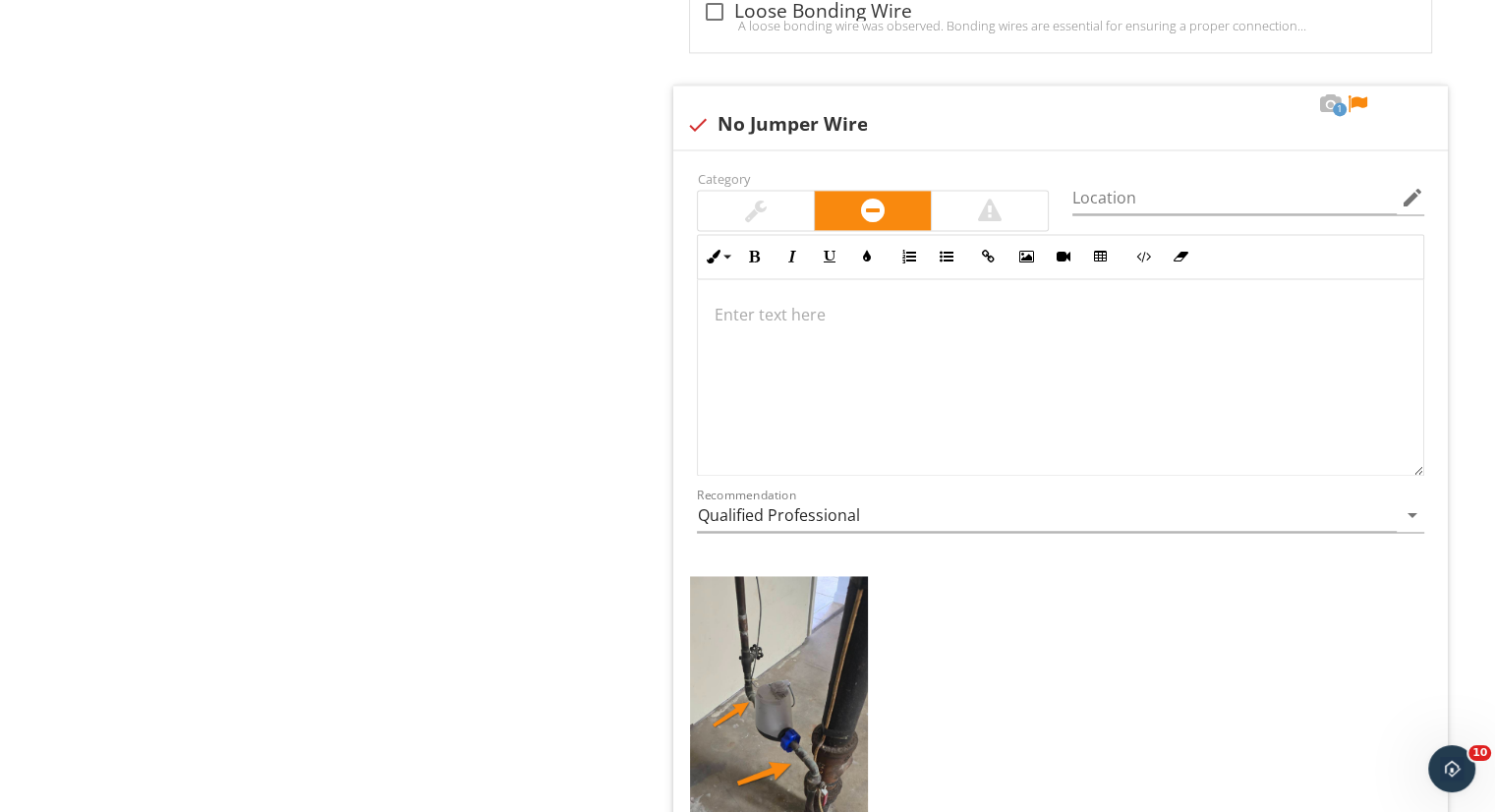
click at [881, 302] on p at bounding box center [1060, 314] width 694 height 24
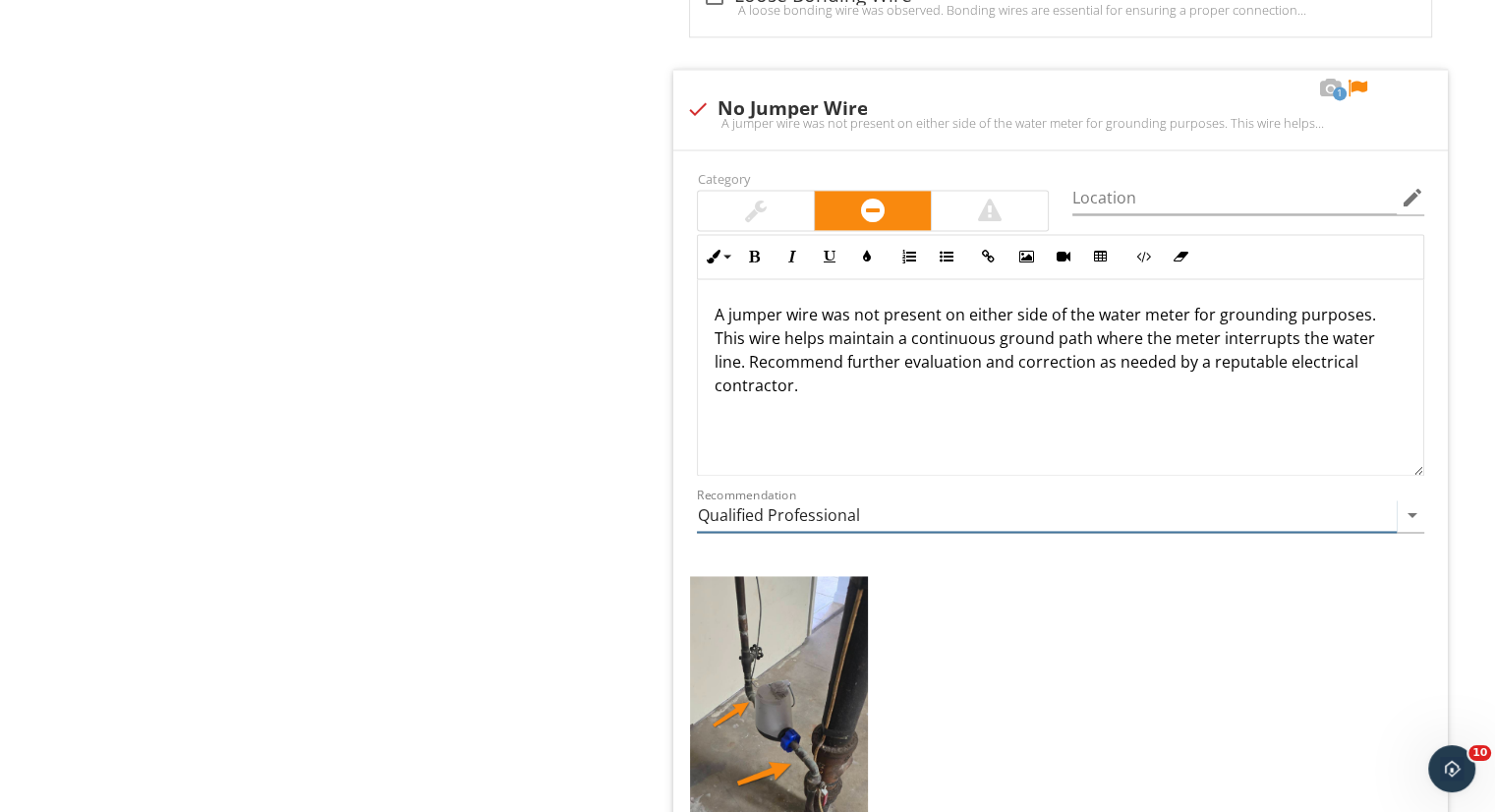
click at [948, 518] on input "Qualified Professional" at bounding box center [1046, 515] width 700 height 33
type input "Electrical Contractor"
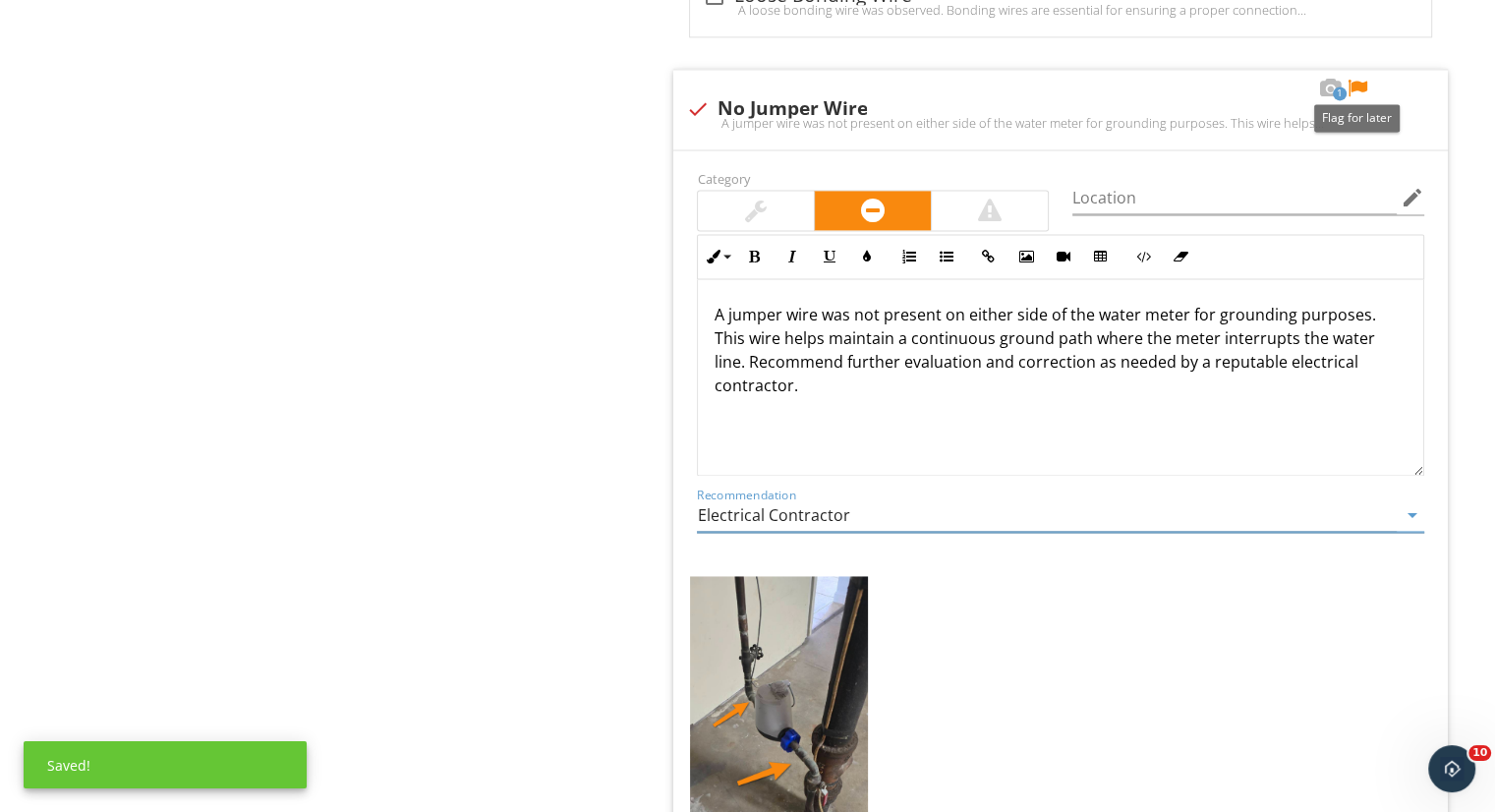
click at [1358, 80] on div at bounding box center [1358, 89] width 24 height 20
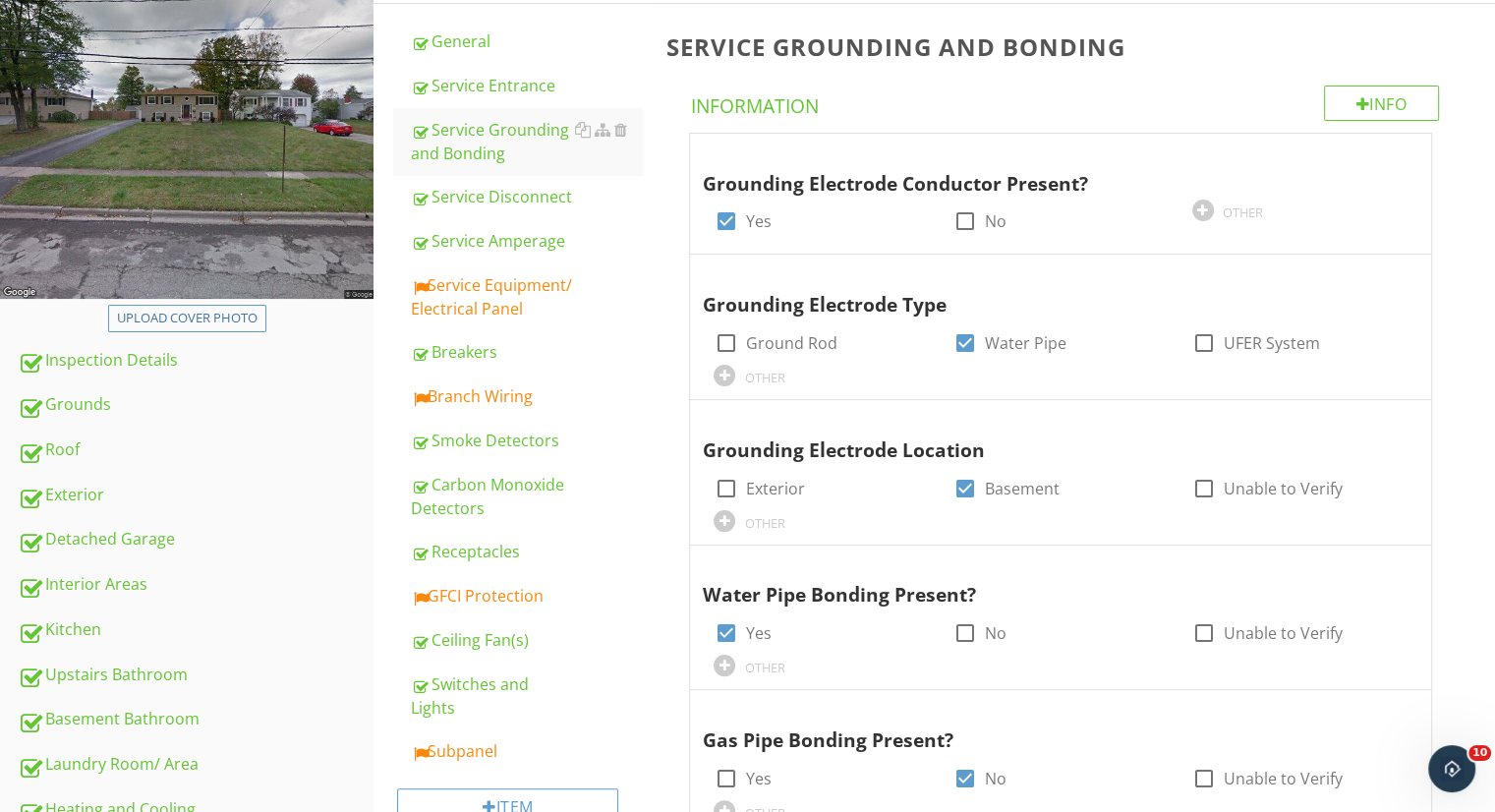
scroll to position [271, 0]
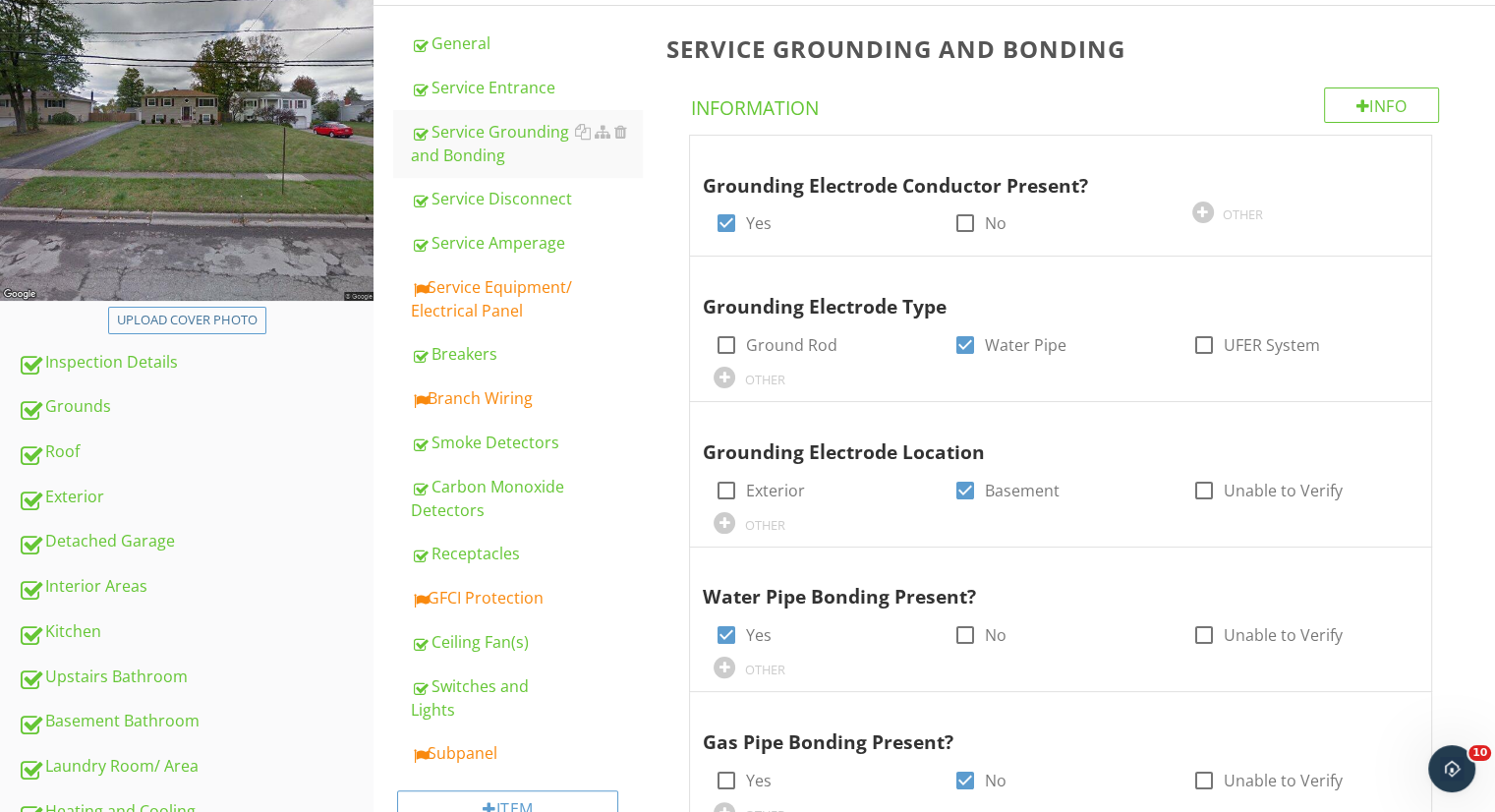
click at [488, 284] on div "Service Equipment/ Electrical Panel" at bounding box center [527, 299] width 231 height 47
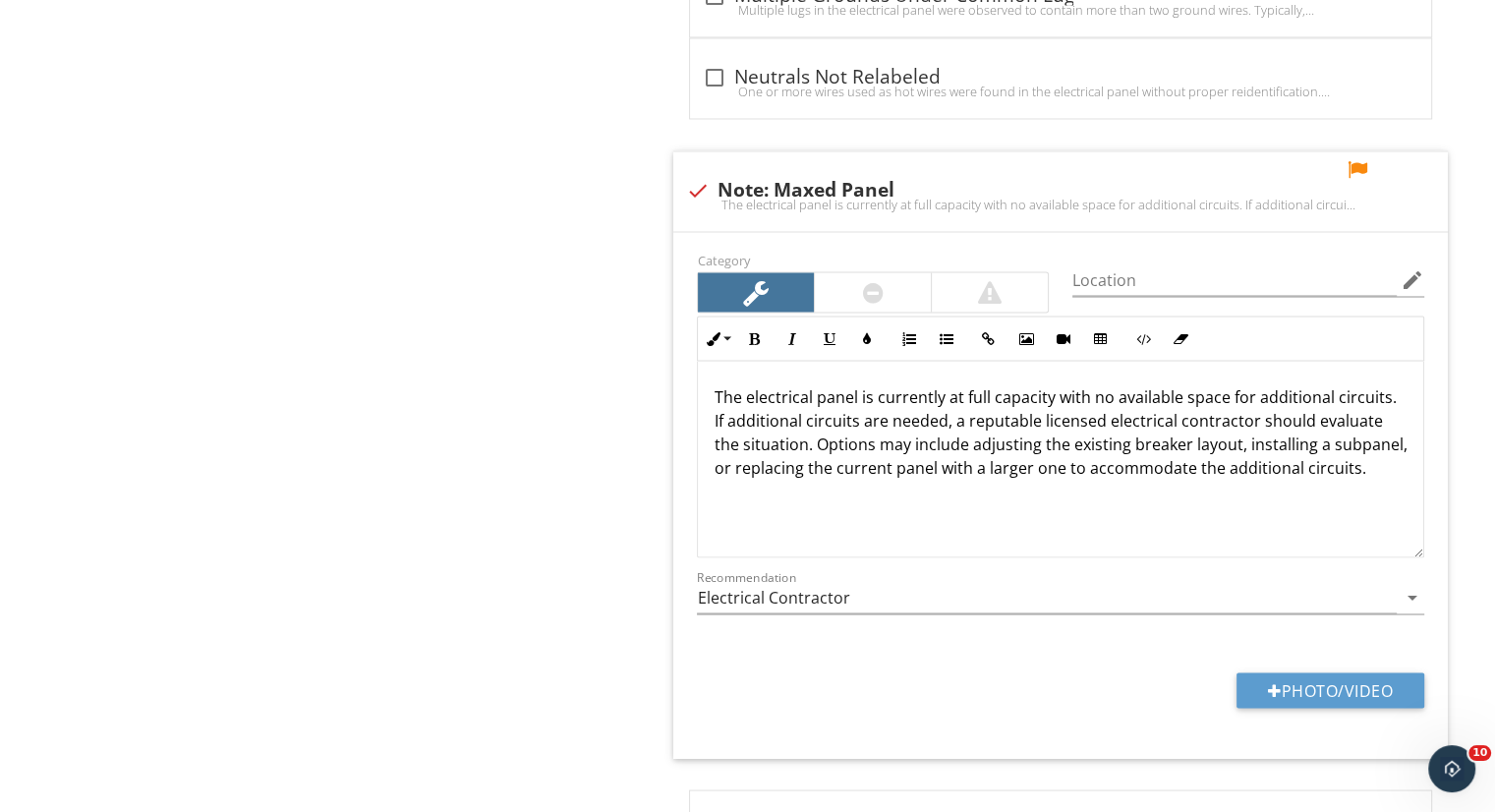
scroll to position [3449, 0]
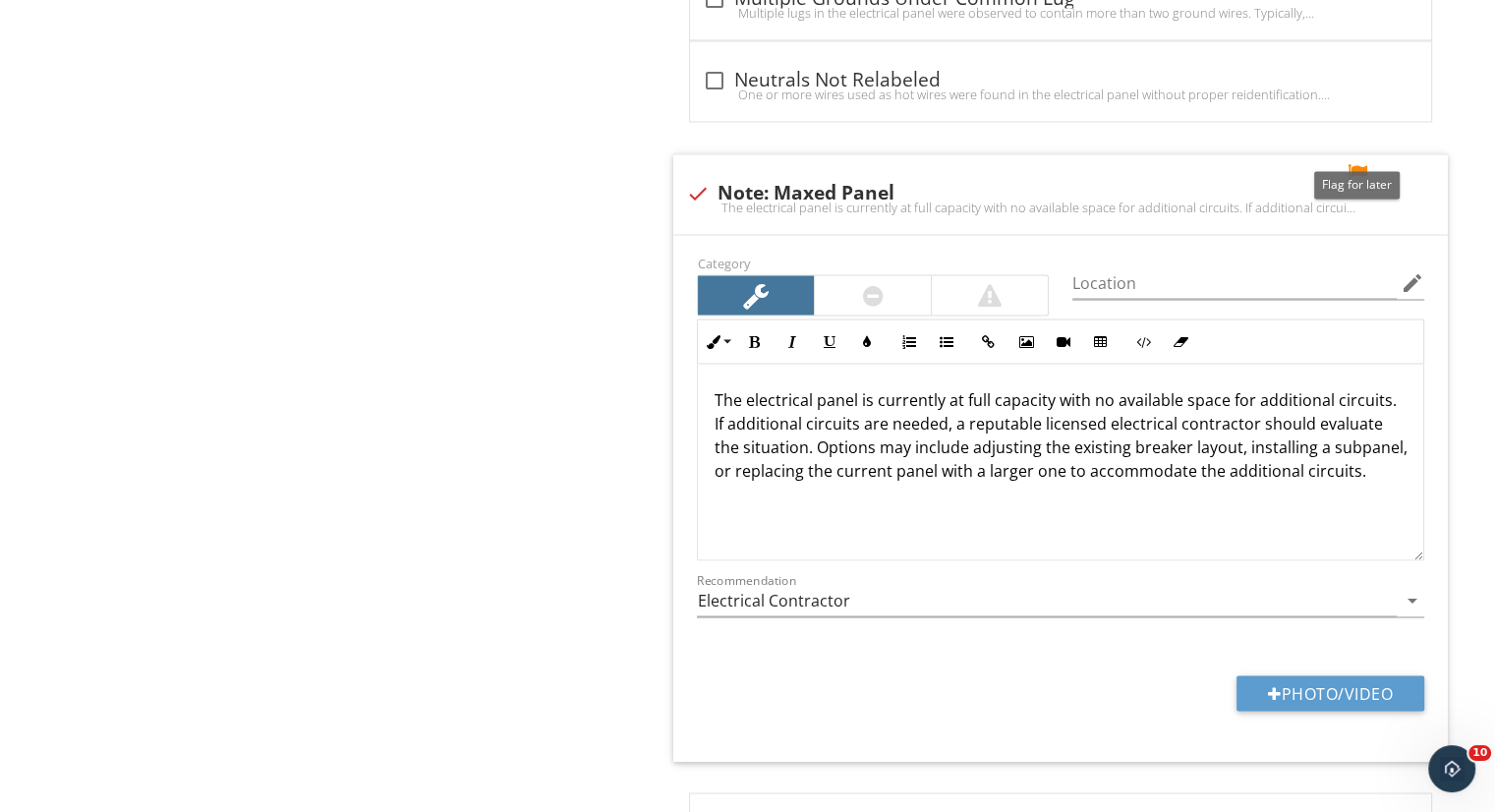
click at [1358, 163] on div at bounding box center [1358, 173] width 24 height 20
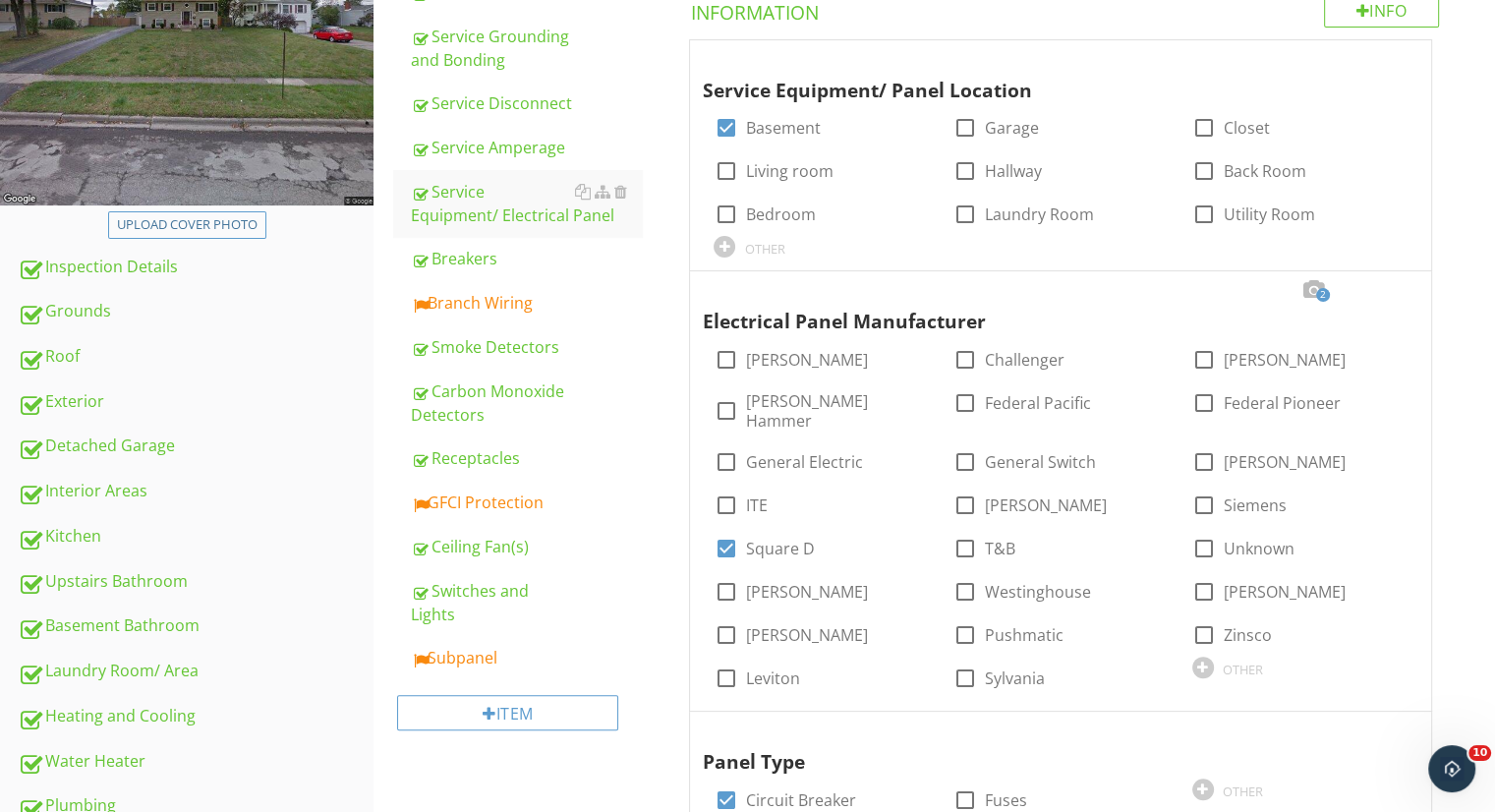
scroll to position [319, 0]
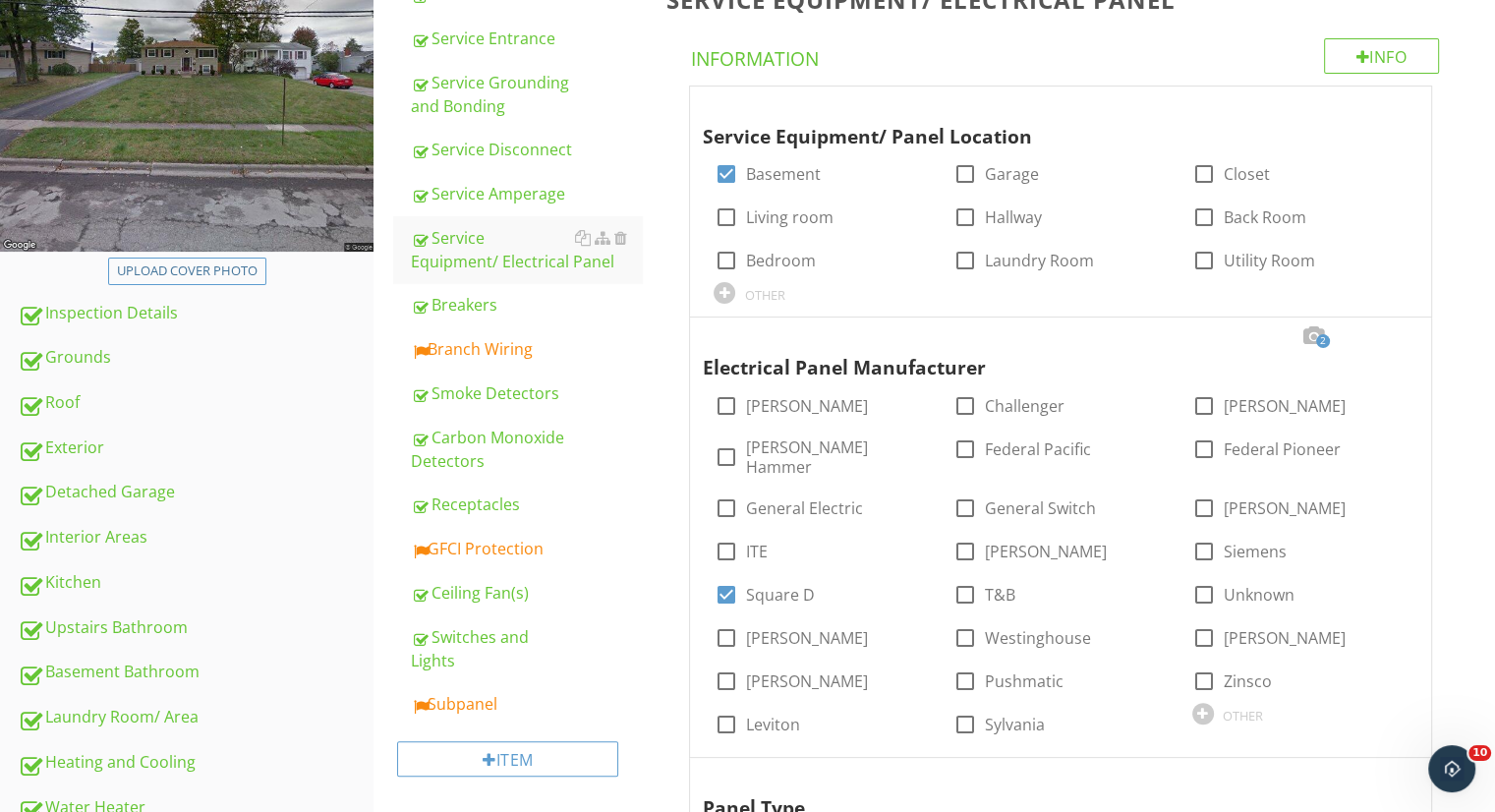
click at [530, 357] on div "Branch Wiring" at bounding box center [527, 349] width 231 height 24
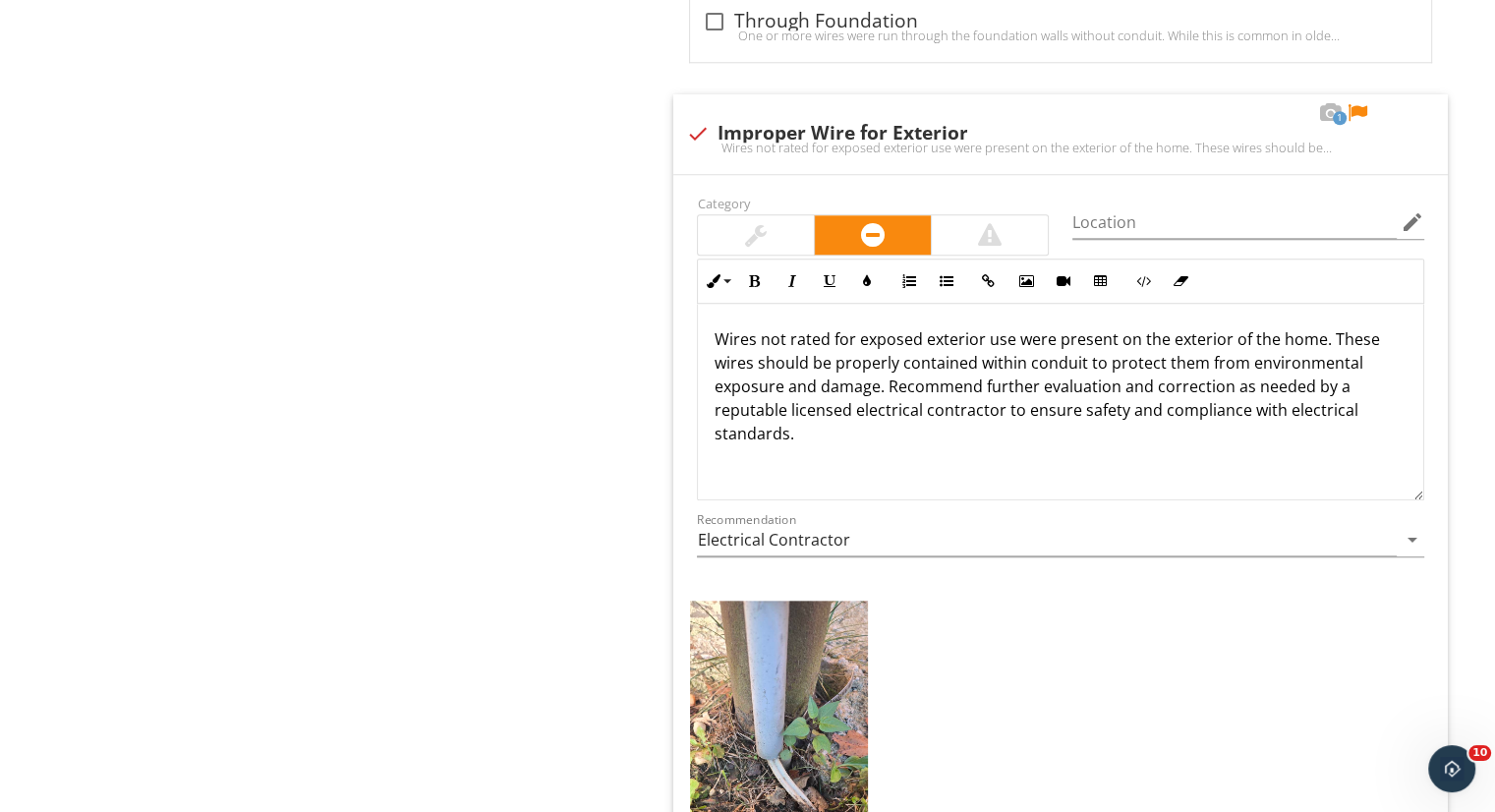
scroll to position [2028, 0]
click at [1355, 107] on div at bounding box center [1358, 113] width 24 height 20
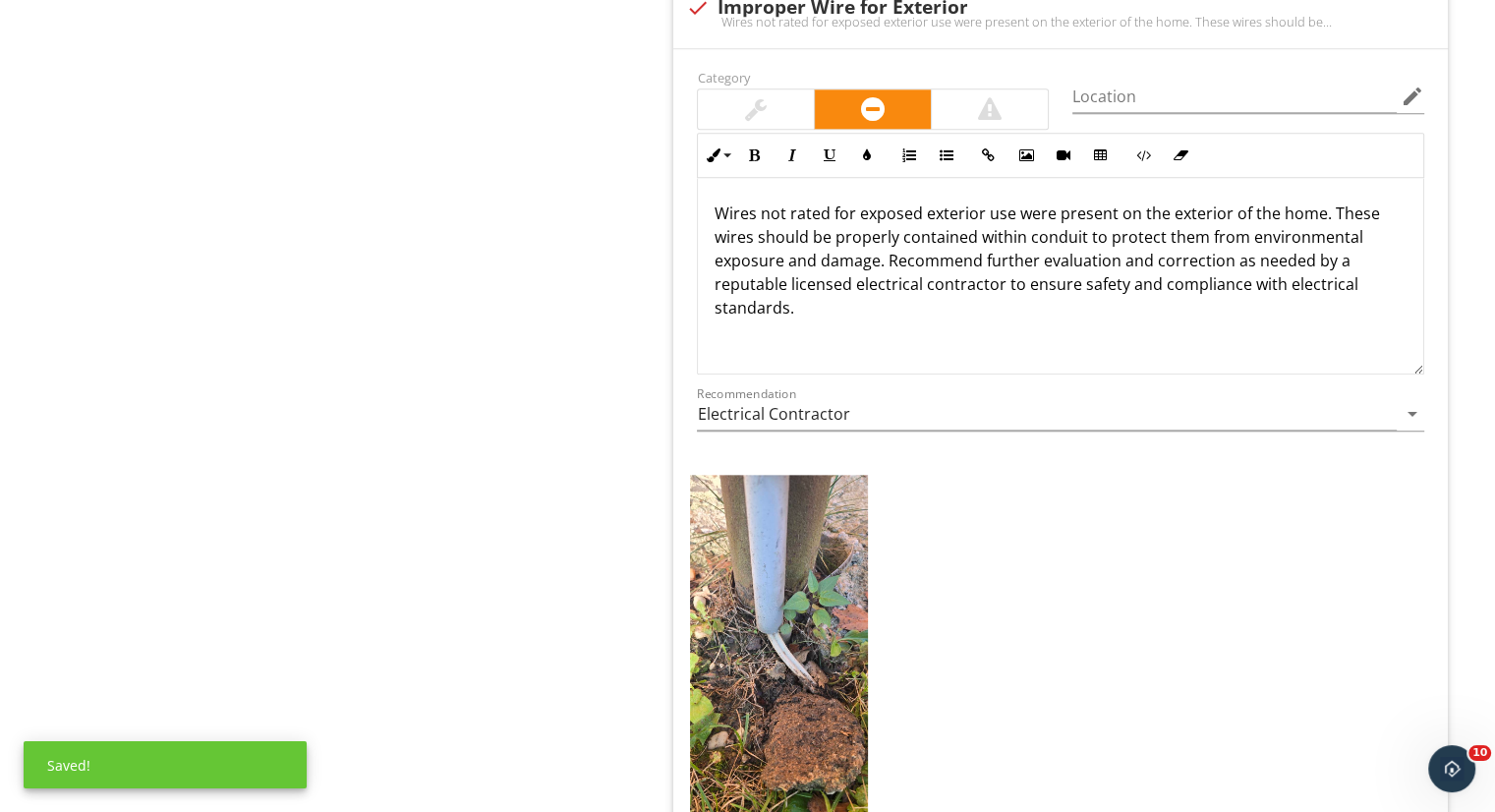
scroll to position [2154, 0]
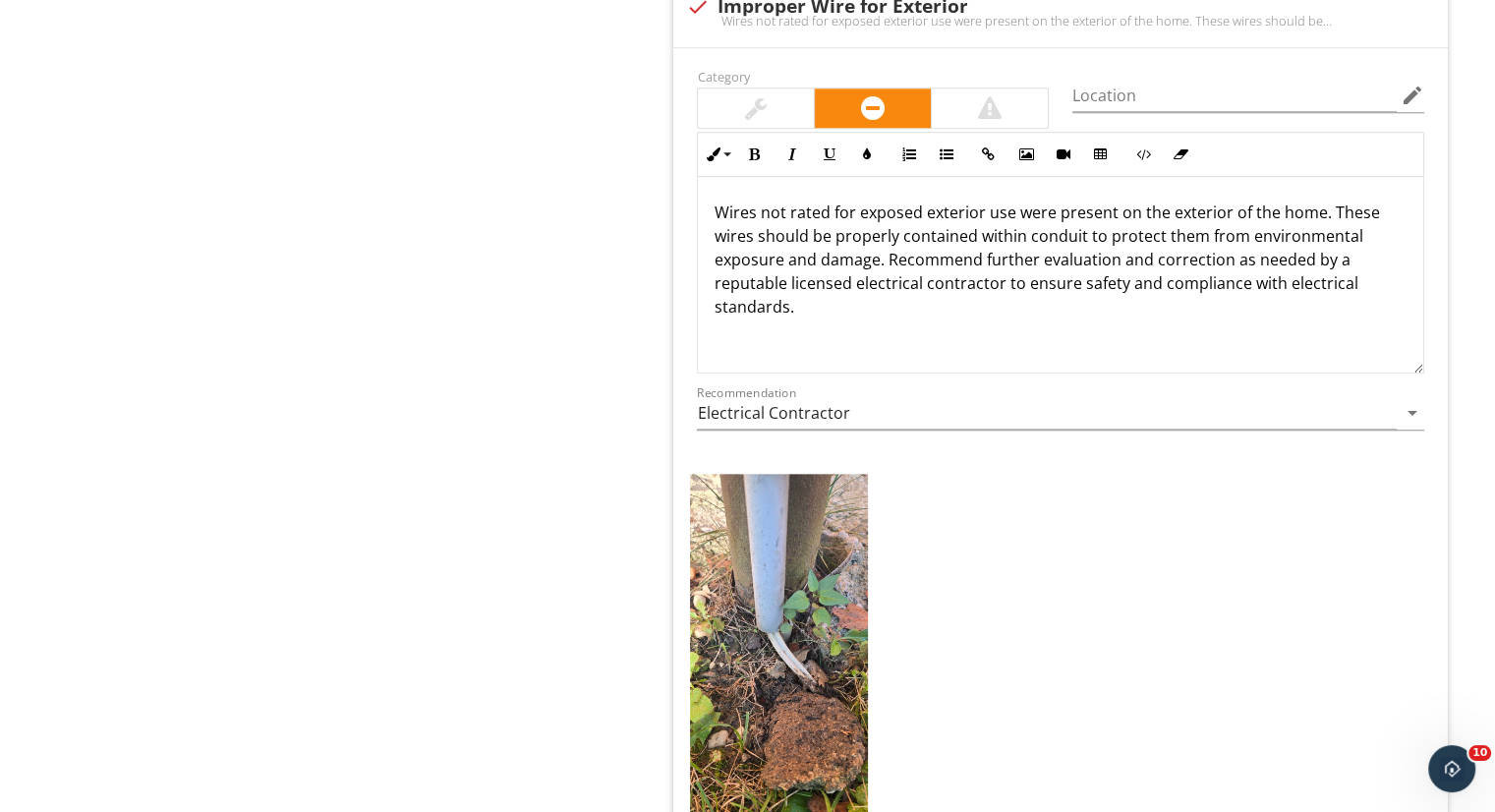
click at [1320, 207] on p "Wires not rated for exposed exterior use were present on the exterior of the ho…" at bounding box center [1060, 259] width 694 height 118
click at [1312, 209] on p "Wires not rated for exposed exterior use were present on the exterior of the ho…" at bounding box center [1060, 259] width 694 height 118
click at [1318, 209] on p "Wires not rated for exposed exterior use were present on the exterior of the ho…" at bounding box center [1060, 259] width 694 height 118
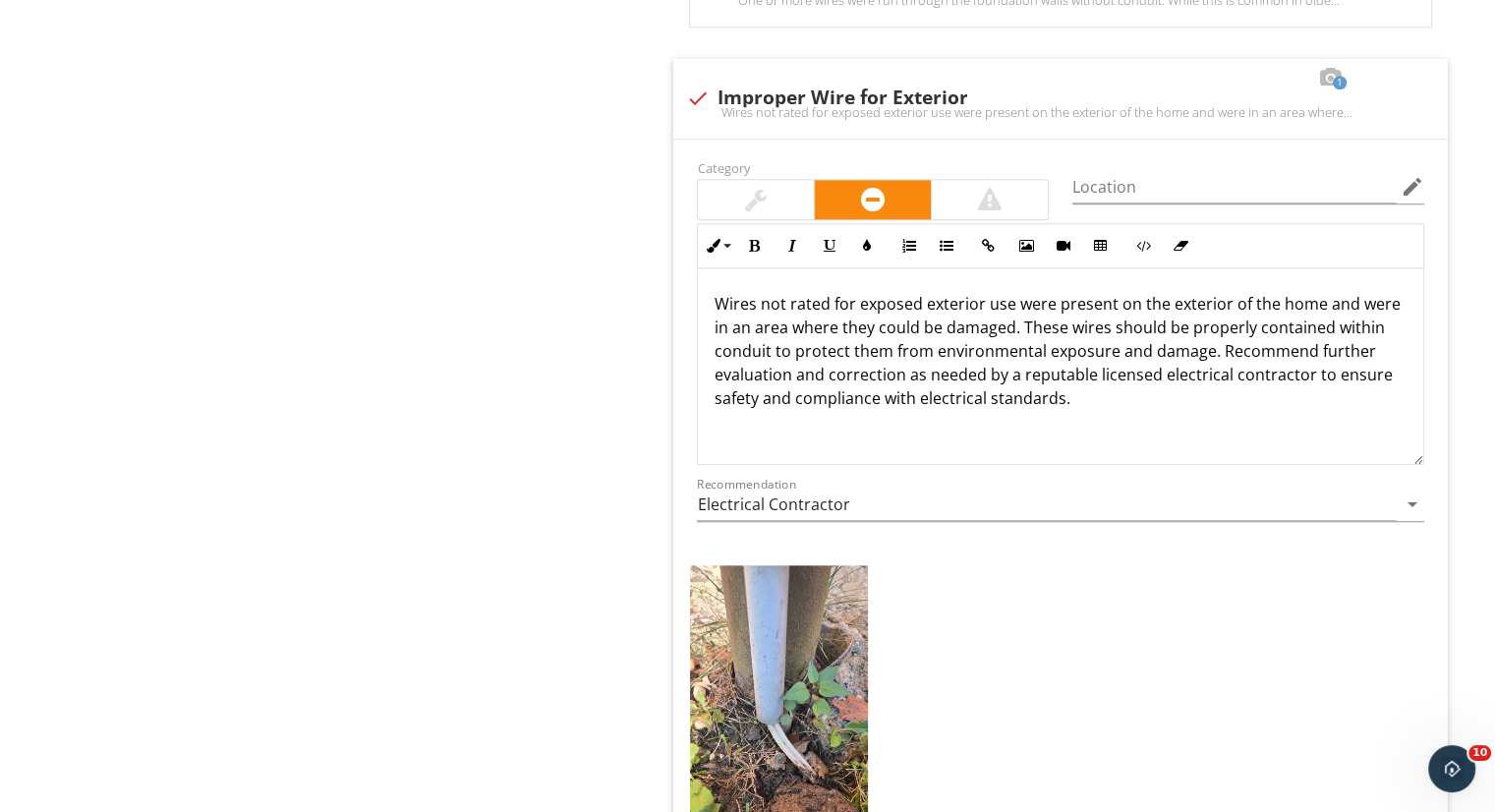
scroll to position [2036, 0]
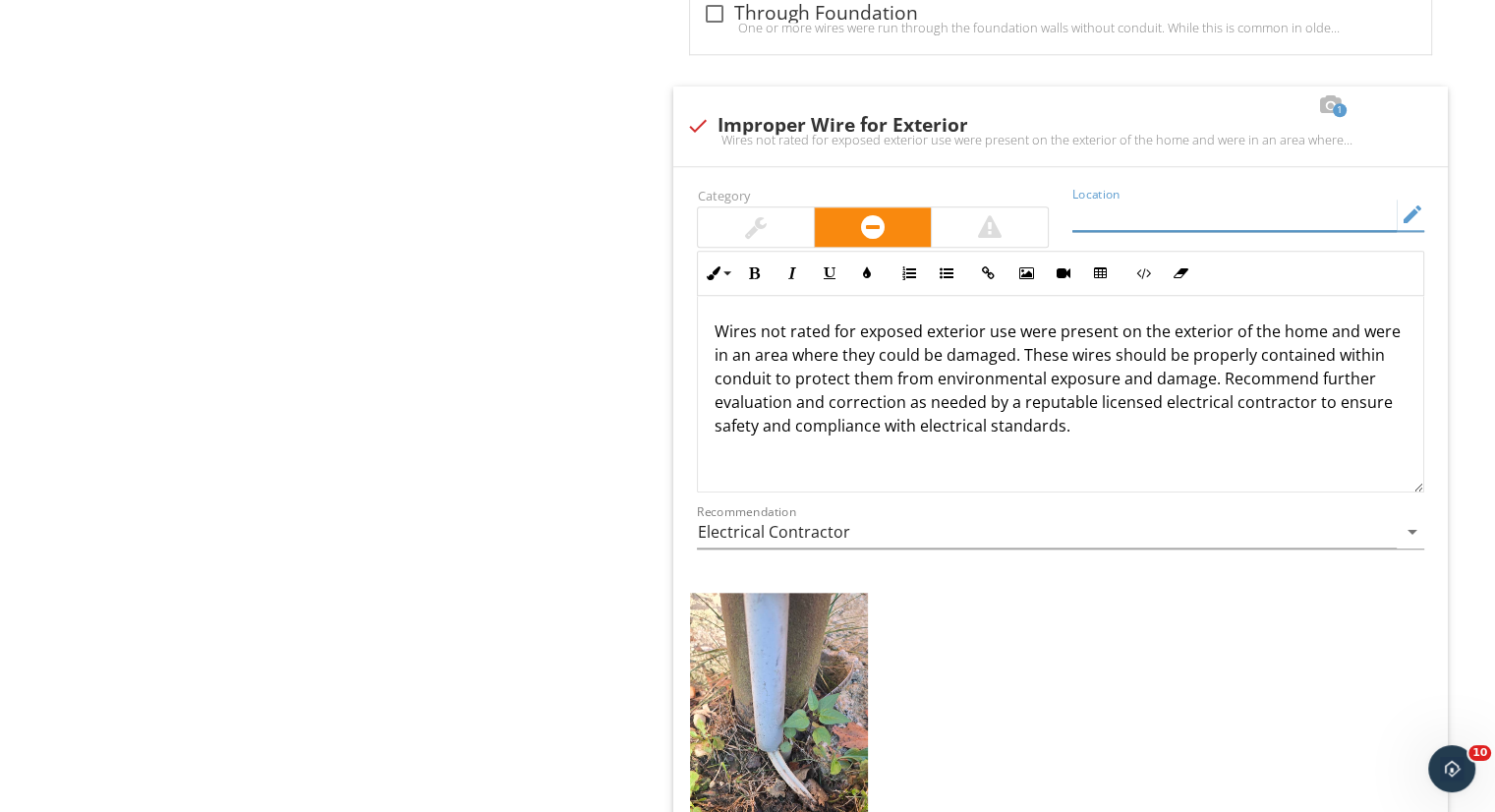
click at [1168, 215] on input "Location" at bounding box center [1234, 214] width 324 height 33
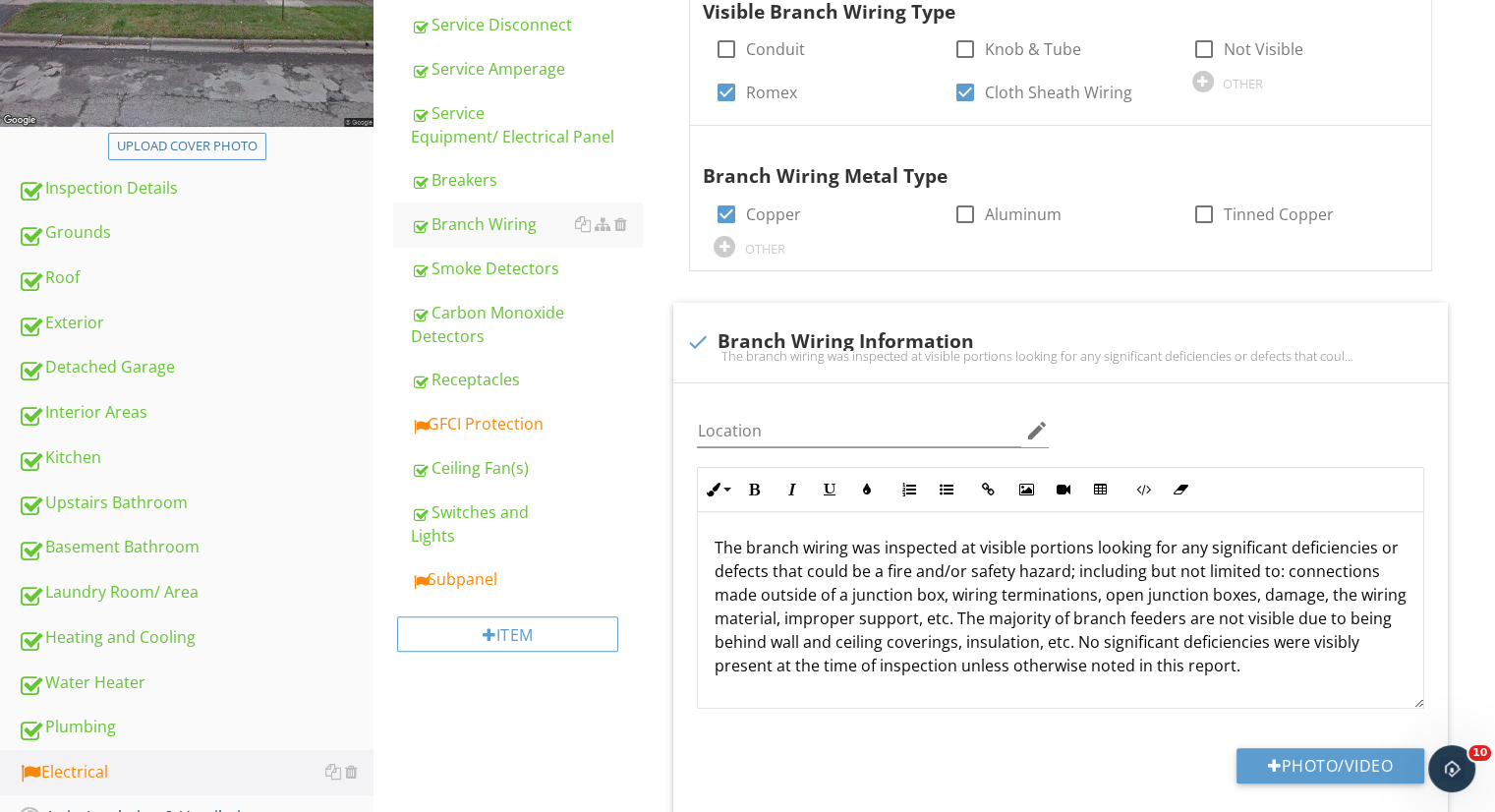
scroll to position [436, 0]
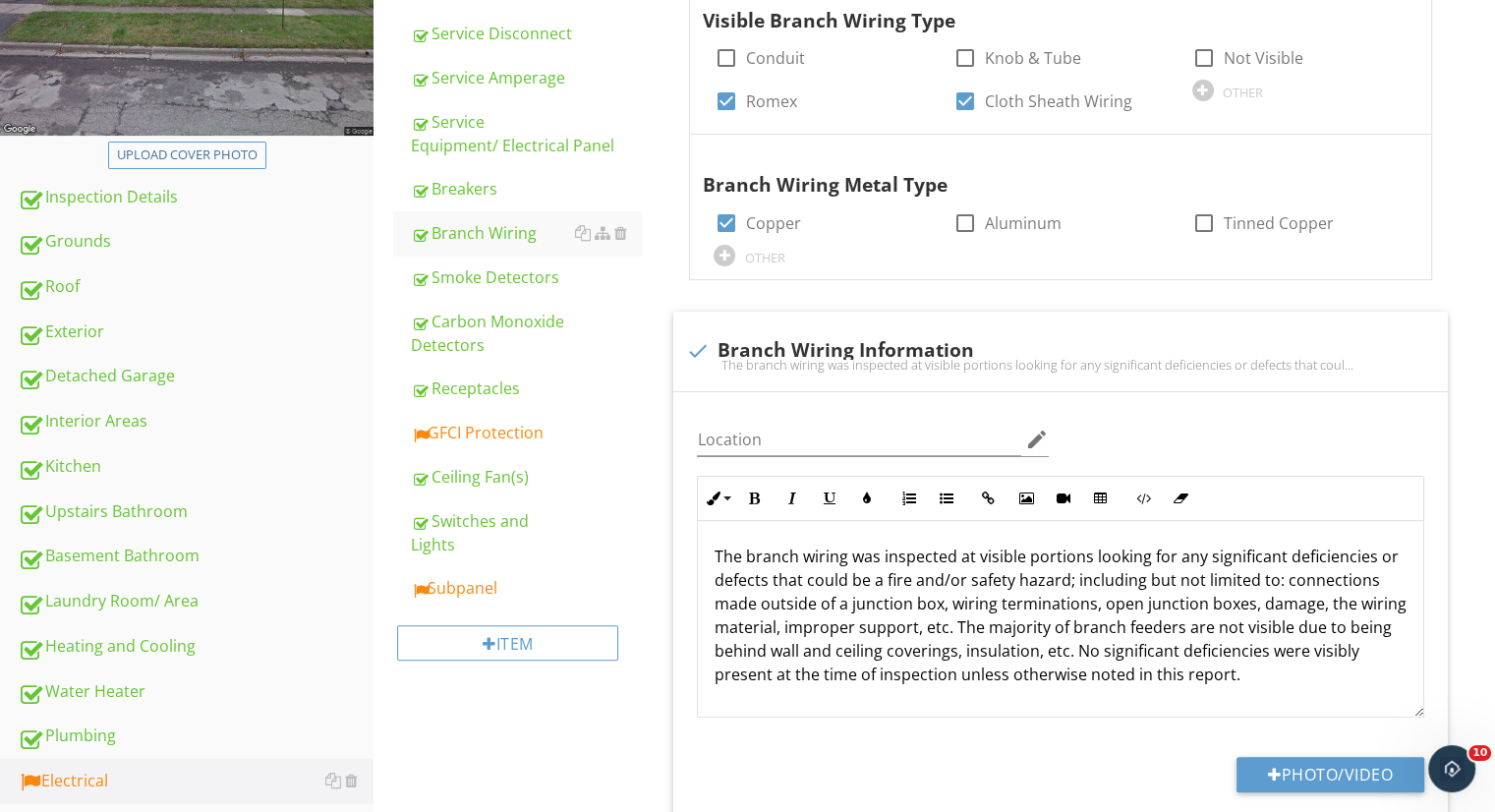
type input "backyard on a post next to the basketball court"
click at [528, 437] on div "GFCI Protection" at bounding box center [527, 433] width 231 height 24
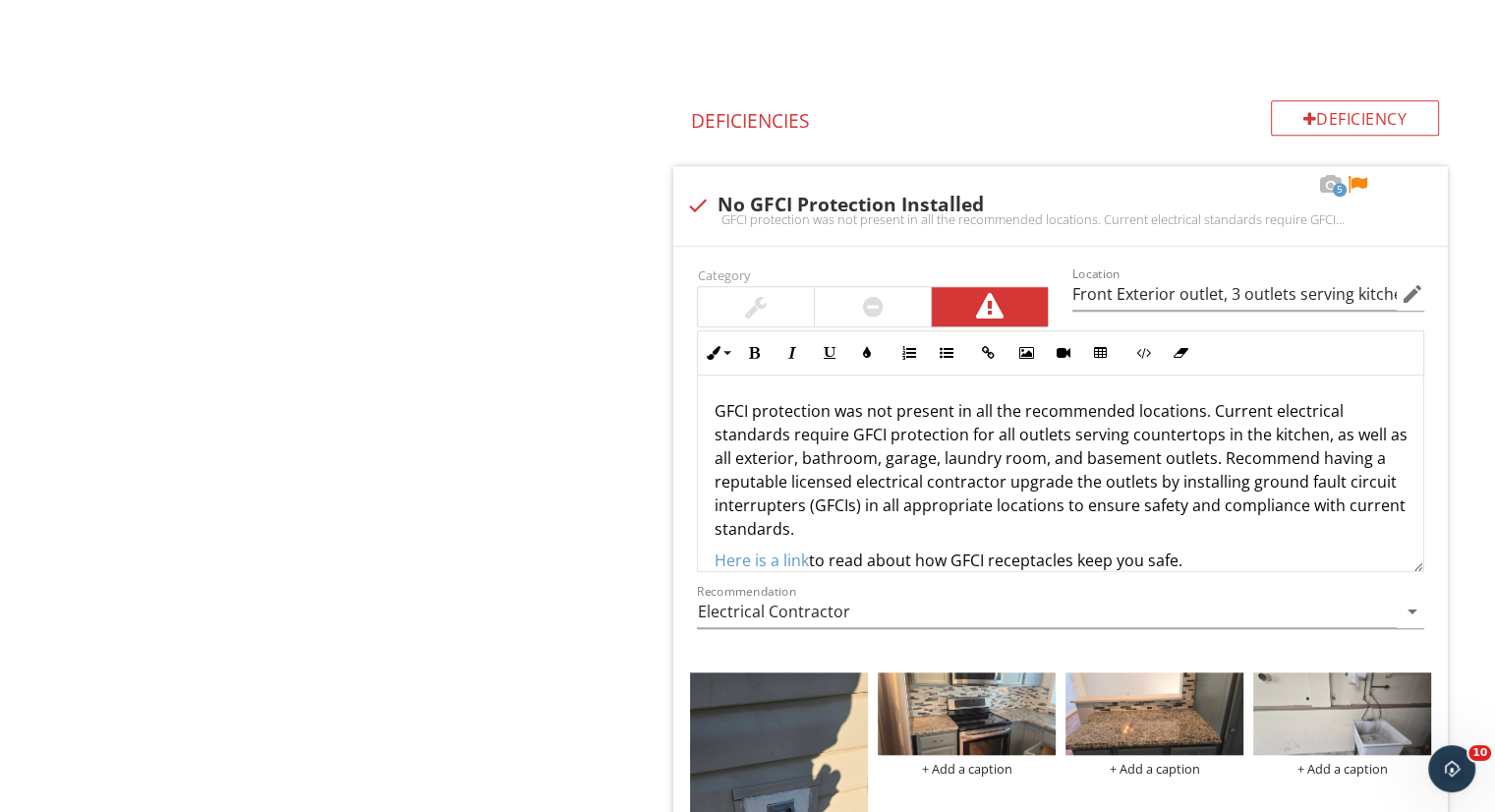
scroll to position [1772, 0]
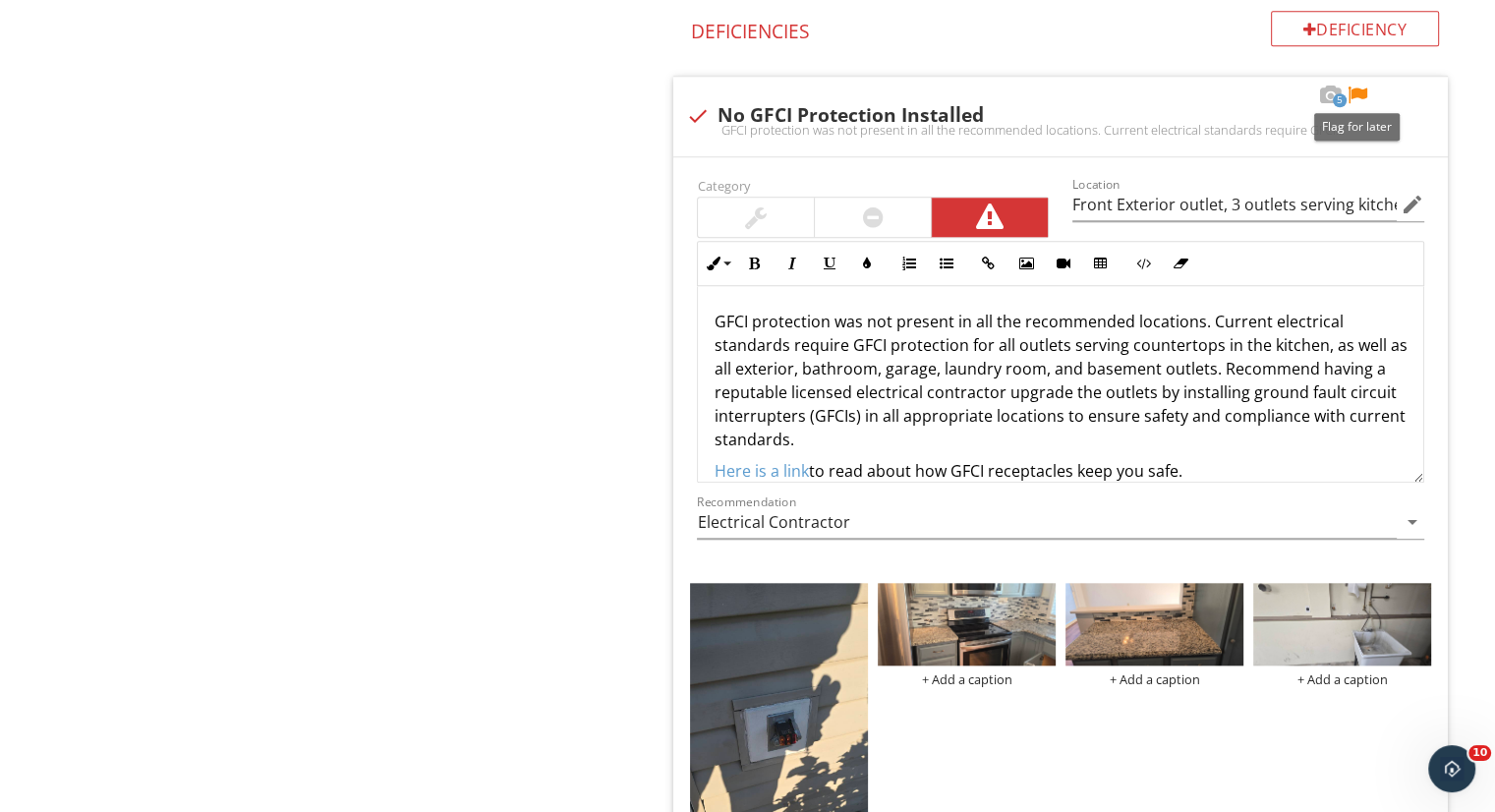
click at [1354, 88] on div at bounding box center [1358, 96] width 24 height 20
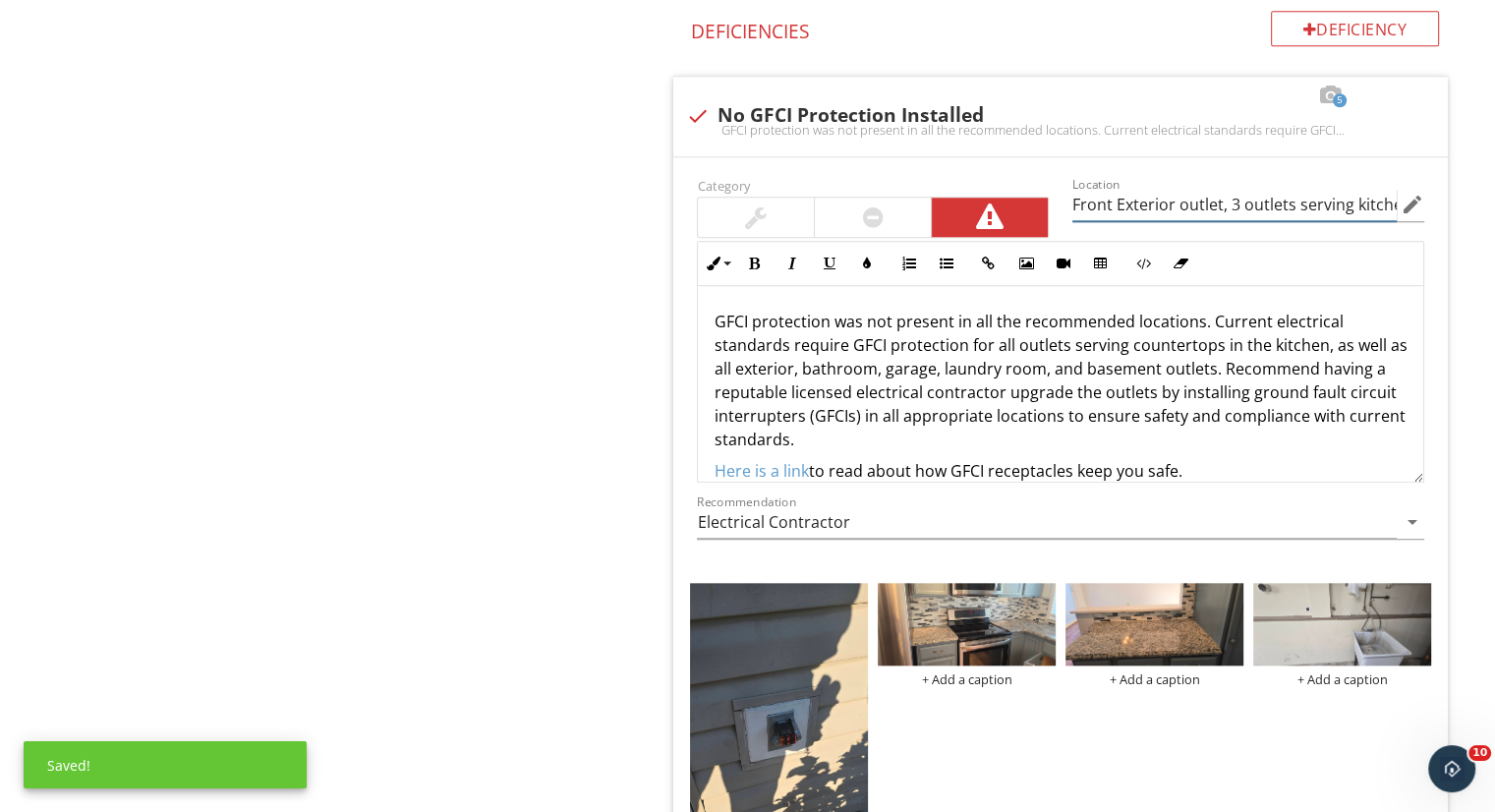
click at [1291, 202] on input "Front Exterior outlet, 3 outlets serving kitchen countertops, laundry area, all…" at bounding box center [1234, 204] width 324 height 33
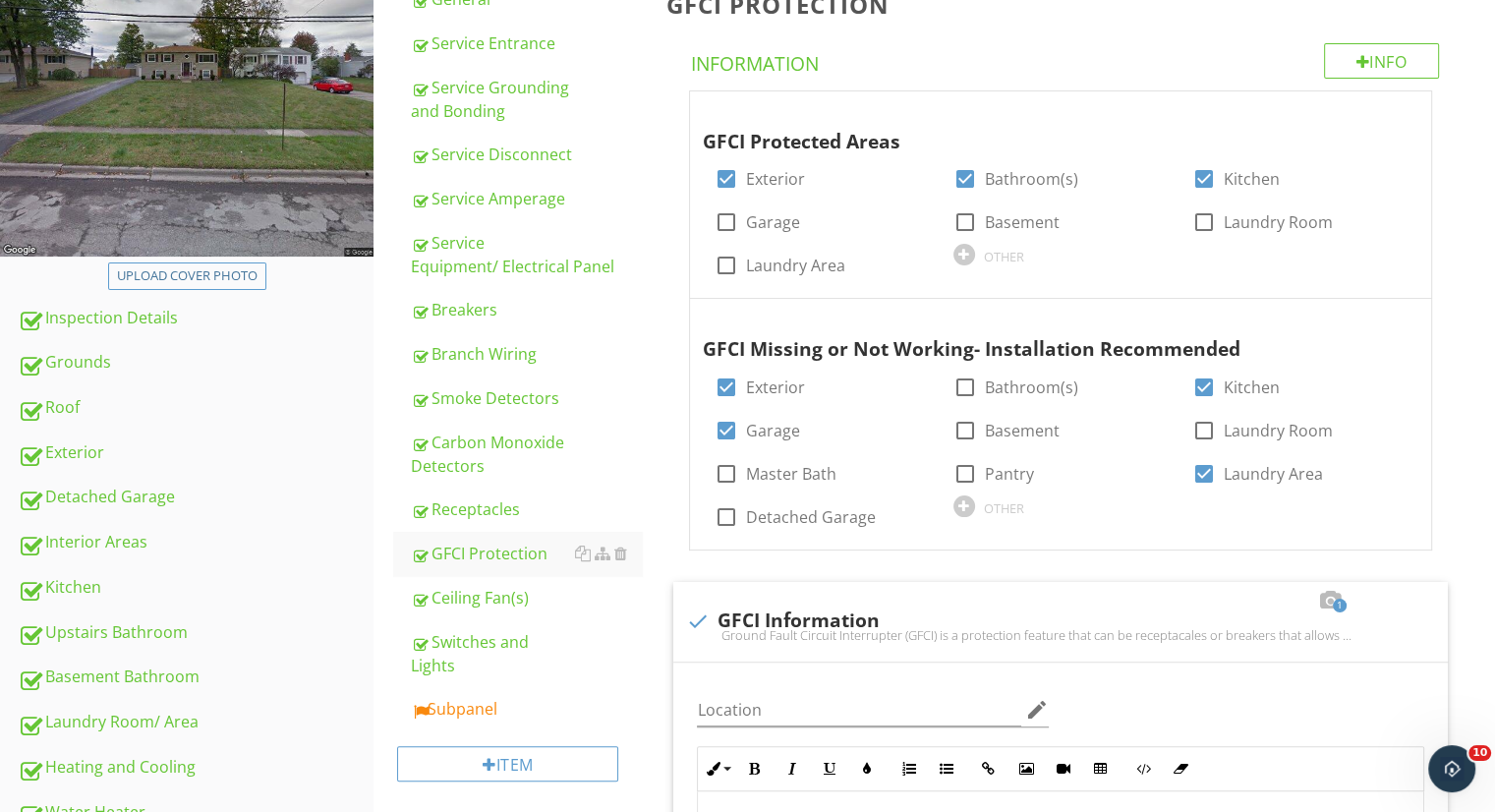
scroll to position [0, 0]
click at [439, 712] on div "Subpanel" at bounding box center [527, 708] width 231 height 24
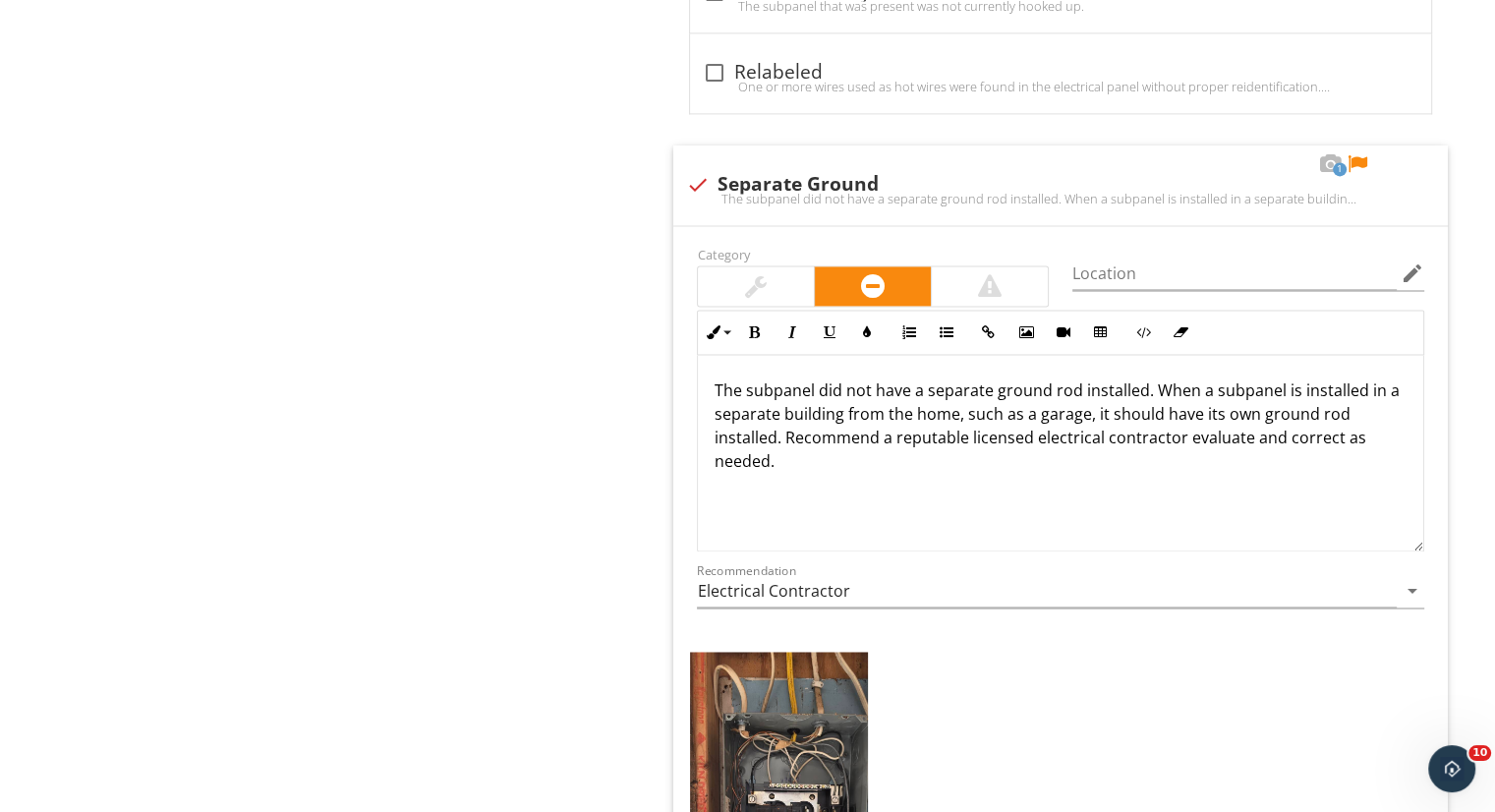
scroll to position [2887, 0]
click at [1353, 155] on div at bounding box center [1358, 165] width 24 height 20
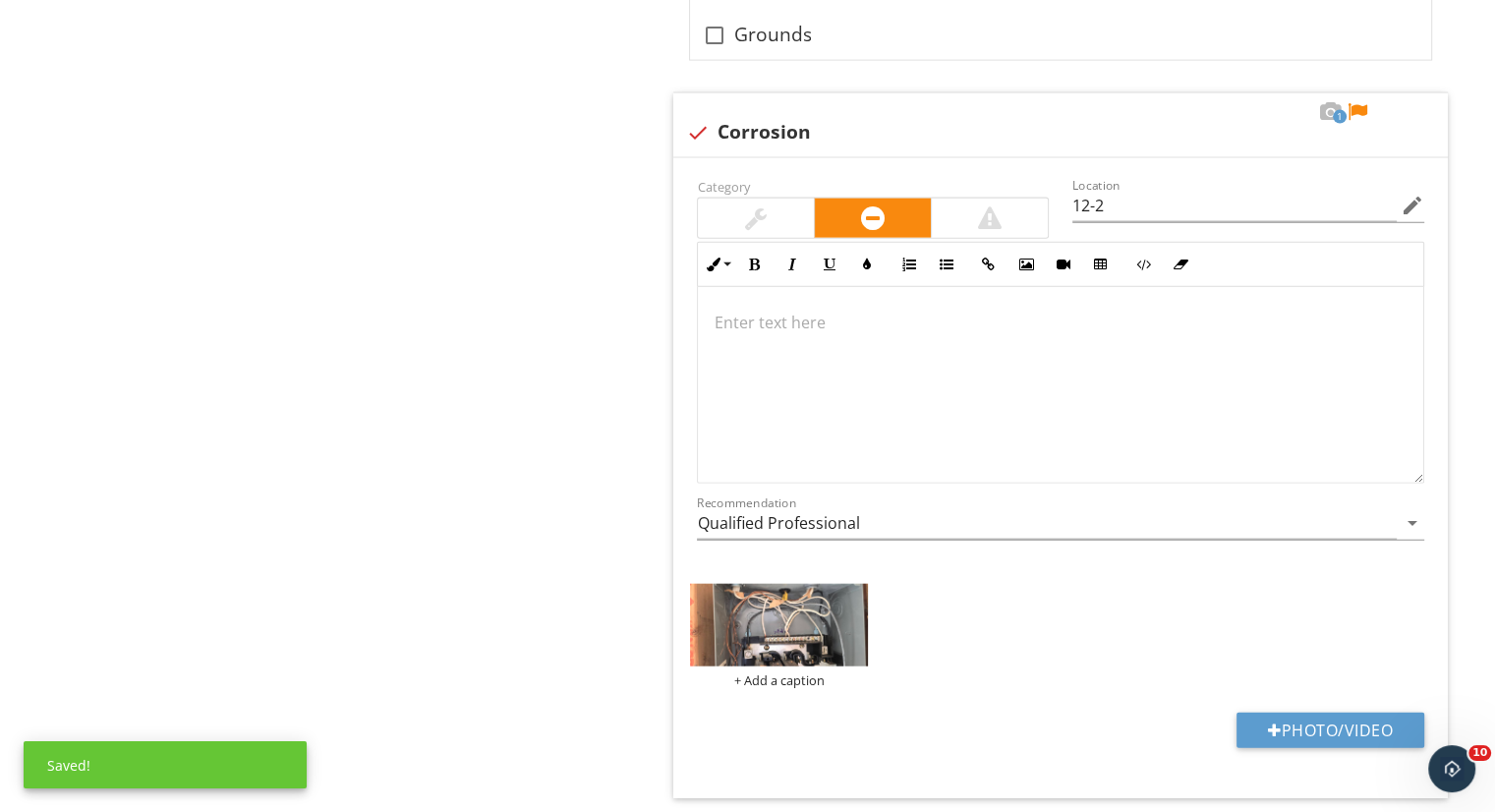
scroll to position [4480, 0]
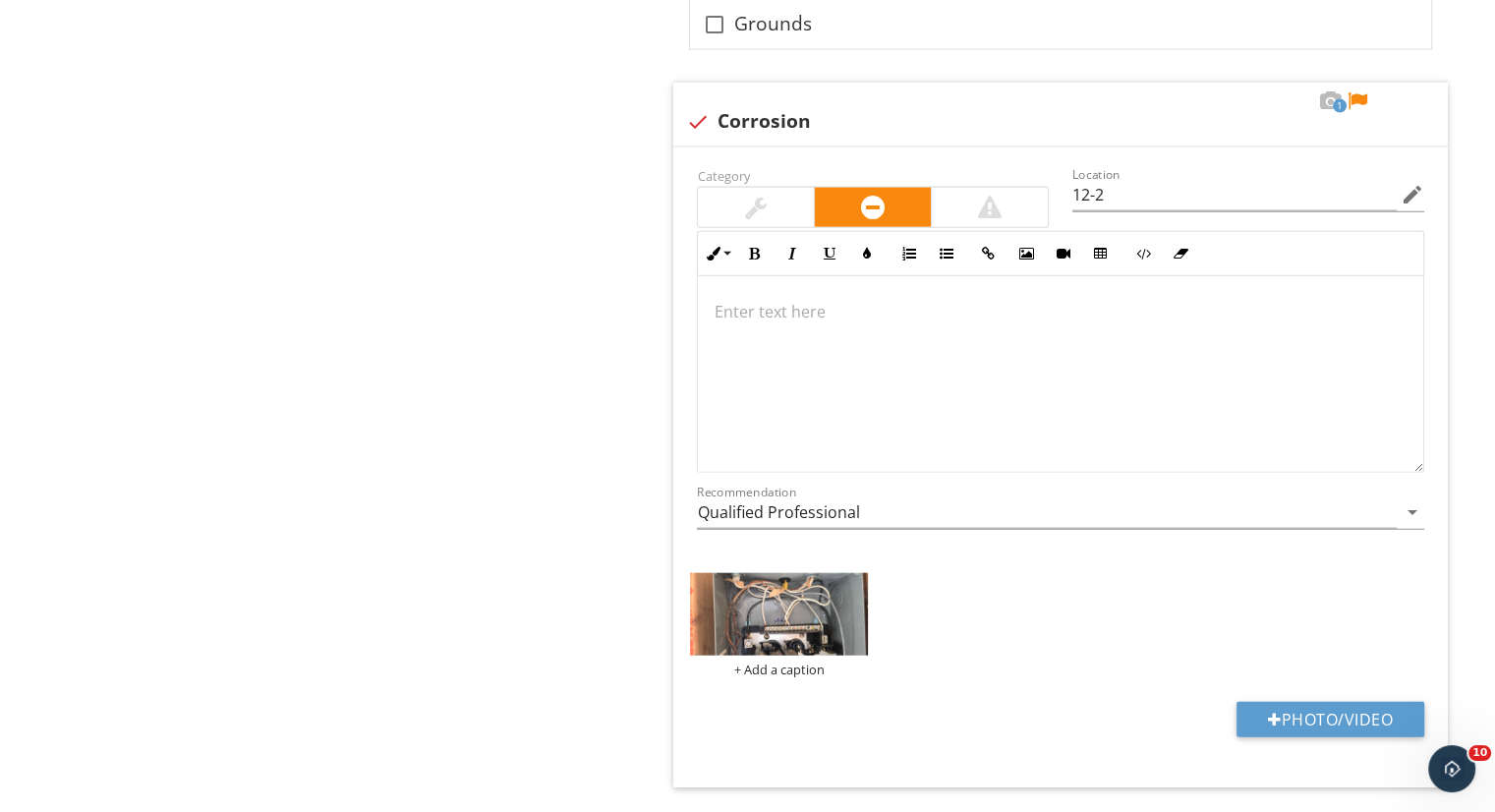
click at [885, 301] on div at bounding box center [1060, 374] width 725 height 197
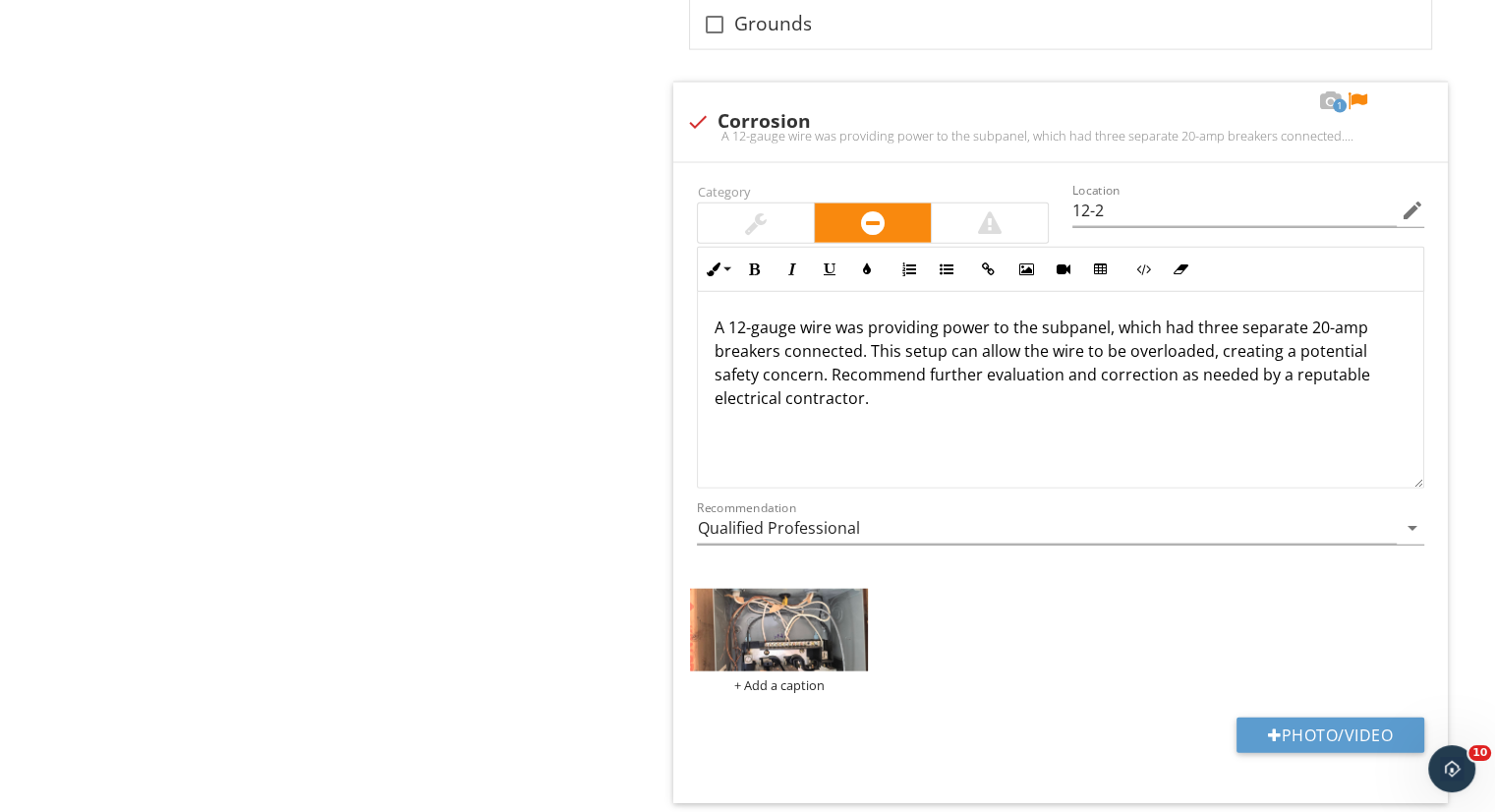
scroll to position [4496, 0]
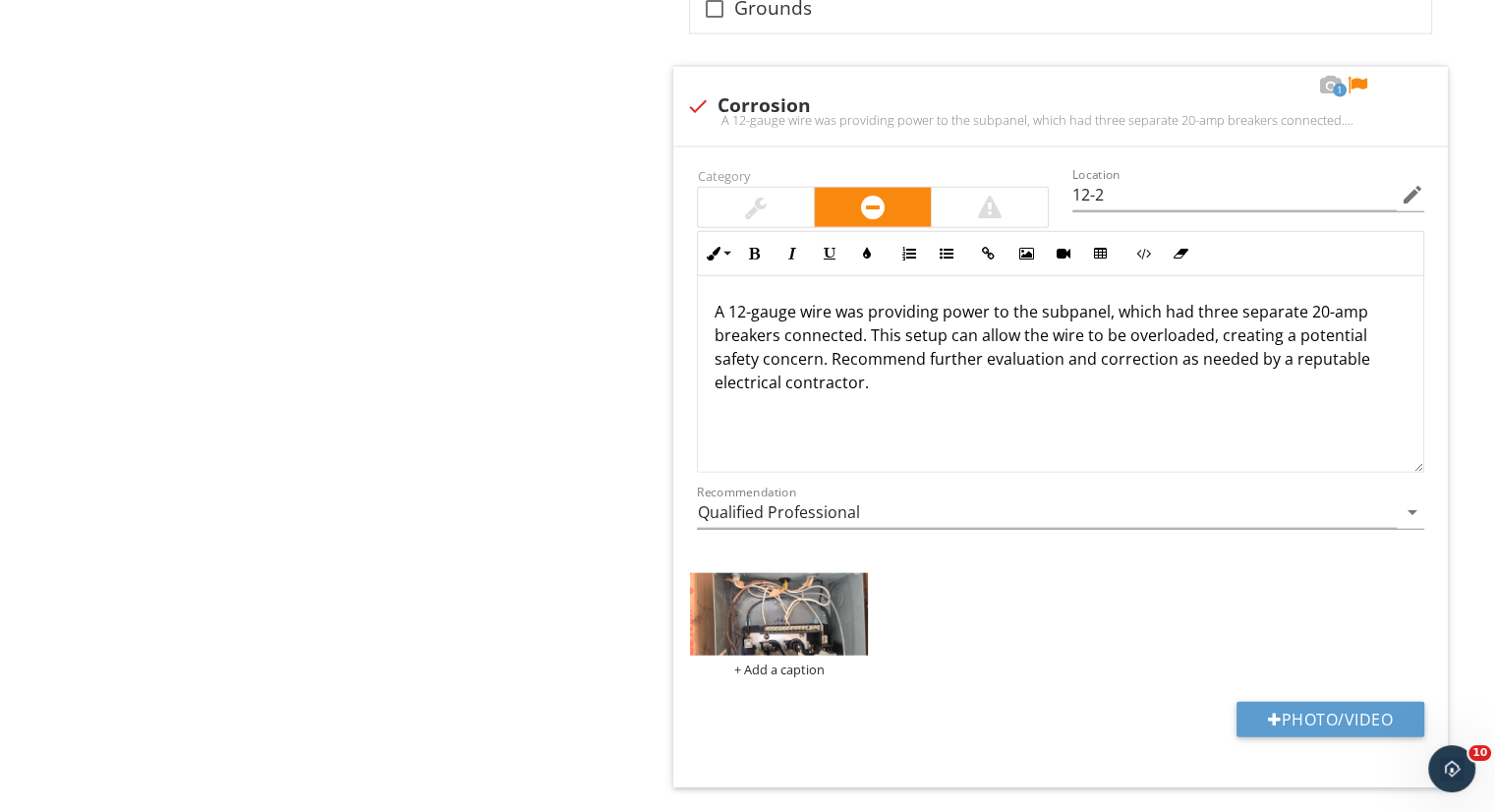
click at [987, 188] on div at bounding box center [989, 207] width 116 height 40
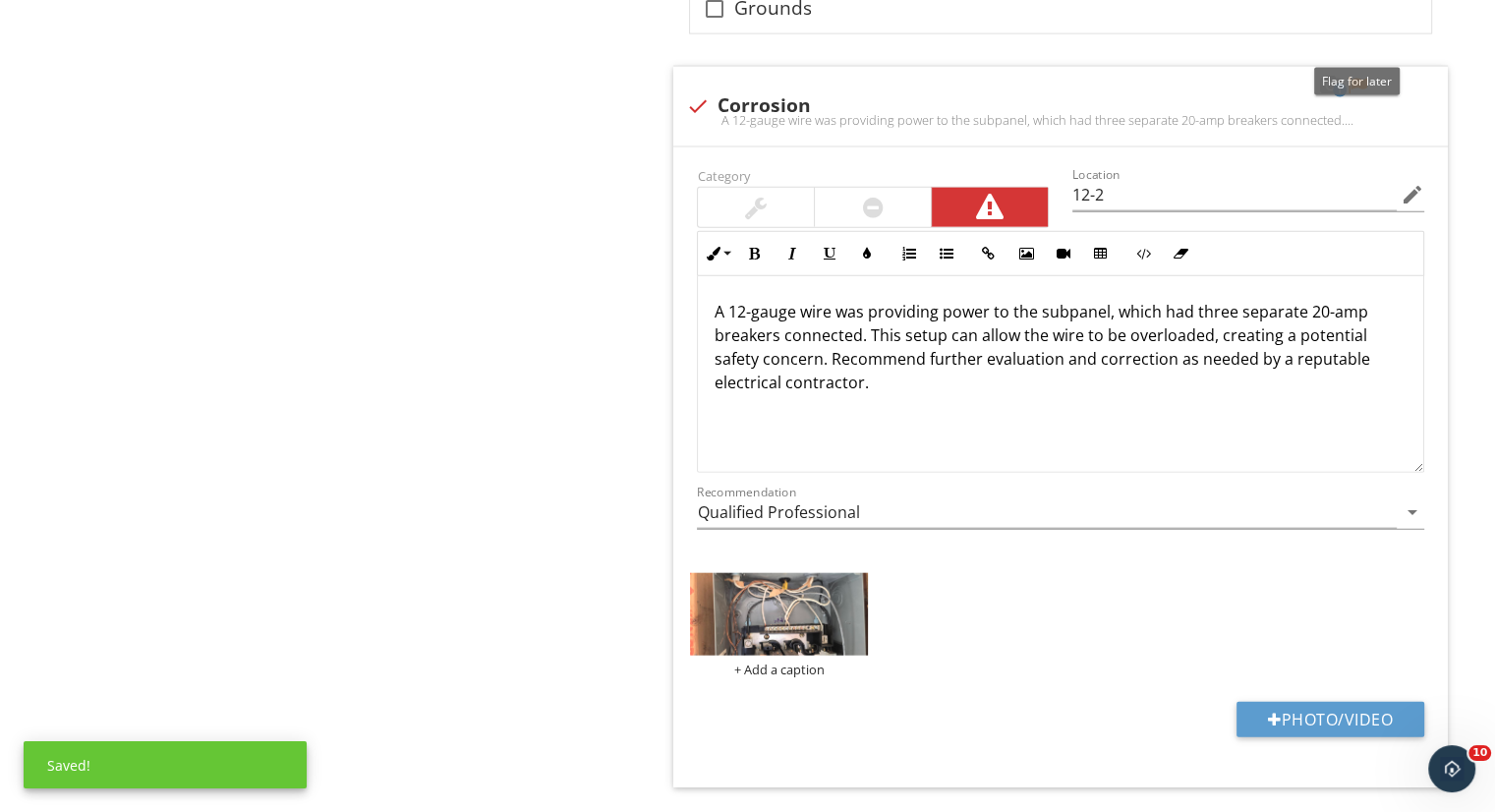
click at [1356, 76] on div at bounding box center [1358, 86] width 24 height 20
drag, startPoint x: 1203, startPoint y: 160, endPoint x: 964, endPoint y: 193, distance: 241.3
click at [964, 193] on div "Category Location 12-2 edit Inline Style XLarge Large Normal Small Light Small/…" at bounding box center [1060, 356] width 751 height 385
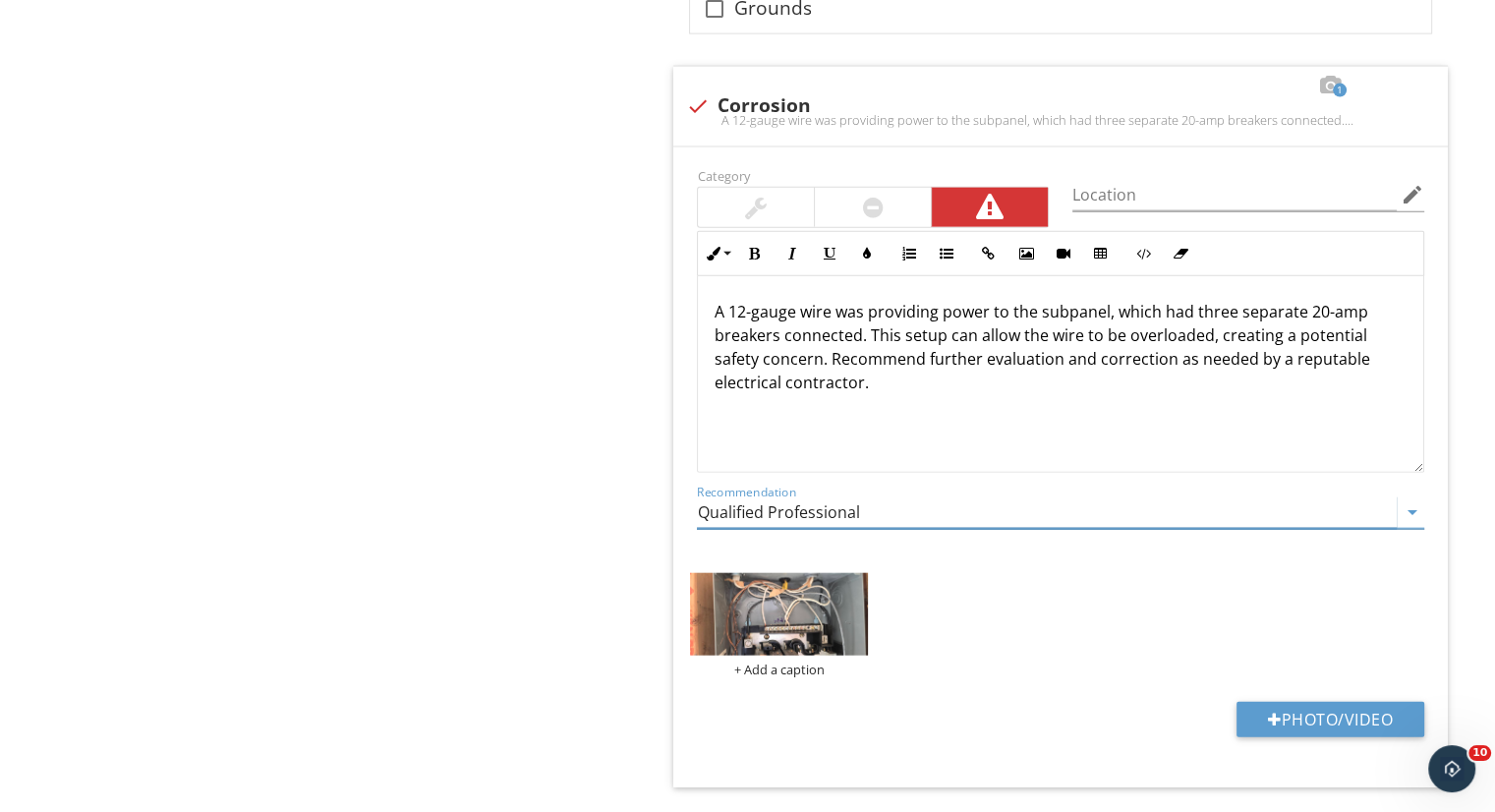
click at [906, 496] on input "Qualified Professional" at bounding box center [1046, 512] width 700 height 33
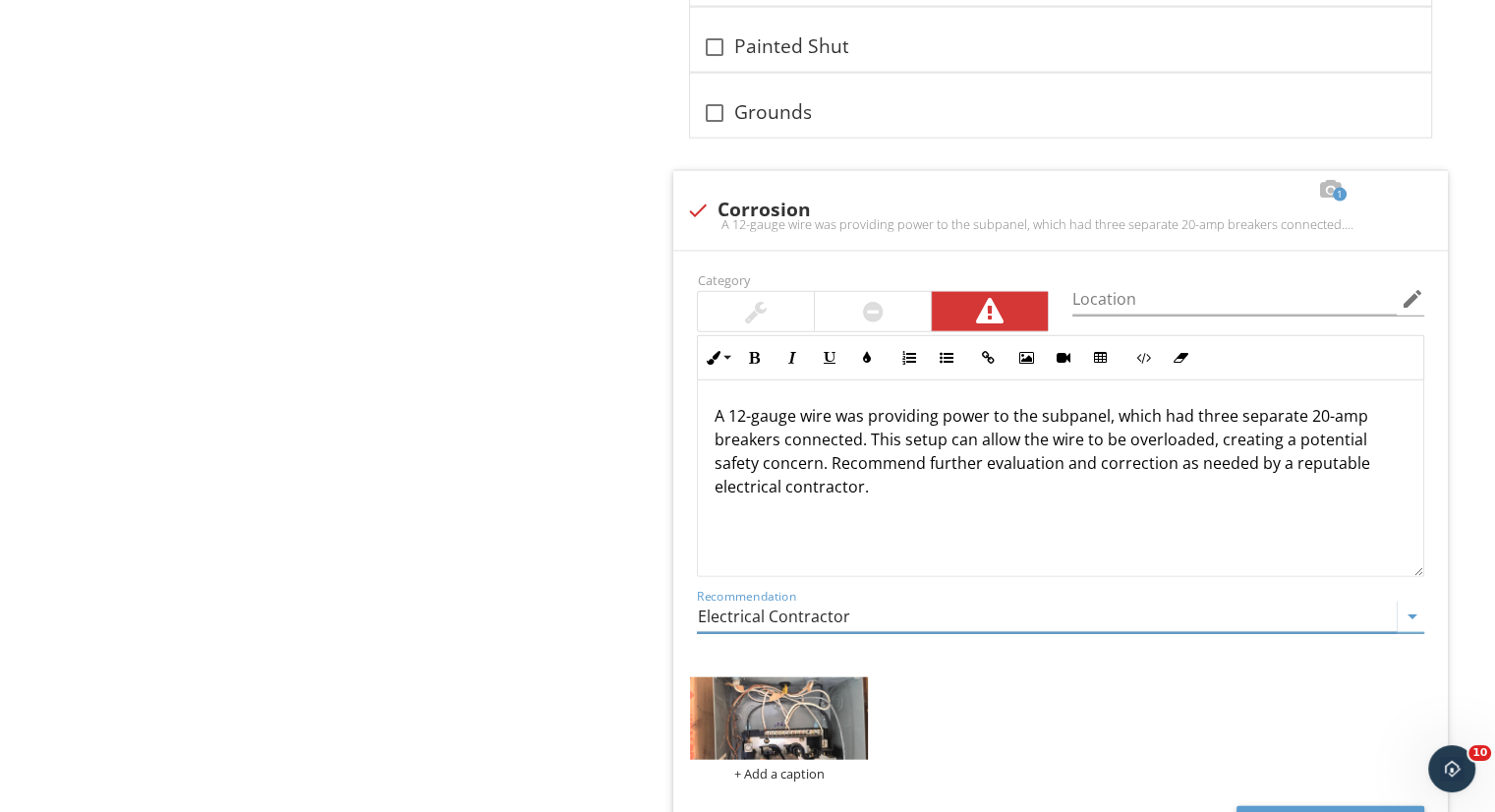
scroll to position [4381, 0]
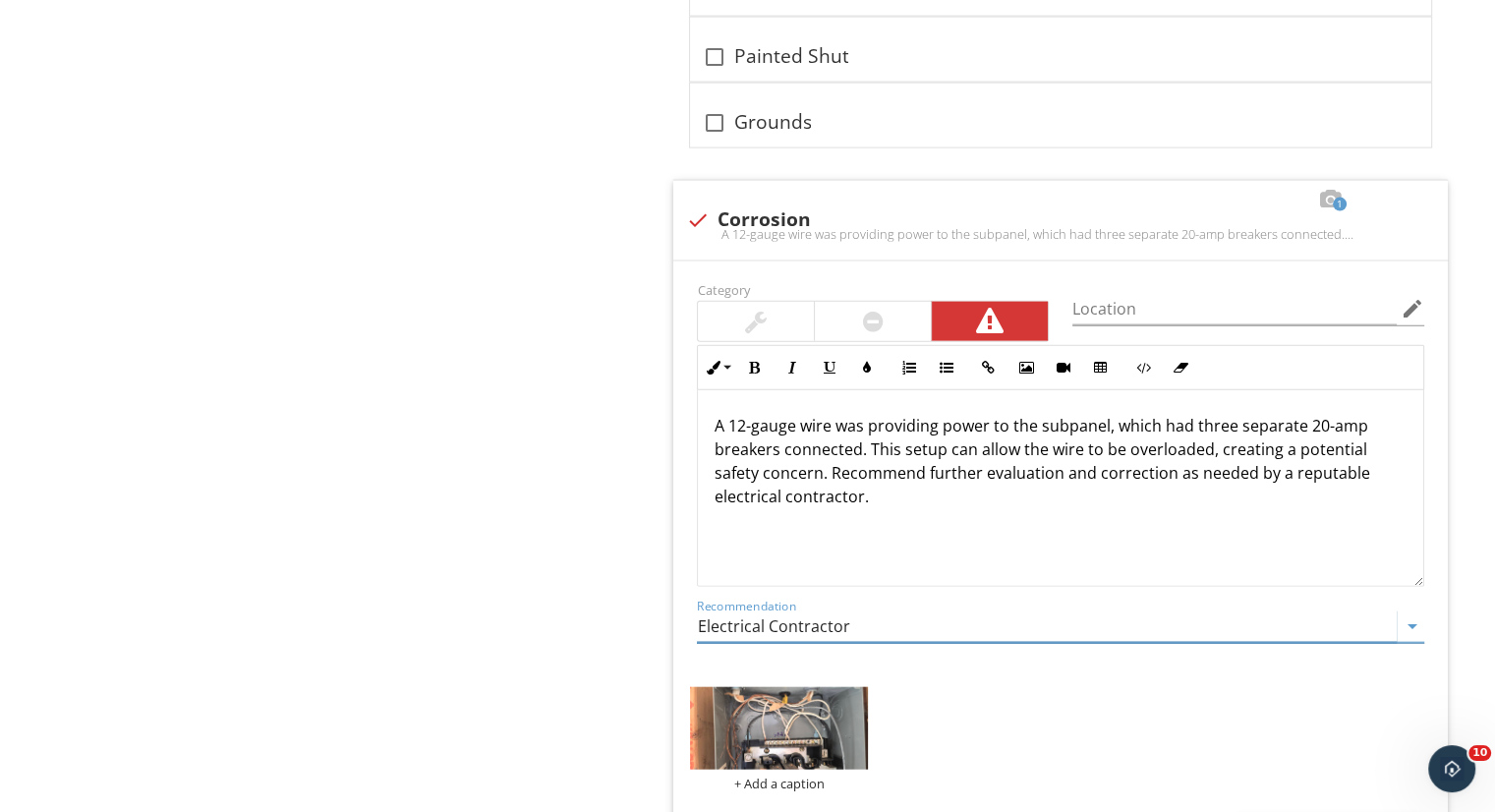
type input "Electrical Contractor"
click at [1188, 190] on div at bounding box center [1193, 200] width 24 height 20
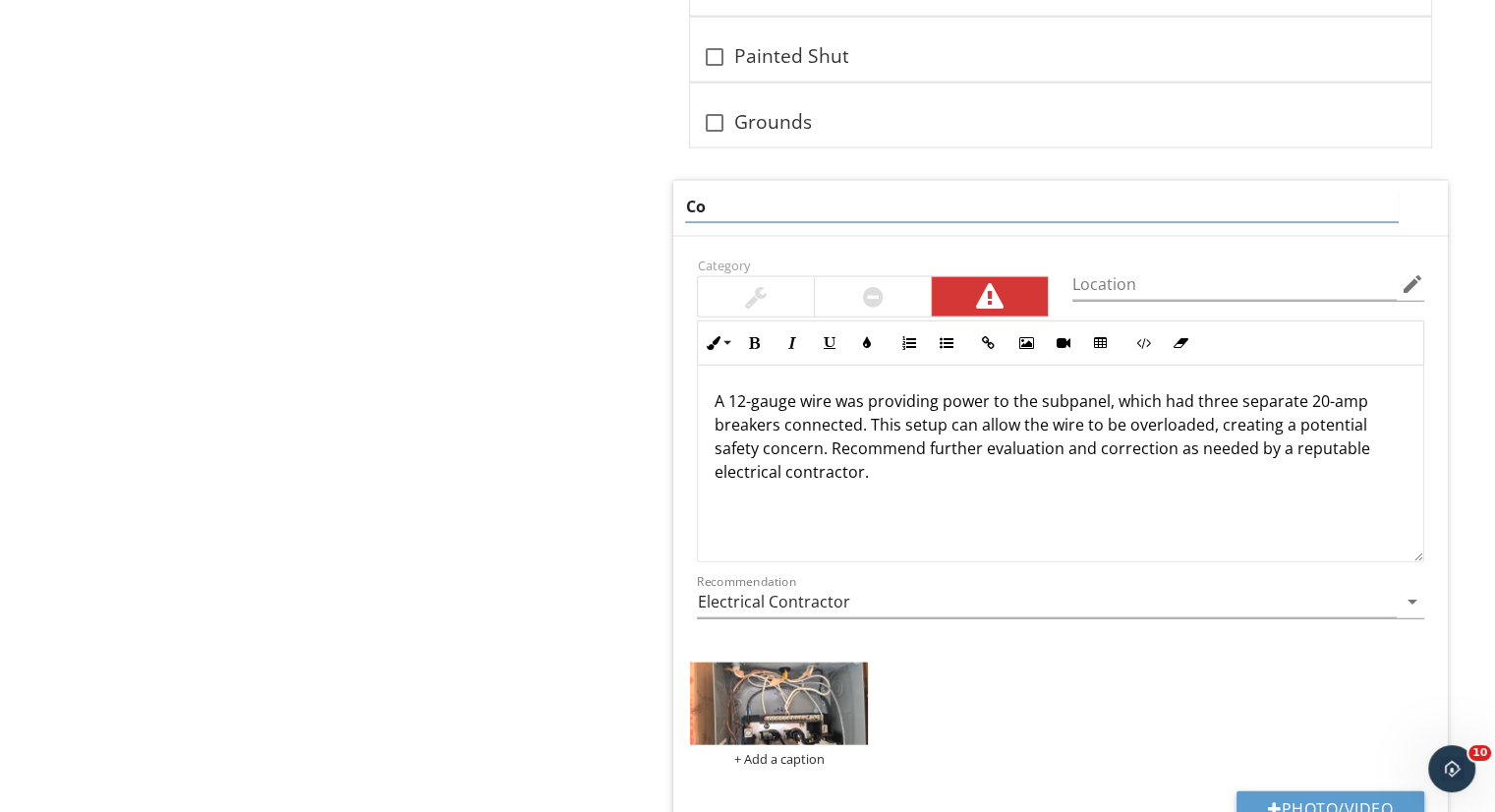
type input "C"
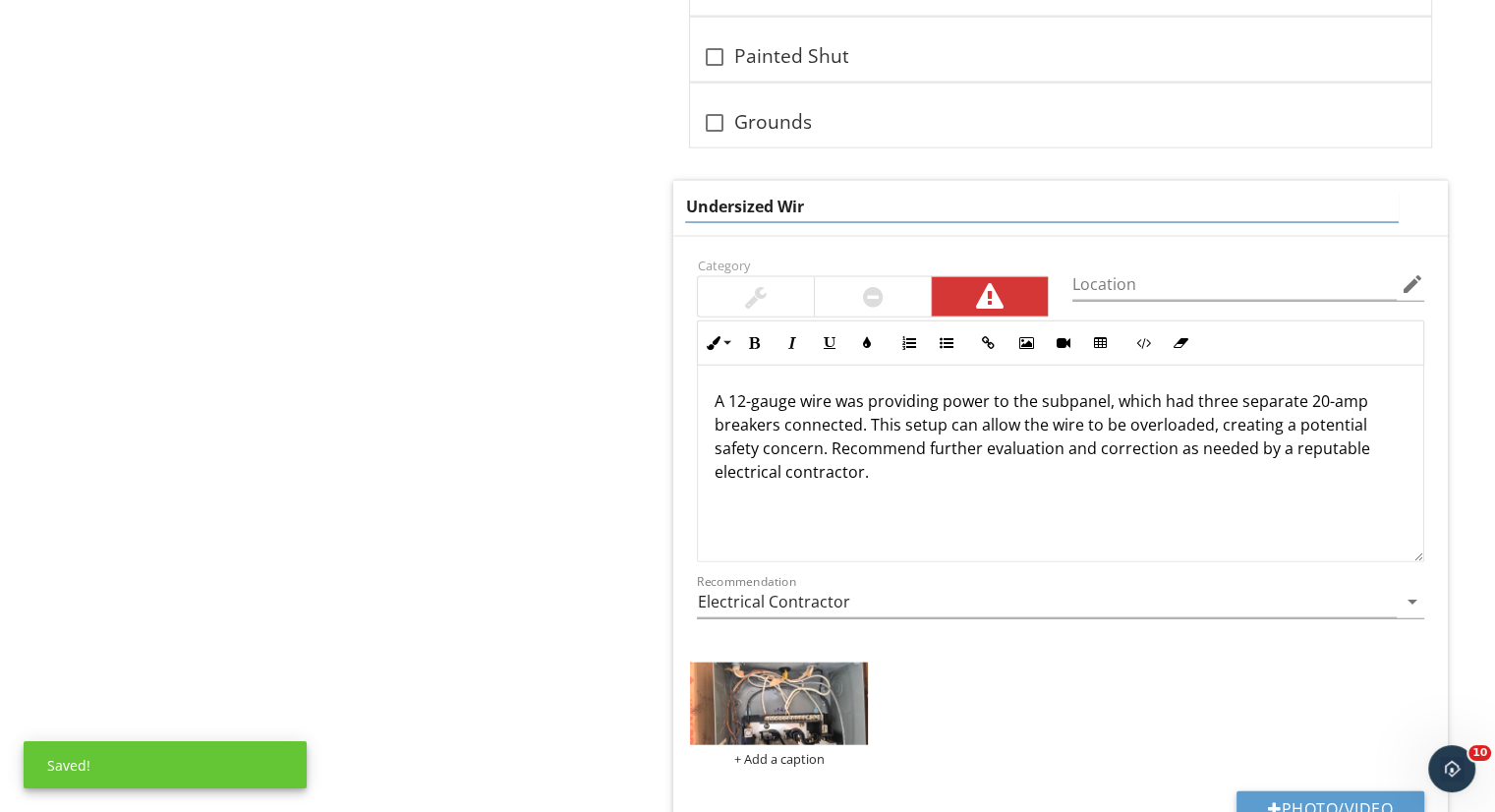
type input "Undersized Wire"
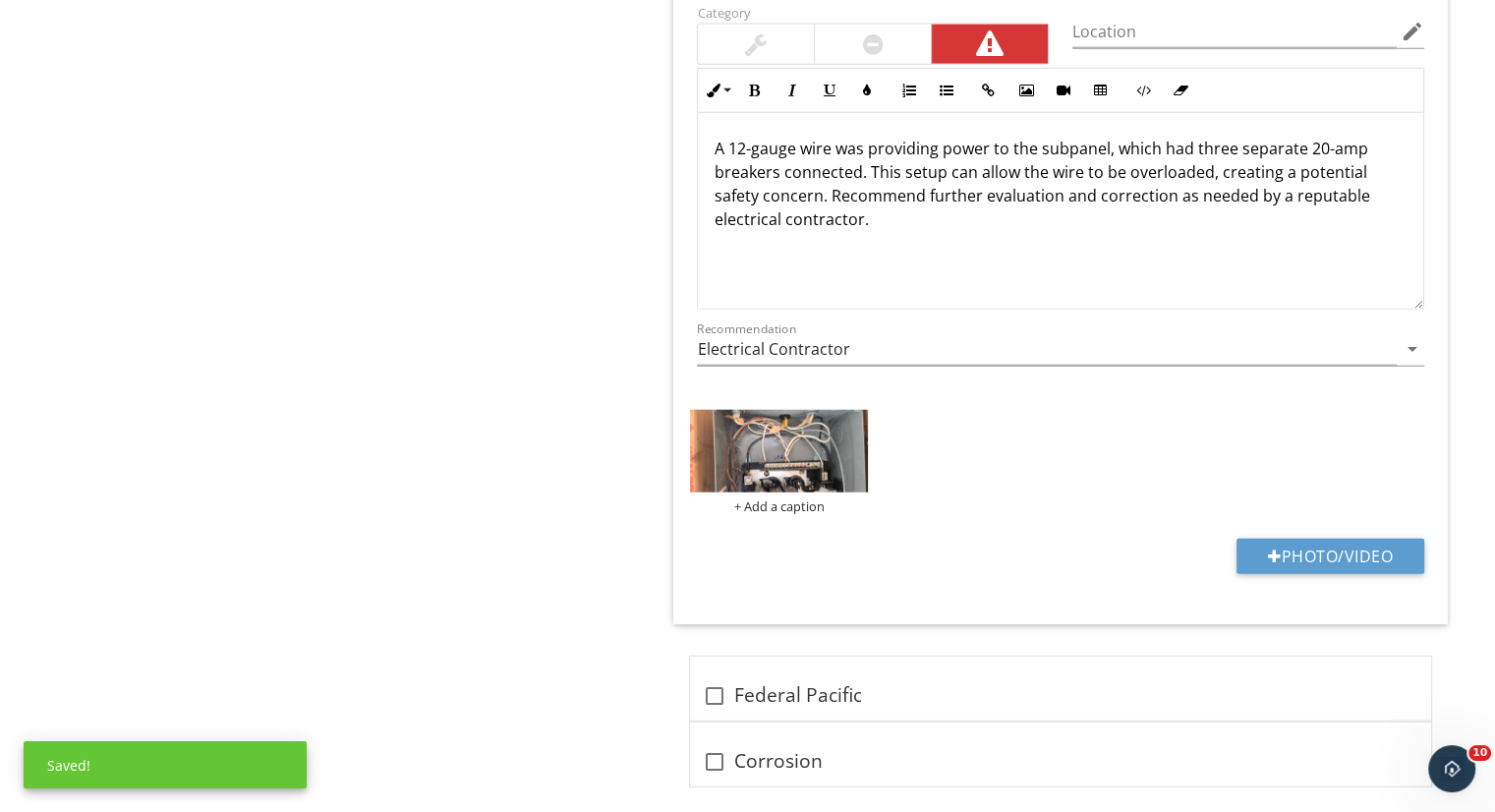
click at [787, 420] on img at bounding box center [779, 451] width 178 height 83
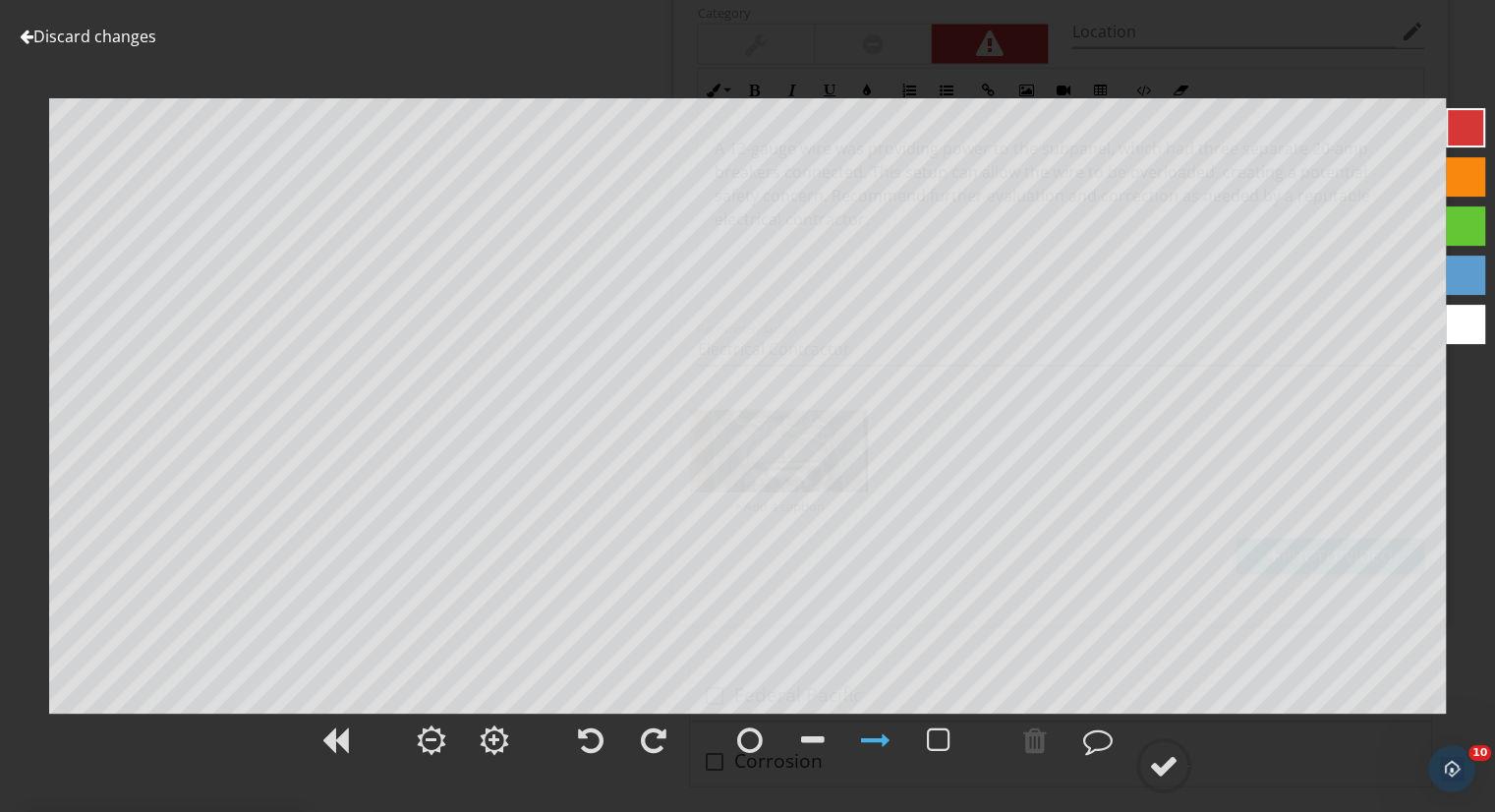
click at [740, 735] on div at bounding box center [750, 740] width 26 height 30
click at [1142, 767] on circle at bounding box center [1164, 766] width 51 height 51
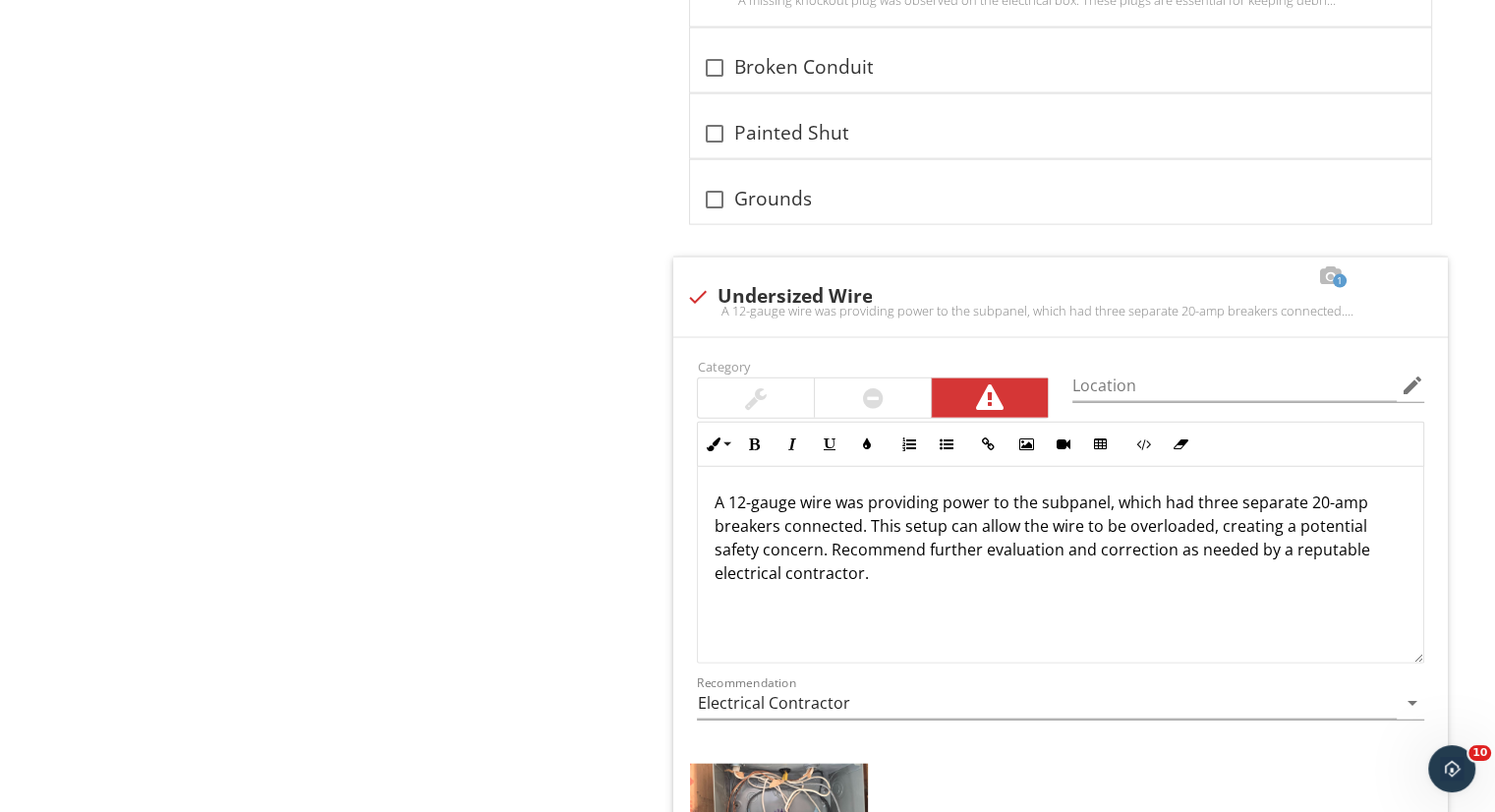
scroll to position [4304, 0]
click at [1160, 370] on input "Location" at bounding box center [1234, 386] width 324 height 33
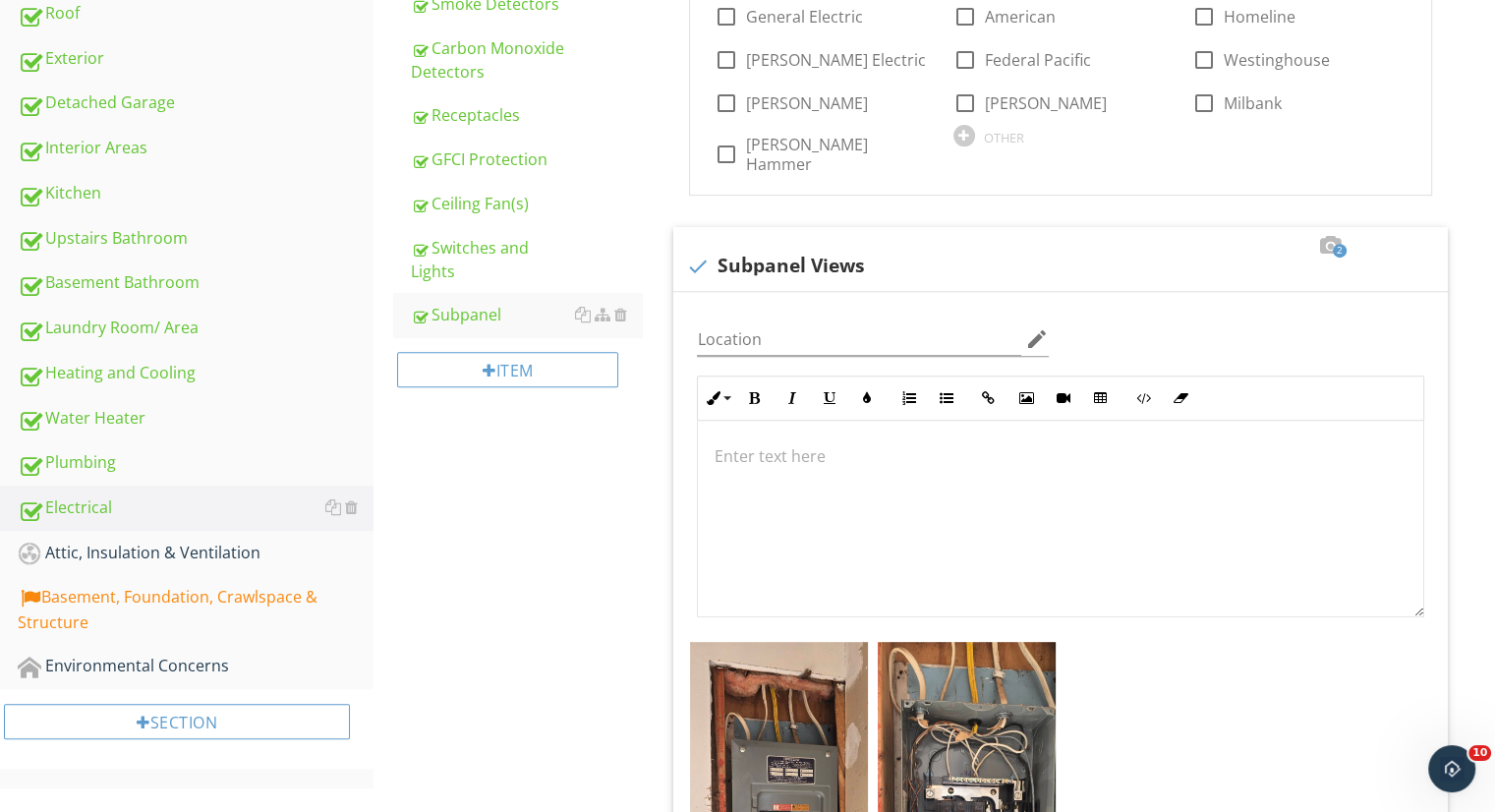
scroll to position [707, 0]
type input "garage"
click at [106, 551] on div "Attic, Insulation & Ventilation" at bounding box center [196, 554] width 356 height 26
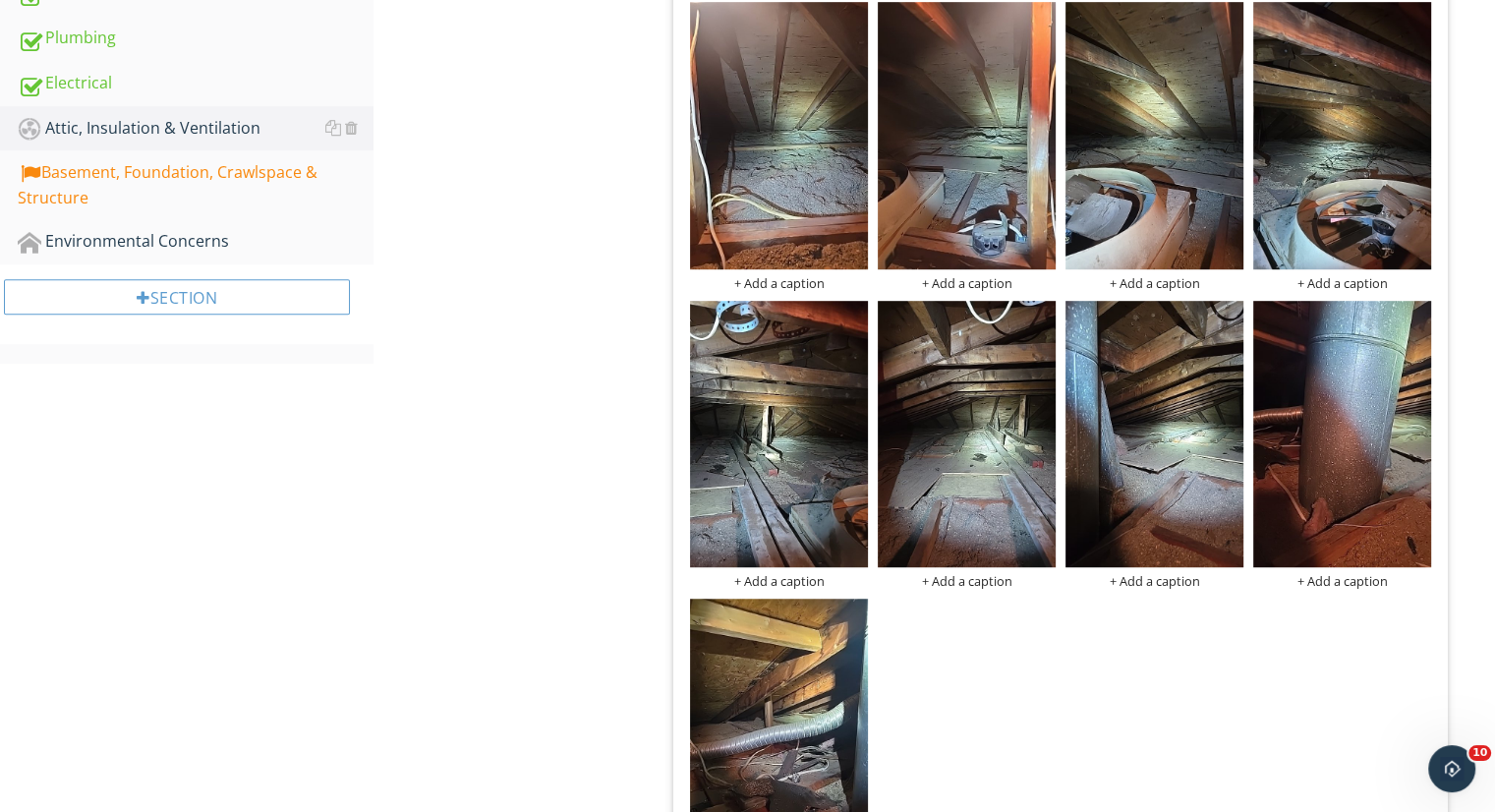
scroll to position [1132, 0]
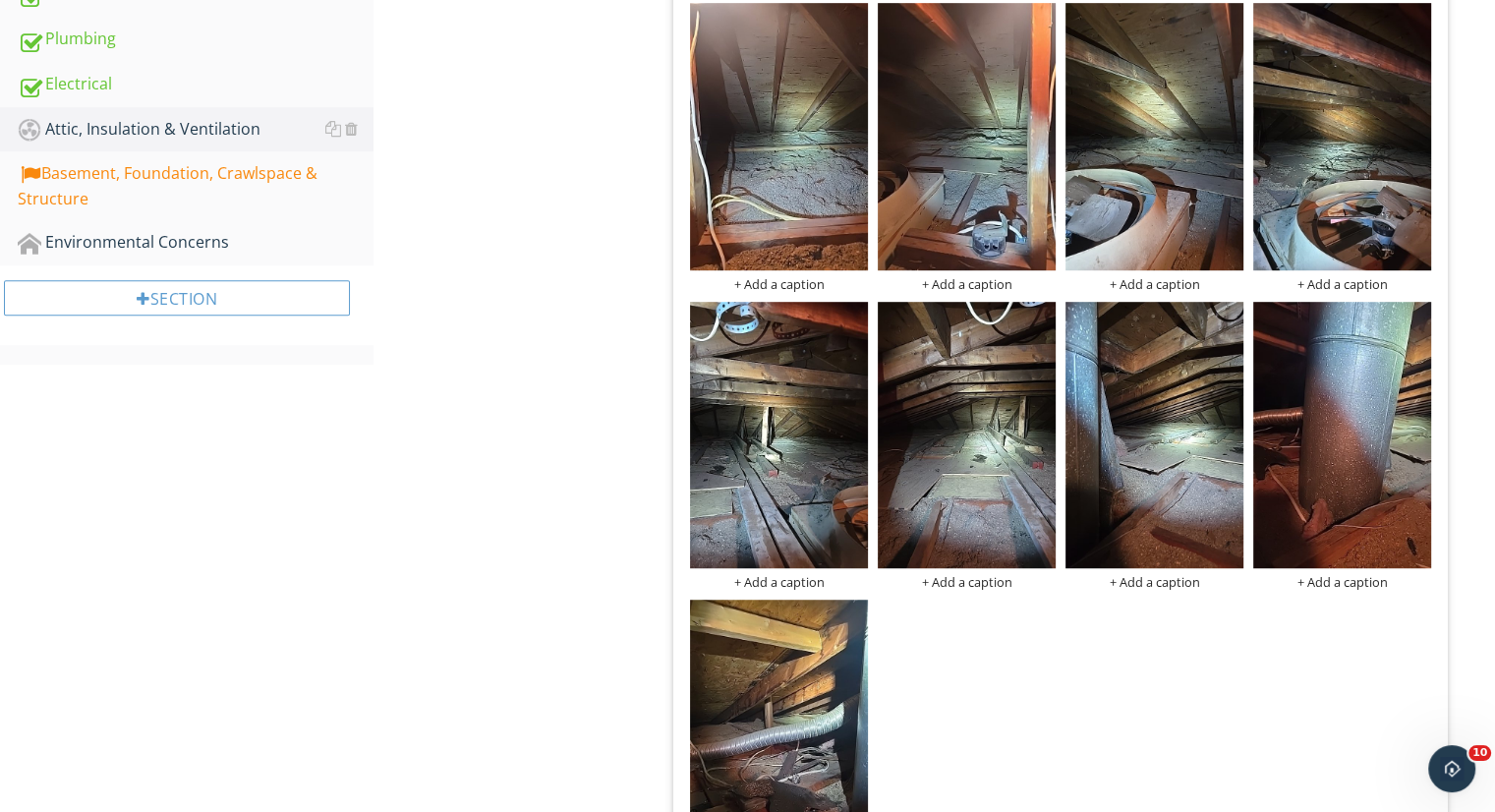
click at [228, 162] on div "Basement, Foundation, Crawlspace & Structure" at bounding box center [196, 186] width 356 height 49
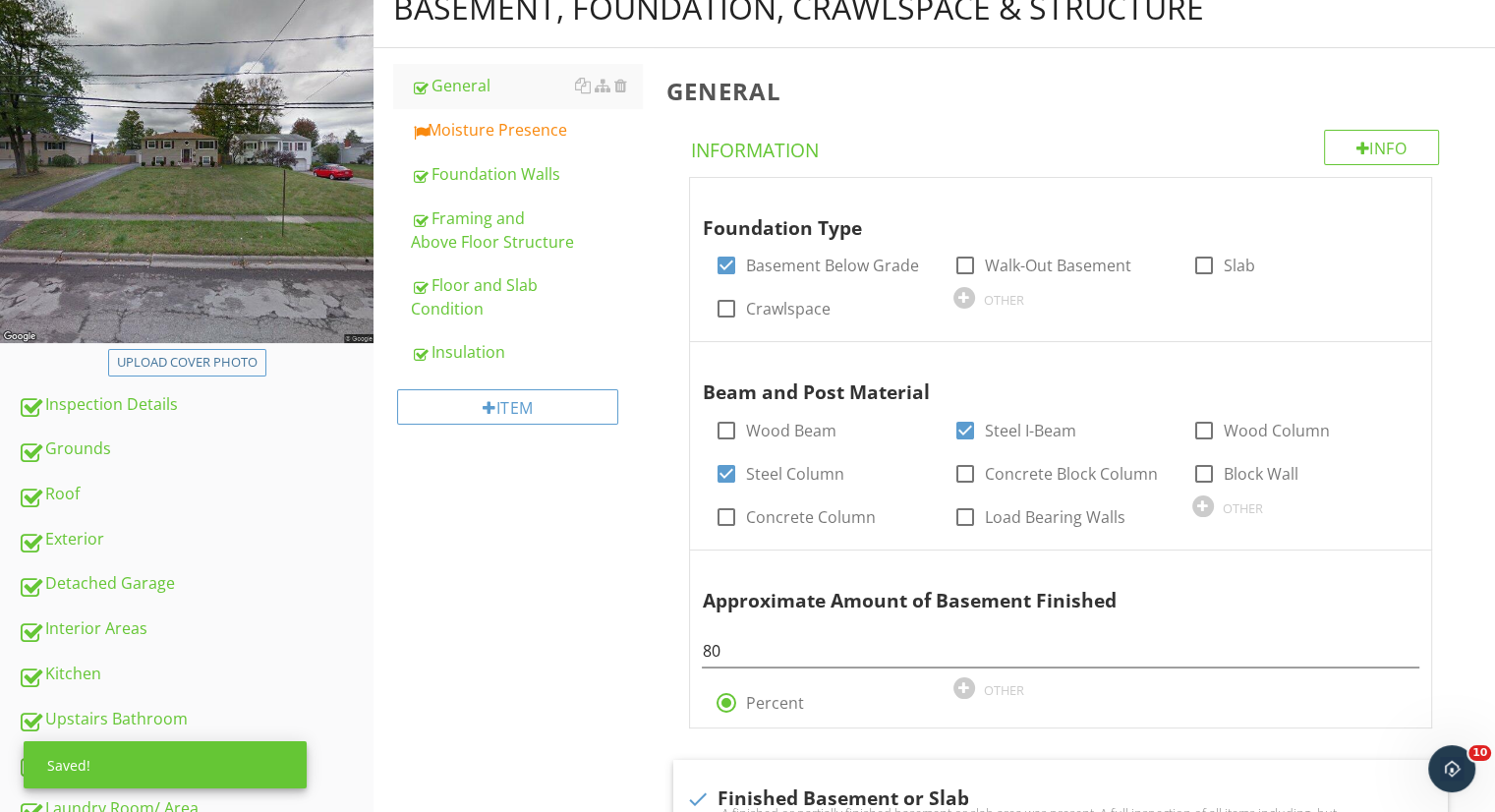
scroll to position [224, 0]
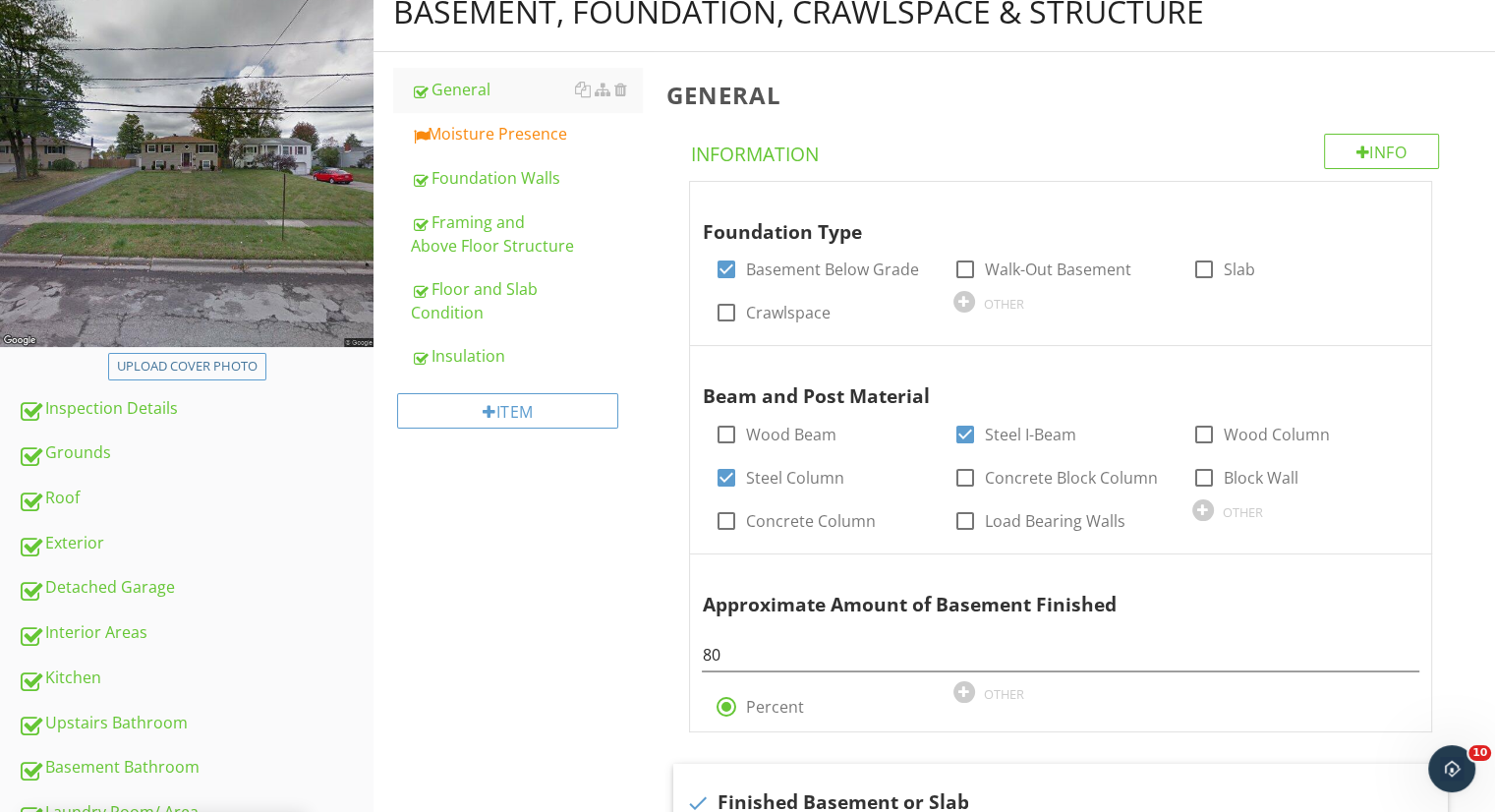
click at [514, 152] on link "Moisture Presence" at bounding box center [527, 133] width 231 height 43
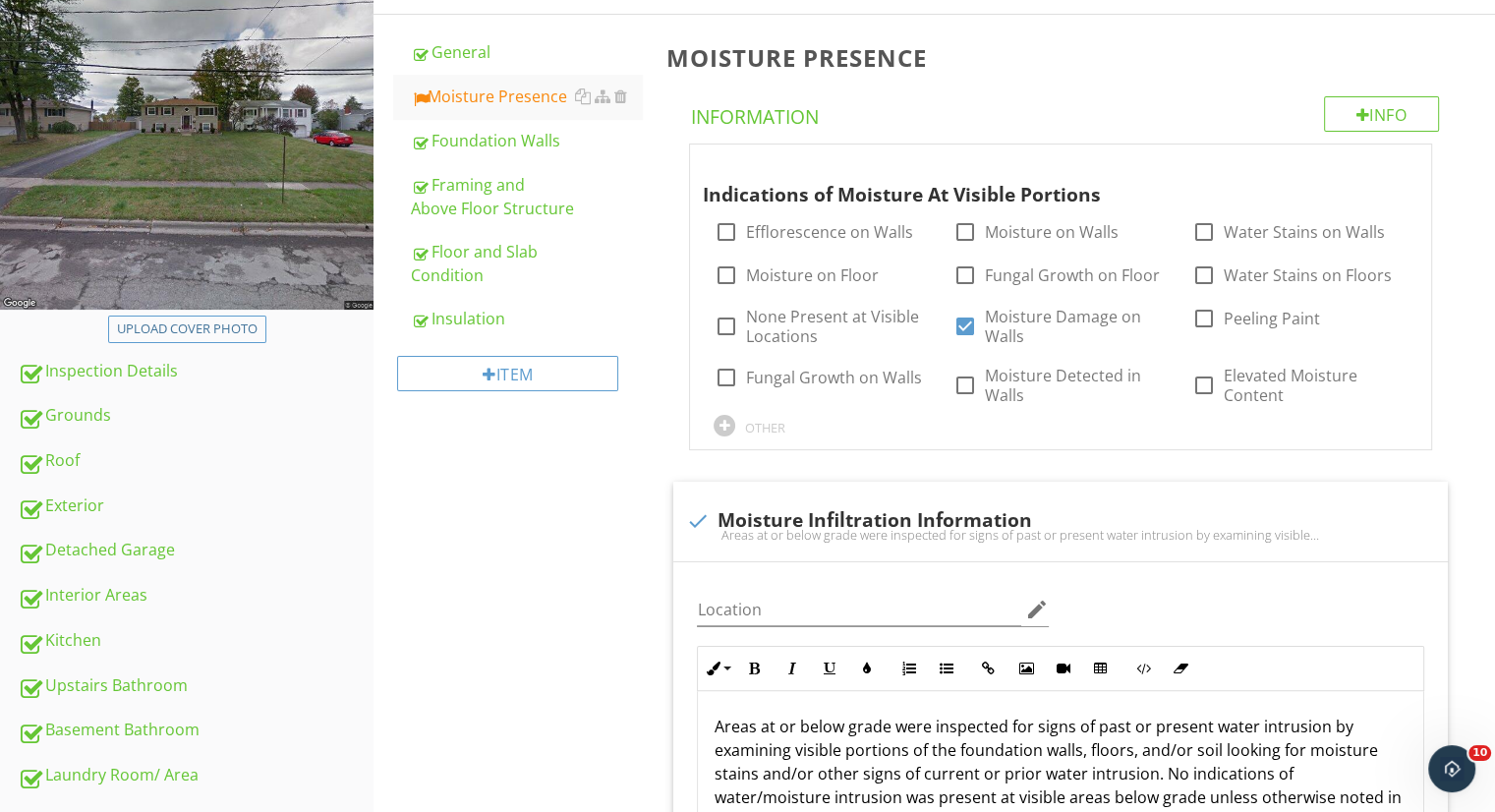
scroll to position [264, 0]
click at [1204, 379] on div at bounding box center [1204, 383] width 34 height 34
checkbox input "true"
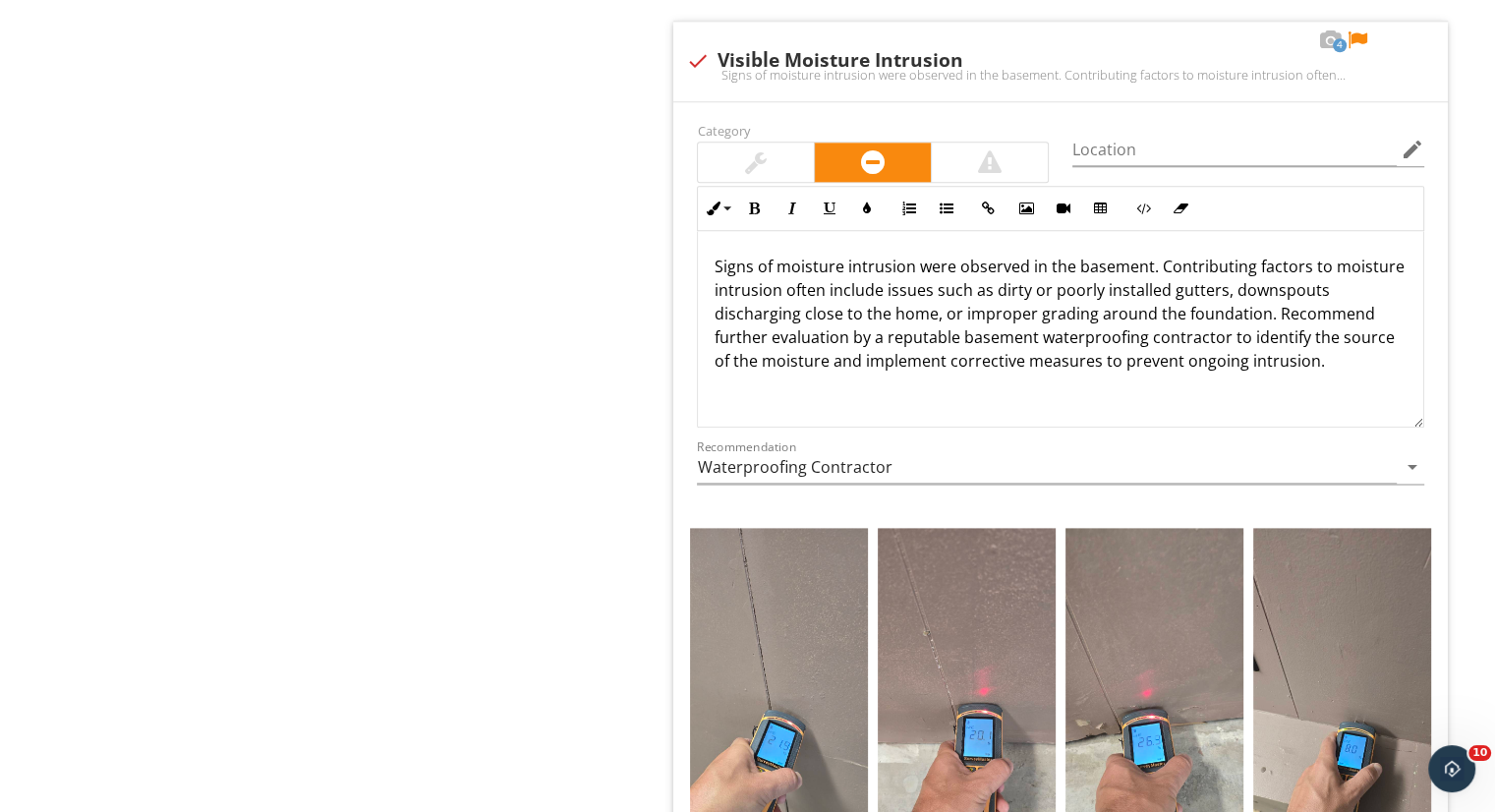
scroll to position [2319, 0]
drag, startPoint x: 1141, startPoint y: 332, endPoint x: 958, endPoint y: 337, distance: 183.1
click at [958, 337] on p "Signs of moisture intrusion were observed in the basement. Contributing factors…" at bounding box center [1060, 312] width 694 height 118
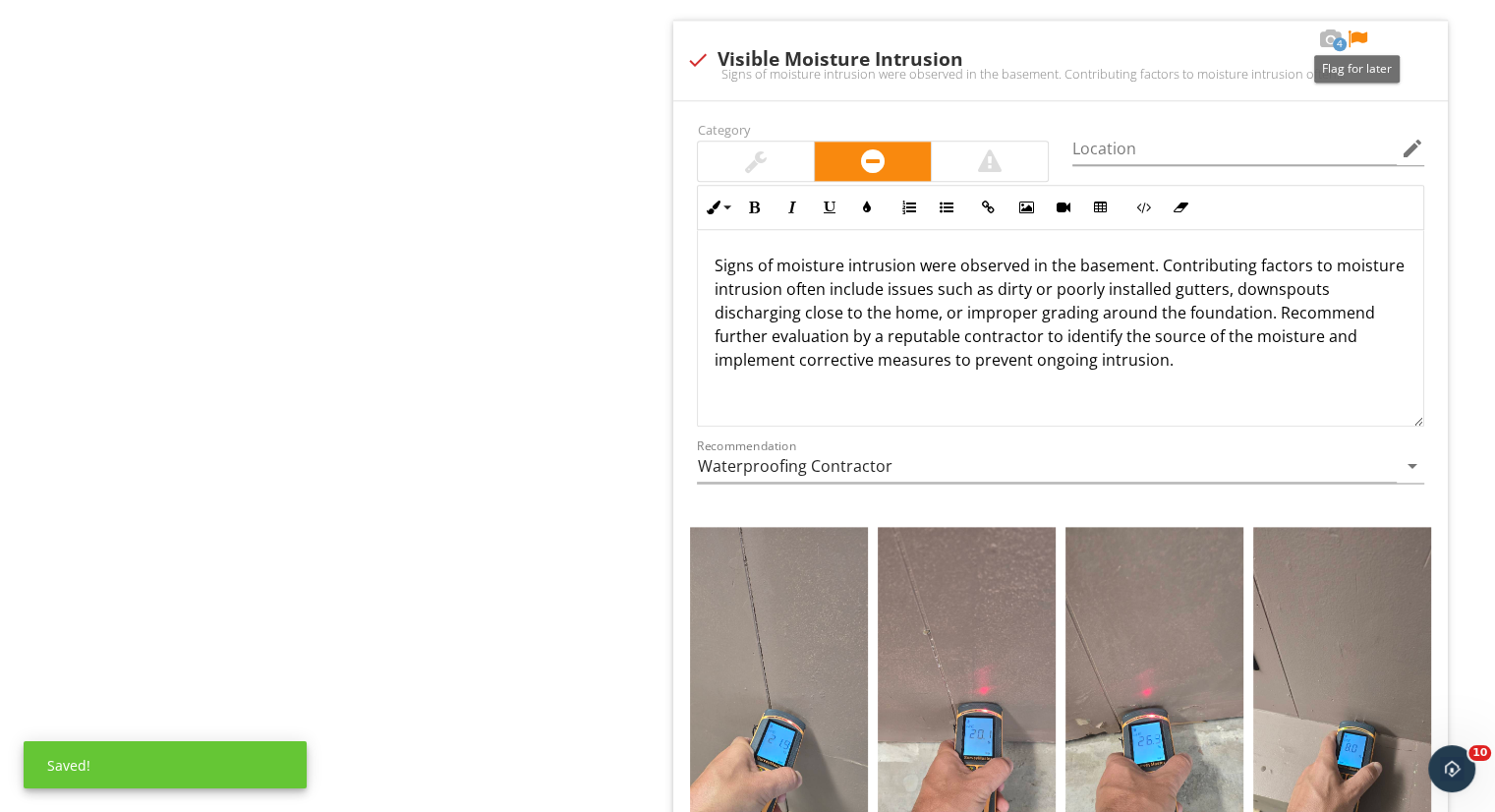
click at [1359, 37] on div at bounding box center [1358, 40] width 24 height 20
click at [1182, 135] on input "Location" at bounding box center [1234, 148] width 324 height 33
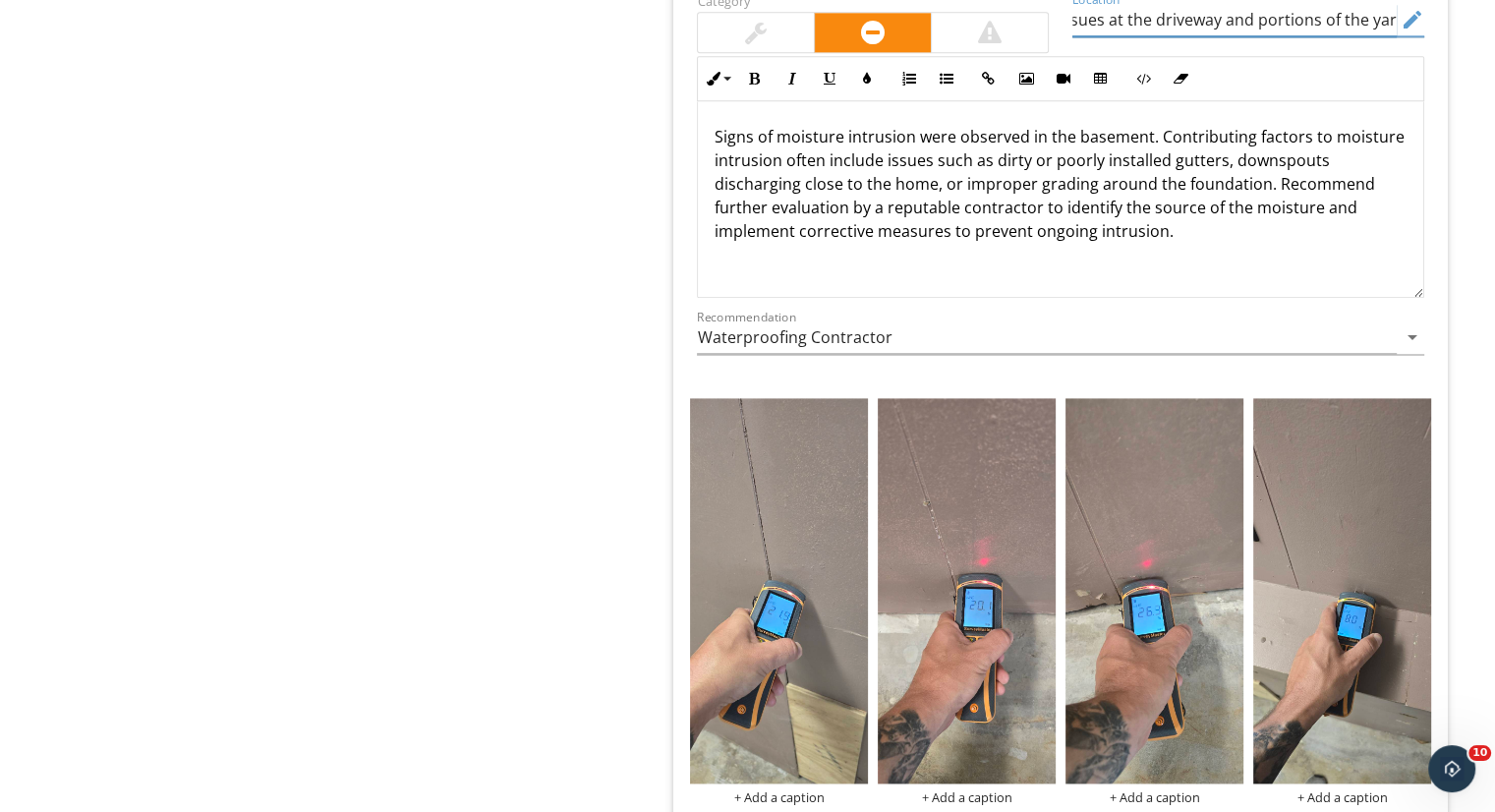
scroll to position [2445, 0]
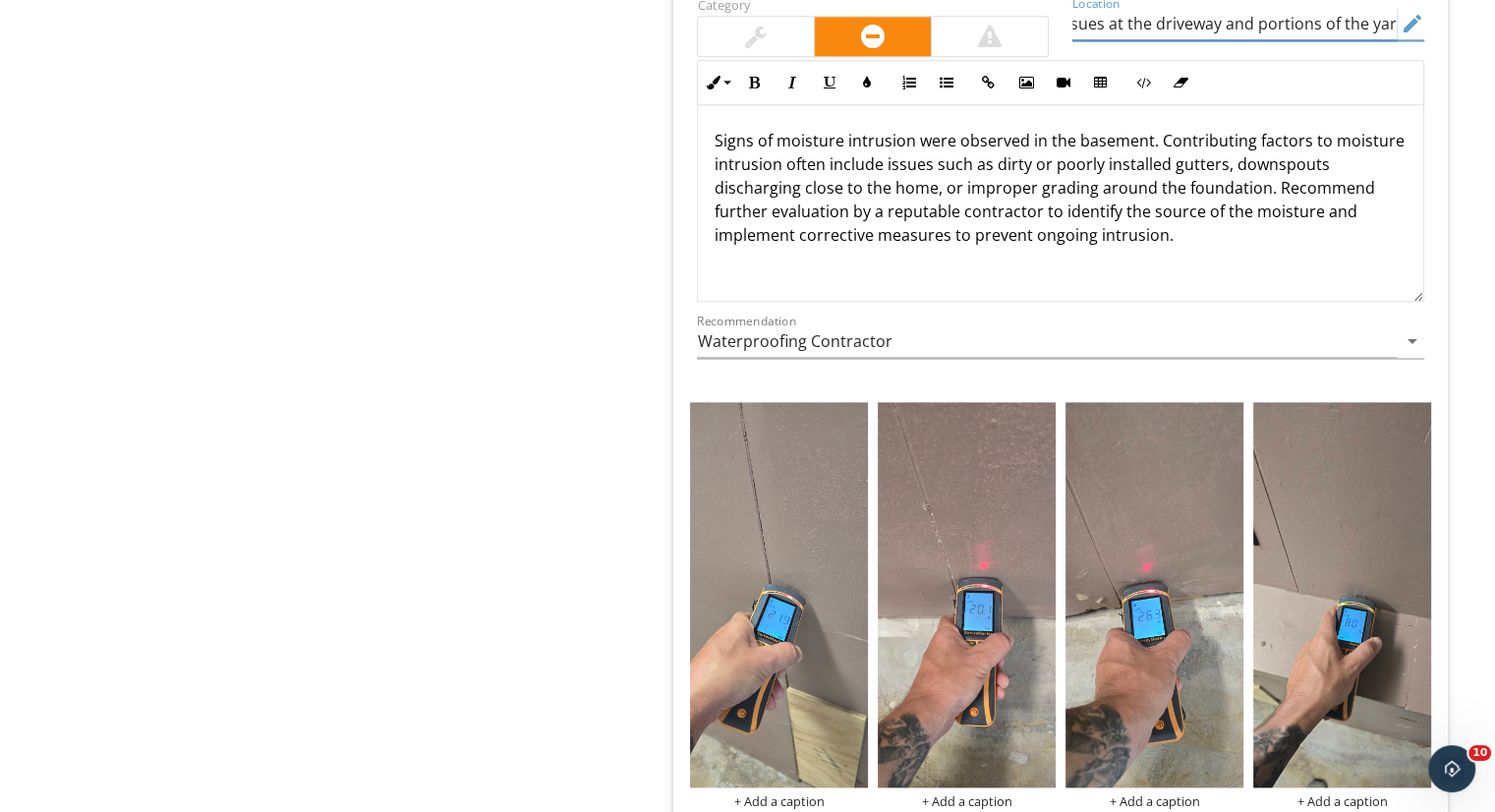
type input "This appeared to be caused by grading issues at the driveway and portions of th…"
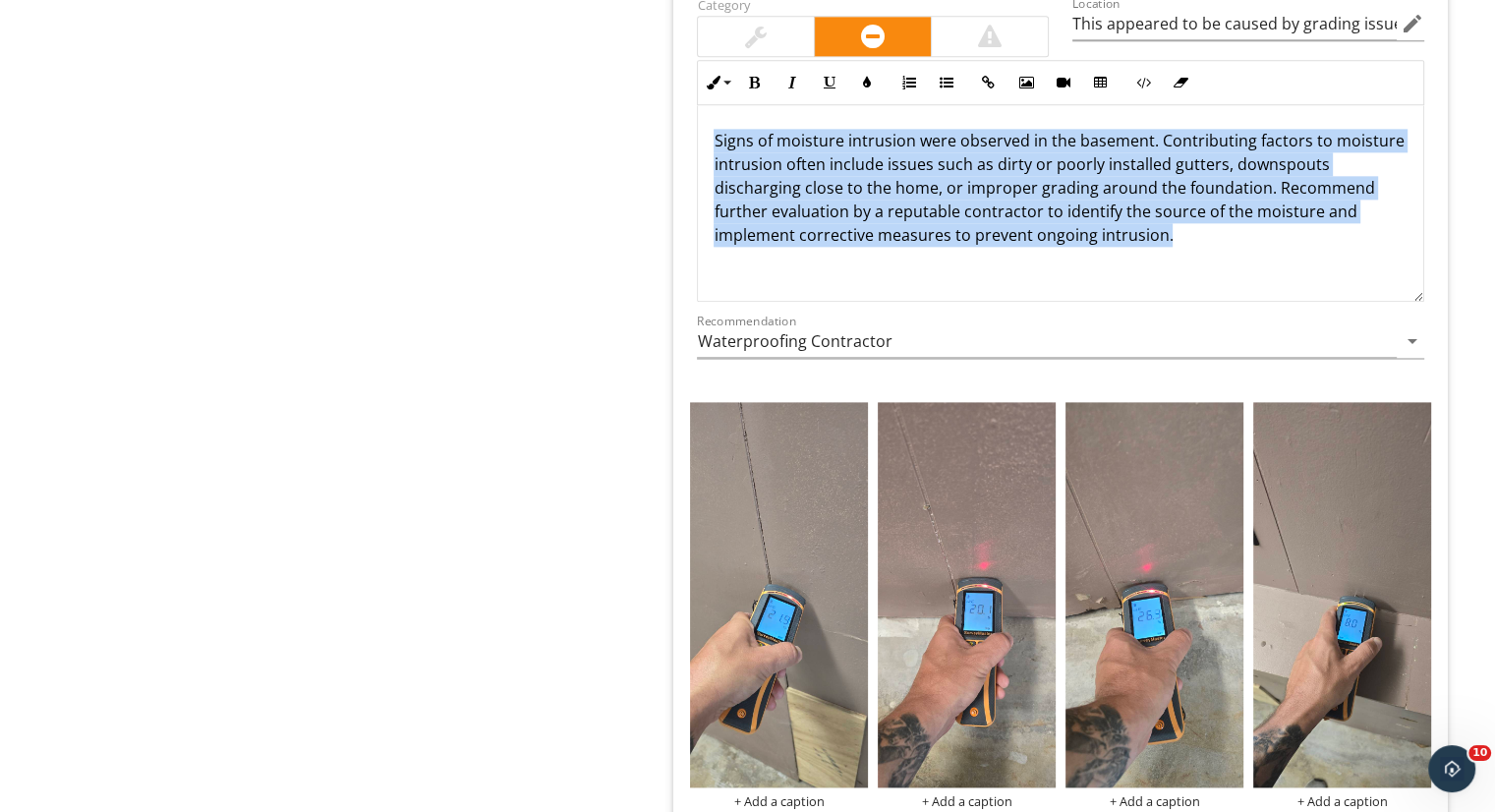
scroll to position [0, 0]
drag, startPoint x: 1189, startPoint y: 229, endPoint x: 645, endPoint y: 111, distance: 556.7
copy p "Signs of moisture intrusion were observed in the basement. Contributing factors…"
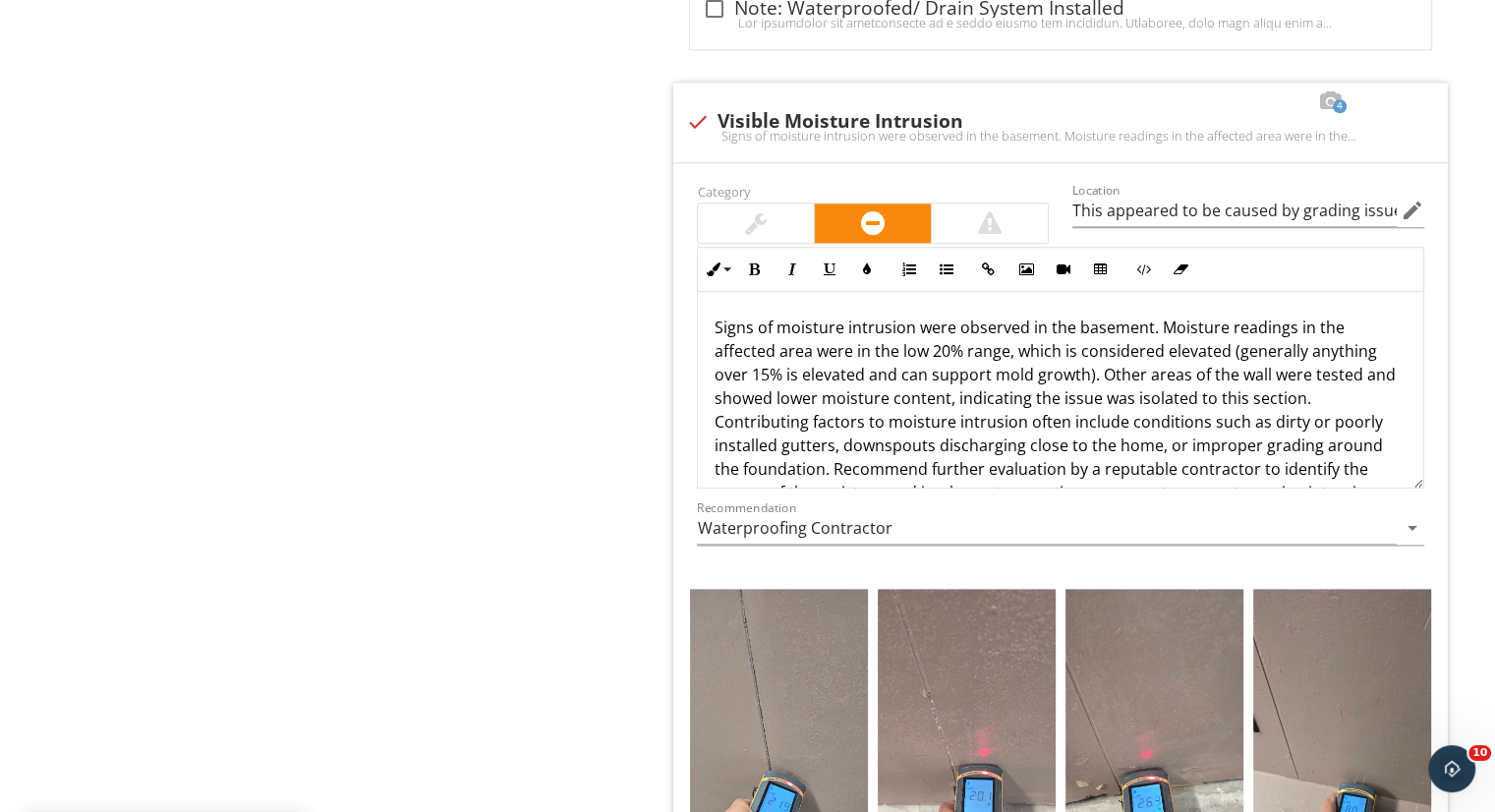
scroll to position [2261, 0]
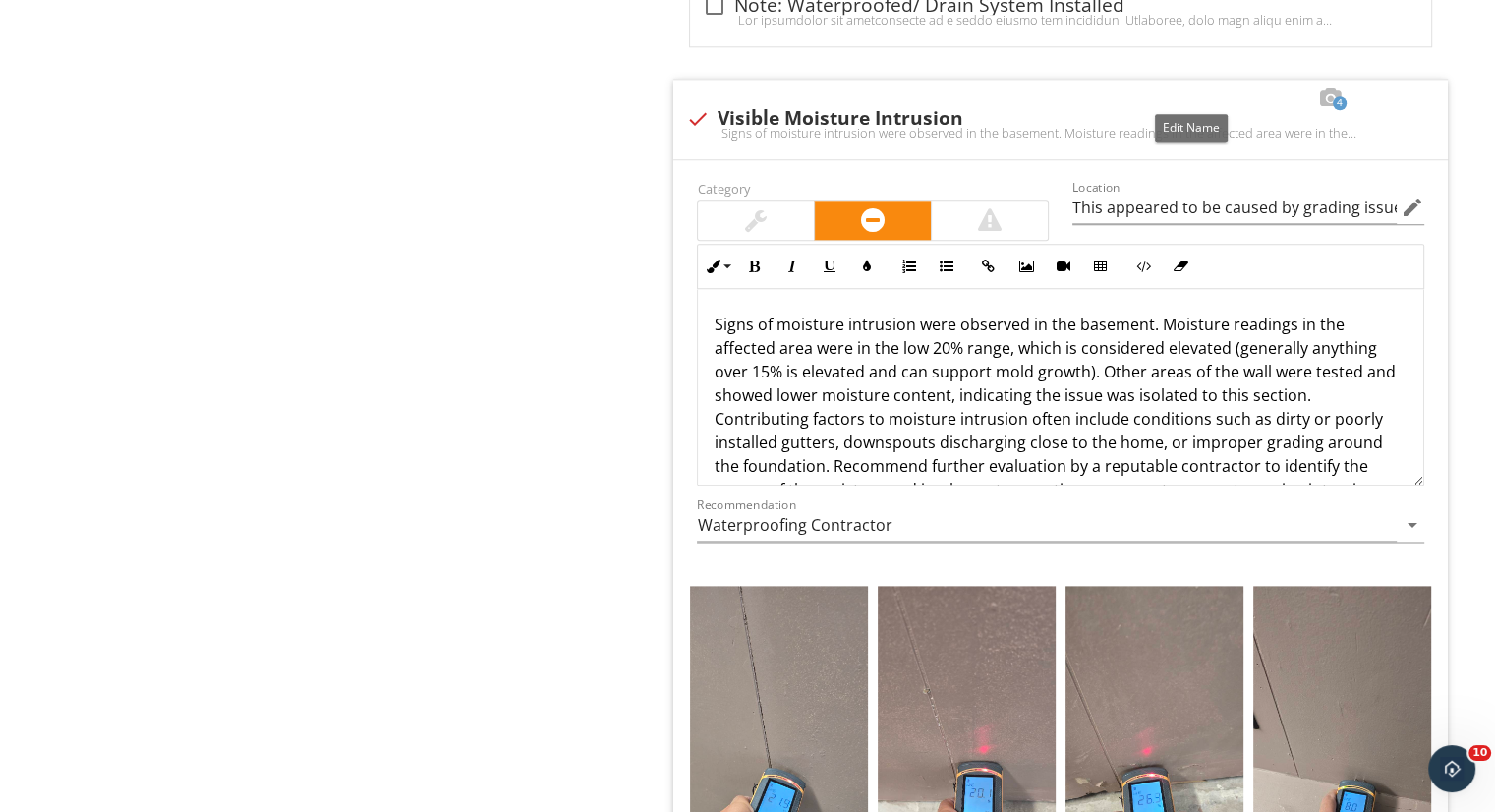
click at [1186, 97] on div at bounding box center [1193, 99] width 24 height 20
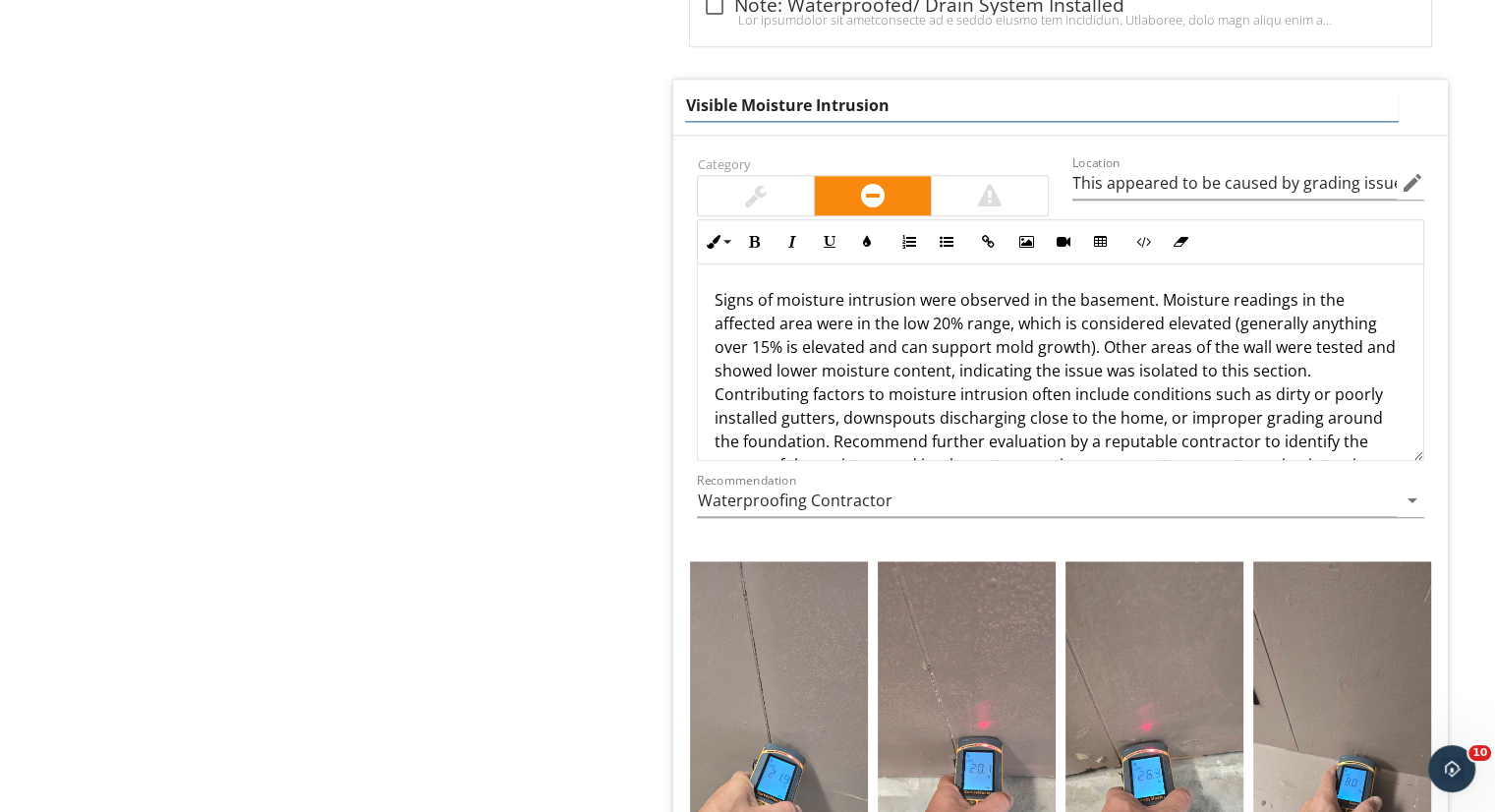
drag, startPoint x: 959, startPoint y: 109, endPoint x: 570, endPoint y: 84, distance: 389.8
type input "Elevated Moisture Levels in Back Left Area of the Basement"
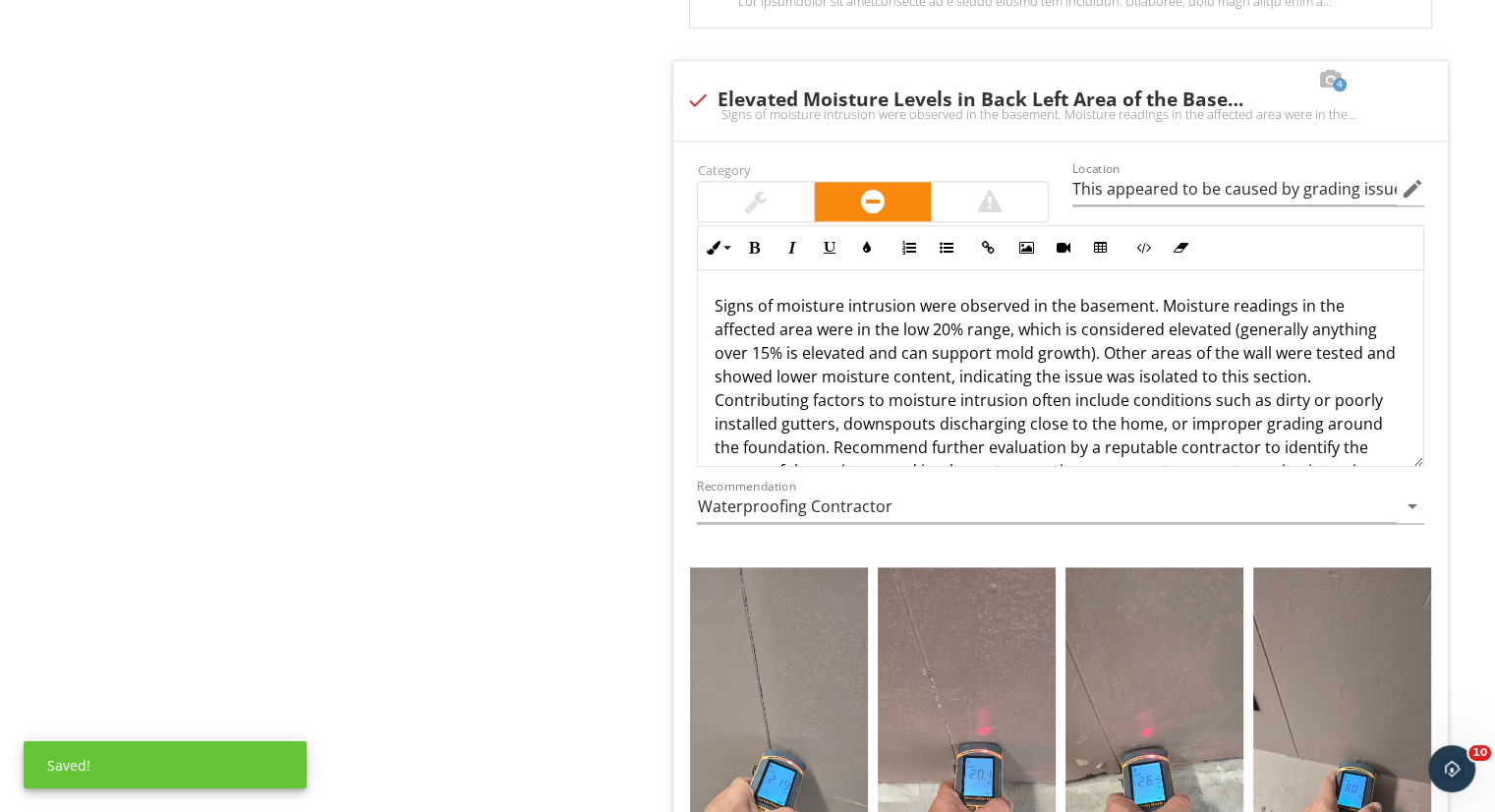
scroll to position [2284, 0]
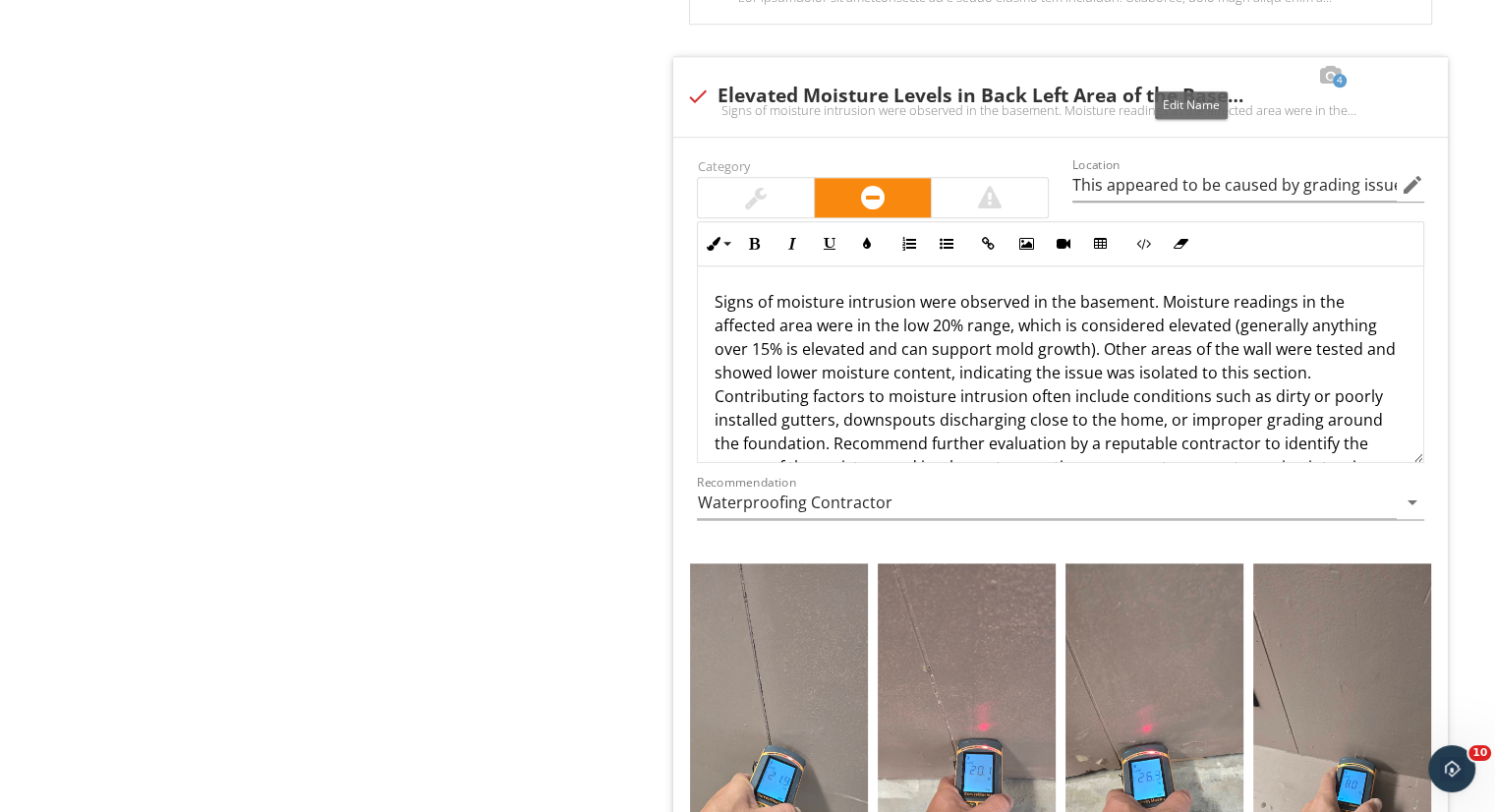
click at [1198, 71] on div at bounding box center [1193, 76] width 24 height 20
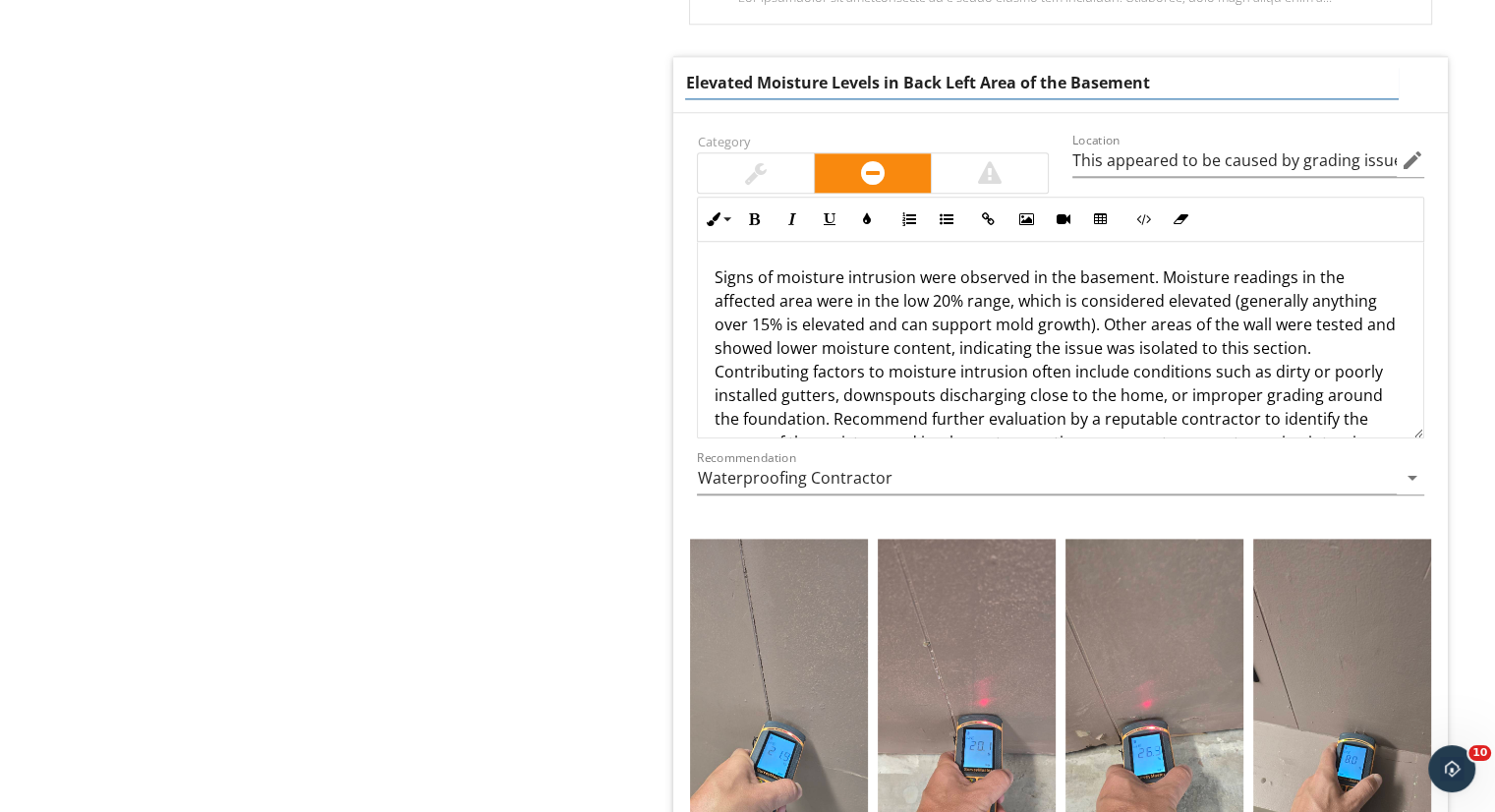
drag, startPoint x: 1184, startPoint y: 85, endPoint x: 944, endPoint y: 88, distance: 240.0
click at [944, 88] on input "Elevated Moisture Levels in Back Left Area of the Basement" at bounding box center [1040, 83] width 712 height 33
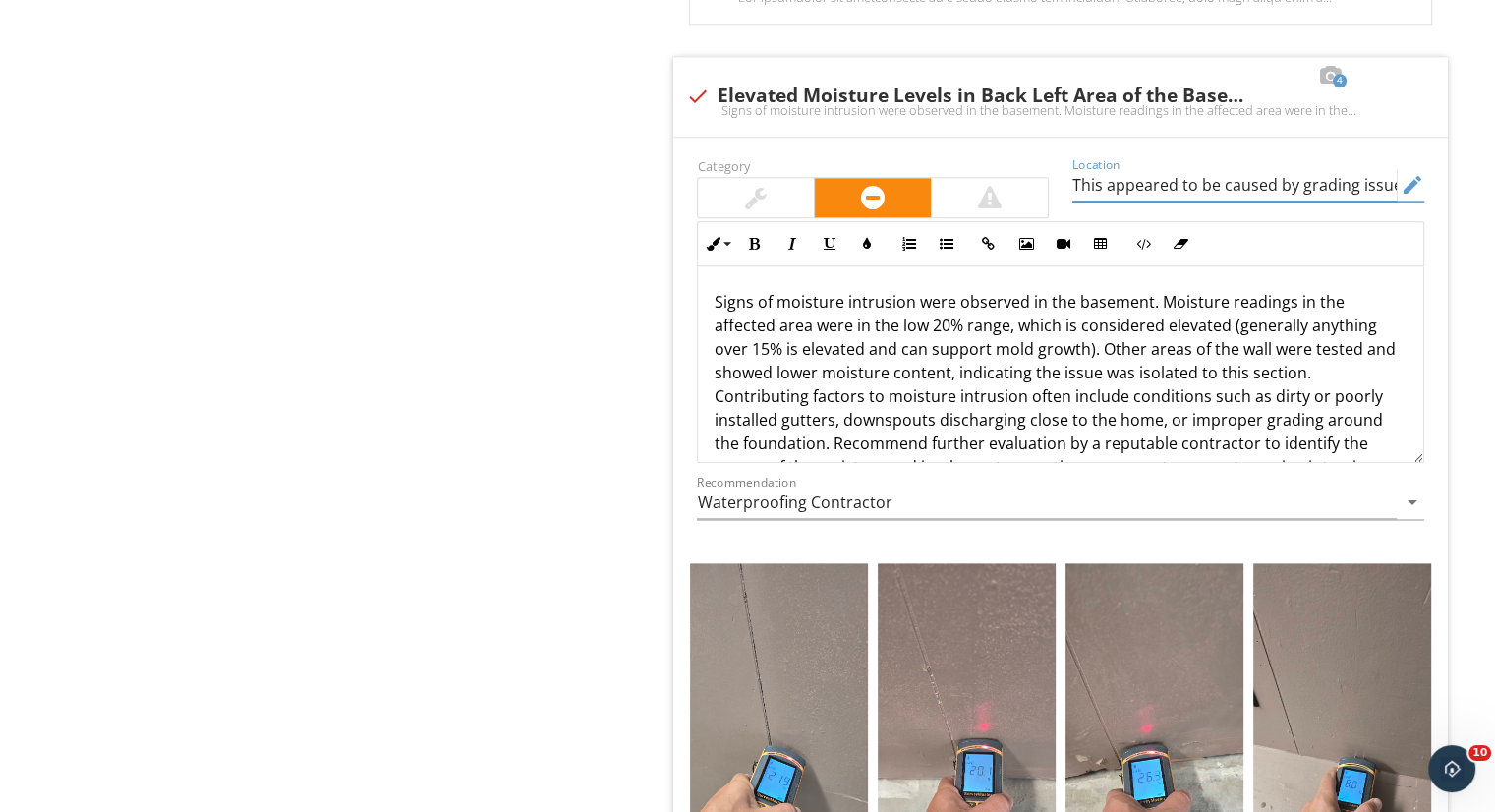
click at [1186, 169] on input "This appeared to be caused by grading issues at the driveway and portions of th…" at bounding box center [1234, 185] width 324 height 33
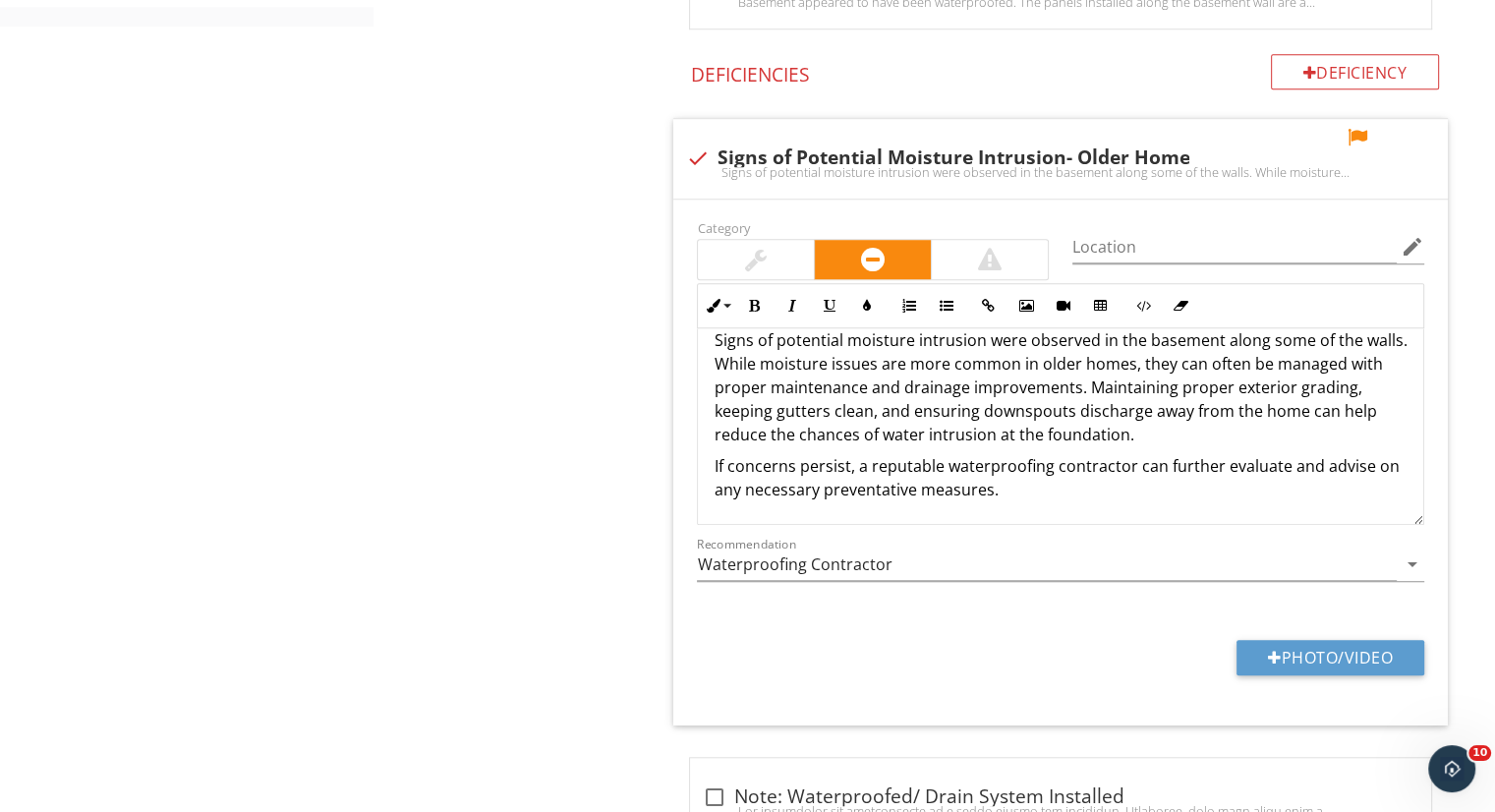
scroll to position [1466, 0]
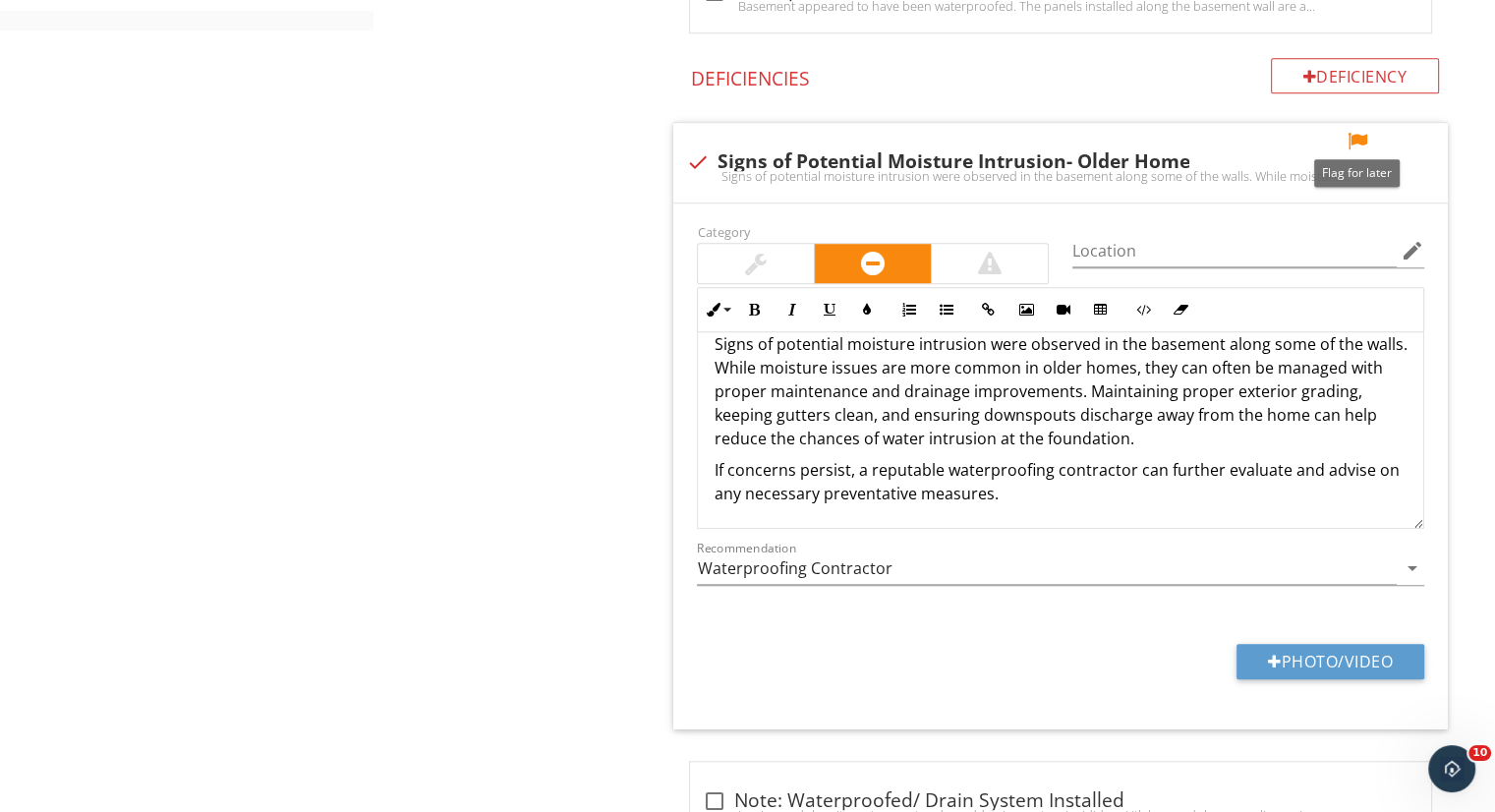
click at [1357, 132] on div at bounding box center [1358, 141] width 24 height 20
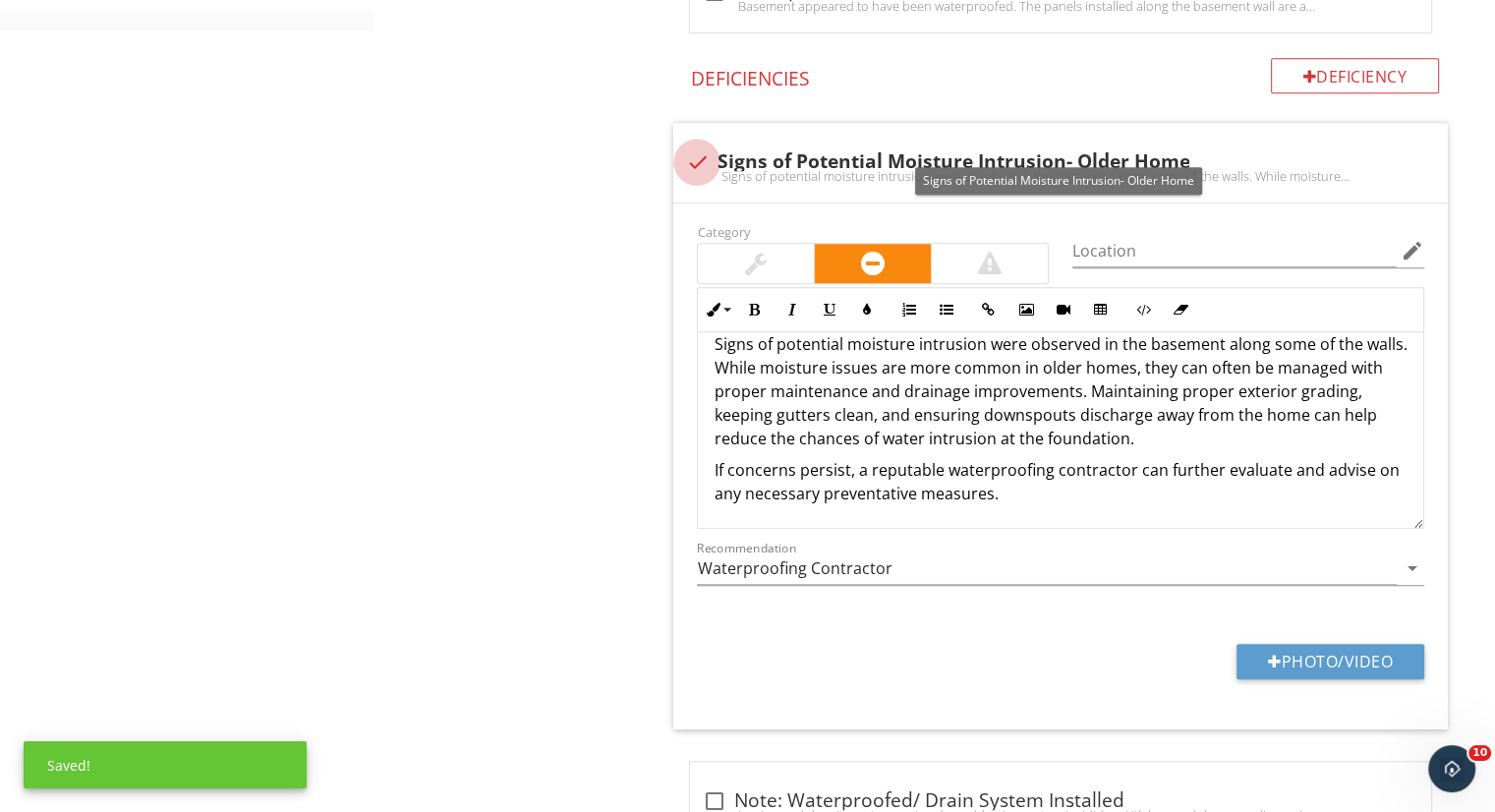
click at [700, 159] on div at bounding box center [697, 162] width 34 height 34
checkbox input "true"
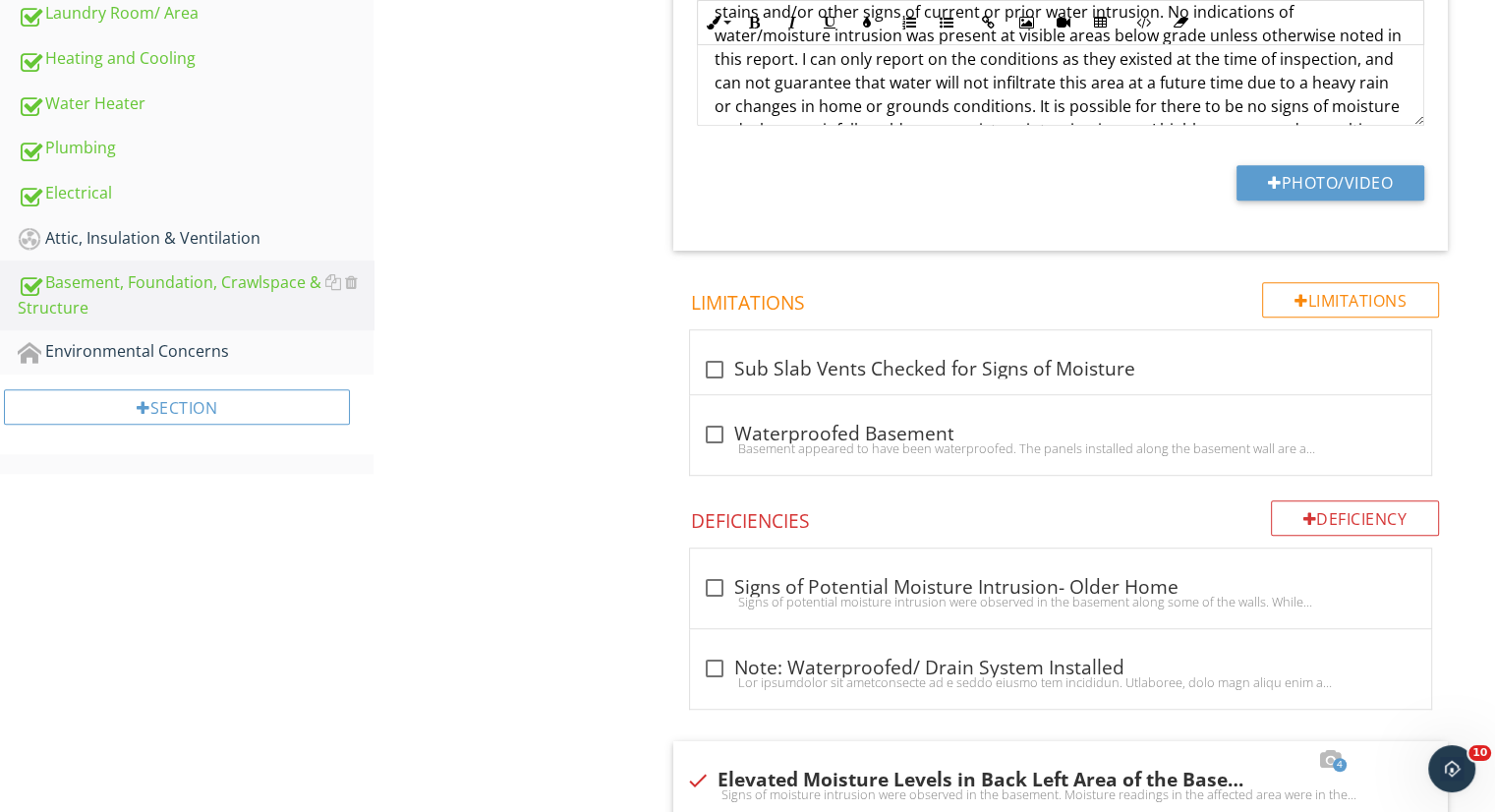
scroll to position [1021, 0]
click at [297, 330] on link "Environmental Concerns" at bounding box center [196, 353] width 356 height 45
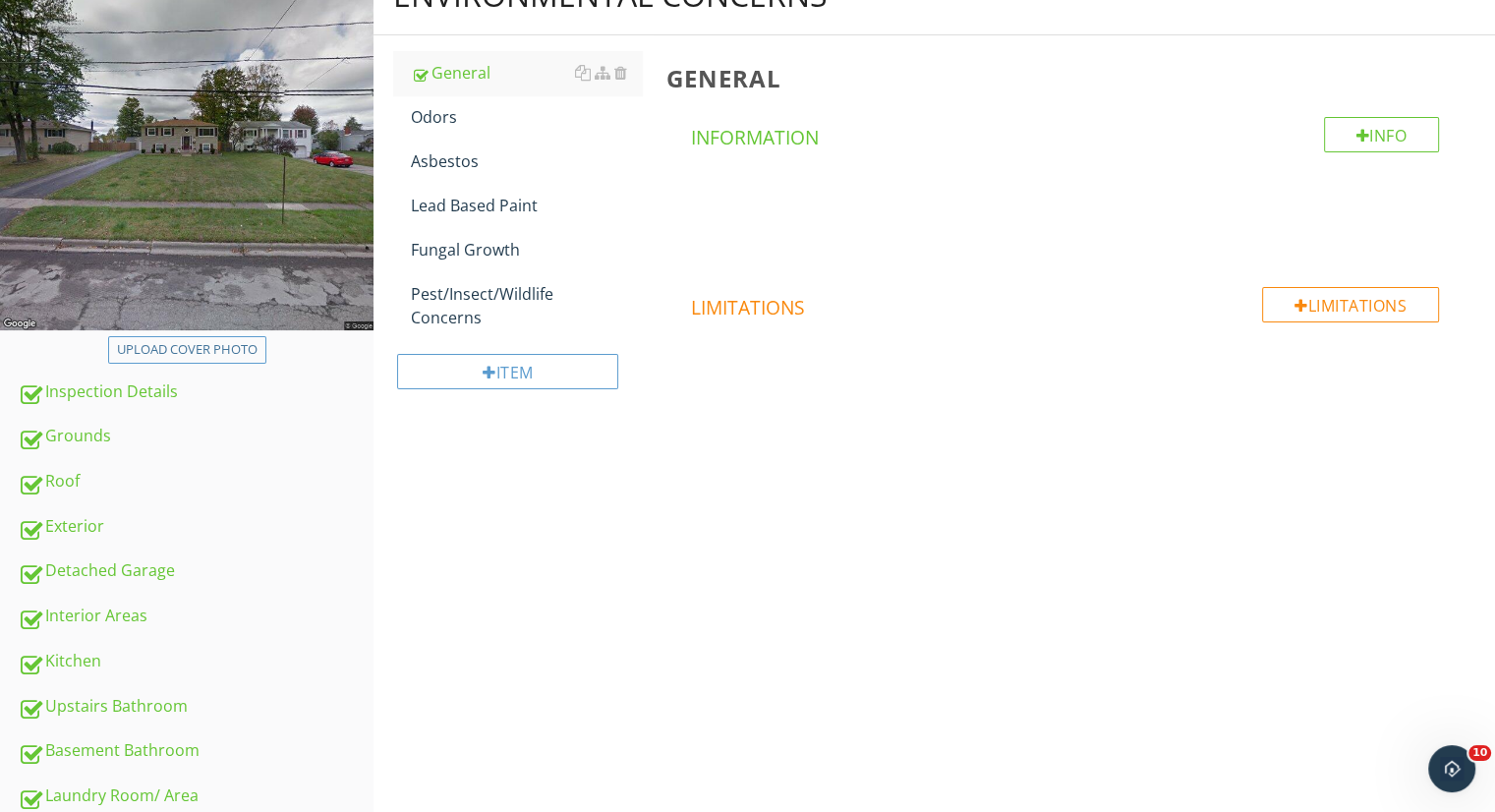
scroll to position [230, 0]
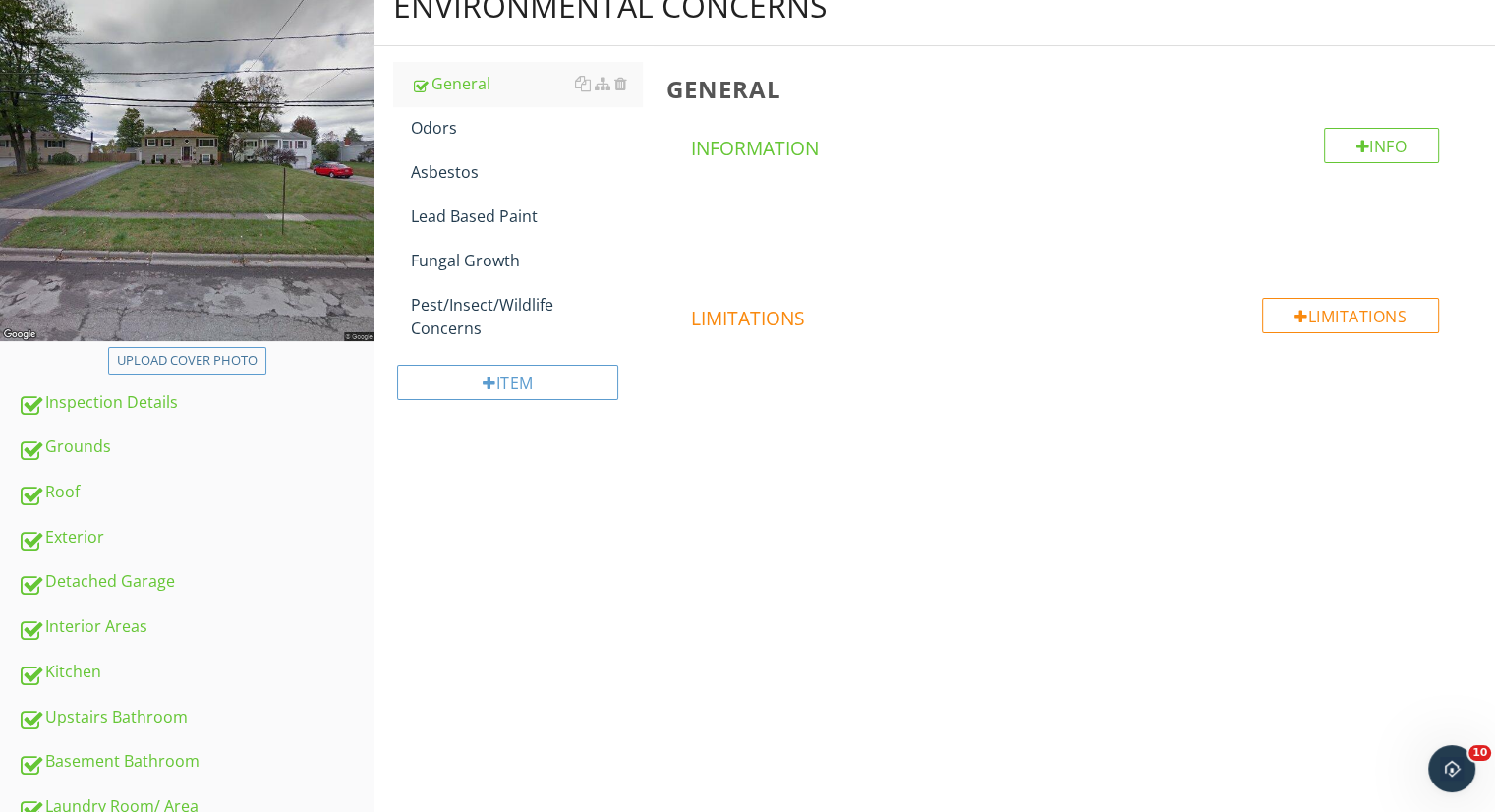
click at [519, 327] on div "Pest/Insect/Wildlife Concerns" at bounding box center [527, 316] width 231 height 47
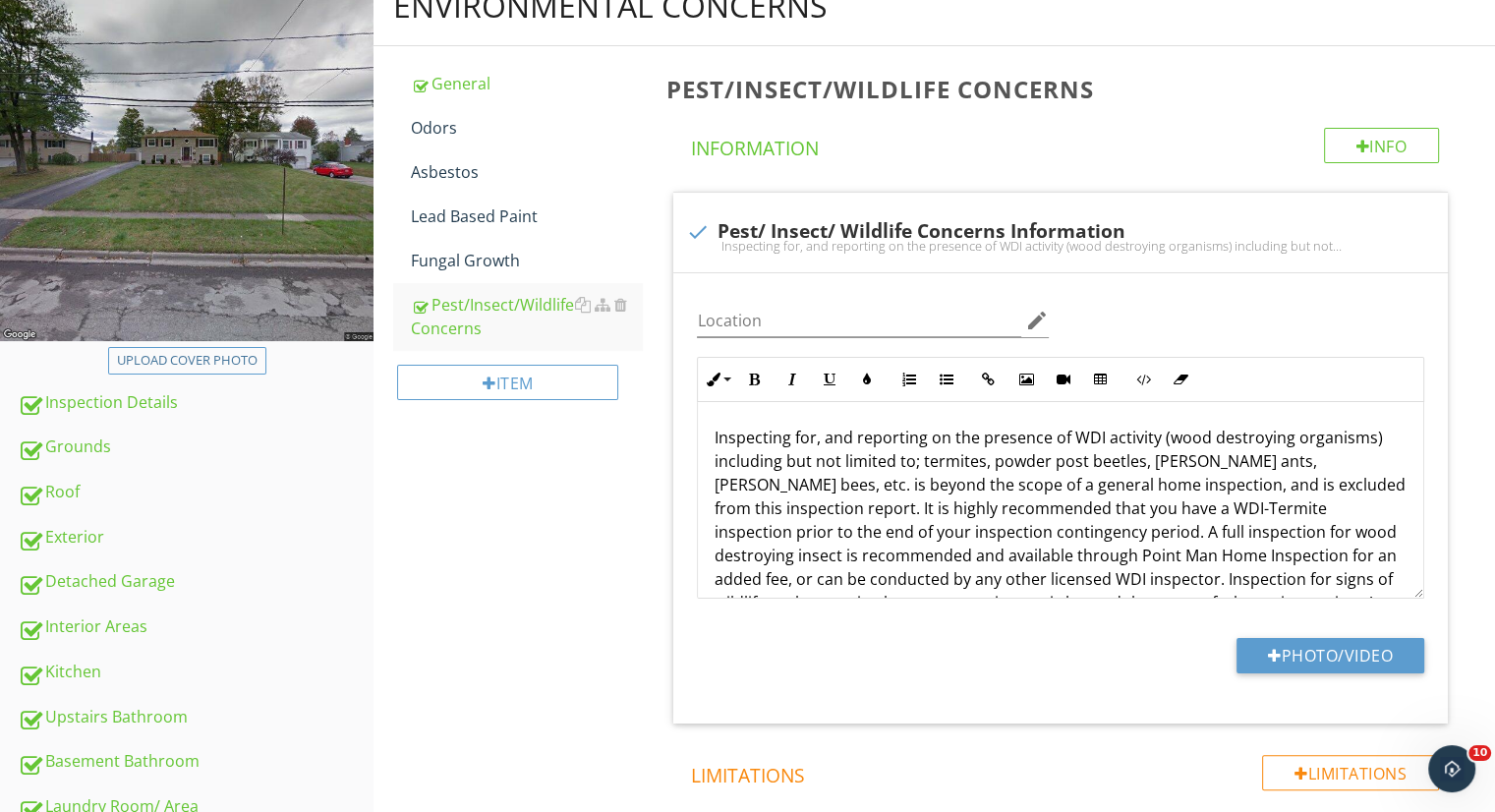
click at [527, 244] on link "Fungal Growth" at bounding box center [527, 261] width 231 height 43
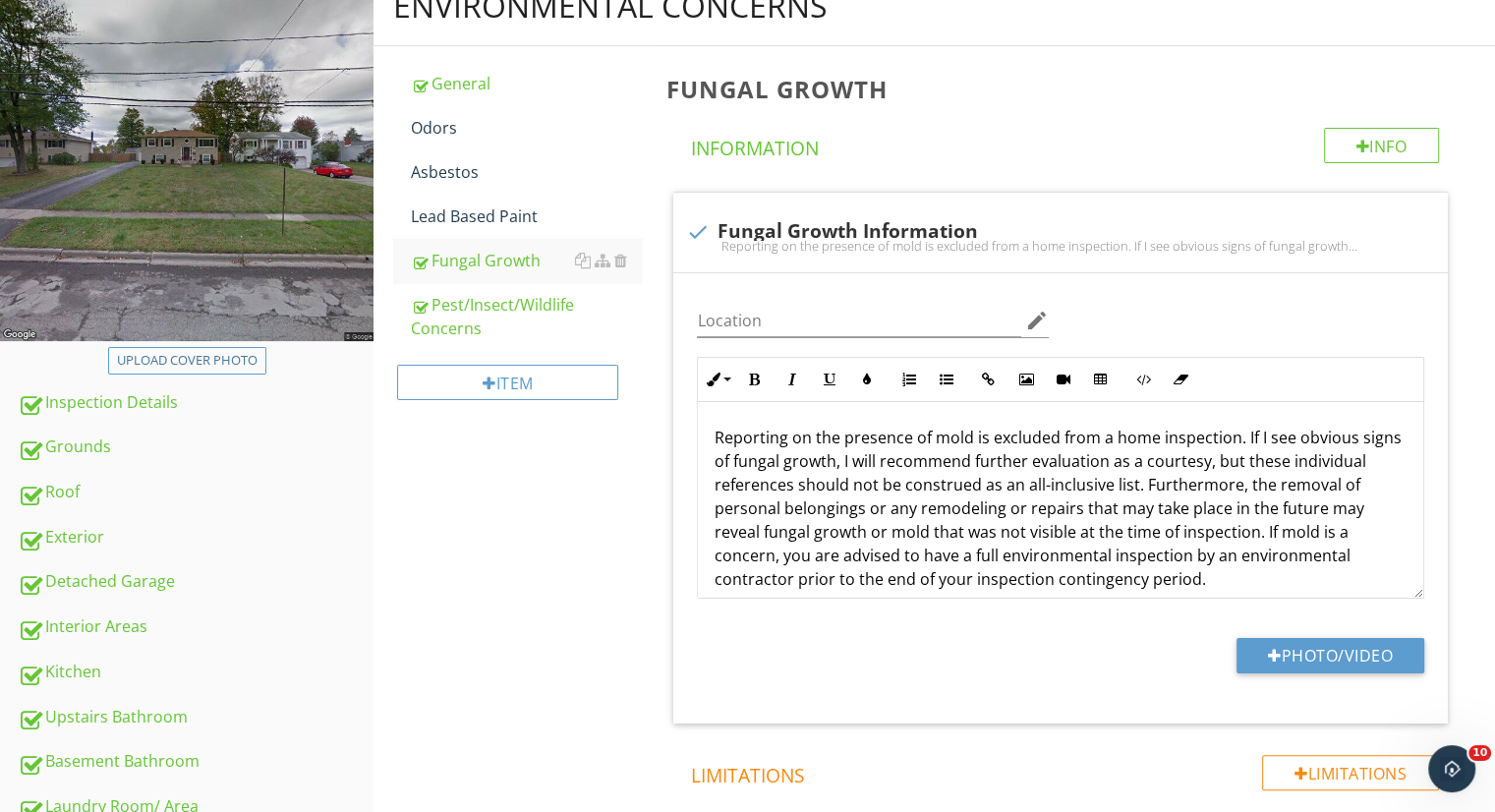
click at [519, 215] on div "Lead Based Paint" at bounding box center [527, 216] width 231 height 24
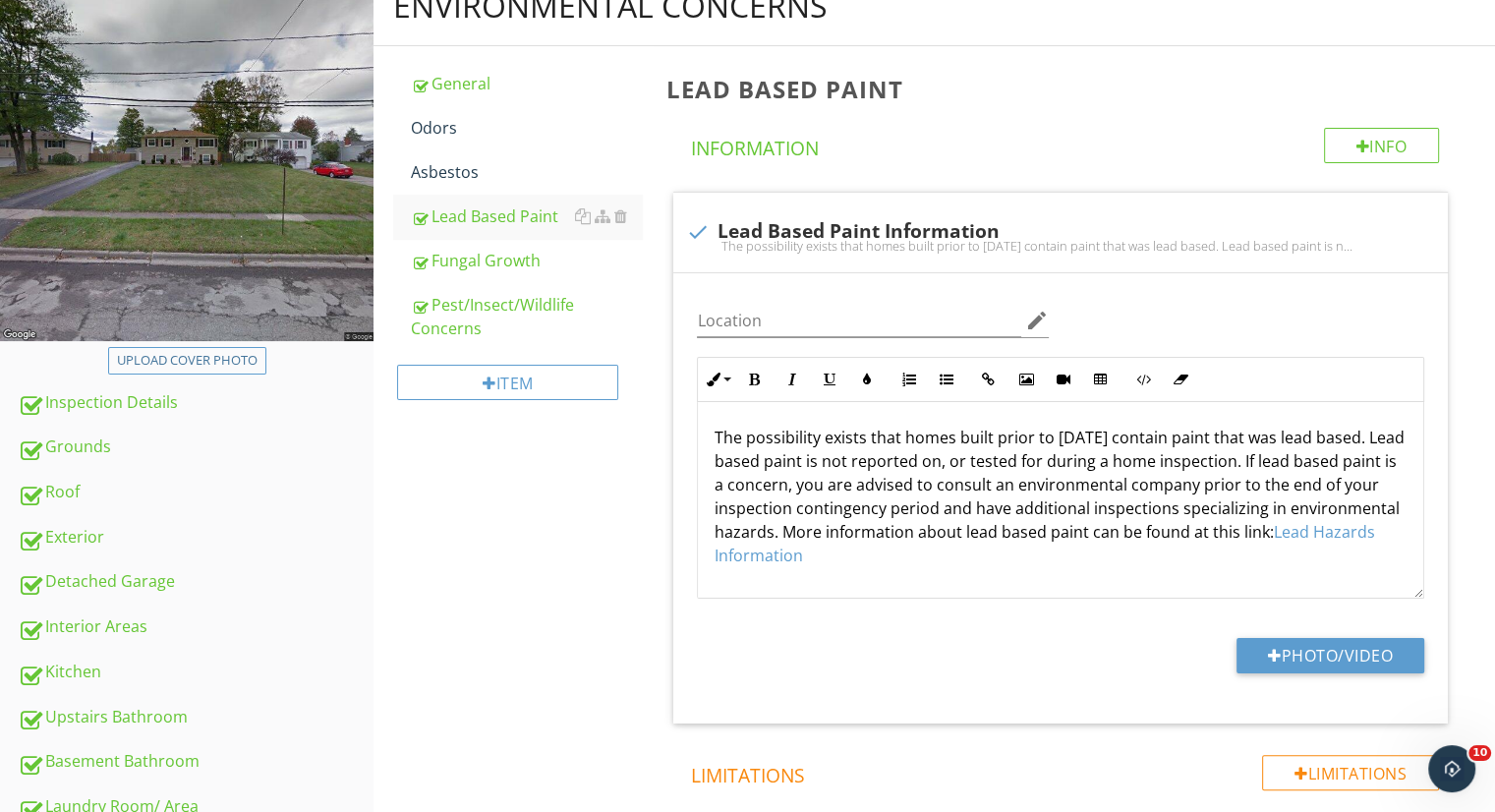
click at [514, 182] on div "Asbestos" at bounding box center [527, 172] width 231 height 24
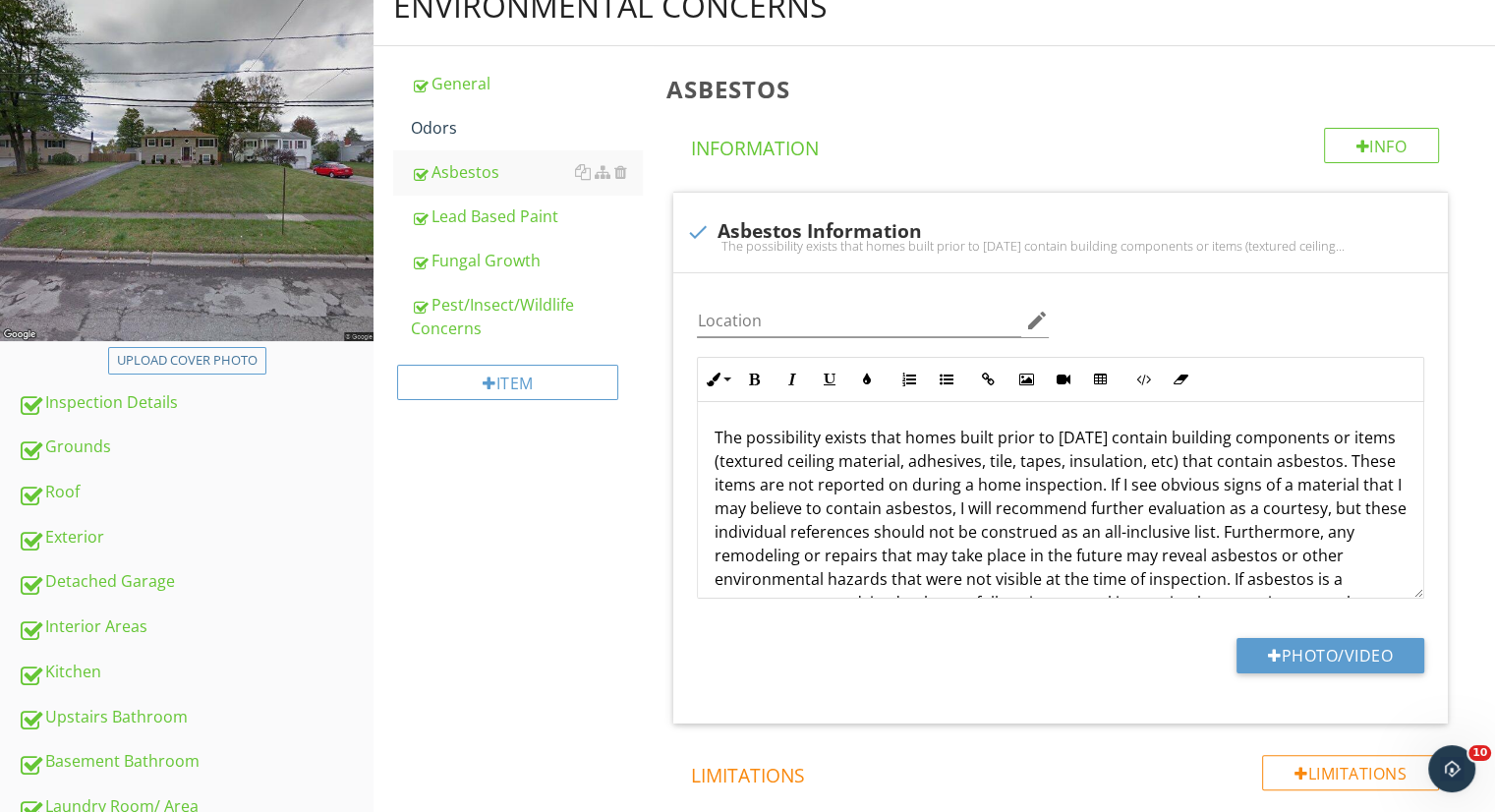
click at [525, 132] on div "Odors" at bounding box center [527, 127] width 231 height 24
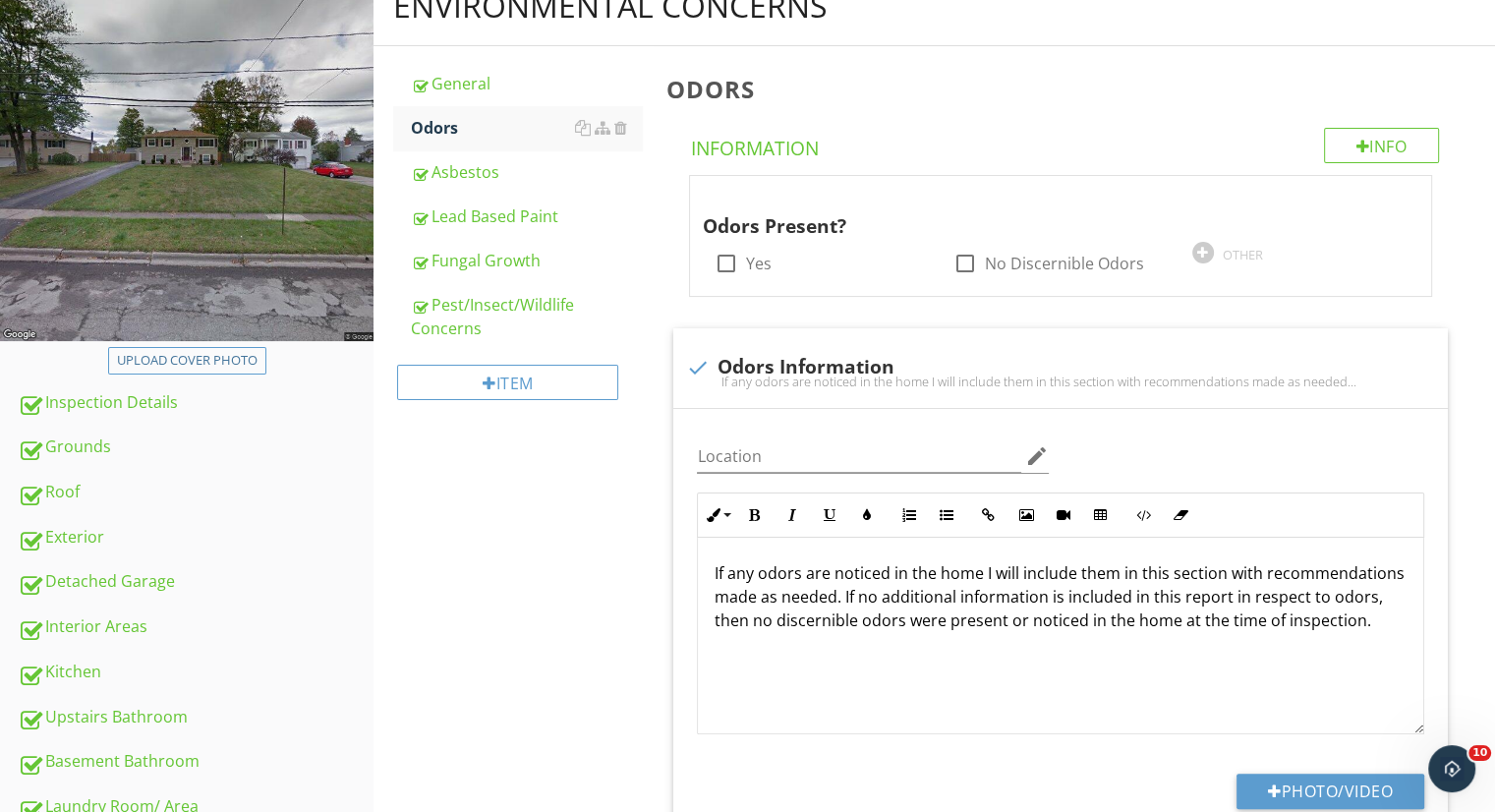
click at [953, 253] on div at bounding box center [965, 264] width 34 height 34
checkbox input "true"
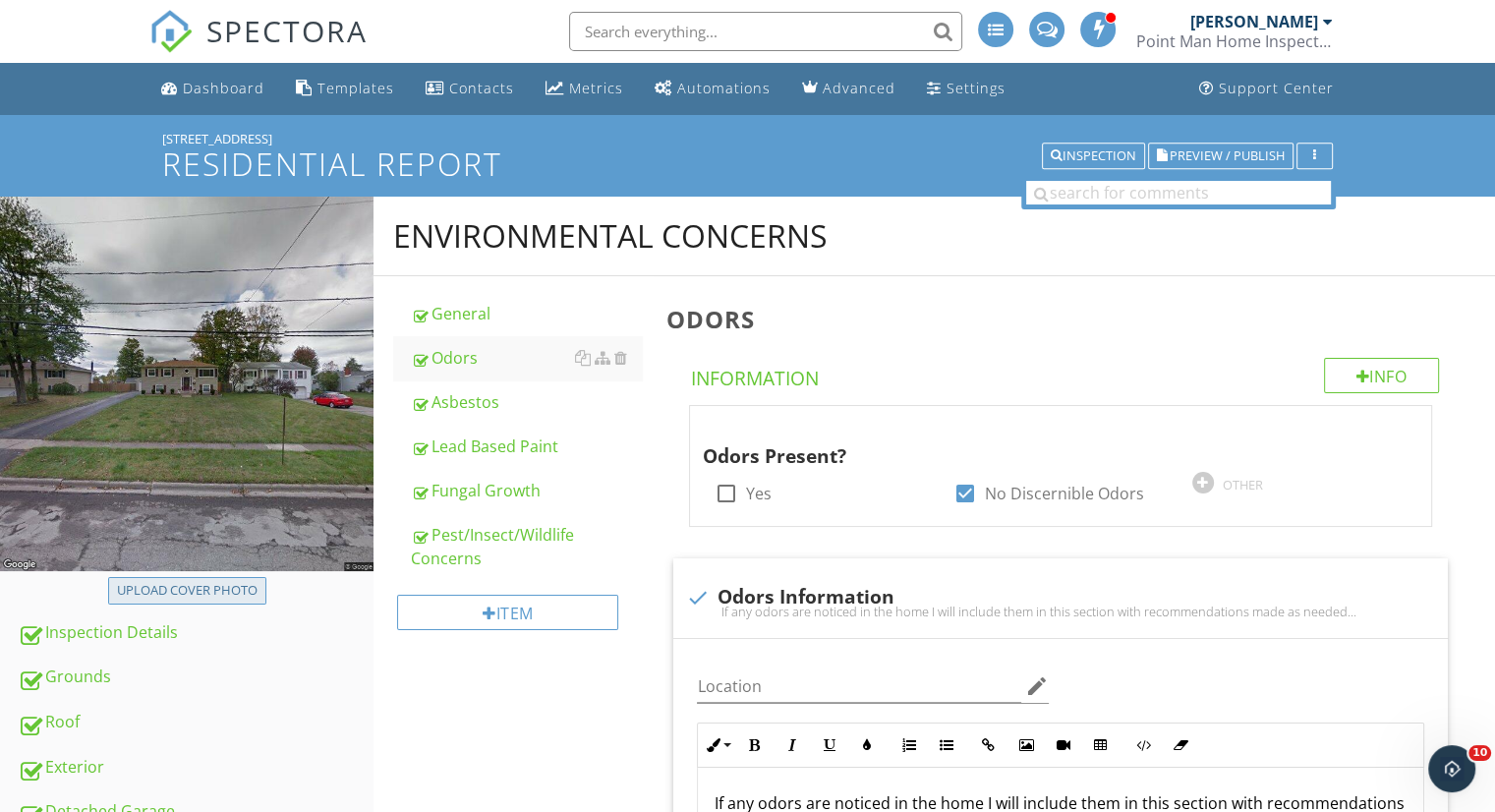
click at [214, 592] on div "Upload cover photo" at bounding box center [187, 591] width 140 height 20
type input "C:\fakepath\1000083531.jpg"
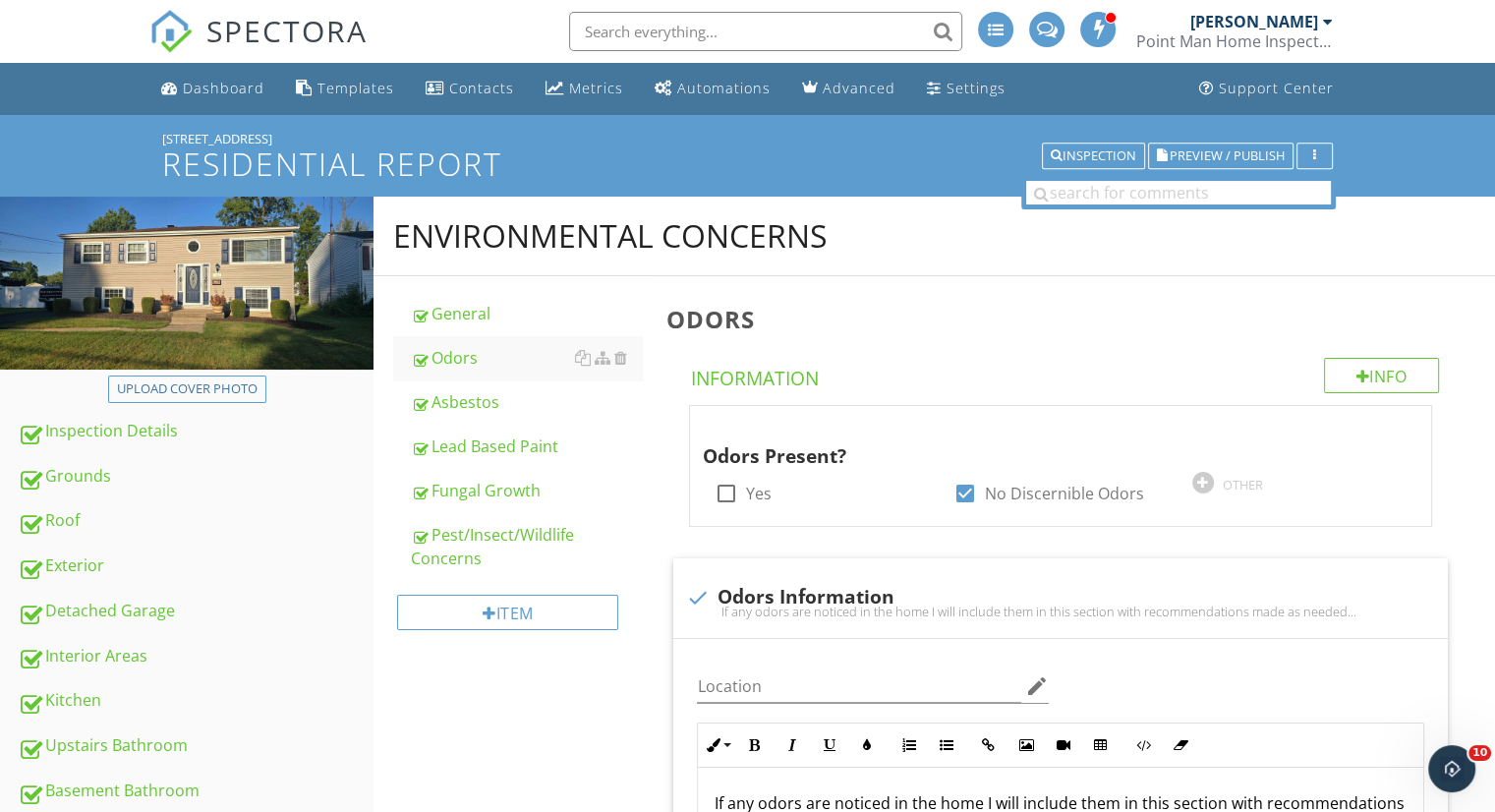
click at [164, 464] on div "Grounds" at bounding box center [196, 476] width 356 height 26
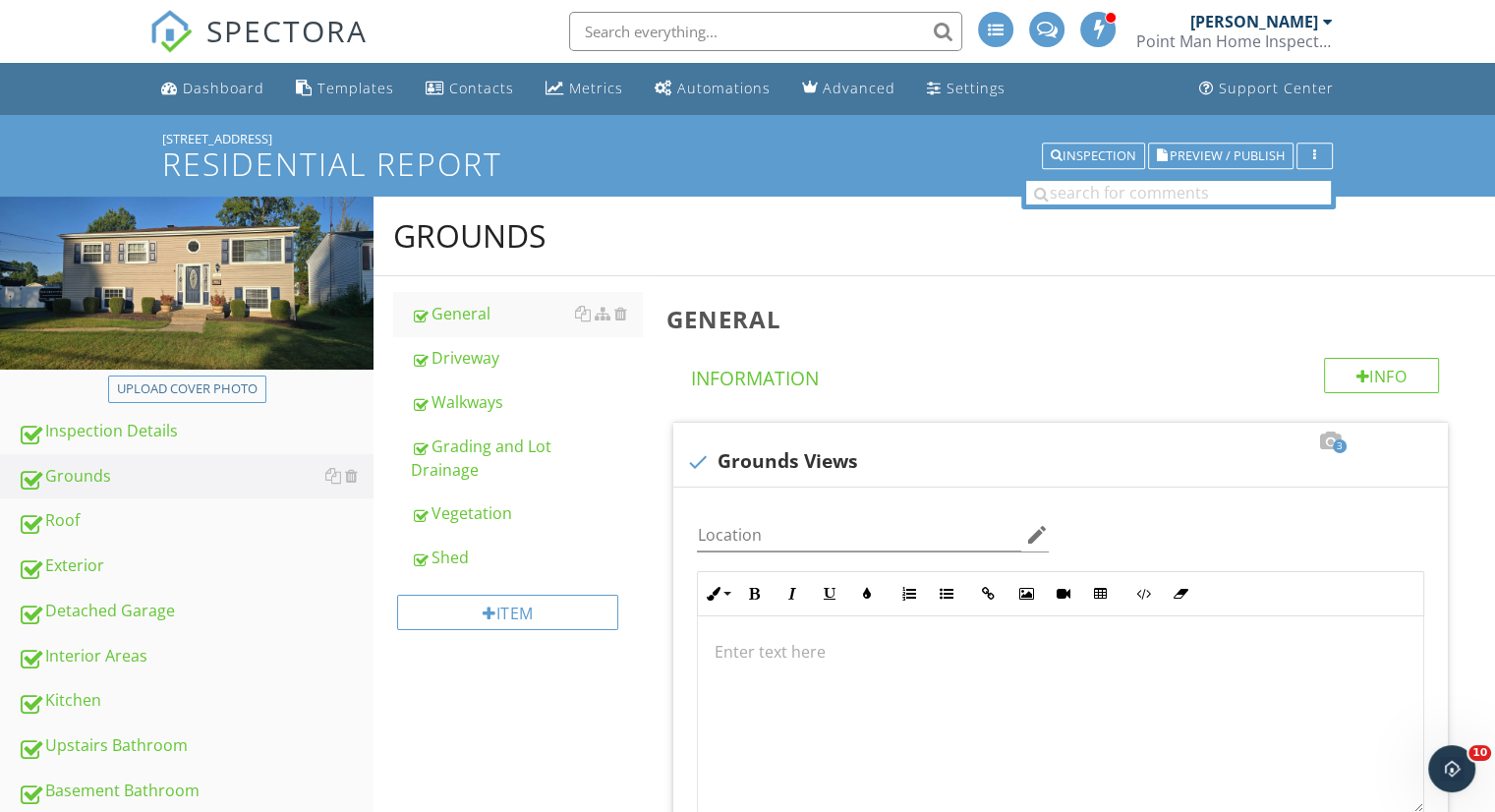
click at [475, 375] on link "Driveway" at bounding box center [527, 358] width 231 height 43
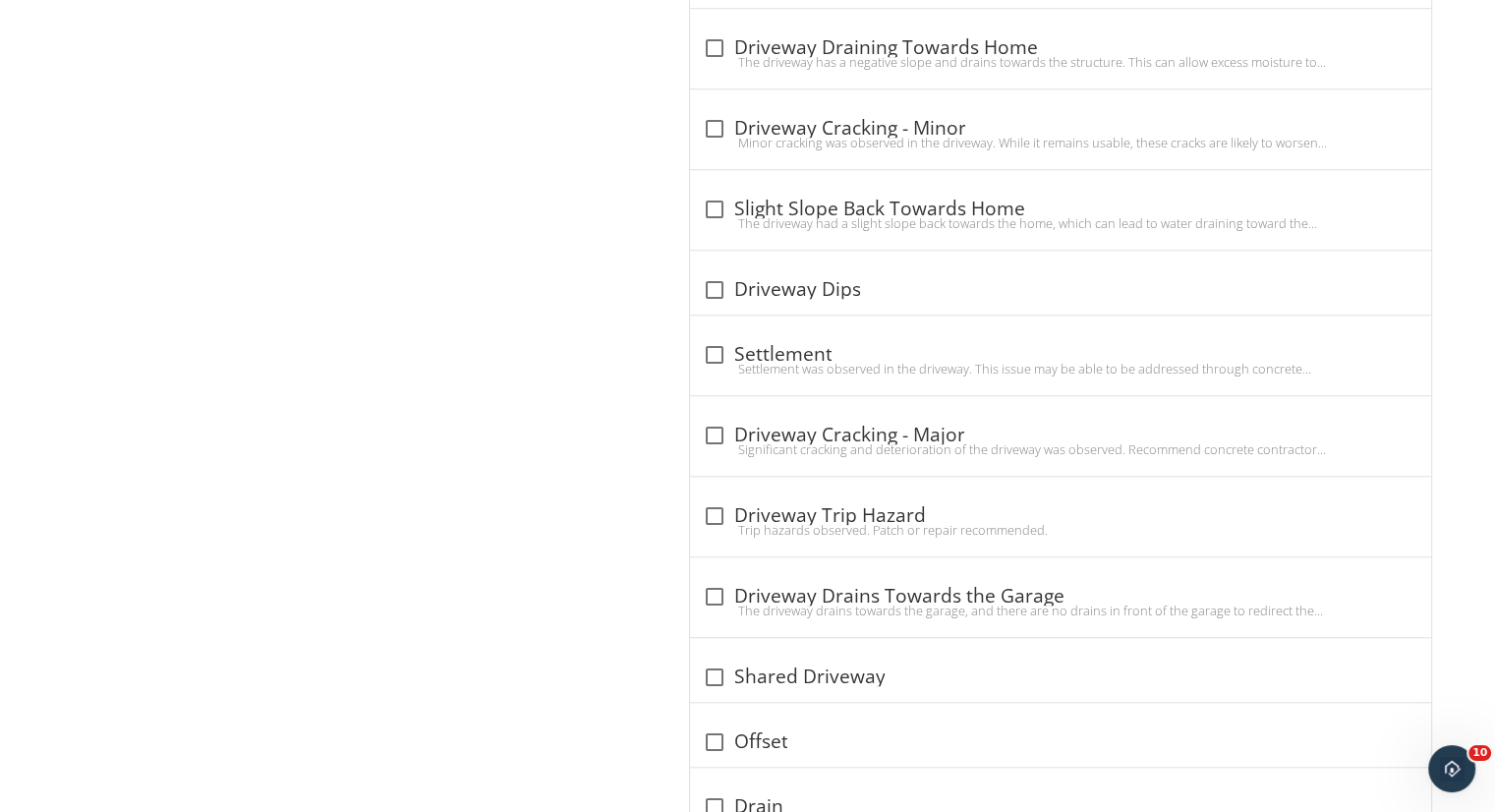
scroll to position [1772, 0]
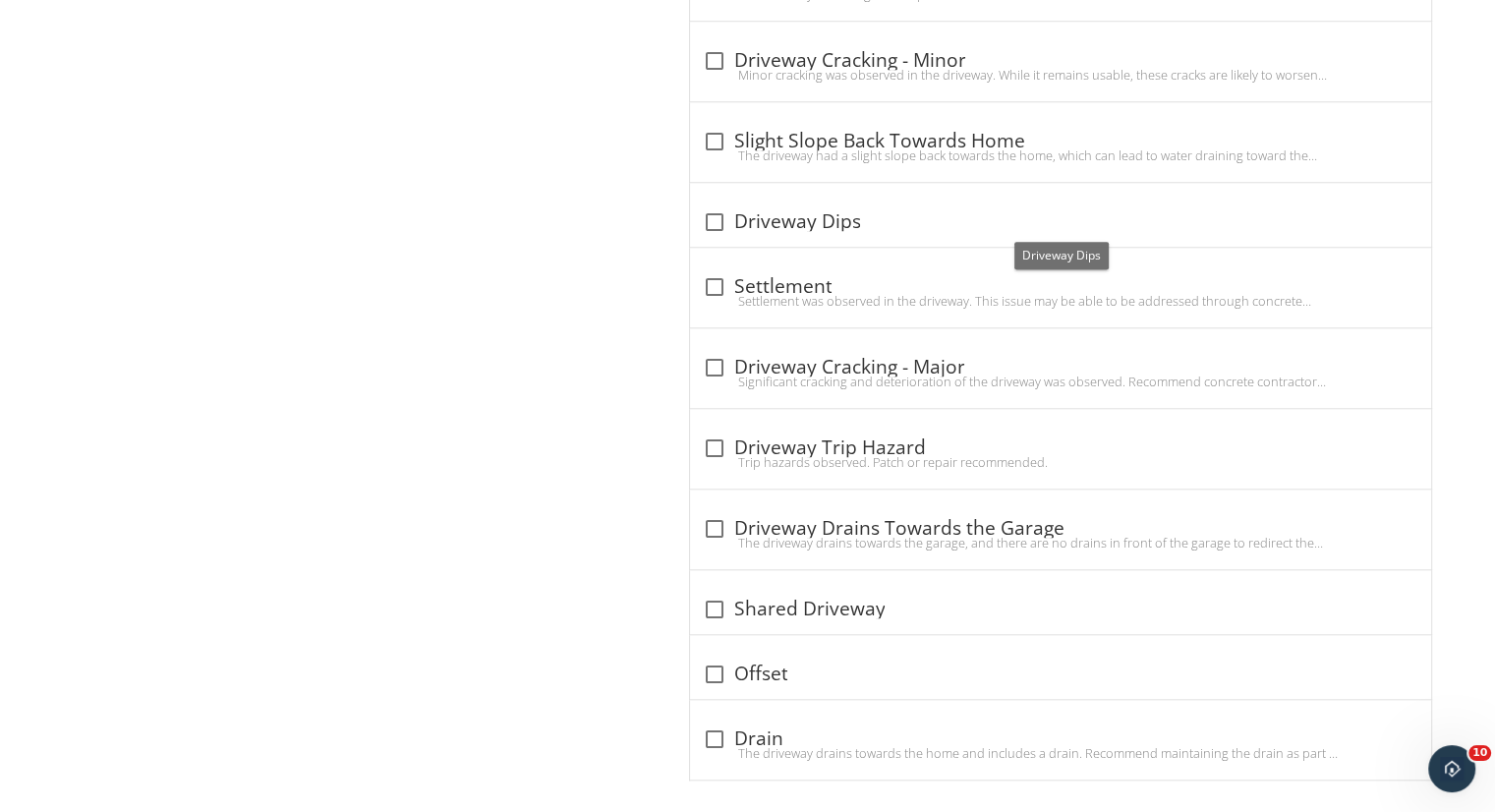
click at [707, 218] on div at bounding box center [713, 222] width 34 height 34
checkbox input "true"
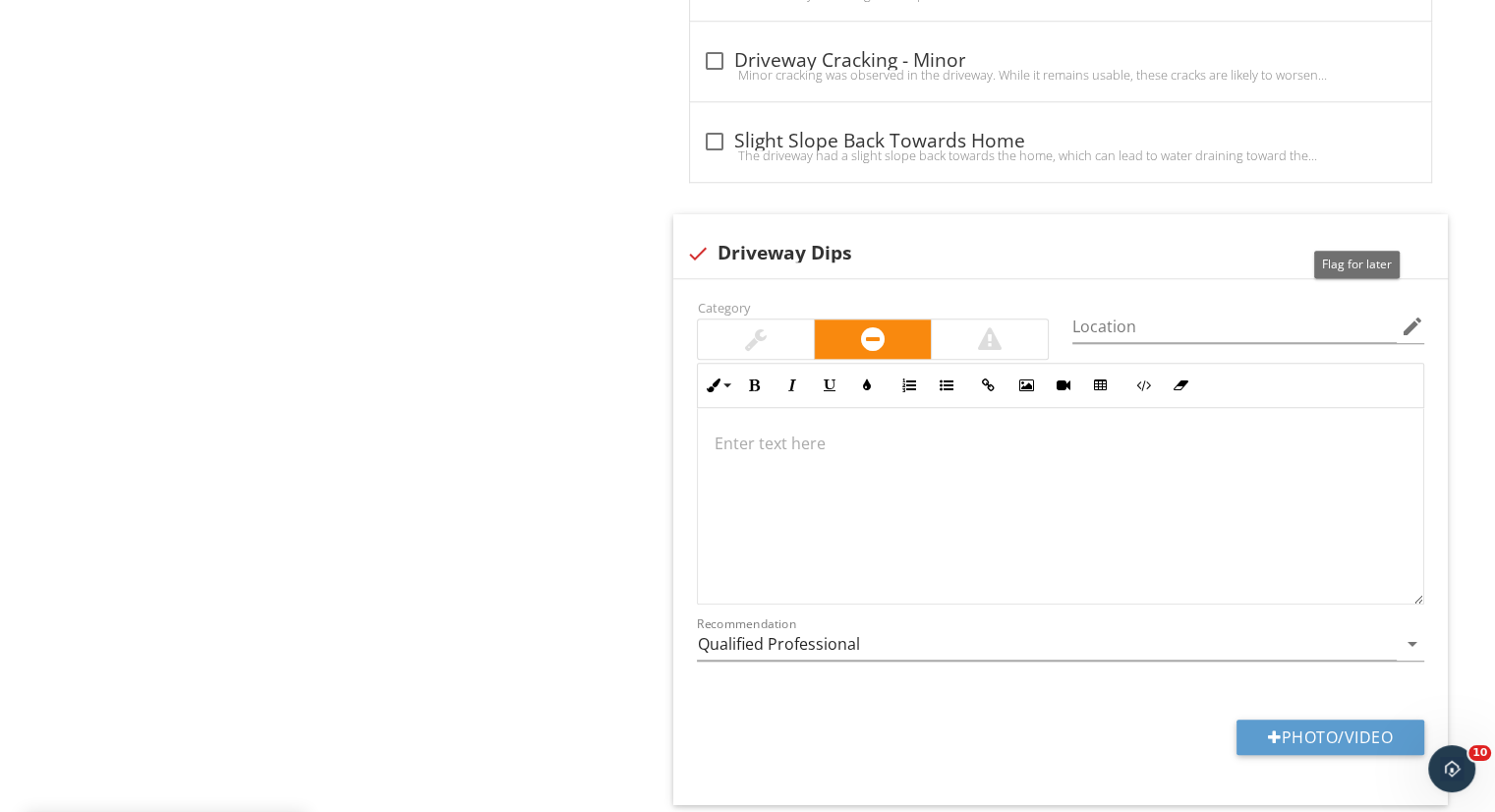
click at [1354, 233] on div at bounding box center [1358, 233] width 24 height 20
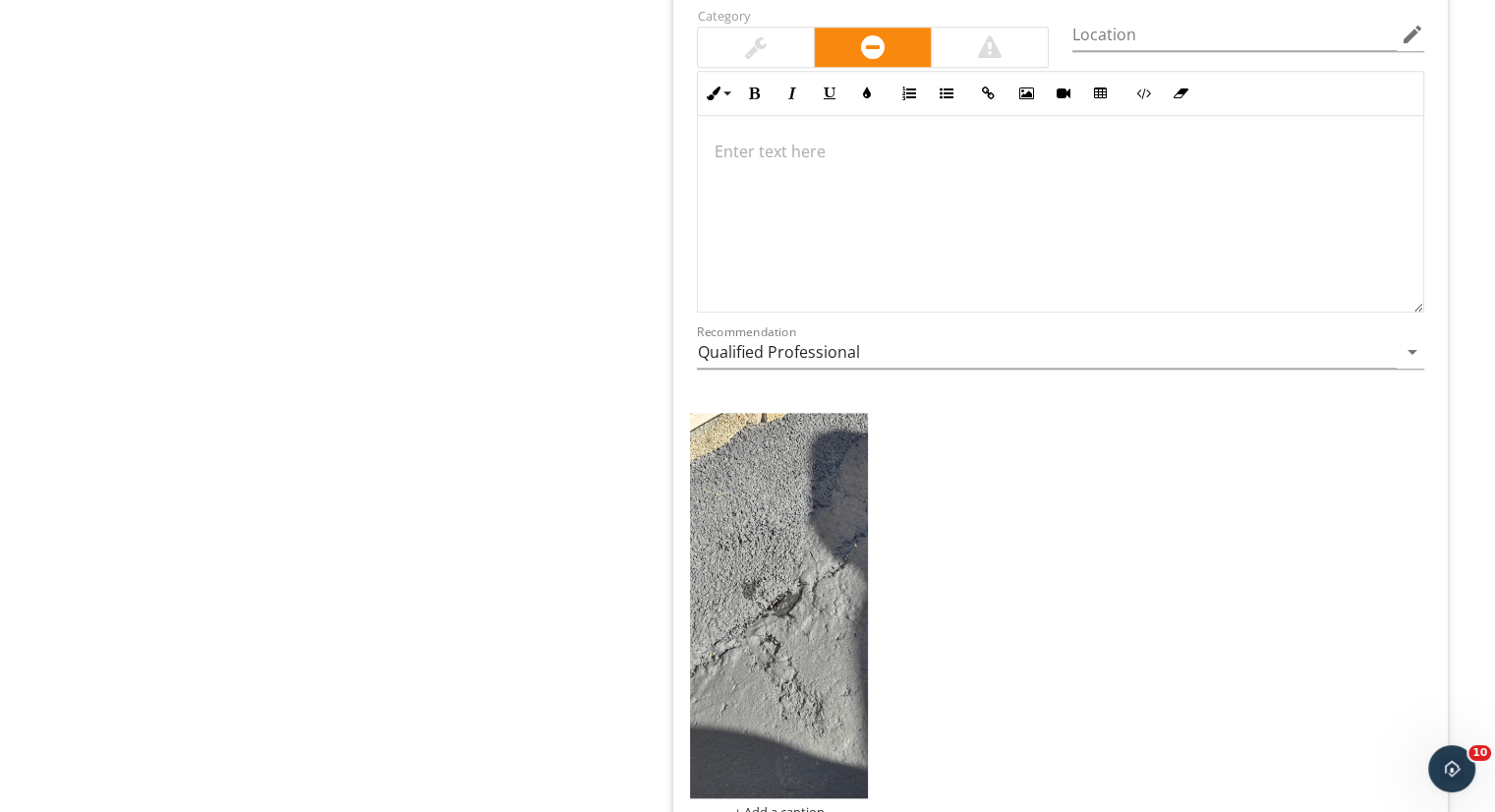
scroll to position [2052, 0]
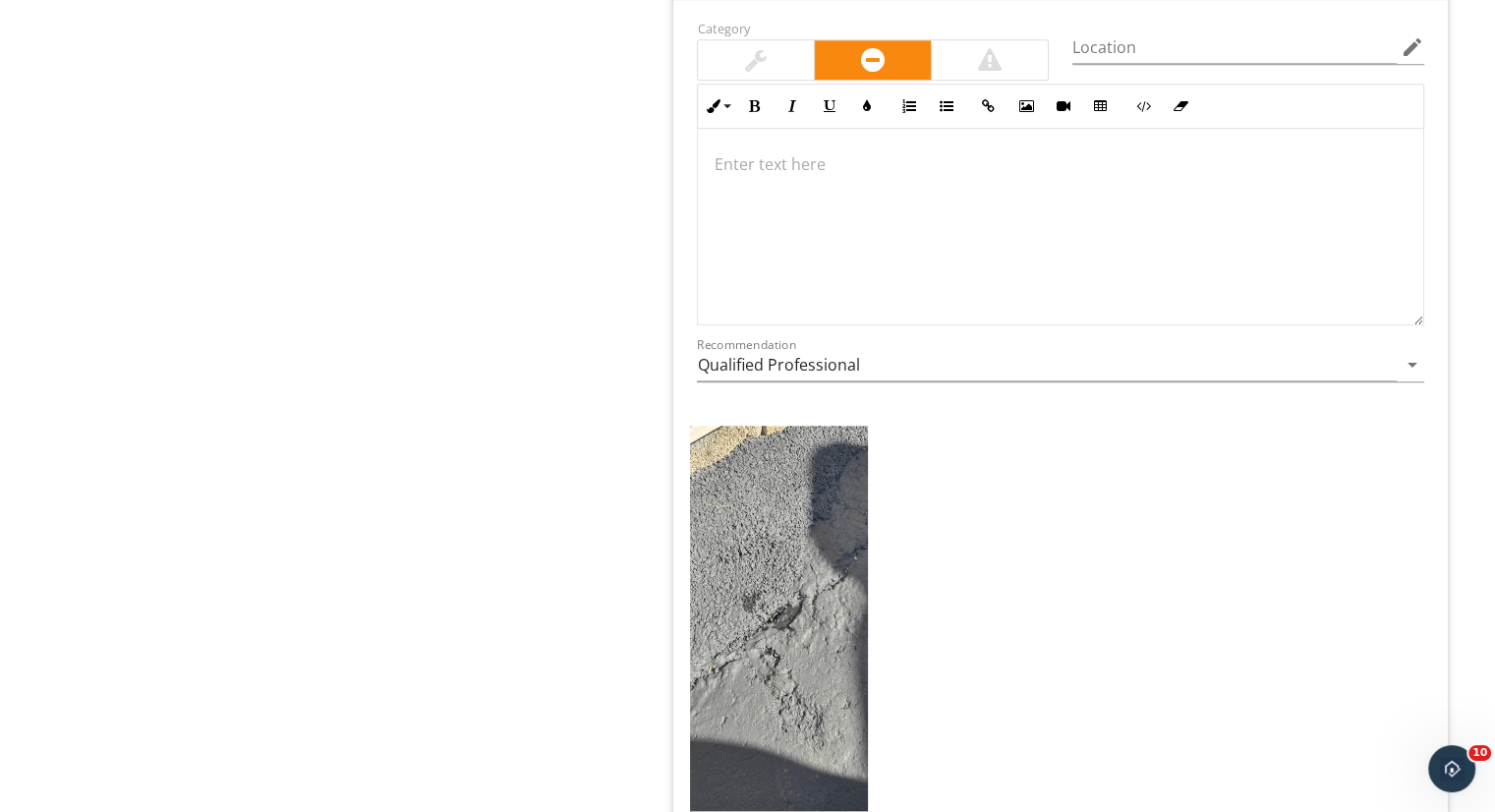
click at [930, 156] on p at bounding box center [1060, 164] width 694 height 24
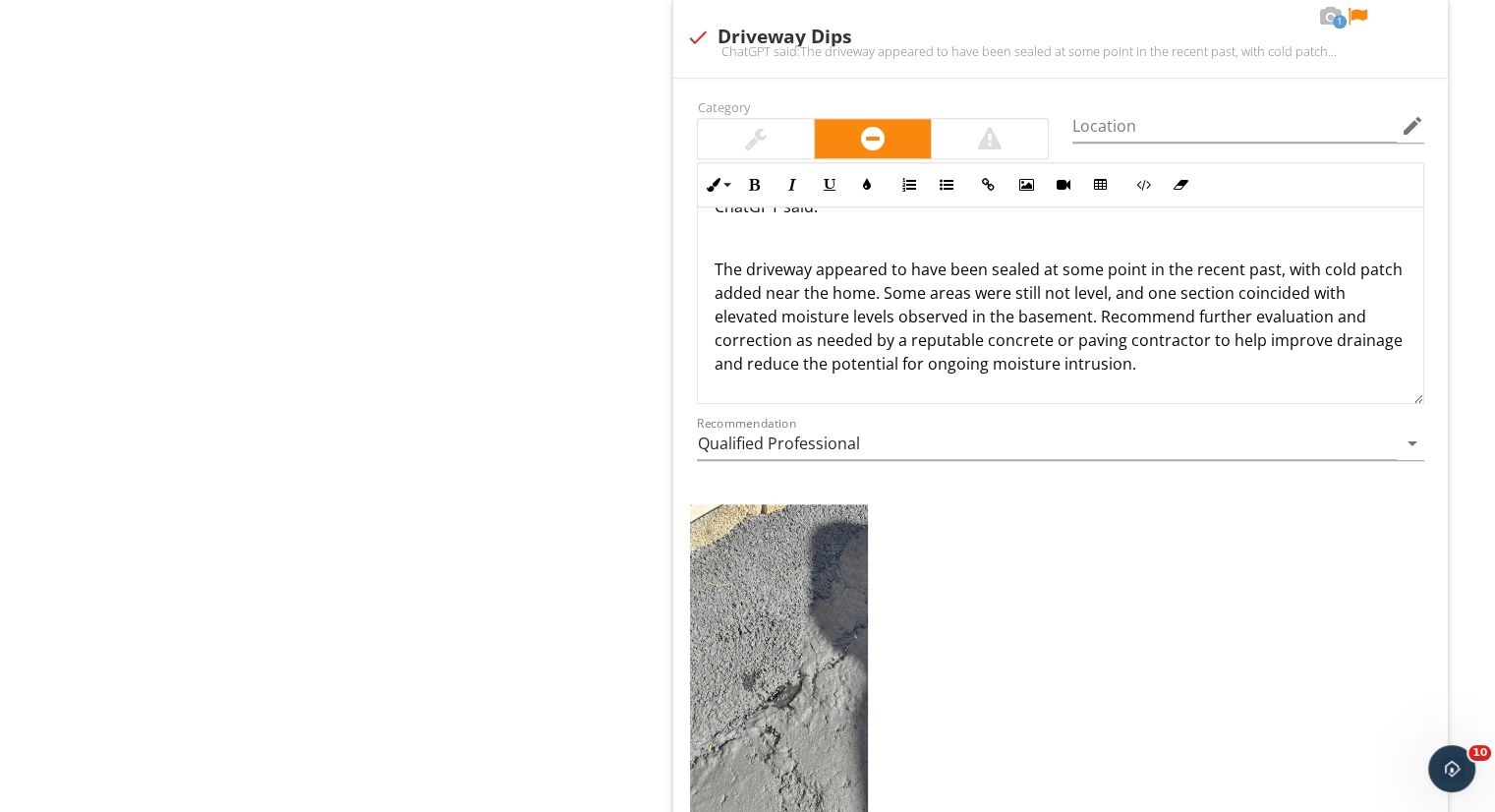
scroll to position [1981, 0]
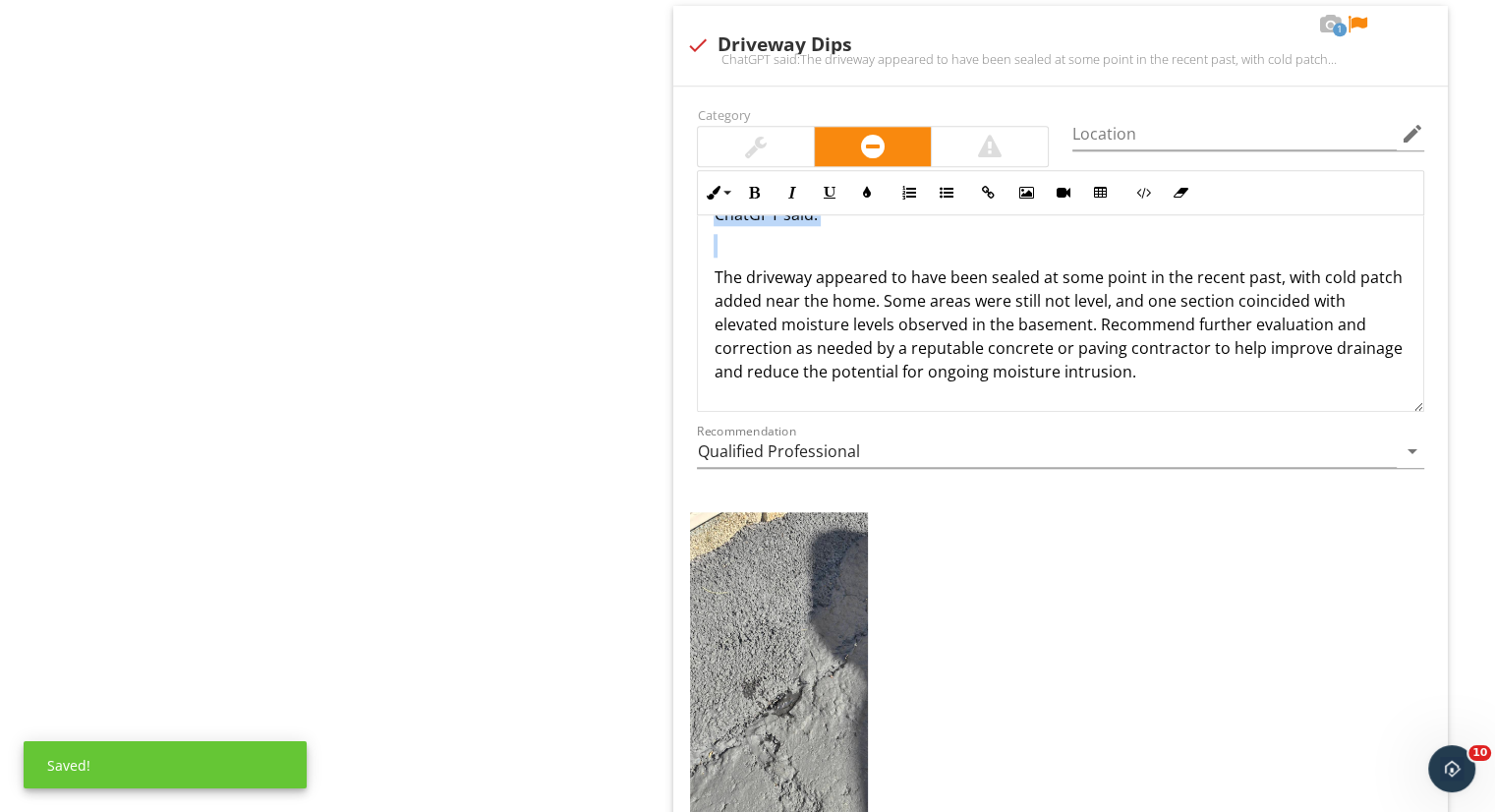
drag, startPoint x: 711, startPoint y: 277, endPoint x: 618, endPoint y: 114, distance: 187.7
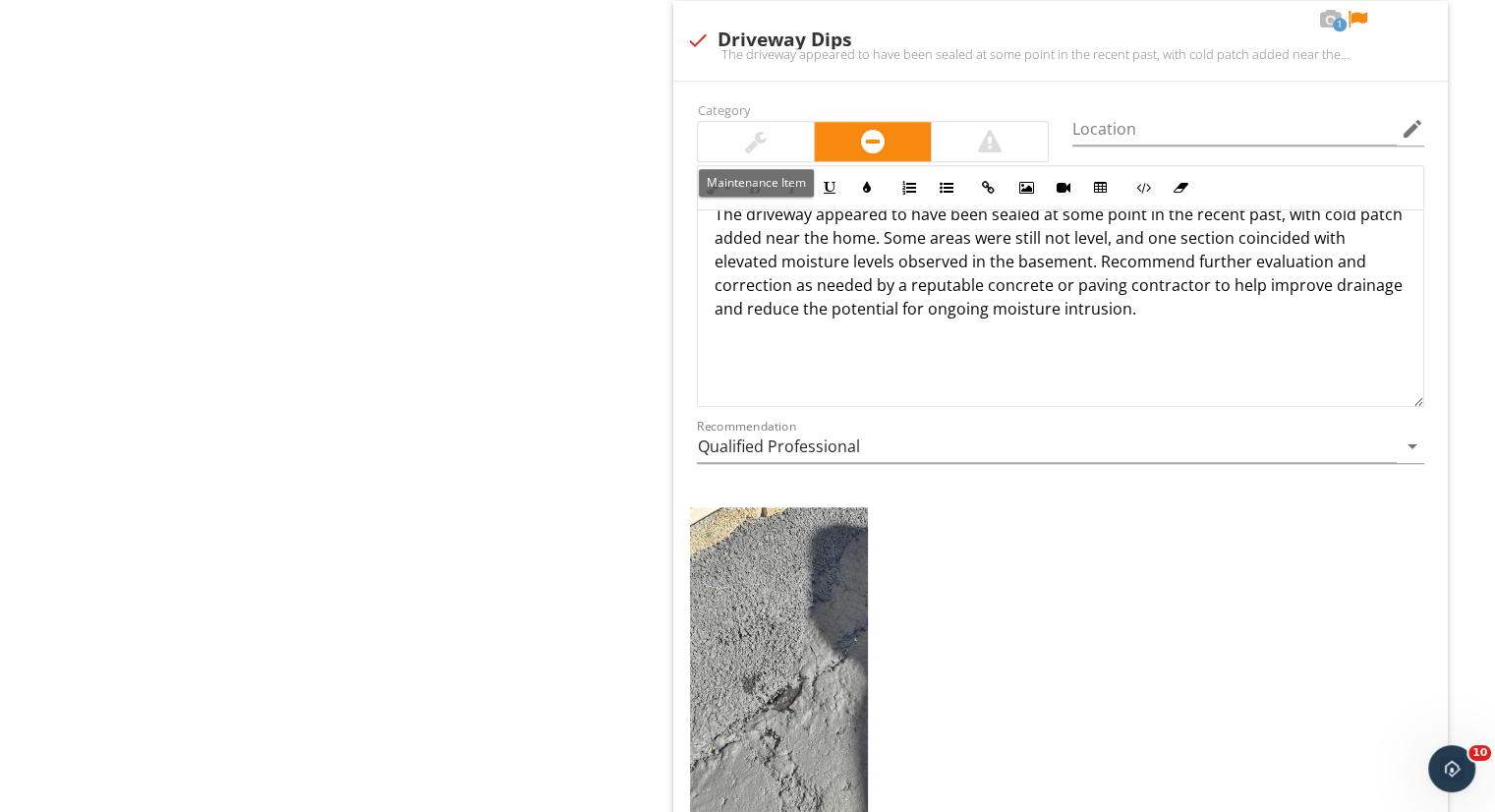
click at [735, 138] on div at bounding box center [755, 141] width 116 height 40
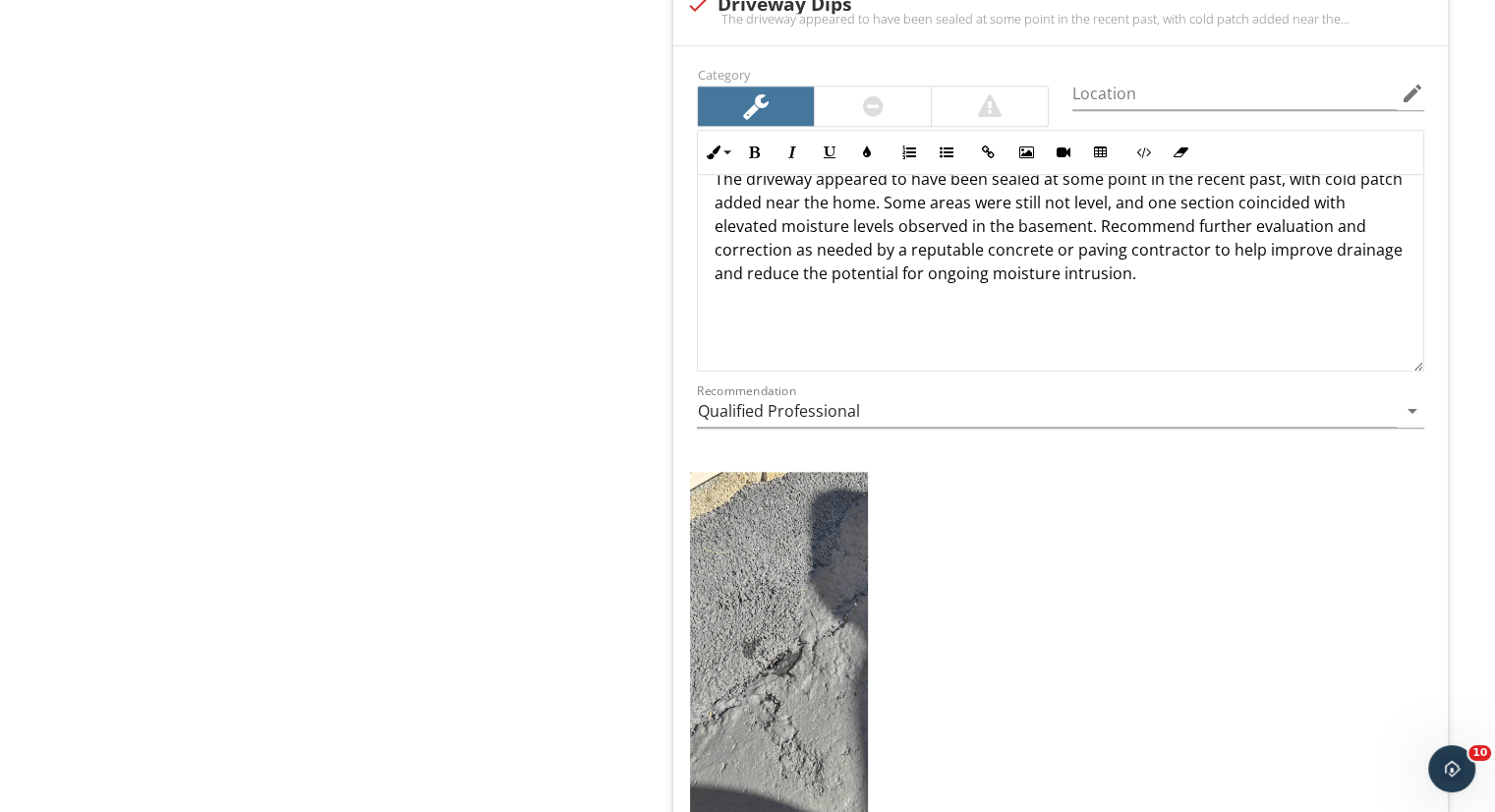
scroll to position [2020, 0]
click at [1187, 411] on input "Qualified Professional" at bounding box center [1046, 412] width 700 height 33
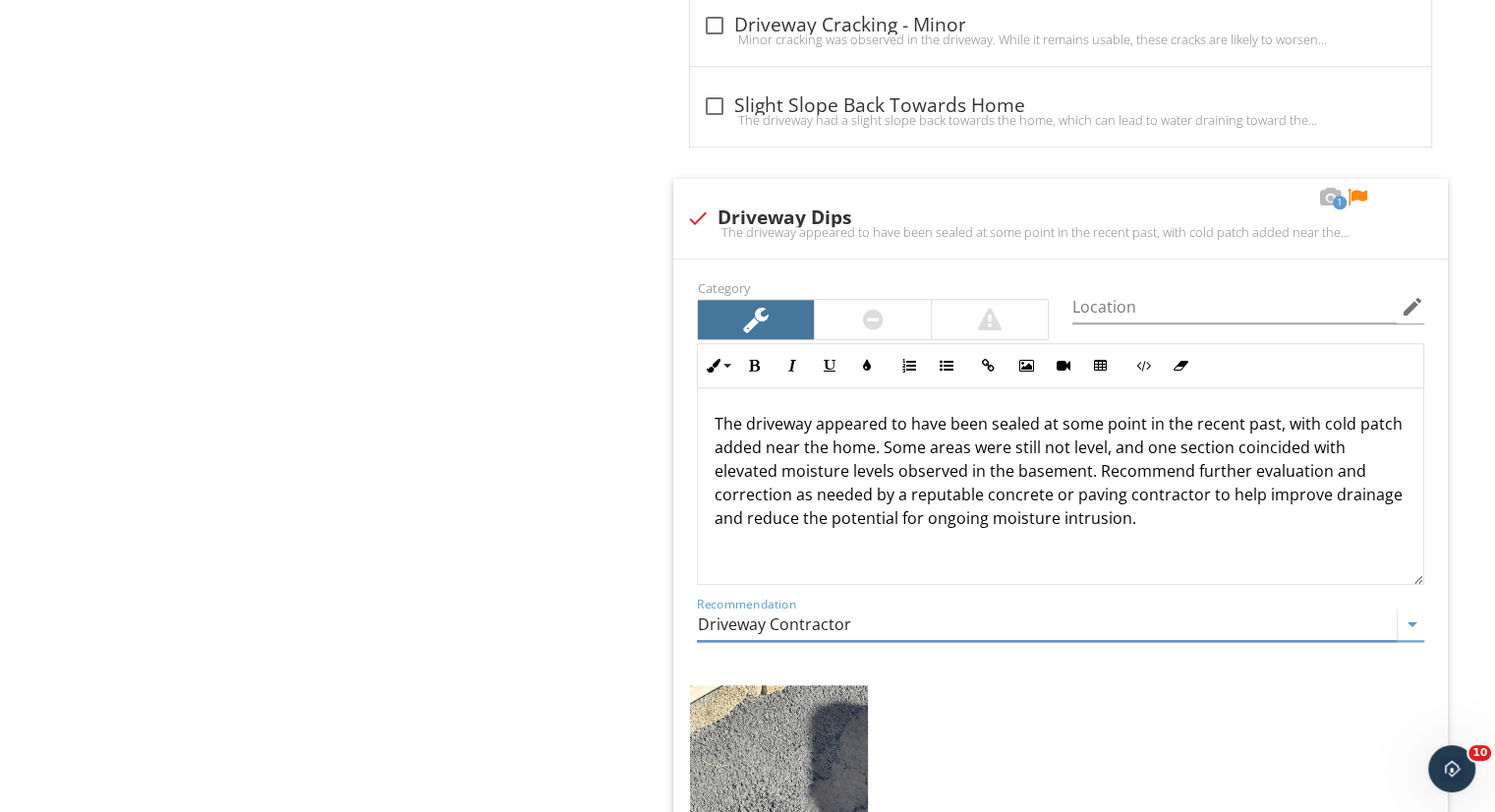
scroll to position [1753, 0]
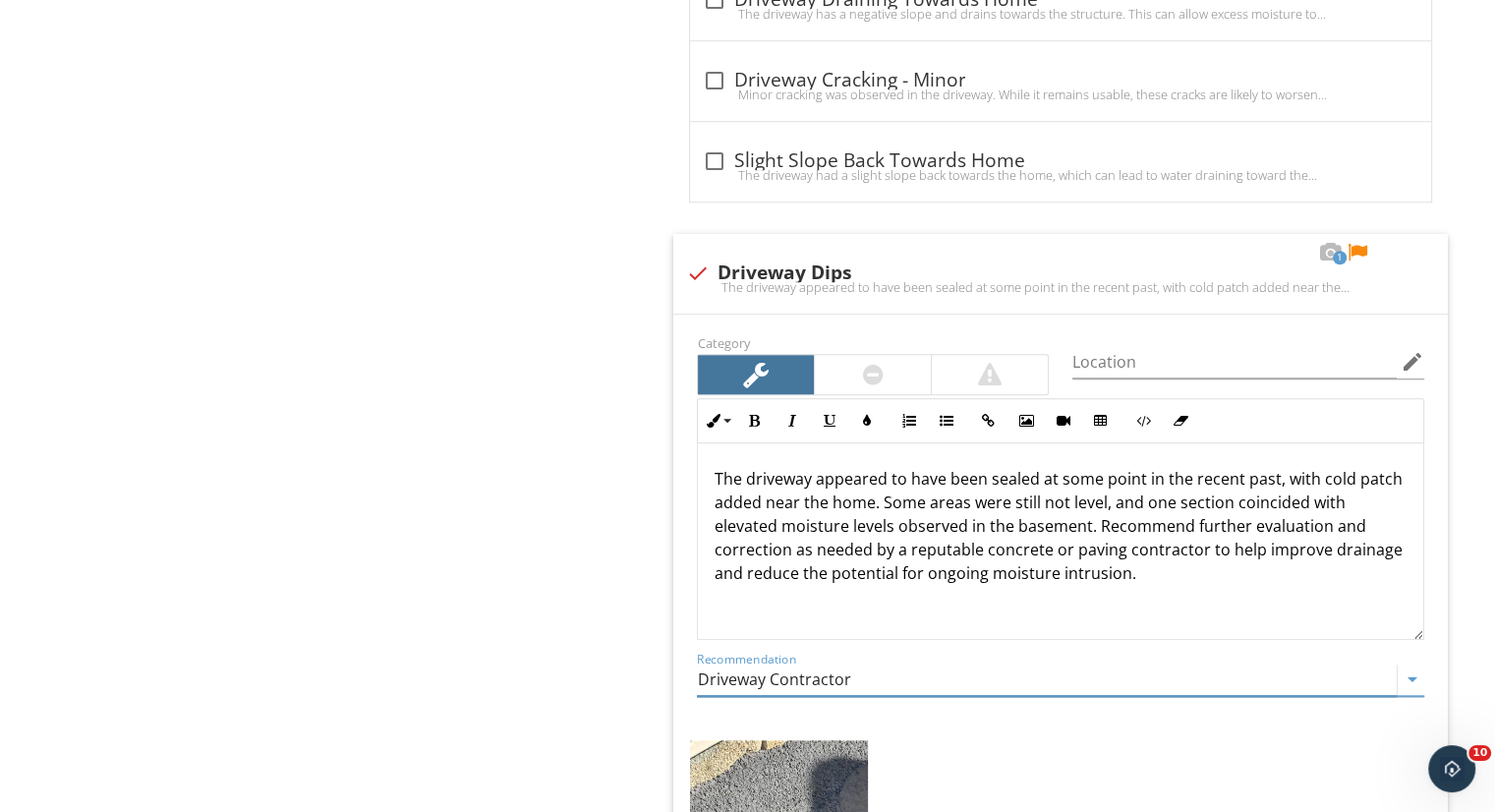
type input "Driveway Contractor"
click at [1352, 251] on div at bounding box center [1358, 253] width 24 height 20
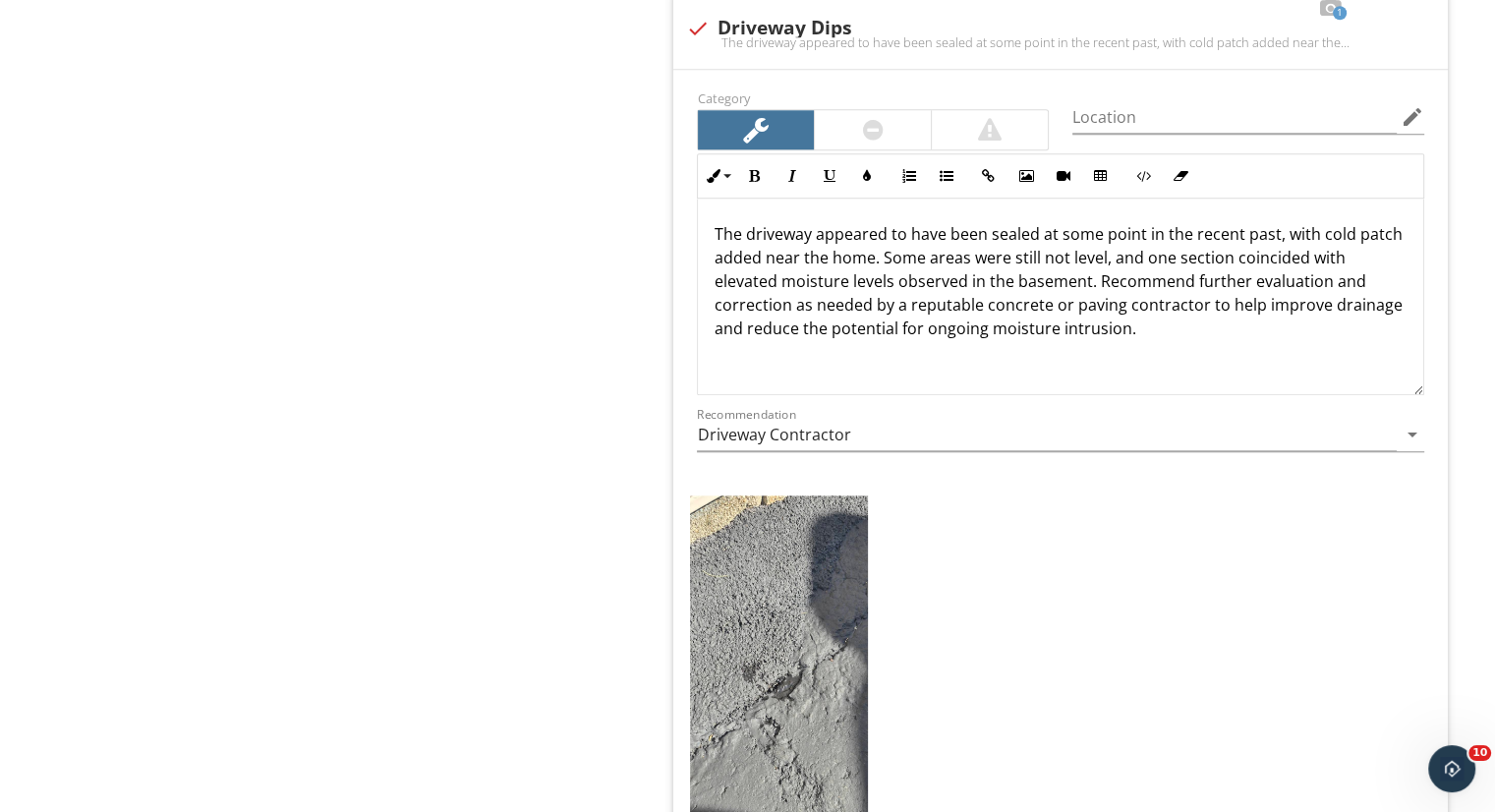
scroll to position [1998, 0]
click at [1213, 257] on p "The driveway appeared to have been sealed at some point in the recent past, wit…" at bounding box center [1060, 280] width 694 height 118
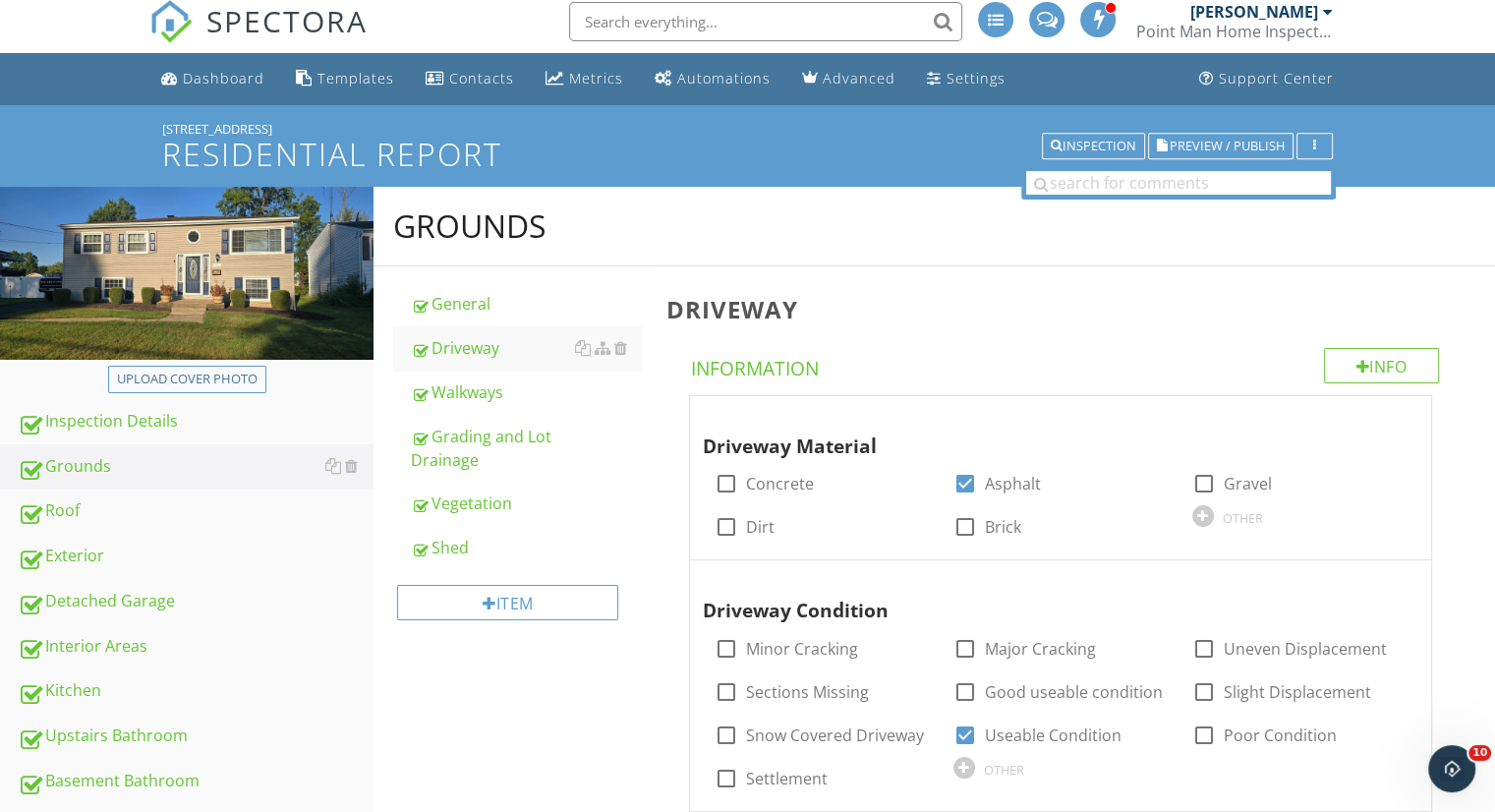
scroll to position [0, 0]
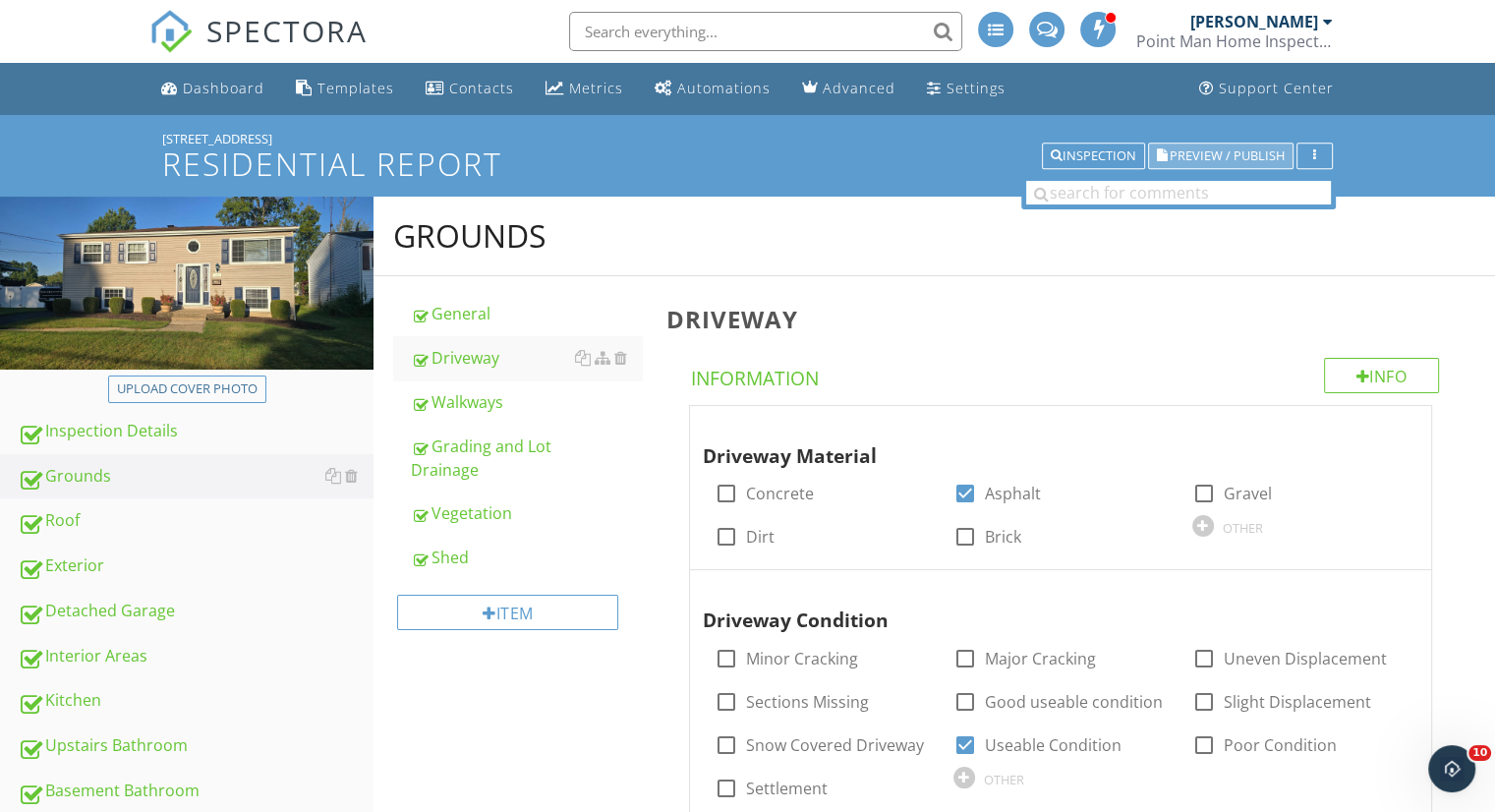
click at [1200, 154] on span "Preview / Publish" at bounding box center [1227, 155] width 115 height 13
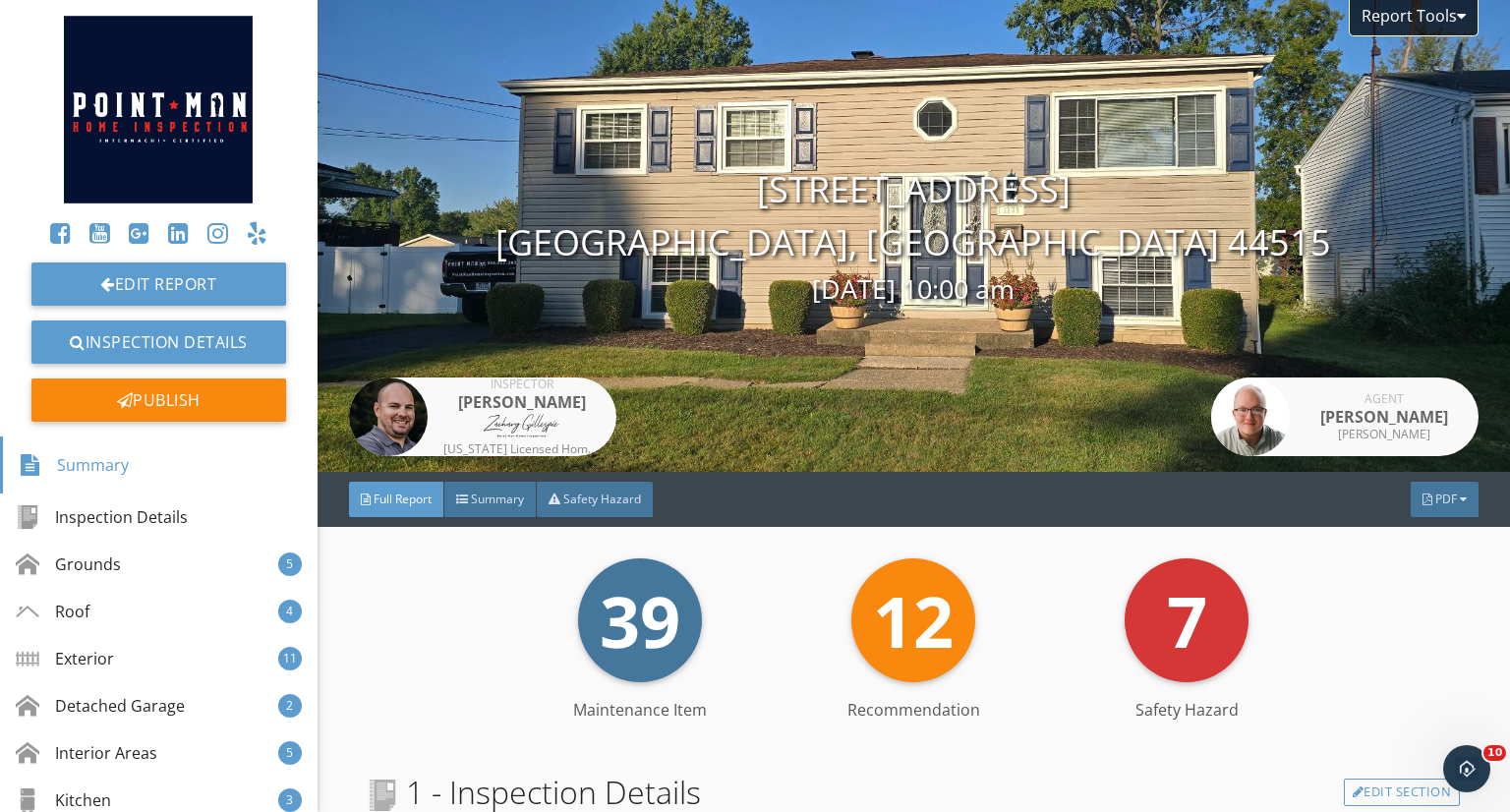
click at [519, 488] on div "Summary" at bounding box center [491, 499] width 93 height 36
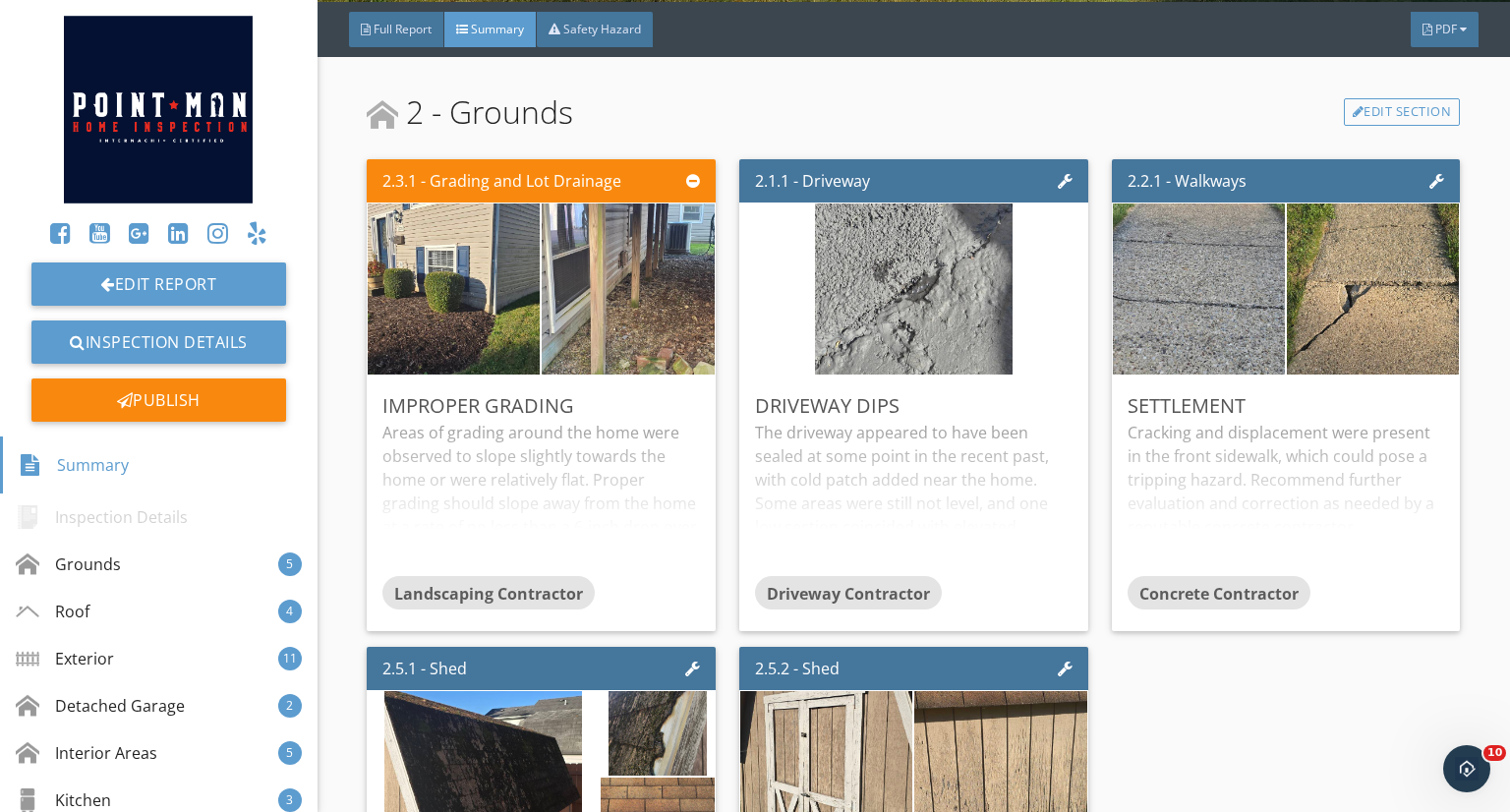
scroll to position [486, 0]
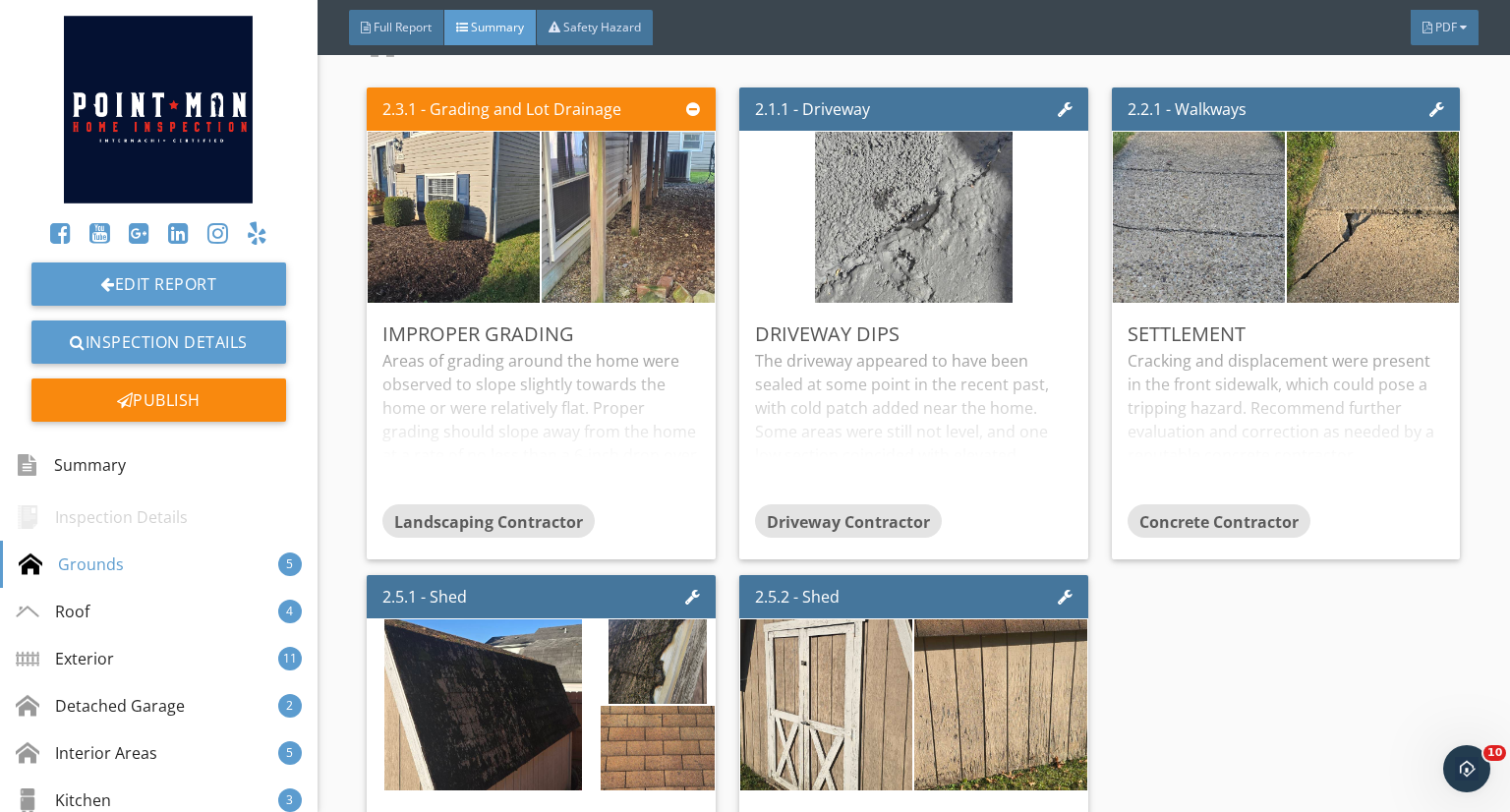
click at [0, 0] on div "Edit" at bounding box center [0, 0] width 0 height 0
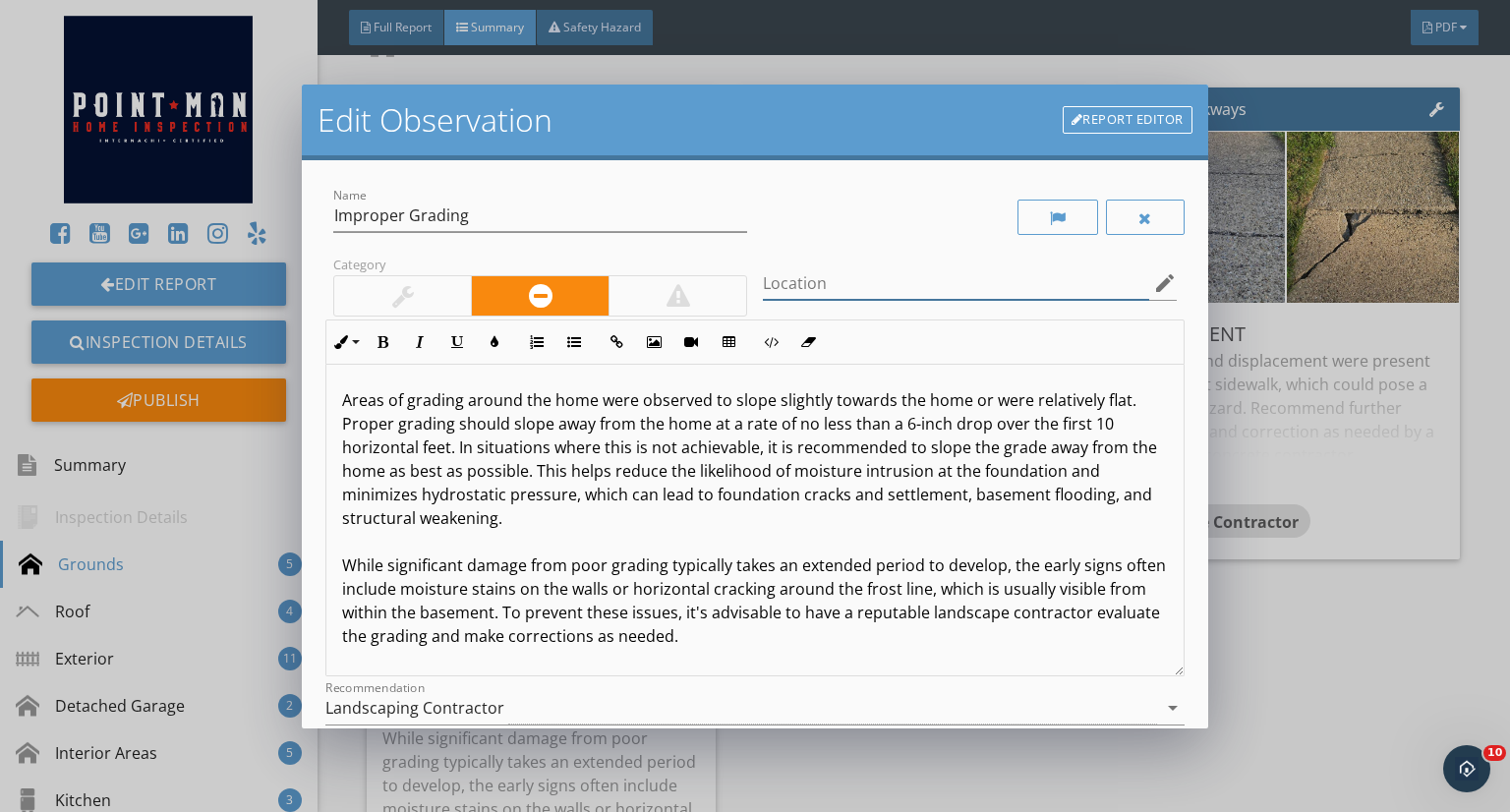
click at [873, 270] on input "Location" at bounding box center [956, 284] width 386 height 33
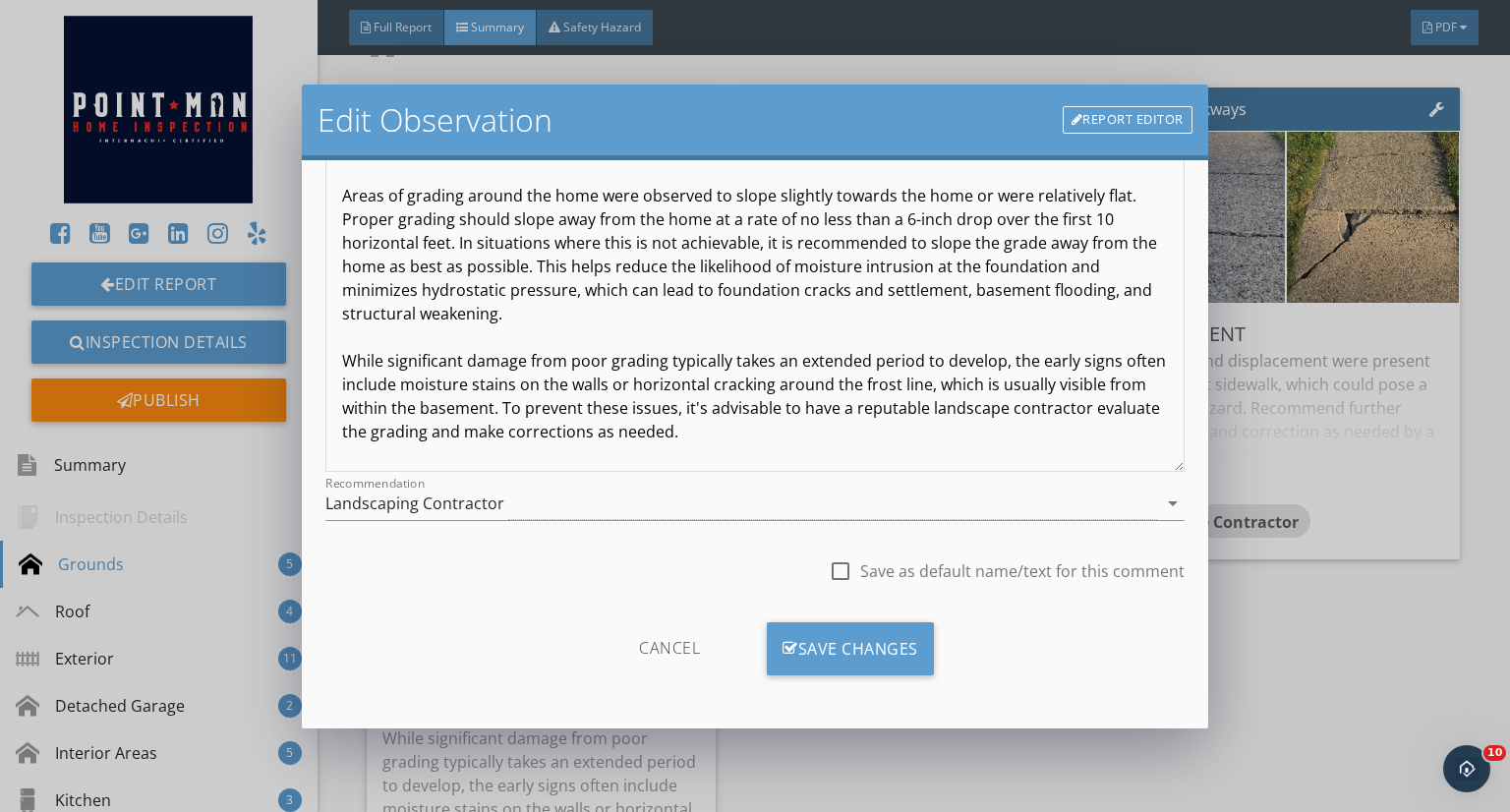
type input "Multiple areas around the home"
click at [818, 677] on div "Cancel Save Changes" at bounding box center [754, 656] width 859 height 68
click at [822, 657] on div "Save Changes" at bounding box center [850, 649] width 167 height 53
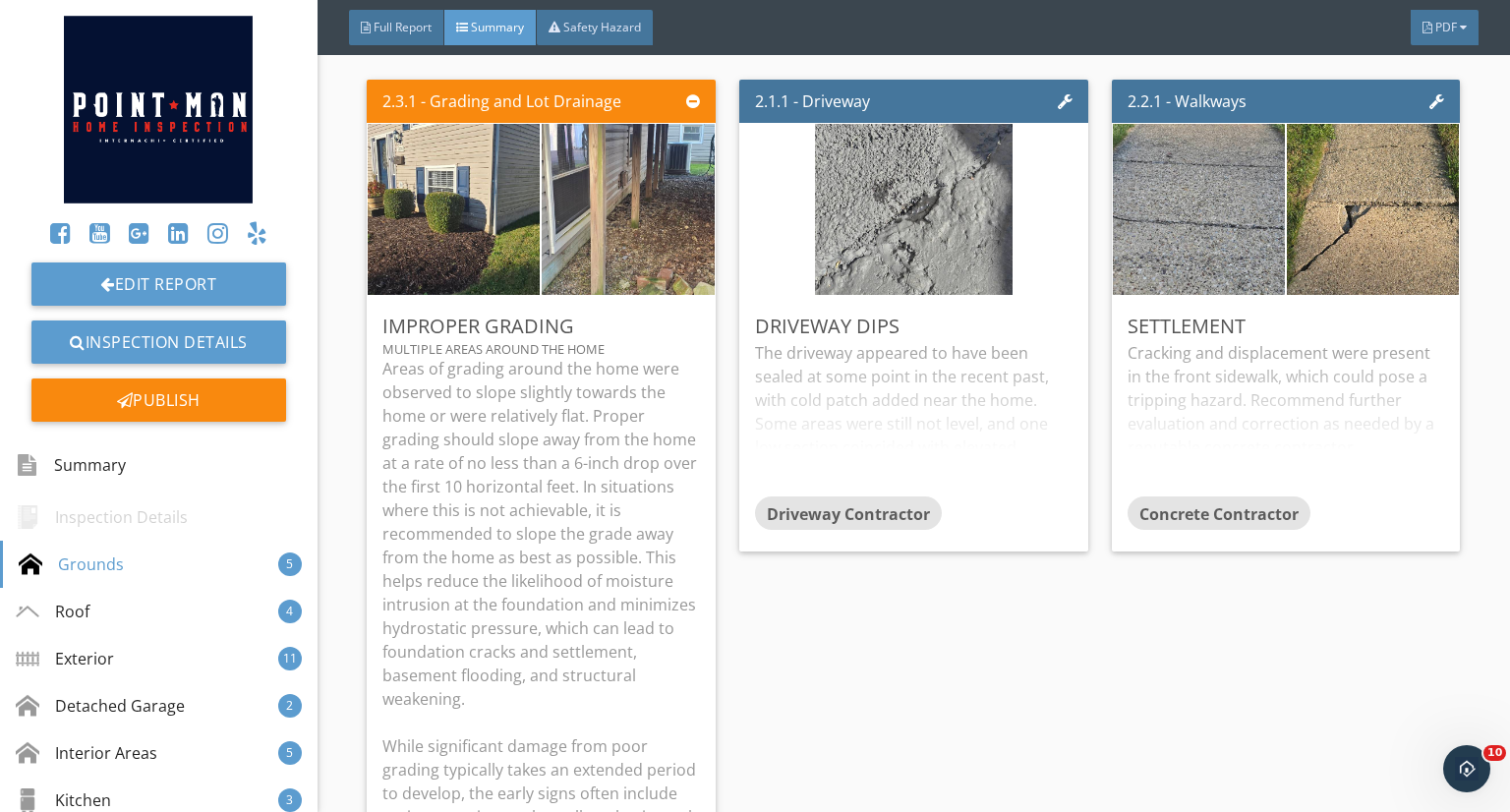
scroll to position [503, 0]
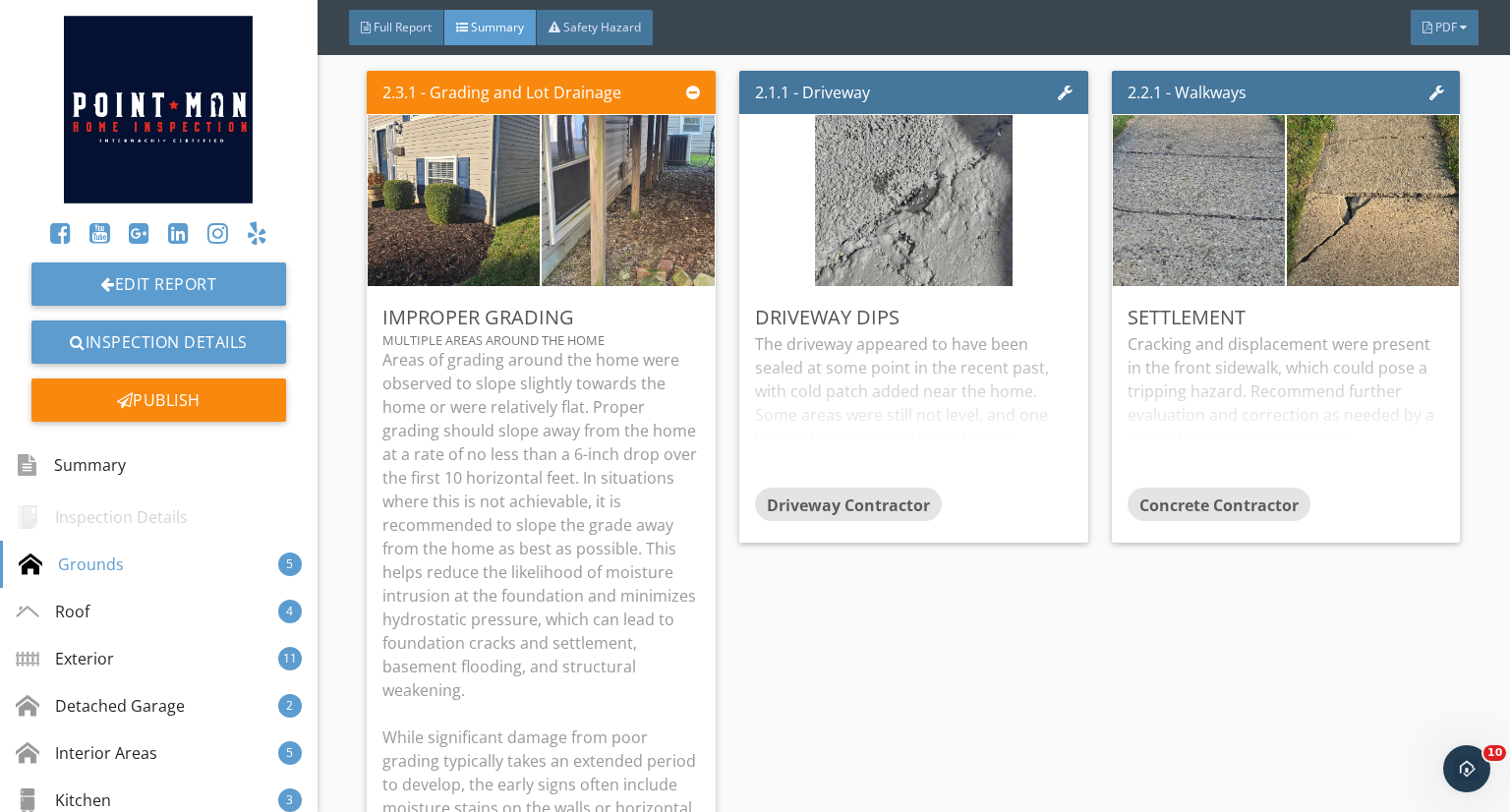
click at [0, 0] on div "Edit" at bounding box center [0, 0] width 0 height 0
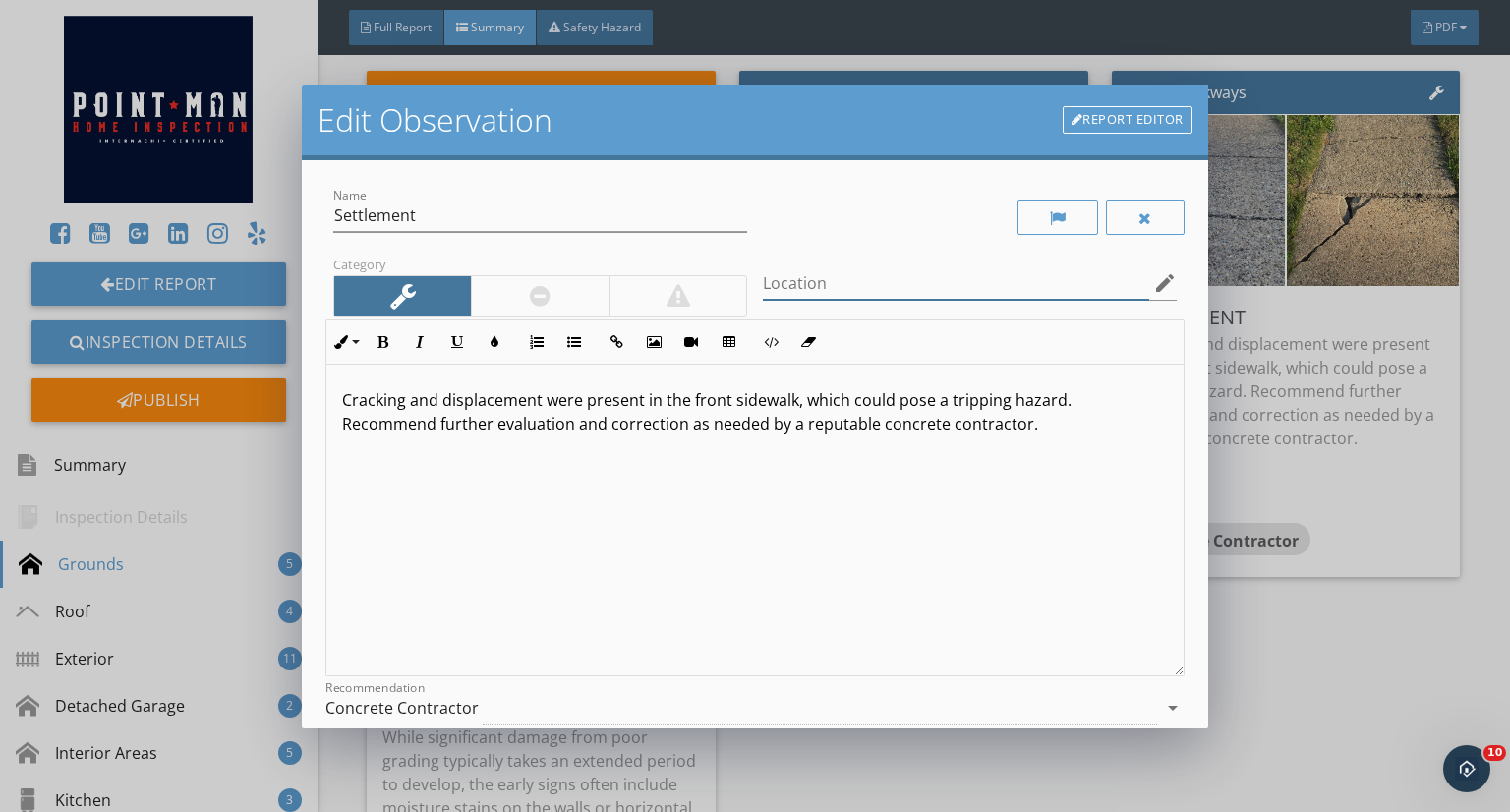
click at [854, 290] on input "Location" at bounding box center [956, 284] width 386 height 33
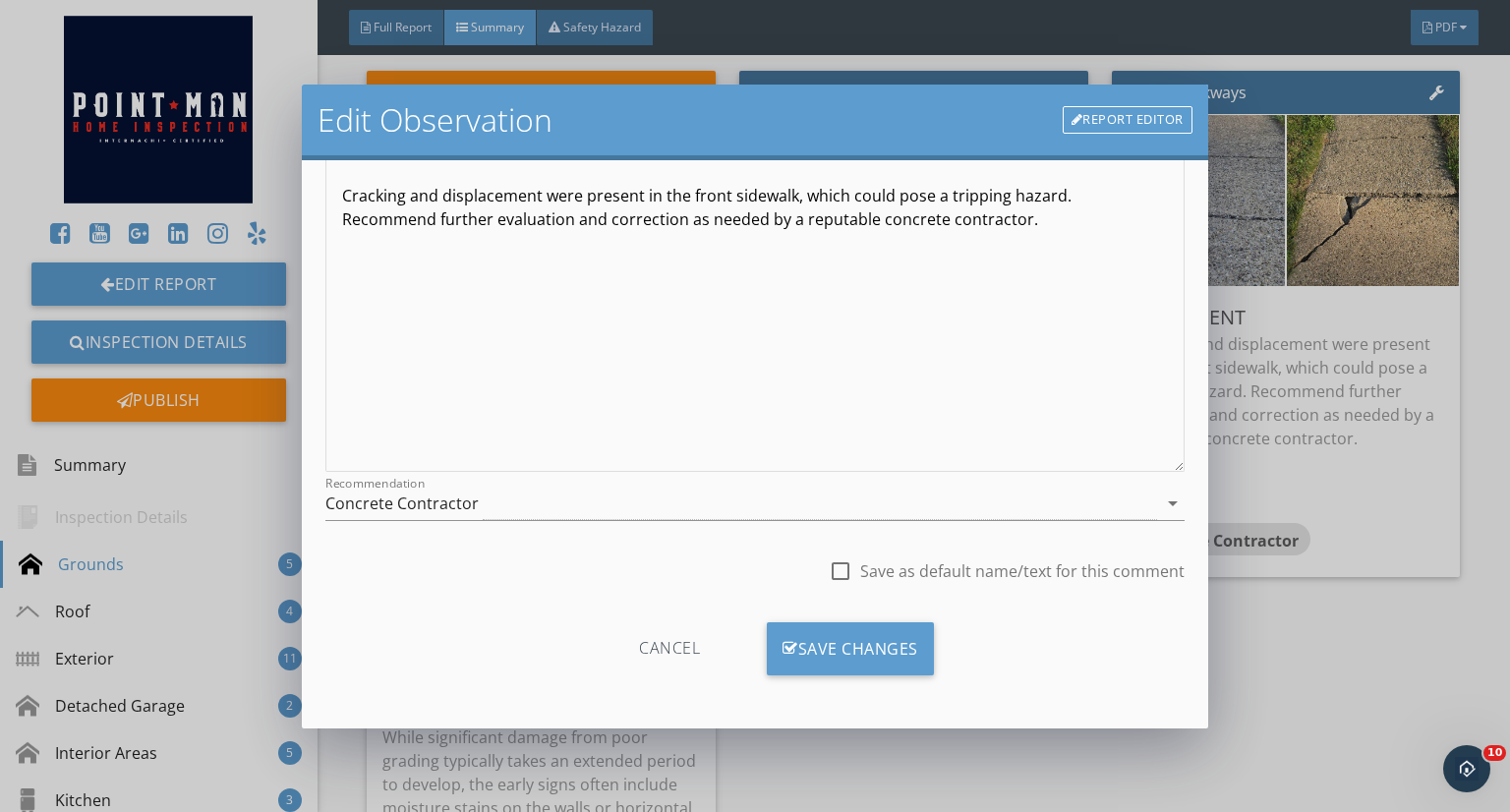
type input "Front sidewalk"
click at [800, 628] on div "Save Changes" at bounding box center [850, 649] width 167 height 53
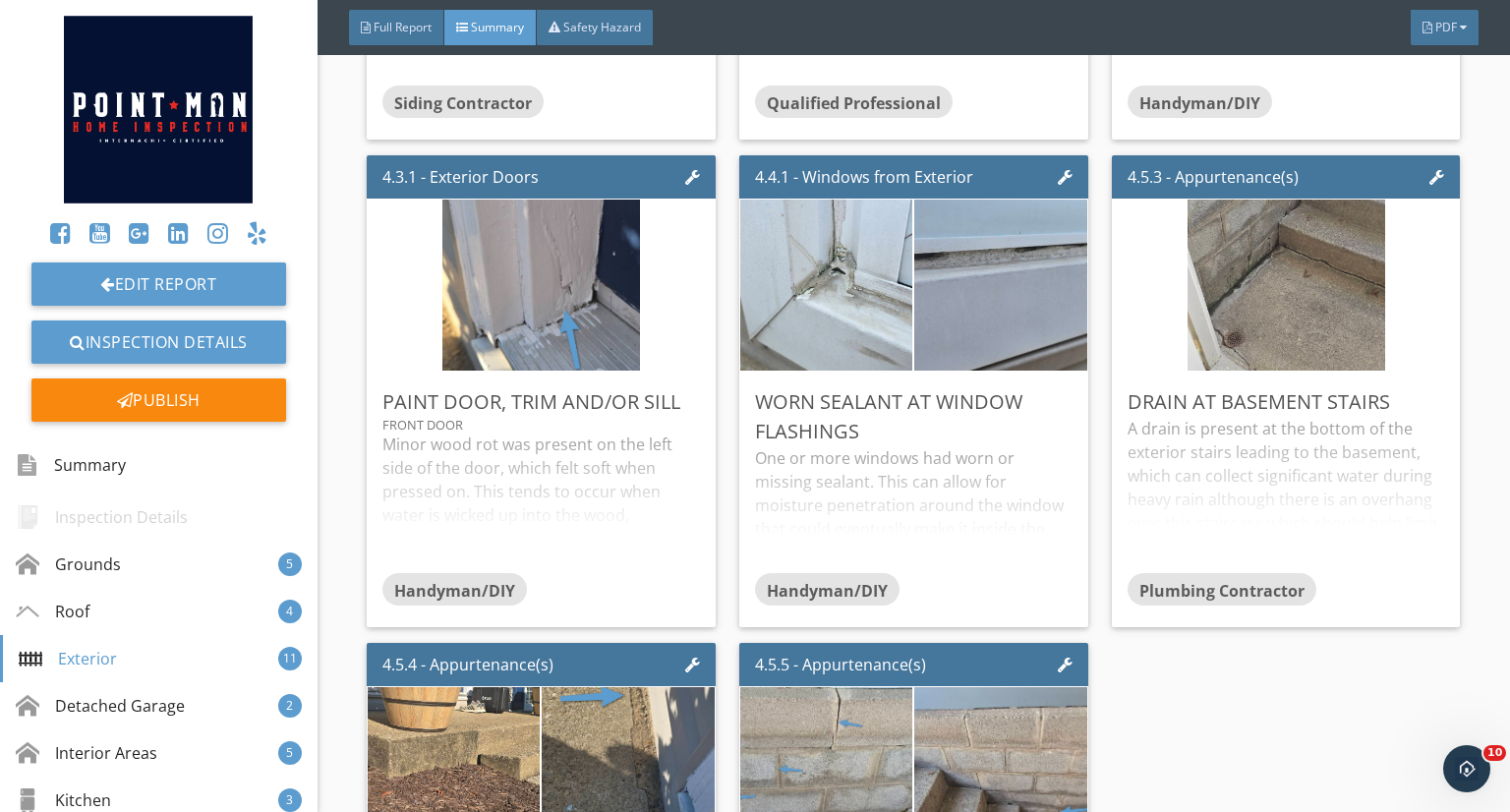
scroll to position [4349, 0]
click at [0, 0] on div "Edit" at bounding box center [0, 0] width 0 height 0
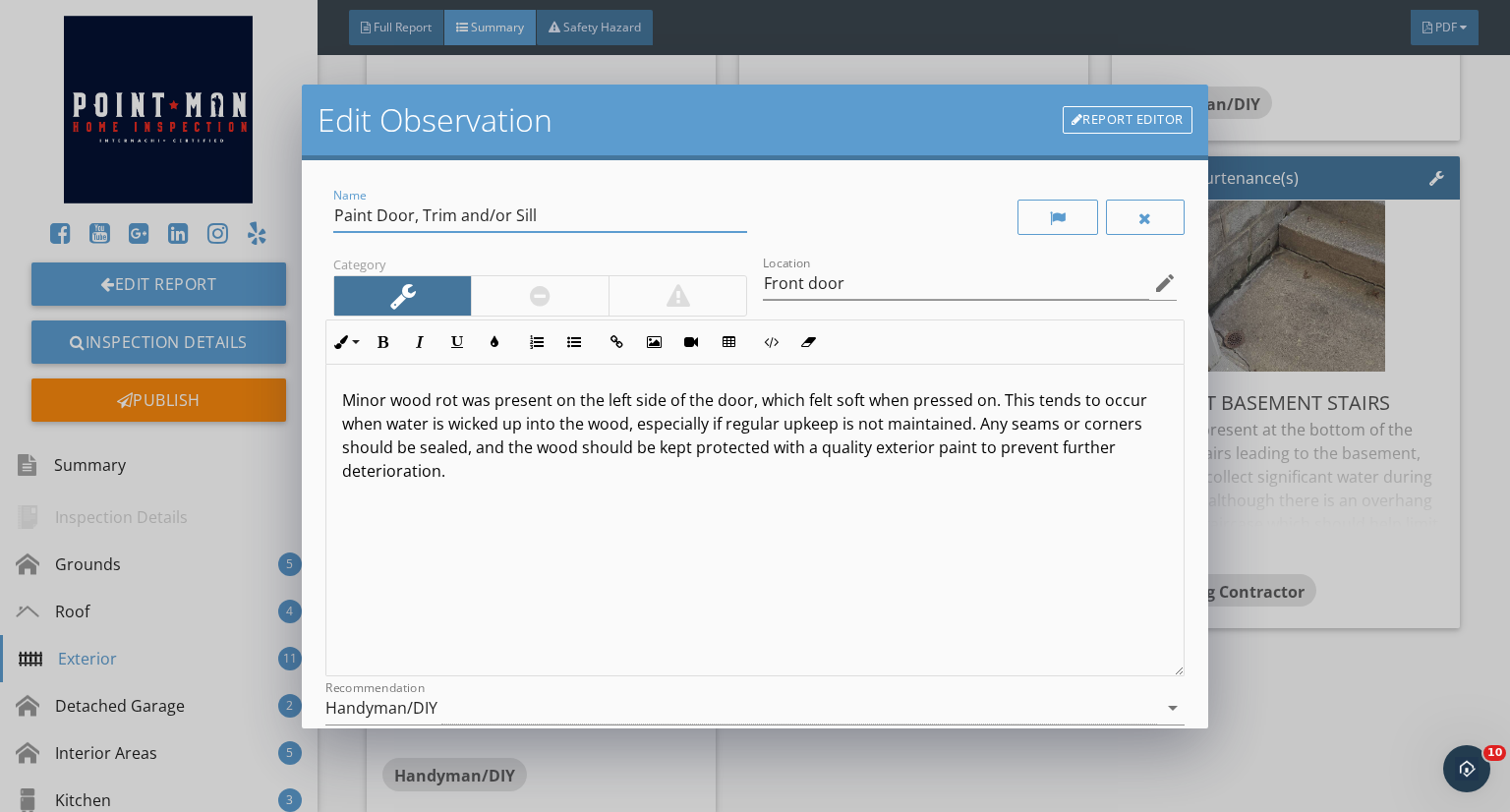
drag, startPoint x: 606, startPoint y: 204, endPoint x: 290, endPoint y: 190, distance: 316.3
click at [290, 190] on div "Edit Observation Report Editor Name Paint Door, Trim and/or Sill Category Locat…" at bounding box center [755, 406] width 1510 height 812
type input "Door Trim"
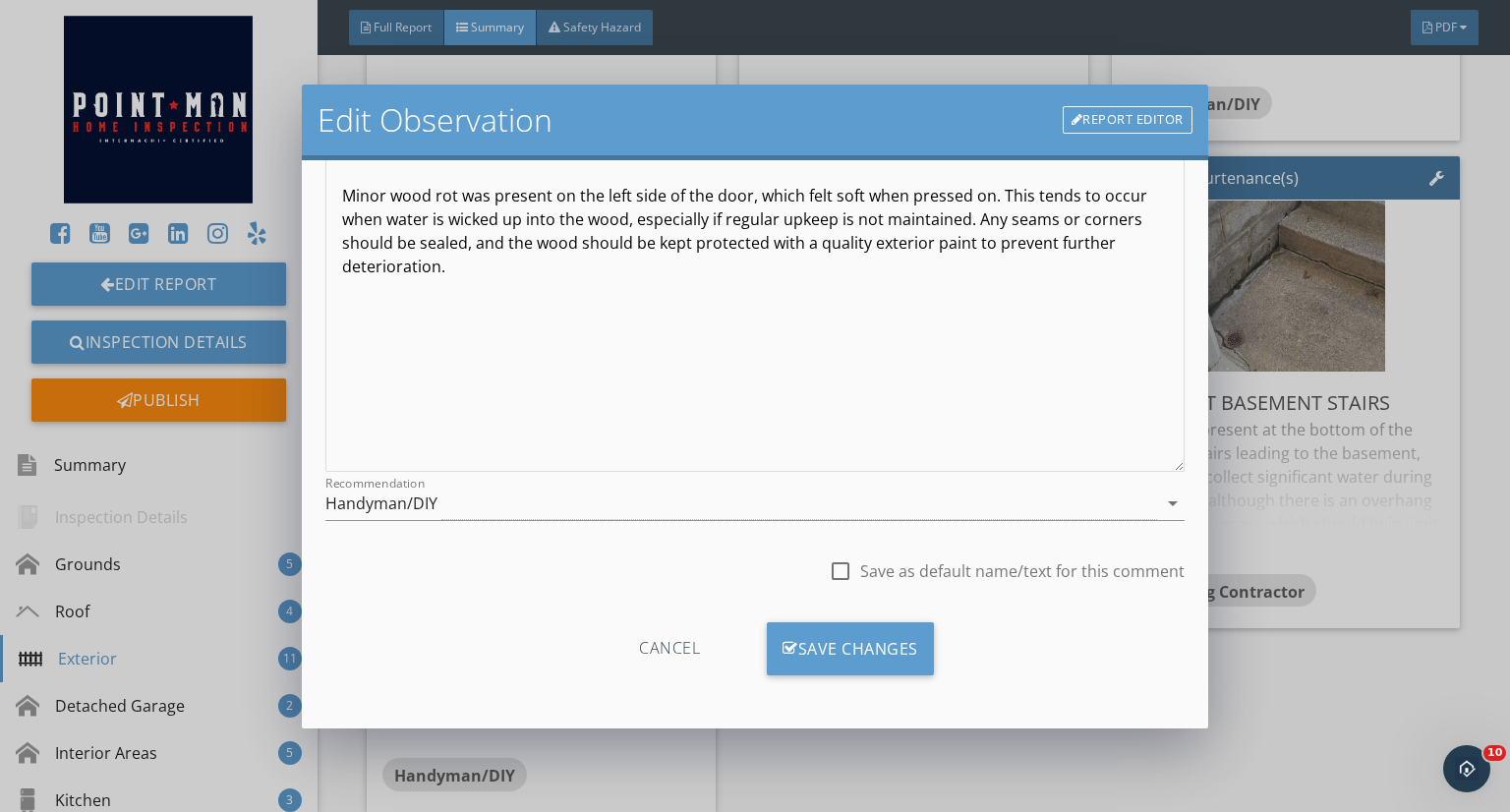
click at [829, 646] on div "Save Changes" at bounding box center [850, 649] width 167 height 53
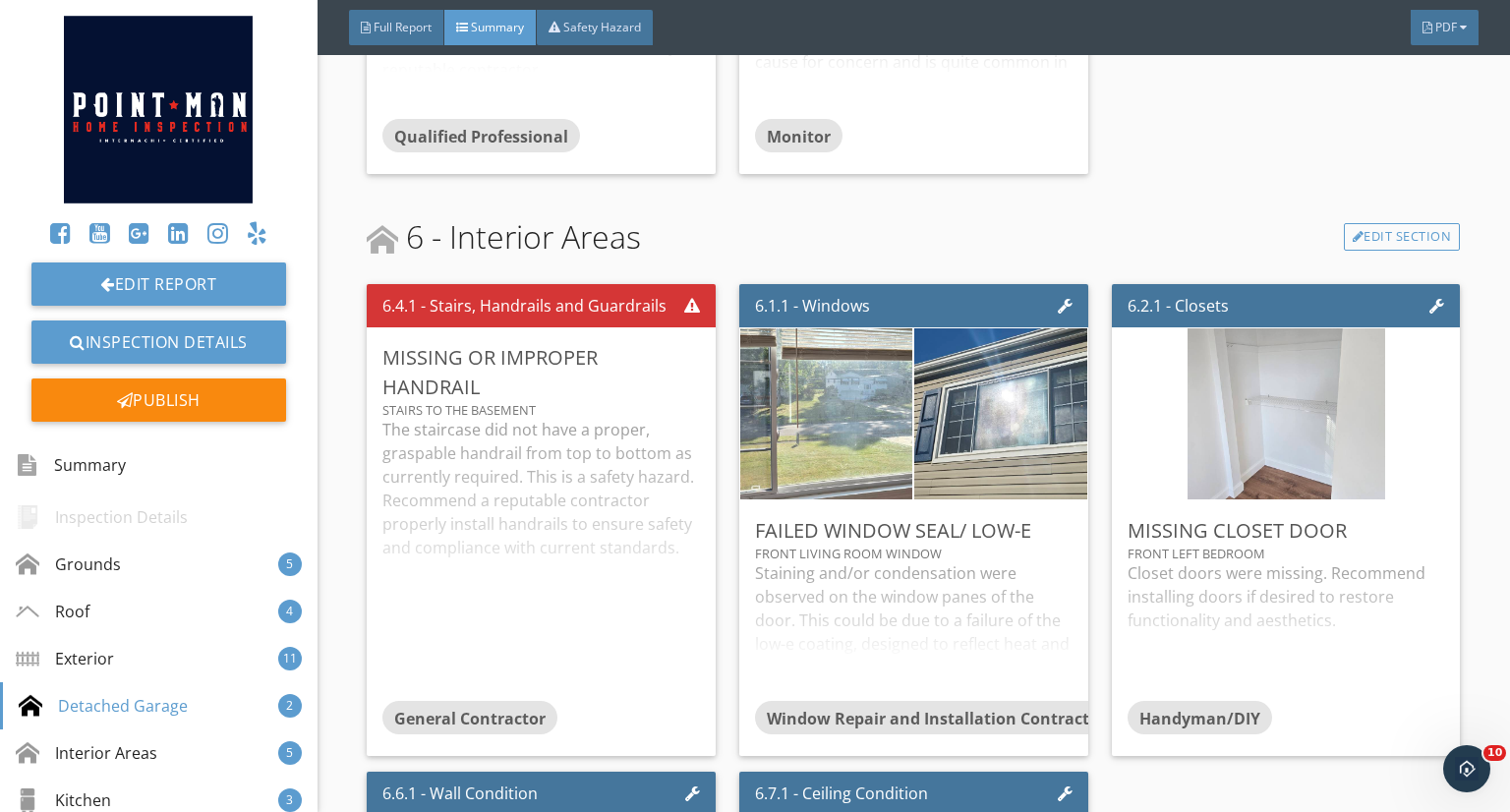
scroll to position [6063, 0]
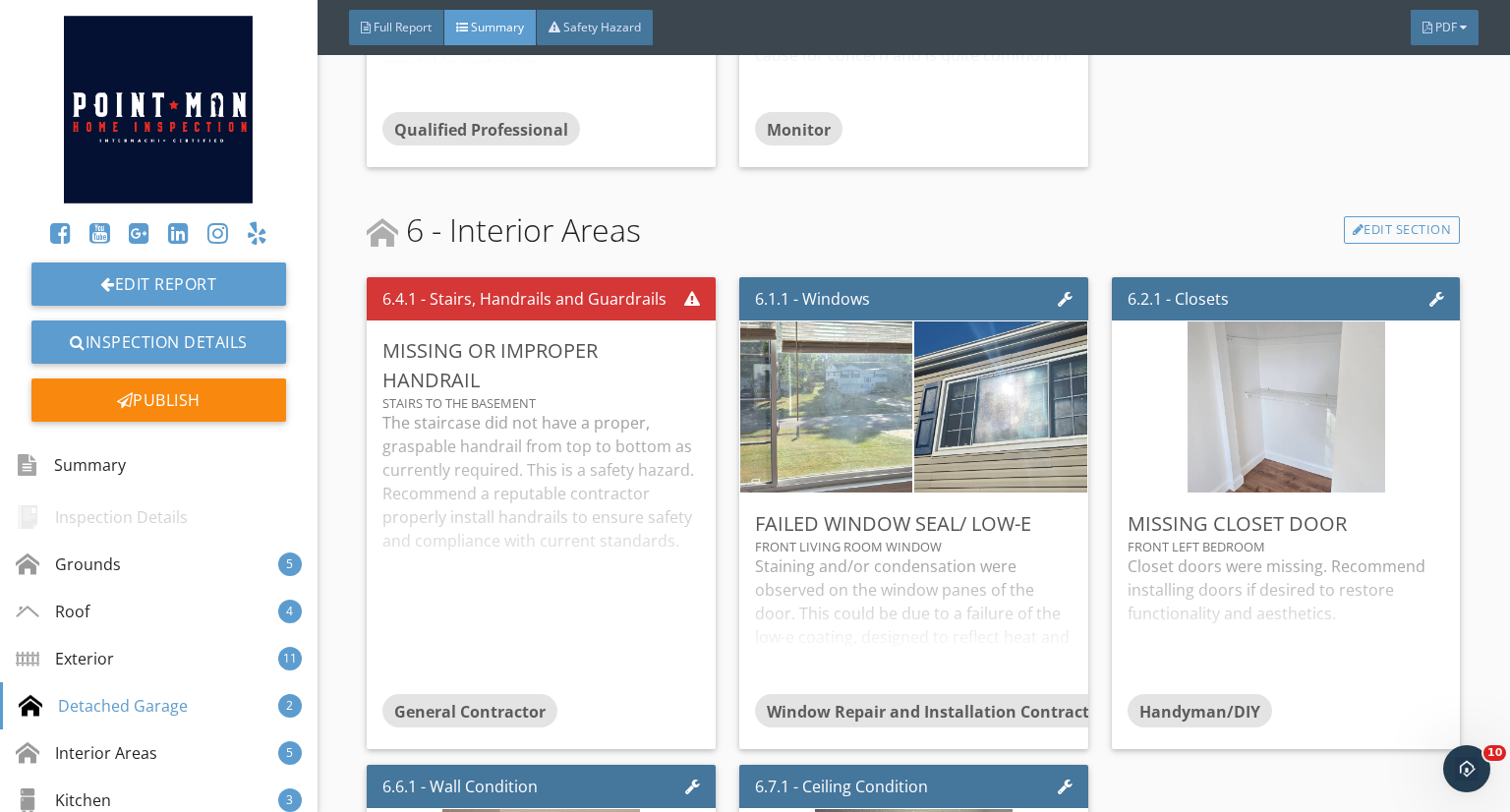
click at [0, 0] on div "Edit" at bounding box center [0, 0] width 0 height 0
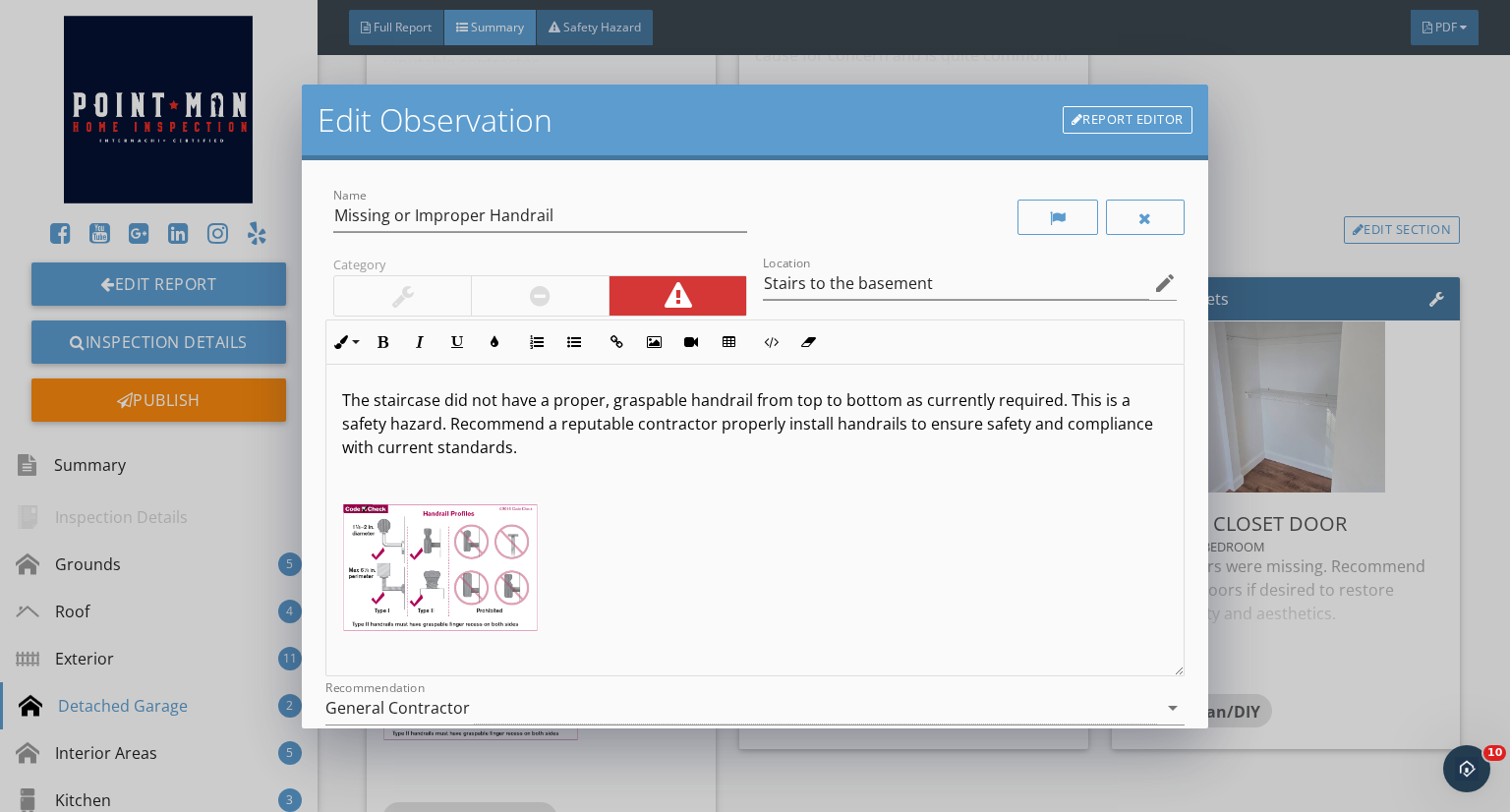
click at [1049, 215] on div at bounding box center [1057, 218] width 17 height 16
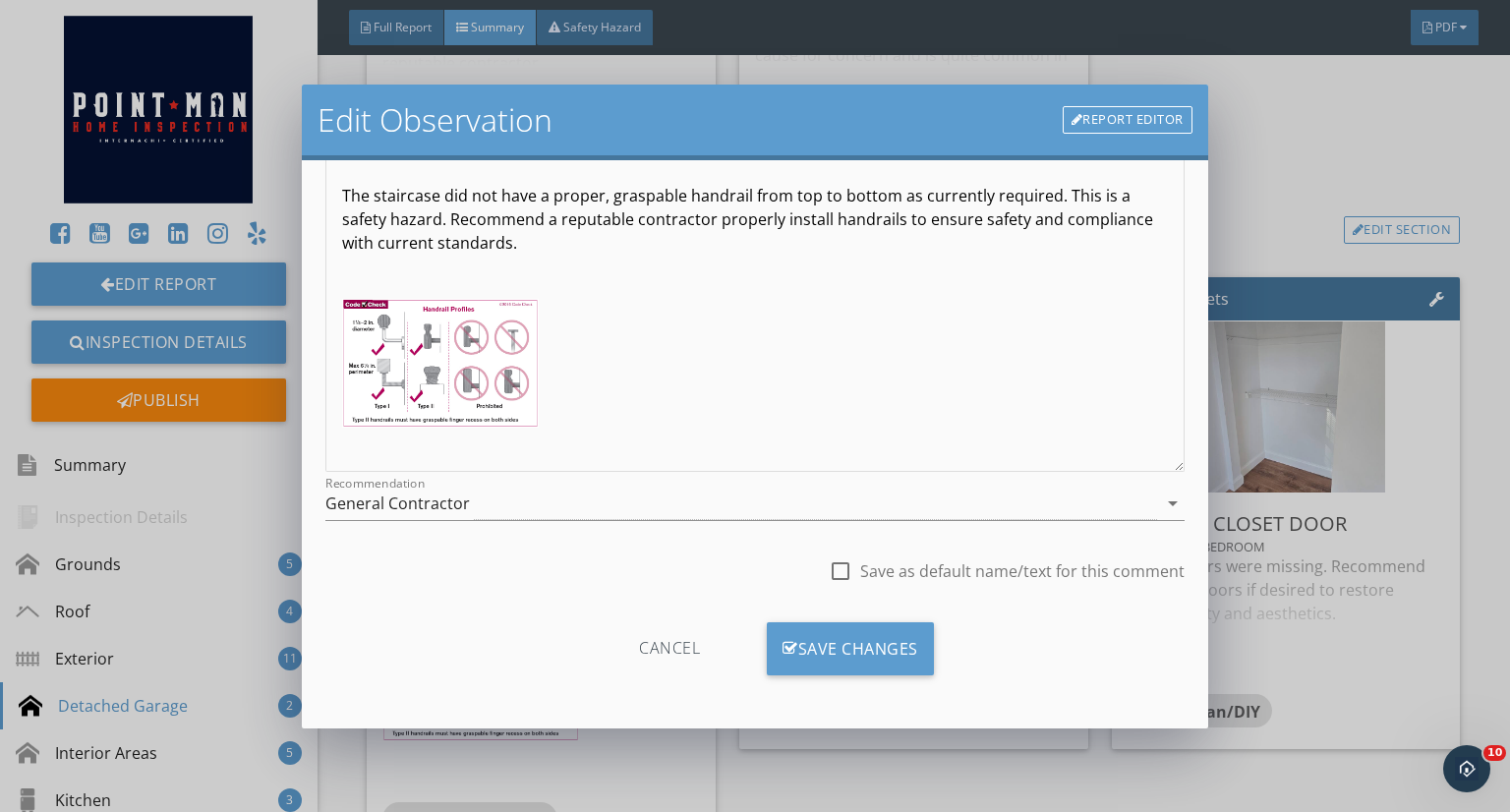
click at [803, 632] on div "Save Changes" at bounding box center [850, 649] width 167 height 53
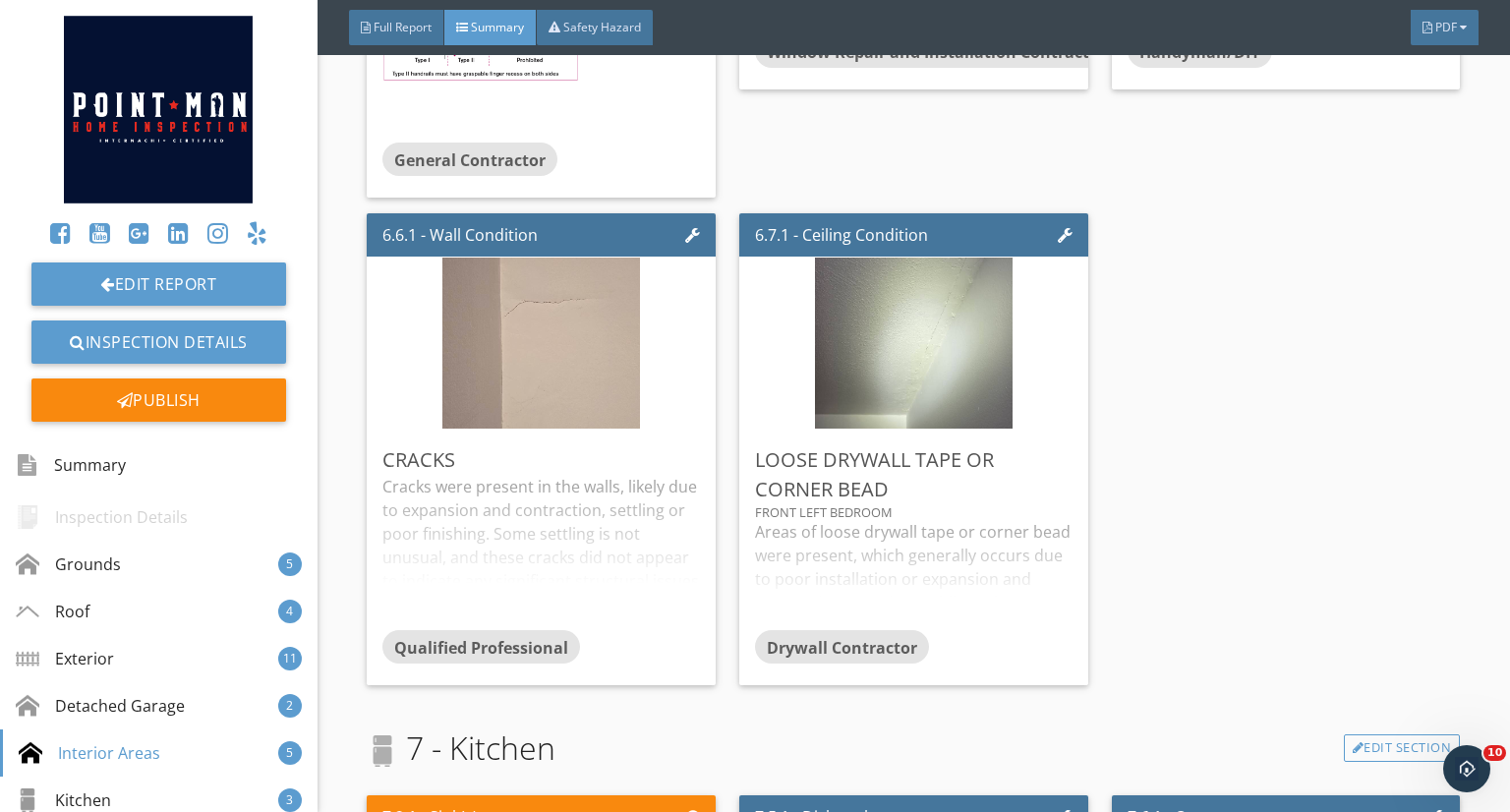
scroll to position [6724, 0]
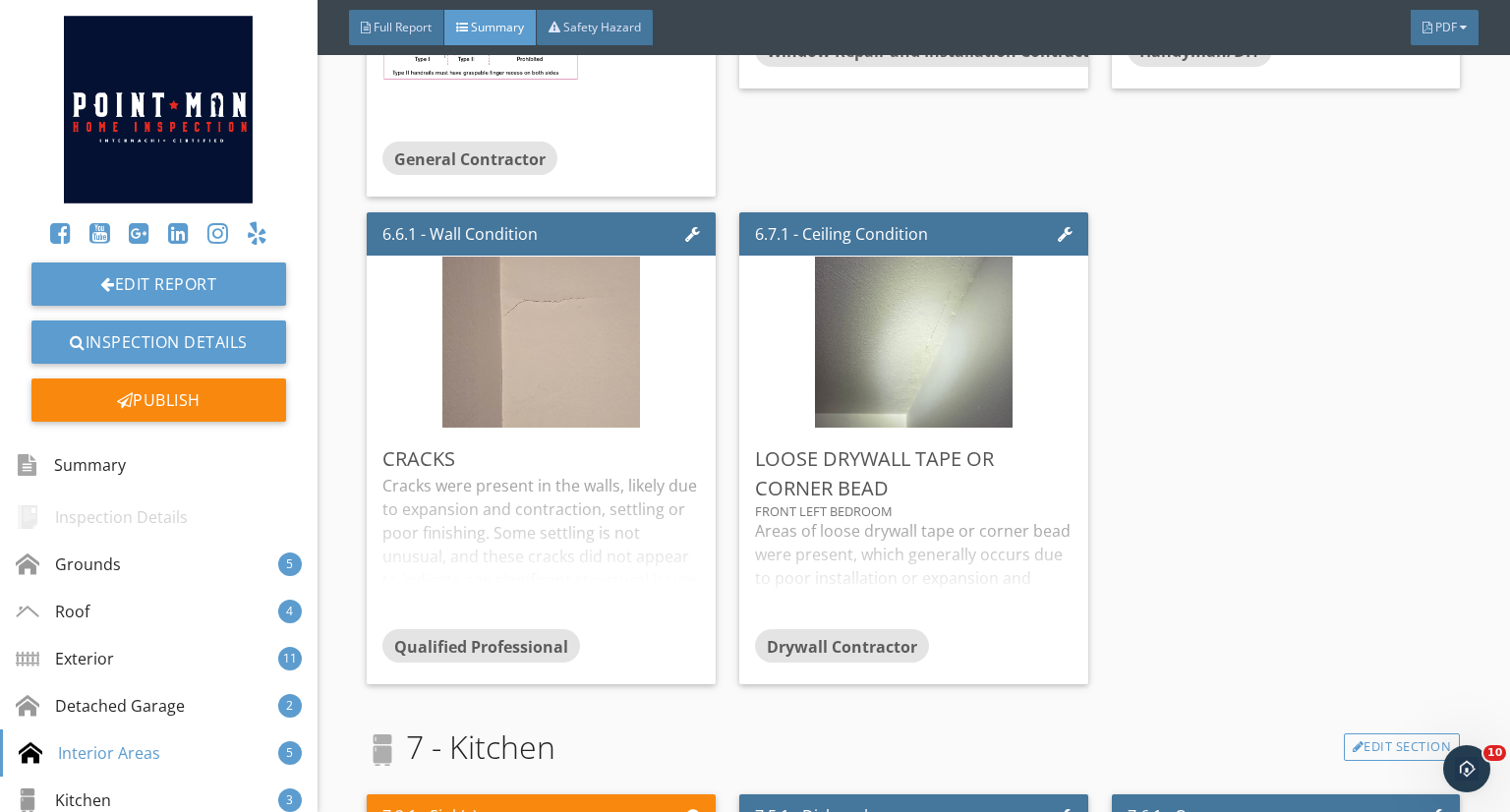
click at [0, 0] on div "Edit" at bounding box center [0, 0] width 0 height 0
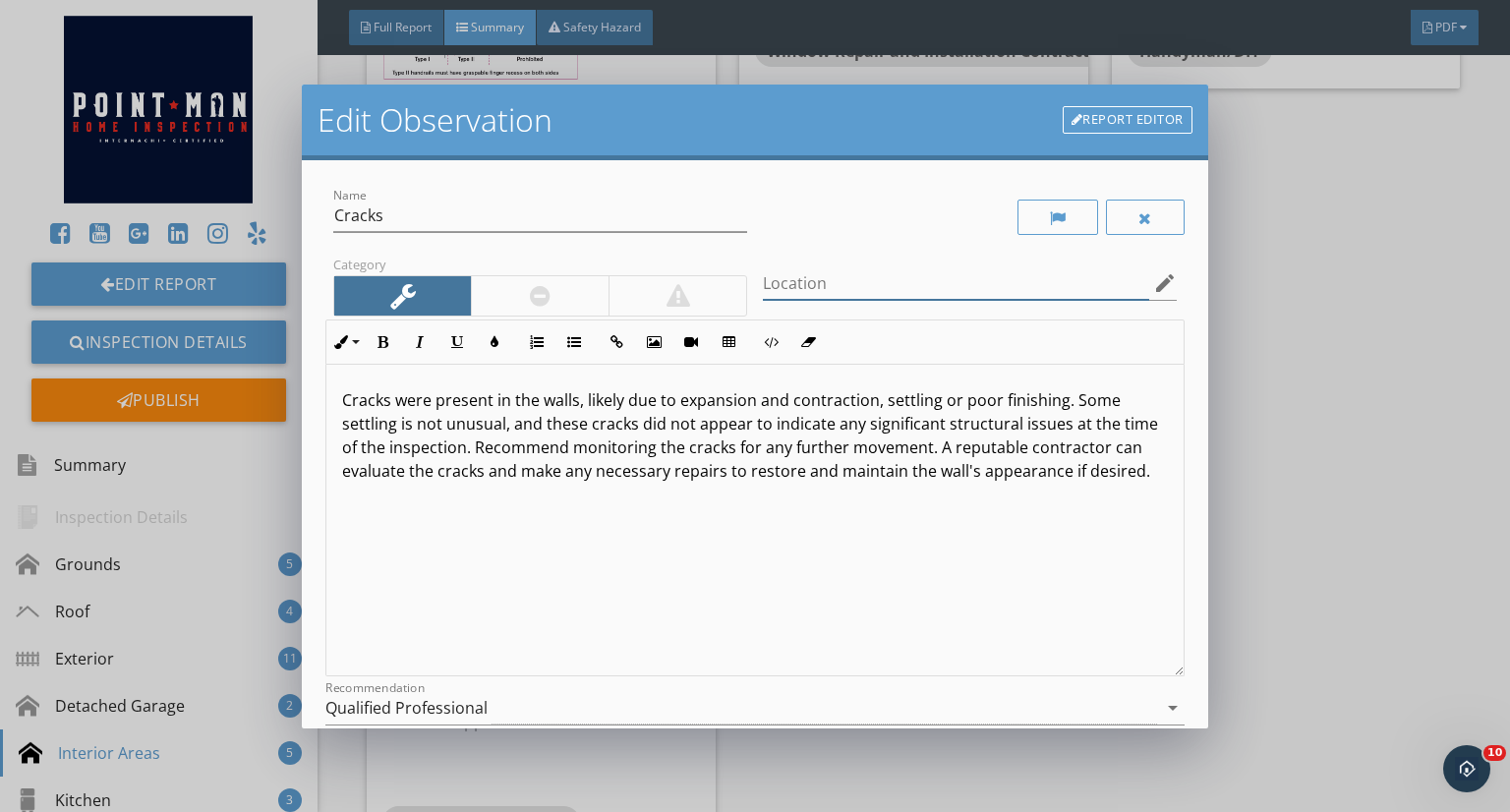
click at [916, 284] on input "Location" at bounding box center [956, 284] width 386 height 33
type input "Back basement room"
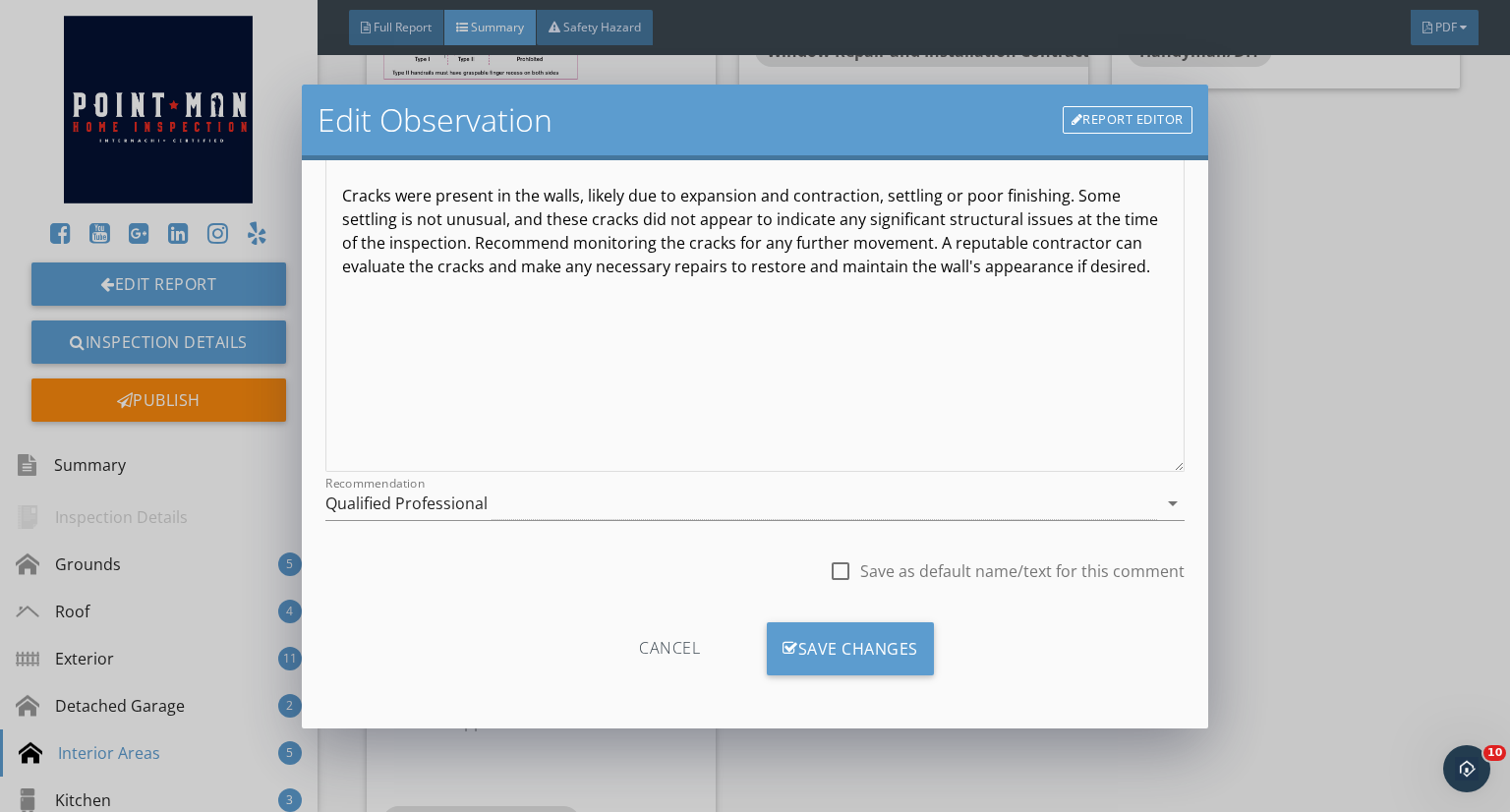
click at [837, 647] on div "Save Changes" at bounding box center [850, 649] width 167 height 53
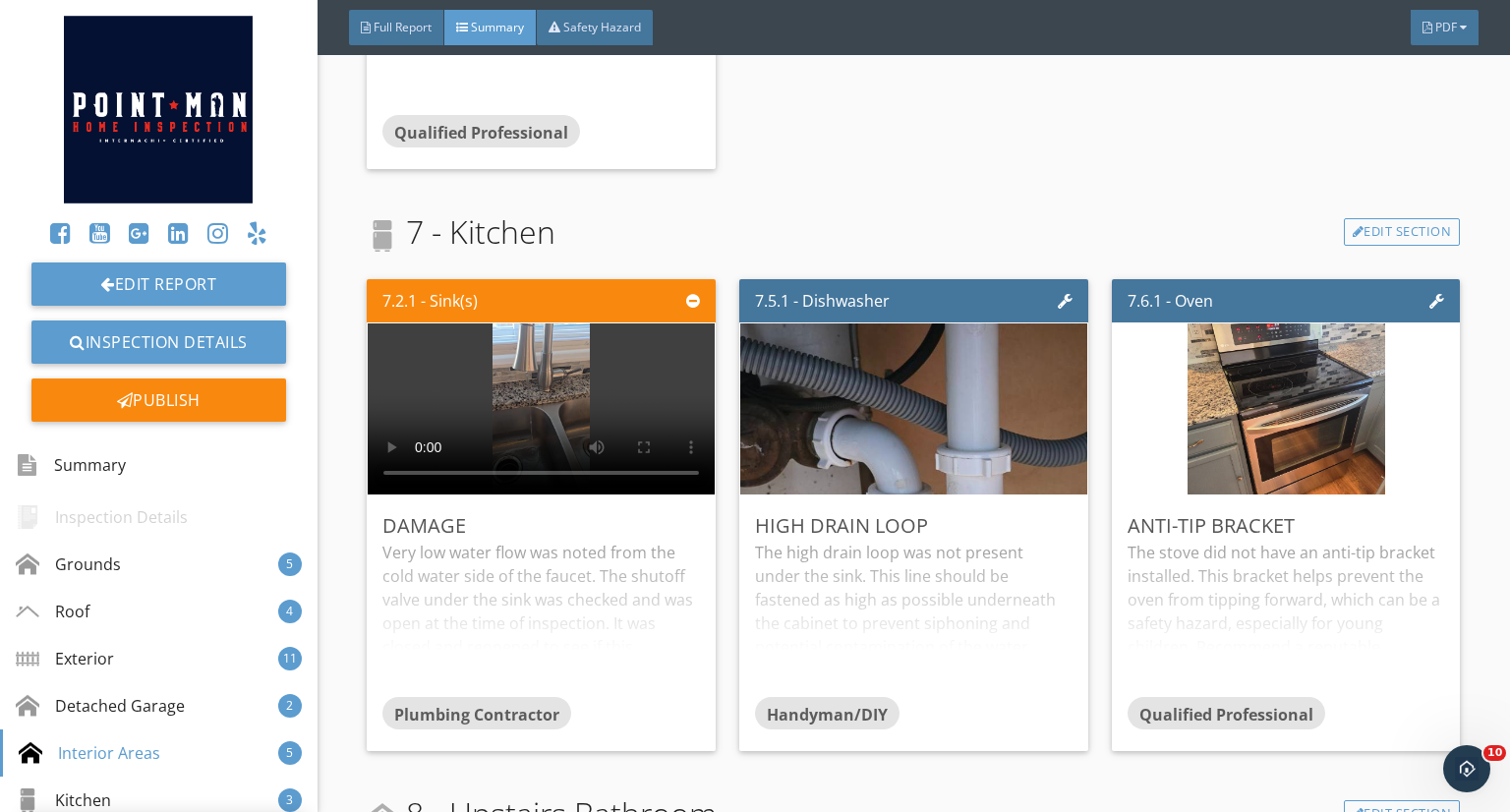
scroll to position [7439, 0]
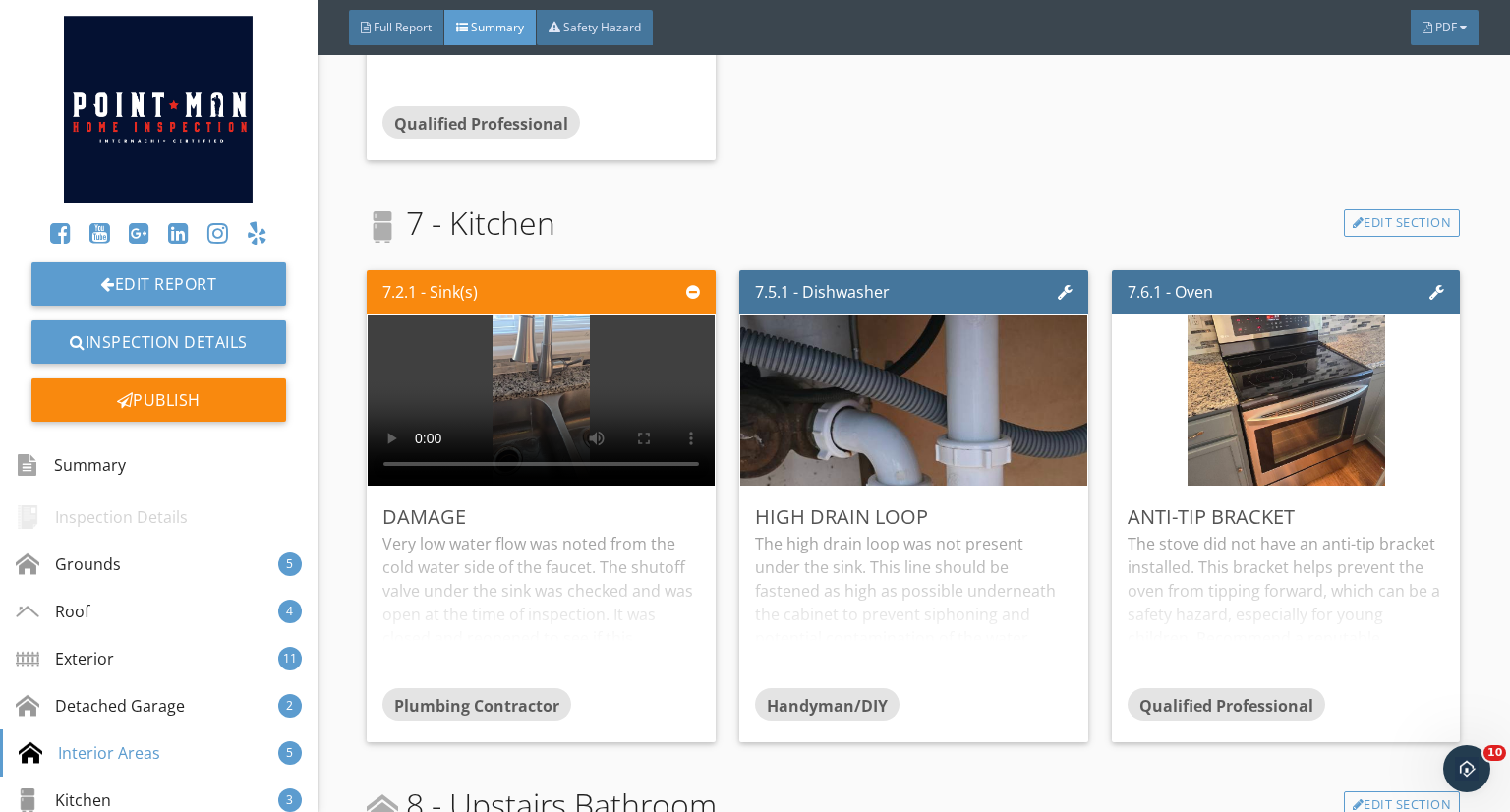
click at [0, 0] on div "Edit" at bounding box center [0, 0] width 0 height 0
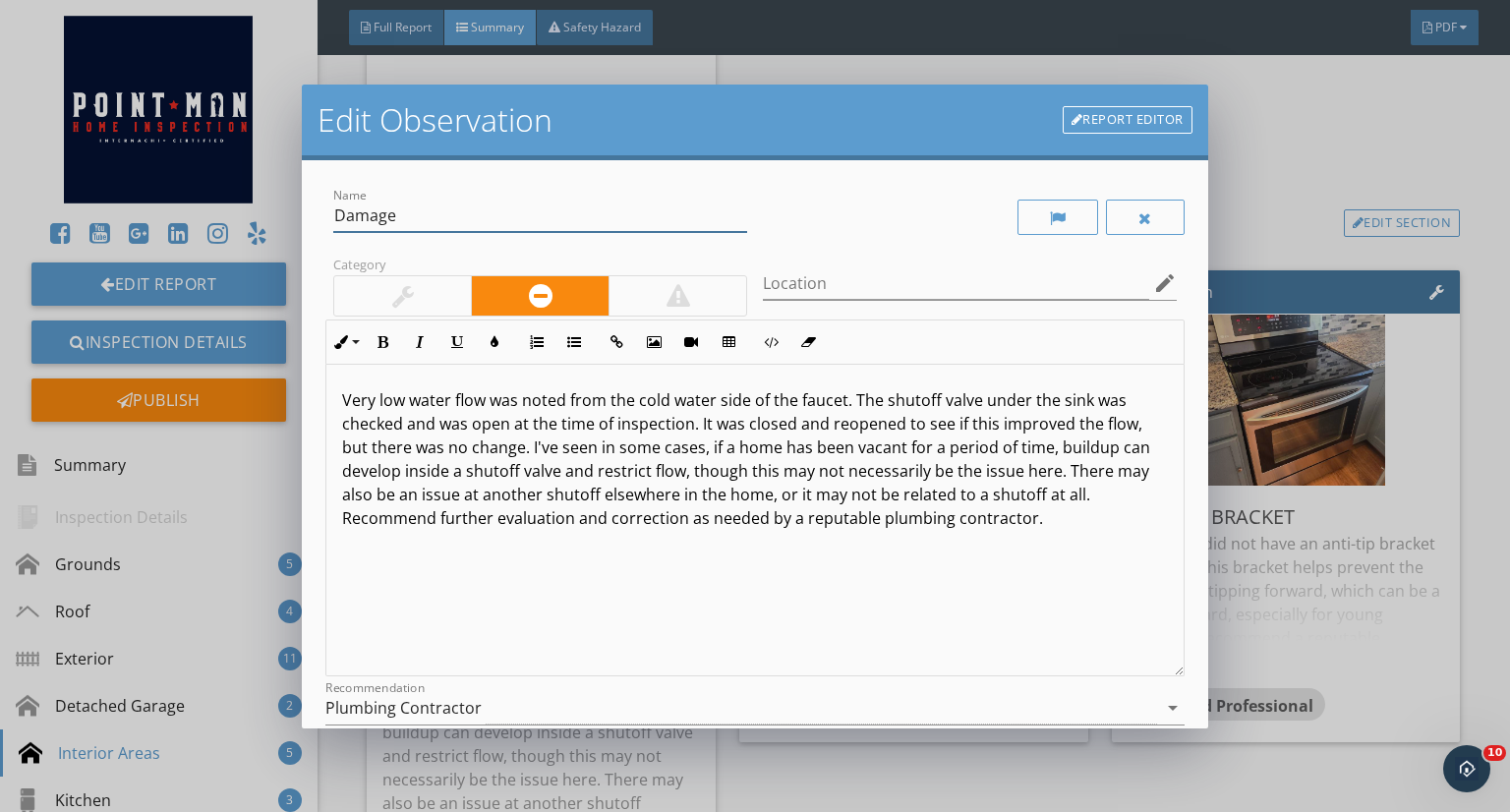
click at [590, 223] on input "Damage" at bounding box center [540, 215] width 414 height 33
type input "Low Waterflow"
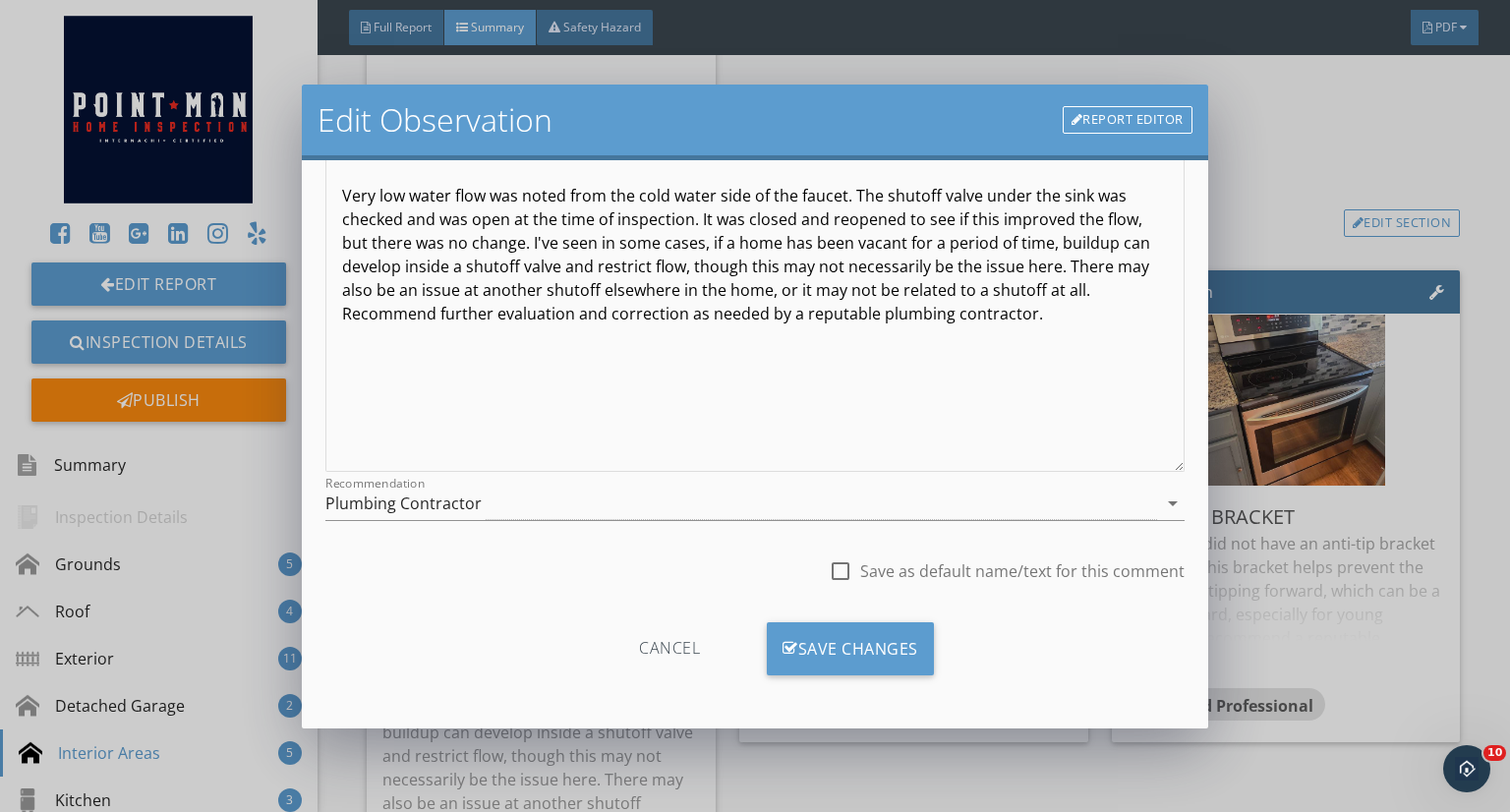
click at [822, 642] on div "Save Changes" at bounding box center [850, 649] width 167 height 53
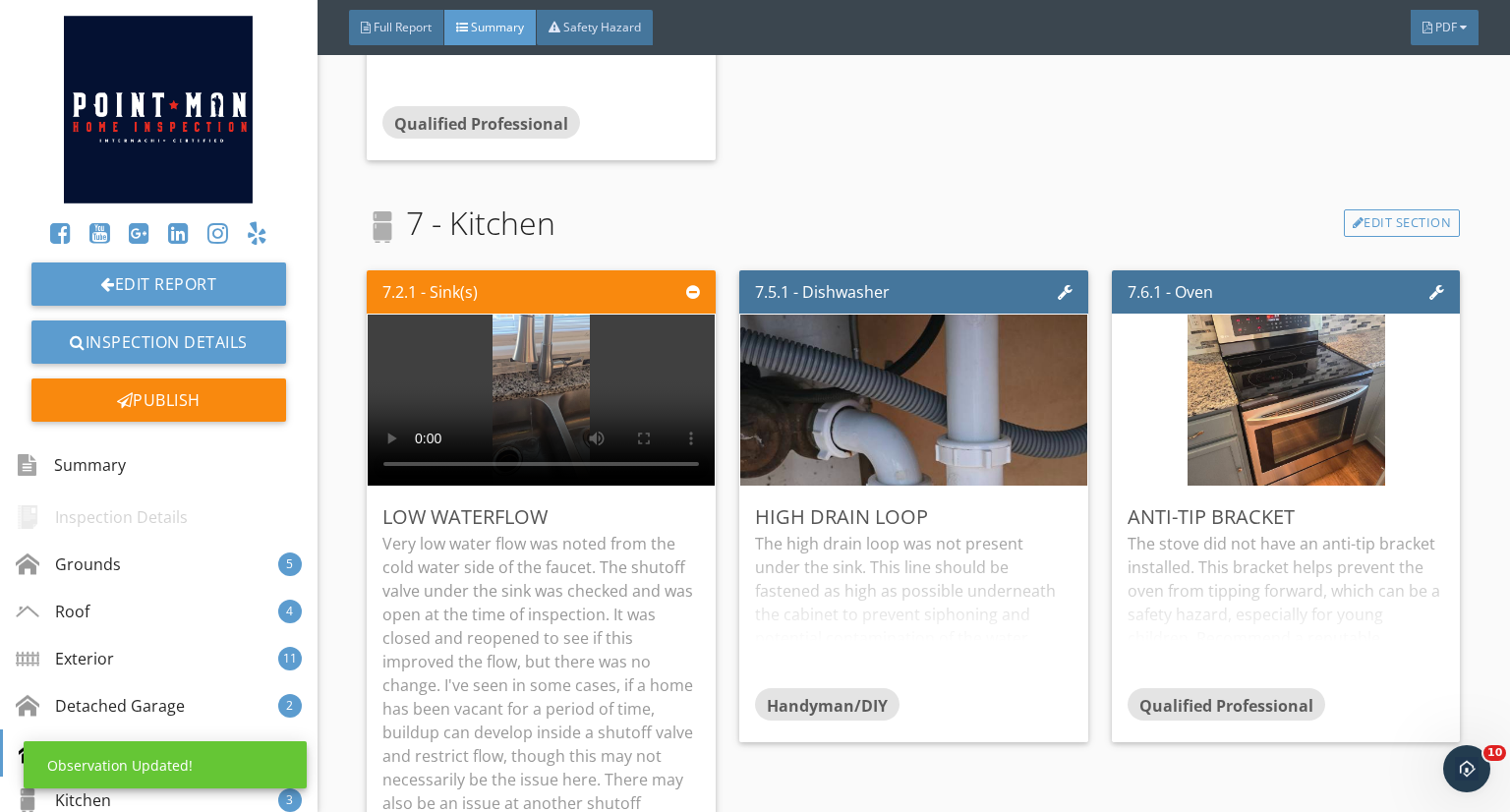
scroll to position [0, 0]
click at [0, 0] on div "Edit" at bounding box center [0, 0] width 0 height 0
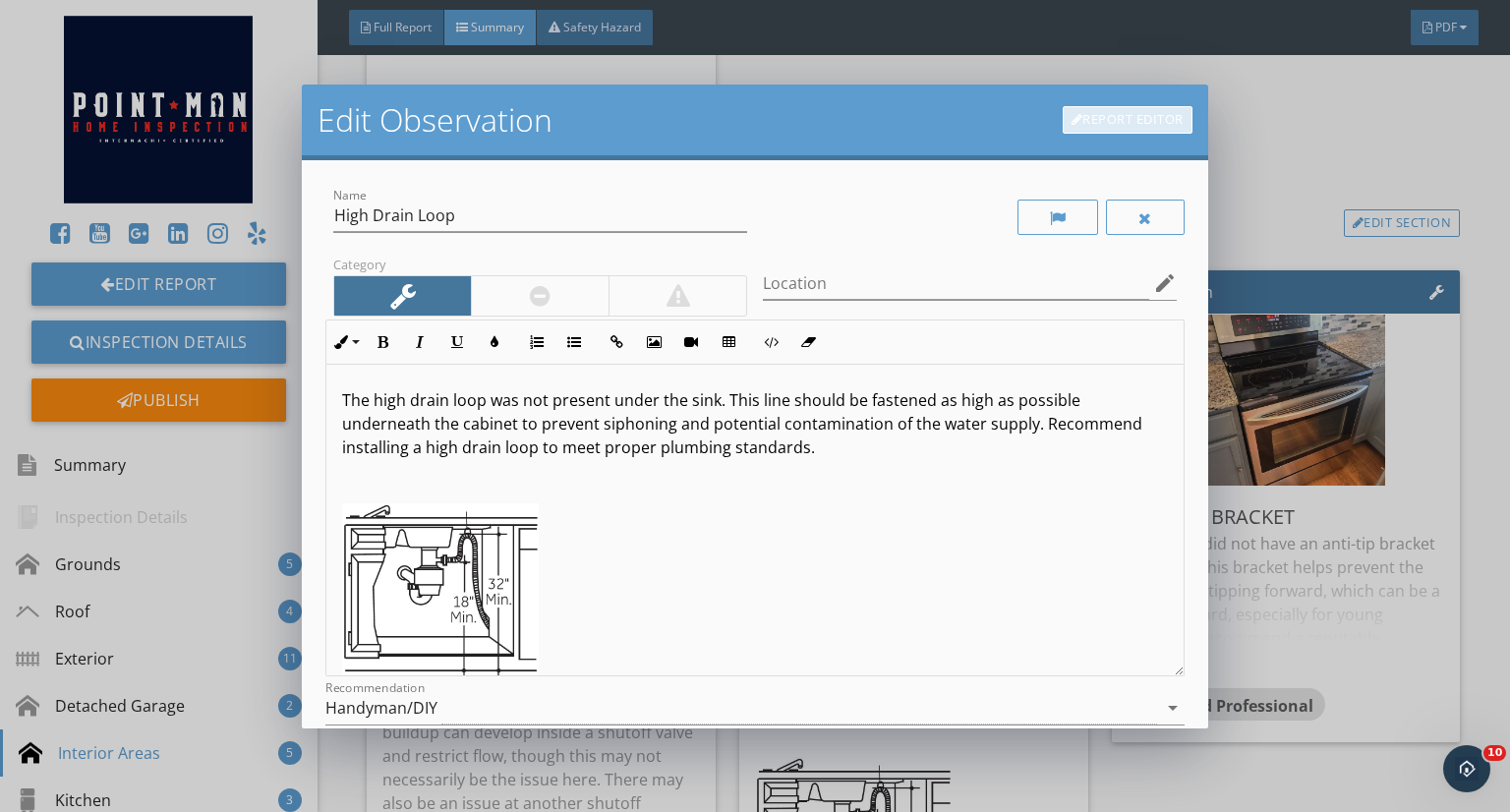
click at [1087, 110] on link "Report Editor" at bounding box center [1127, 120] width 129 height 28
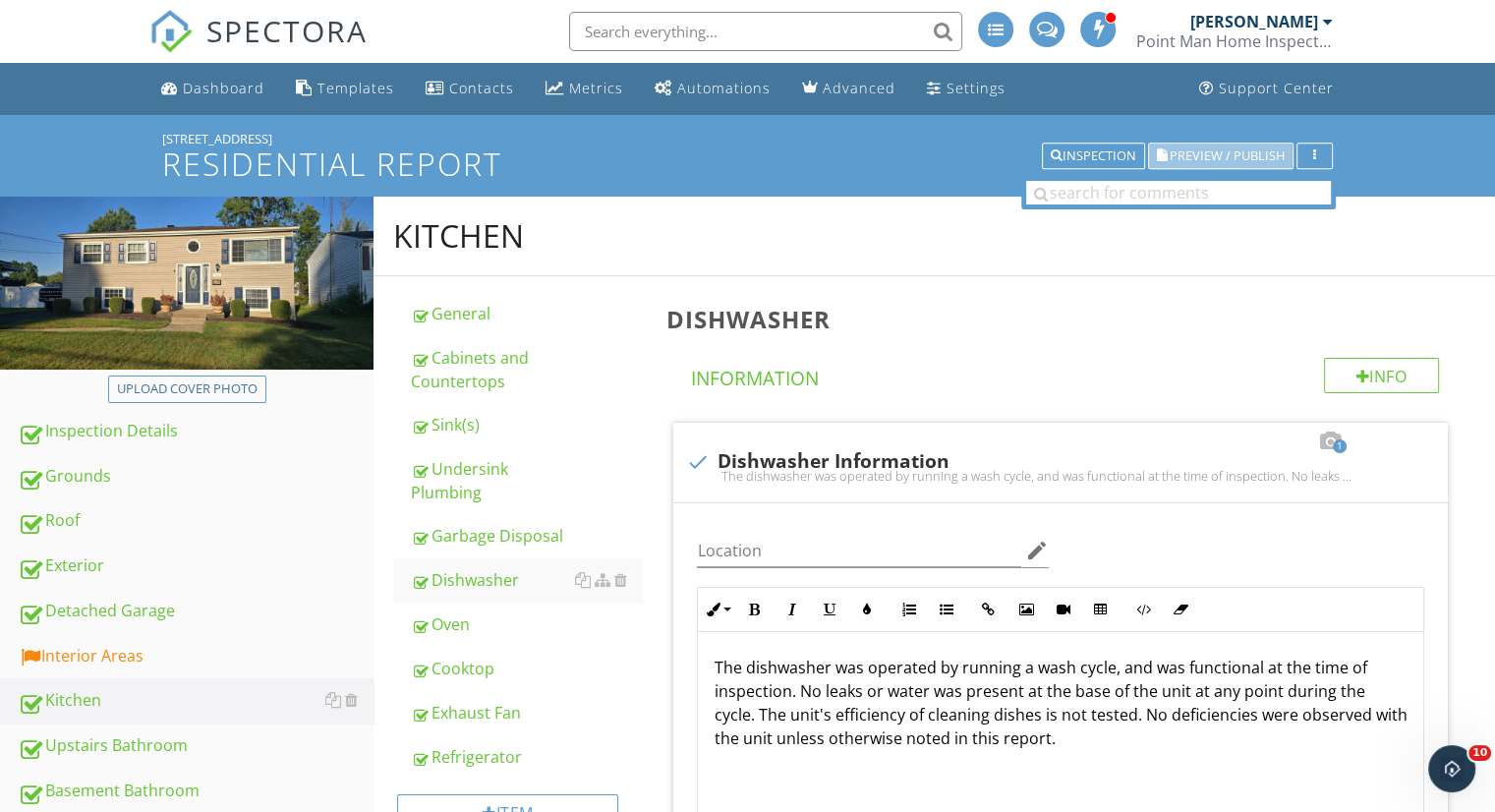
click at [1250, 157] on span "Preview / Publish" at bounding box center [1227, 155] width 115 height 13
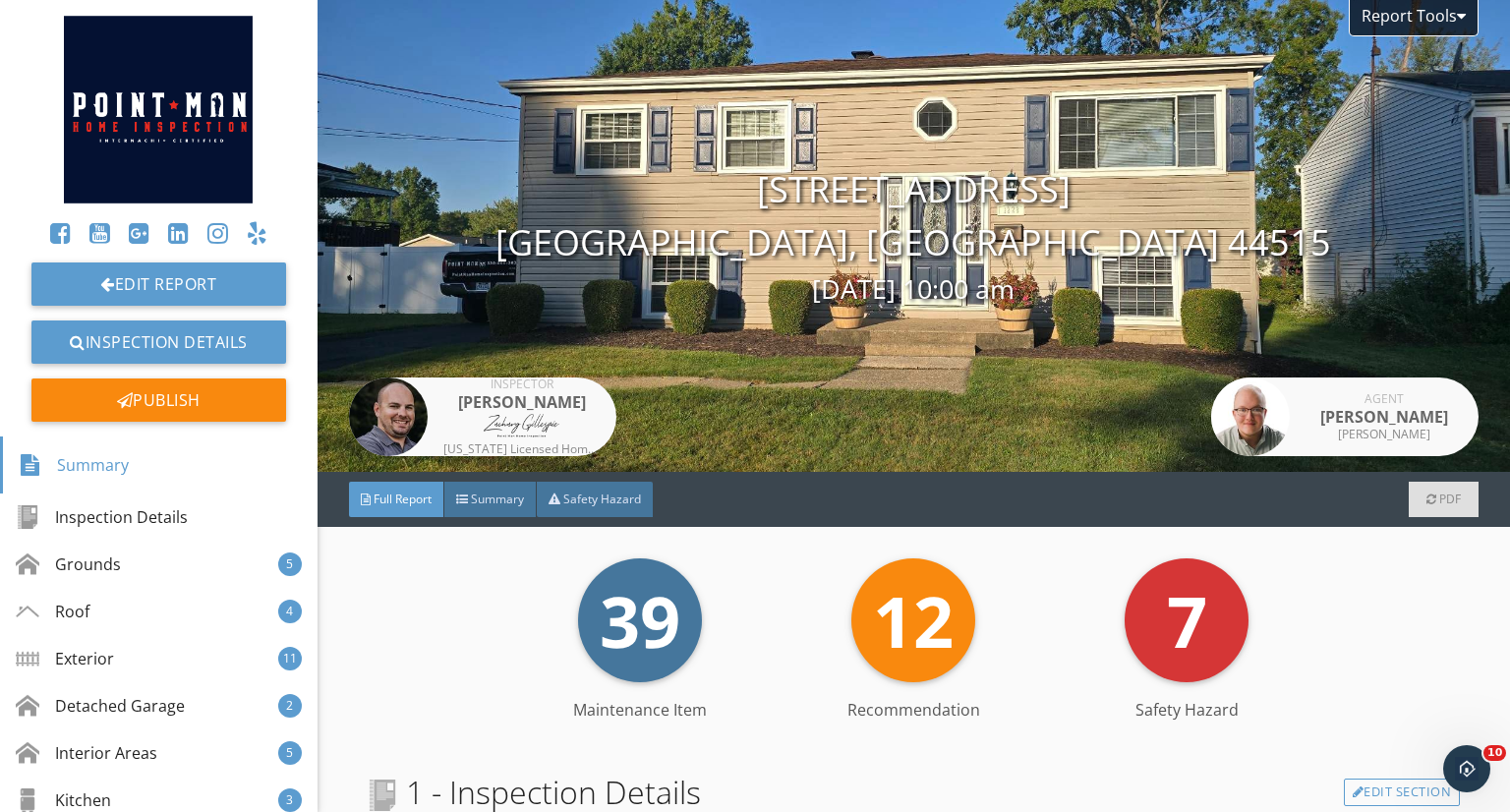
click at [503, 504] on span "Summary" at bounding box center [497, 498] width 53 height 17
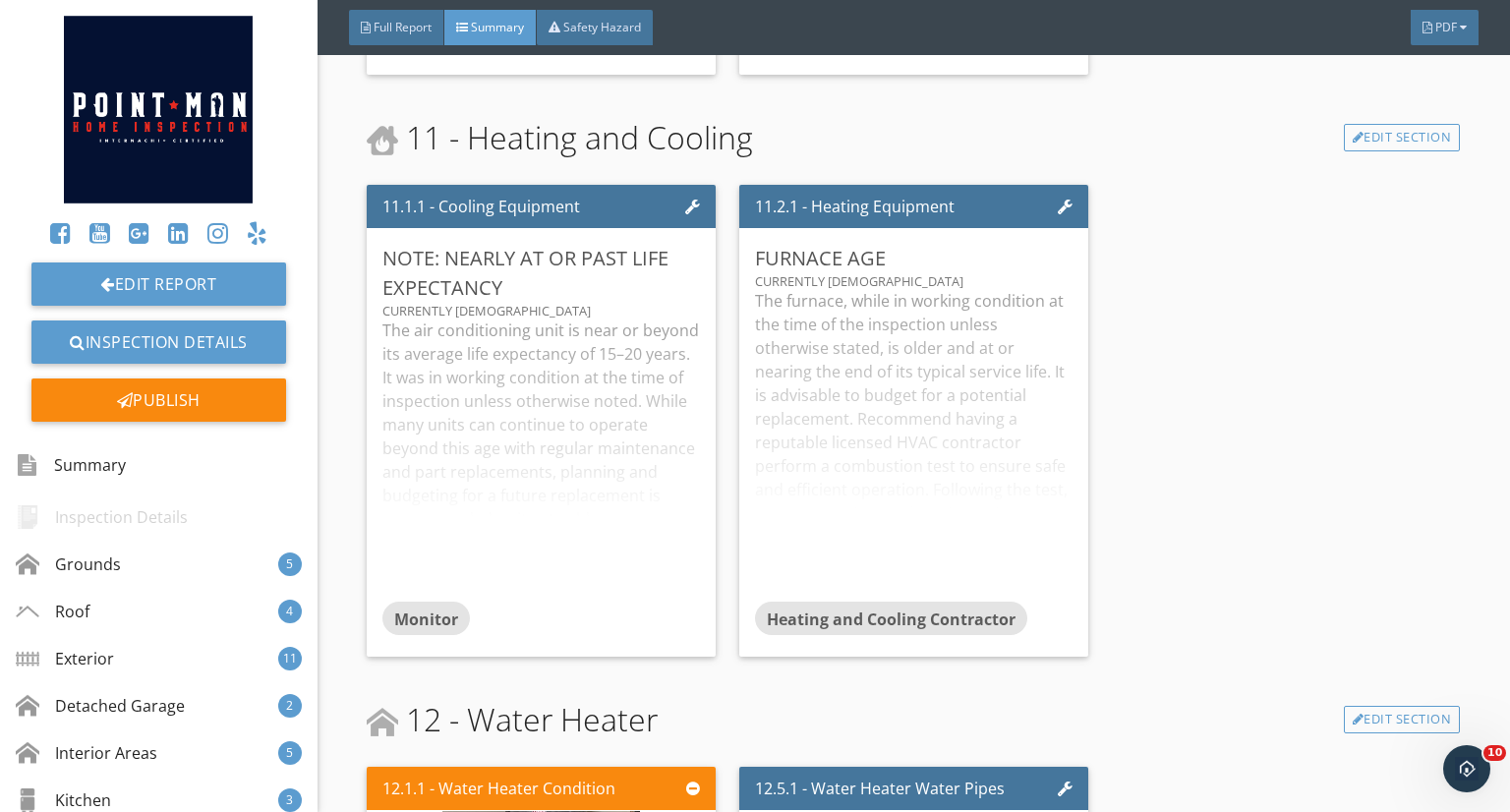
scroll to position [8527, 0]
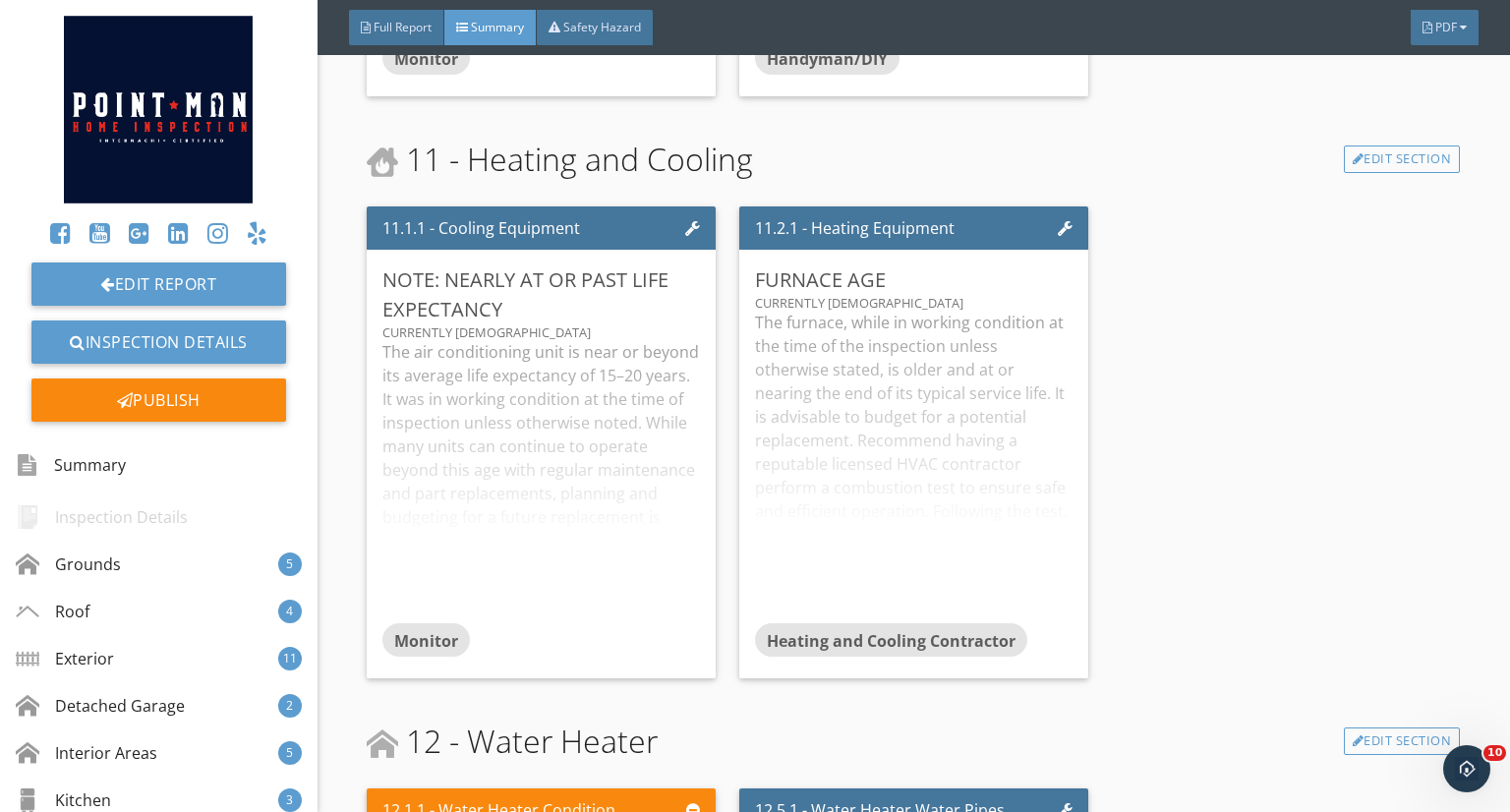
click at [0, 0] on div at bounding box center [0, 0] width 0 height 0
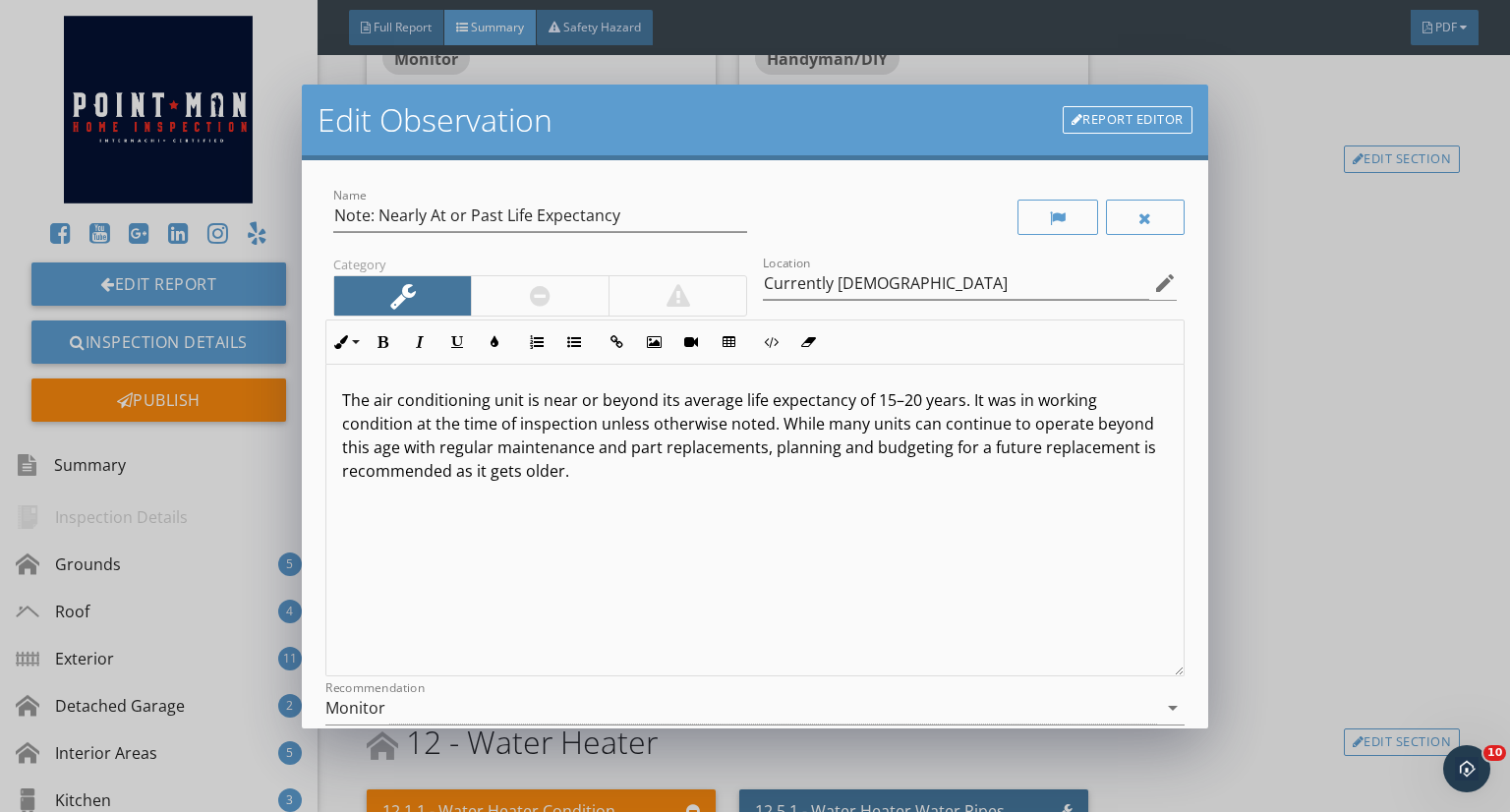
scroll to position [204, 0]
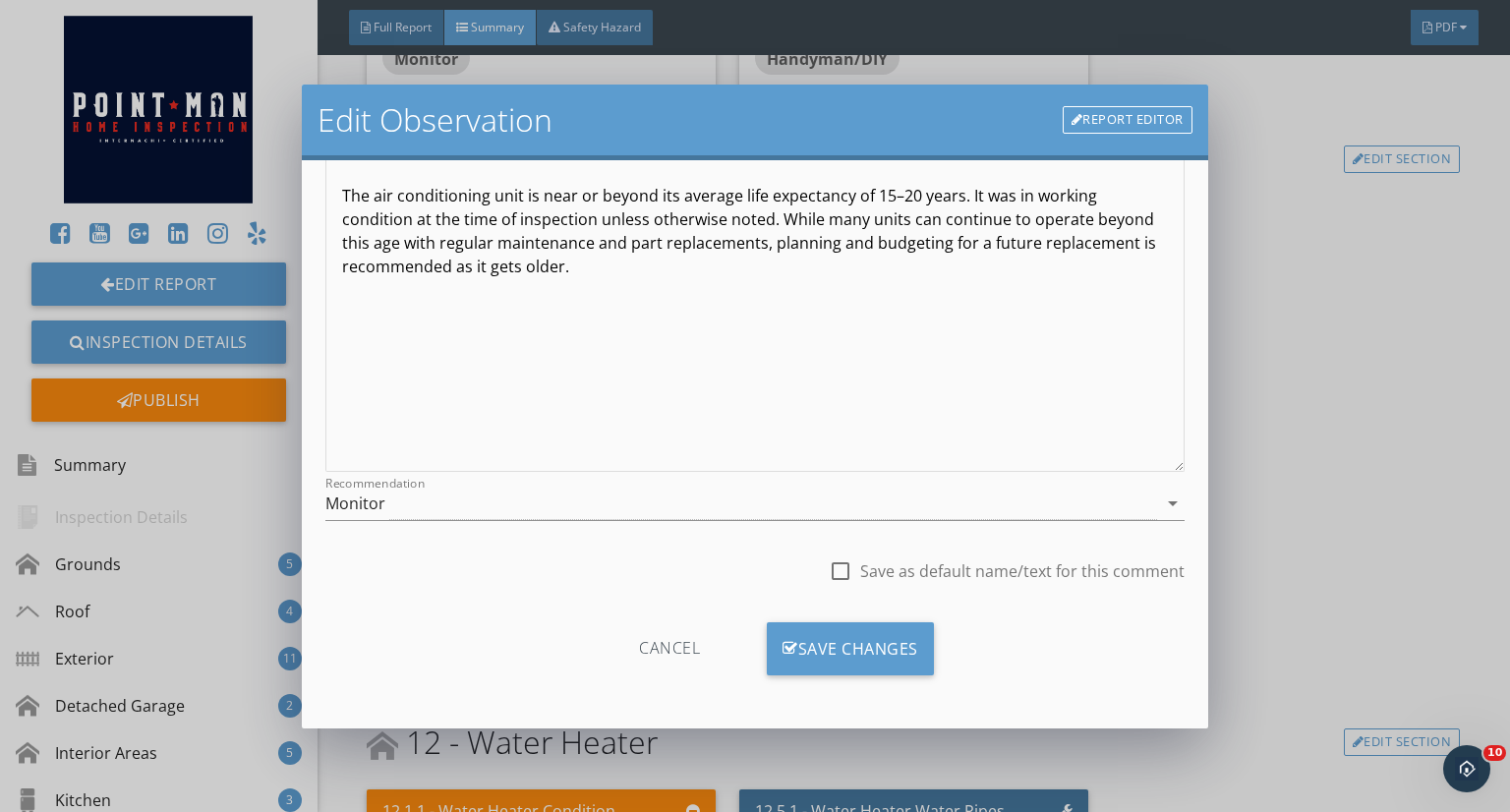
click at [877, 618] on div "Cancel Save Changes" at bounding box center [754, 656] width 859 height 99
click at [866, 627] on div "Save Changes" at bounding box center [850, 649] width 167 height 53
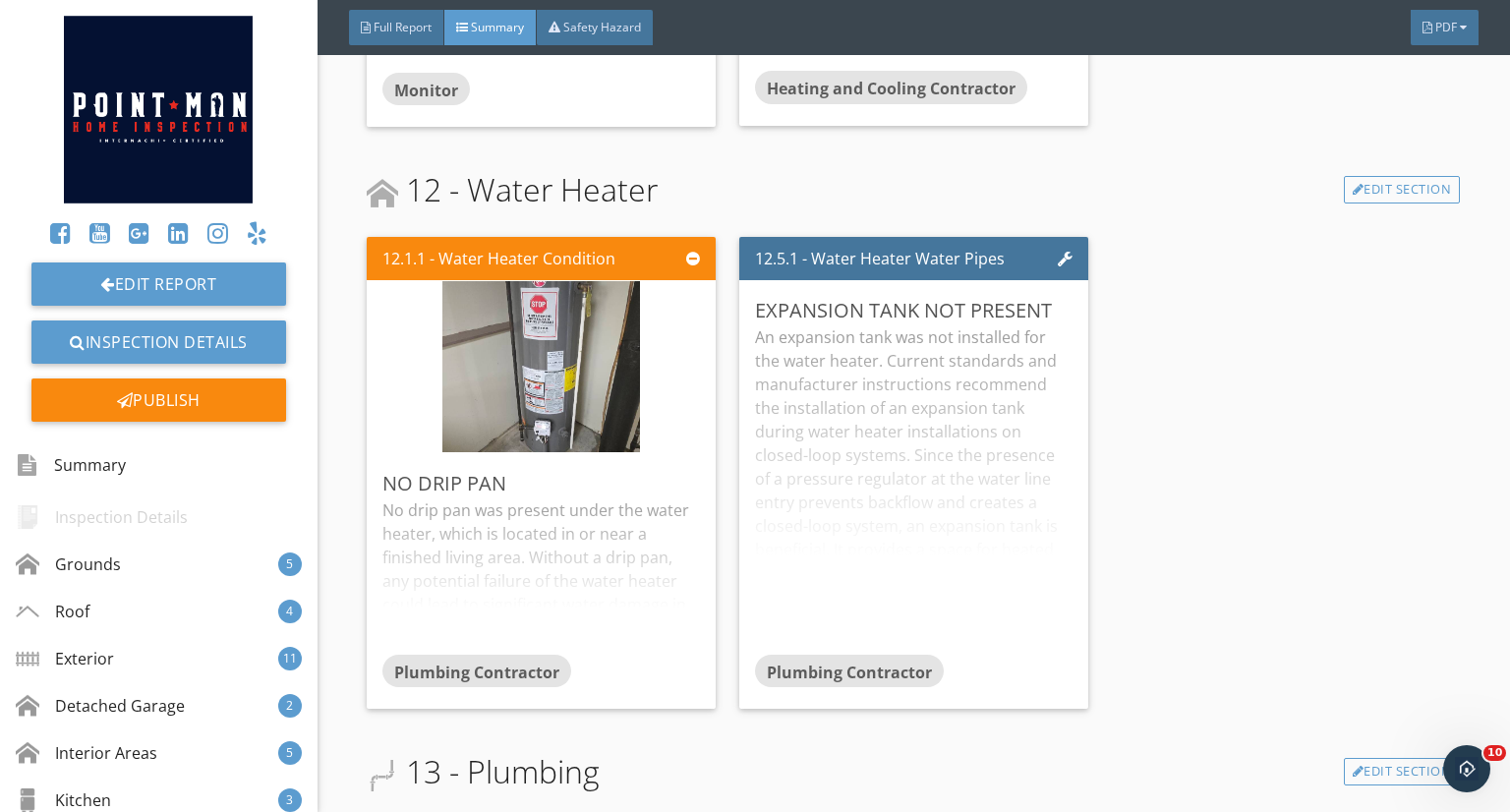
scroll to position [9082, 0]
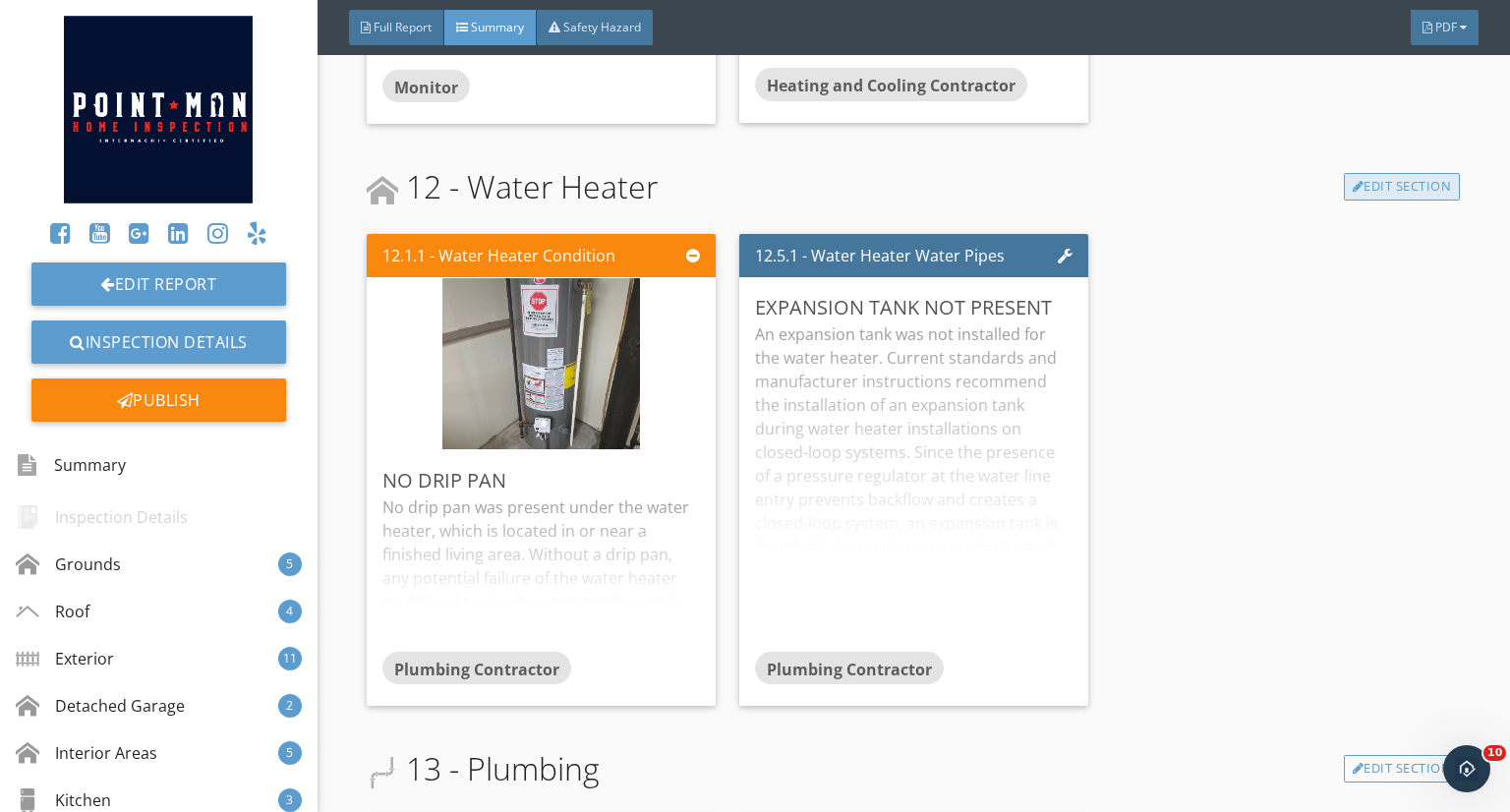
click at [1390, 178] on link "Edit Section" at bounding box center [1402, 187] width 117 height 28
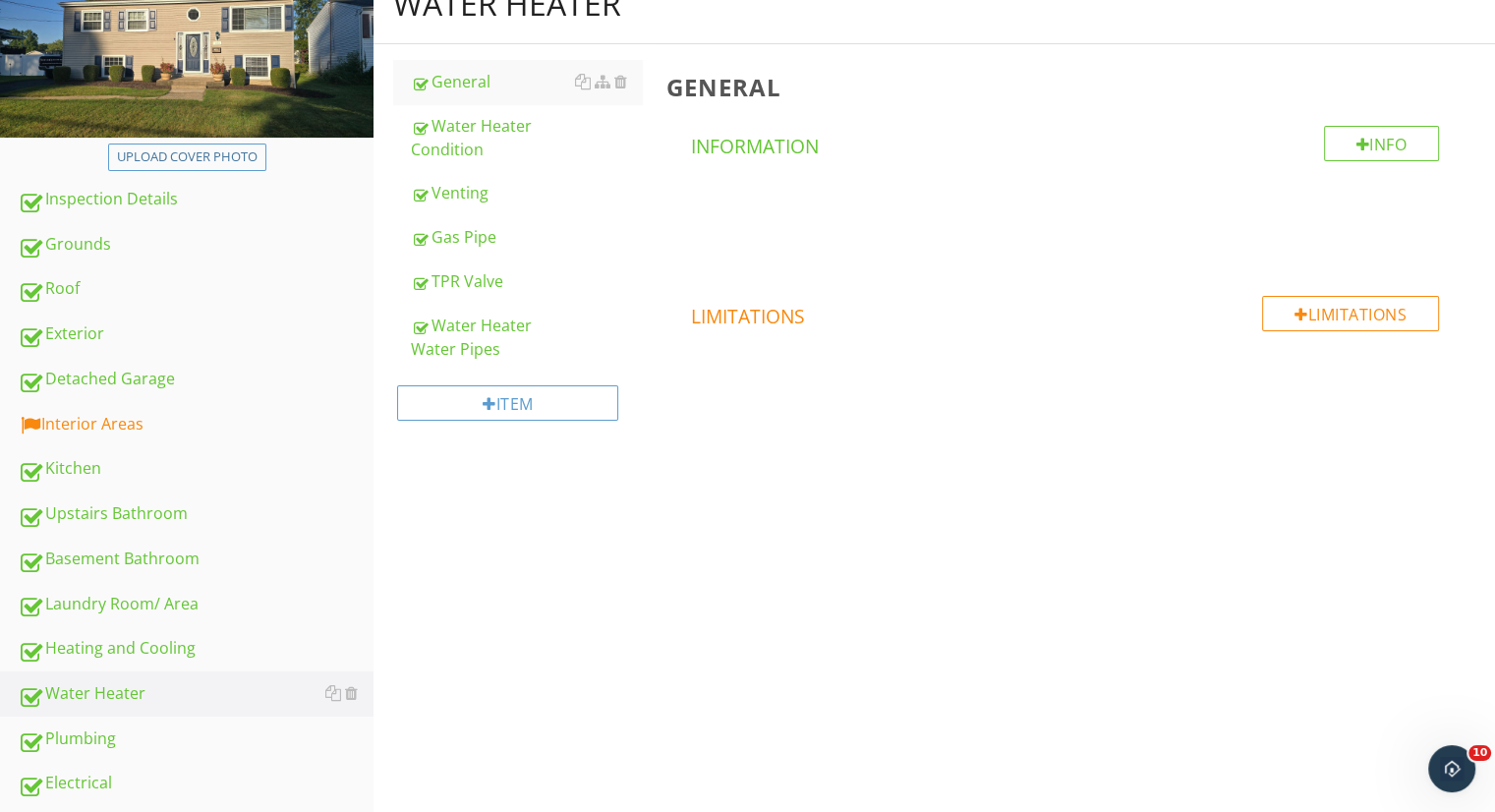
scroll to position [212, 0]
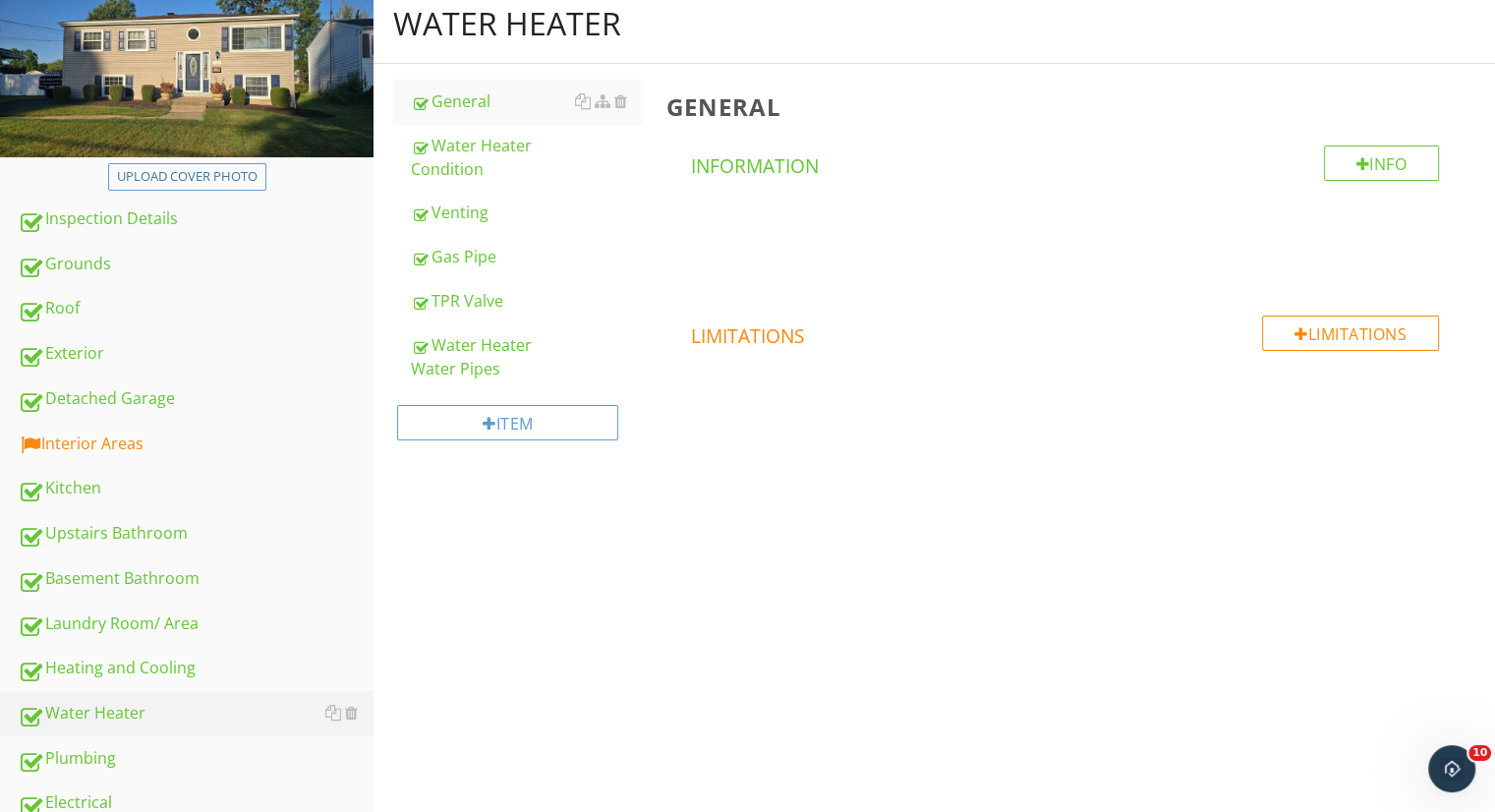
click at [536, 184] on link "Water Heater Condition" at bounding box center [527, 157] width 231 height 67
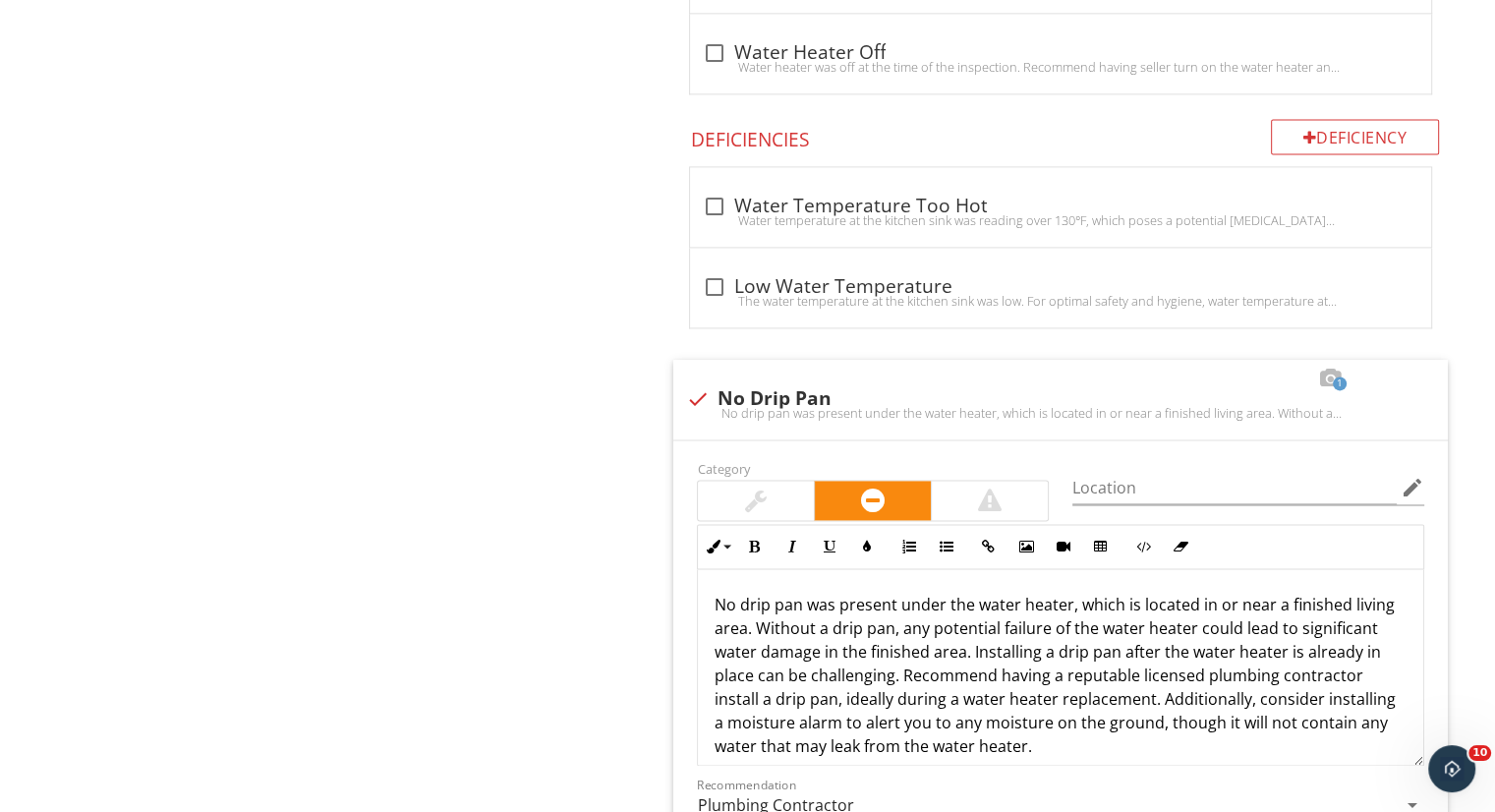
scroll to position [2765, 0]
click at [707, 277] on div at bounding box center [713, 285] width 34 height 34
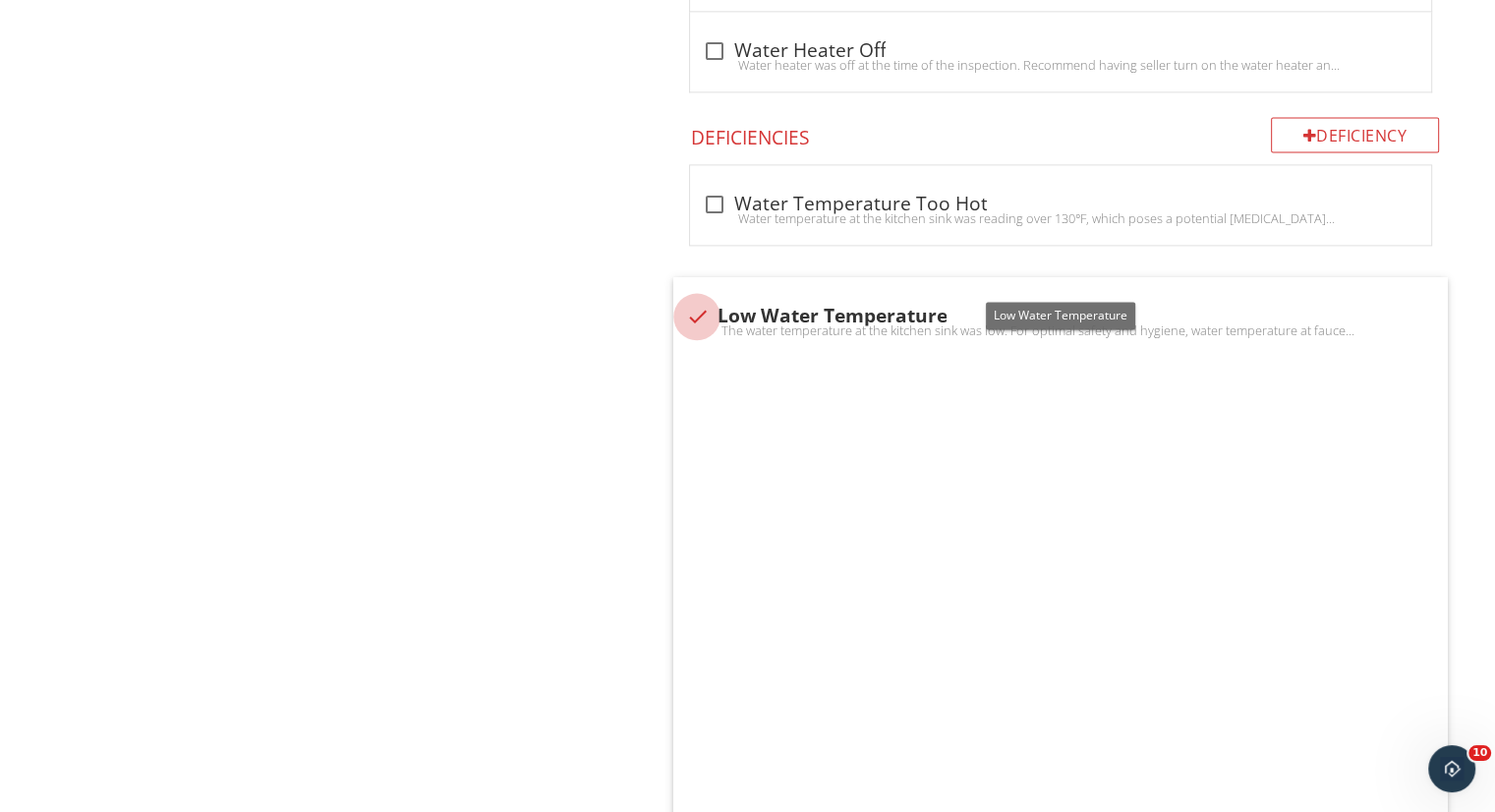
checkbox input "true"
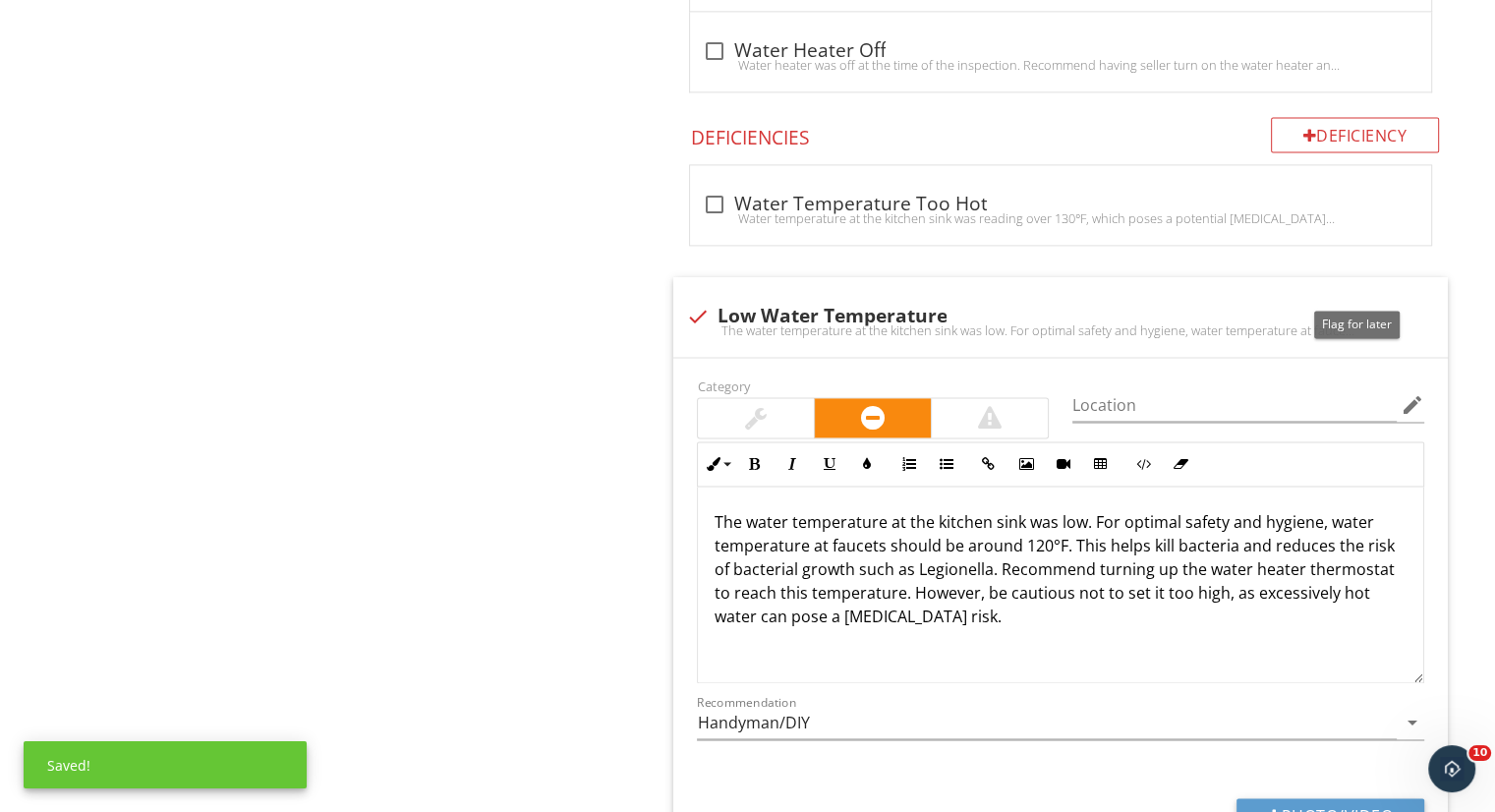
click at [1356, 291] on div at bounding box center [1358, 295] width 24 height 20
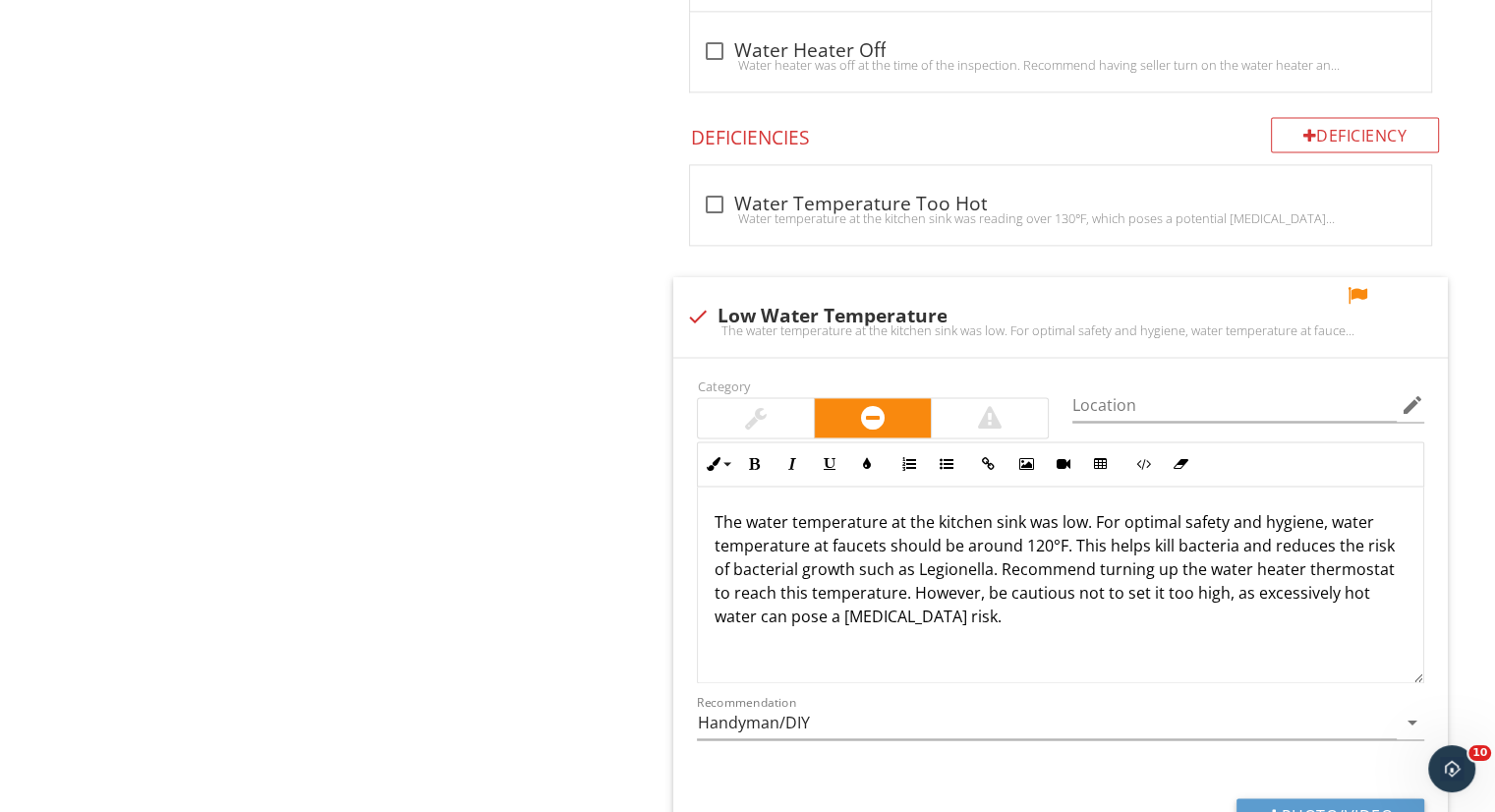
click at [774, 407] on div at bounding box center [755, 418] width 116 height 40
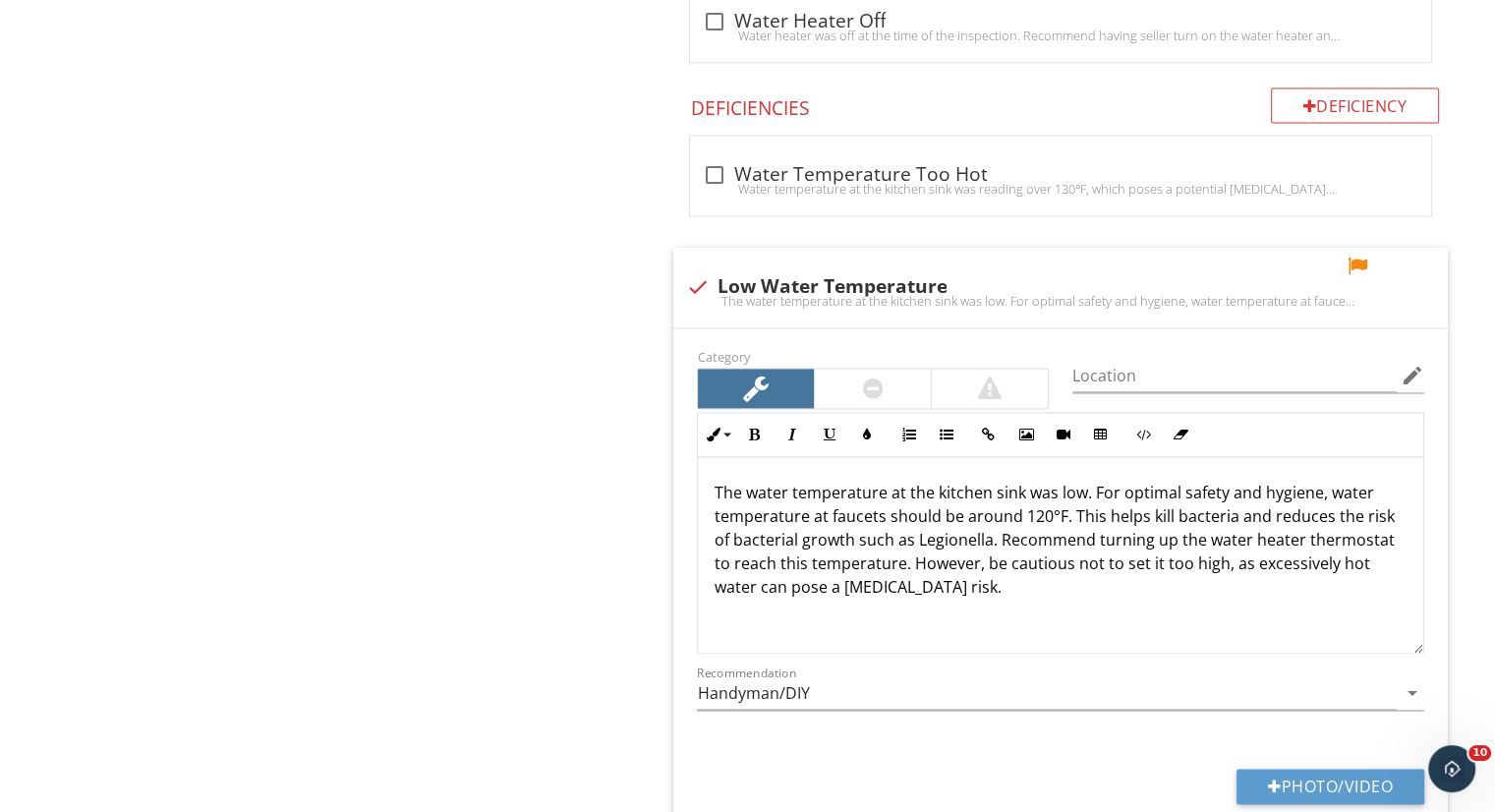
scroll to position [2799, 0]
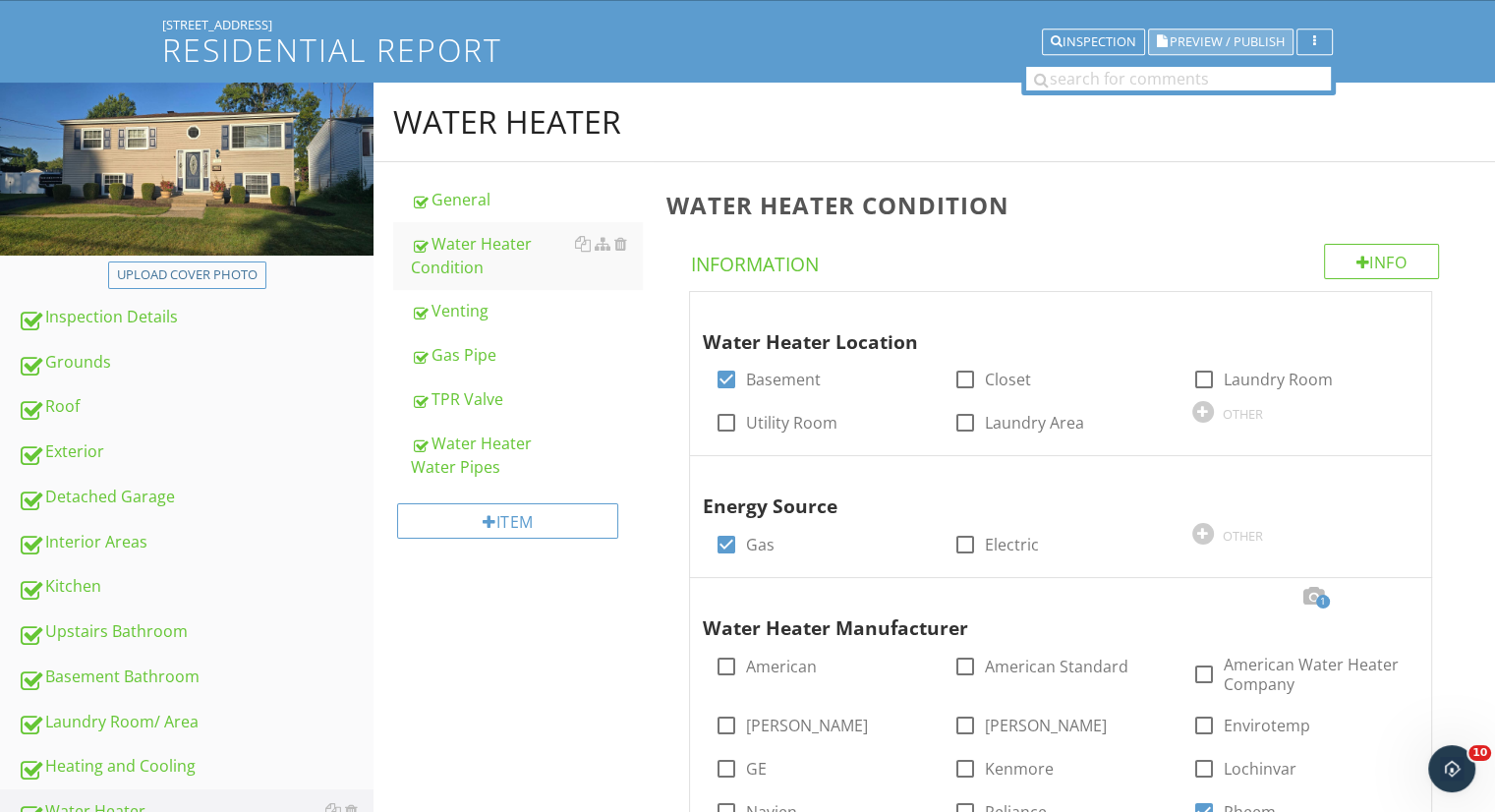
click at [1216, 40] on span "Preview / Publish" at bounding box center [1227, 41] width 115 height 13
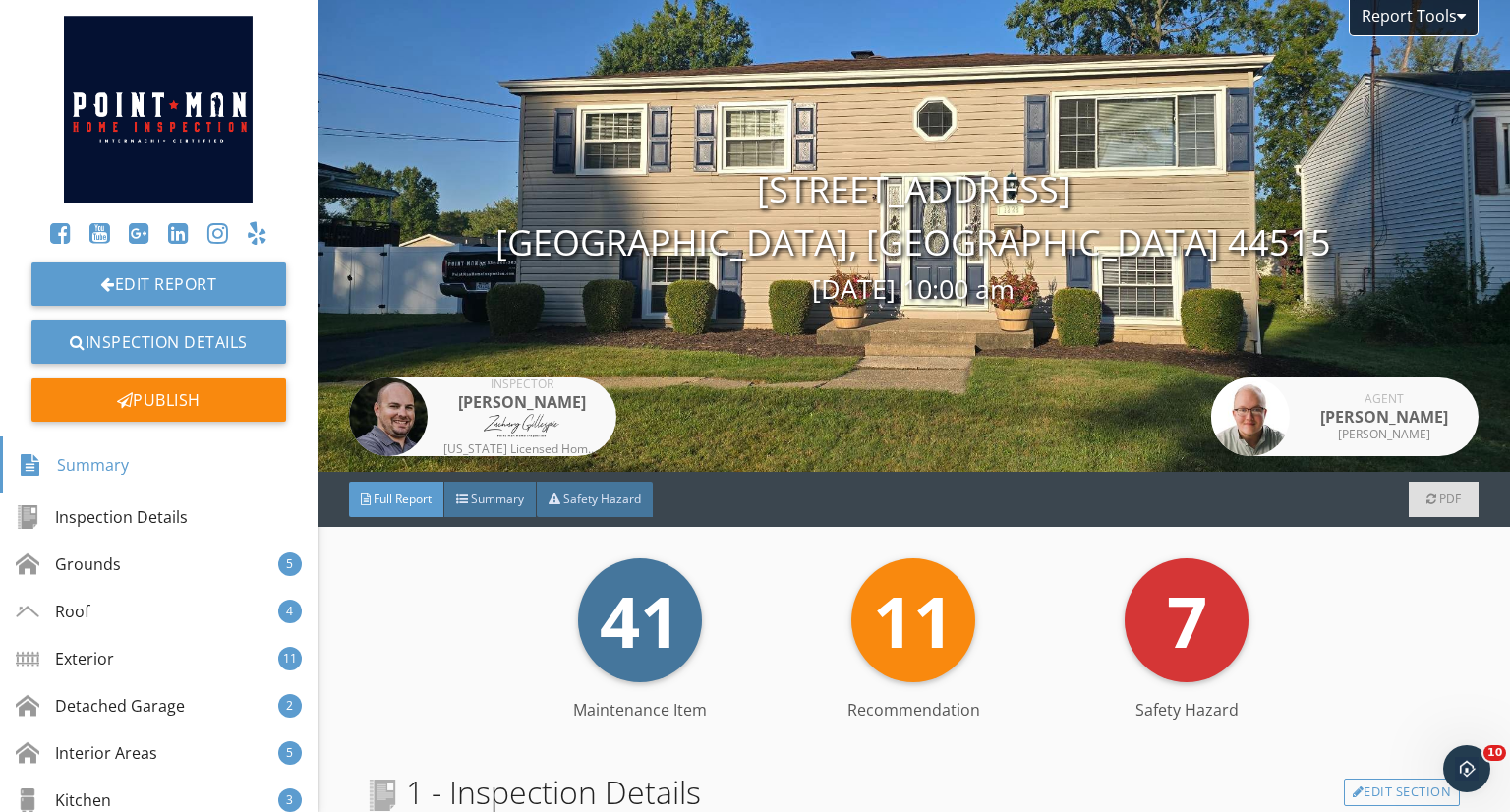
click at [483, 488] on div "Summary" at bounding box center [491, 499] width 93 height 36
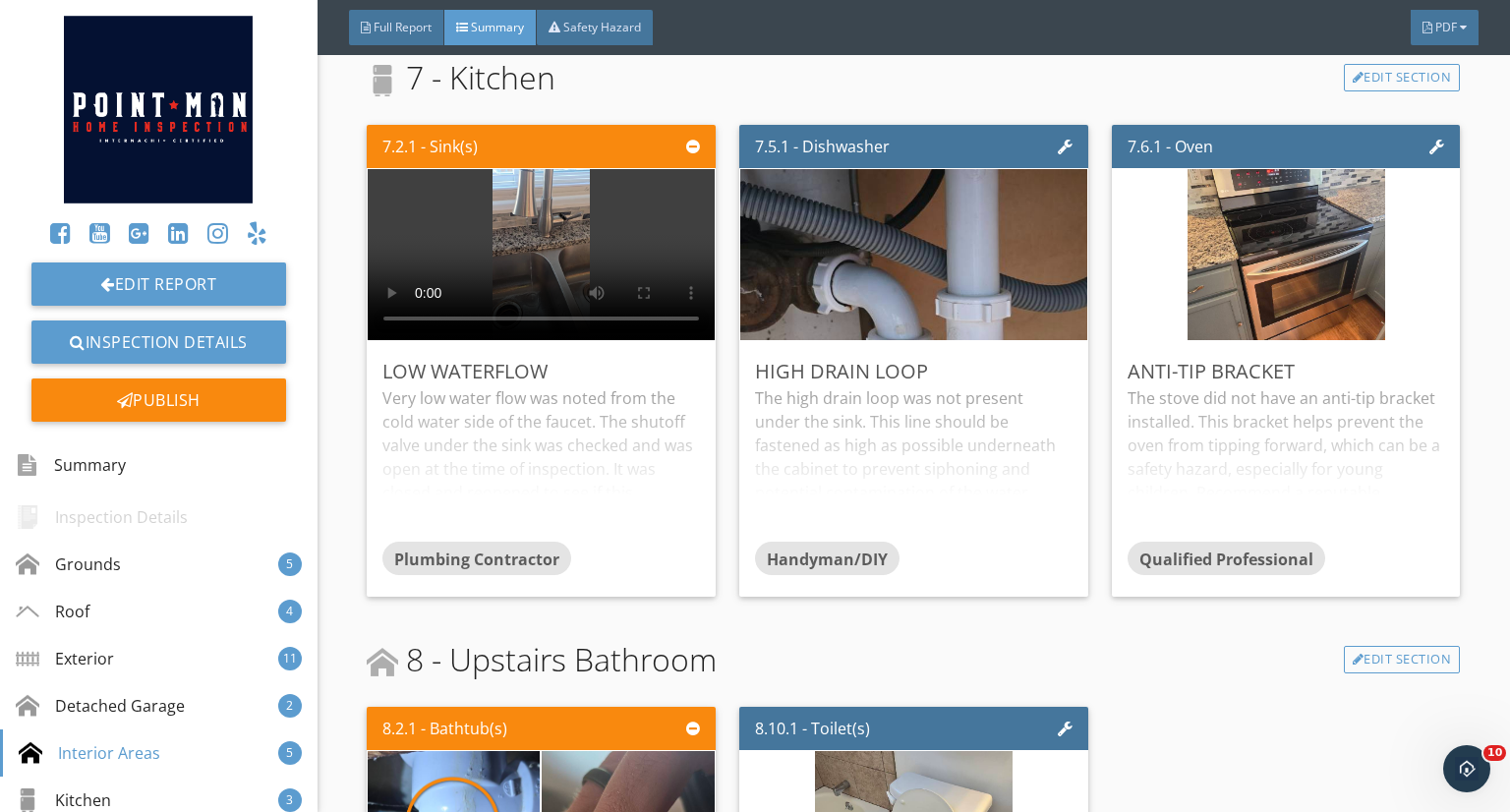
scroll to position [6281, 0]
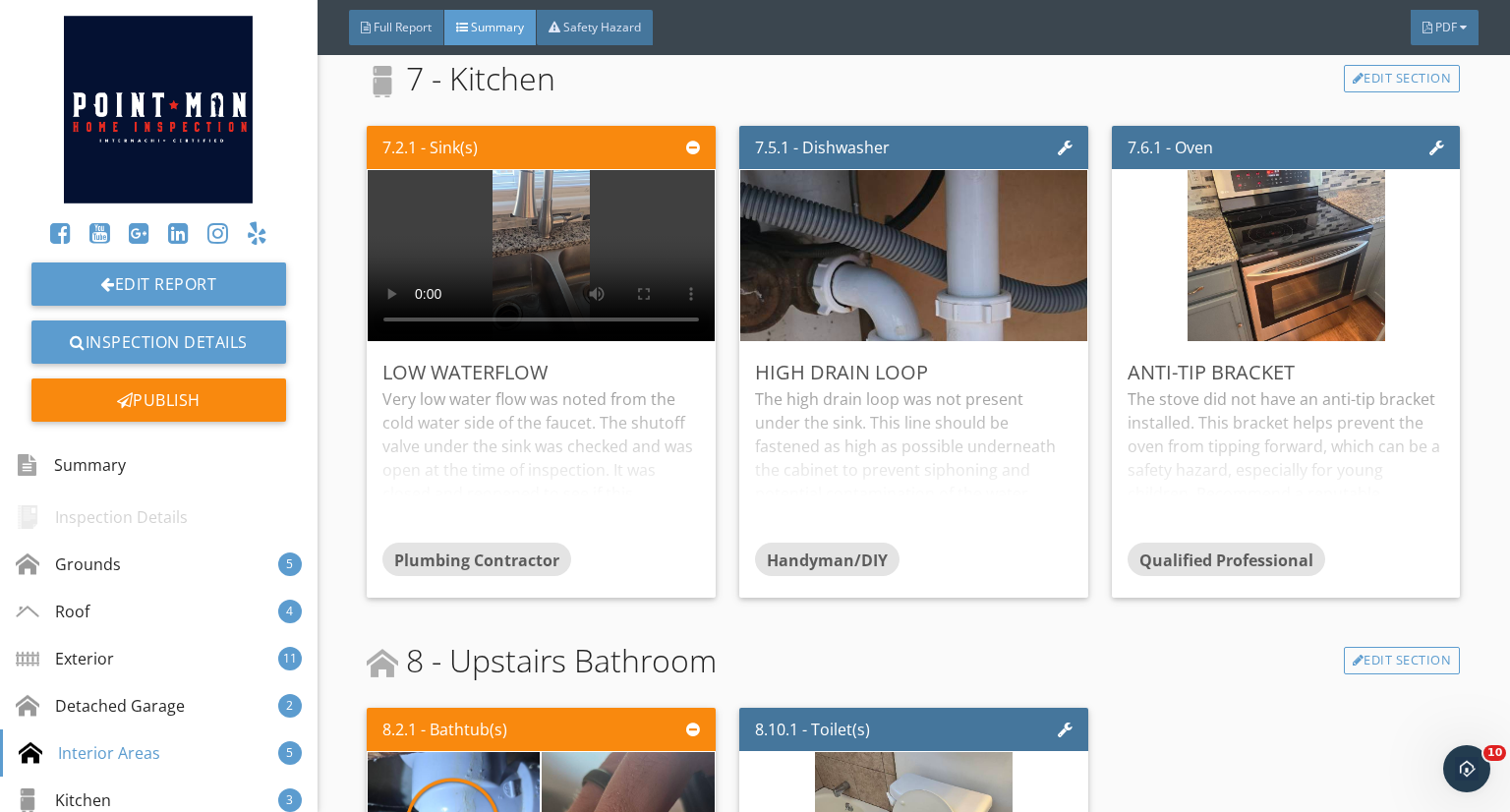
click at [0, 0] on div "Edit" at bounding box center [0, 0] width 0 height 0
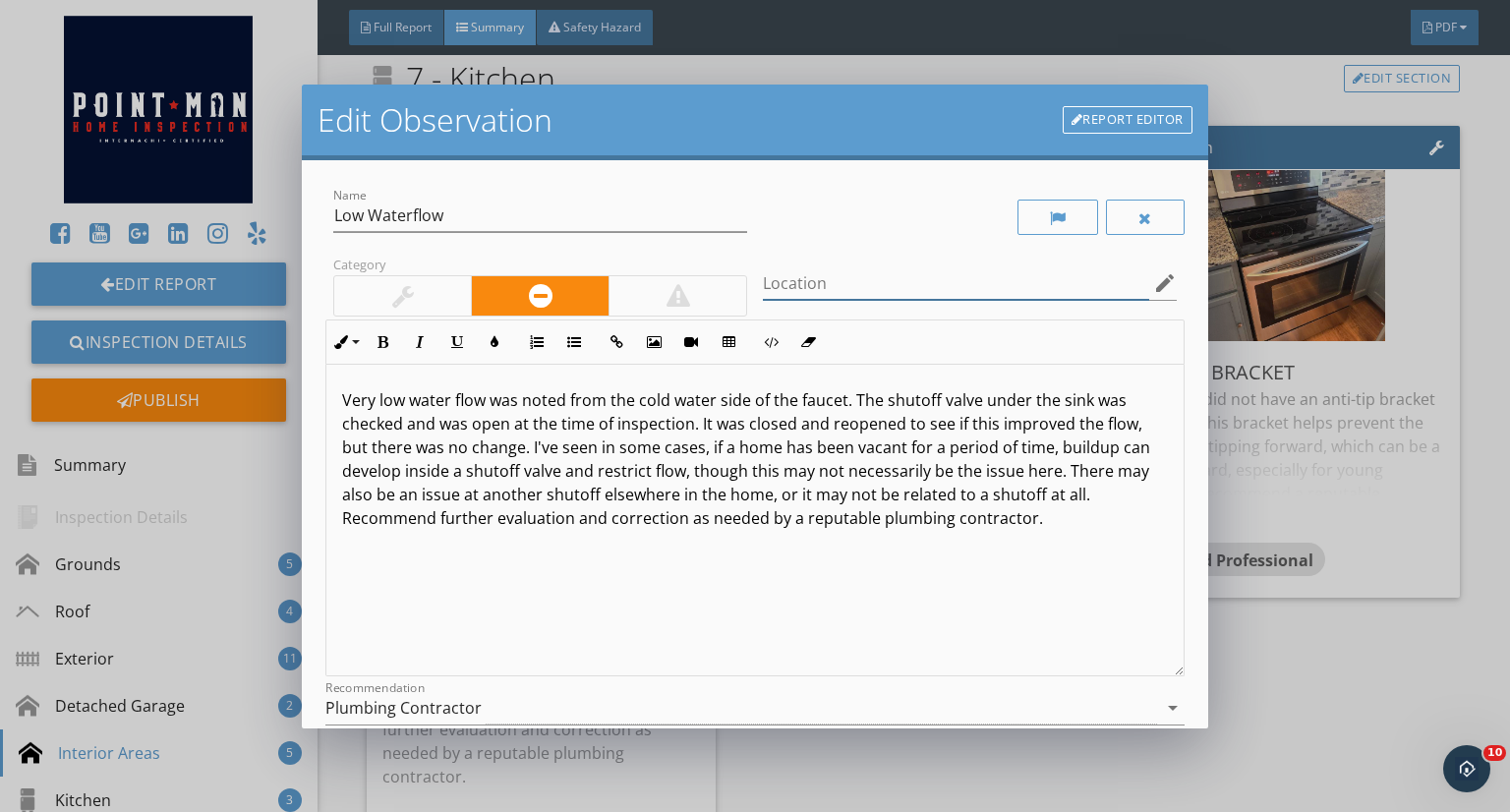
click at [835, 280] on input "Location" at bounding box center [956, 284] width 386 height 33
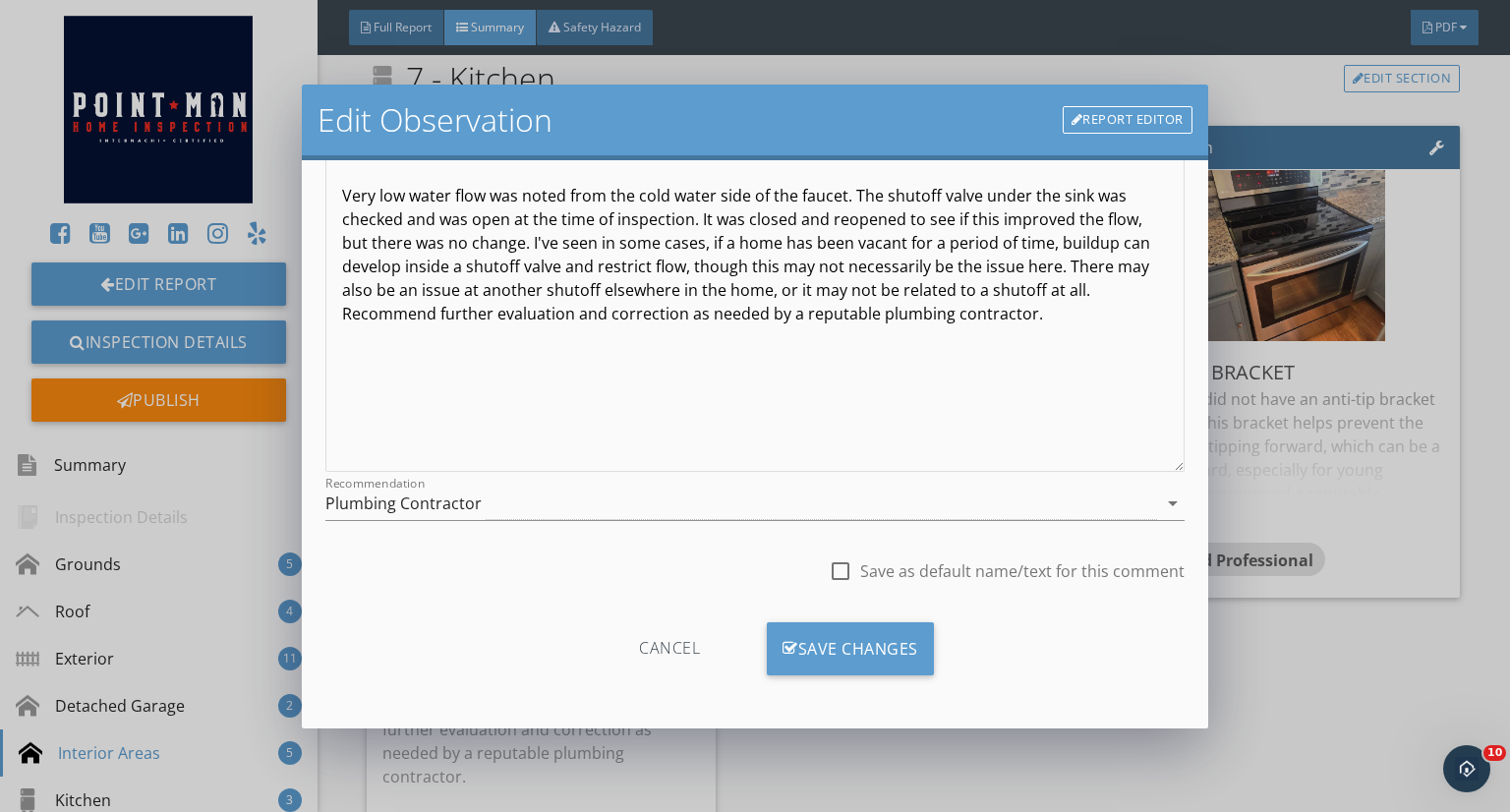
type input "Kitchen Sink"
click at [801, 653] on div "Save Changes" at bounding box center [850, 649] width 167 height 53
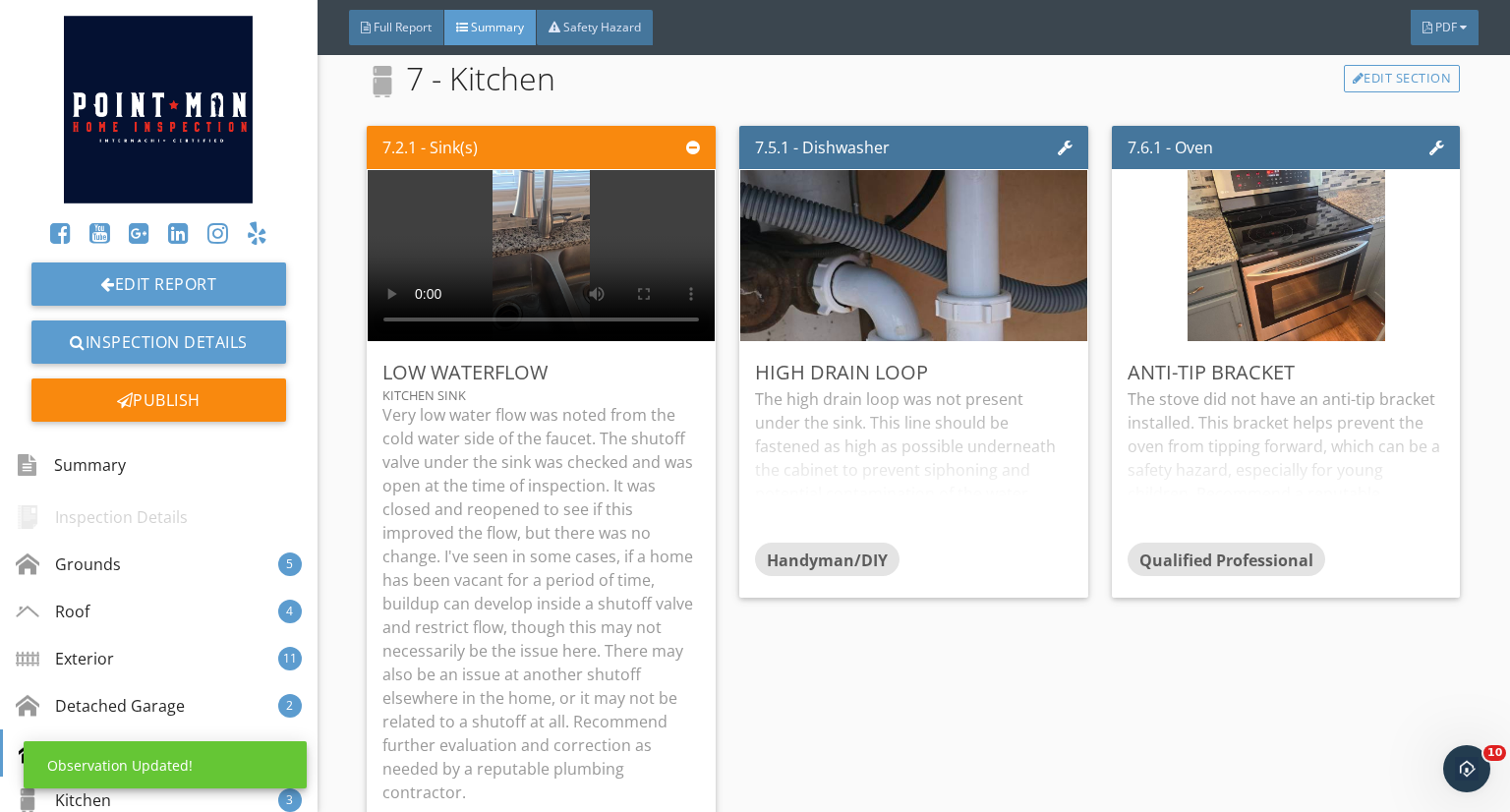
scroll to position [0, 0]
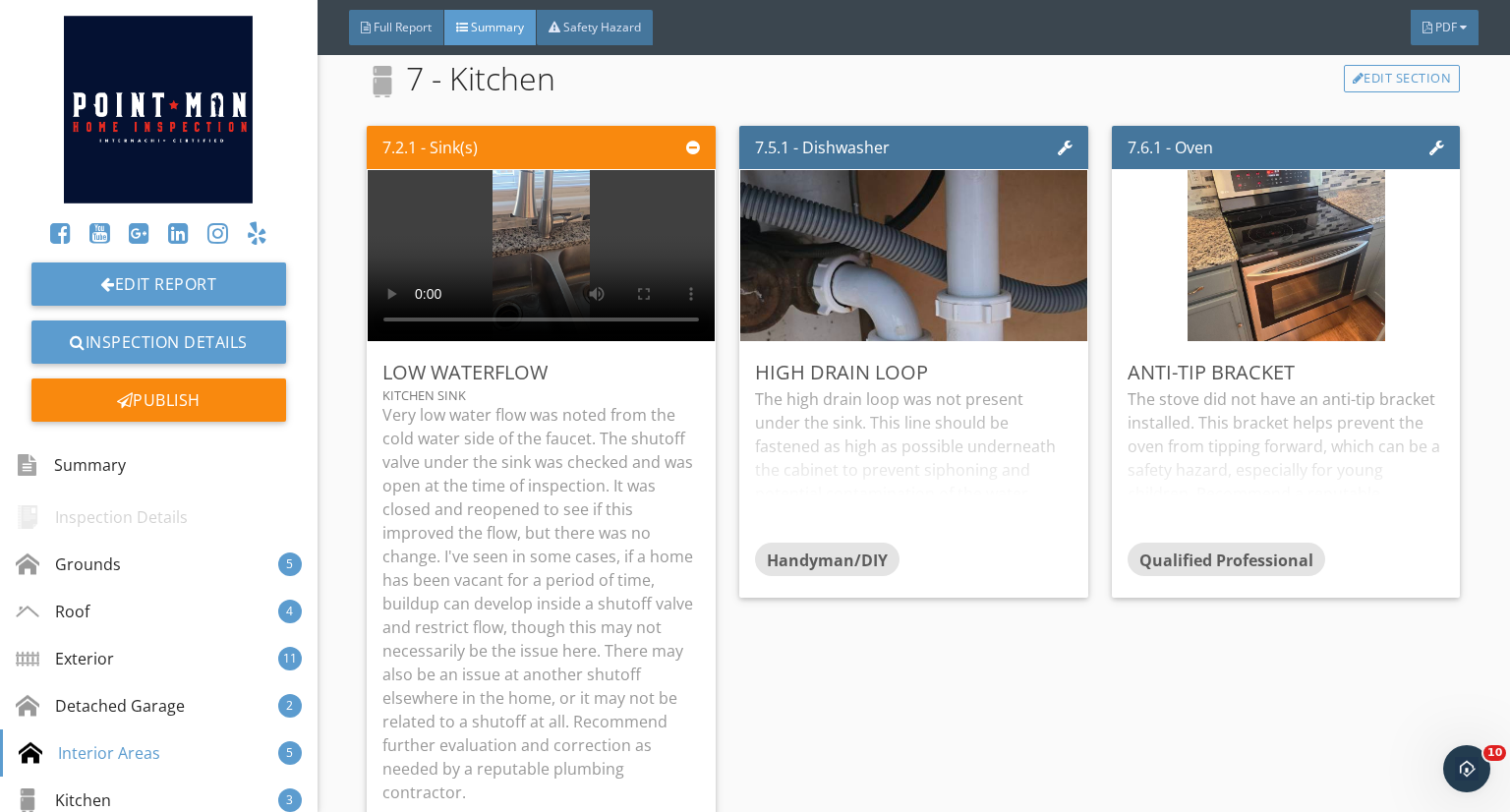
click at [724, 615] on div "7.2.1 - Sink(s) Low Waterflow Kitchen Sink Very low water flow was noted from t…" at bounding box center [548, 528] width 365 height 821
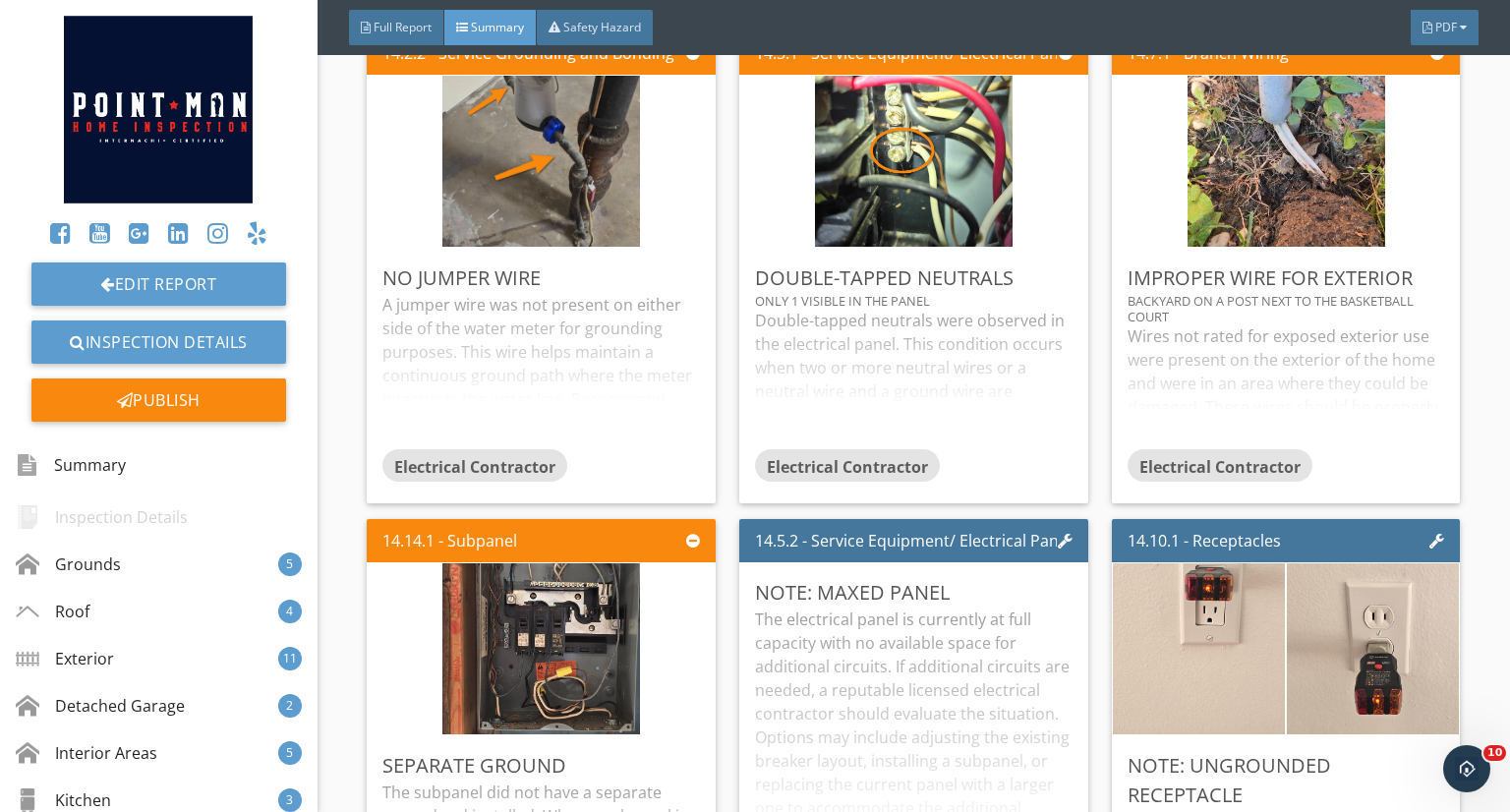
scroll to position [11504, 0]
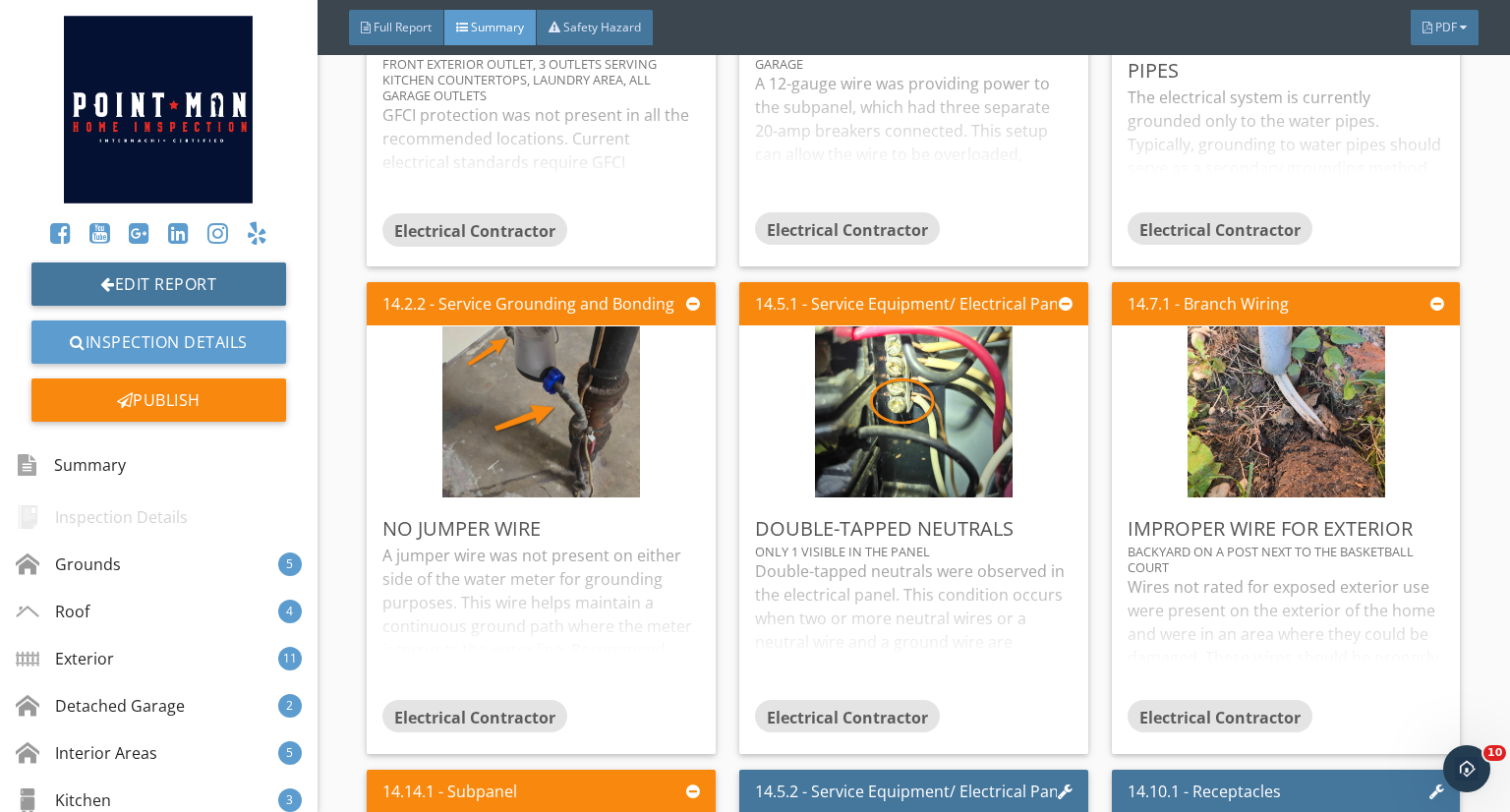
click at [100, 279] on div at bounding box center [107, 284] width 15 height 16
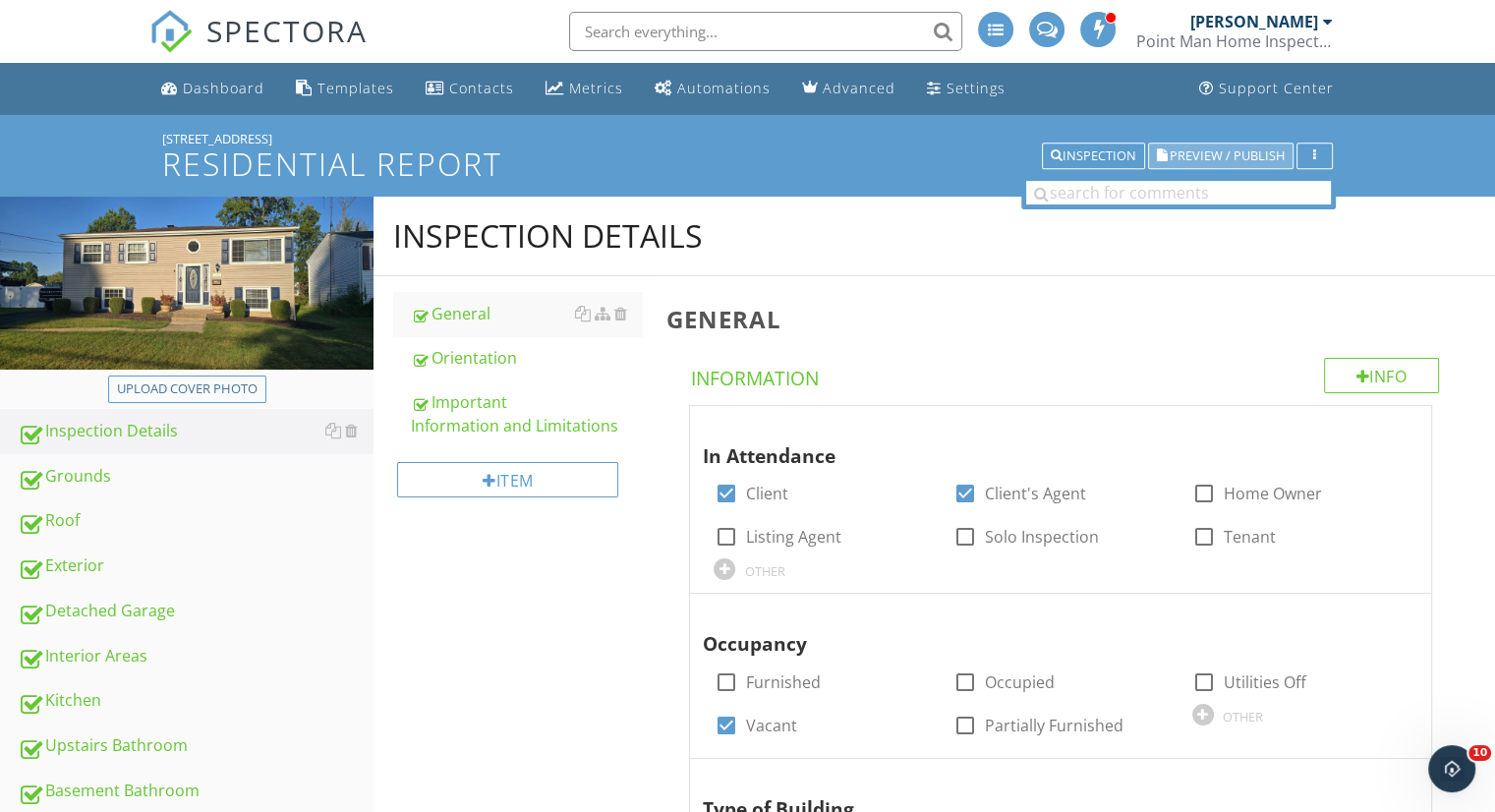
click at [1220, 161] on span "Preview / Publish" at bounding box center [1227, 155] width 115 height 13
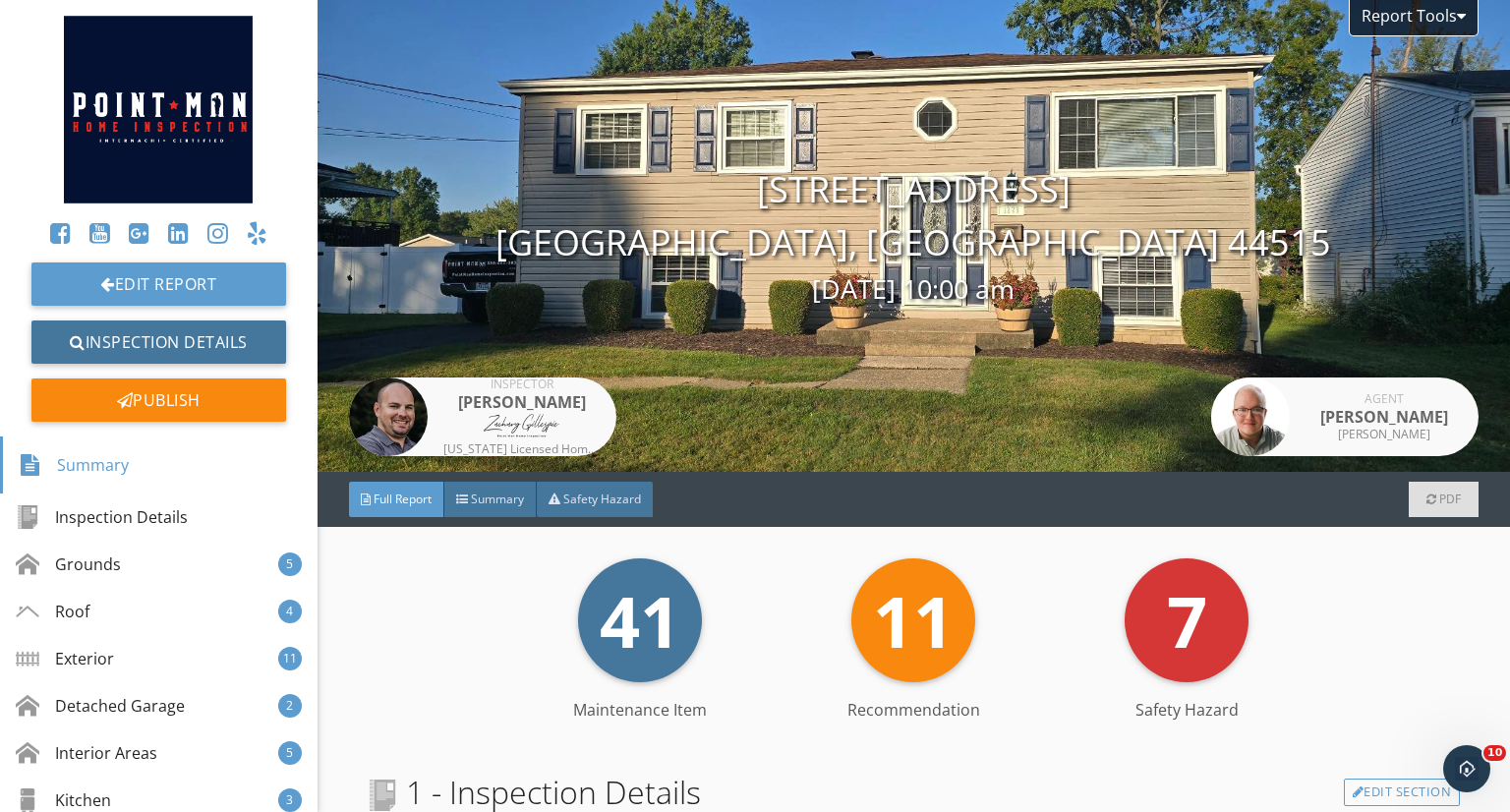
click at [173, 331] on link "Inspection Details" at bounding box center [159, 342] width 255 height 43
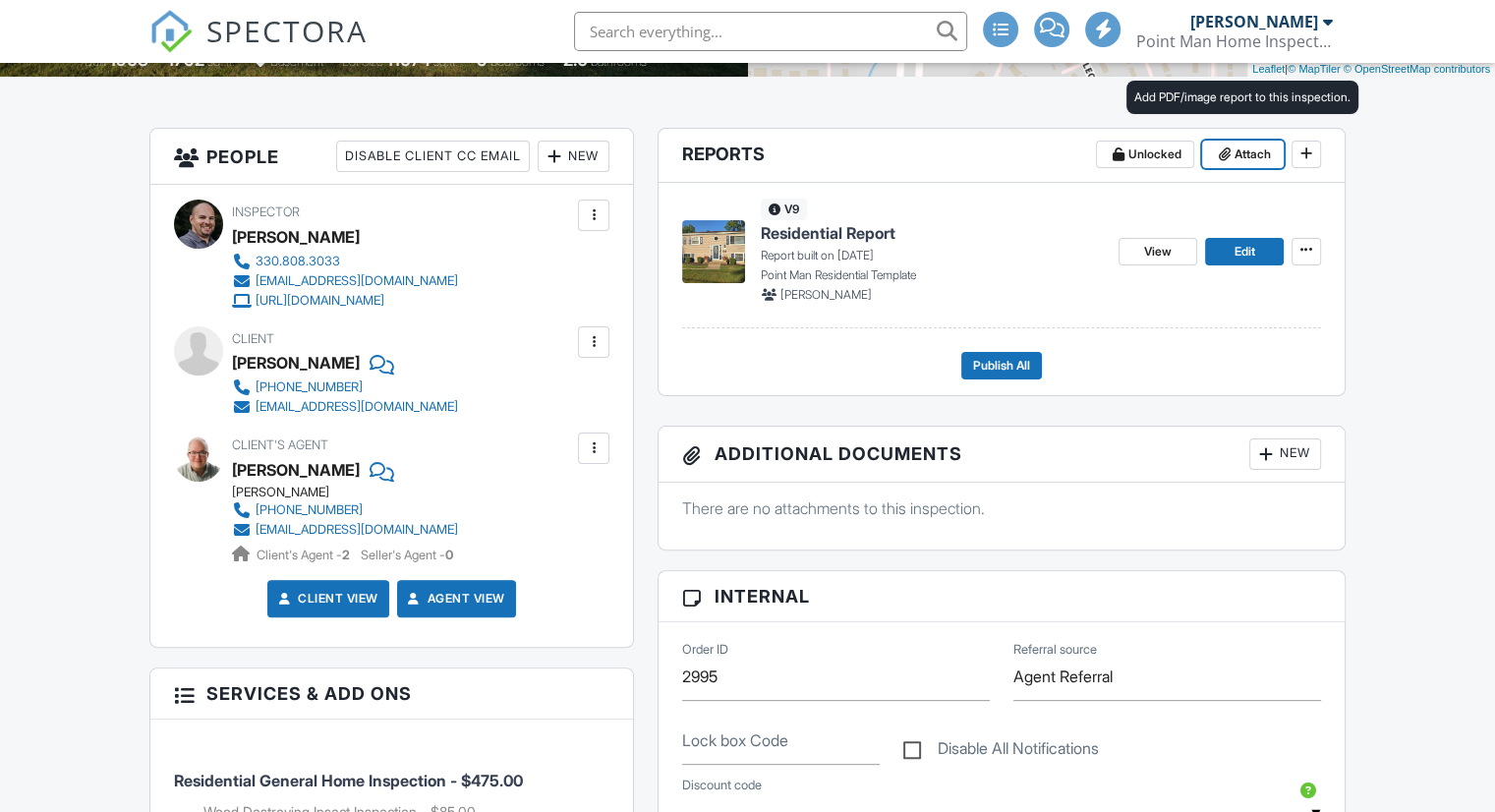
click at [1239, 140] on button "Attach" at bounding box center [1243, 154] width 82 height 28
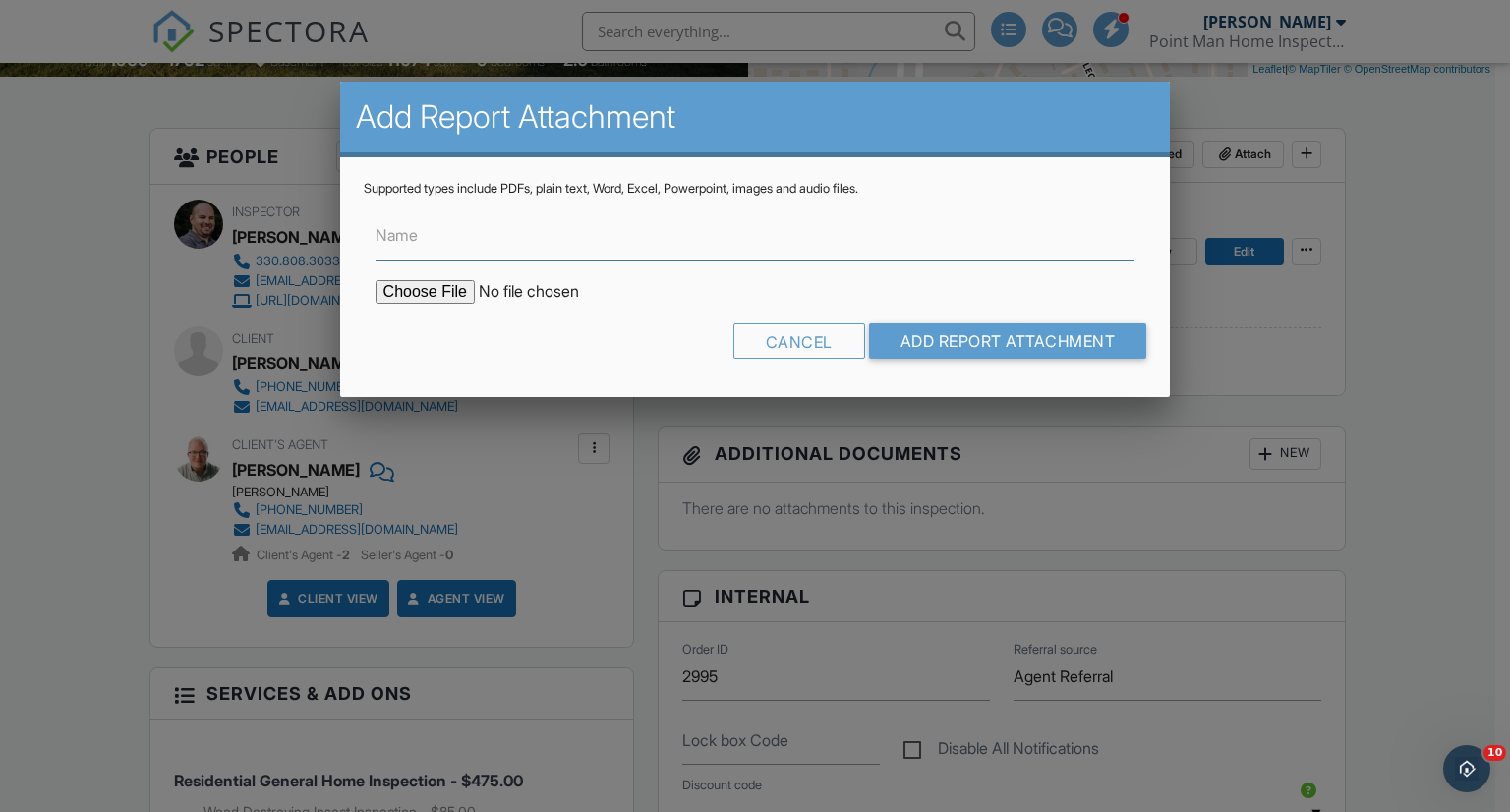
click at [602, 227] on input "Name" at bounding box center [755, 236] width 760 height 48
type input "Wood Destroying Insect Inspection Report"
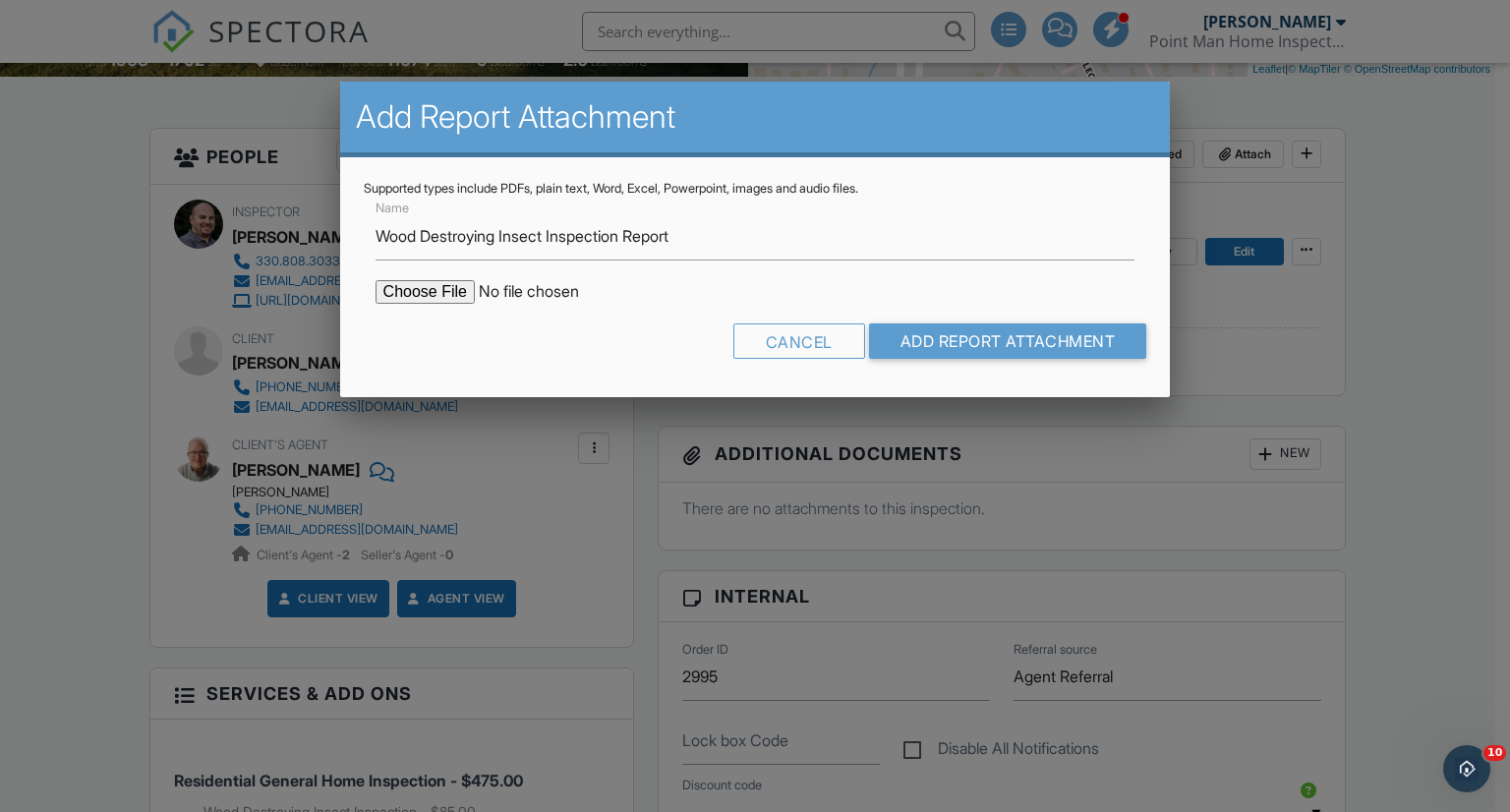
click at [434, 285] on input "file" at bounding box center [543, 291] width 334 height 24
type input "C:\fakepath\1228 Cavalcade Dr- WDI.pdf"
click at [936, 325] on input "Add Report Attachment" at bounding box center [1007, 341] width 278 height 36
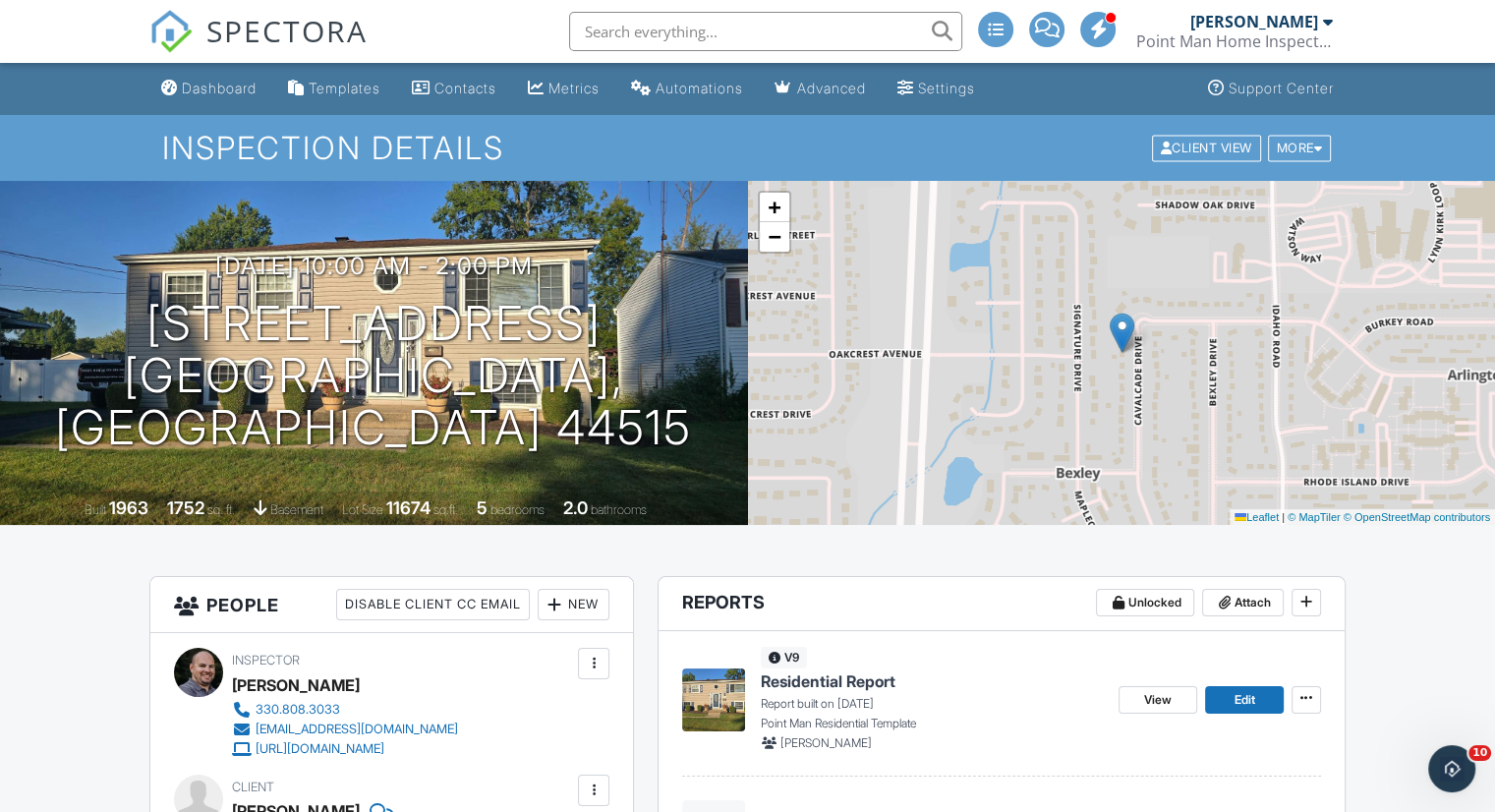
click at [854, 684] on span "Residential Report" at bounding box center [828, 681] width 134 height 22
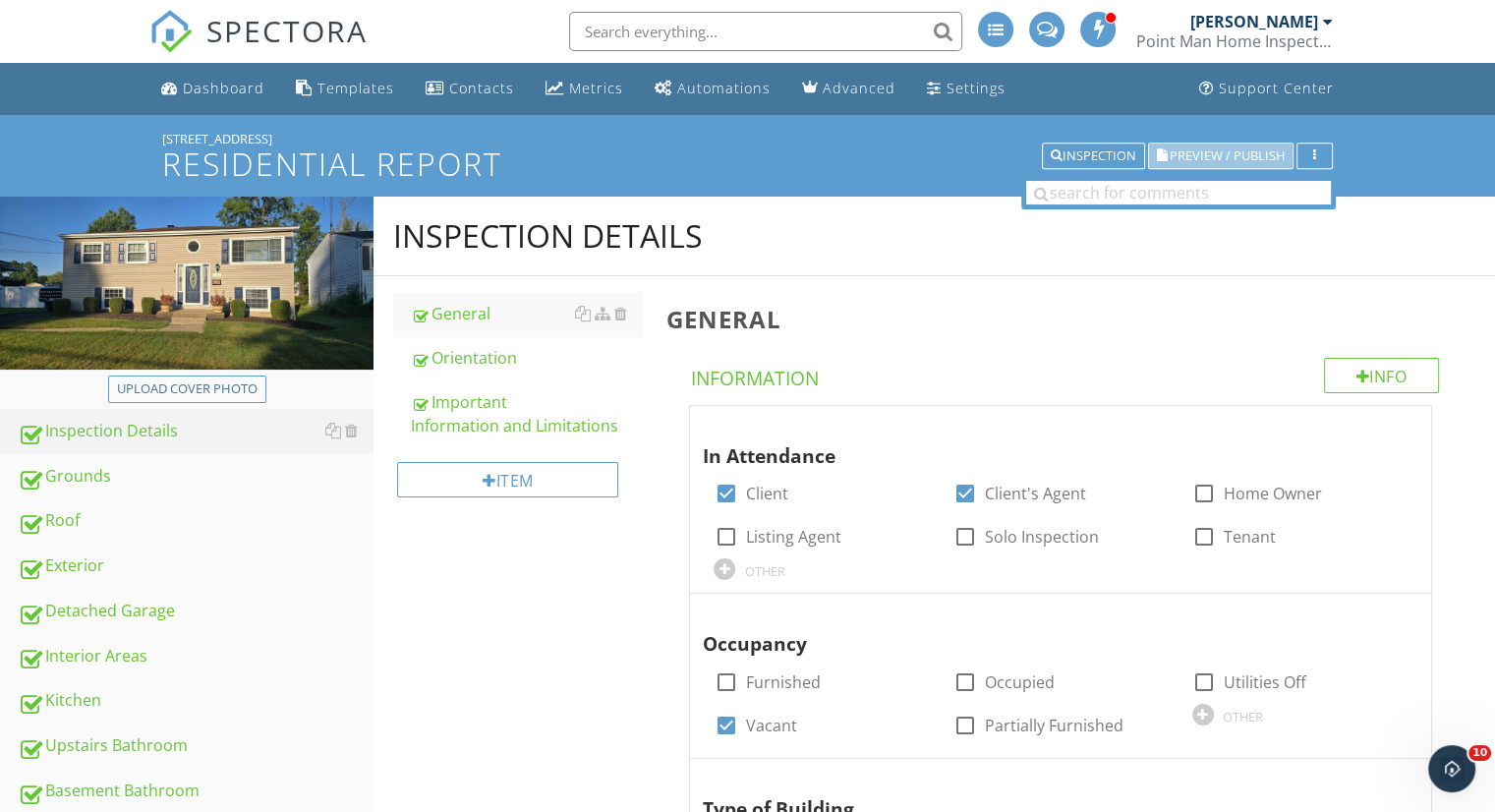
click at [1189, 151] on span "Preview / Publish" at bounding box center [1227, 155] width 115 height 13
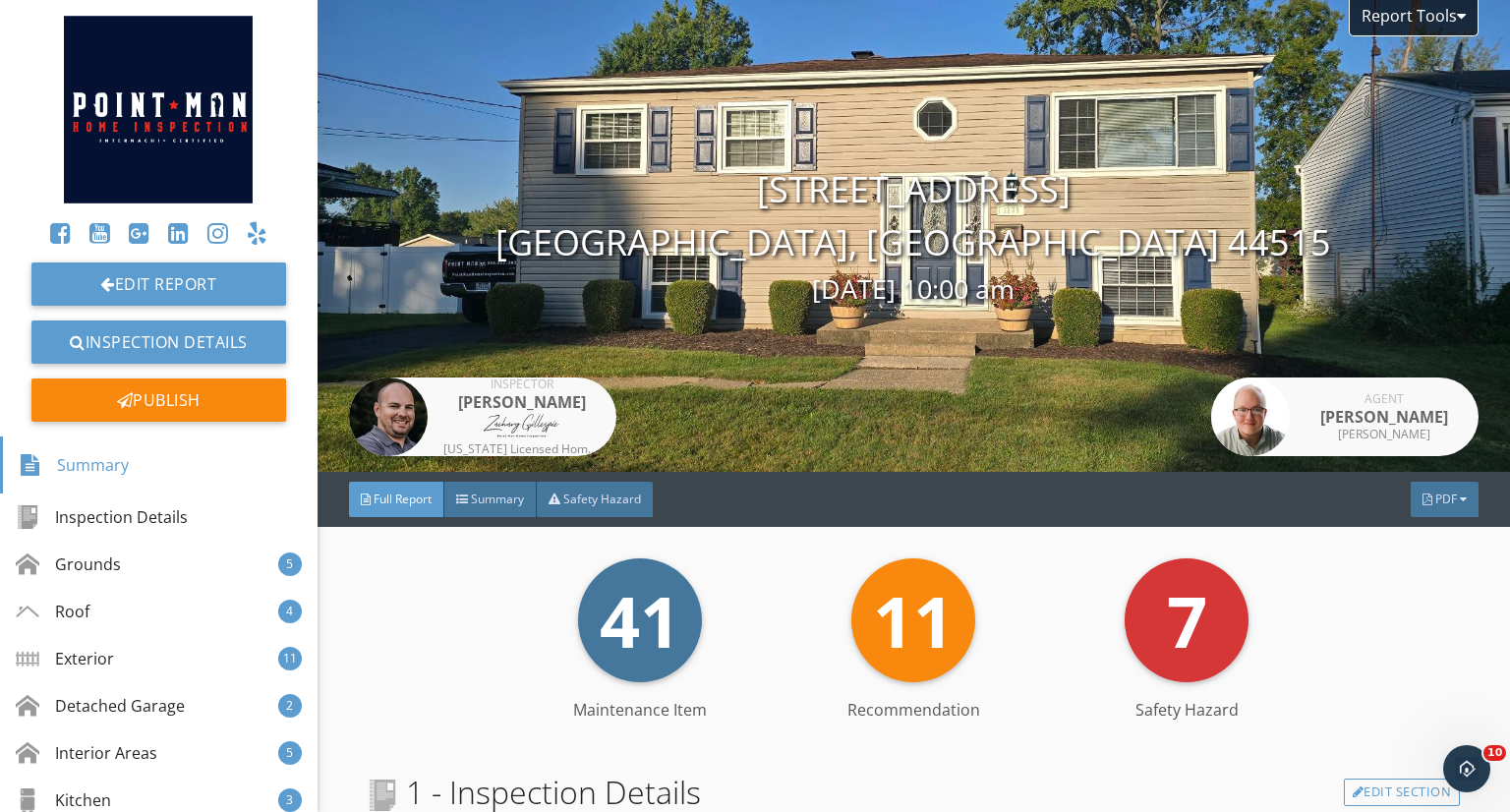
click at [458, 497] on div at bounding box center [462, 499] width 12 height 12
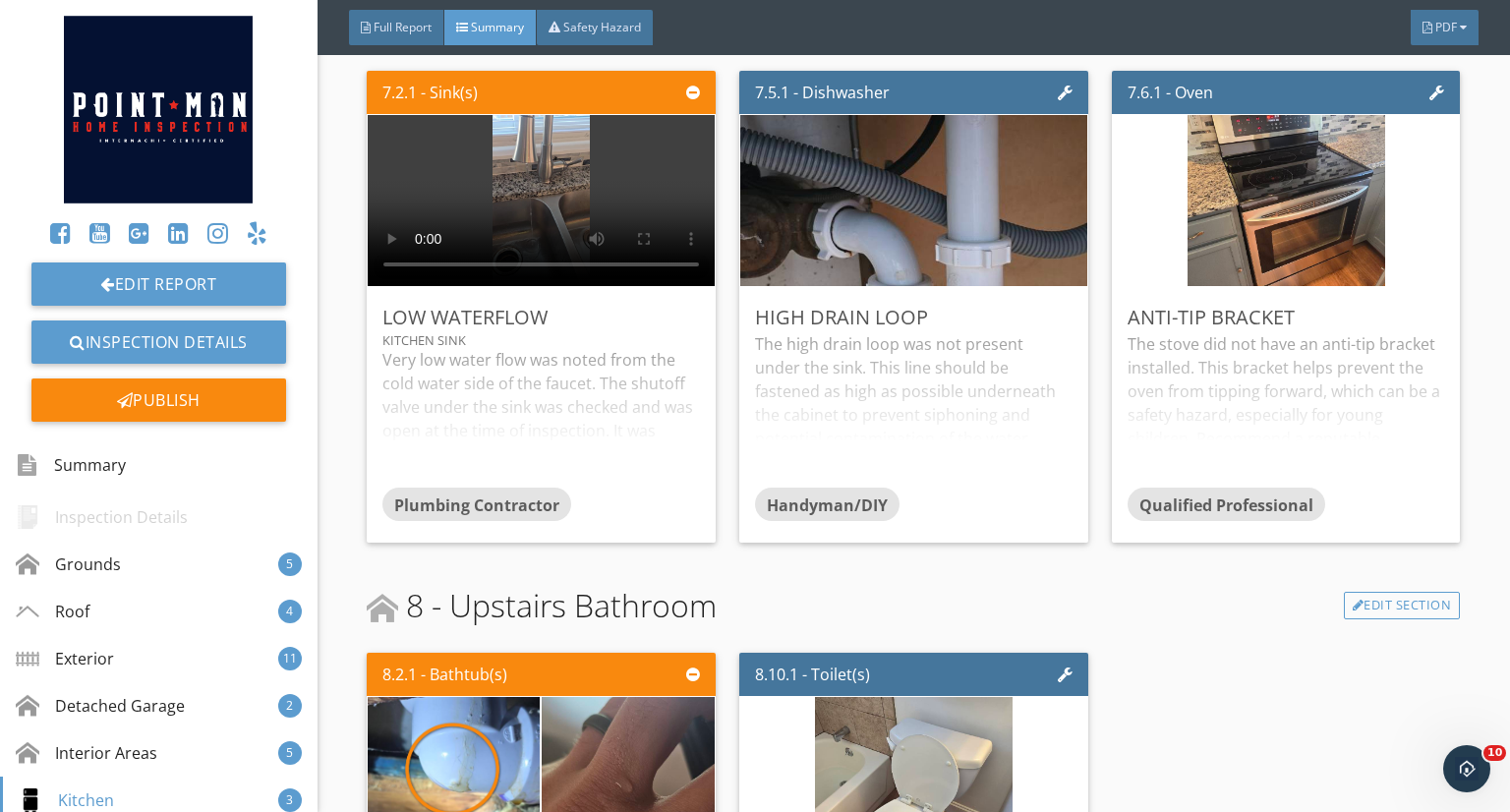
scroll to position [6338, 0]
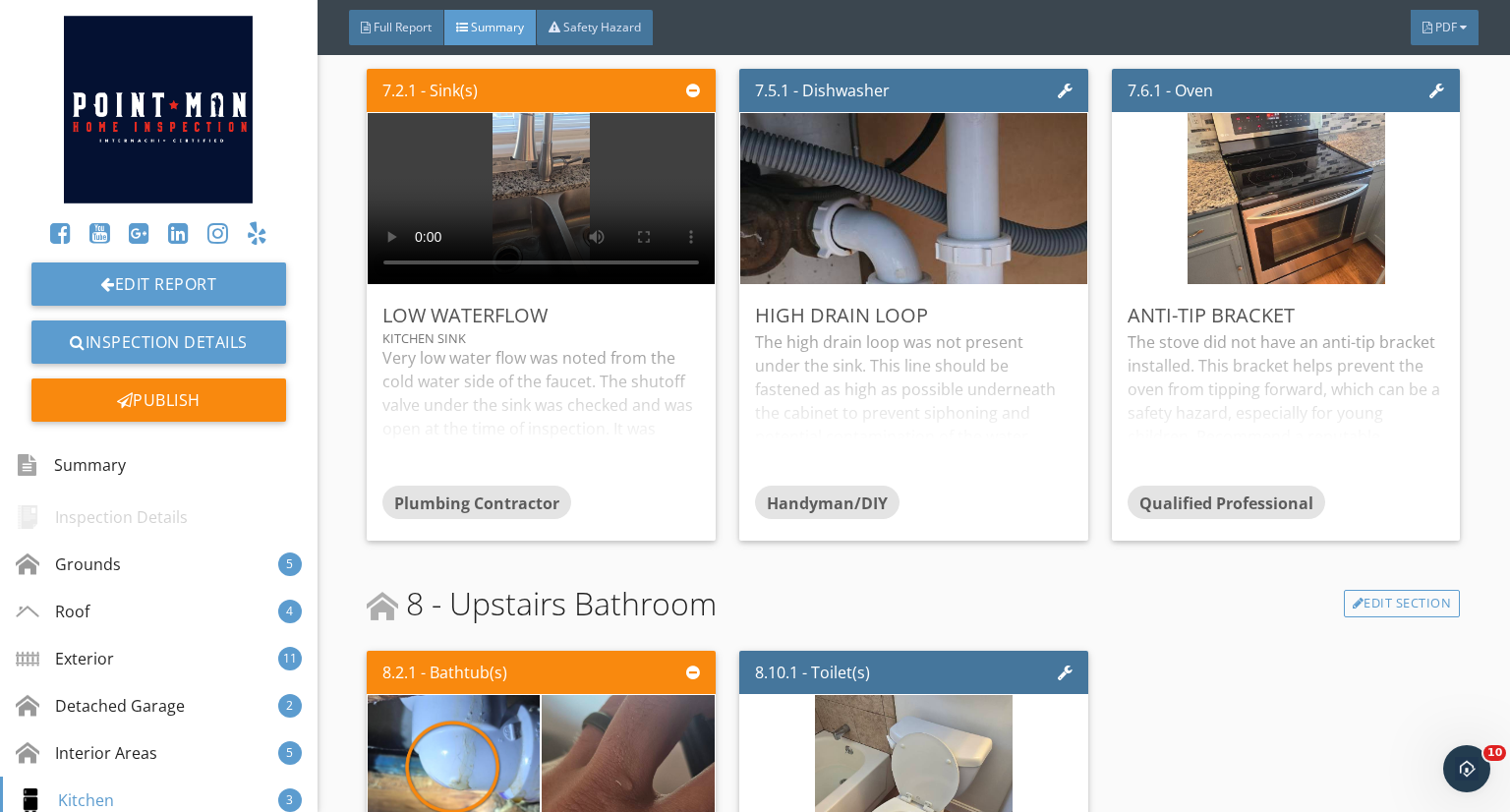
click at [0, 0] on div "Edit" at bounding box center [0, 0] width 0 height 0
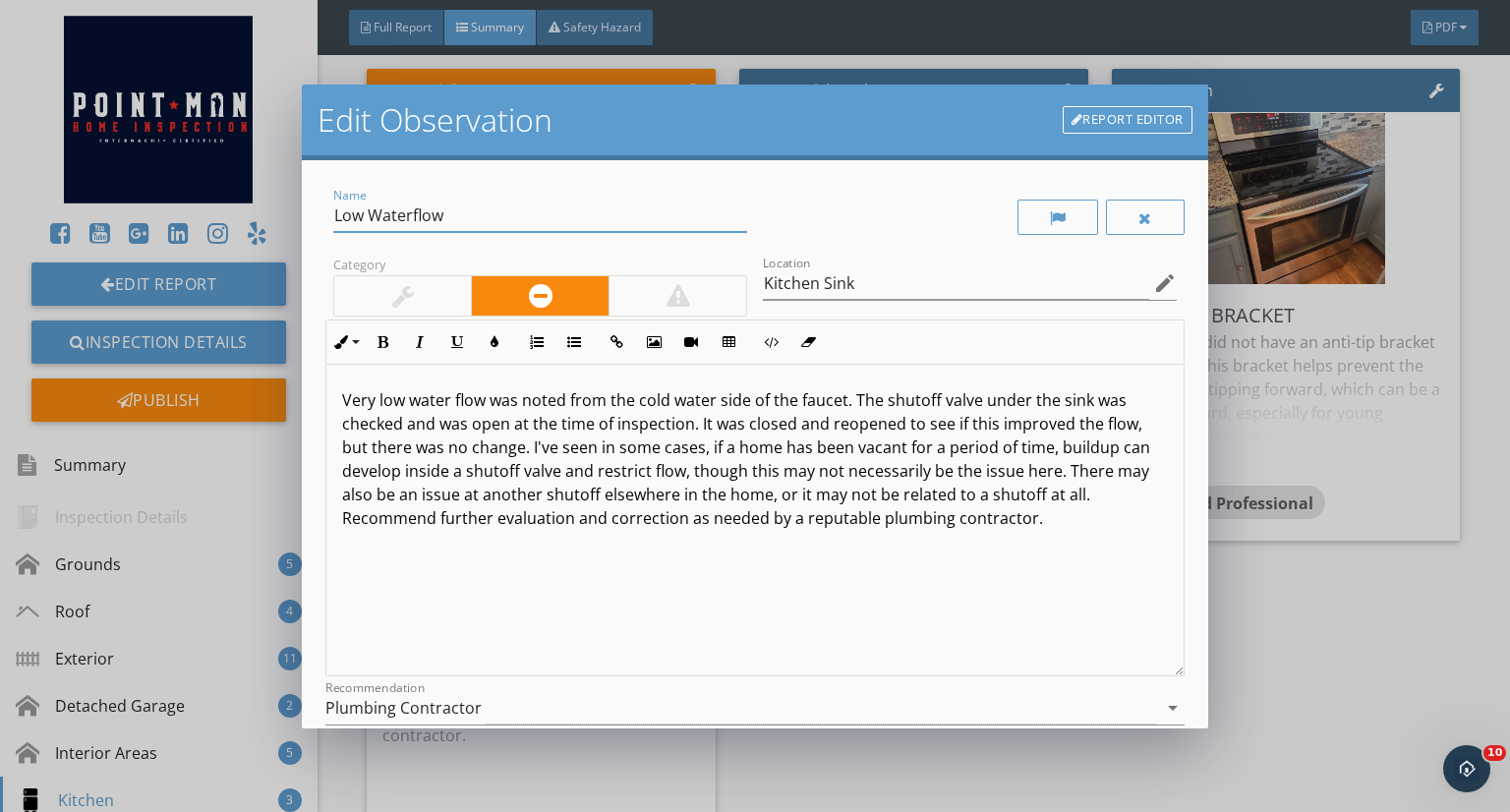
click at [417, 223] on input "Low Waterflow" at bounding box center [540, 215] width 414 height 33
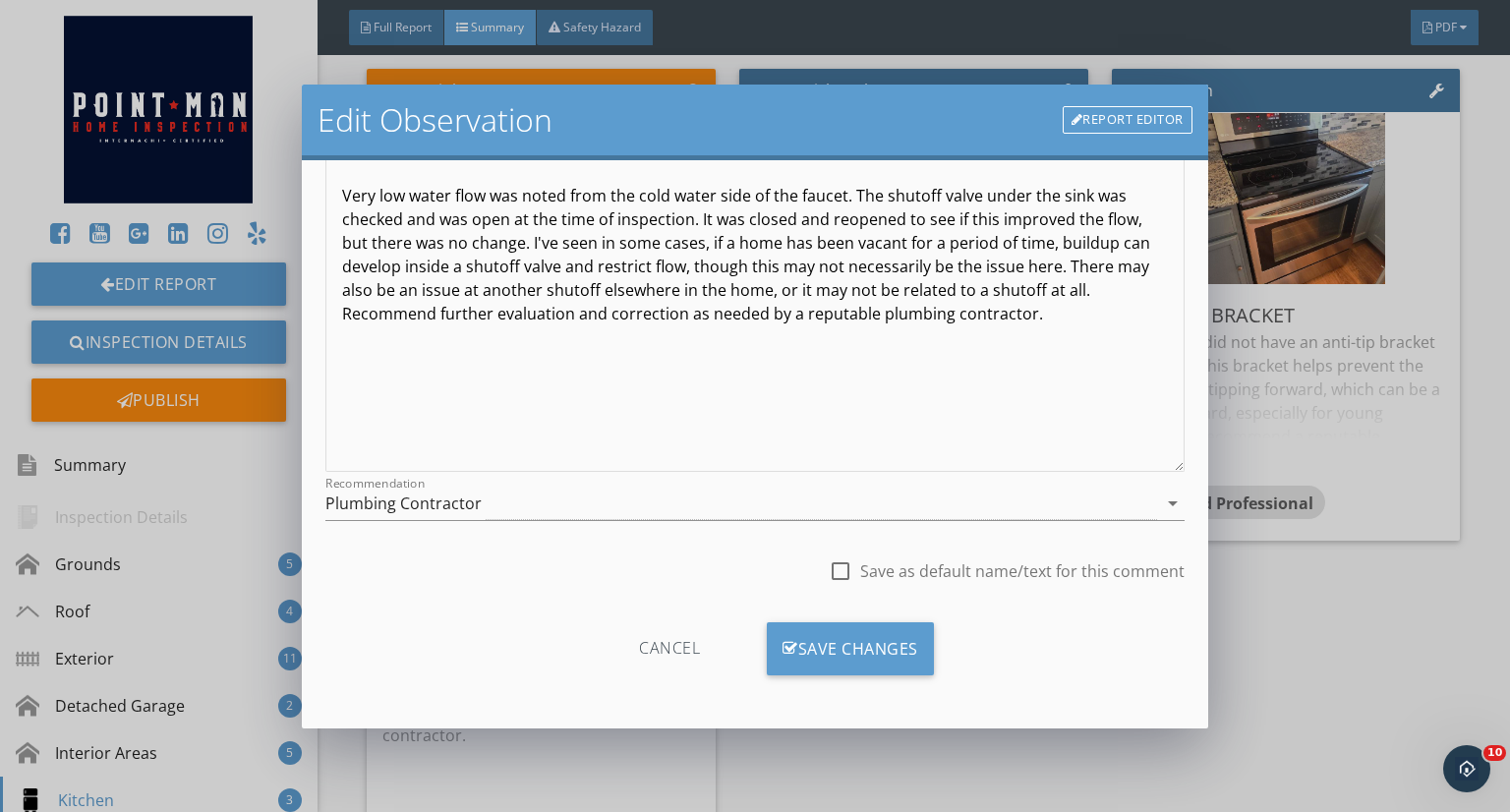
type input "Low Water Flow"
click at [838, 626] on div "Save Changes" at bounding box center [850, 649] width 167 height 53
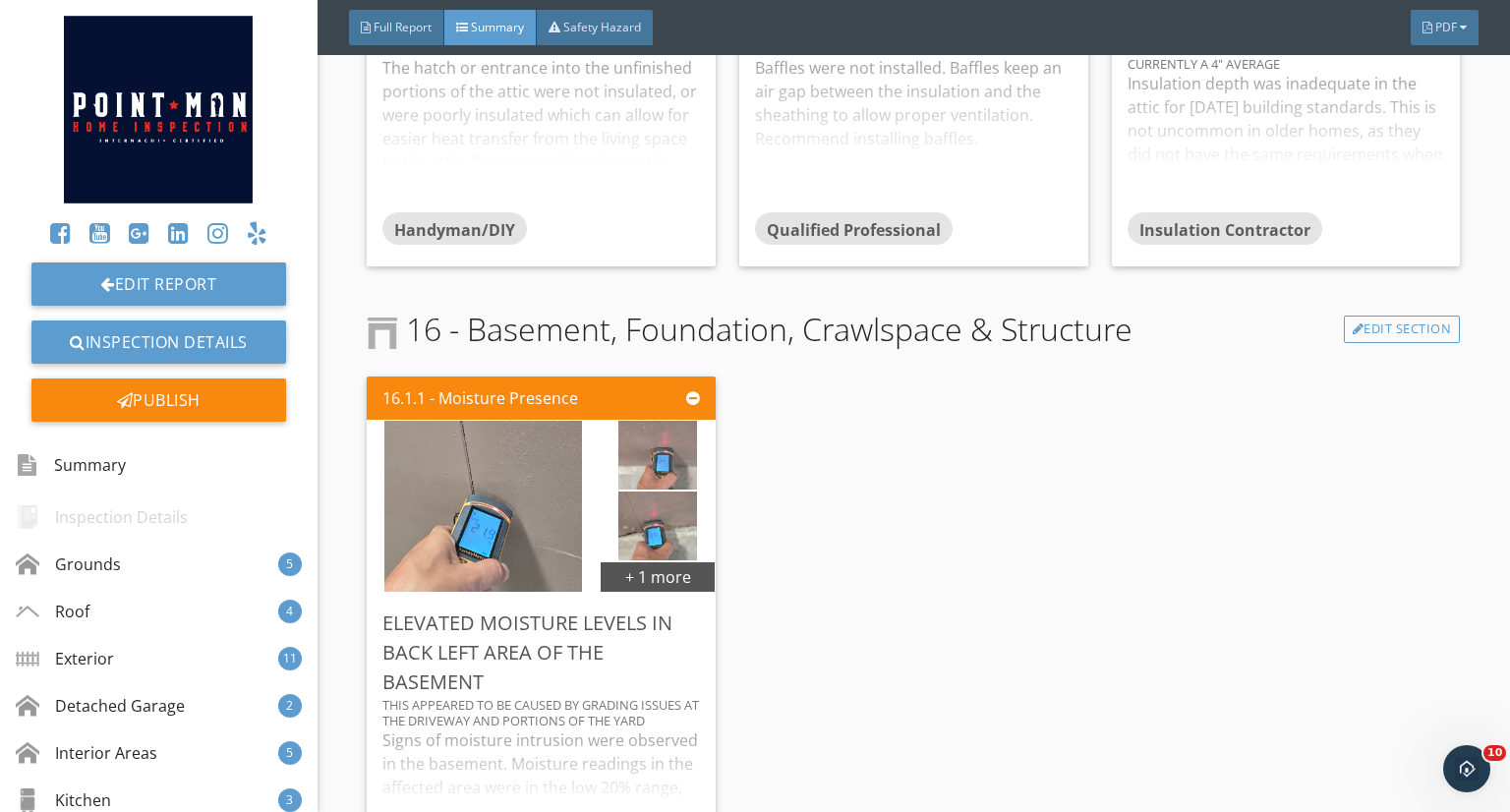
scroll to position [13119, 0]
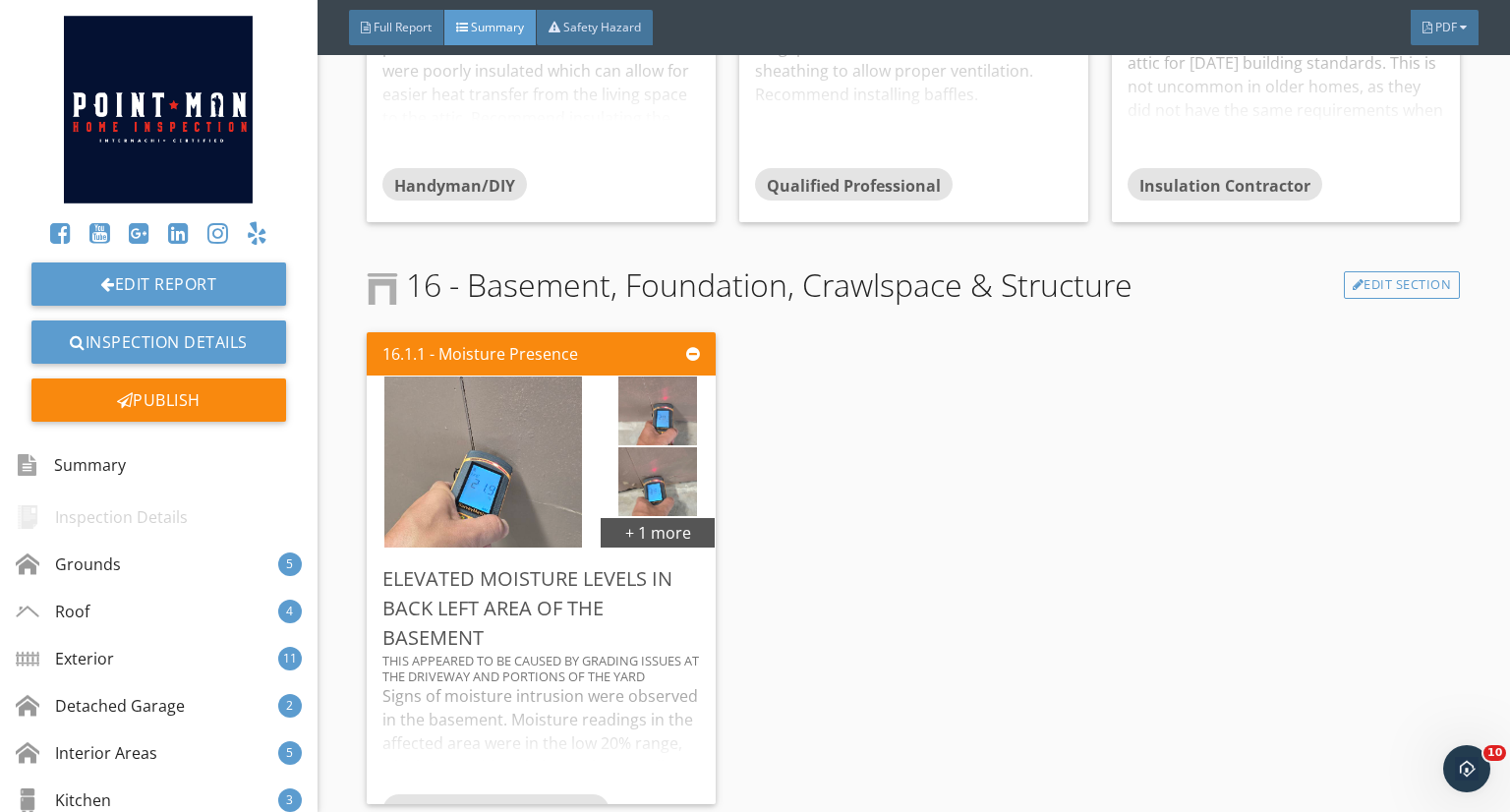
click at [0, 0] on div "Edit" at bounding box center [0, 0] width 0 height 0
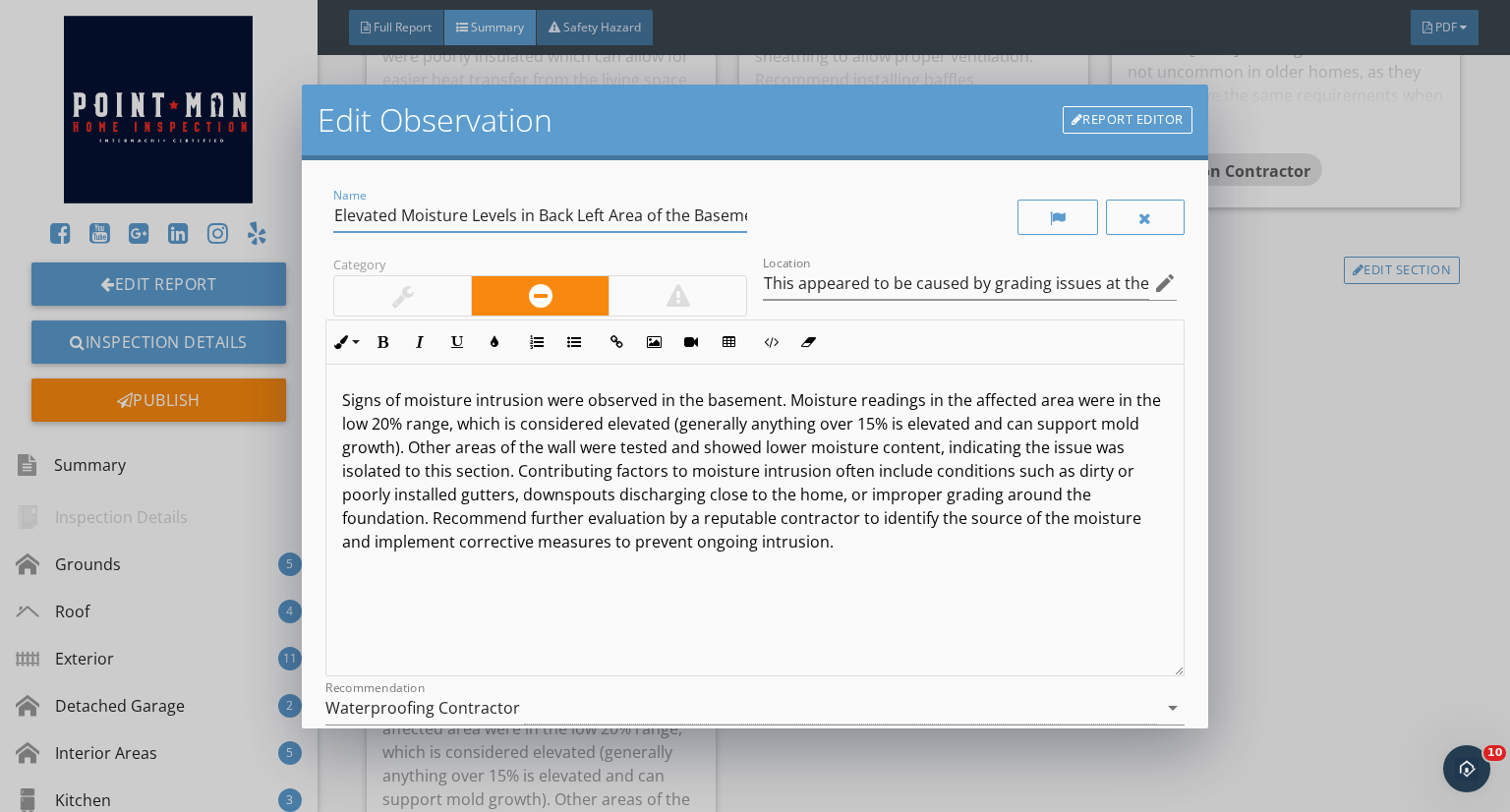
drag, startPoint x: 727, startPoint y: 212, endPoint x: 518, endPoint y: 229, distance: 209.7
click at [518, 229] on input "Elevated Moisture Levels in Back Left Area of the Basement" at bounding box center [540, 215] width 414 height 33
type input "Elevated Moisture Levels"
click at [802, 283] on input "This appeared to be caused by grading issues at the driveway and portions of th…" at bounding box center [956, 284] width 386 height 33
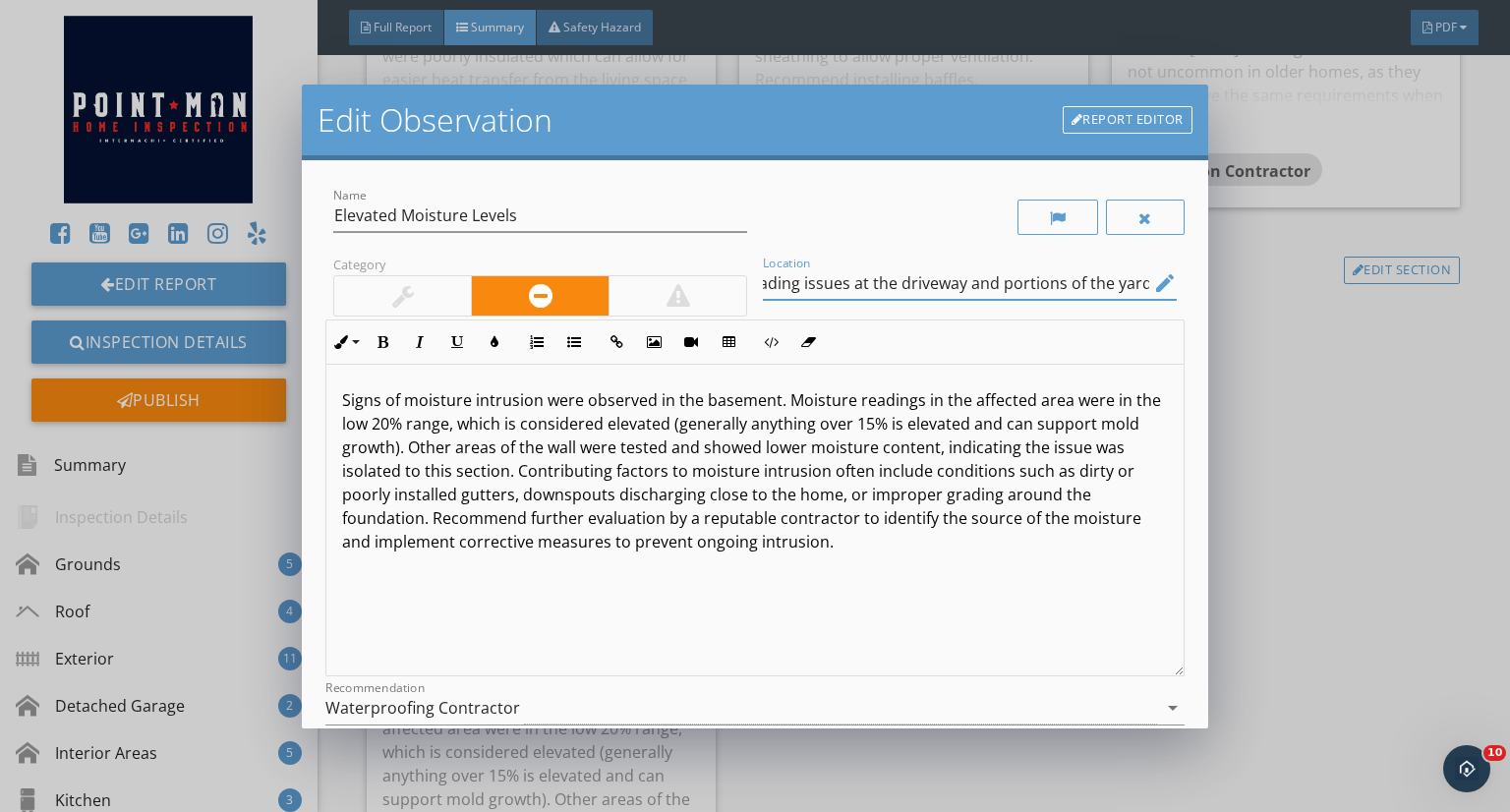
click at [763, 285] on input "This appeared to be caused by grading issues at the driveway and portions of th…" at bounding box center [956, 284] width 386 height 33
click at [775, 400] on p "Signs of moisture intrusion were observed in the basement. Moisture readings in…" at bounding box center [755, 470] width 826 height 165
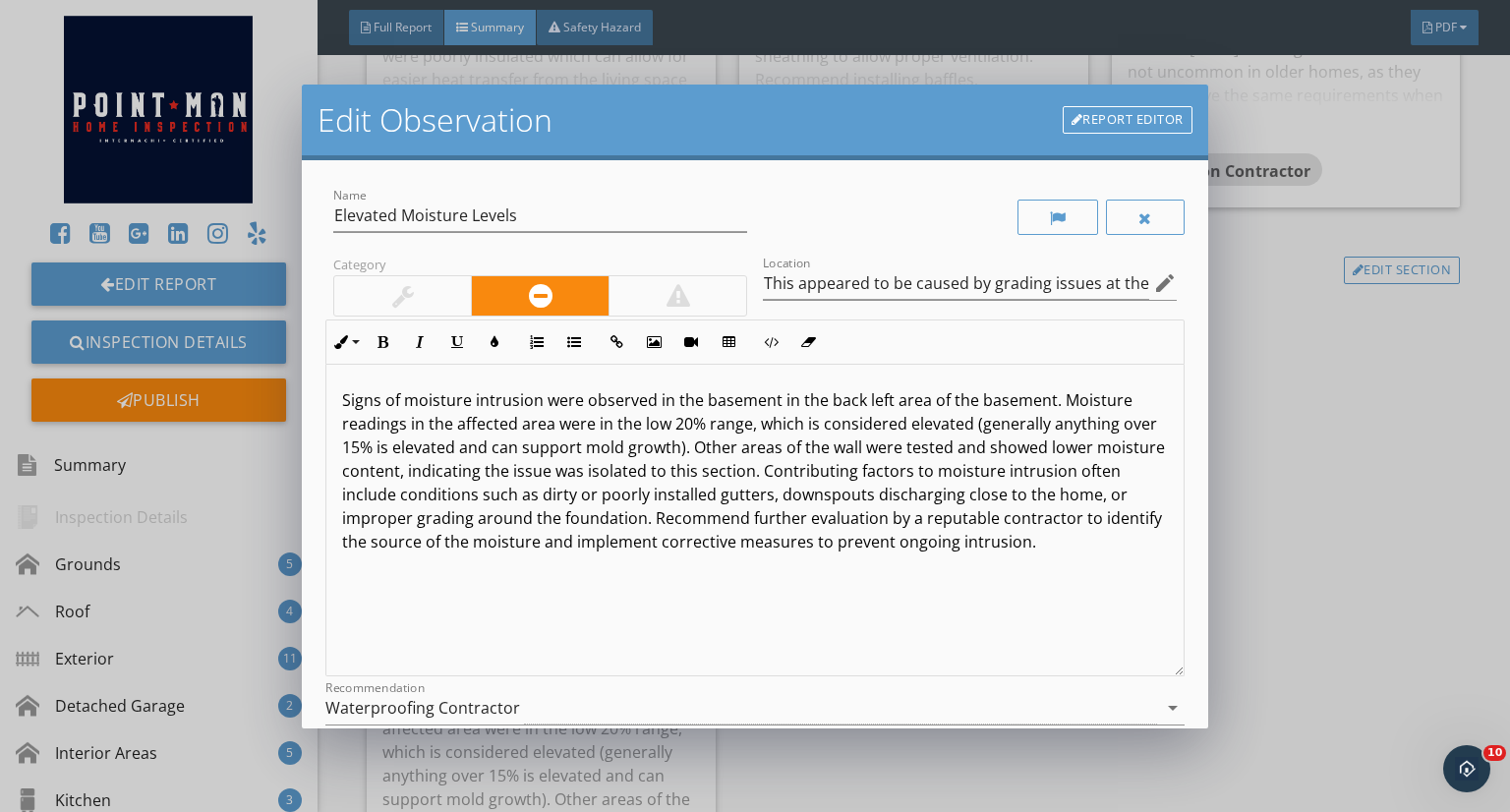
scroll to position [204, 0]
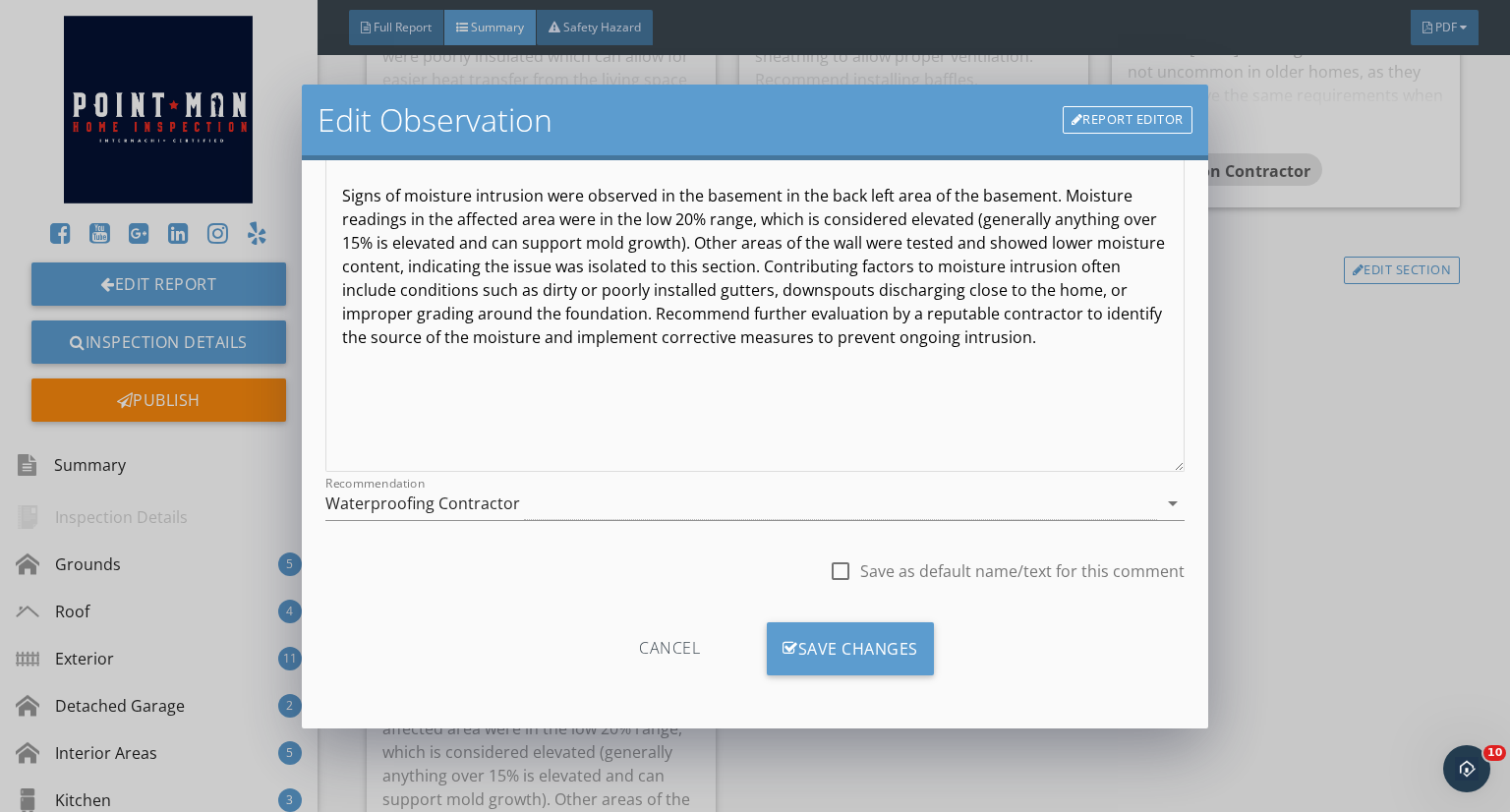
click at [851, 670] on div "Save Changes" at bounding box center [850, 649] width 167 height 53
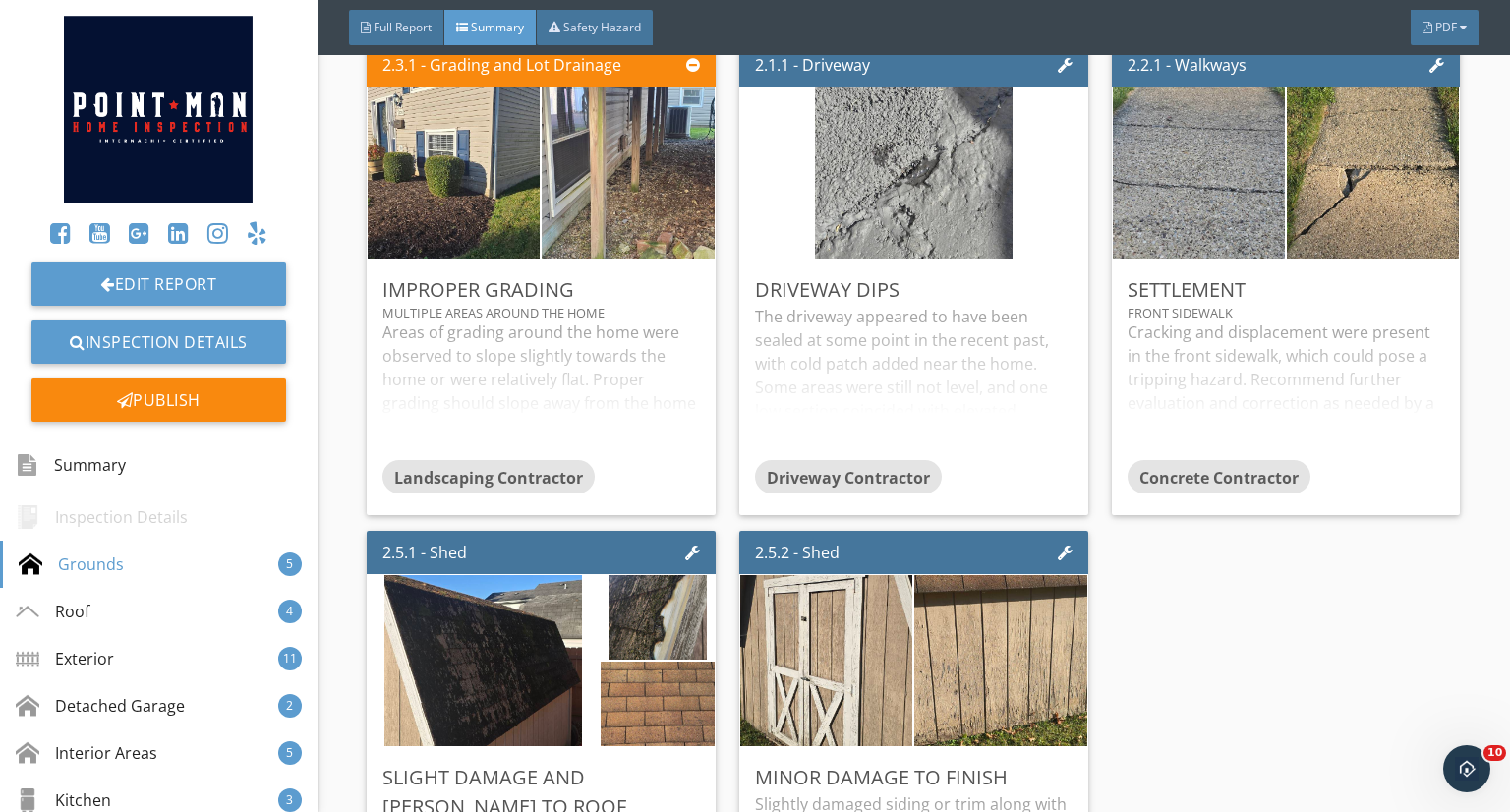
scroll to position [0, 0]
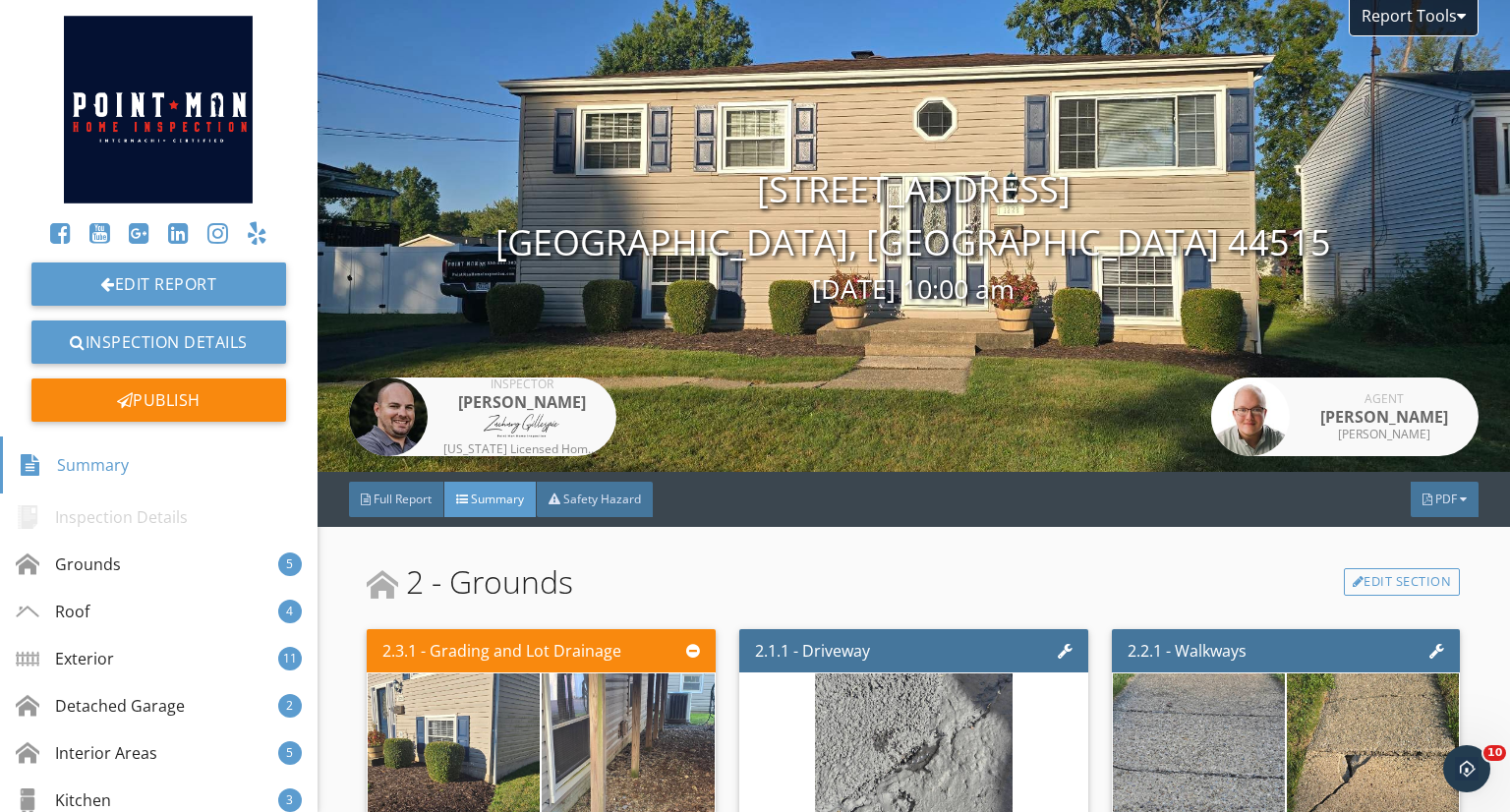
click at [220, 390] on div "Publish" at bounding box center [159, 400] width 255 height 43
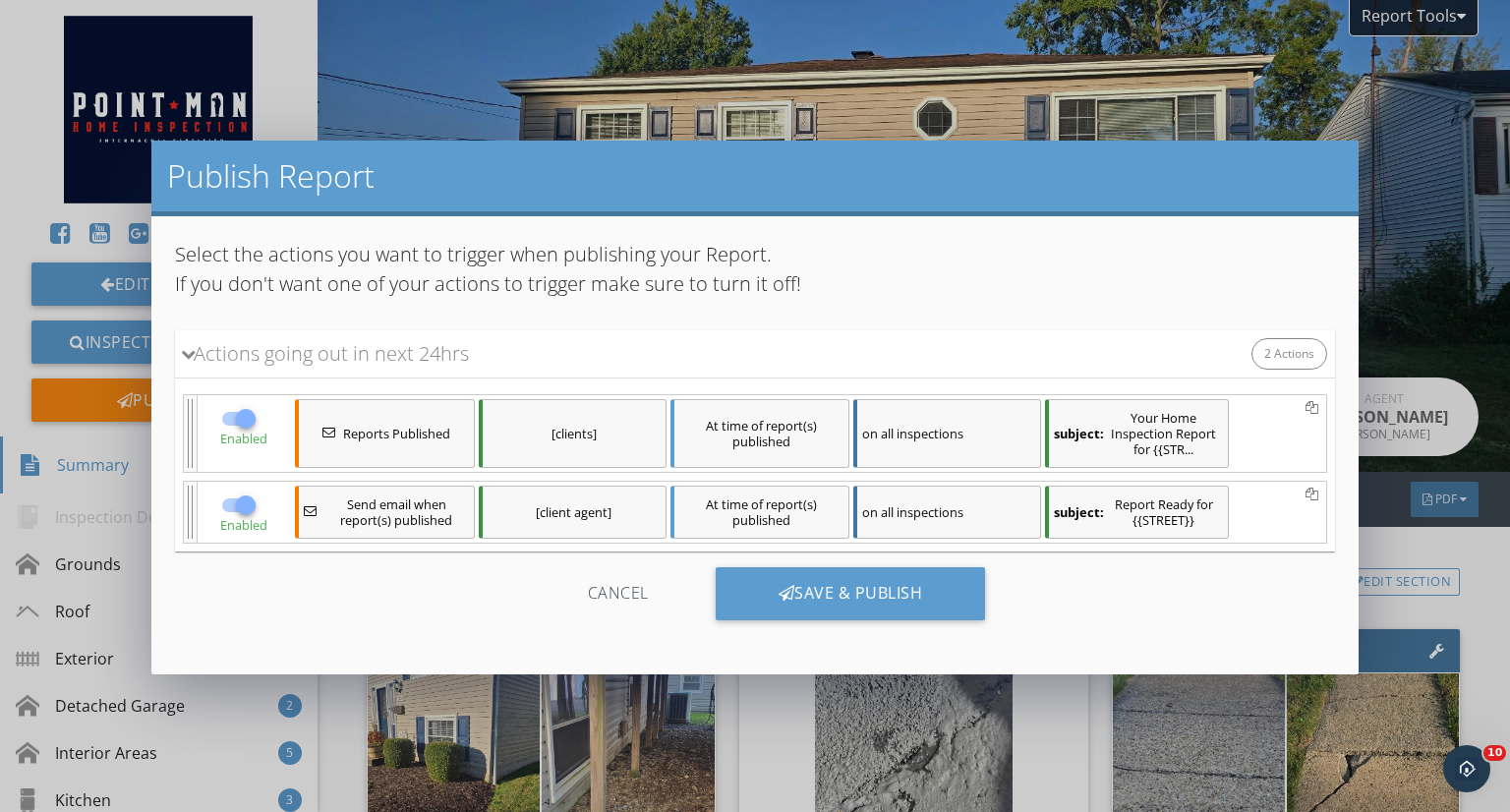
click at [609, 431] on div "[clients]" at bounding box center [572, 434] width 188 height 69
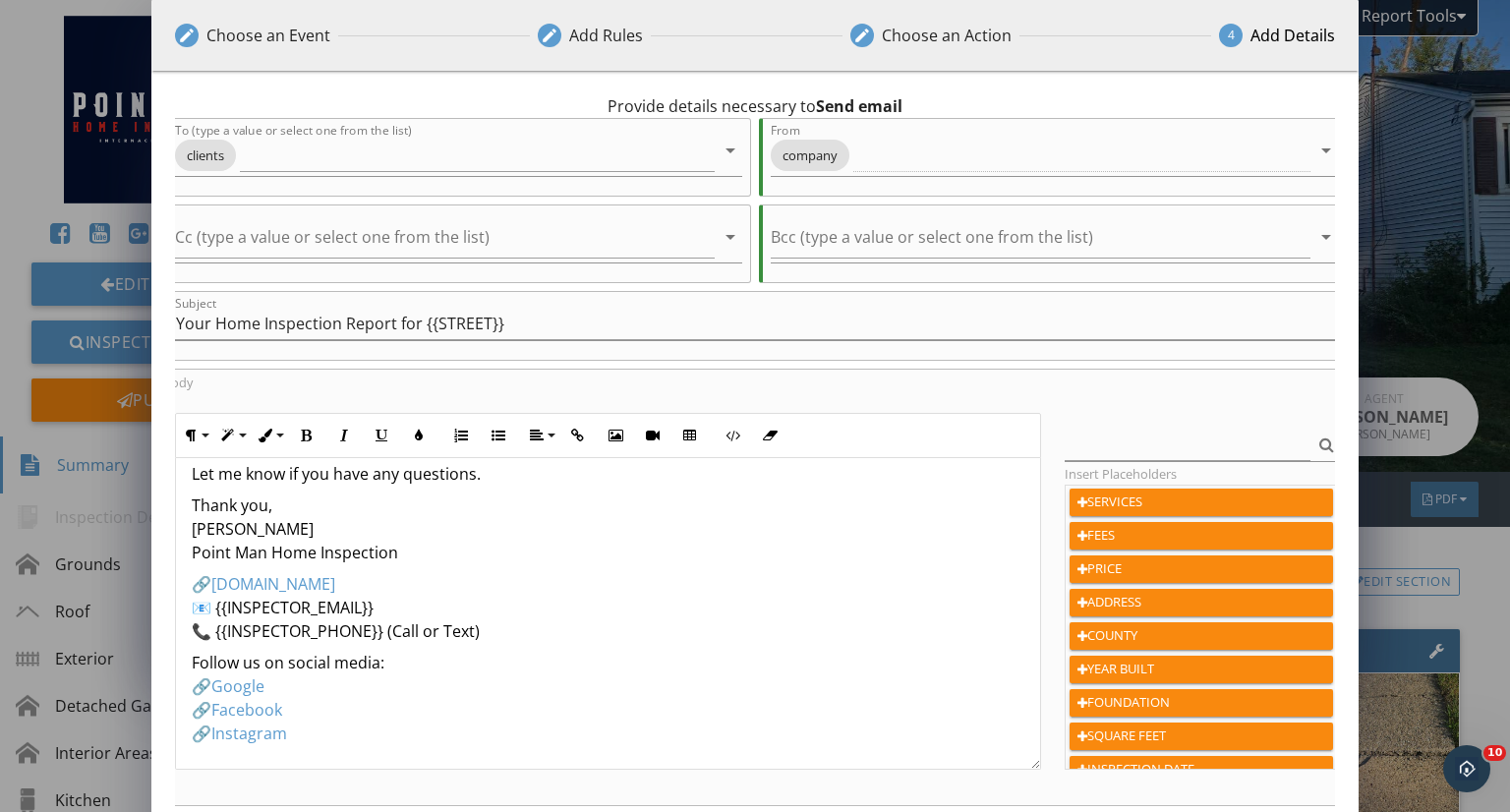
scroll to position [220, 0]
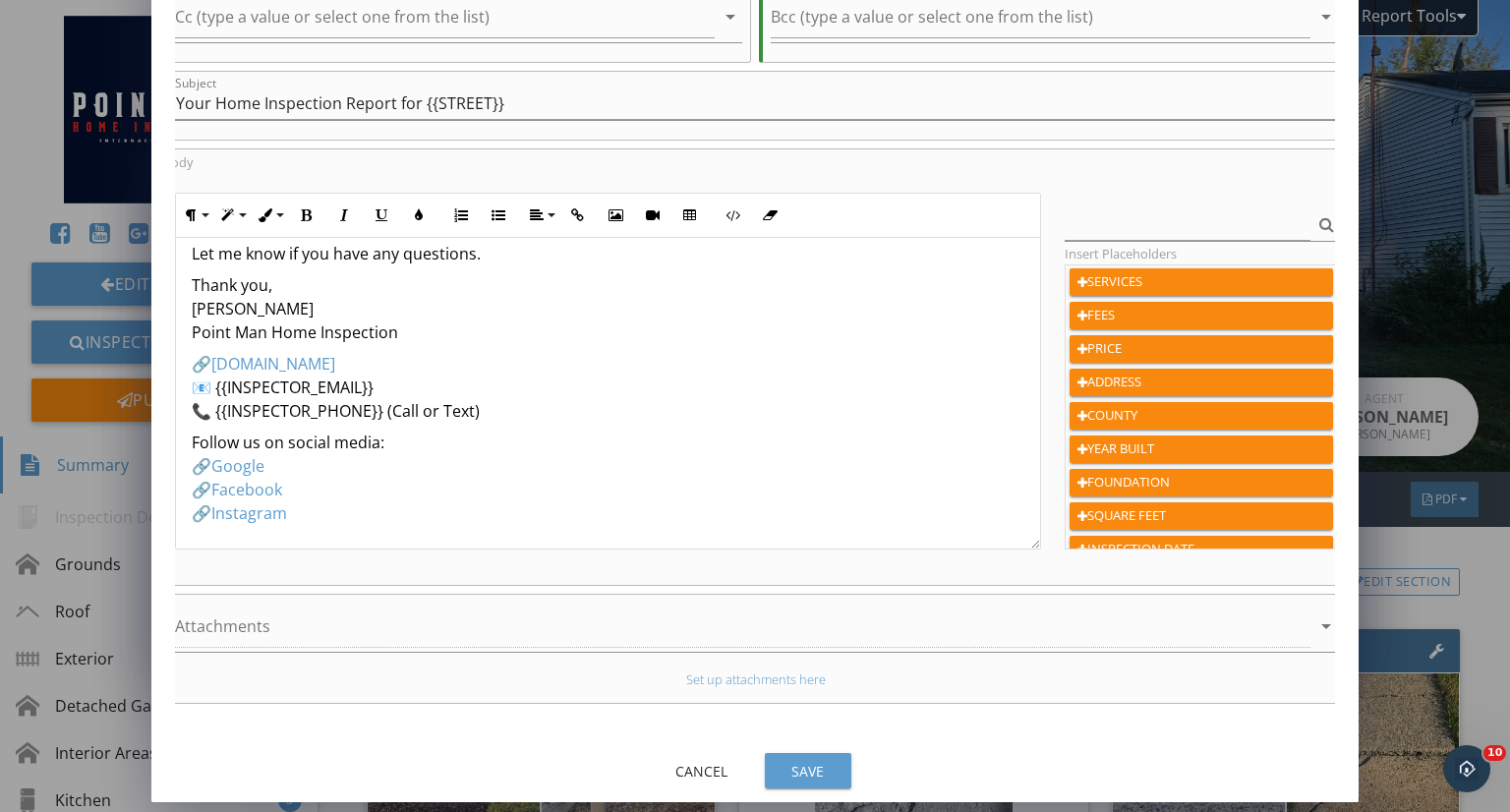
click at [791, 749] on div "Cancel Save" at bounding box center [755, 771] width 1208 height 47
click at [791, 756] on button "Save" at bounding box center [808, 771] width 87 height 36
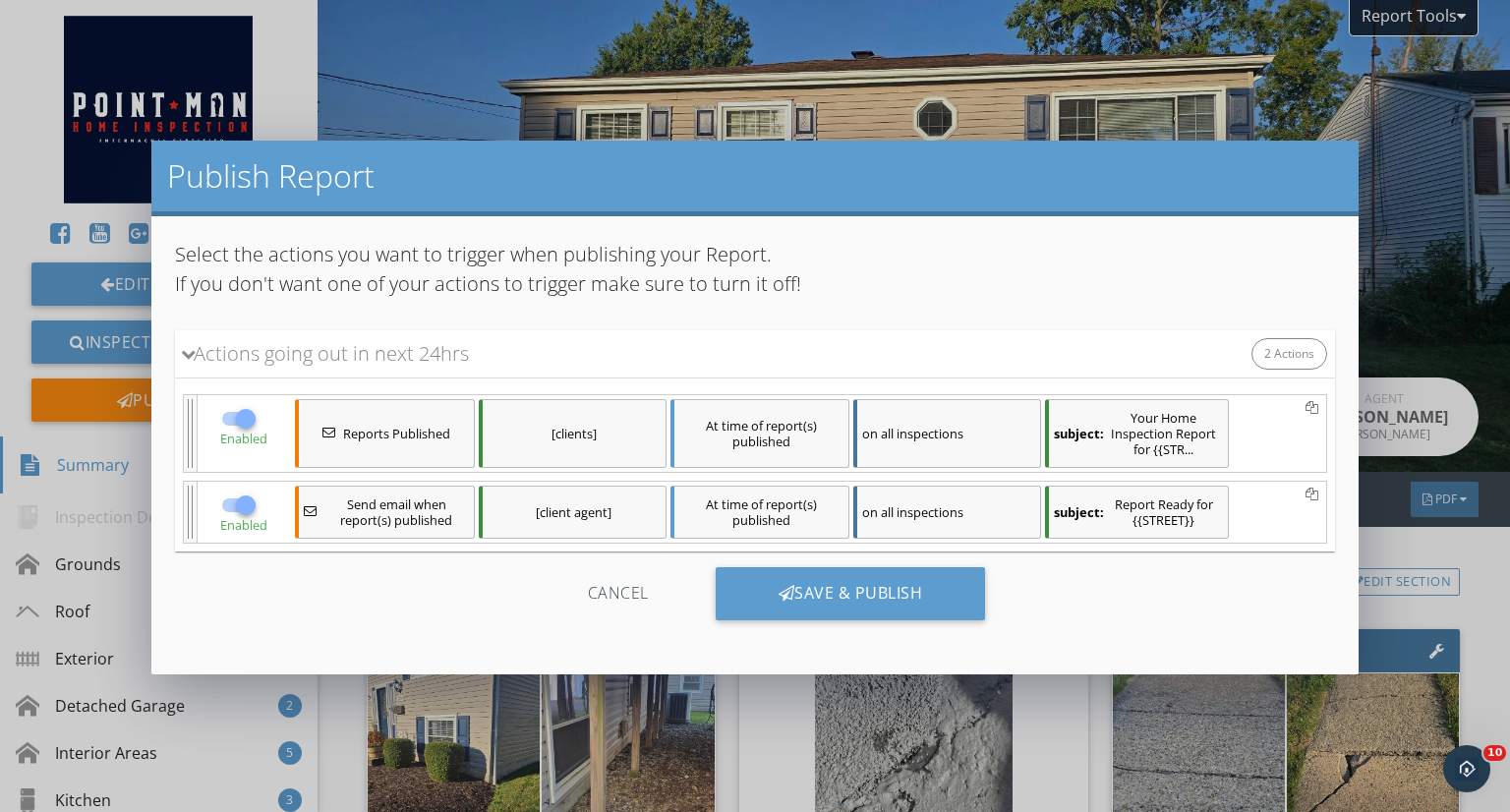
click at [878, 605] on div "Save & Publish" at bounding box center [851, 594] width 271 height 53
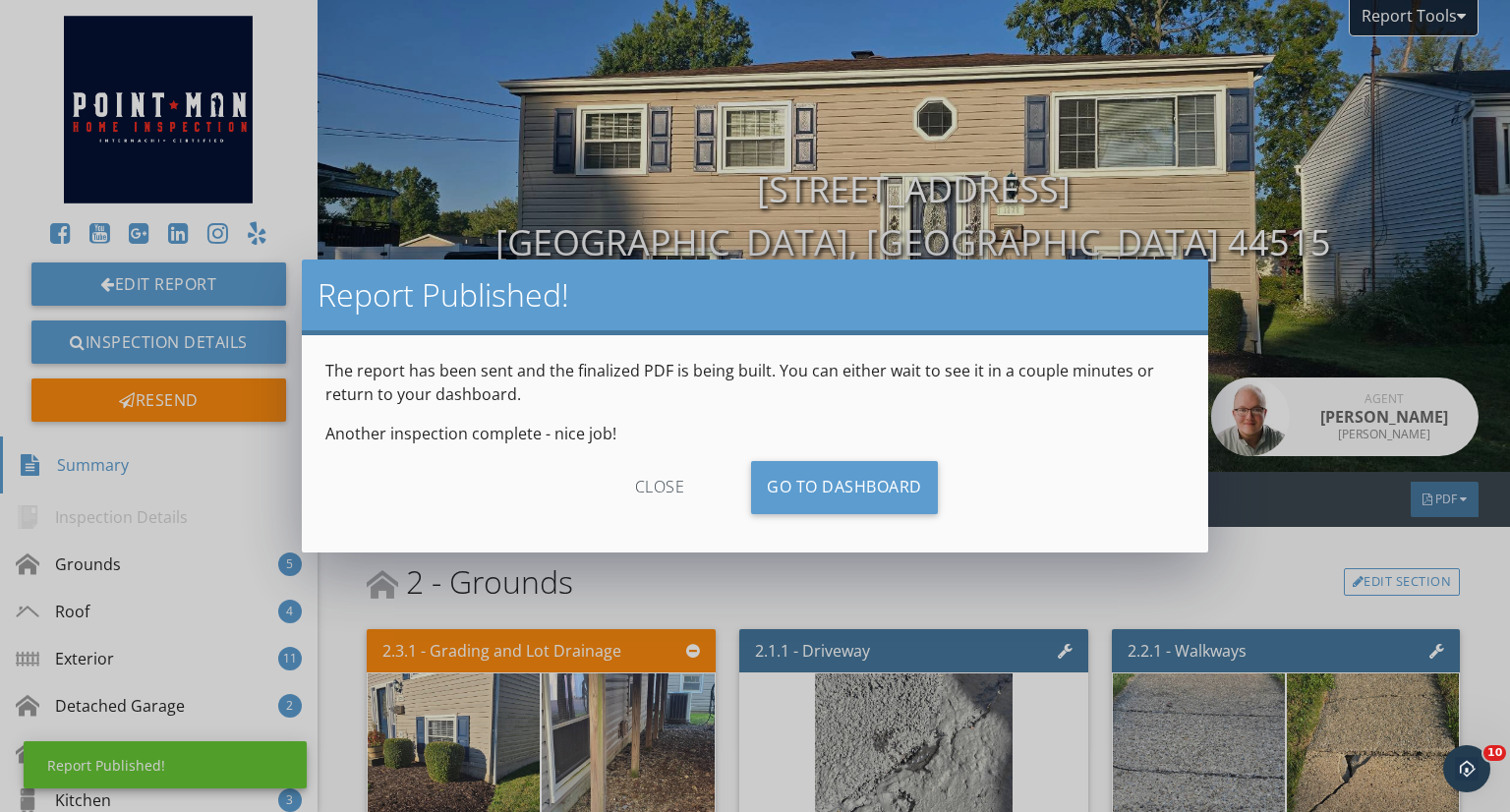
click at [674, 474] on div "close" at bounding box center [660, 488] width 176 height 53
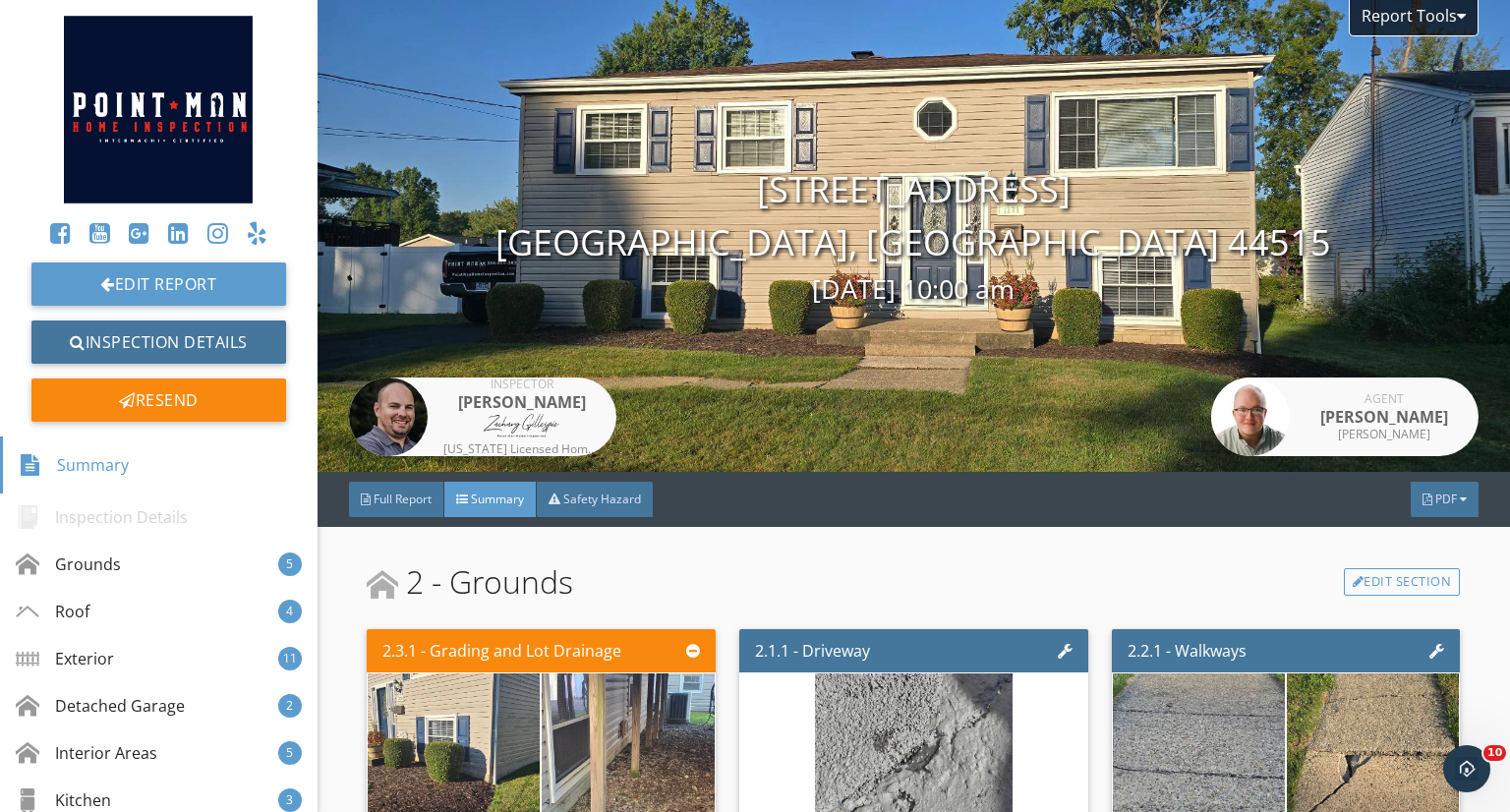
click at [179, 342] on link "Inspection Details" at bounding box center [159, 342] width 255 height 43
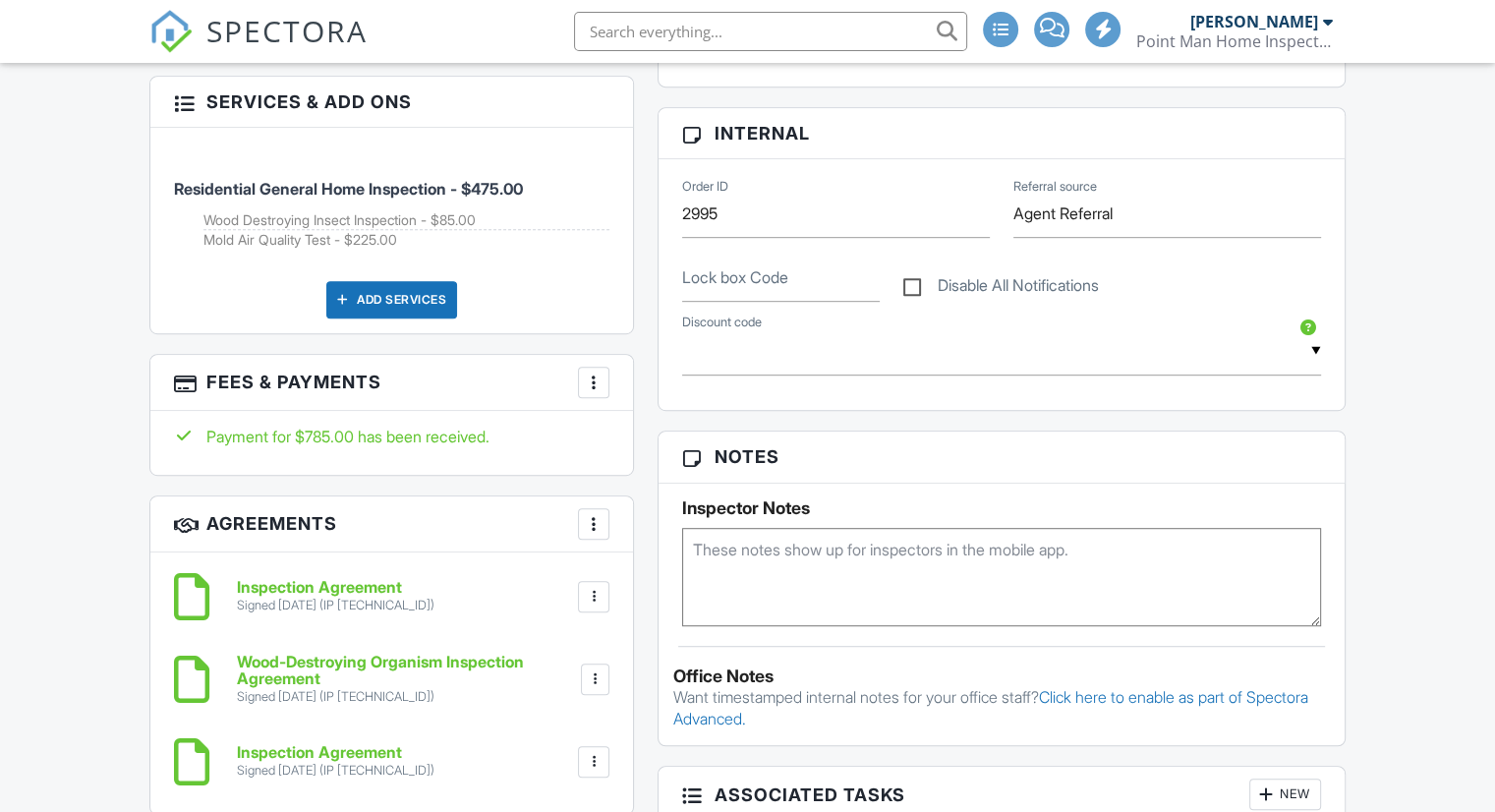
click at [593, 386] on div at bounding box center [594, 382] width 20 height 20
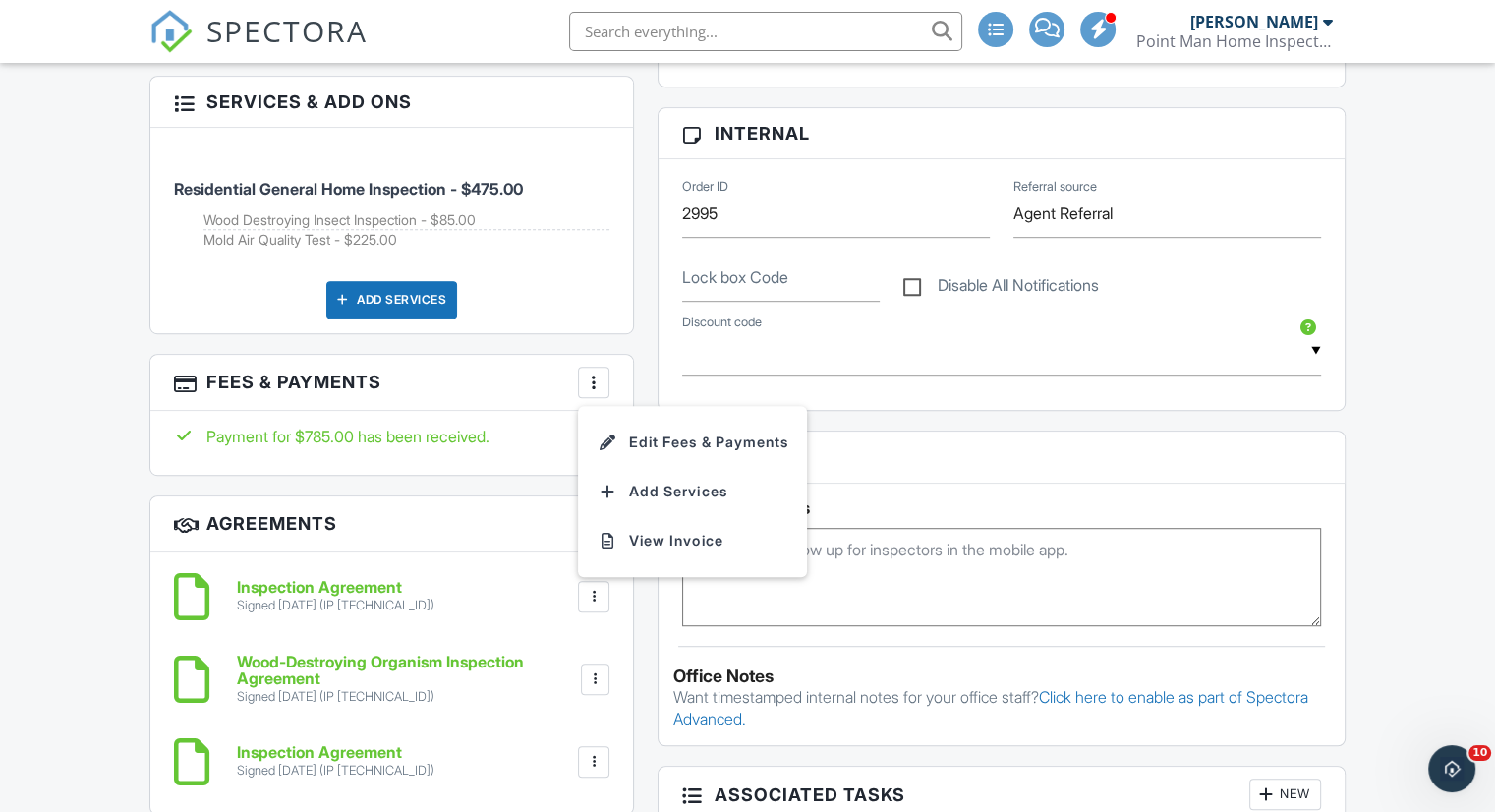
click at [706, 442] on li "Edit Fees & Payments" at bounding box center [693, 443] width 206 height 49
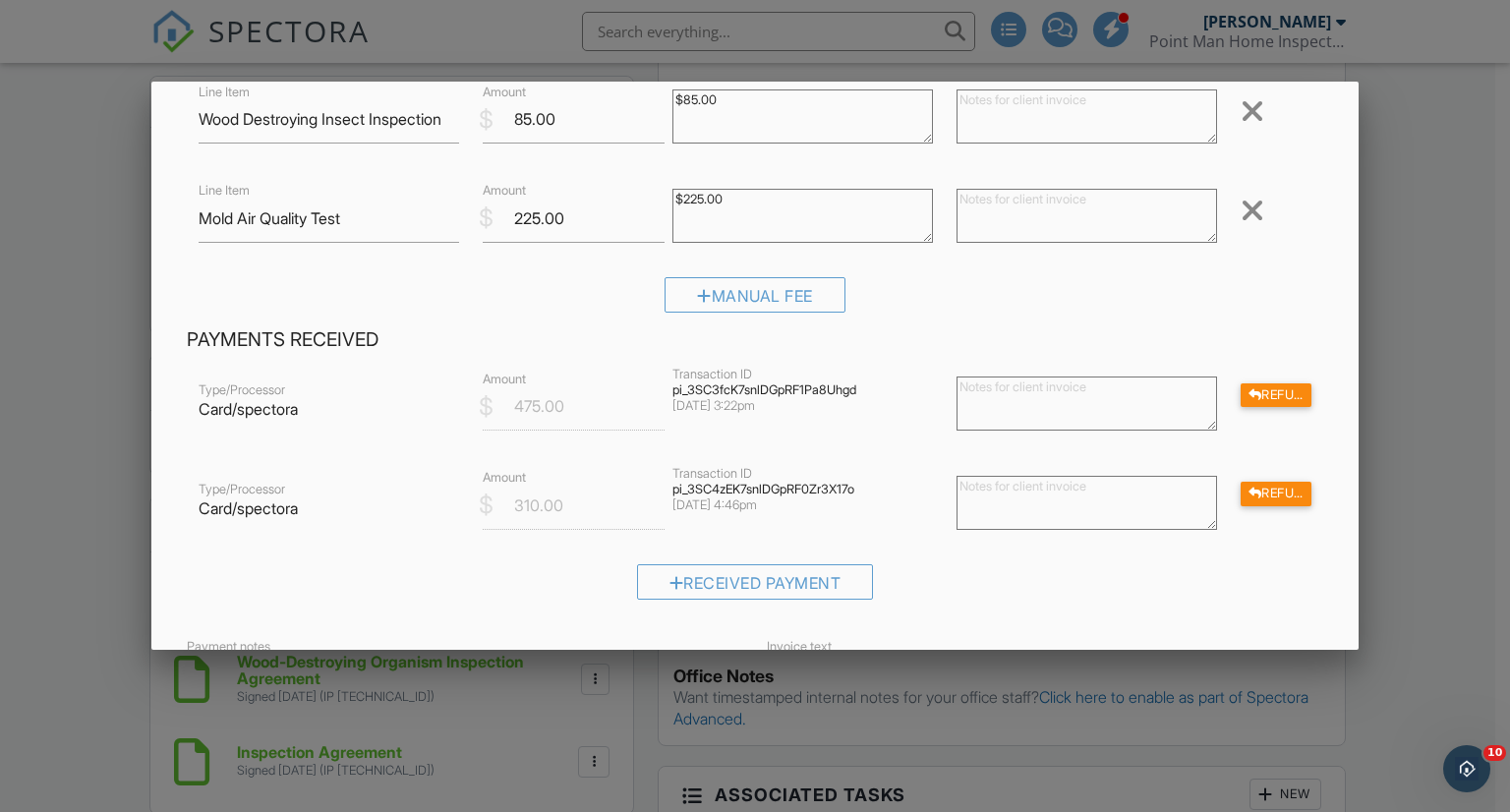
scroll to position [260, 0]
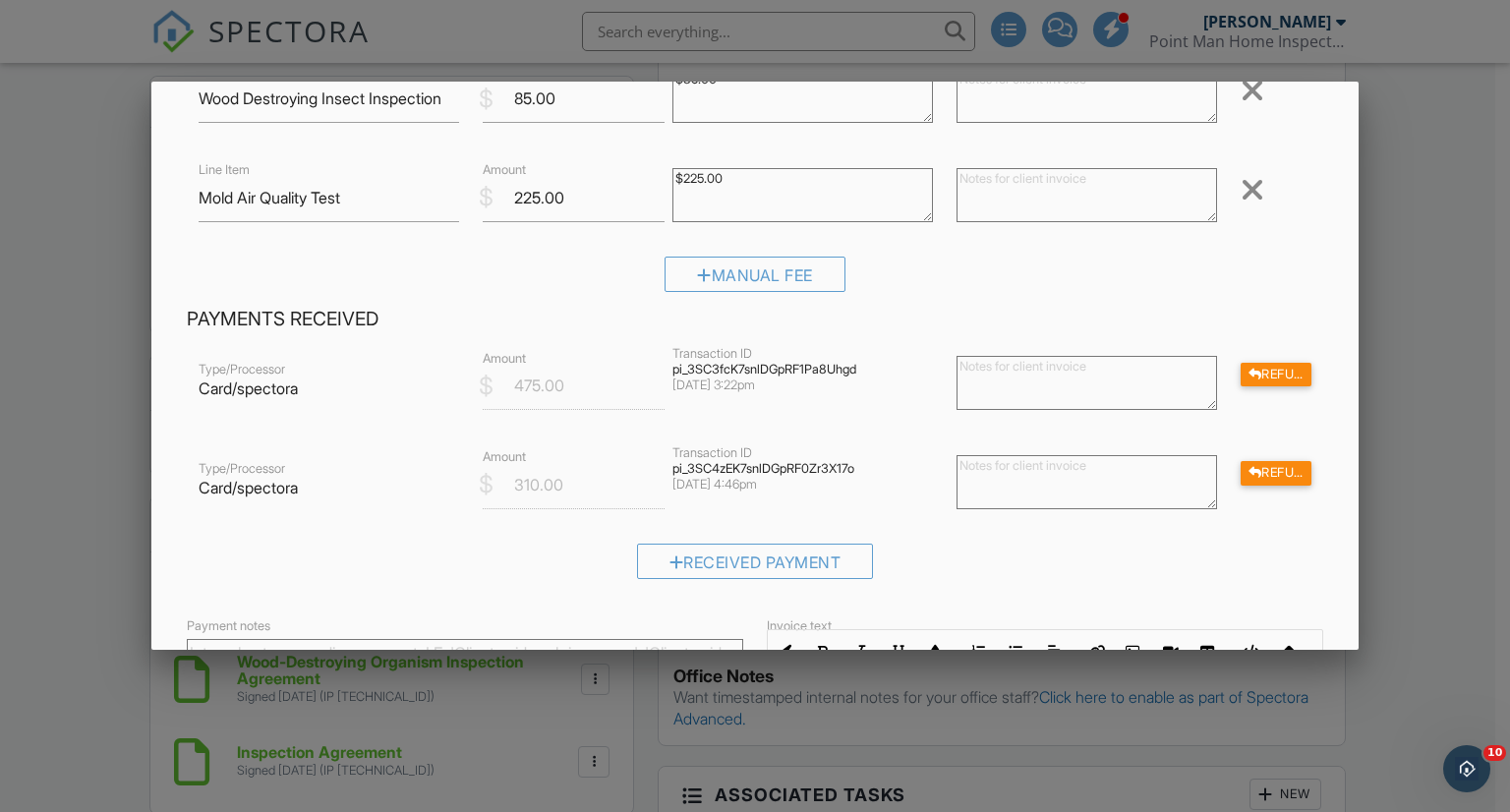
click at [1248, 468] on div at bounding box center [1255, 472] width 14 height 13
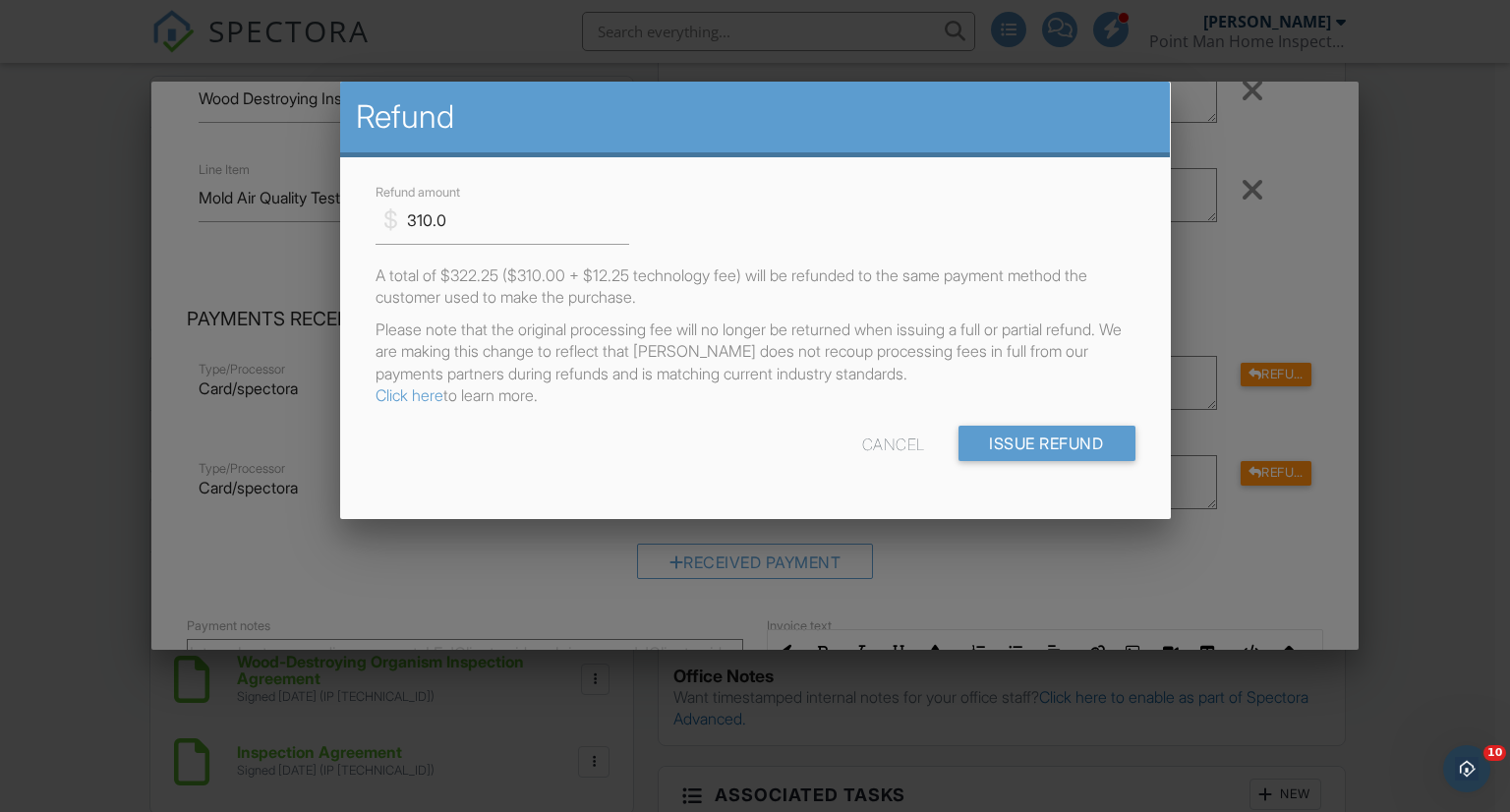
scroll to position [0, 0]
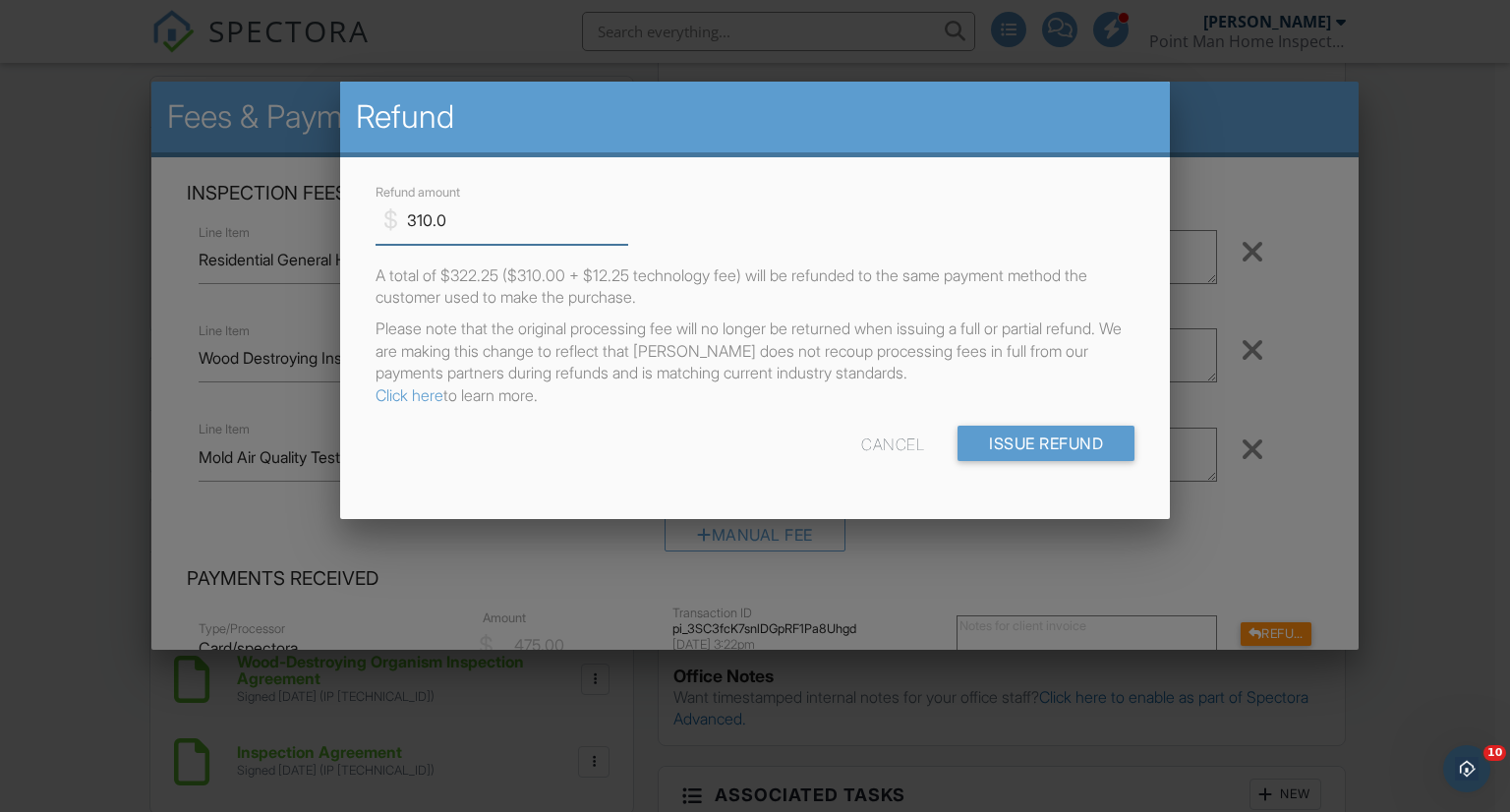
click at [472, 236] on input "310.0" at bounding box center [502, 220] width 254 height 48
type input "225.00"
click at [760, 213] on div "$ Refund amount 225.00" at bounding box center [755, 212] width 784 height 64
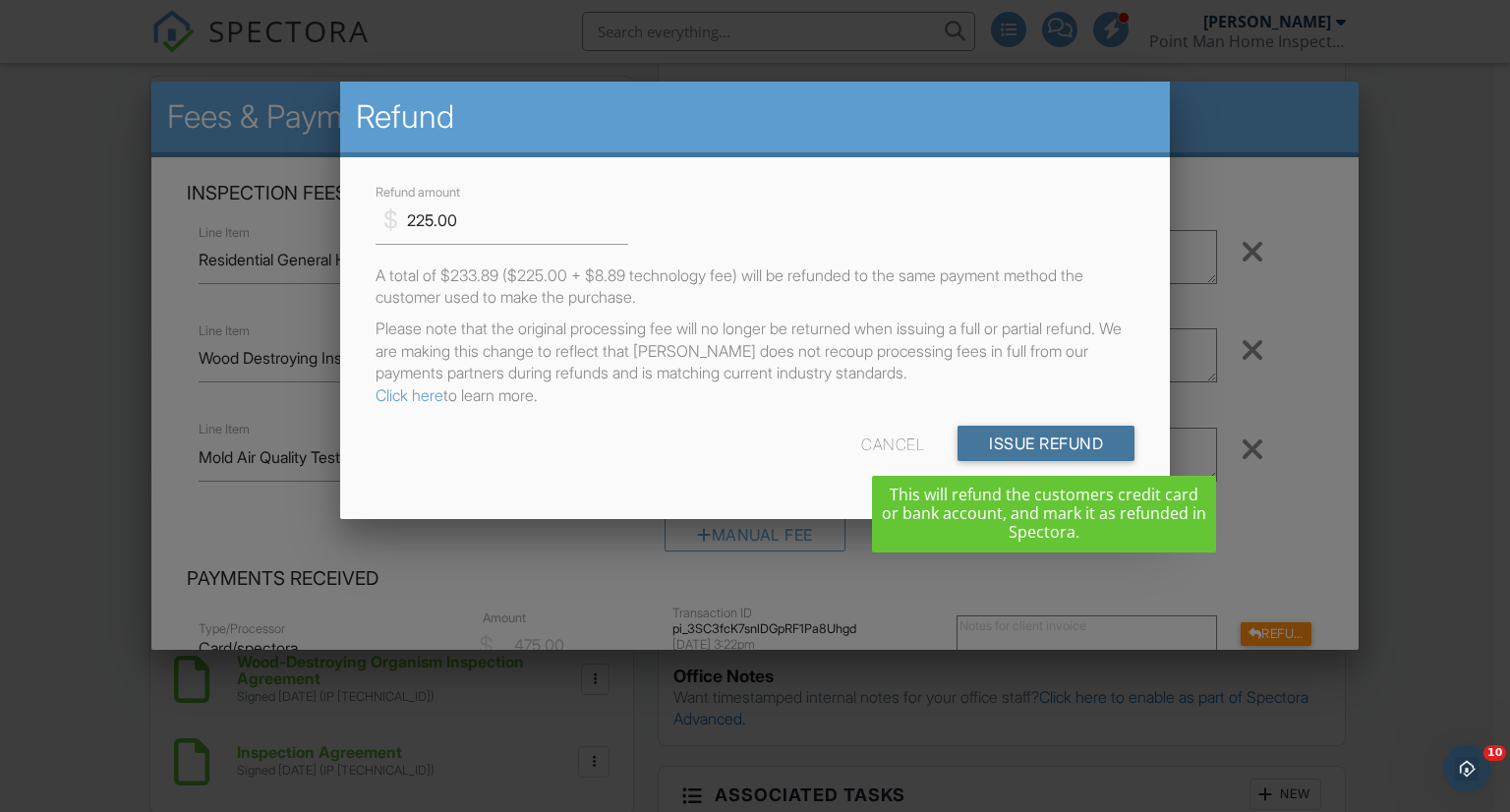
click at [1036, 440] on input "Issue Refund" at bounding box center [1046, 444] width 177 height 36
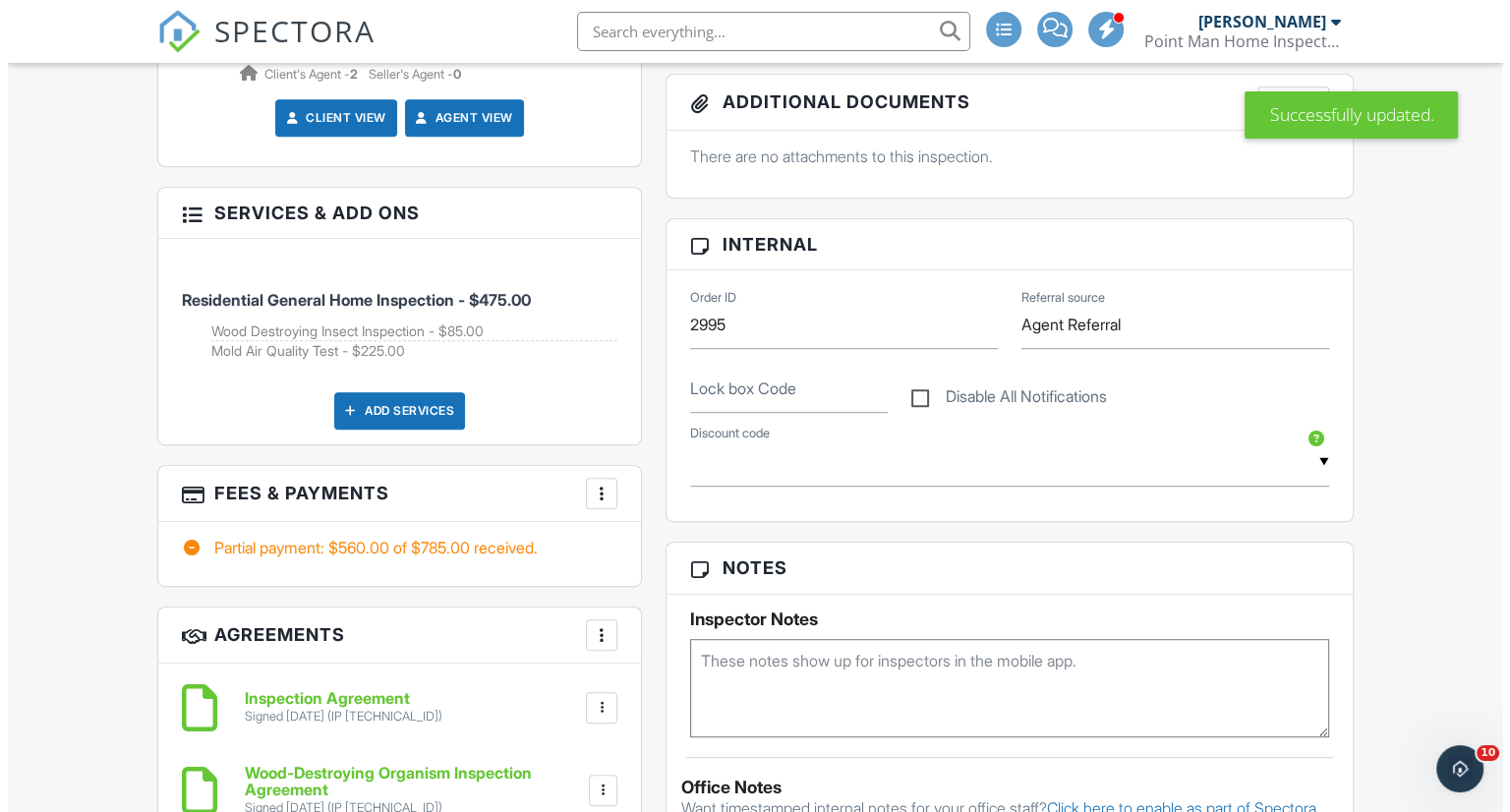
scroll to position [920, 0]
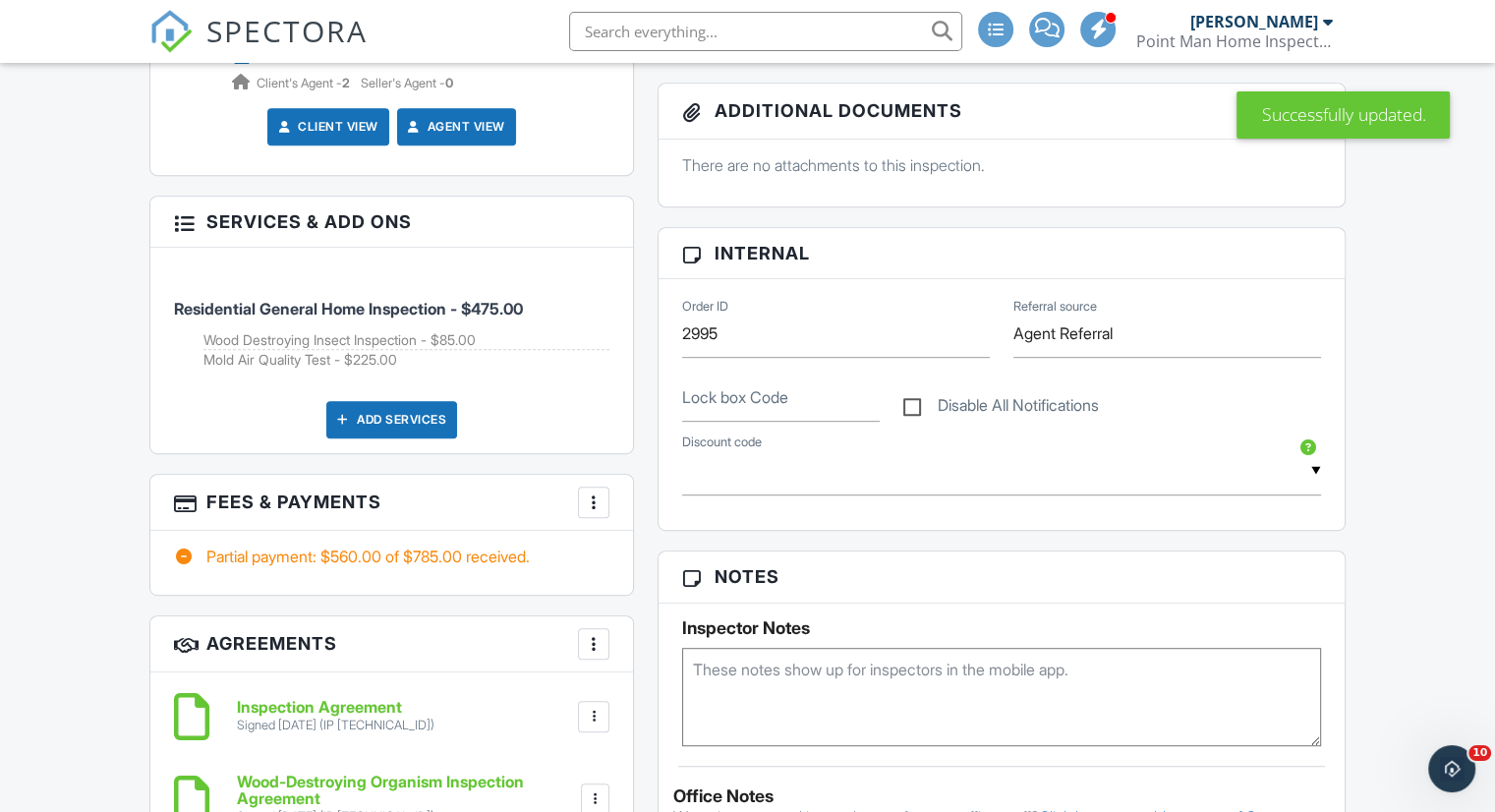
click at [595, 500] on div at bounding box center [594, 502] width 20 height 20
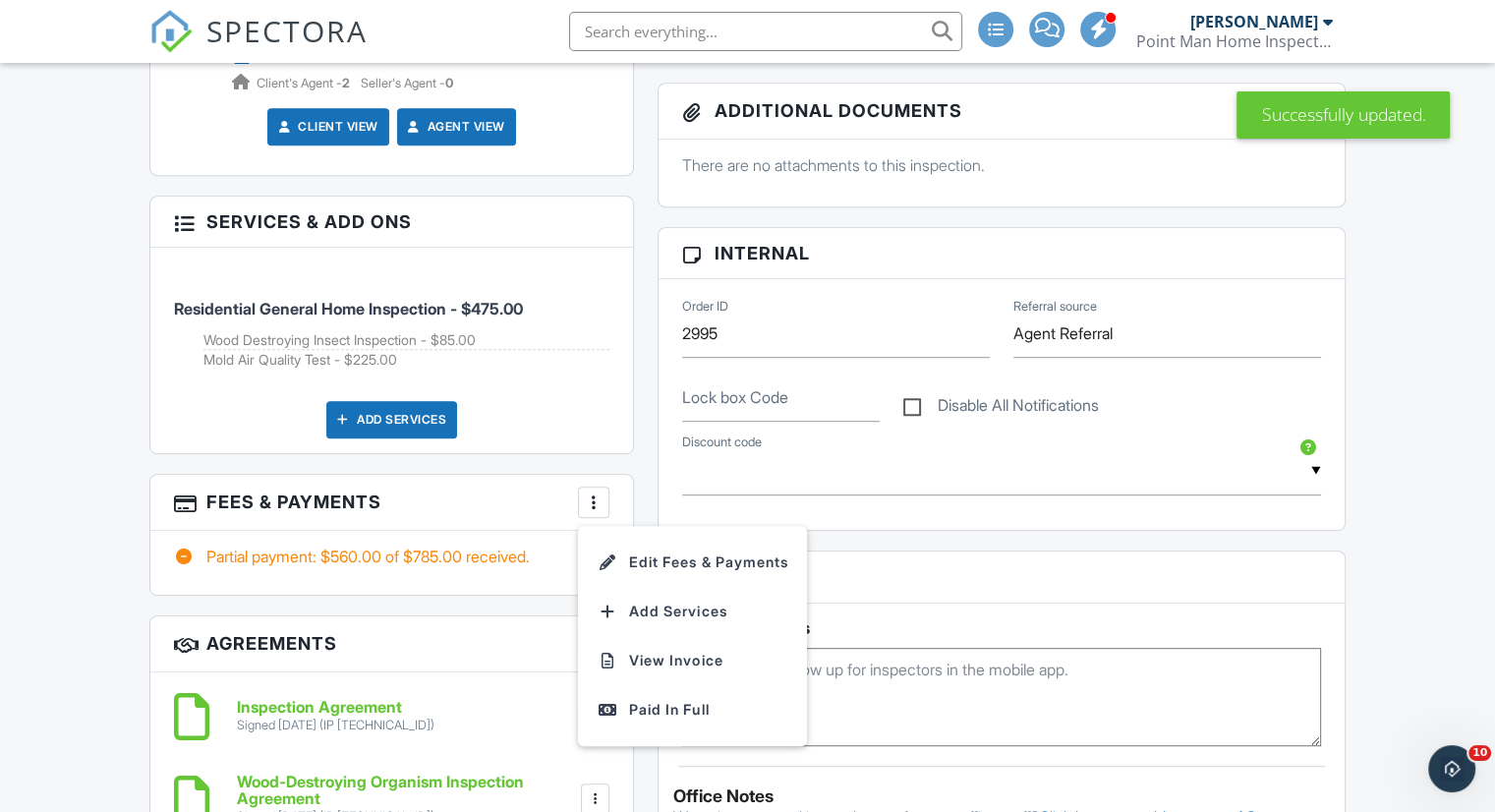
click at [637, 551] on li "Edit Fees & Payments" at bounding box center [693, 562] width 206 height 49
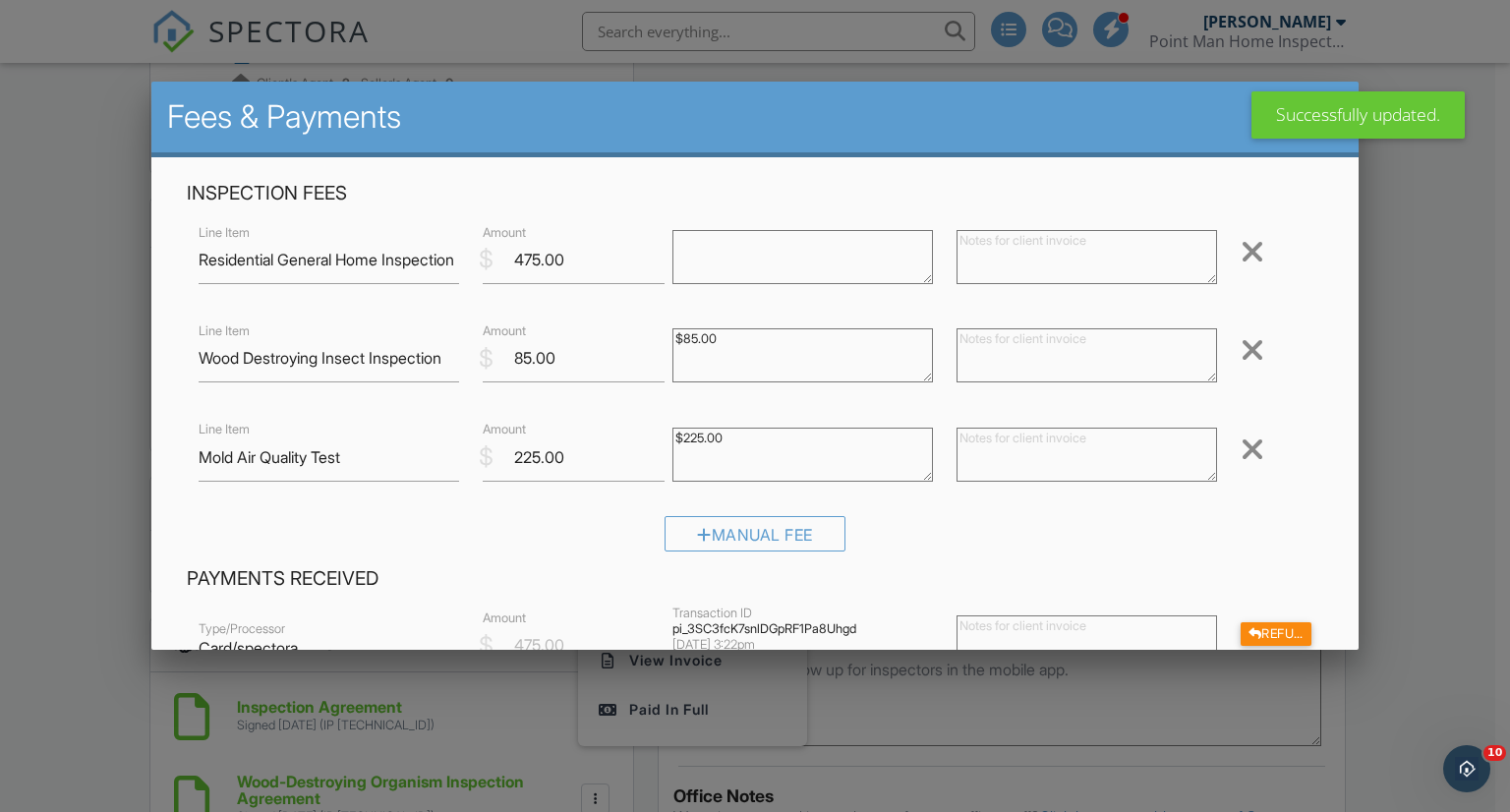
click at [1244, 444] on div at bounding box center [1252, 449] width 24 height 32
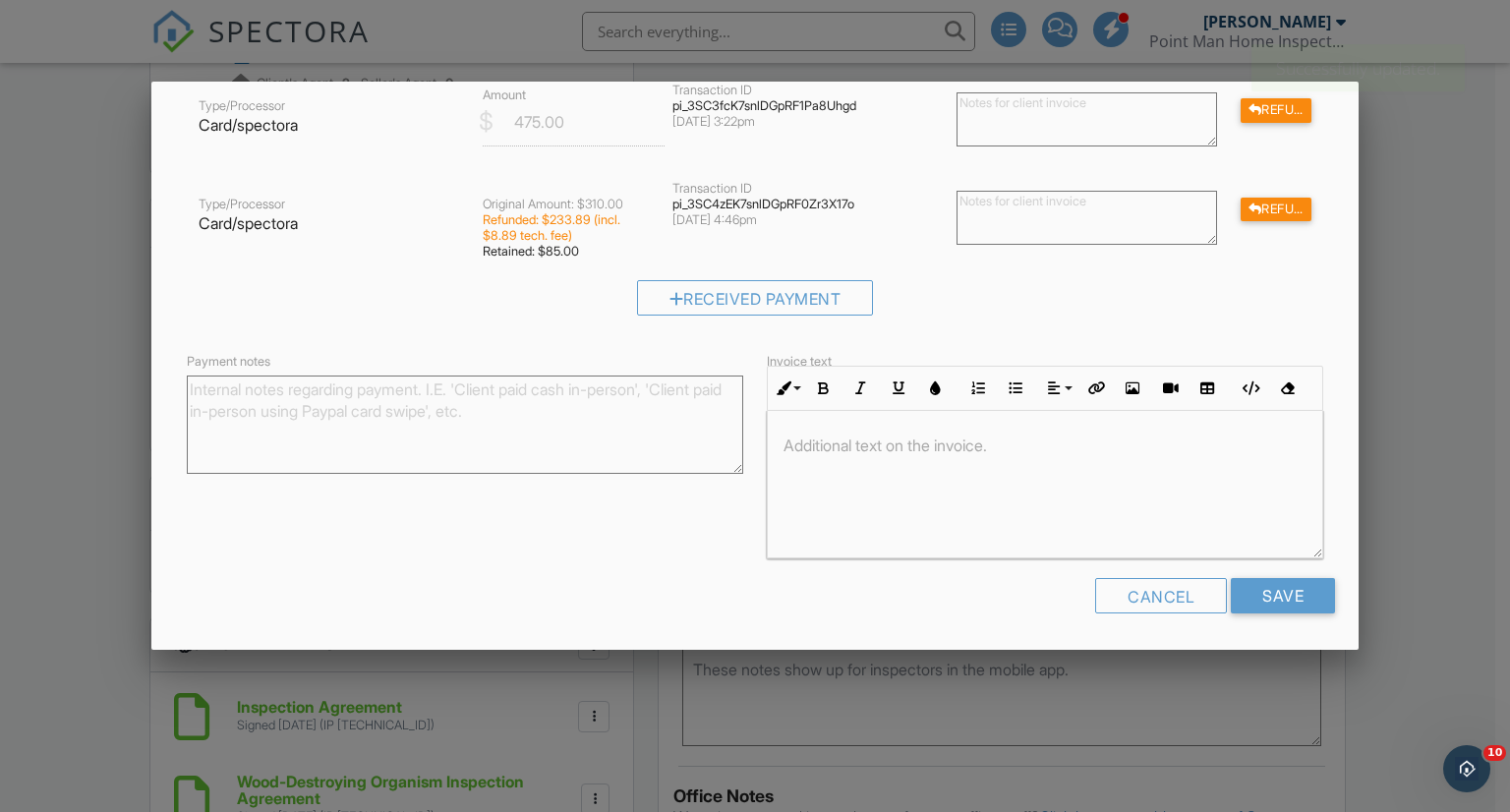
scroll to position [426, 0]
click at [1243, 599] on input "Save" at bounding box center [1282, 595] width 104 height 36
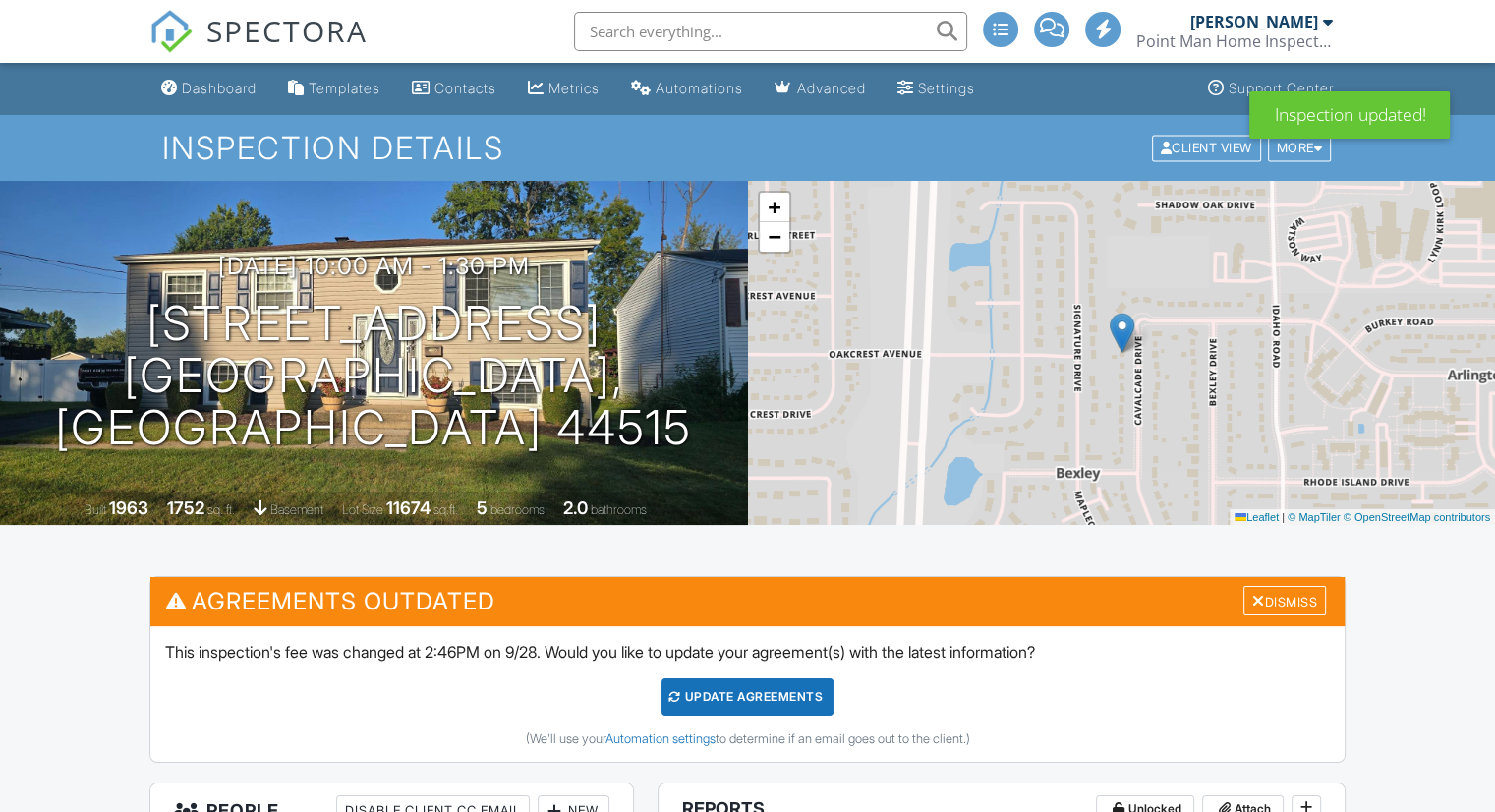
click at [1263, 599] on div "Dismiss" at bounding box center [1285, 601] width 83 height 31
